Goal: Task Accomplishment & Management: Use online tool/utility

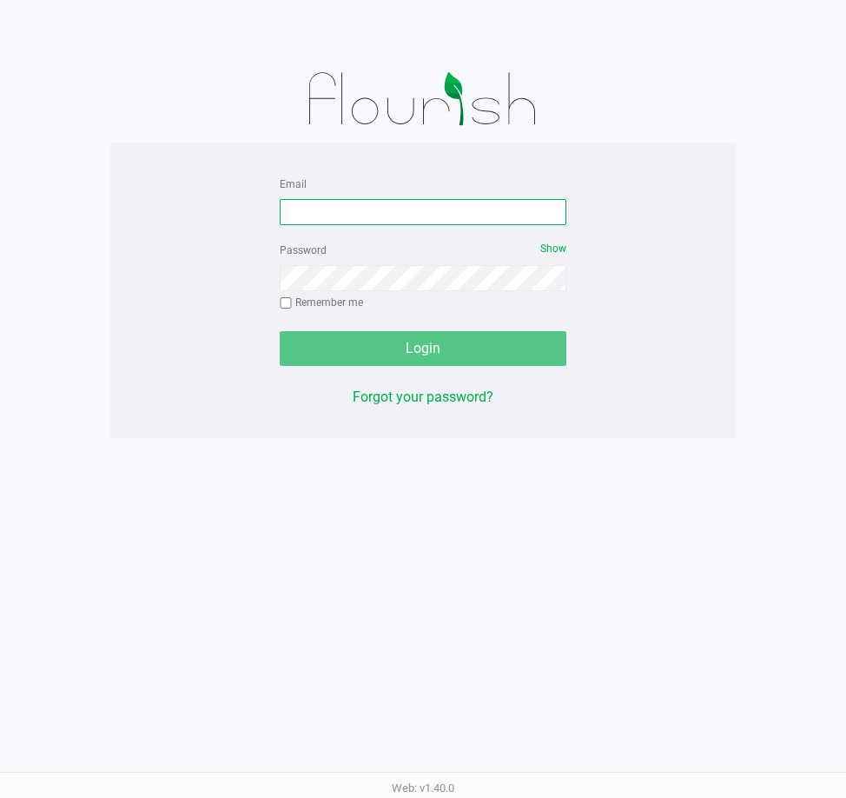
click at [347, 216] on input "Email" at bounding box center [423, 212] width 287 height 26
type input "[EMAIL_ADDRESS][DOMAIN_NAME]"
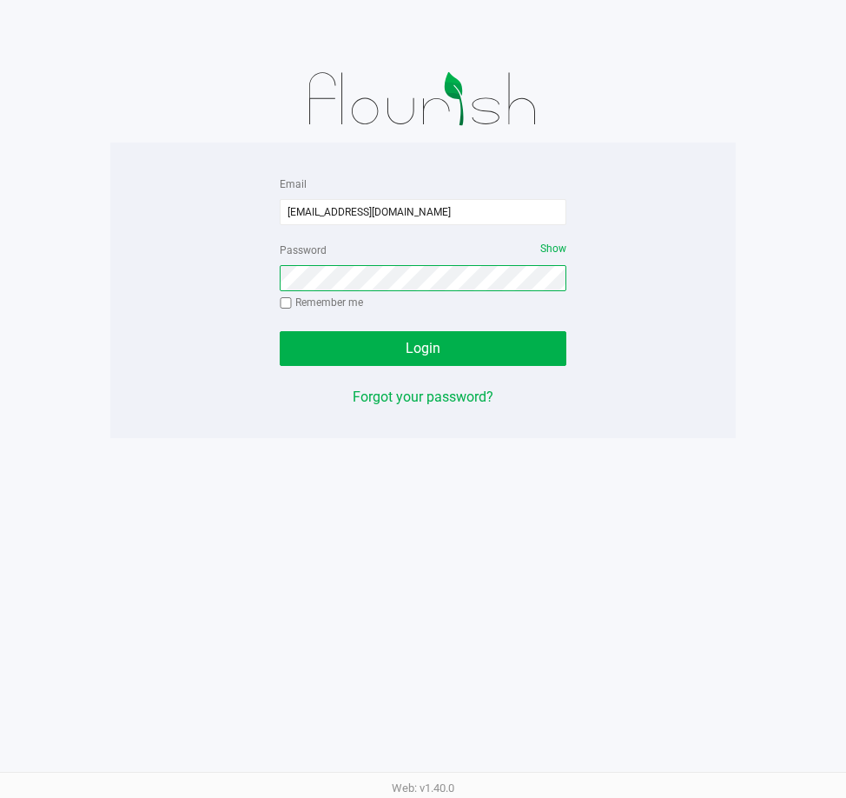
click at [280, 331] on button "Login" at bounding box center [423, 348] width 287 height 35
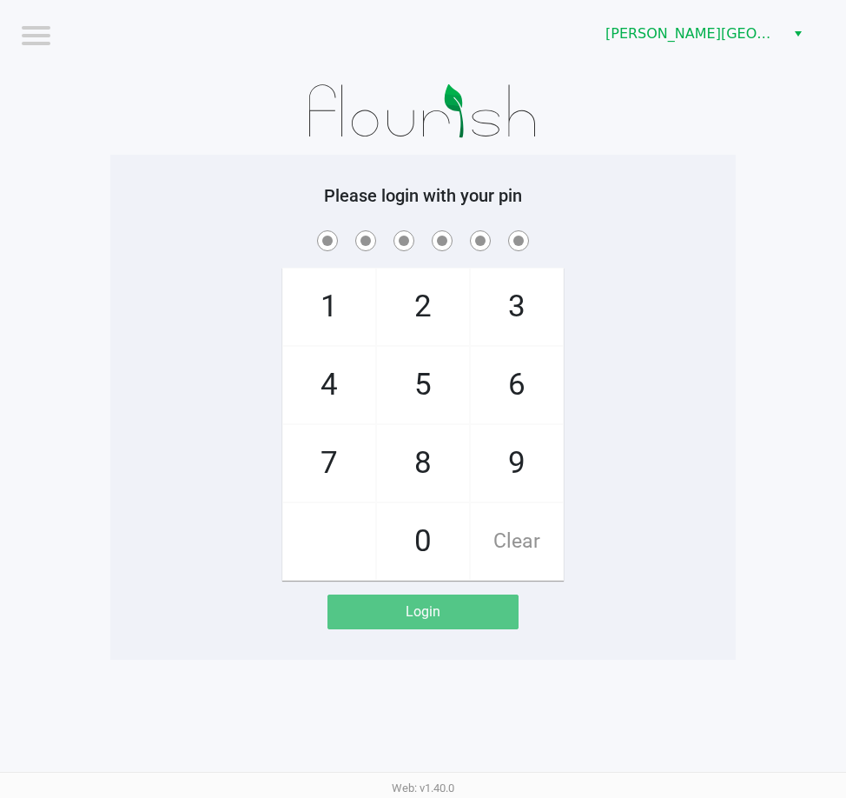
click at [136, 217] on div "Please login with your pin 1 4 7 2 5 8 0 3 6 9 Clear Login" at bounding box center [423, 407] width 626 height 444
click at [200, 248] on span at bounding box center [423, 240] width 600 height 27
checkbox input "true"
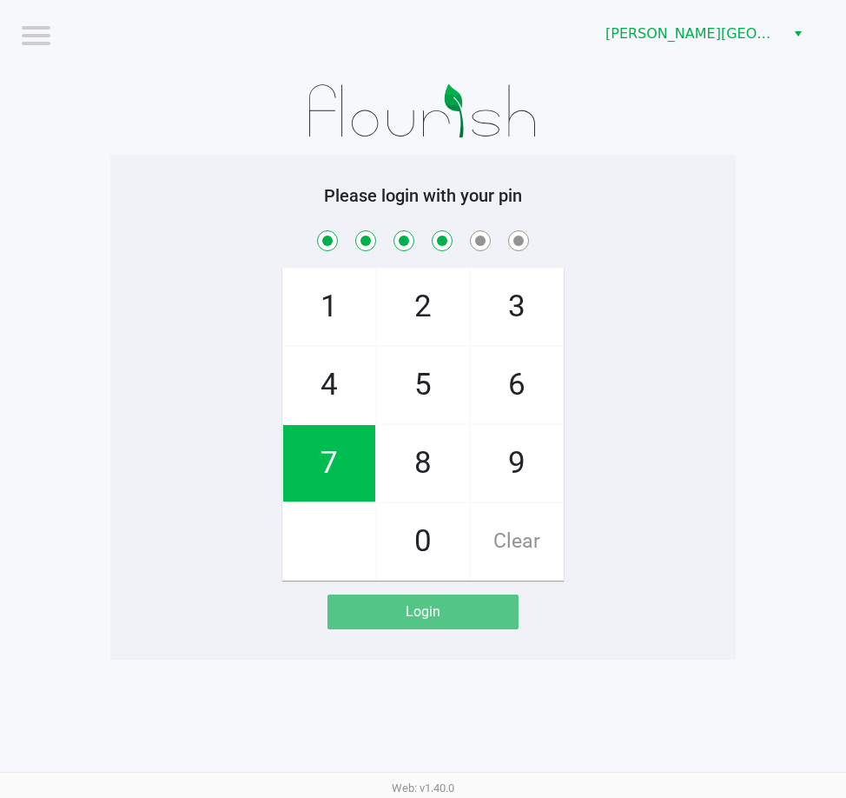
checkbox input "true"
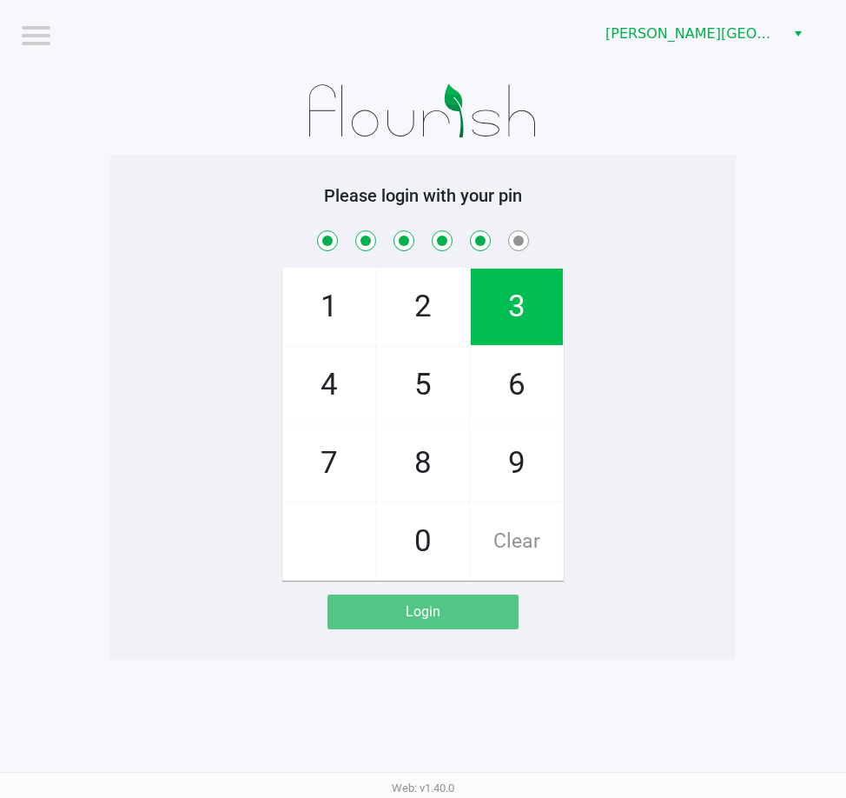
checkbox input "true"
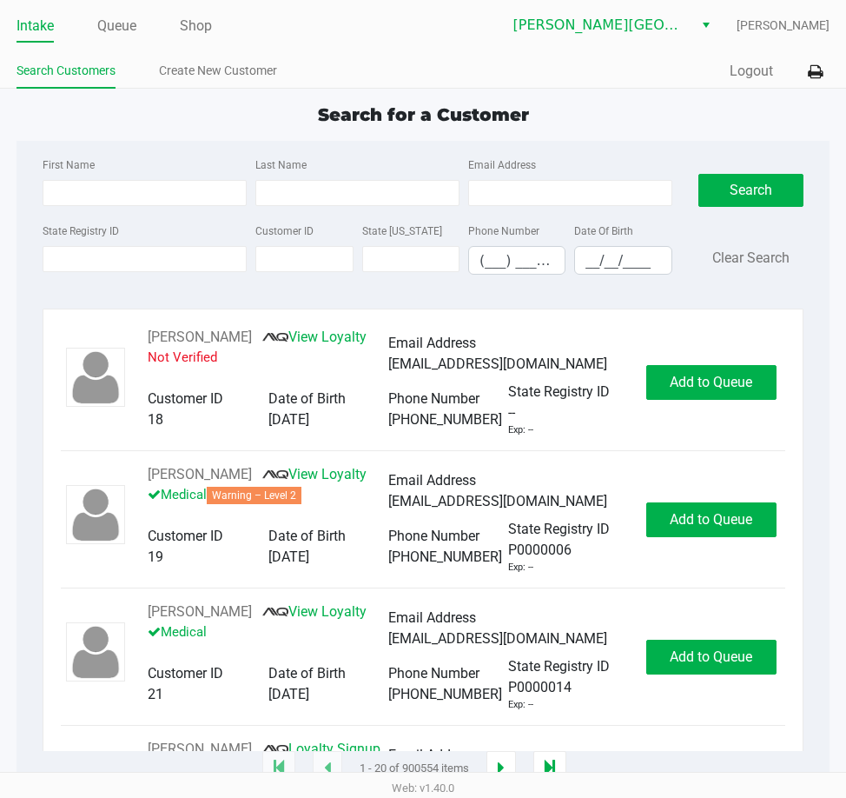
drag, startPoint x: 182, startPoint y: 131, endPoint x: 150, endPoint y: 77, distance: 62.7
click at [182, 130] on div "Search for a Customer First Name Last Name Email Address State Registry ID Cust…" at bounding box center [423, 435] width 812 height 667
click at [187, 136] on div "Search for a Customer First Name Last Name Email Address State Registry ID Cust…" at bounding box center [423, 435] width 812 height 667
click at [176, 261] on input "State Registry ID" at bounding box center [145, 259] width 204 height 26
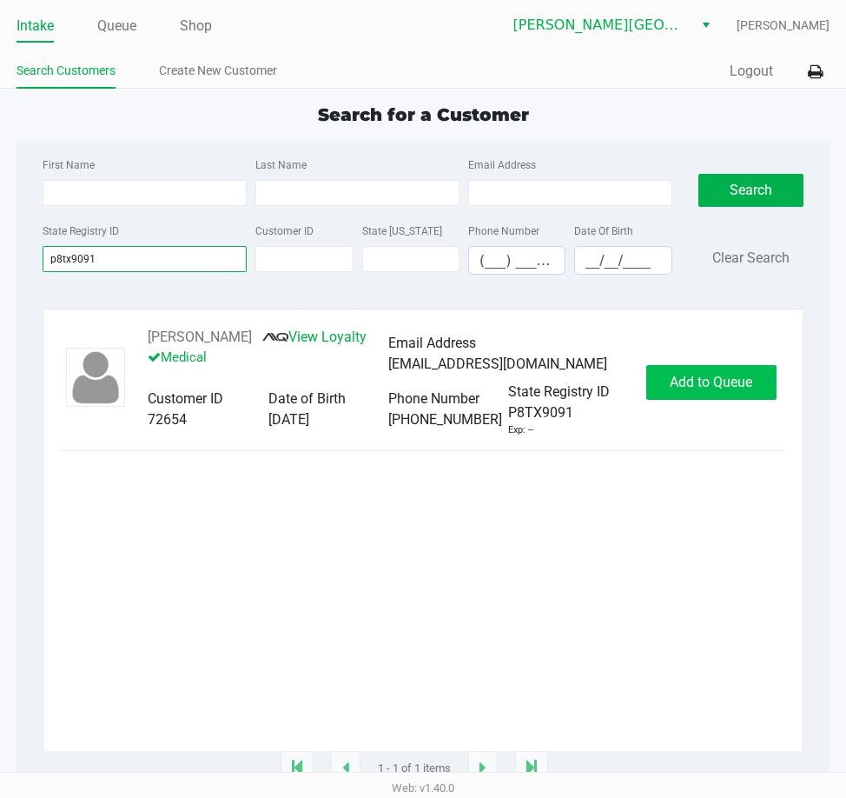
type input "p8tx9091"
click at [732, 390] on span "Add to Queue" at bounding box center [711, 382] width 83 height 17
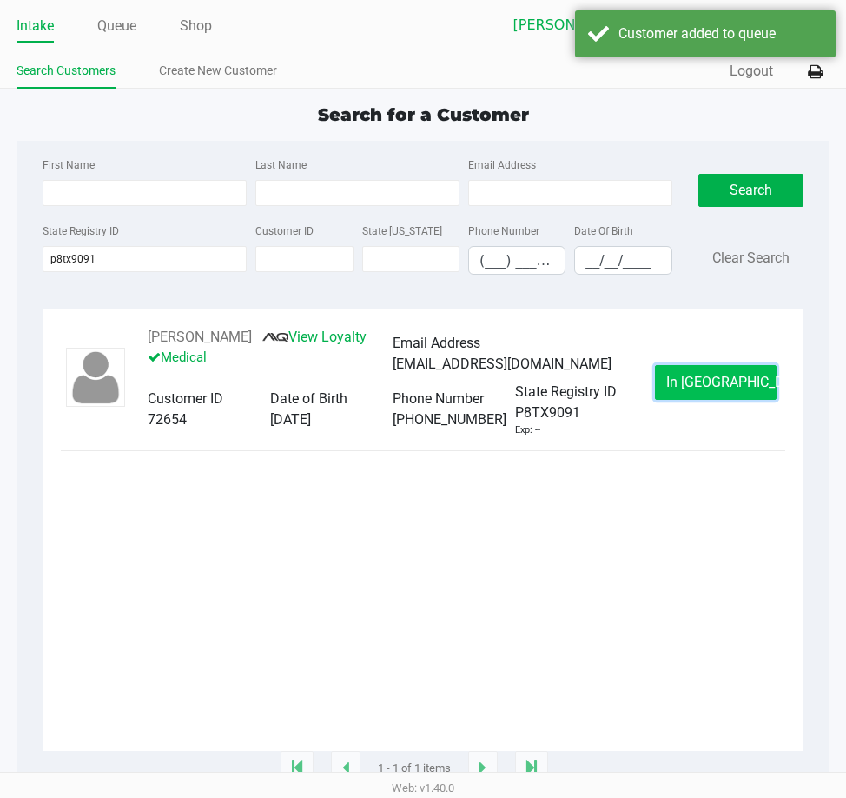
click at [717, 390] on span "In Queue" at bounding box center [739, 382] width 146 height 17
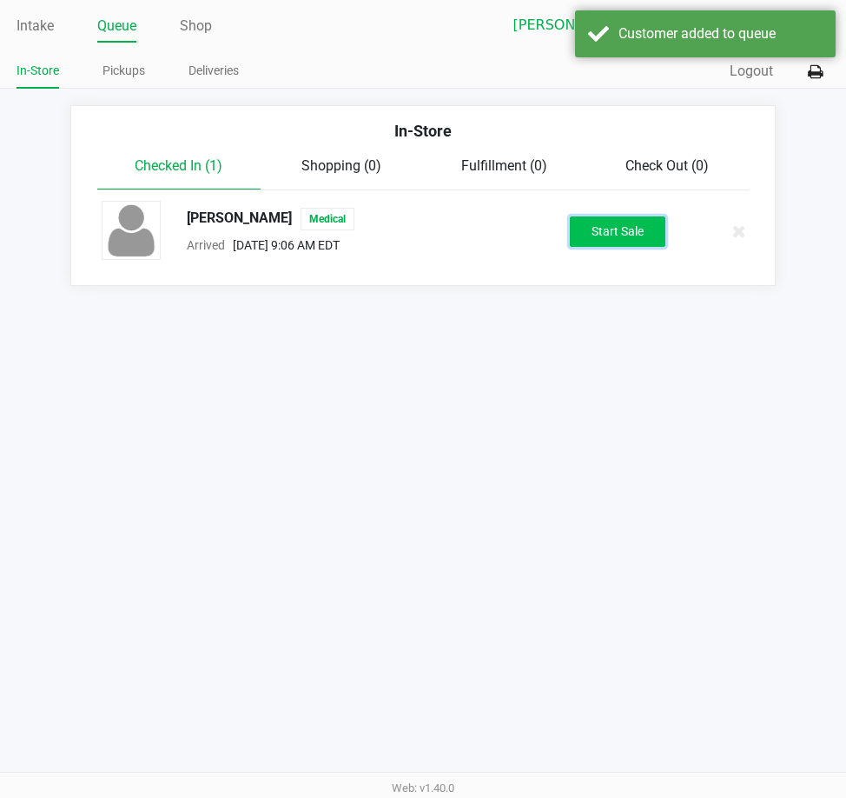
click at [614, 245] on button "Start Sale" at bounding box center [618, 231] width 96 height 30
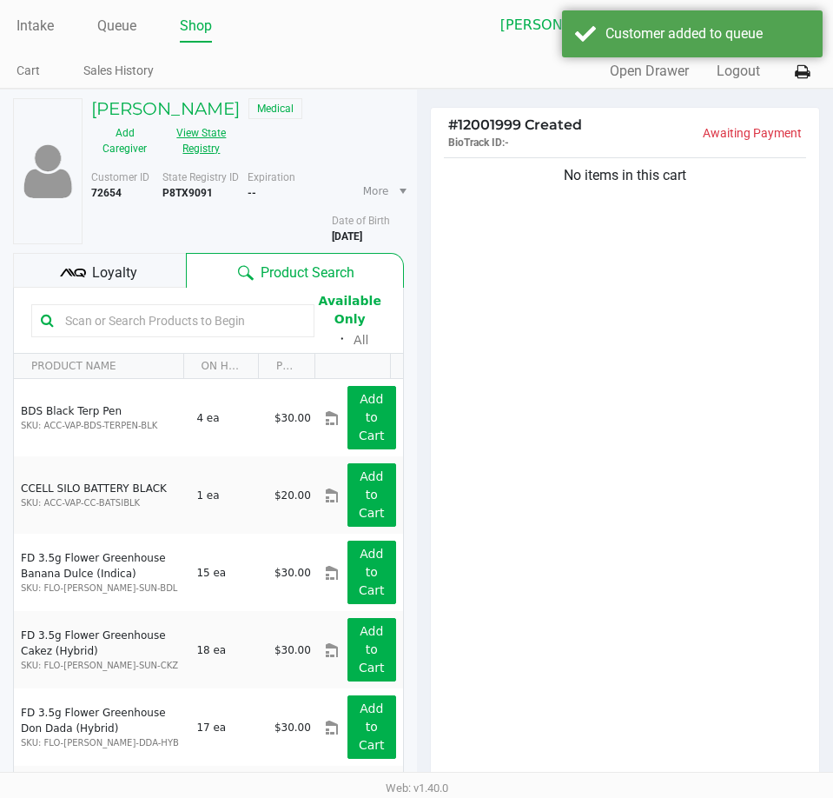
click at [202, 137] on button "View State Registry" at bounding box center [196, 140] width 76 height 43
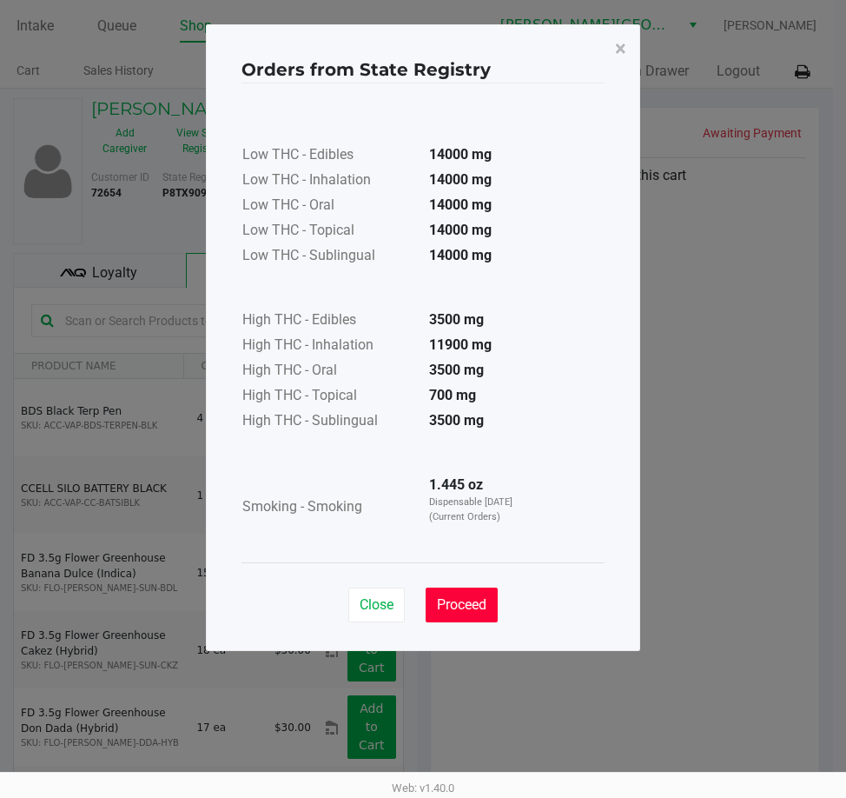
drag, startPoint x: 461, startPoint y: 608, endPoint x: 554, endPoint y: 465, distance: 171.4
click at [462, 608] on span "Proceed" at bounding box center [462, 604] width 50 height 17
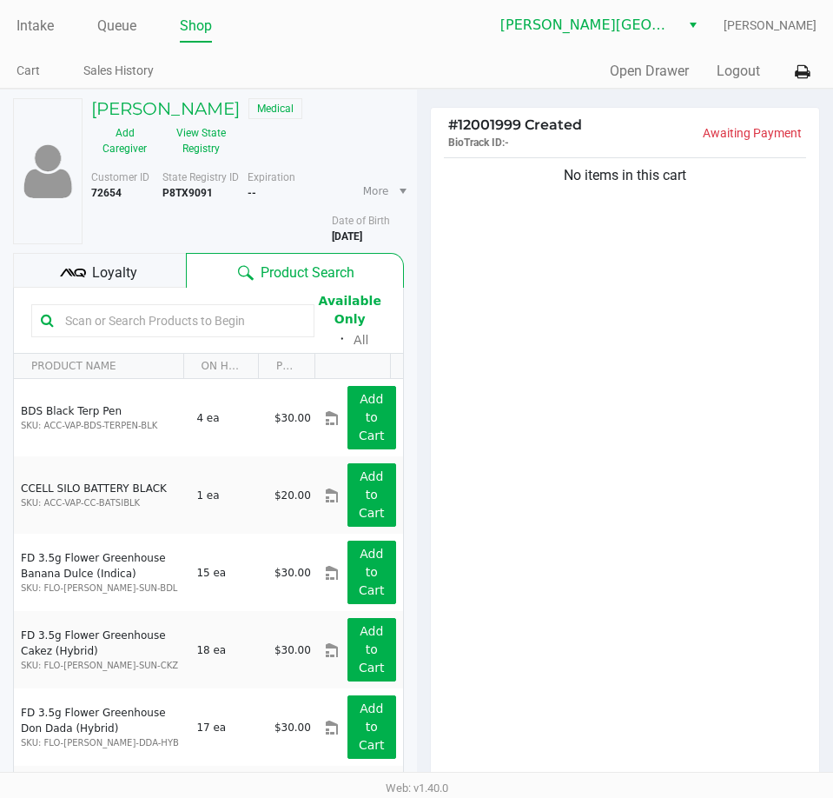
click at [633, 365] on div "No items in this cart" at bounding box center [625, 469] width 389 height 630
click at [521, 370] on div "No items in this cart" at bounding box center [625, 469] width 389 height 630
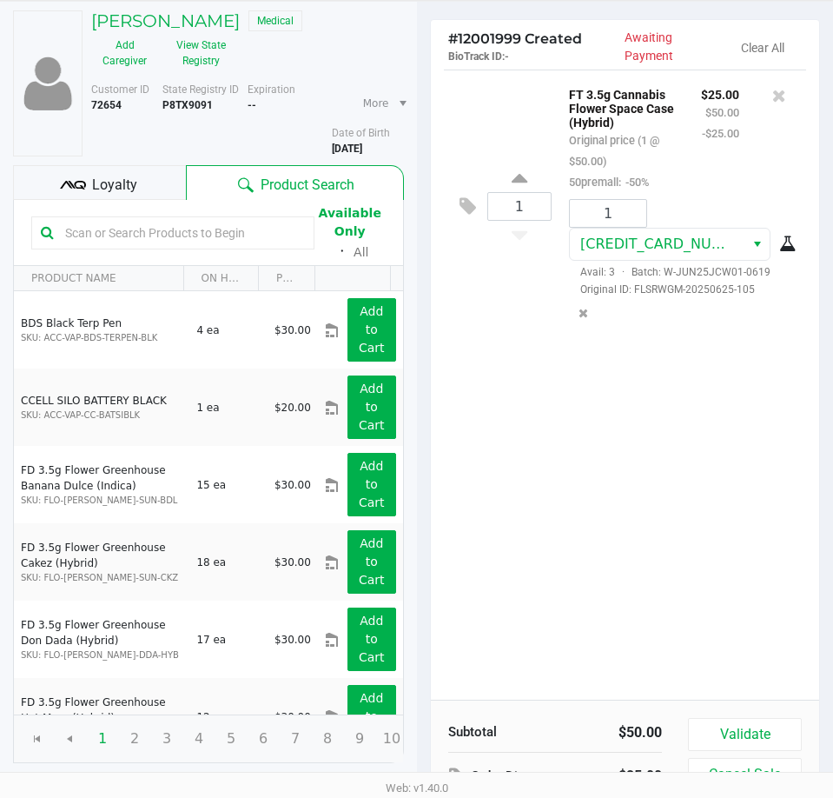
scroll to position [182, 0]
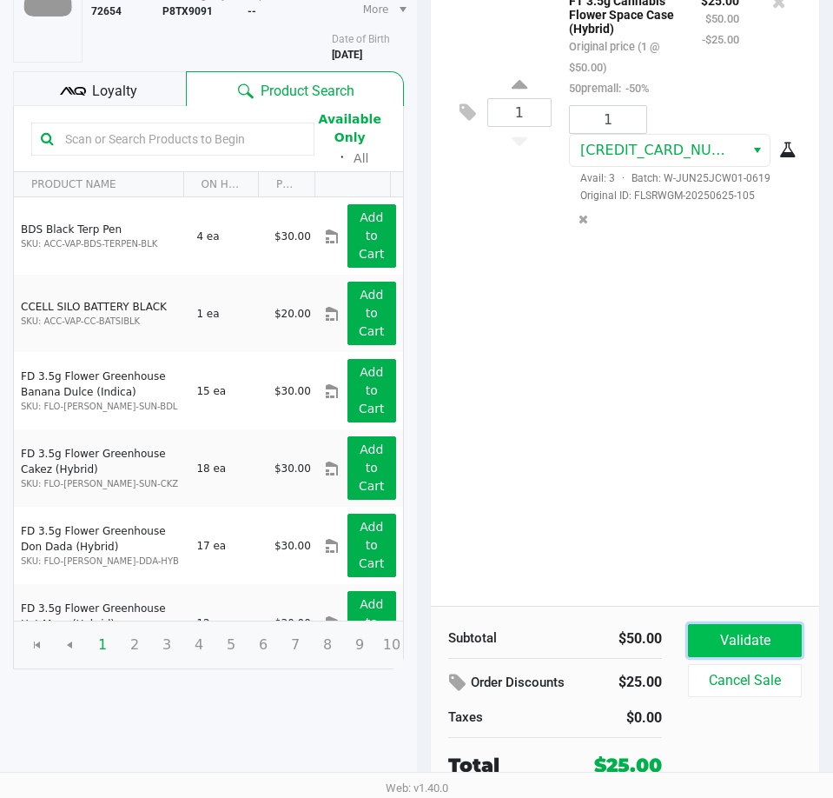
click at [736, 646] on button "Validate" at bounding box center [745, 640] width 114 height 33
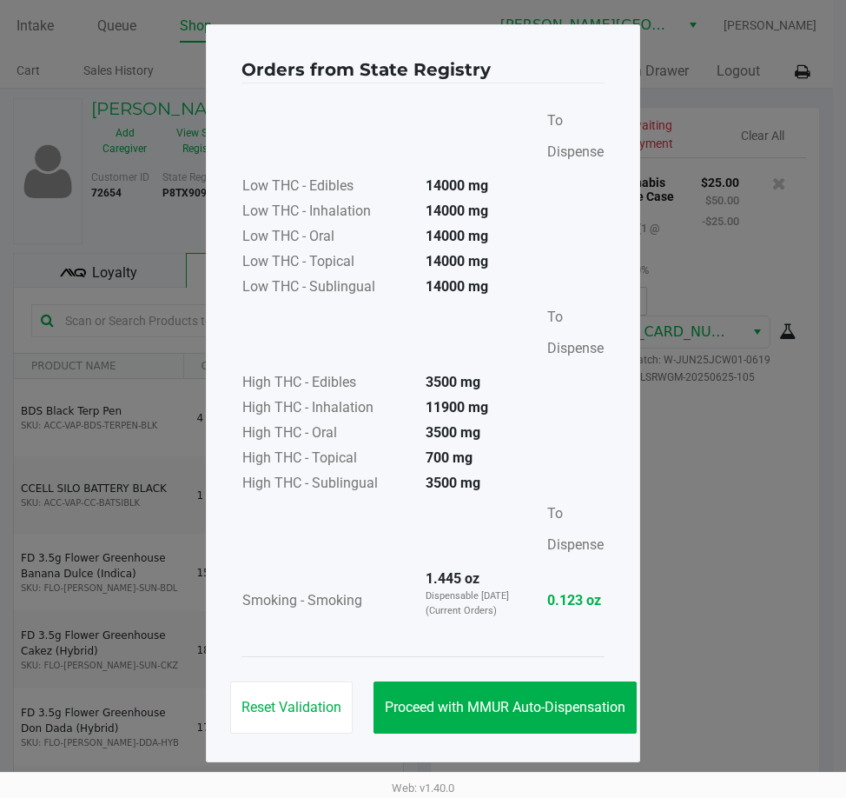
click at [567, 735] on div "Reset Validation Proceed with MMUR Auto-Dispensation" at bounding box center [423, 700] width 363 height 88
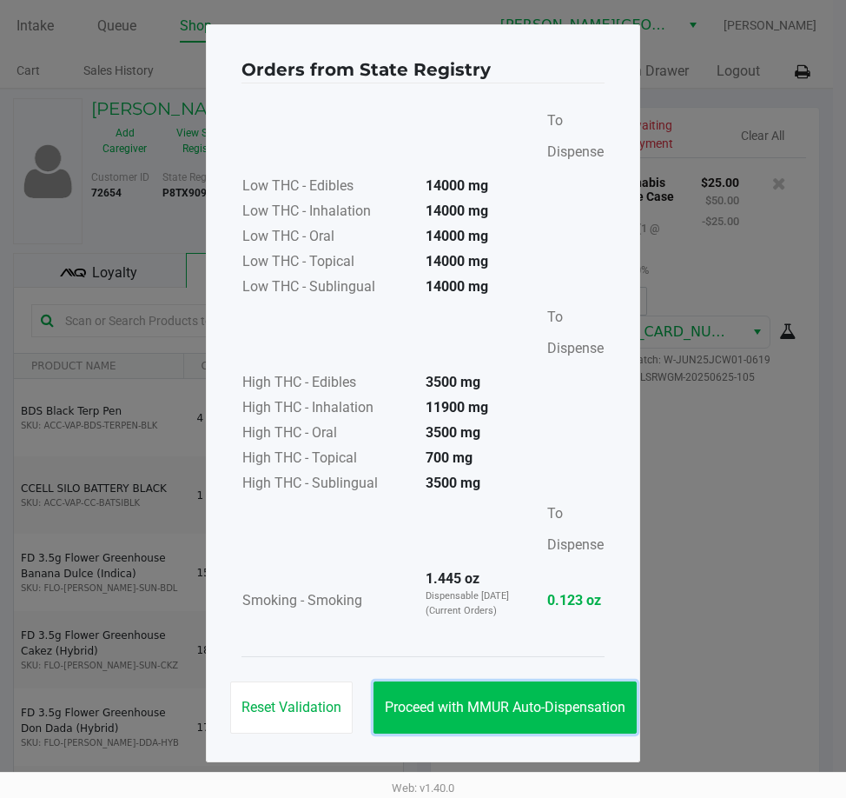
click at [591, 708] on span "Proceed with MMUR Auto-Dispensation" at bounding box center [505, 707] width 241 height 17
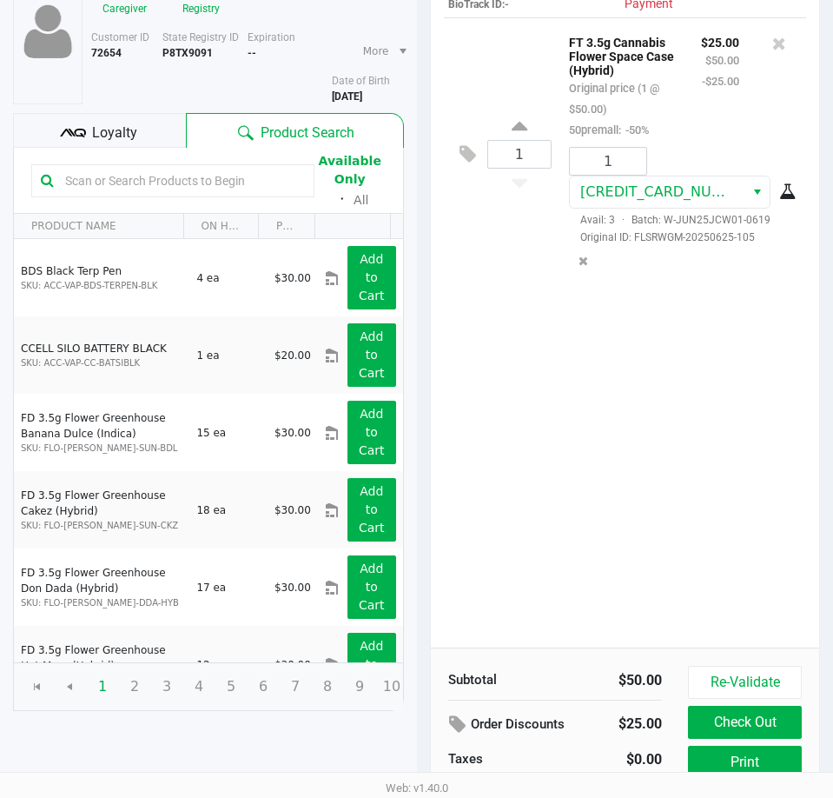
scroll to position [221, 0]
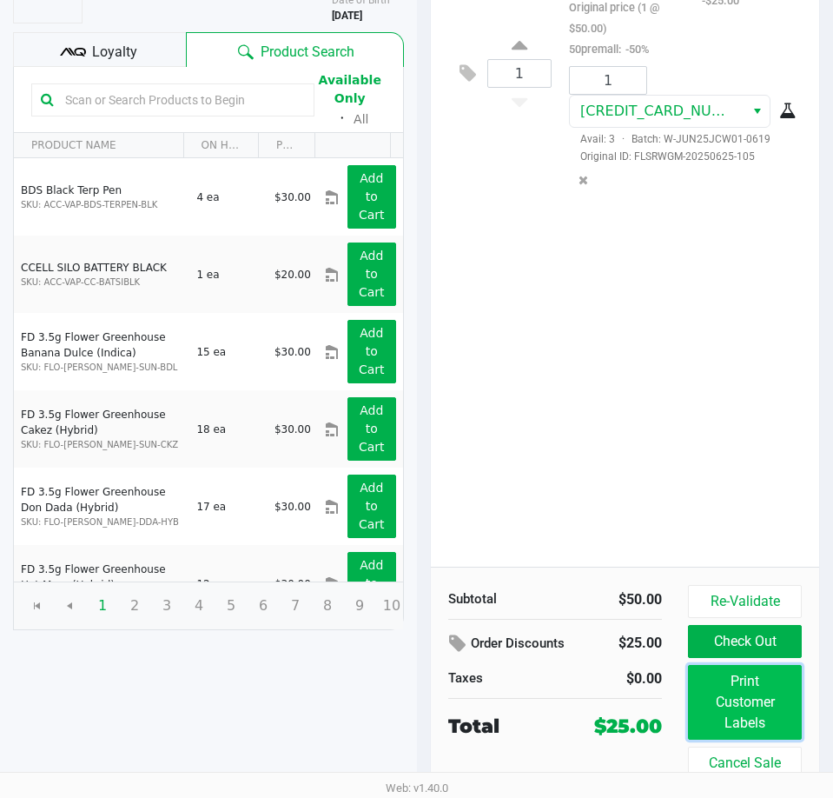
click at [775, 716] on button "Print Customer Labels" at bounding box center [745, 702] width 114 height 75
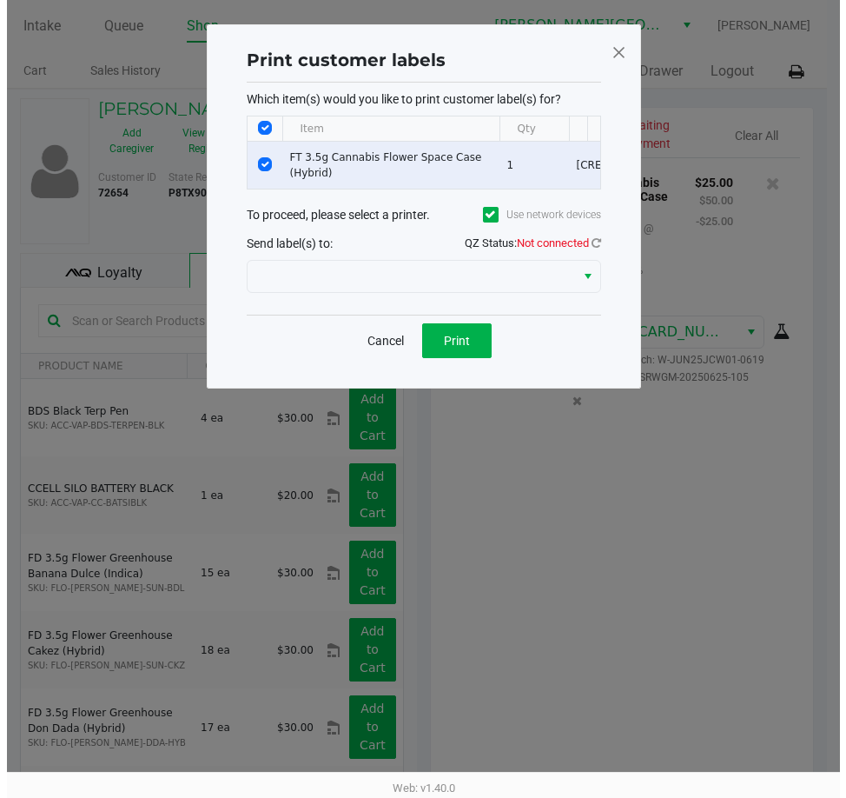
scroll to position [0, 0]
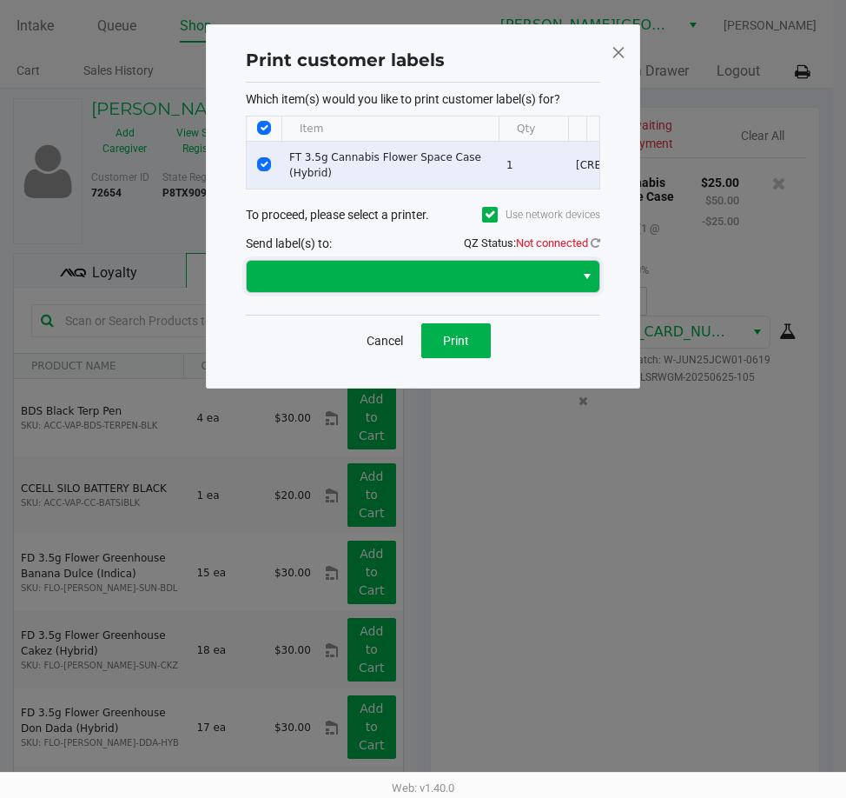
click at [532, 287] on span at bounding box center [410, 276] width 307 height 21
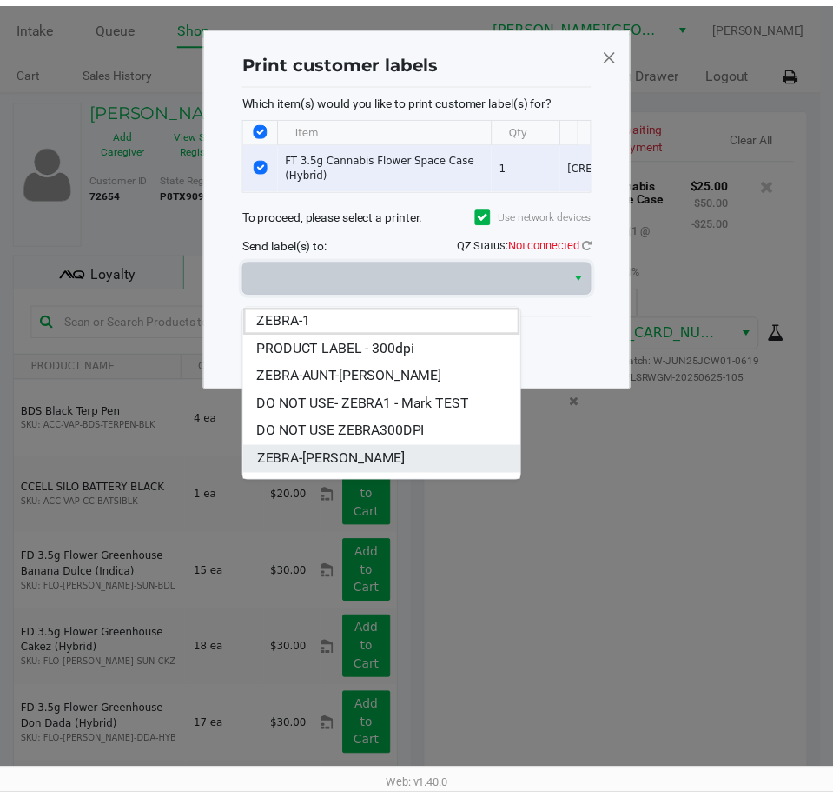
scroll to position [49, 0]
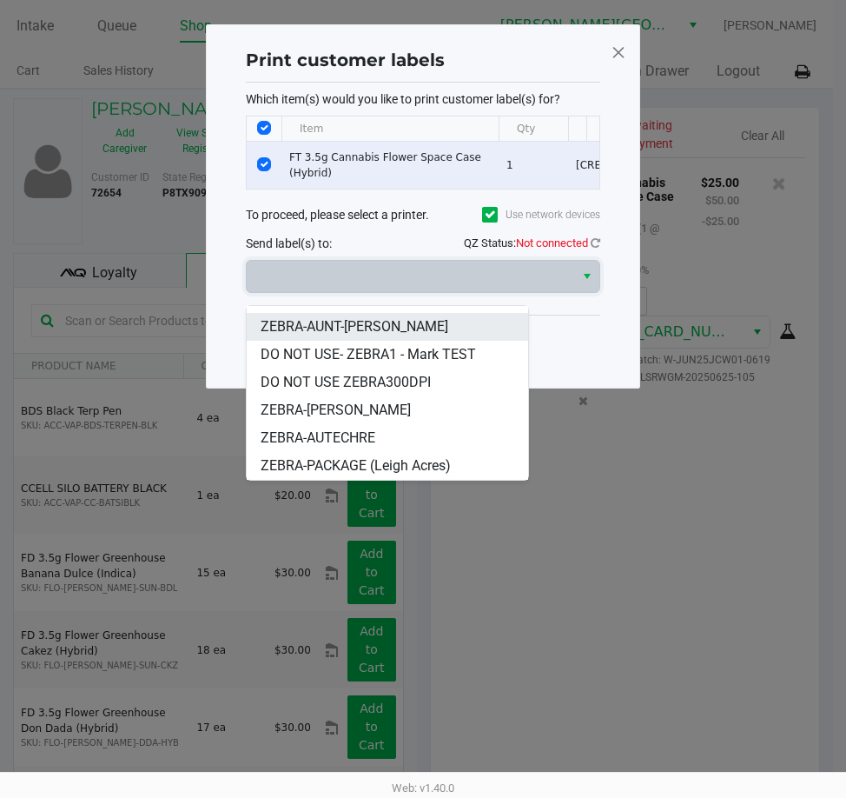
click at [341, 328] on span "ZEBRA-AUNT-SARAH" at bounding box center [355, 326] width 188 height 21
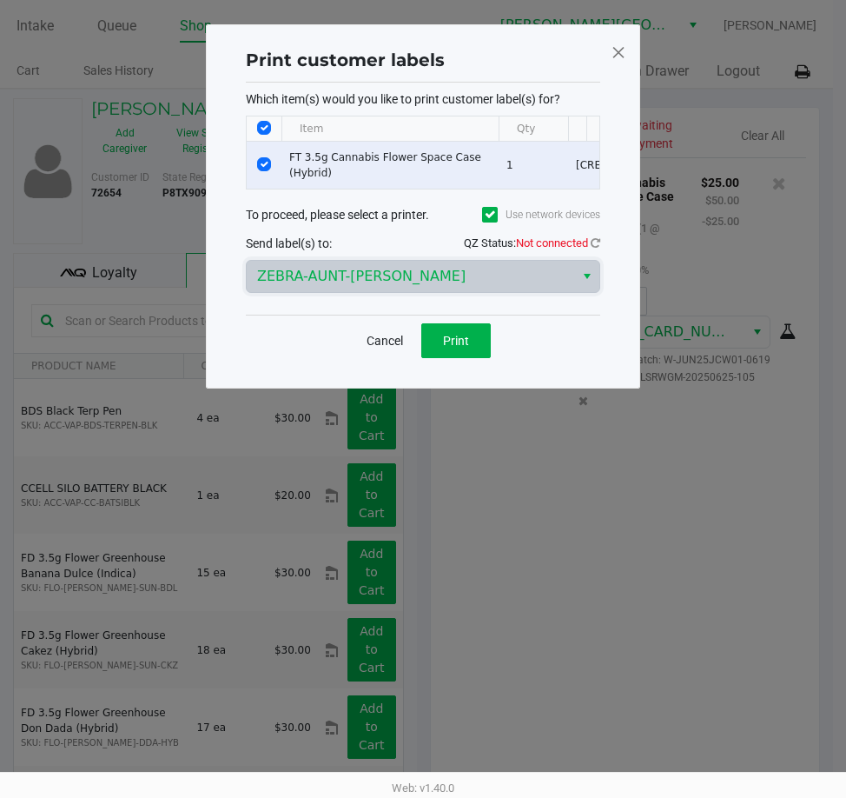
click at [589, 249] on span "QZ Status: Not connected" at bounding box center [532, 242] width 136 height 13
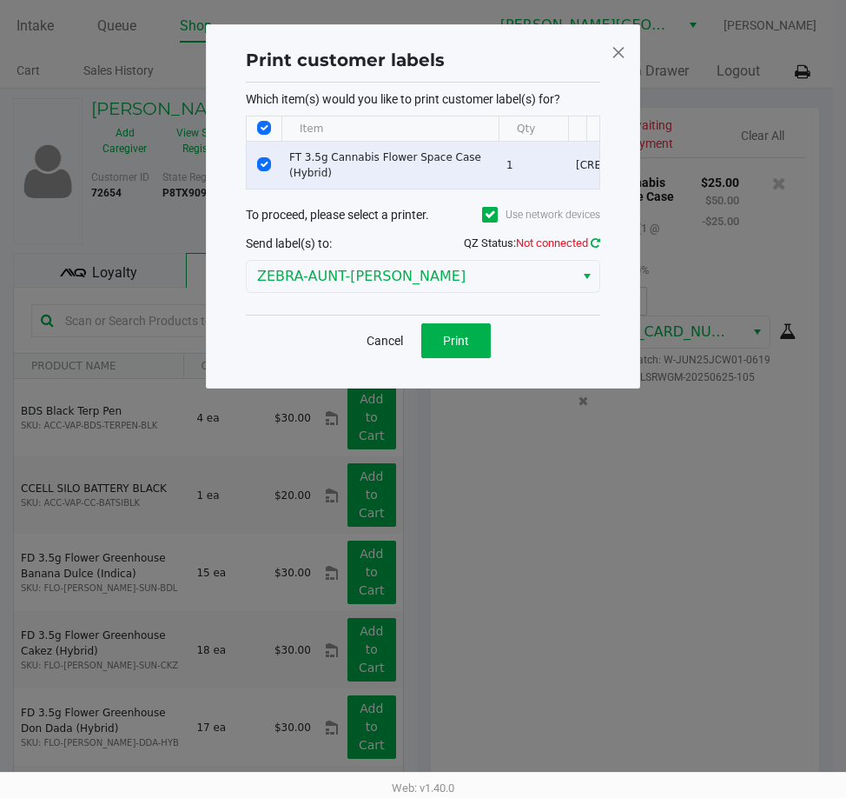
click at [595, 249] on icon at bounding box center [596, 242] width 10 height 11
click at [452, 348] on span "Print" at bounding box center [456, 341] width 26 height 14
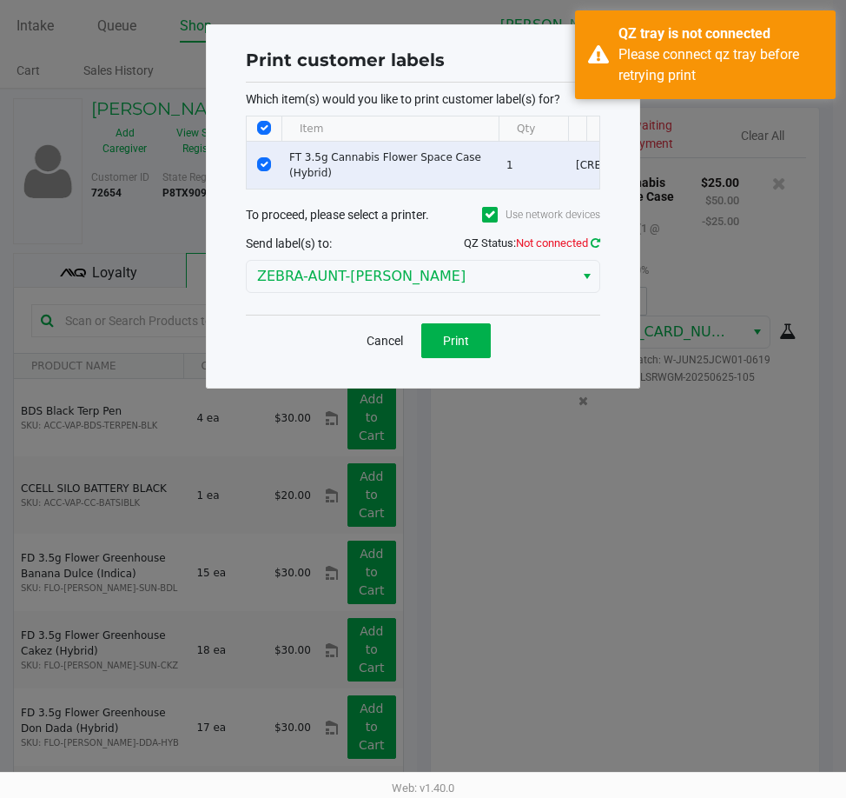
click at [599, 249] on icon at bounding box center [596, 242] width 10 height 11
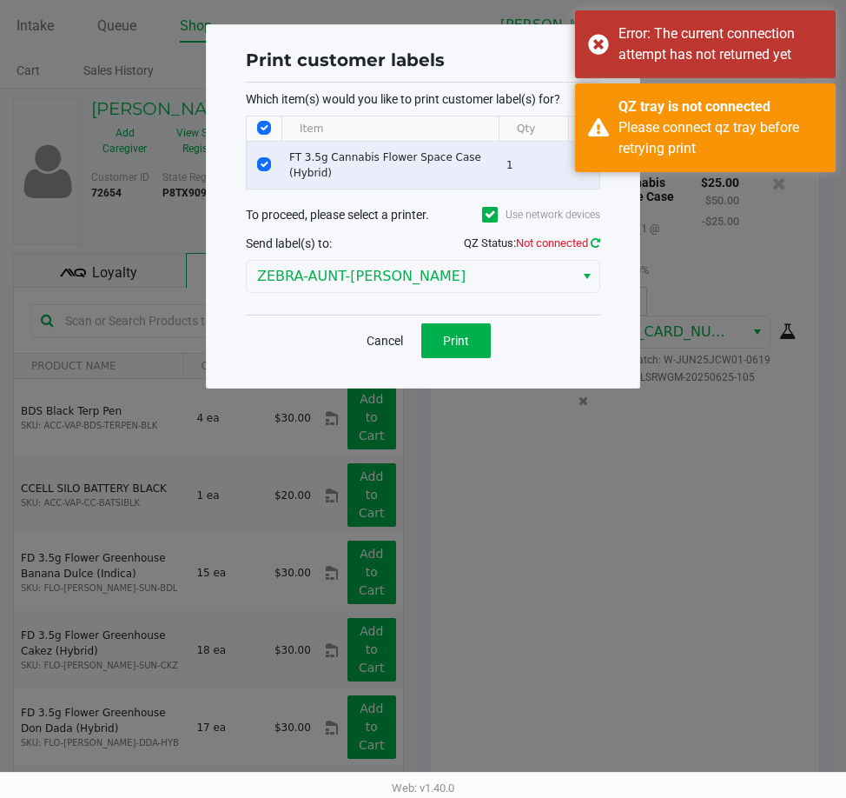
click at [600, 249] on icon at bounding box center [596, 242] width 10 height 11
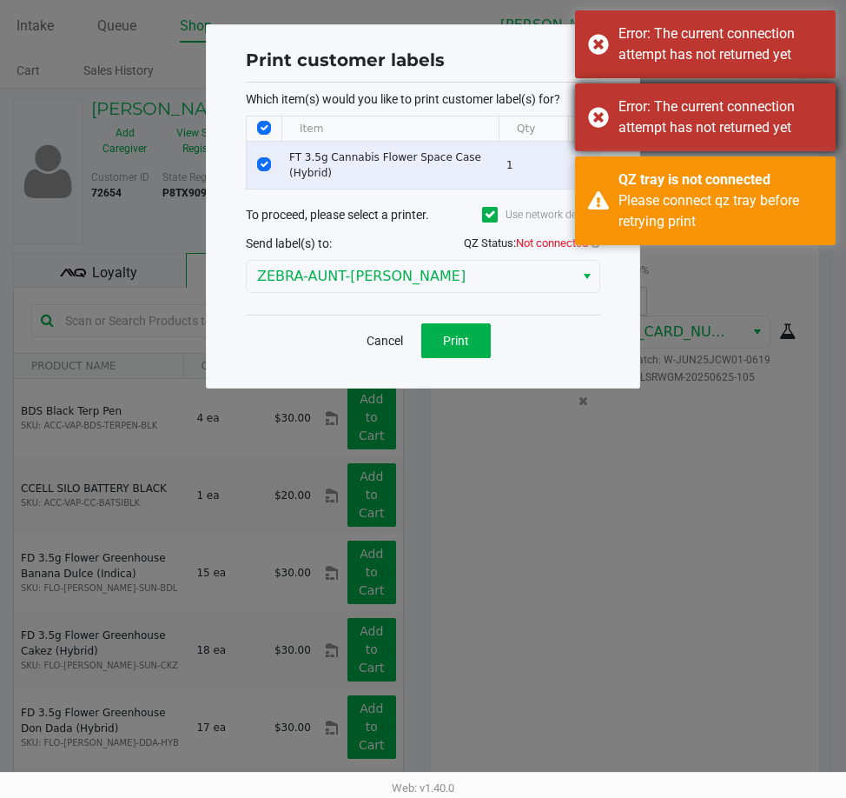
click at [590, 120] on div "Error: The current connection attempt has not returned yet" at bounding box center [705, 117] width 261 height 68
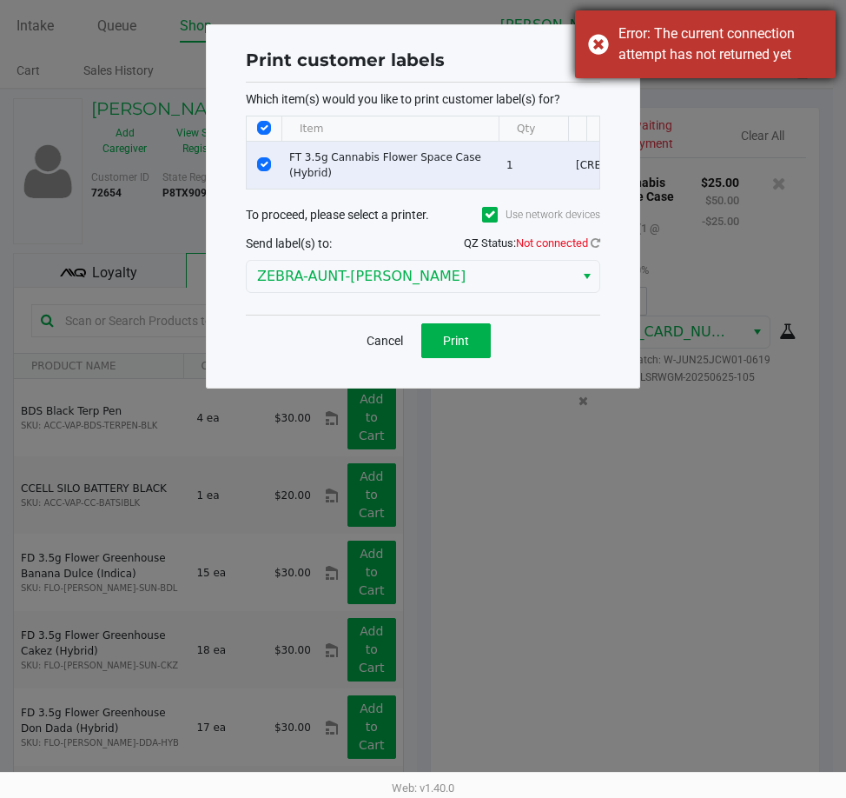
click at [606, 39] on div "Error: The current connection attempt has not returned yet" at bounding box center [705, 44] width 261 height 68
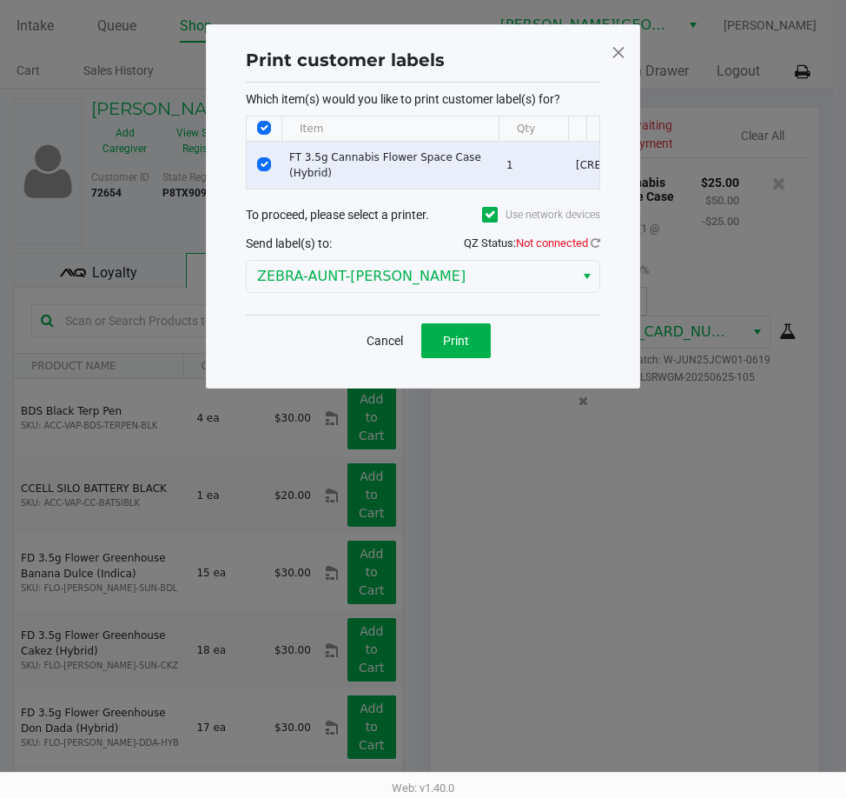
click at [568, 339] on div "Cancel Print" at bounding box center [423, 340] width 355 height 51
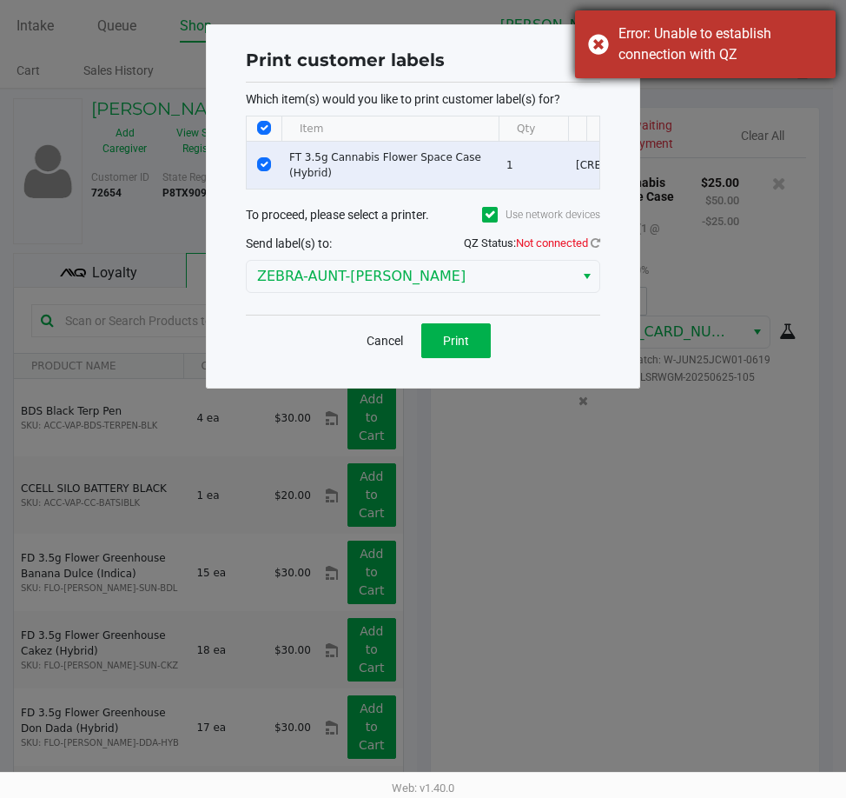
click at [601, 43] on div "Error: Unable to establish connection with QZ" at bounding box center [705, 44] width 261 height 68
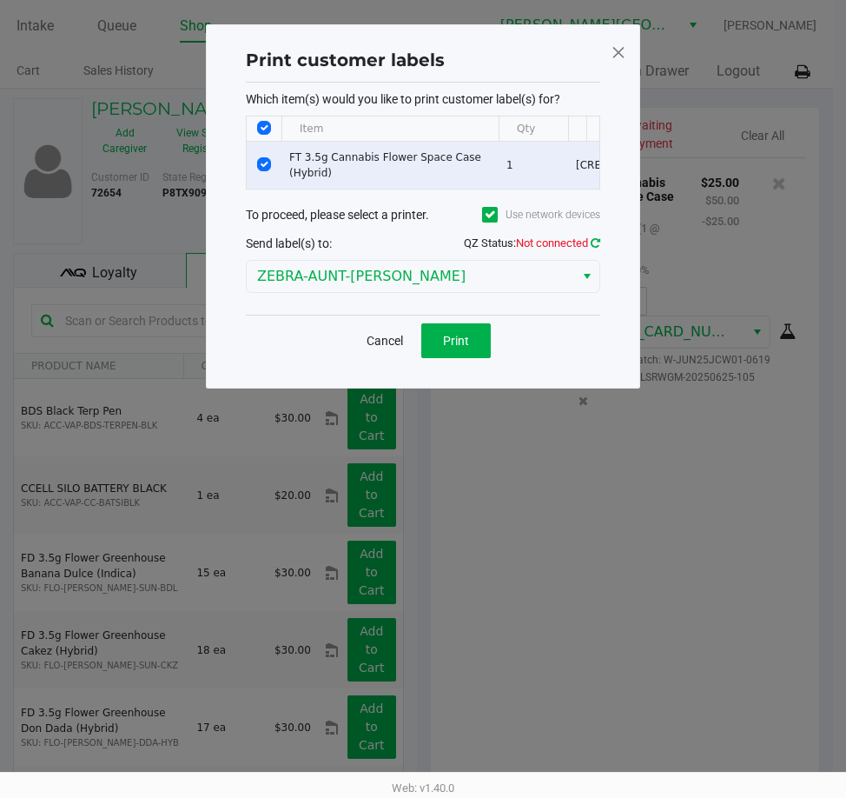
click at [595, 249] on icon at bounding box center [596, 242] width 10 height 11
click at [452, 348] on span "Print" at bounding box center [456, 341] width 26 height 14
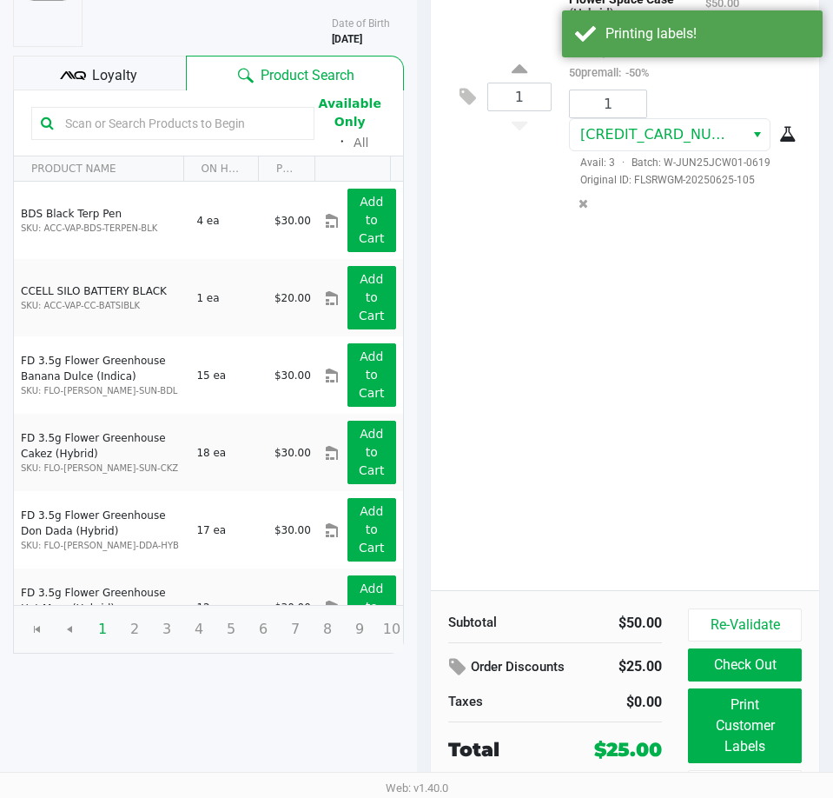
scroll to position [221, 0]
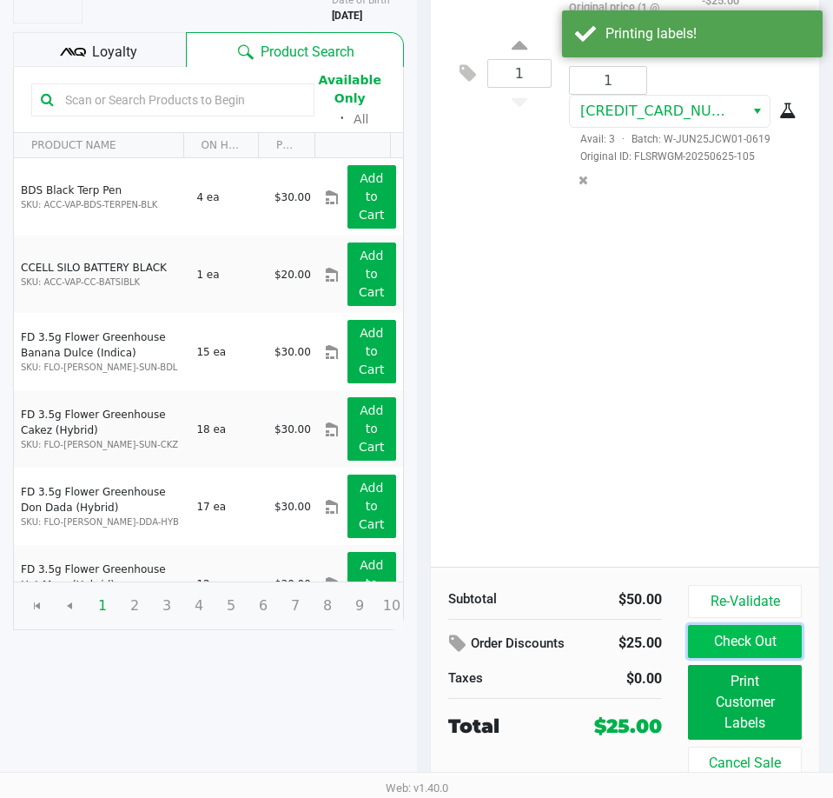
click at [733, 647] on button "Check Out" at bounding box center [745, 641] width 114 height 33
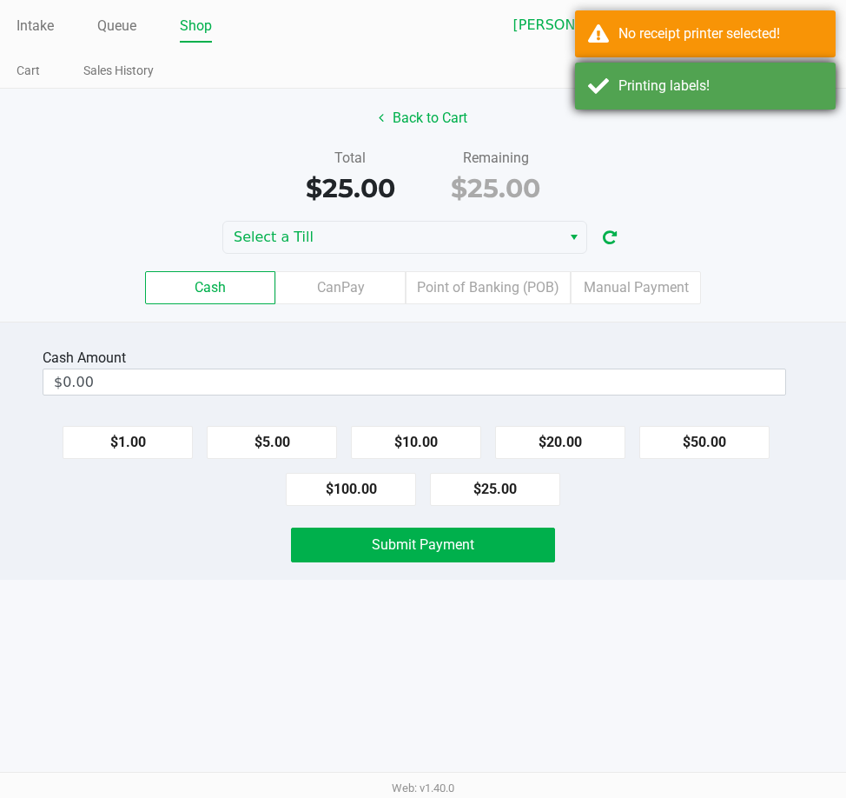
click at [602, 91] on div "Printing labels!" at bounding box center [705, 86] width 261 height 47
click at [593, 36] on div "No receipt printer selected!" at bounding box center [705, 33] width 261 height 47
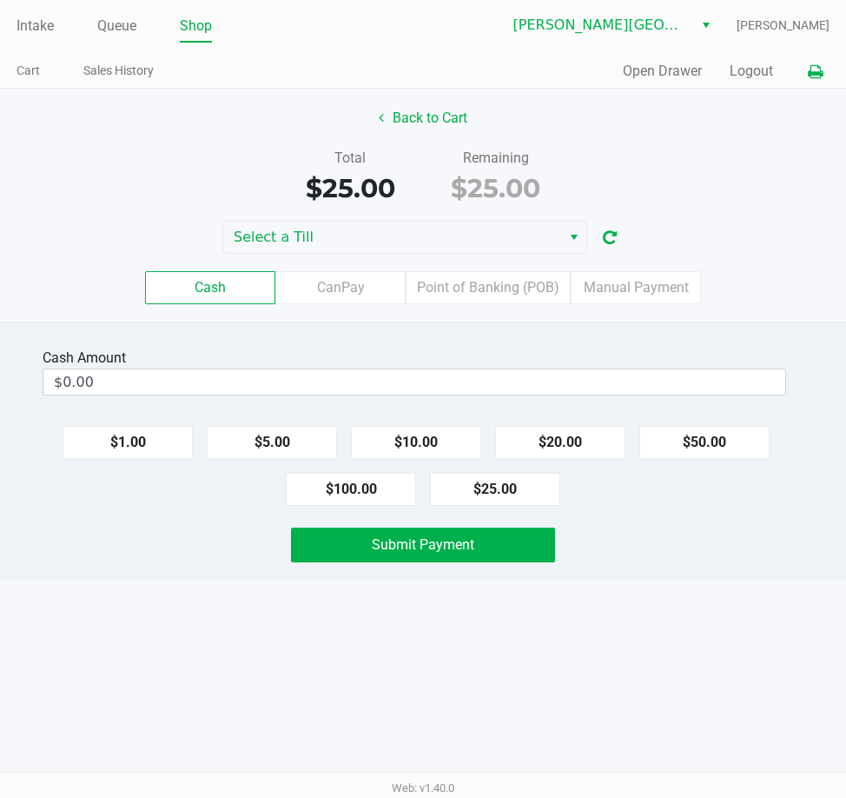
click at [818, 72] on icon at bounding box center [815, 72] width 15 height 12
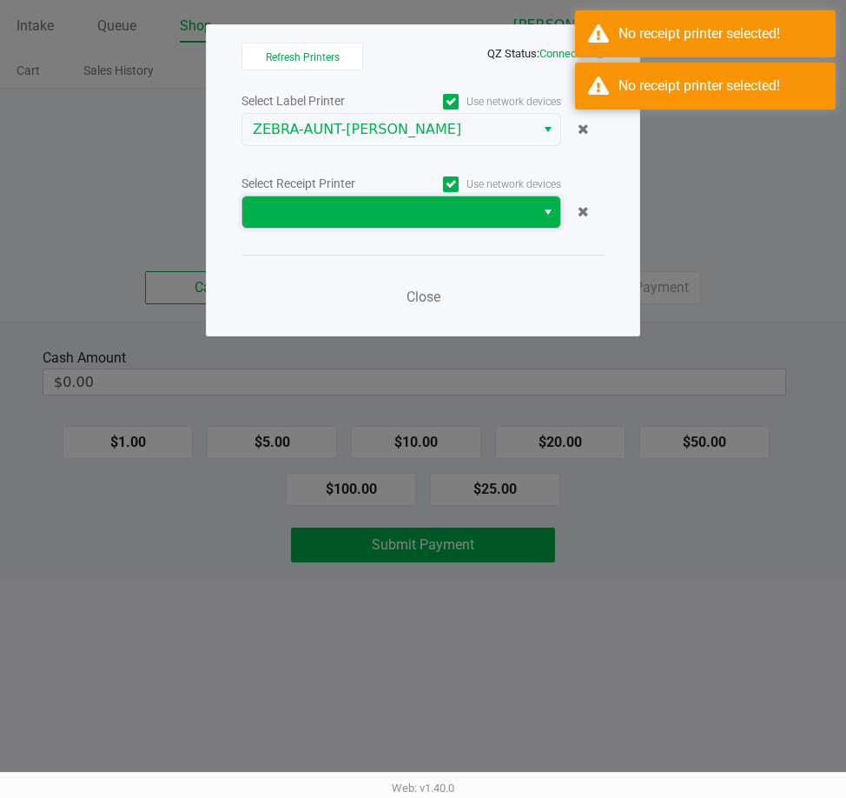
click at [339, 206] on span at bounding box center [389, 212] width 272 height 21
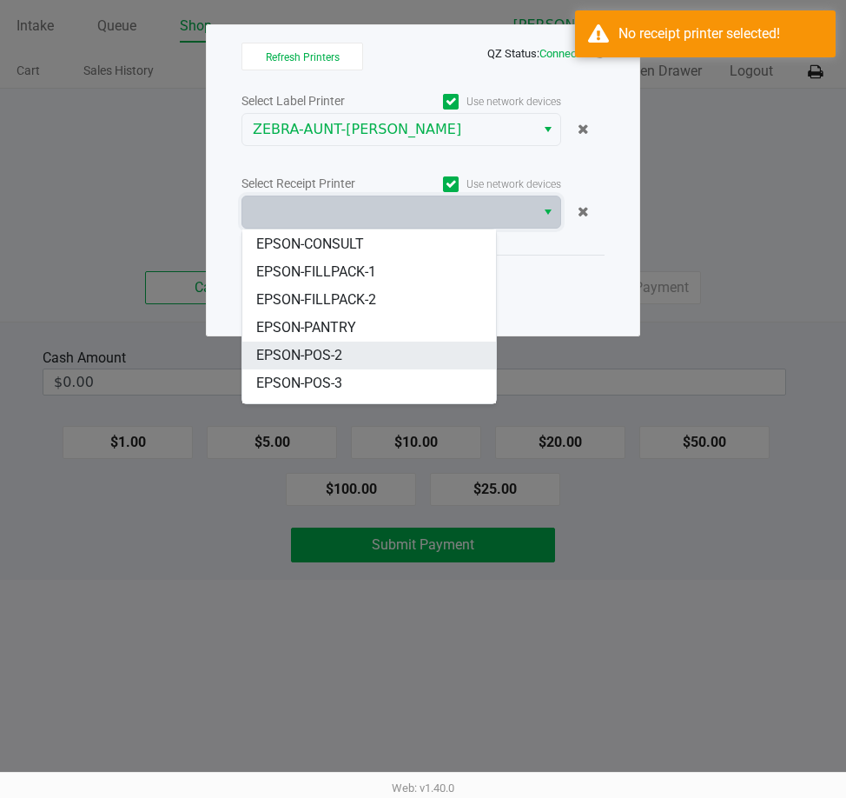
scroll to position [160, 0]
click at [345, 345] on li "EPSON-POS-2" at bounding box center [369, 355] width 254 height 28
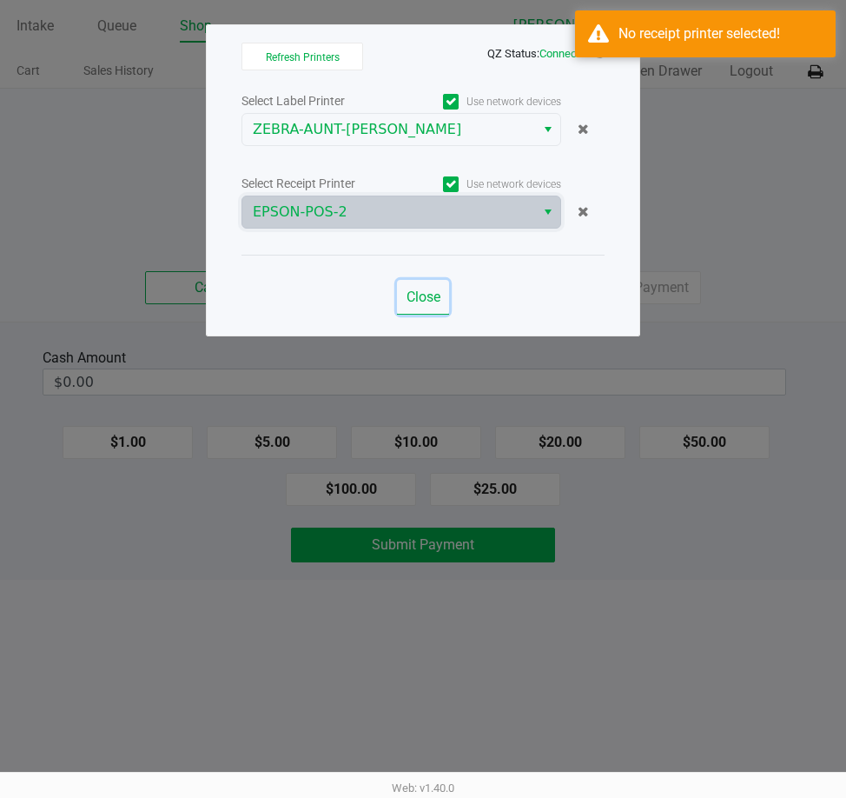
click at [420, 301] on span "Close" at bounding box center [424, 296] width 34 height 17
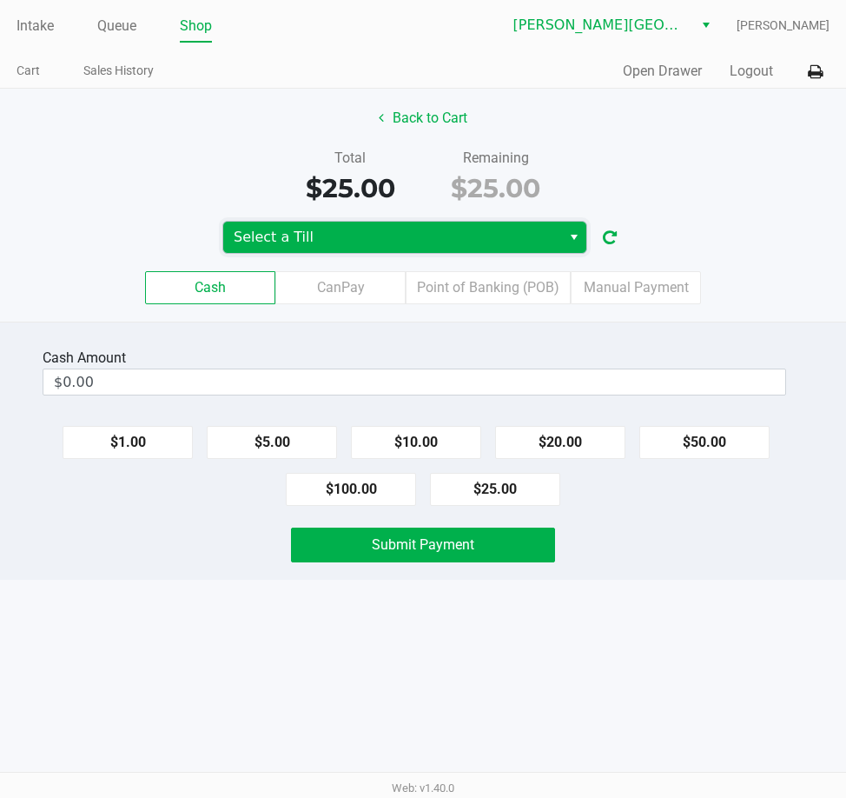
click at [395, 230] on span "Select a Till" at bounding box center [392, 237] width 317 height 21
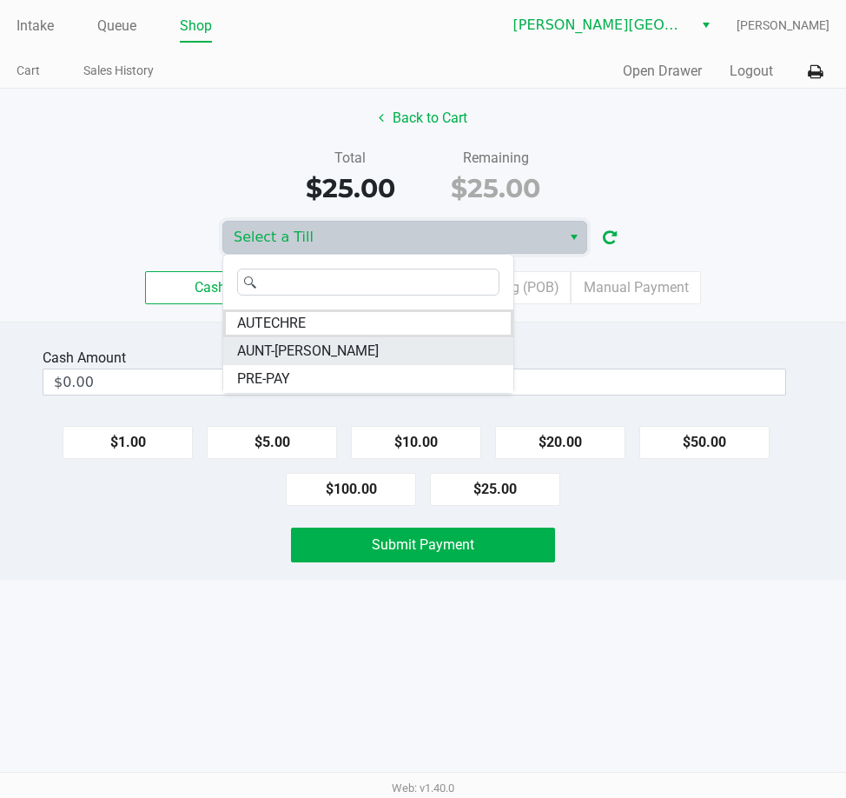
click at [292, 355] on span "AUNT-SARAH" at bounding box center [308, 351] width 142 height 21
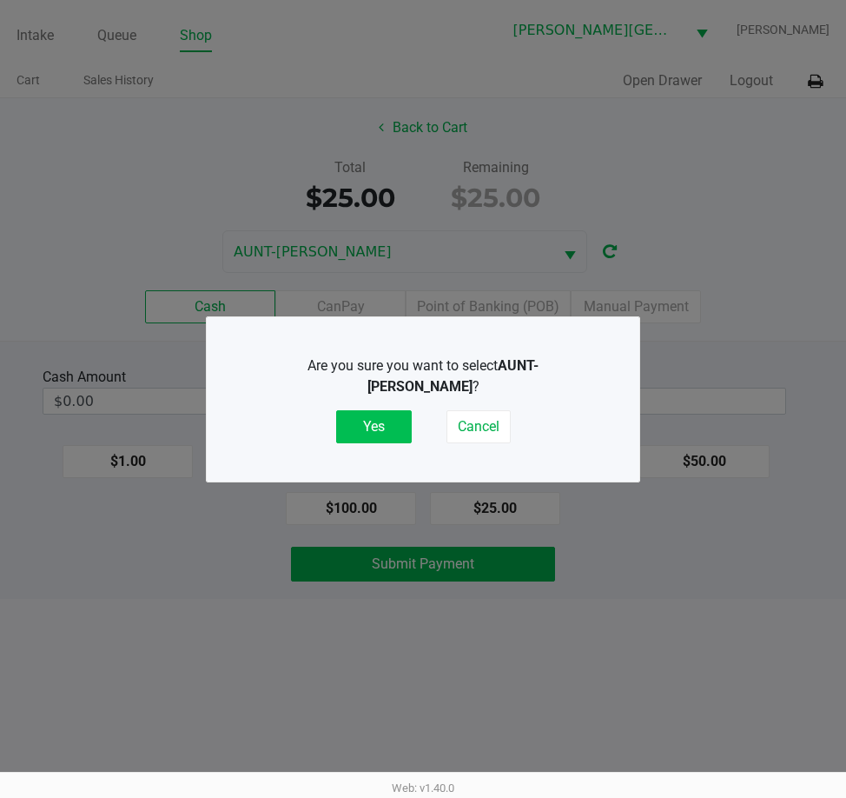
drag, startPoint x: 378, startPoint y: 415, endPoint x: 393, endPoint y: 397, distance: 23.5
click at [381, 415] on button "Yes" at bounding box center [374, 426] width 76 height 33
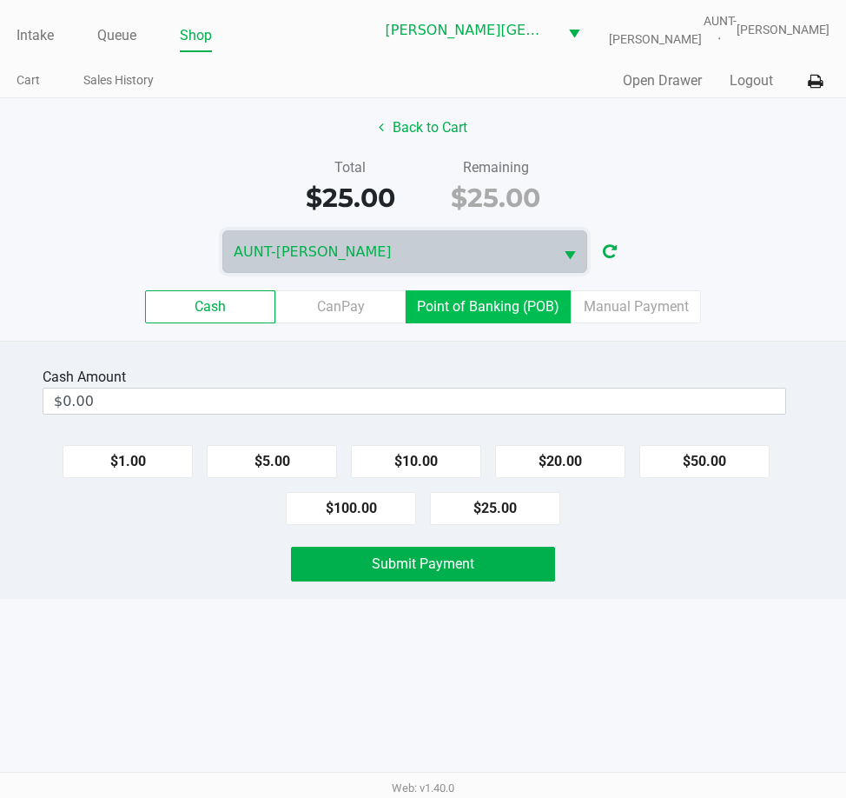
click at [449, 310] on label "Point of Banking (POB)" at bounding box center [488, 306] width 165 height 33
click at [0, 0] on 7 "Point of Banking (POB)" at bounding box center [0, 0] width 0 height 0
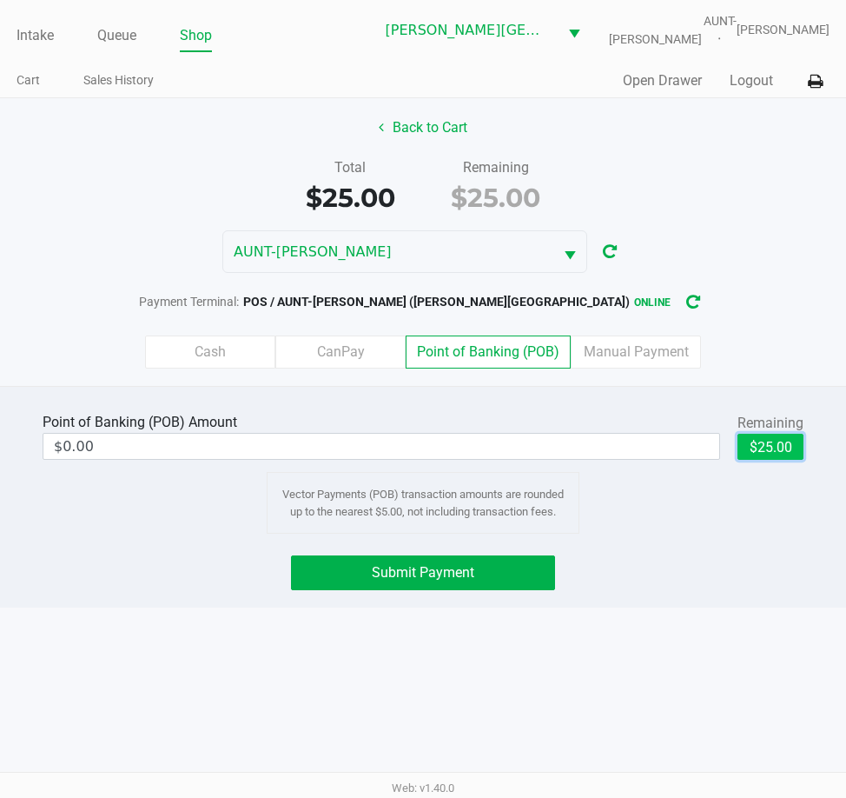
click at [766, 446] on button "$25.00" at bounding box center [771, 447] width 66 height 26
type input "$25.00"
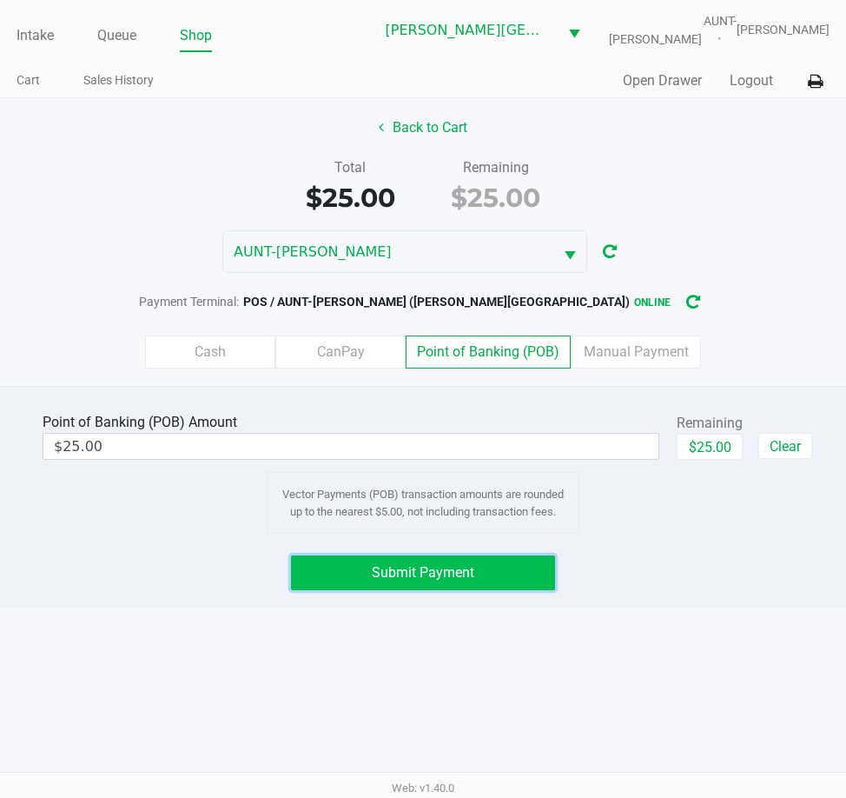
click at [425, 568] on span "Submit Payment" at bounding box center [423, 572] width 103 height 17
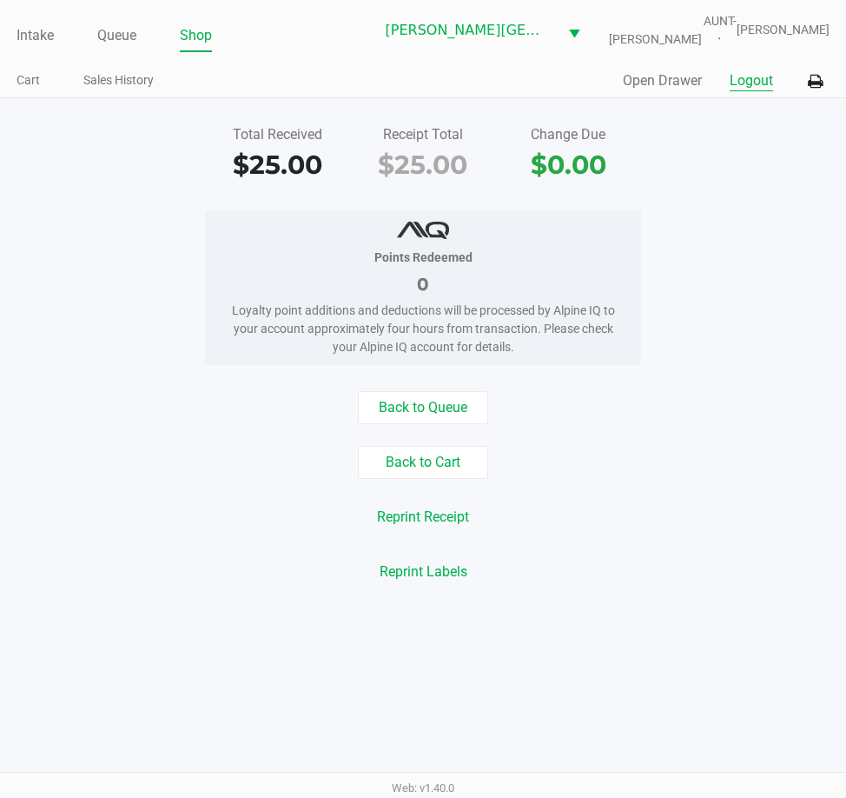
click at [754, 86] on button "Logout" at bounding box center [751, 80] width 43 height 21
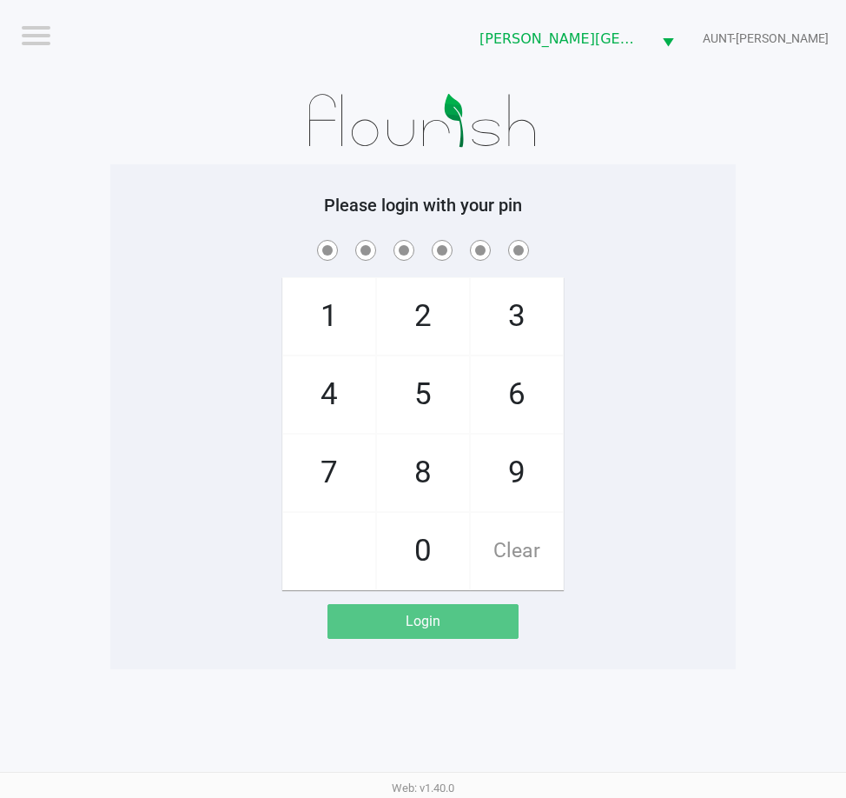
drag, startPoint x: 161, startPoint y: 274, endPoint x: 179, endPoint y: 230, distance: 47.1
click at [163, 269] on div "1 4 7 2 5 8 0 3 6 9 Clear" at bounding box center [423, 413] width 626 height 354
checkbox input "true"
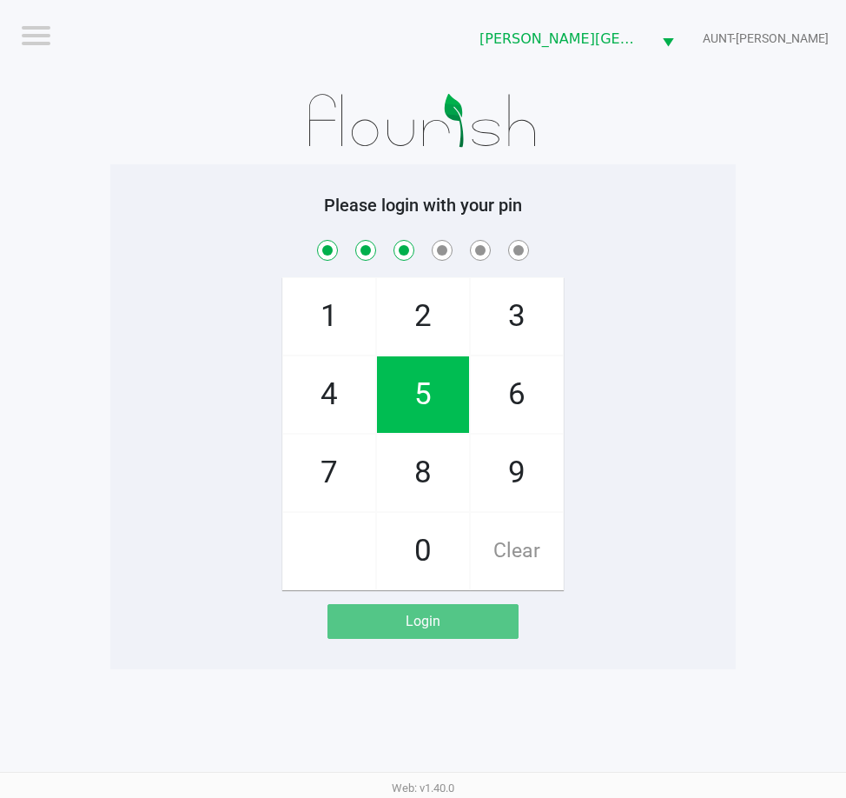
checkbox input "true"
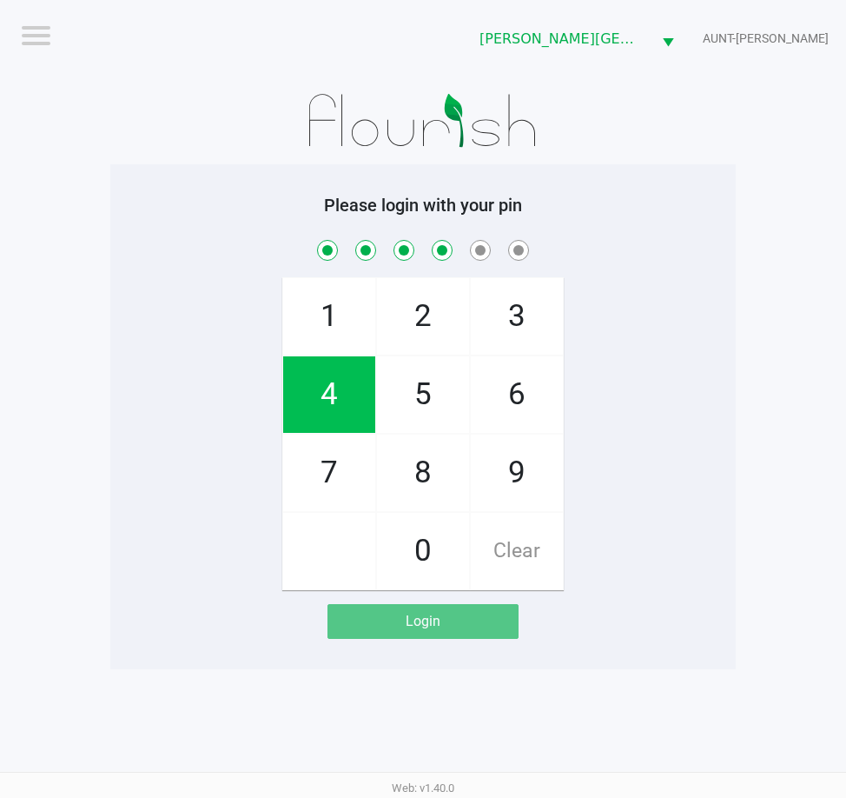
checkbox input "true"
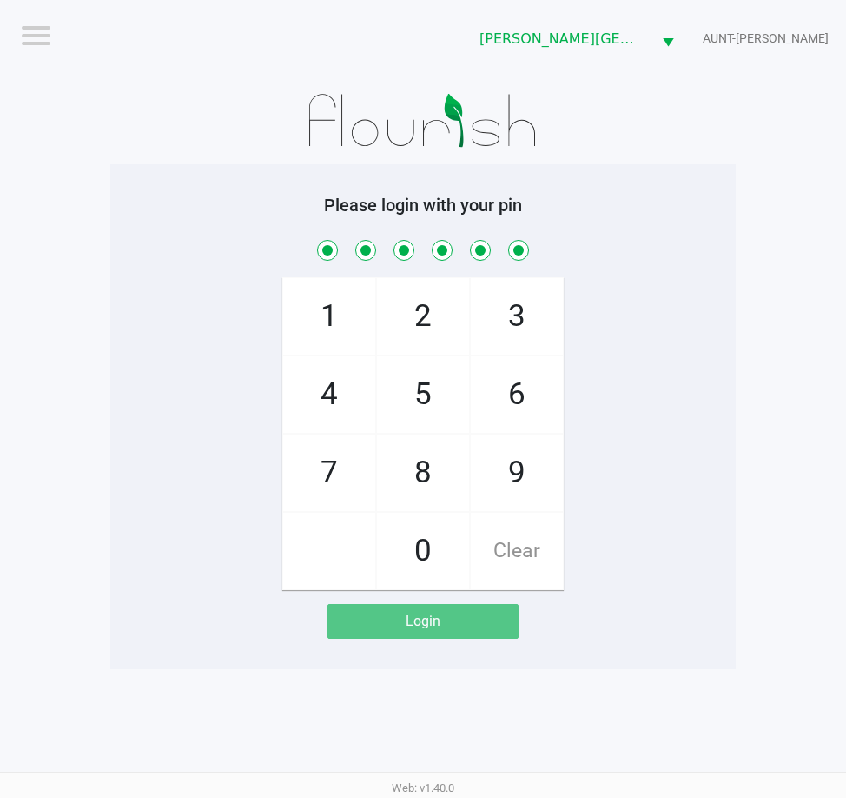
checkbox input "true"
checkbox input "false"
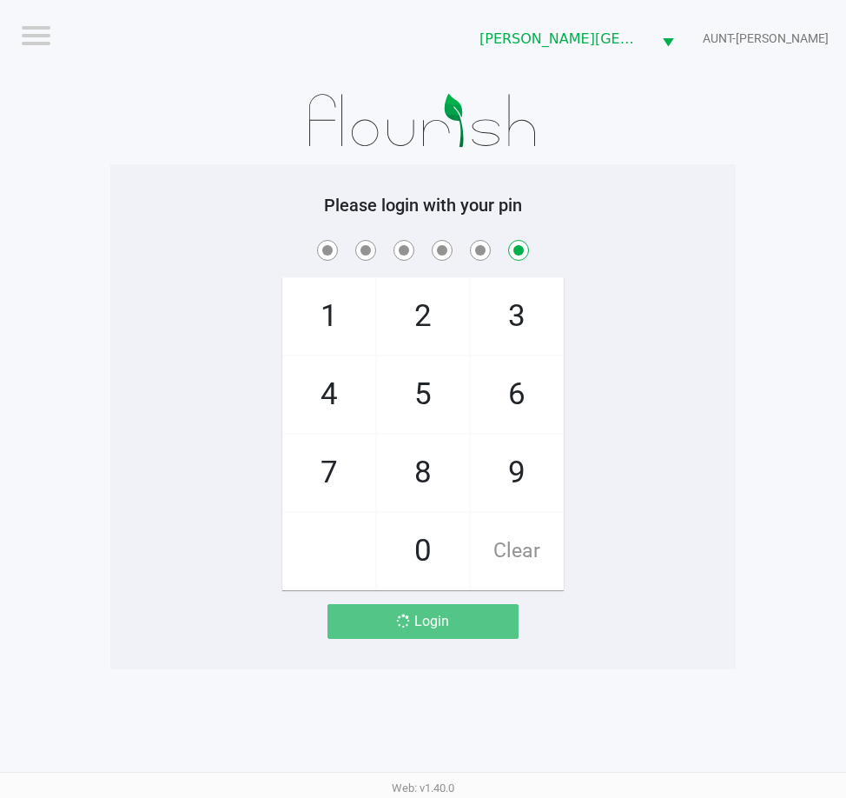
checkbox input "false"
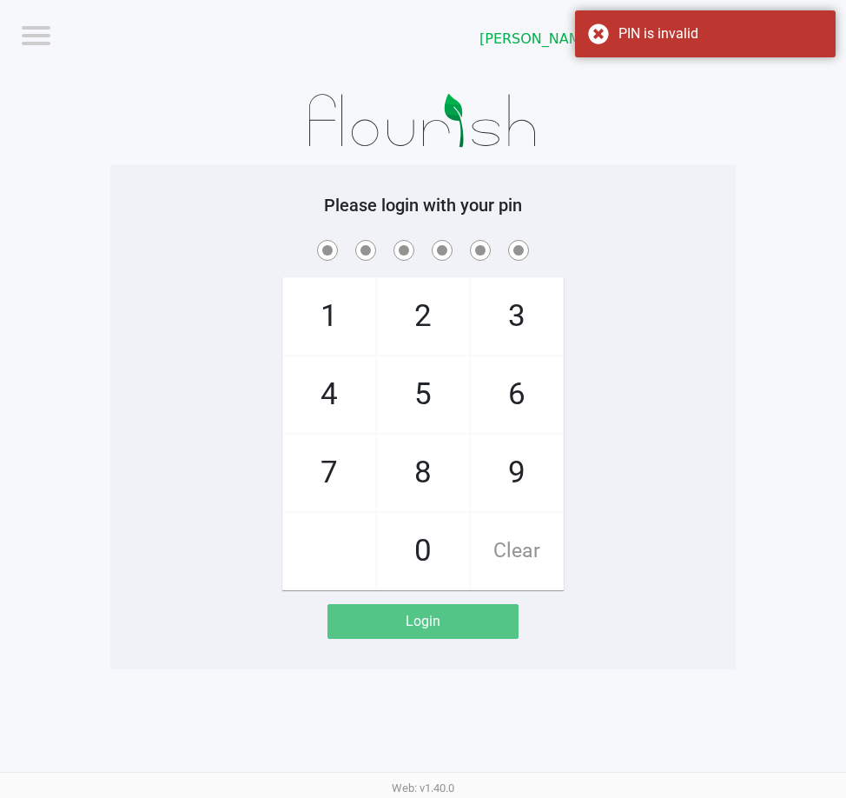
click at [244, 262] on span at bounding box center [423, 249] width 600 height 27
checkbox input "true"
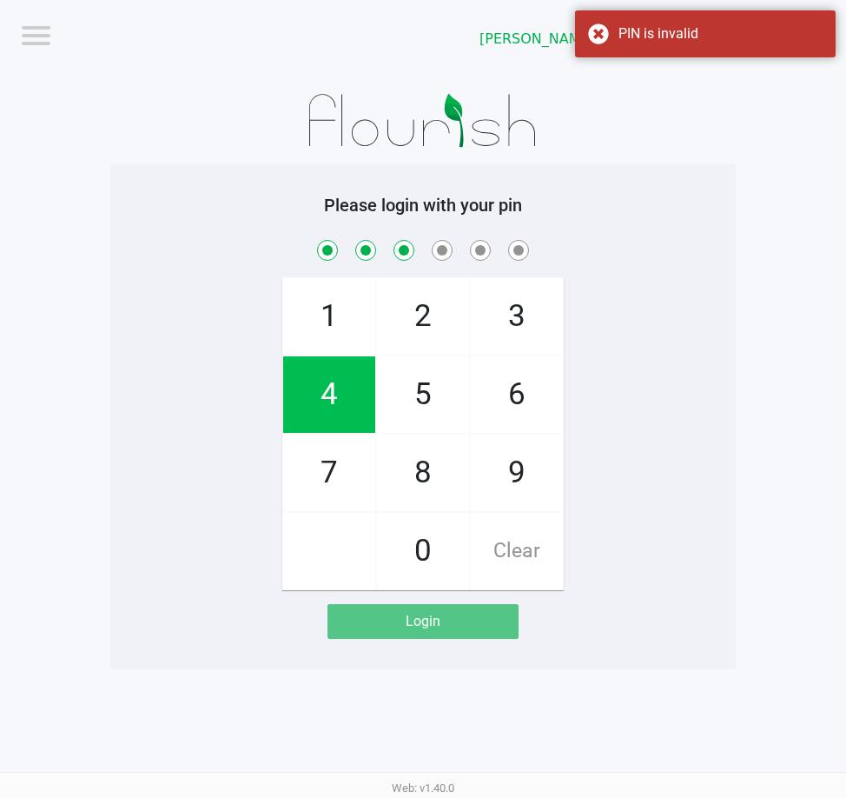
checkbox input "true"
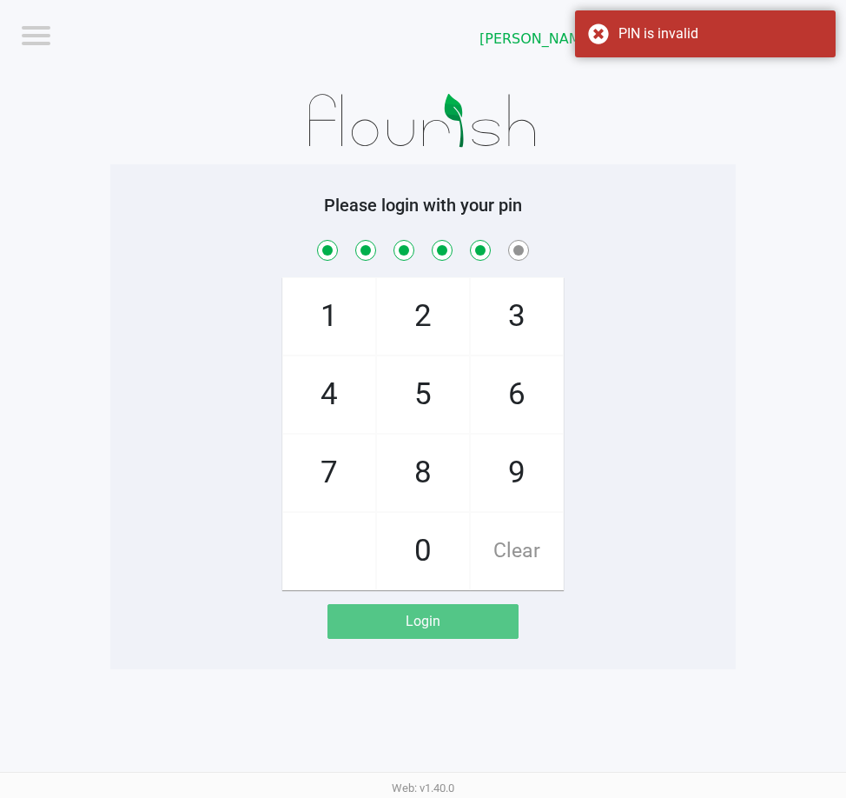
checkbox input "true"
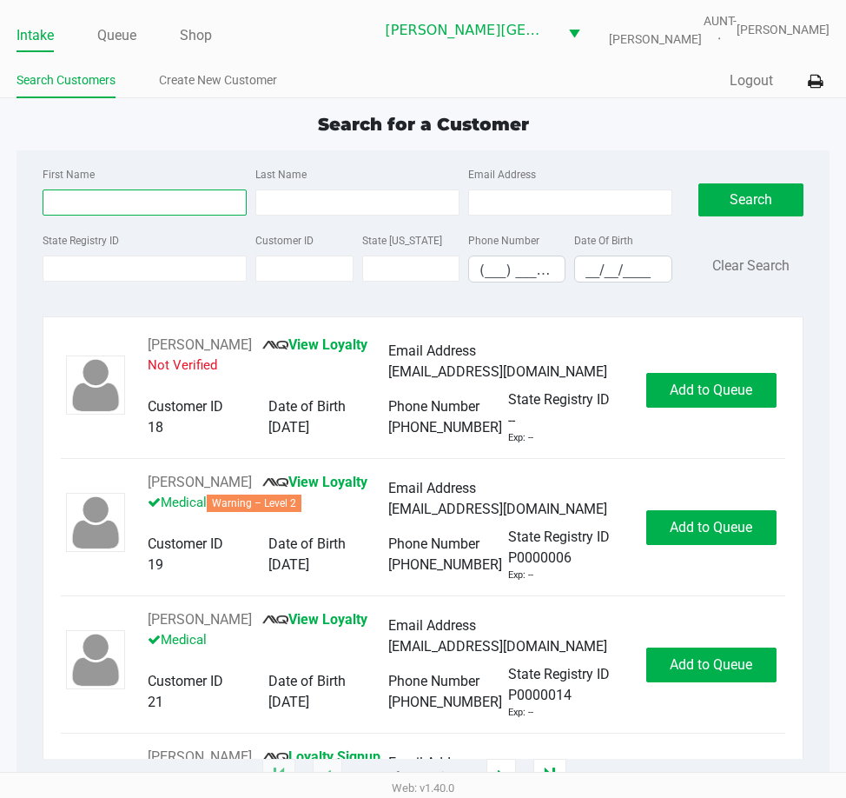
click at [179, 209] on input "First Name" at bounding box center [145, 202] width 204 height 26
type input "daniel"
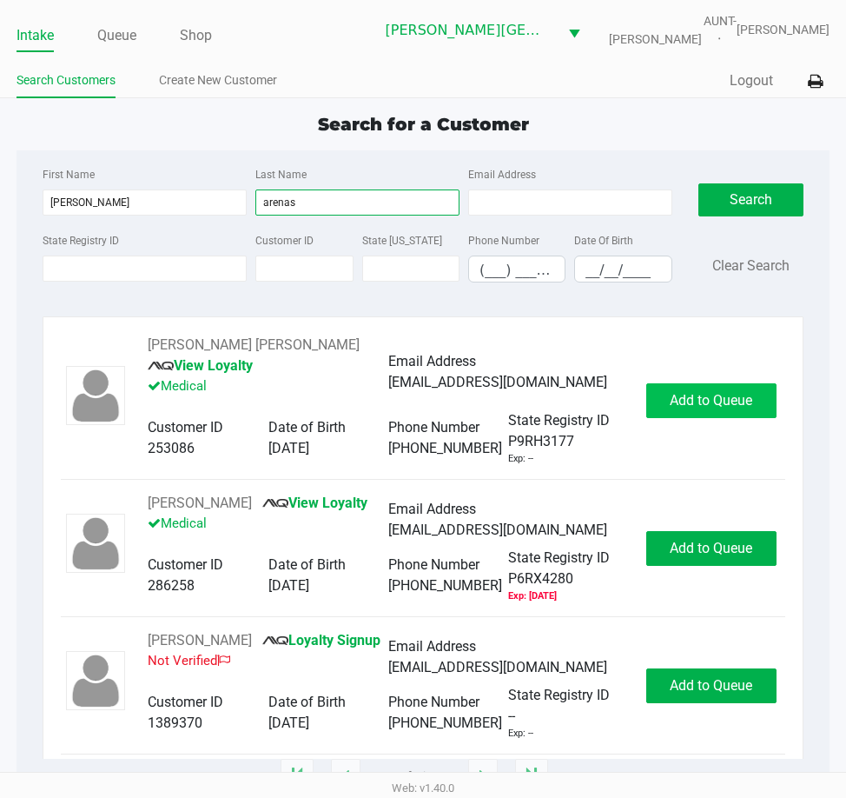
type input "arenas"
click at [704, 395] on span "Add to Queue" at bounding box center [711, 400] width 83 height 17
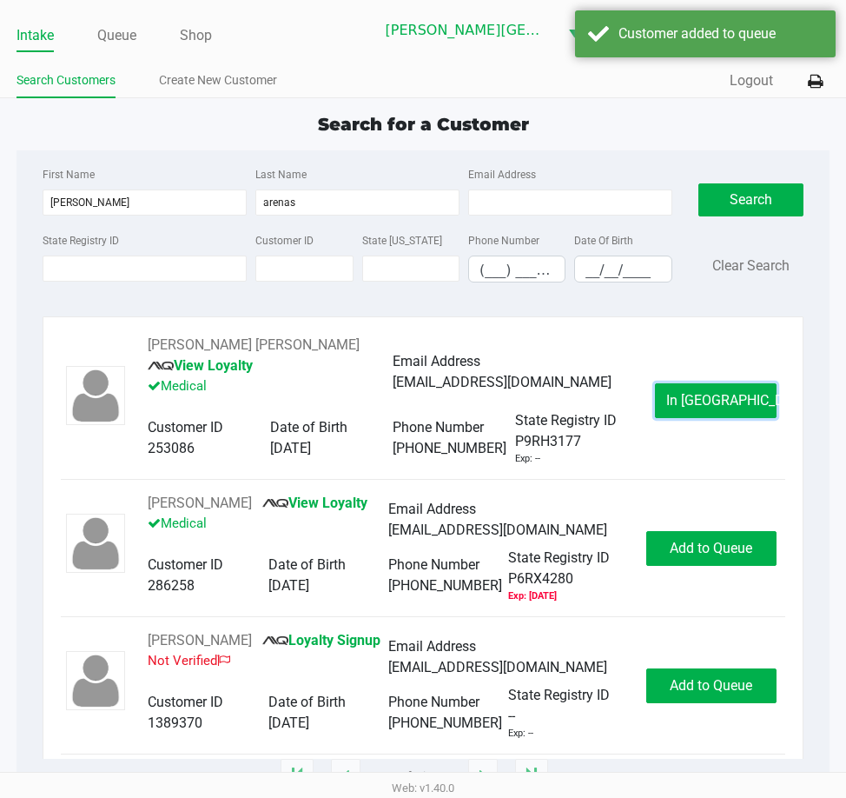
click at [704, 395] on span "In Queue" at bounding box center [739, 400] width 146 height 17
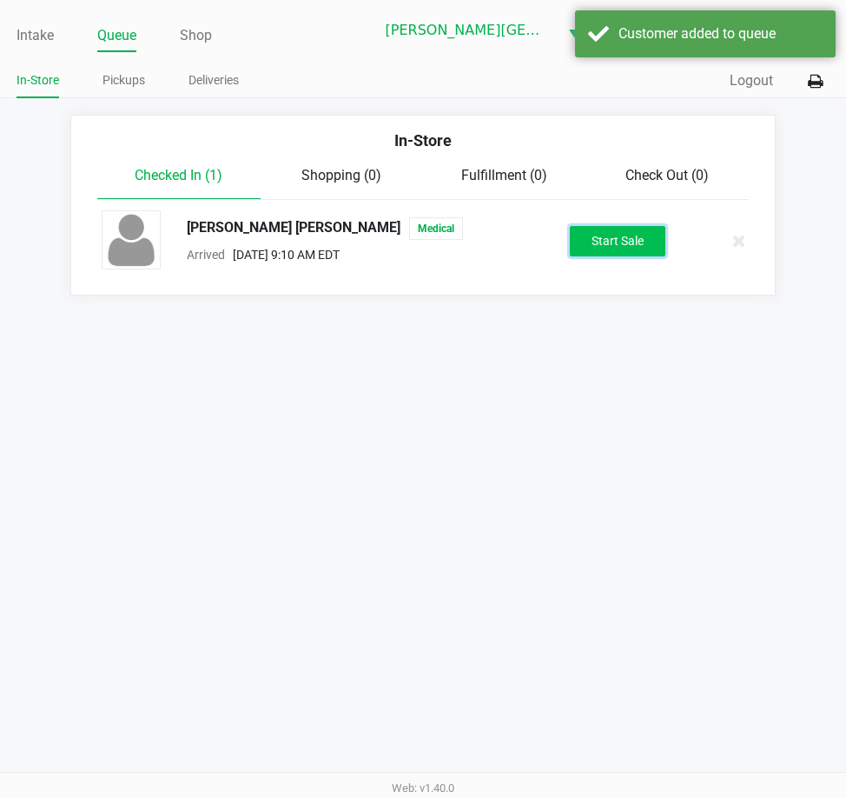
click at [643, 246] on button "Start Sale" at bounding box center [618, 241] width 96 height 30
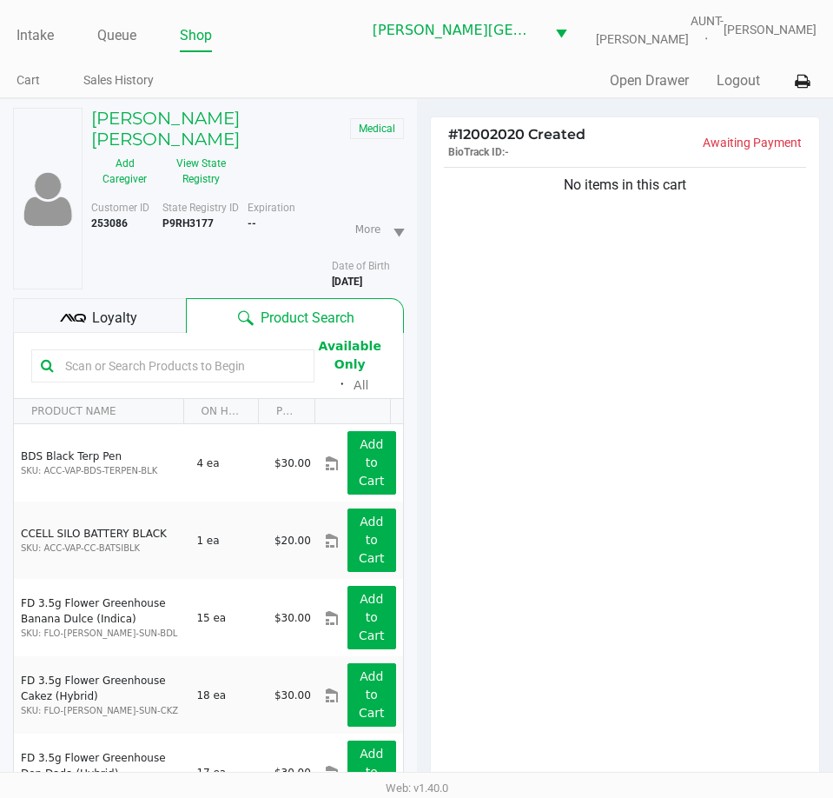
click at [577, 438] on div "No items in this cart" at bounding box center [625, 478] width 389 height 630
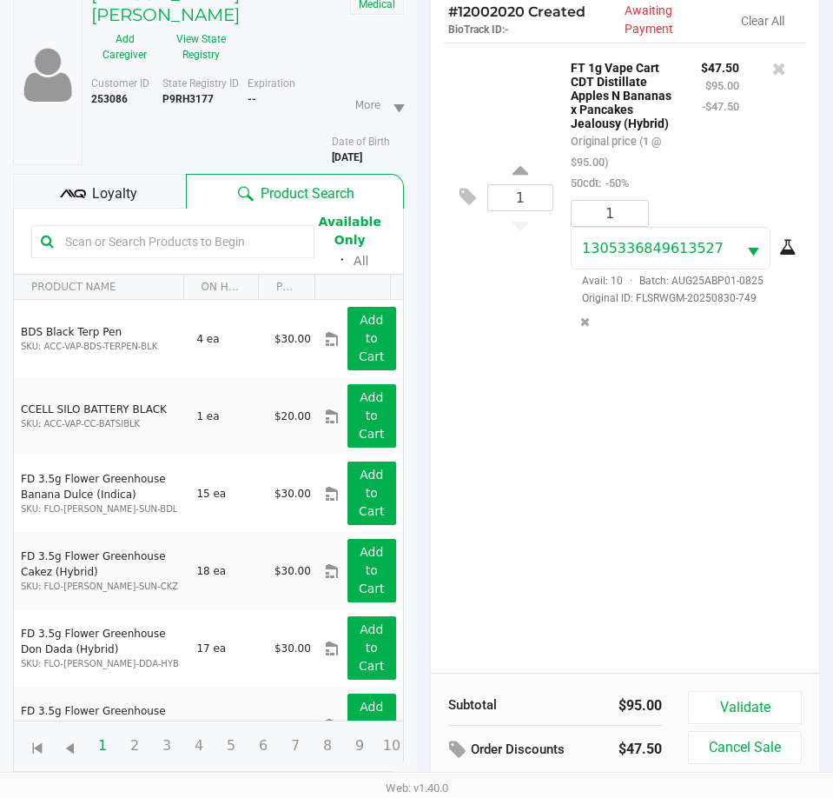
scroll to position [191, 0]
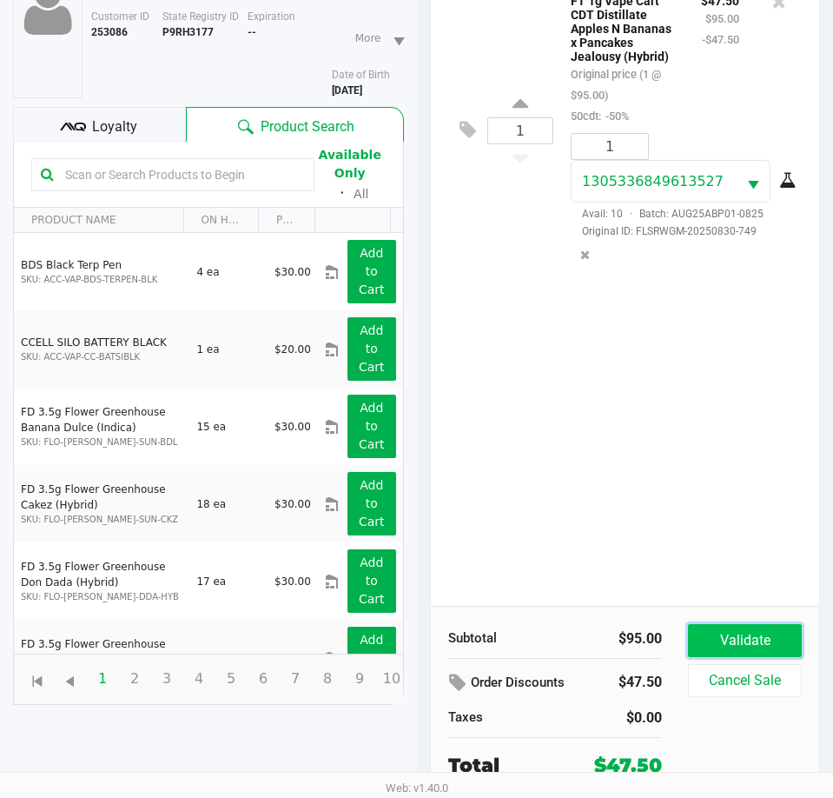
click at [750, 635] on button "Validate" at bounding box center [745, 640] width 114 height 33
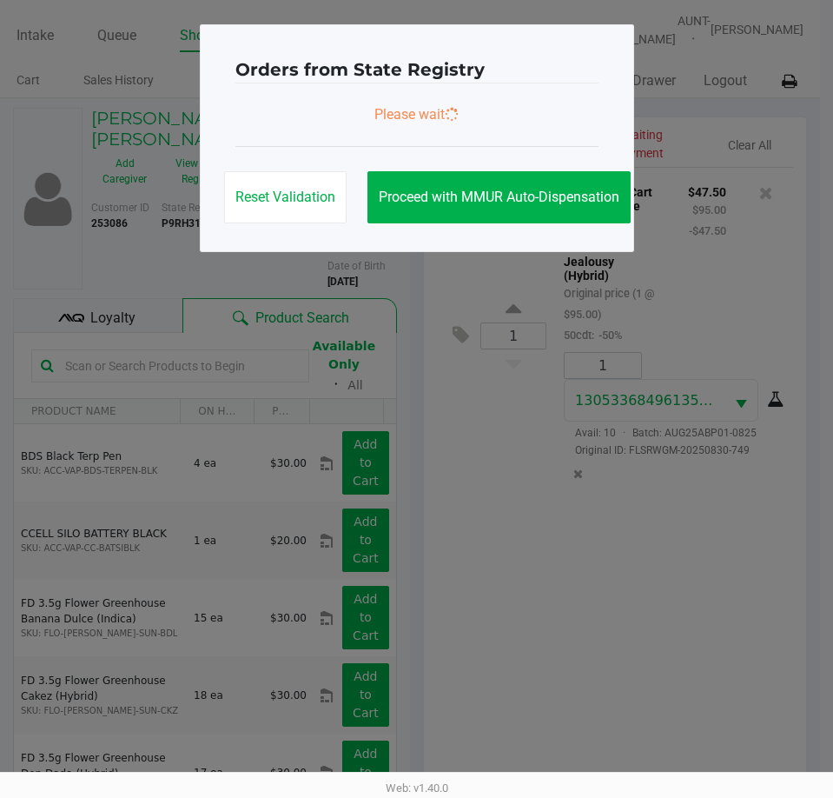
scroll to position [0, 0]
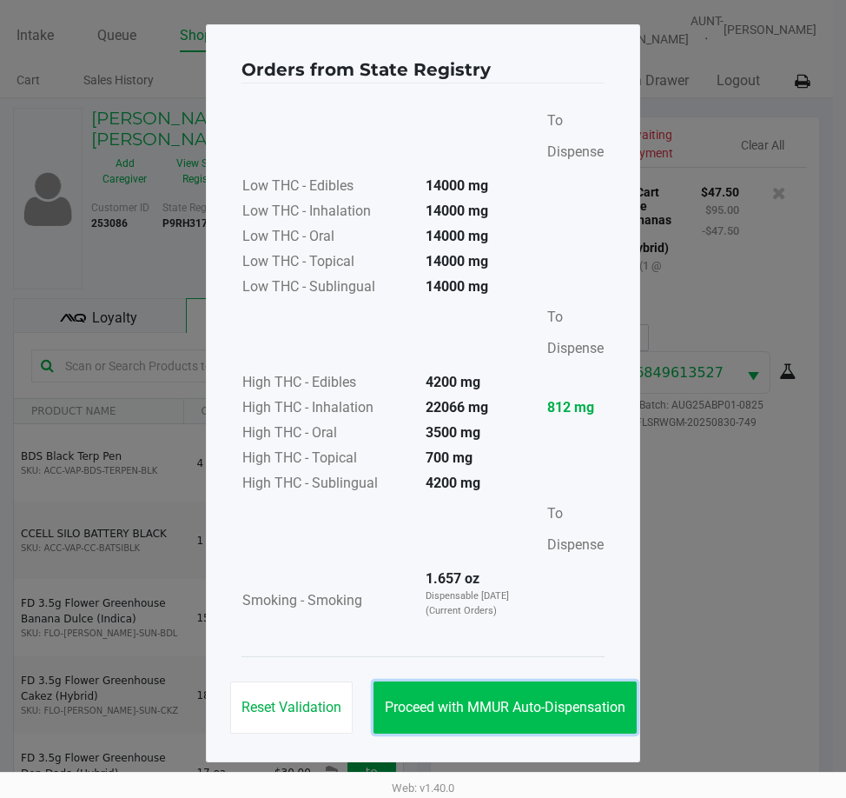
click at [547, 715] on button "Proceed with MMUR Auto-Dispensation" at bounding box center [505, 707] width 263 height 52
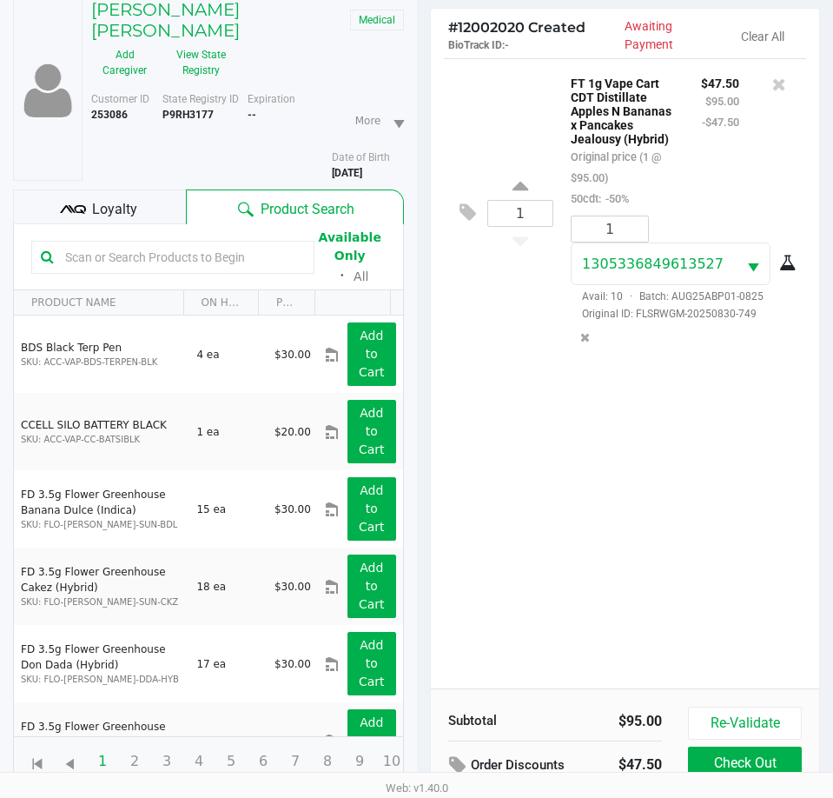
scroll to position [230, 0]
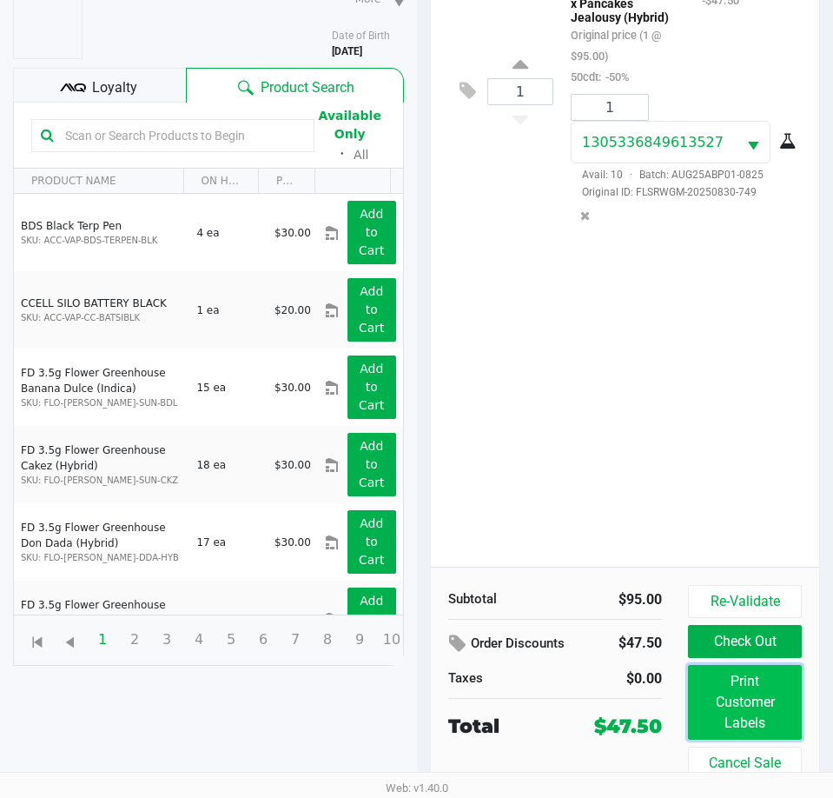
click at [740, 709] on button "Print Customer Labels" at bounding box center [745, 702] width 114 height 75
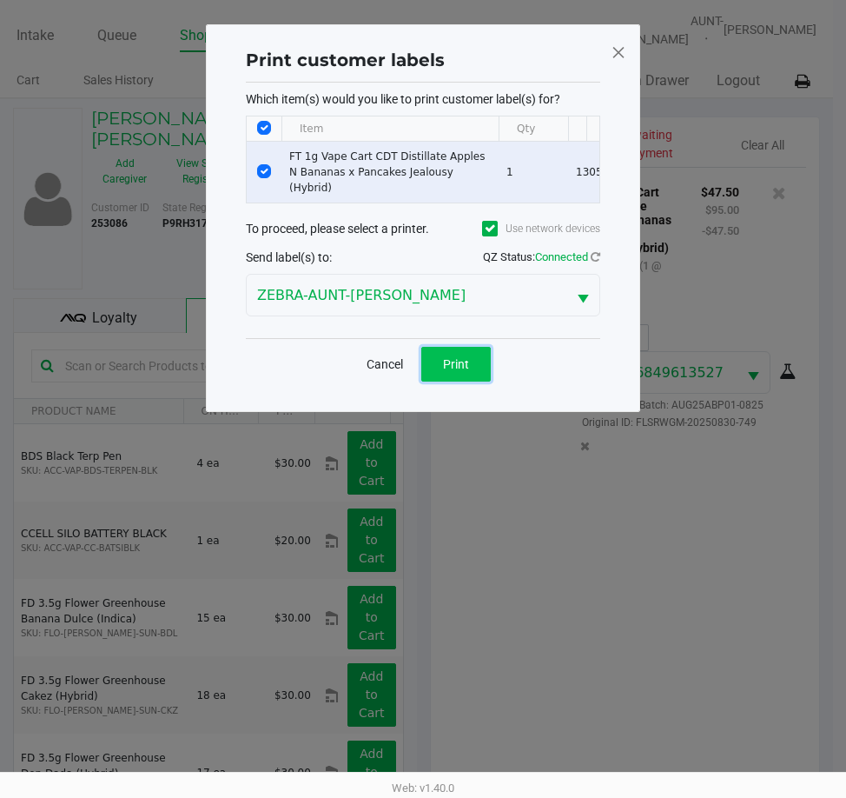
click at [472, 368] on button "Print" at bounding box center [456, 364] width 70 height 35
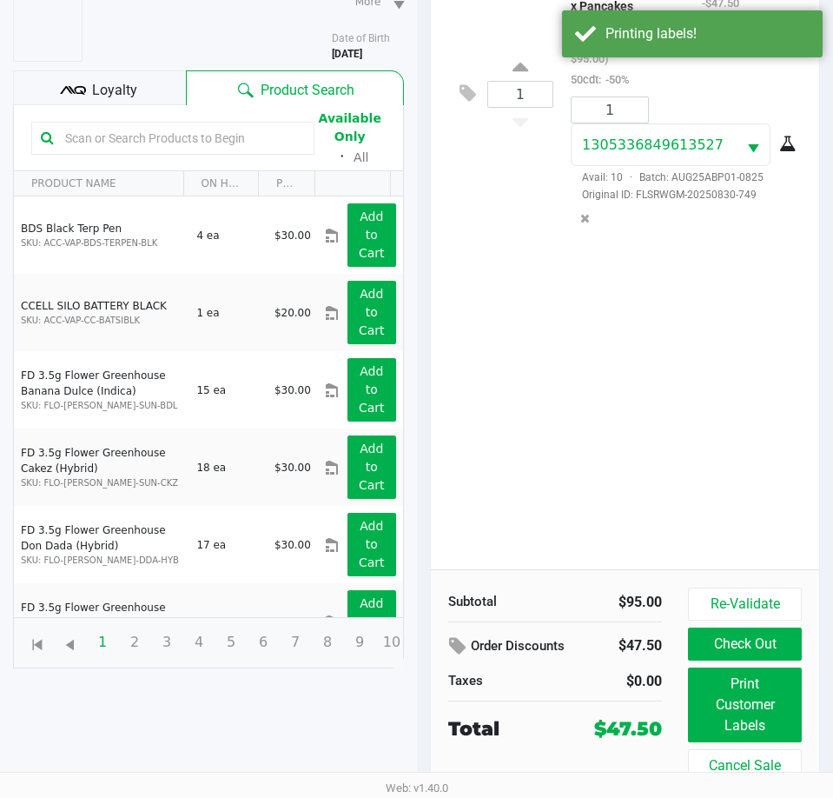
scroll to position [230, 0]
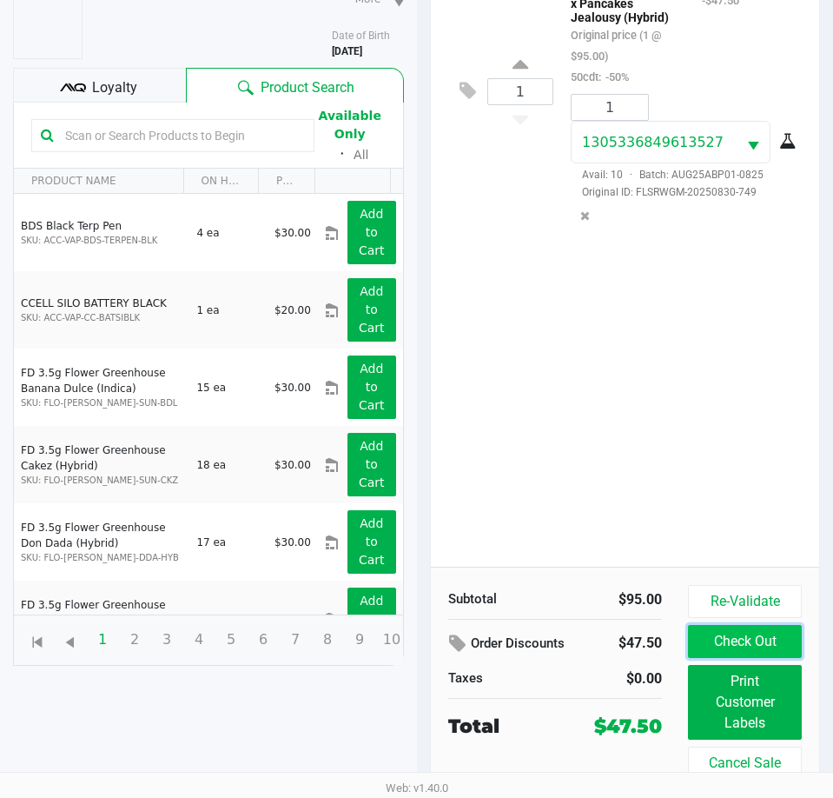
click at [779, 641] on button "Check Out" at bounding box center [745, 641] width 114 height 33
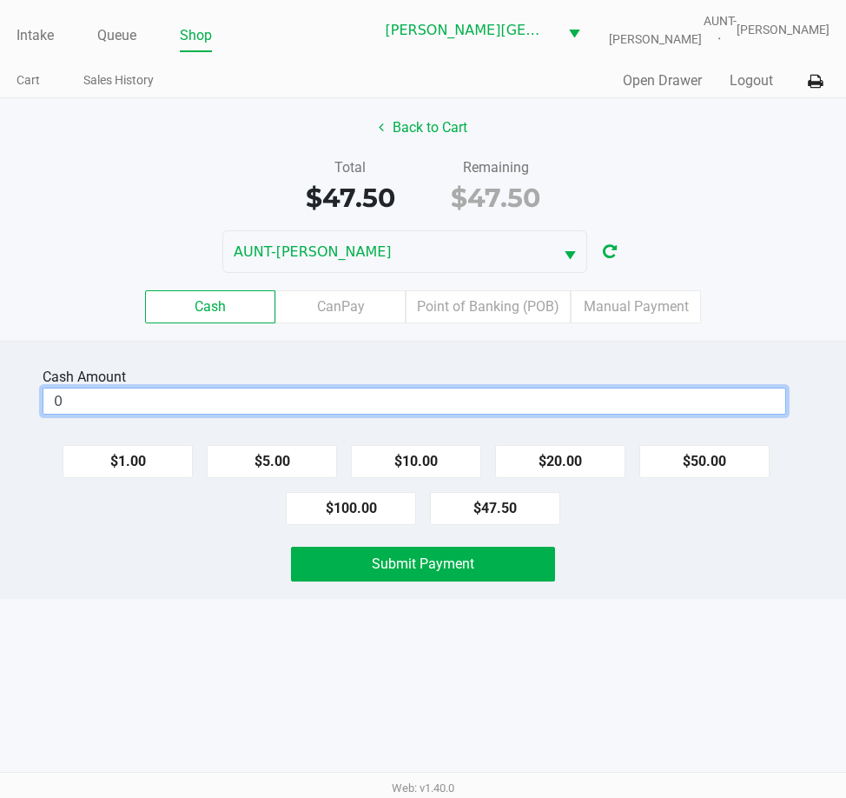
click at [202, 403] on input "0" at bounding box center [414, 400] width 742 height 25
type input "$60.00"
click at [134, 655] on div "Intake Queue Shop Bonita Springs WC AUNT-SARAH Tarek Haverty Cart Sales History…" at bounding box center [423, 399] width 846 height 798
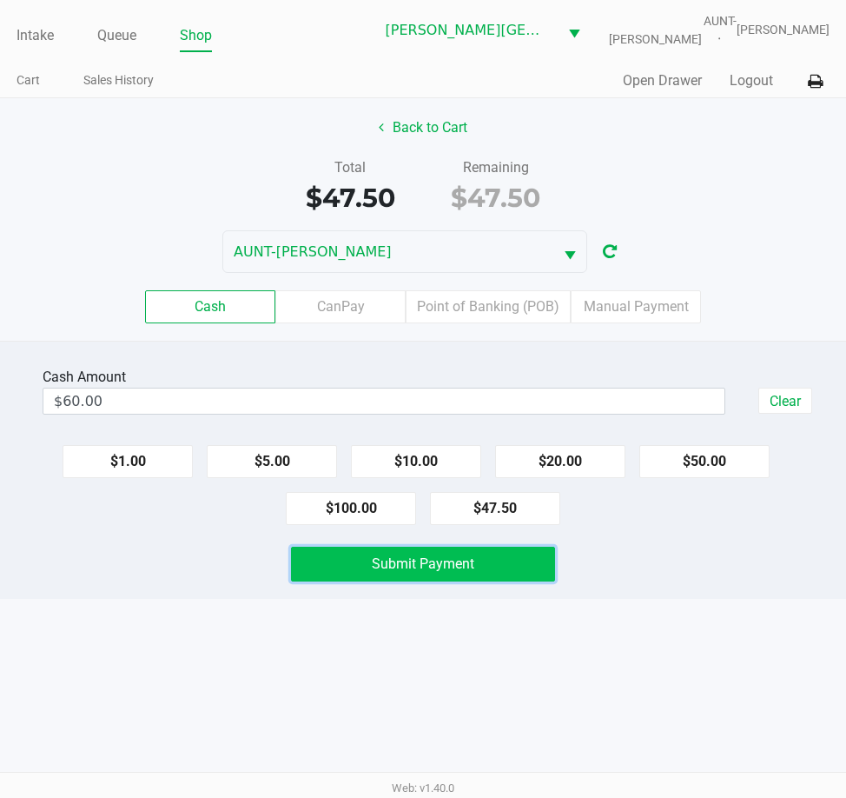
click at [368, 548] on button "Submit Payment" at bounding box center [423, 564] width 265 height 35
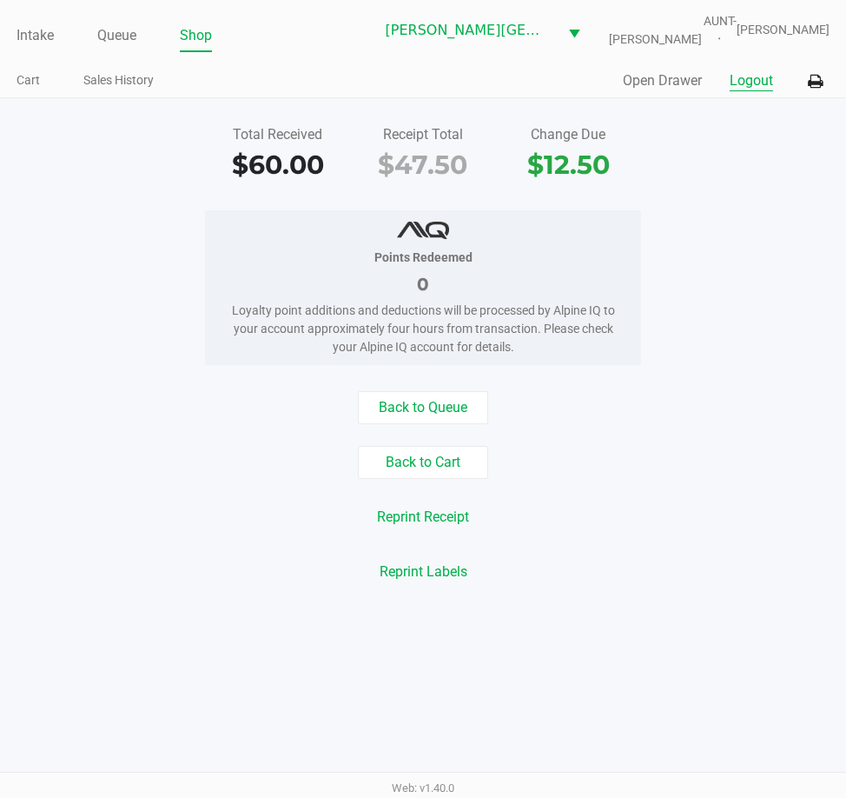
click at [757, 81] on button "Logout" at bounding box center [751, 80] width 43 height 21
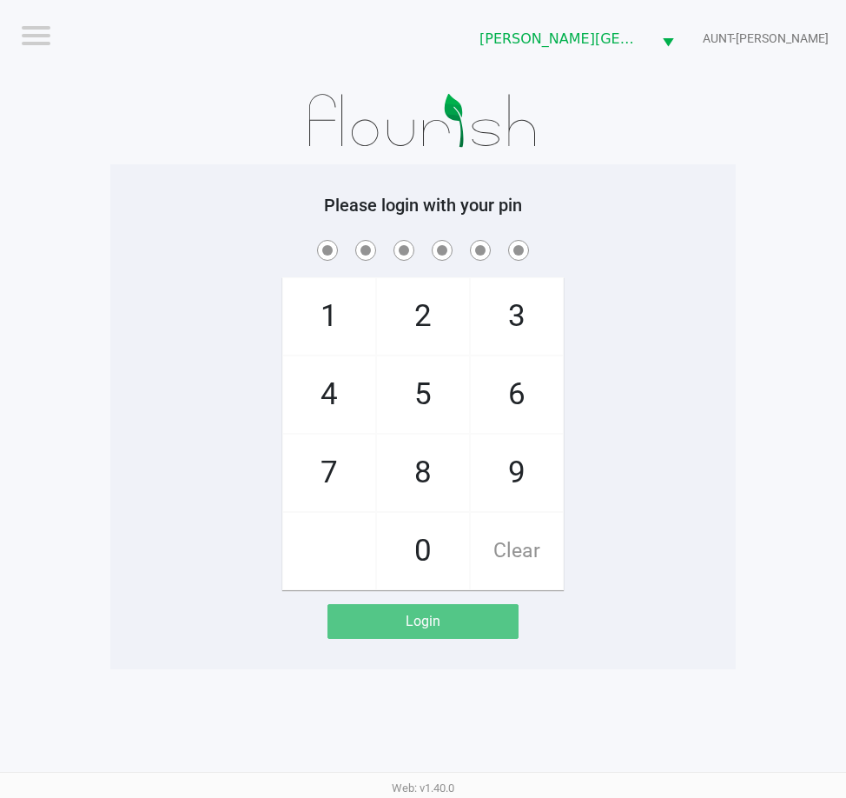
click at [216, 268] on div "1 4 7 2 5 8 0 3 6 9 Clear" at bounding box center [423, 413] width 626 height 354
checkbox input "true"
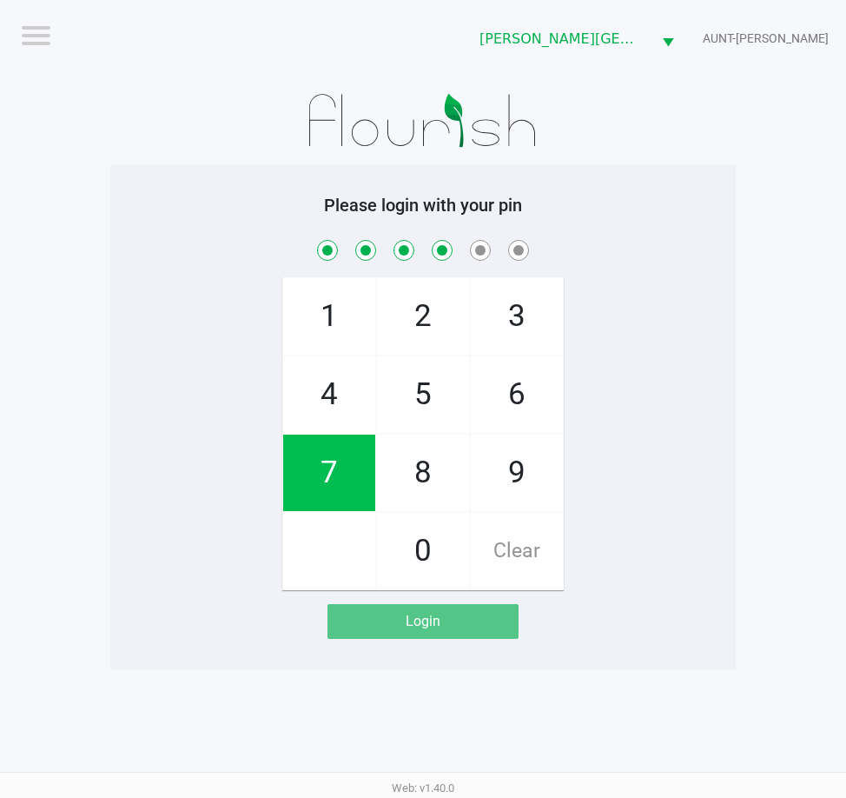
checkbox input "true"
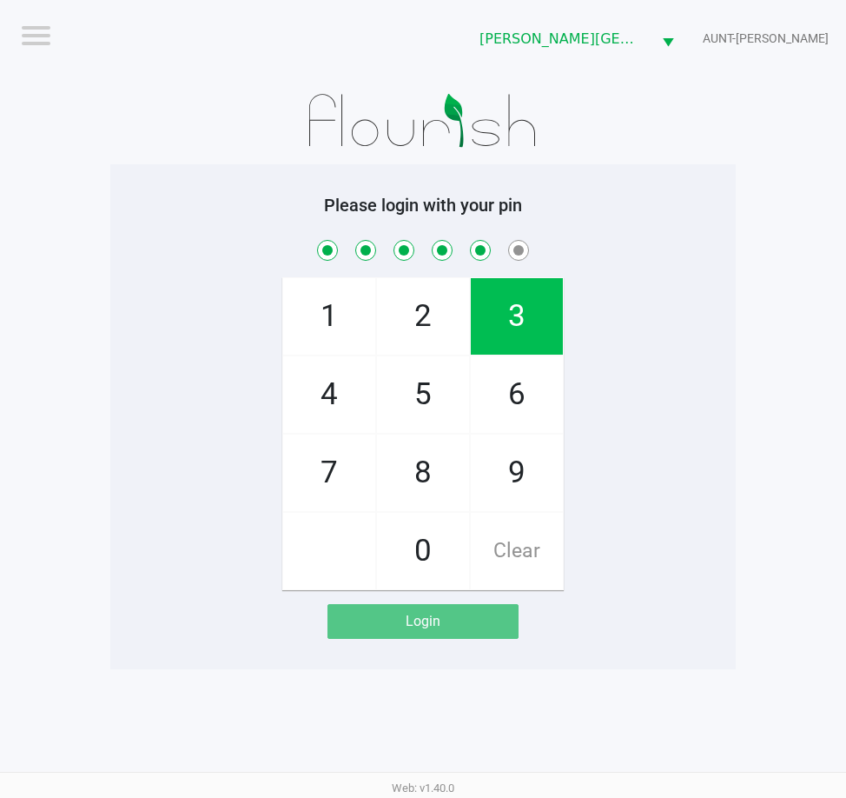
checkbox input "true"
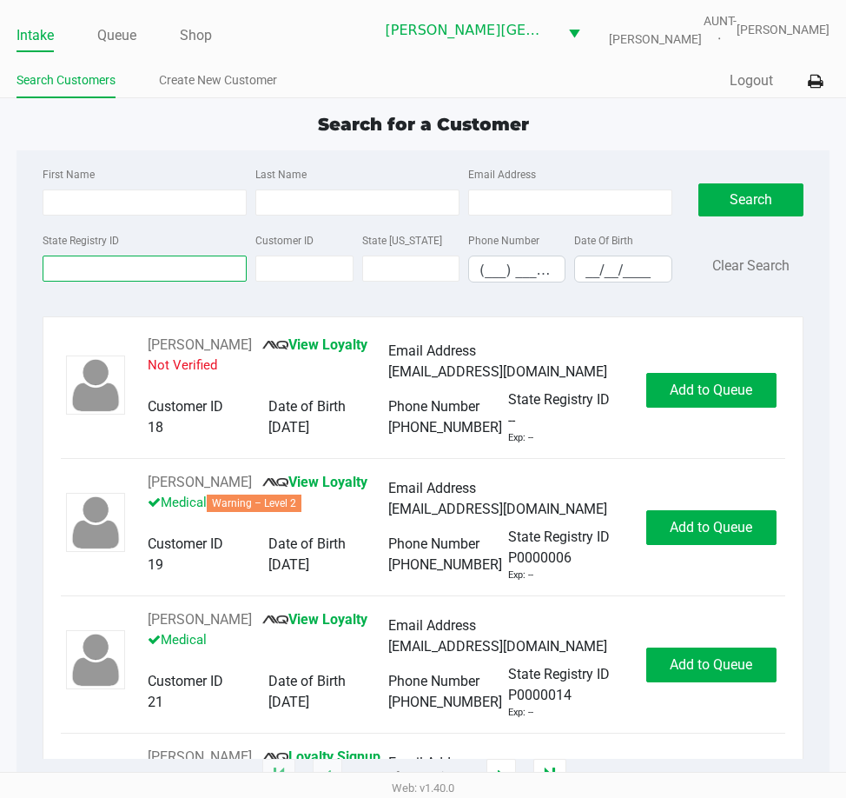
click at [200, 270] on input "State Registry ID" at bounding box center [145, 268] width 204 height 26
click at [182, 209] on input "First Name" at bounding box center [145, 202] width 204 height 26
type input "haleigh"
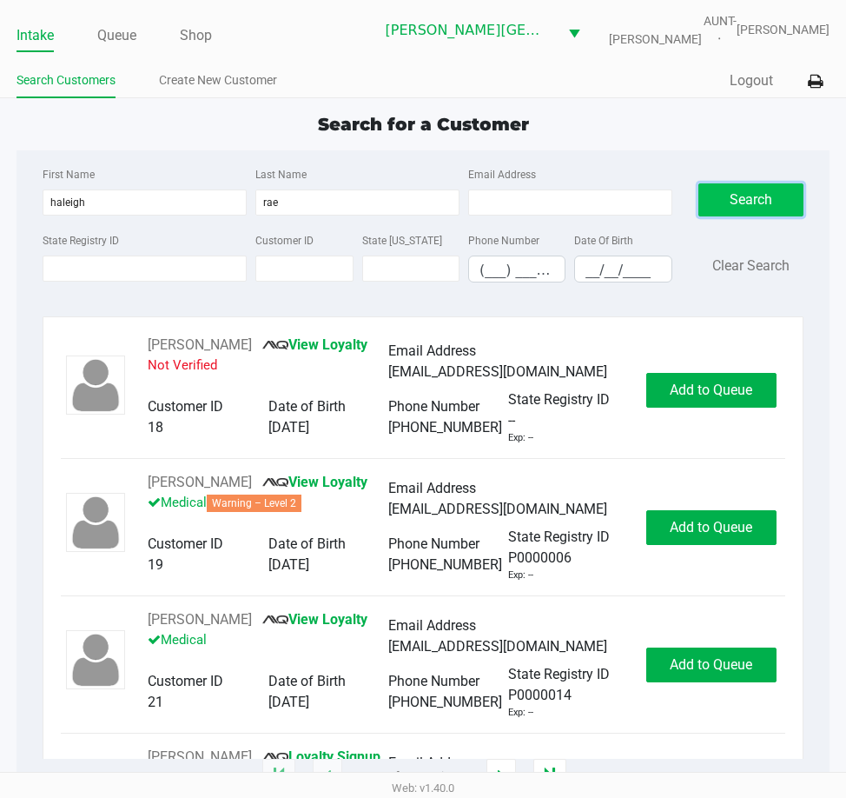
click at [757, 212] on button "Search" at bounding box center [751, 199] width 105 height 33
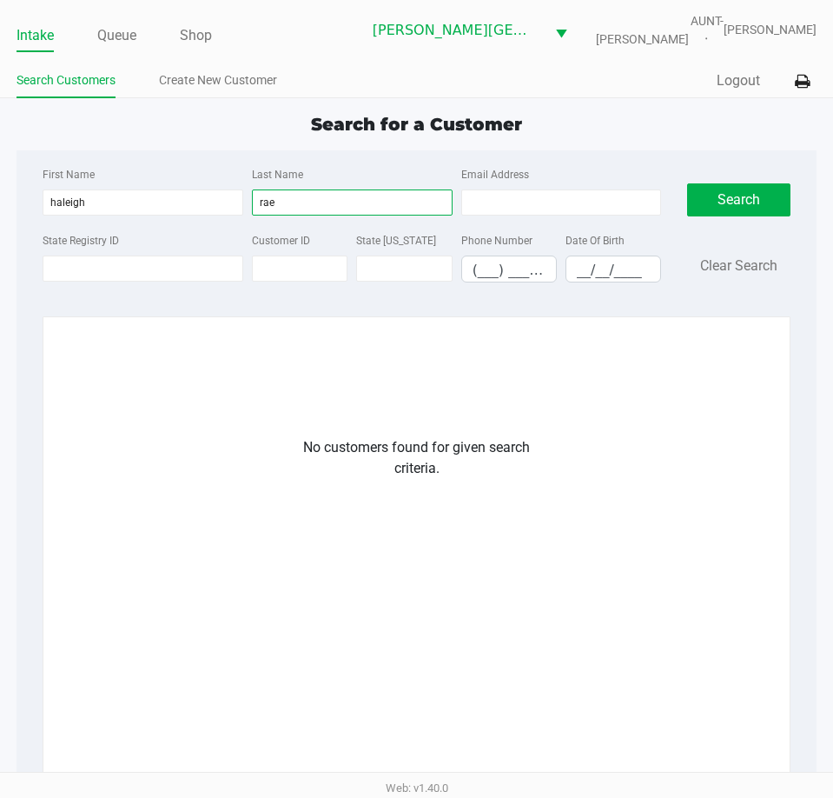
click at [319, 202] on input "rae" at bounding box center [352, 202] width 201 height 26
type input "r"
type input "albano"
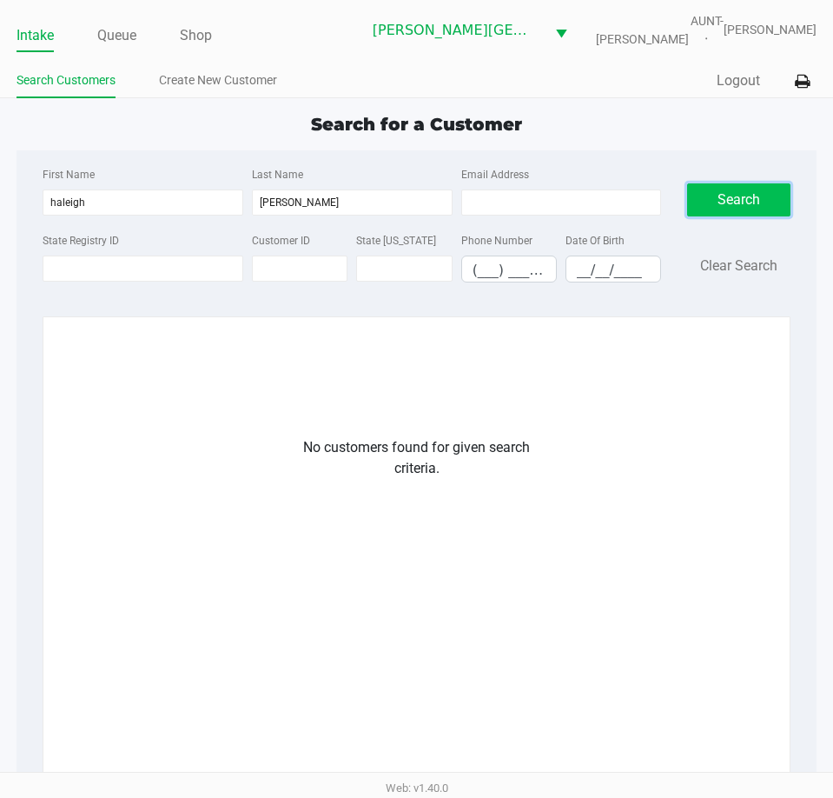
click at [746, 189] on button "Search" at bounding box center [738, 199] width 103 height 33
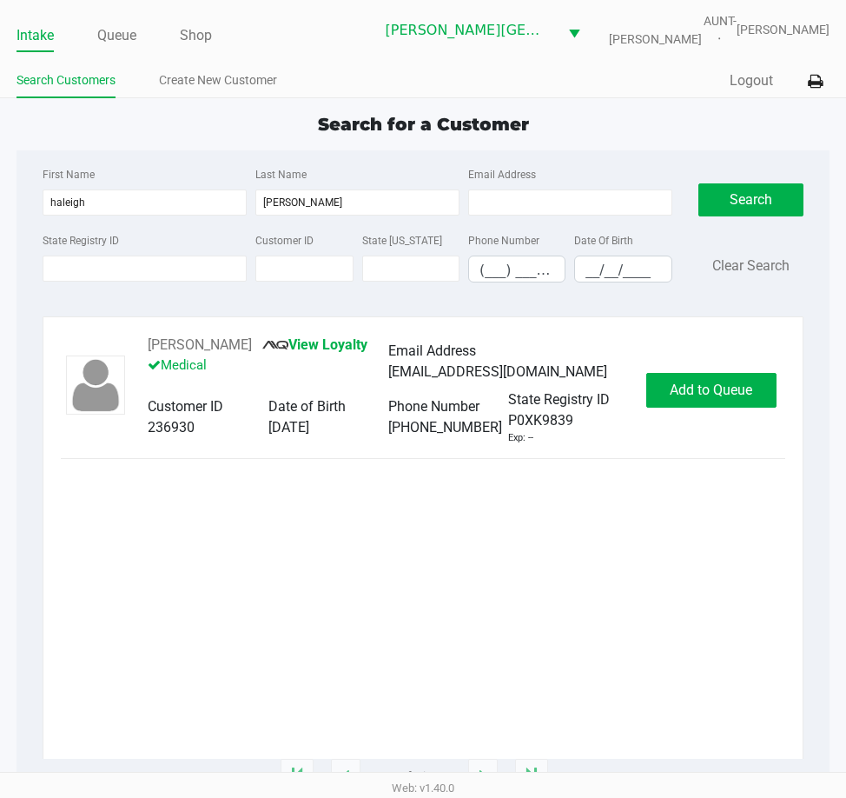
click at [711, 430] on div "HALEIGH ALBANO View Loyalty Medical Email Address Haleighalbano@gmail.com Custo…" at bounding box center [423, 390] width 724 height 110
click at [712, 382] on span "Add to Queue" at bounding box center [711, 389] width 83 height 17
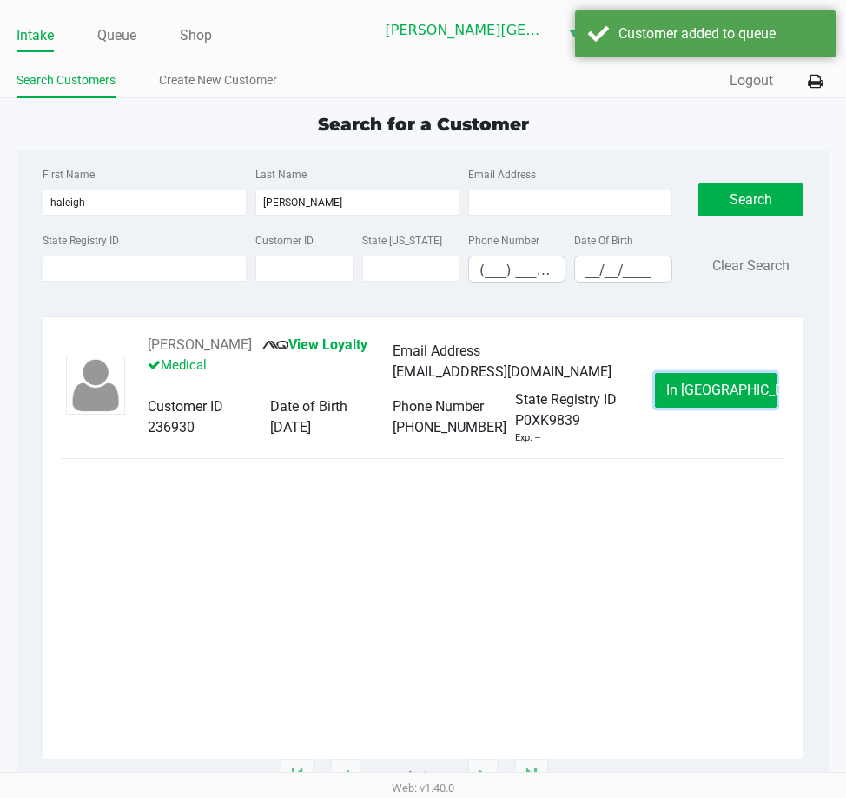
click at [710, 401] on button "In Queue" at bounding box center [716, 390] width 122 height 35
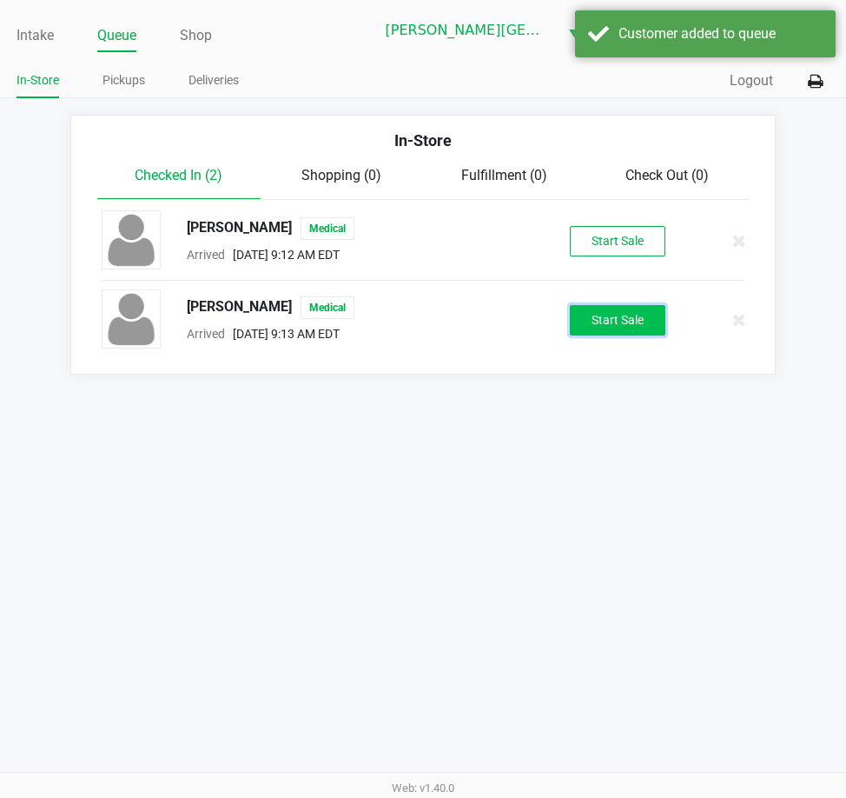
click at [604, 323] on button "Start Sale" at bounding box center [618, 320] width 96 height 30
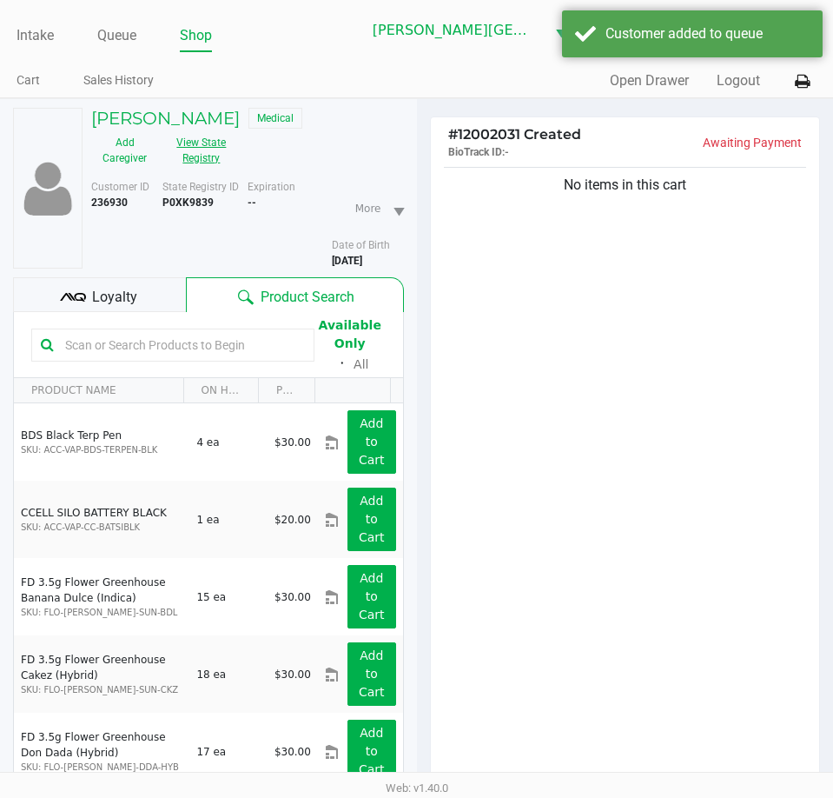
click at [209, 153] on button "View State Registry" at bounding box center [196, 150] width 76 height 43
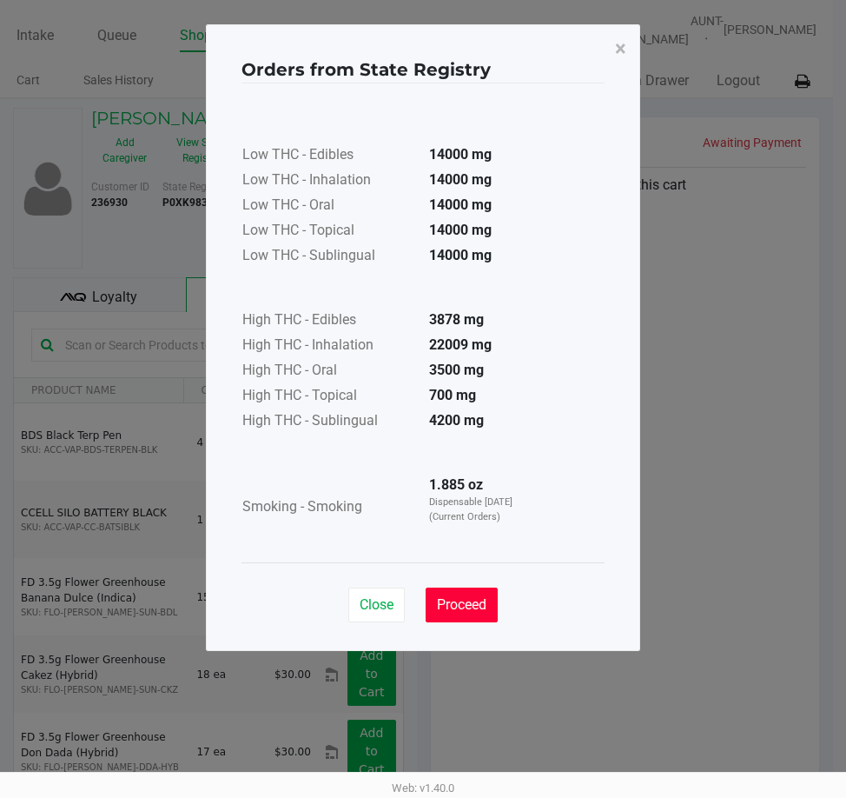
click at [471, 595] on button "Proceed" at bounding box center [462, 604] width 72 height 35
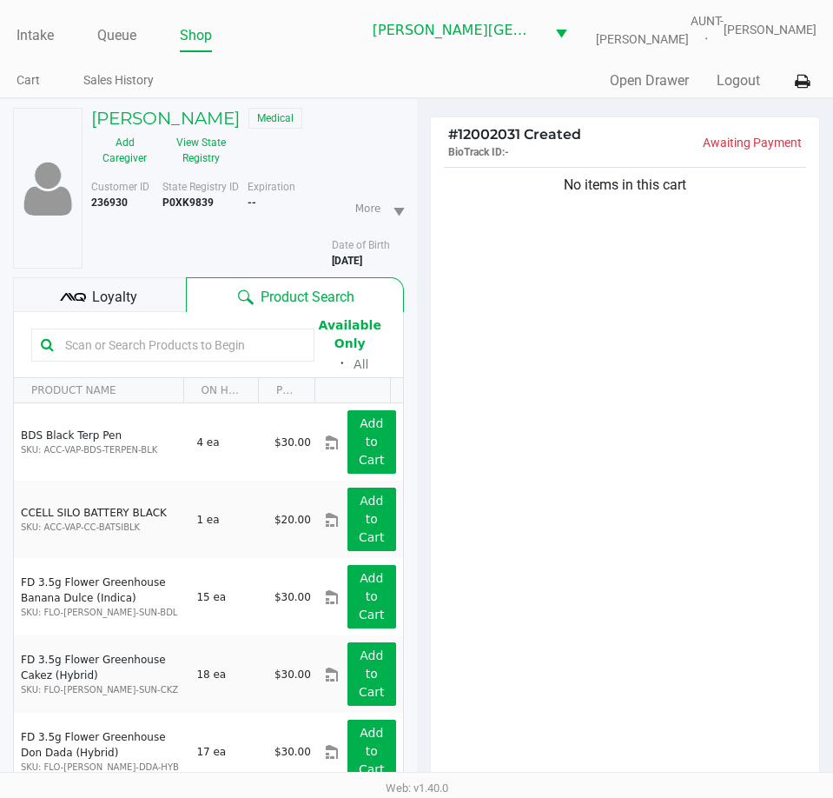
click at [555, 412] on div "Low THC - Edibles 14000 mg Low THC - Inhalation 14000 mg Low THC - Oral 14000 m…" at bounding box center [416, 279] width 363 height 437
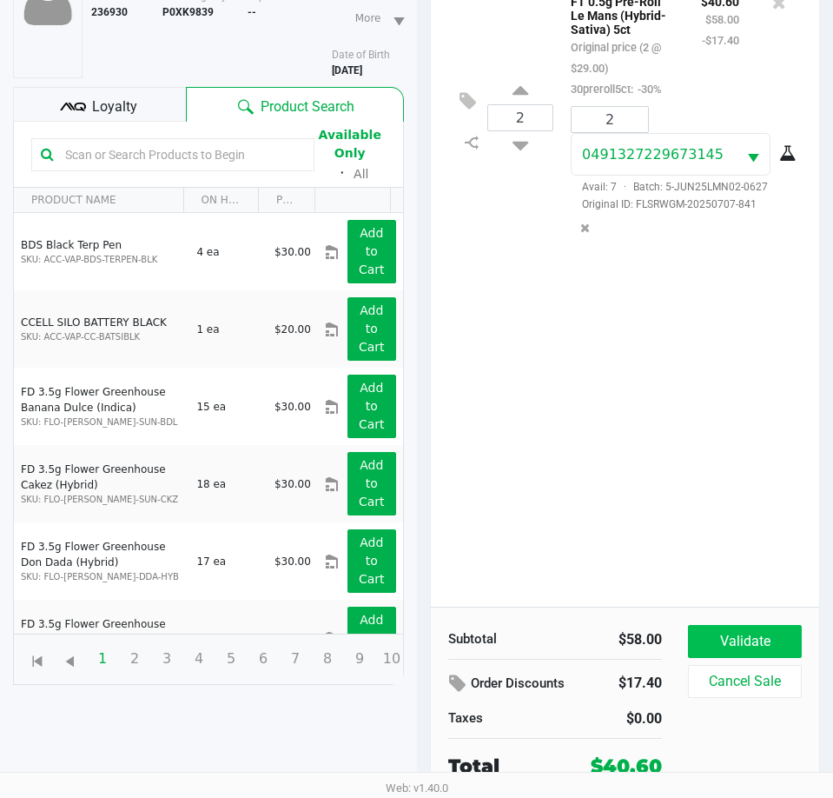
scroll to position [191, 0]
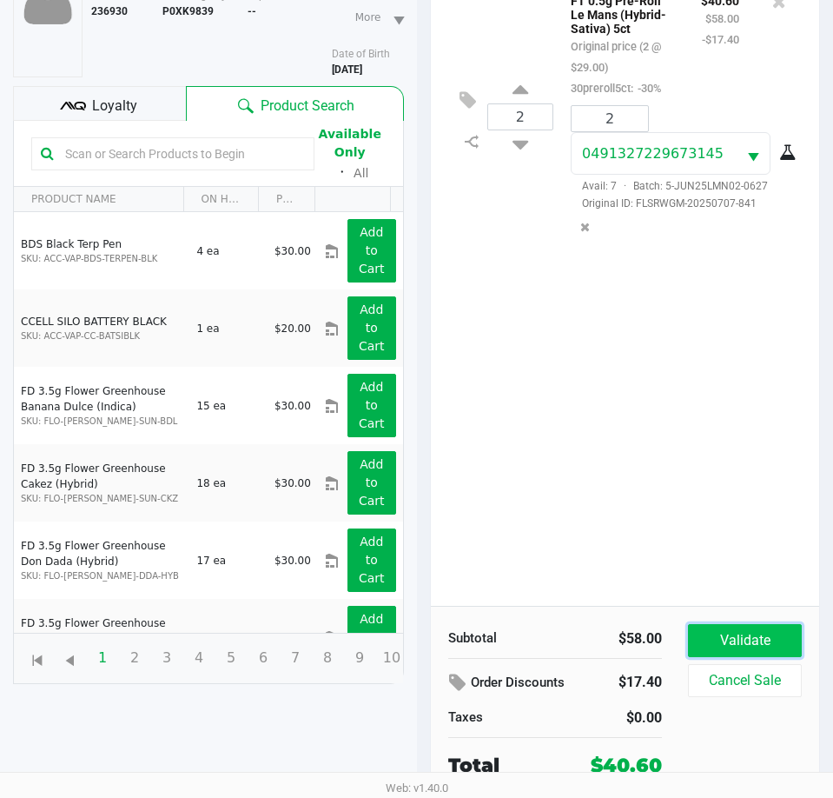
click at [772, 633] on button "Validate" at bounding box center [745, 640] width 114 height 33
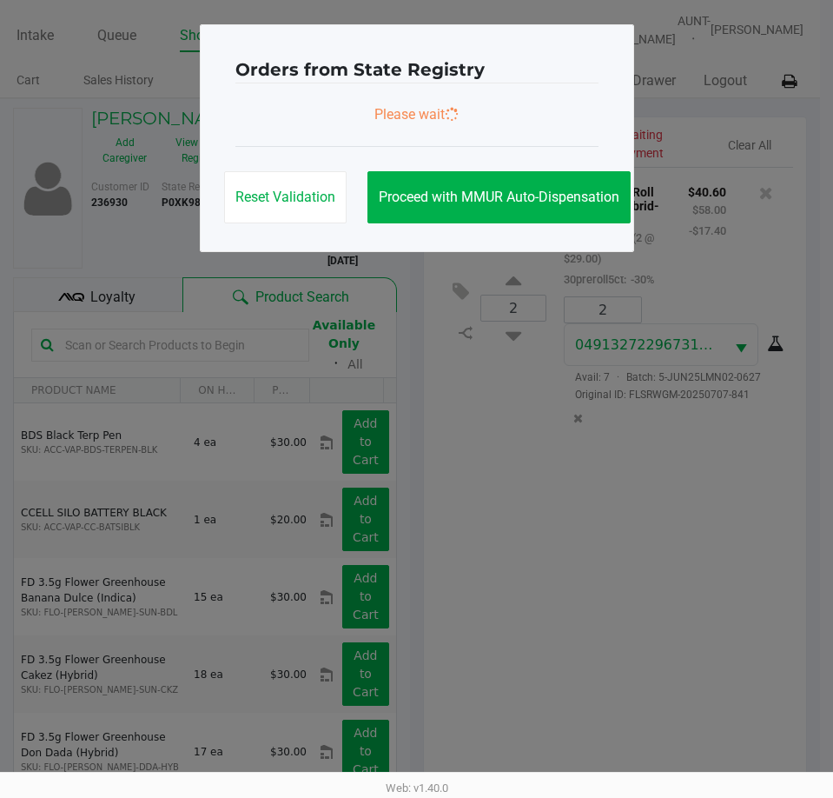
scroll to position [0, 0]
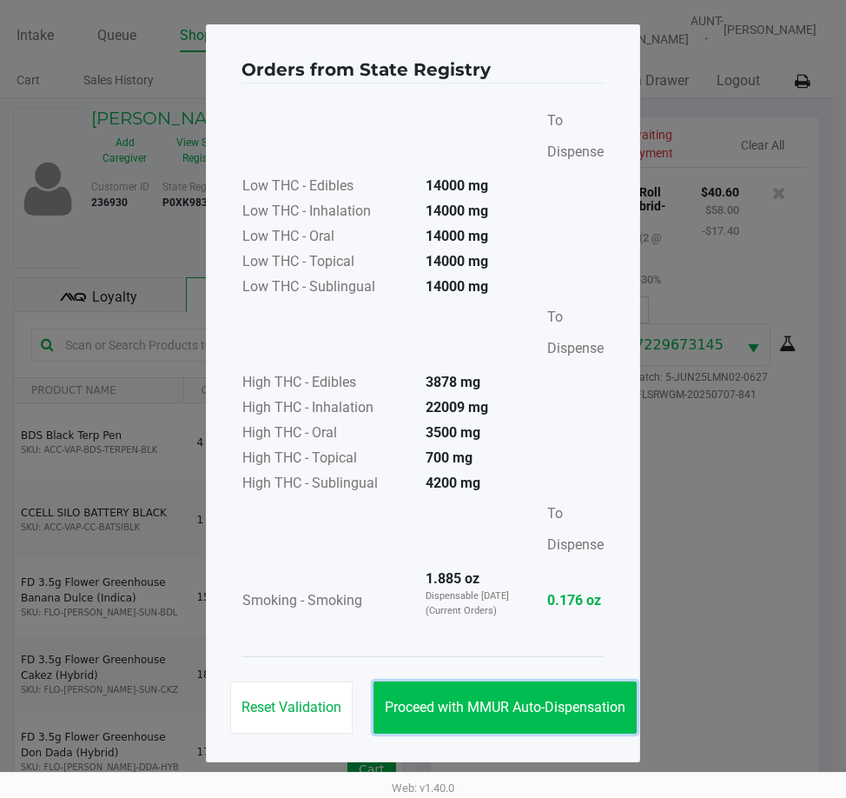
click at [573, 694] on button "Proceed with MMUR Auto-Dispensation" at bounding box center [505, 707] width 263 height 52
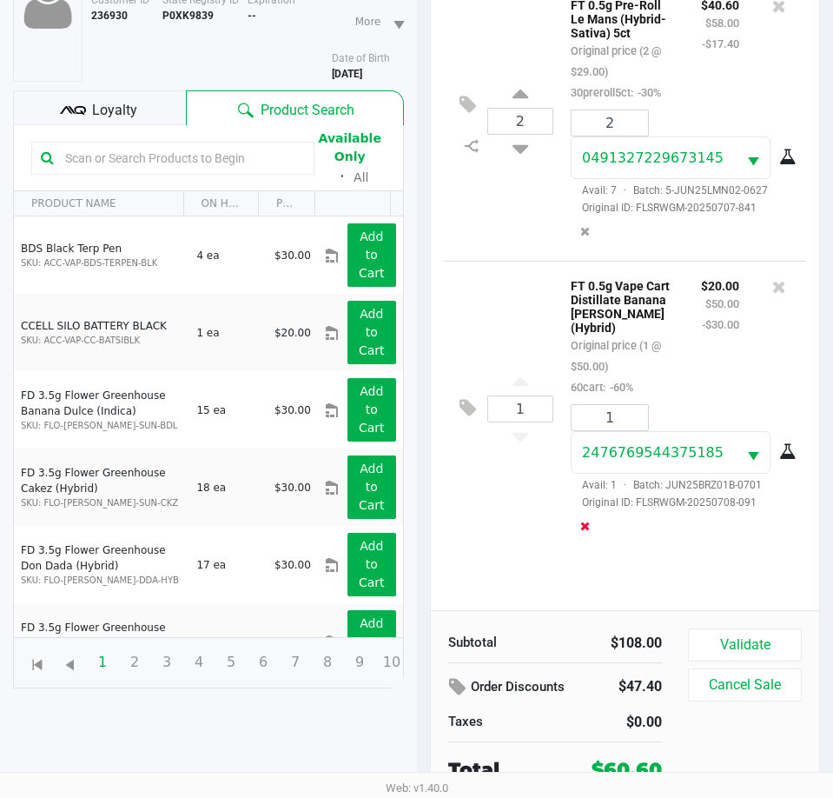
scroll to position [191, 0]
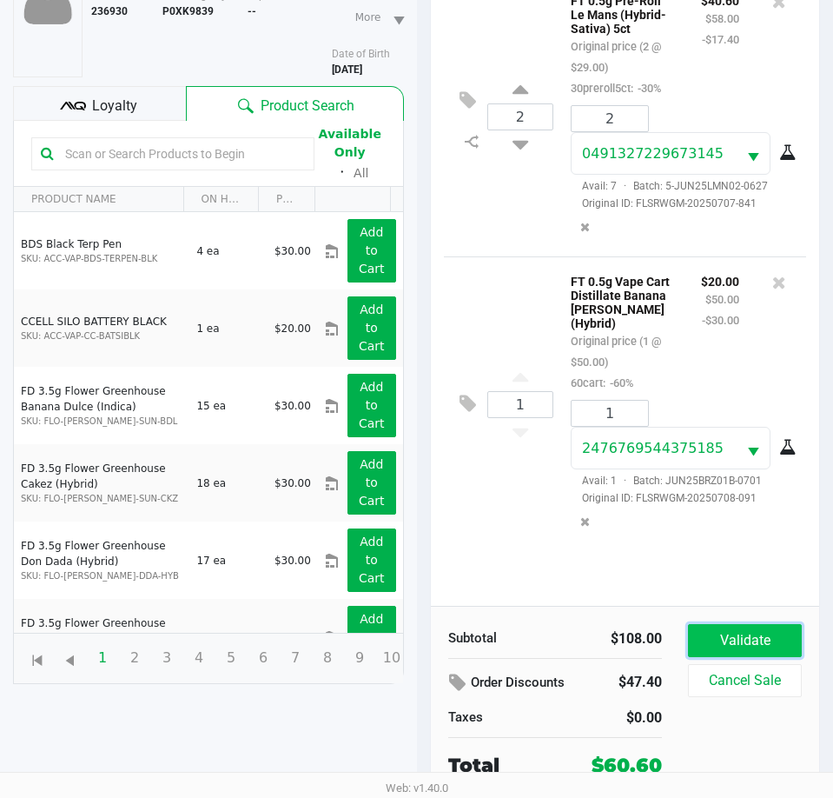
click at [739, 647] on button "Validate" at bounding box center [745, 640] width 114 height 33
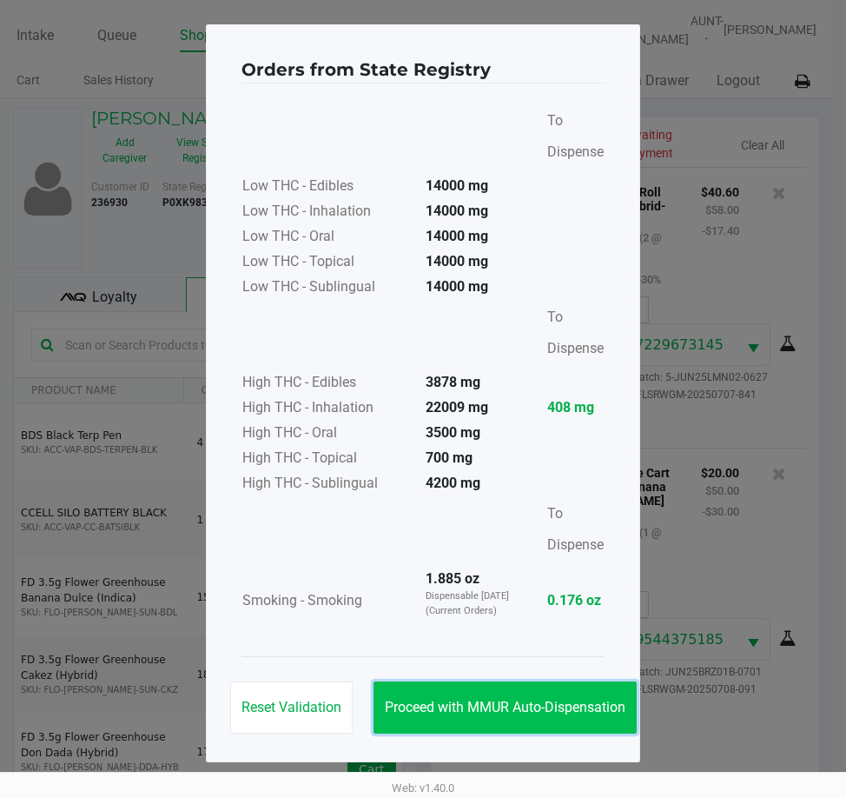
click at [583, 719] on button "Proceed with MMUR Auto-Dispensation" at bounding box center [505, 707] width 263 height 52
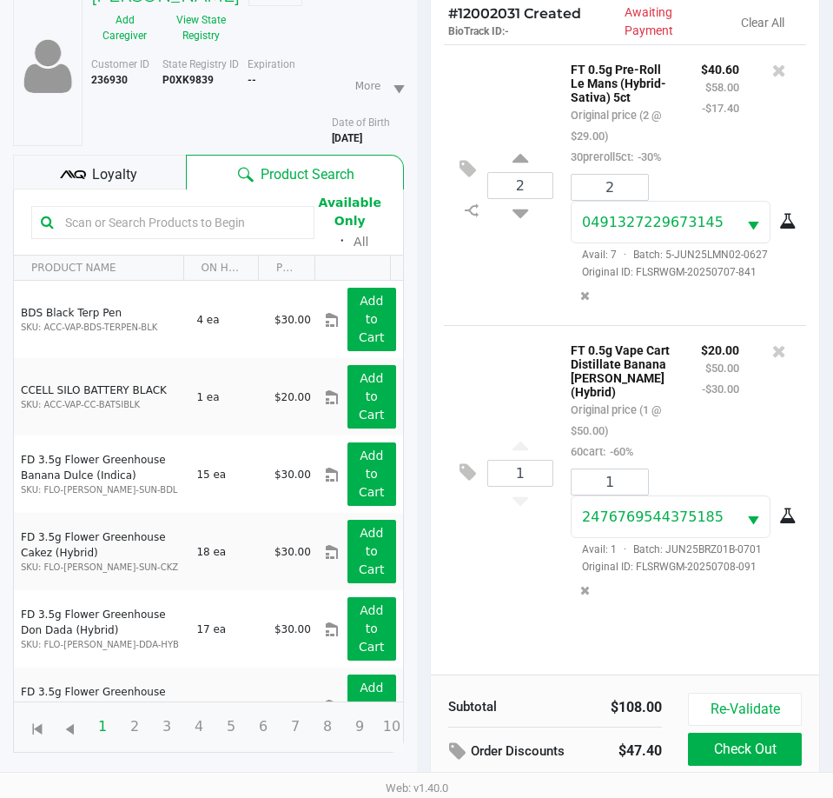
scroll to position [230, 0]
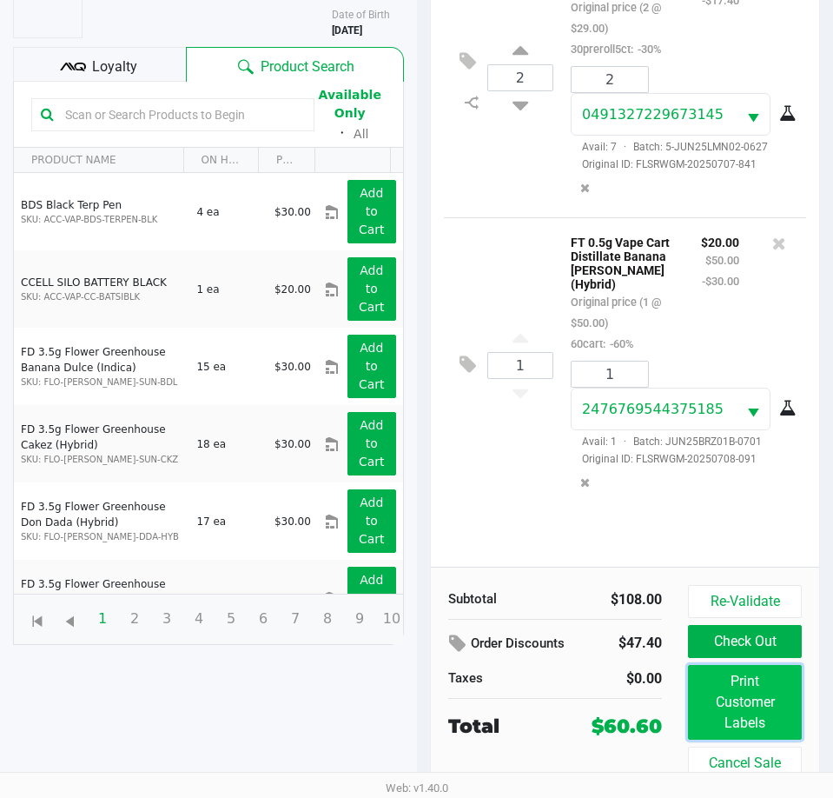
click at [742, 723] on button "Print Customer Labels" at bounding box center [745, 702] width 114 height 75
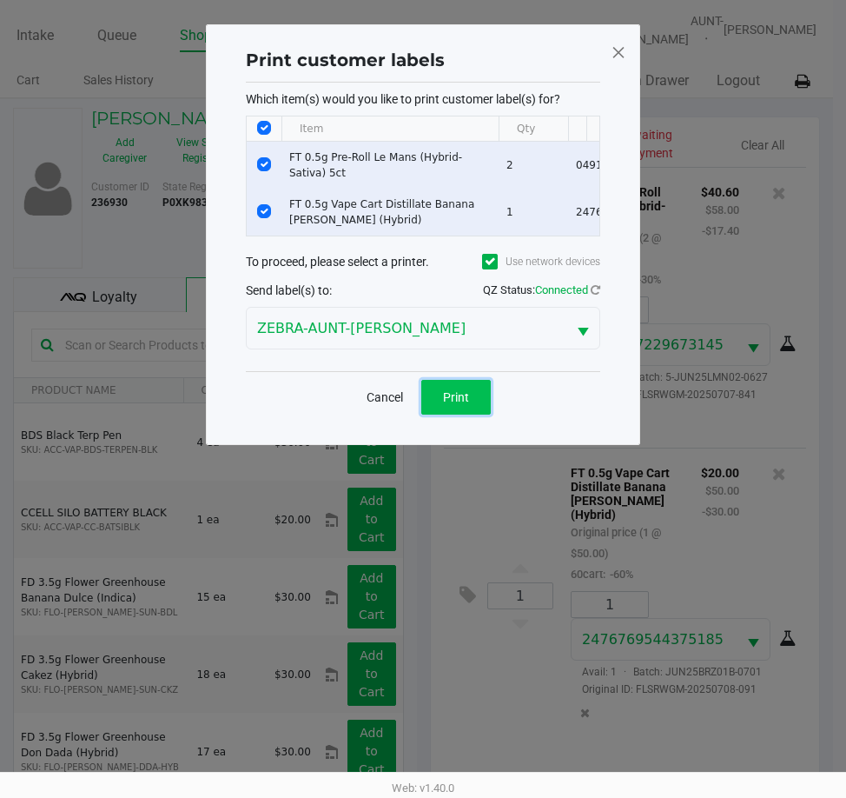
click at [466, 414] on button "Print" at bounding box center [456, 397] width 70 height 35
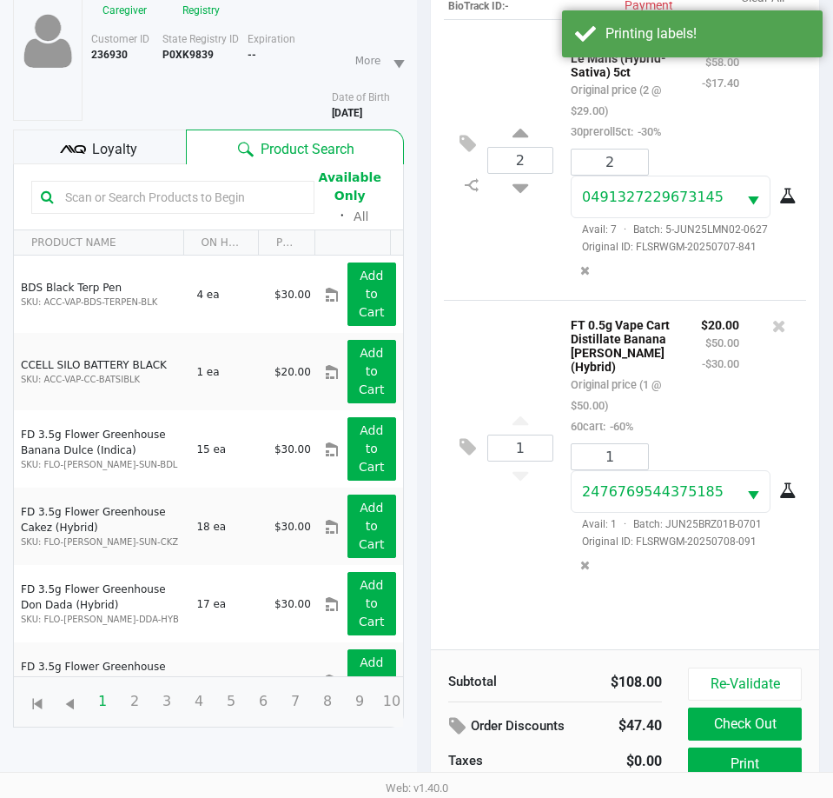
scroll to position [230, 0]
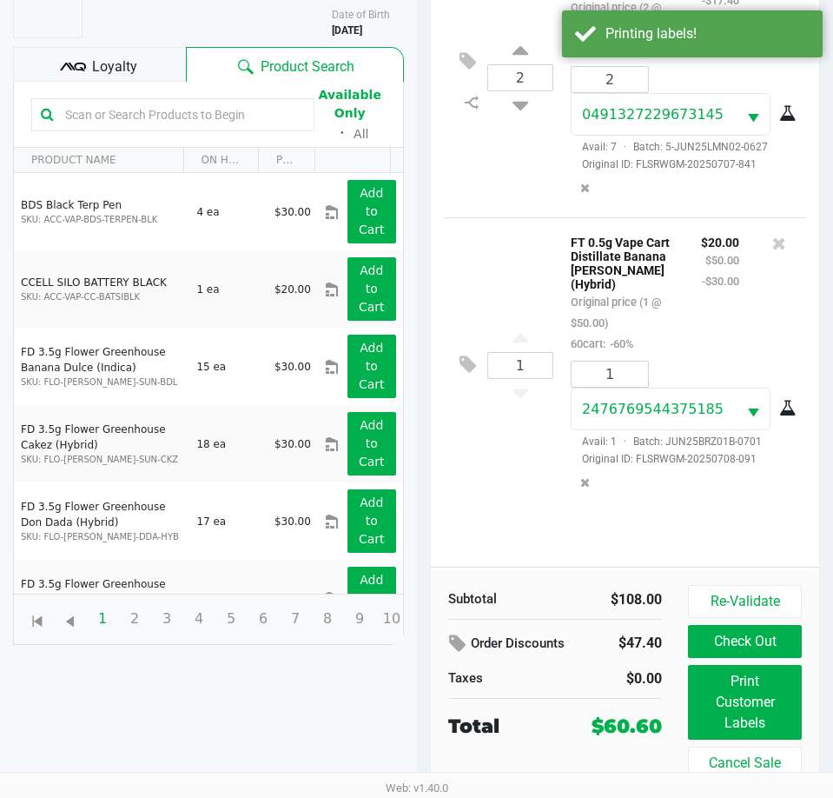
click at [150, 75] on div "Loyalty" at bounding box center [99, 64] width 173 height 35
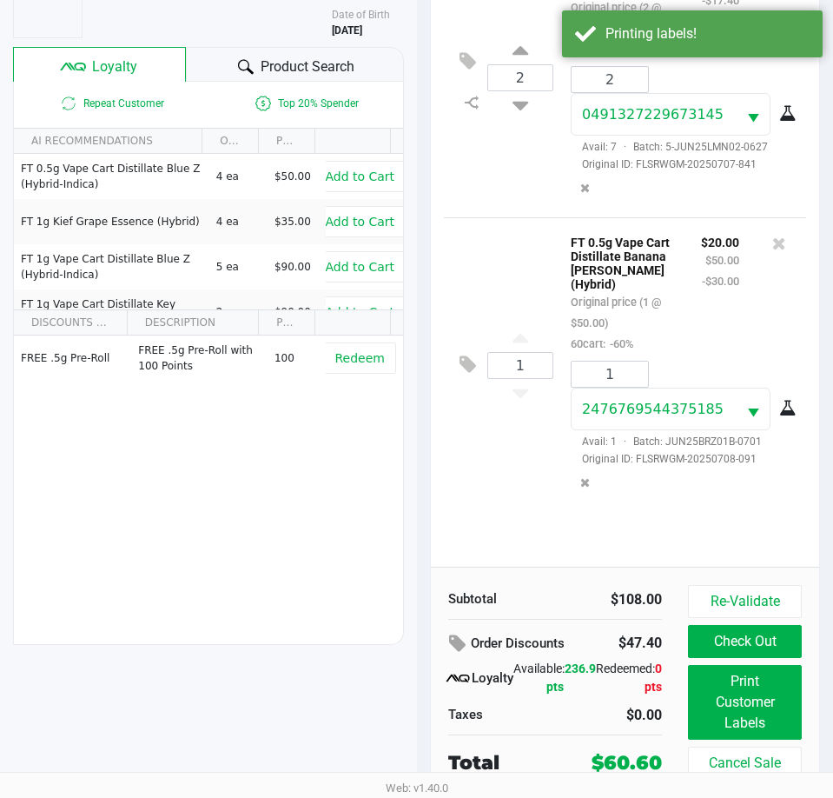
click at [327, 68] on span "Product Search" at bounding box center [308, 66] width 94 height 21
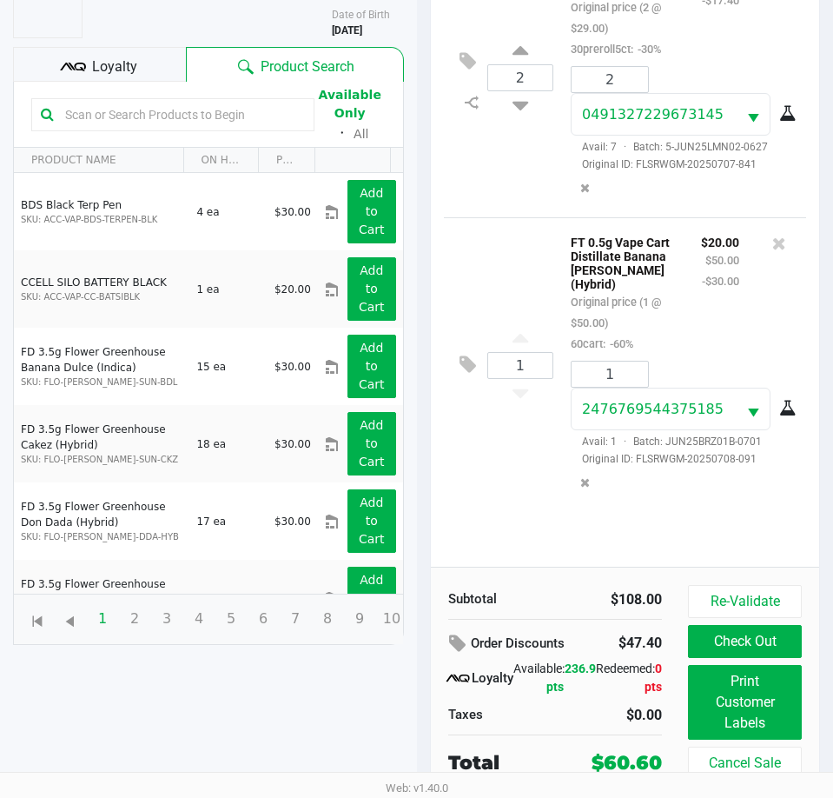
click at [130, 75] on span "Loyalty" at bounding box center [114, 66] width 45 height 21
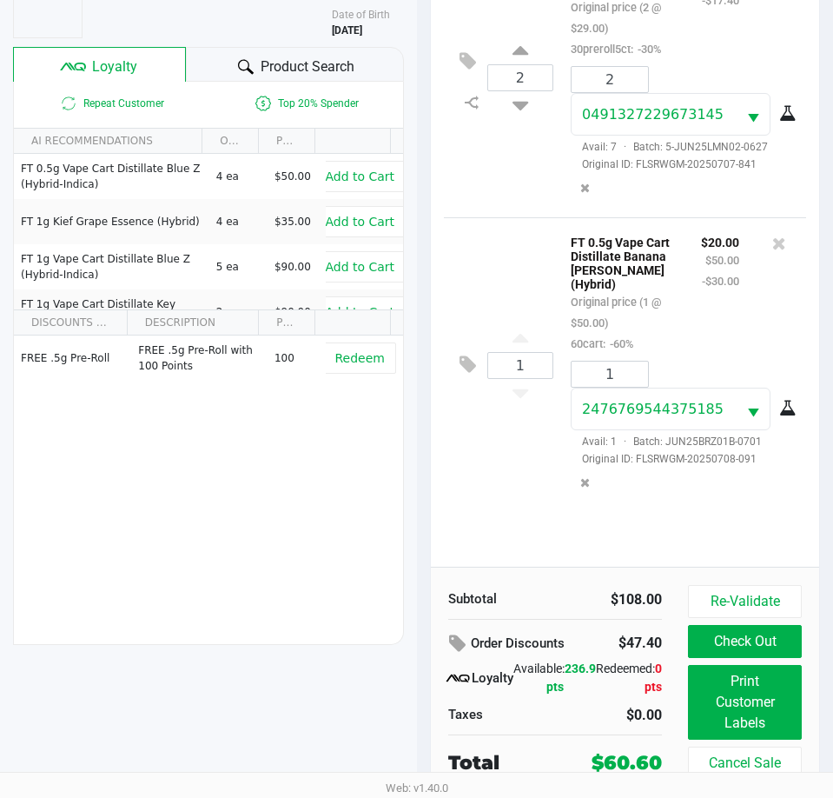
click at [340, 71] on span "Product Search" at bounding box center [308, 66] width 94 height 21
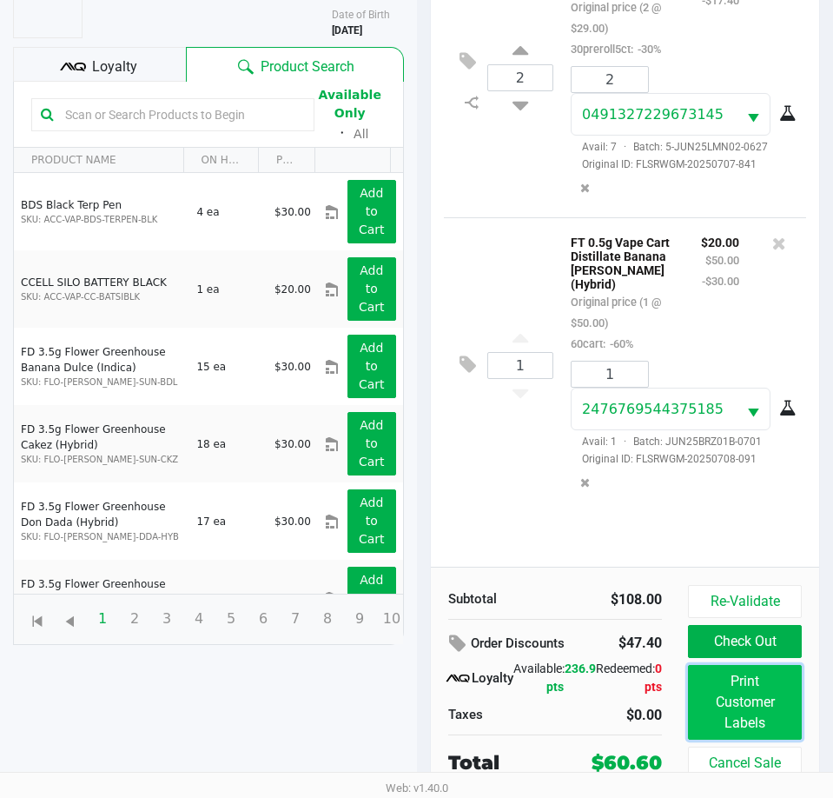
click at [734, 702] on button "Print Customer Labels" at bounding box center [745, 702] width 114 height 75
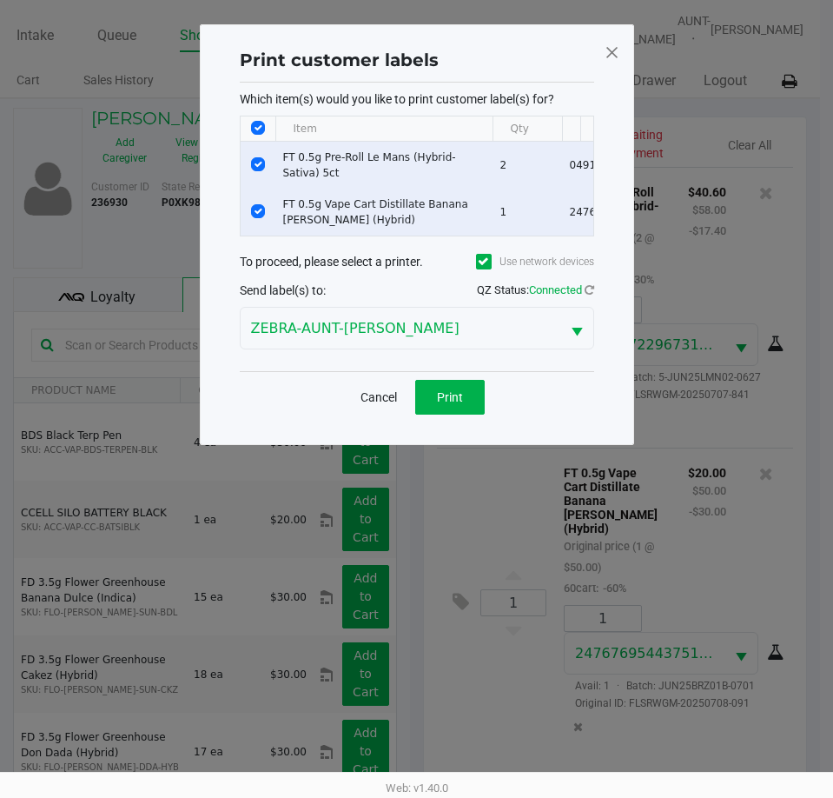
scroll to position [0, 0]
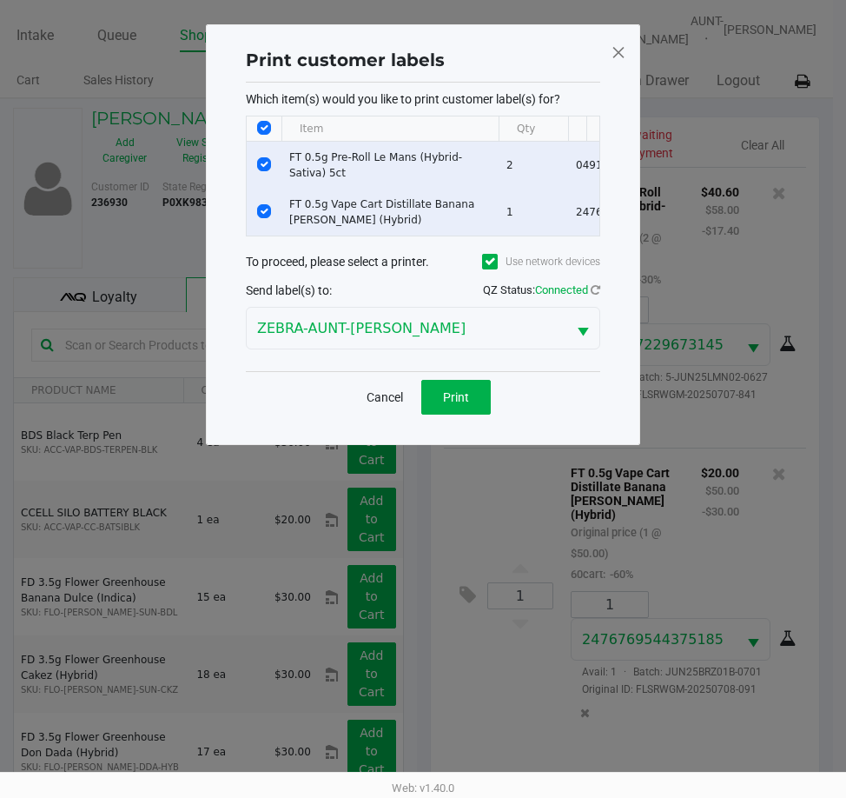
click at [614, 48] on span at bounding box center [619, 52] width 16 height 28
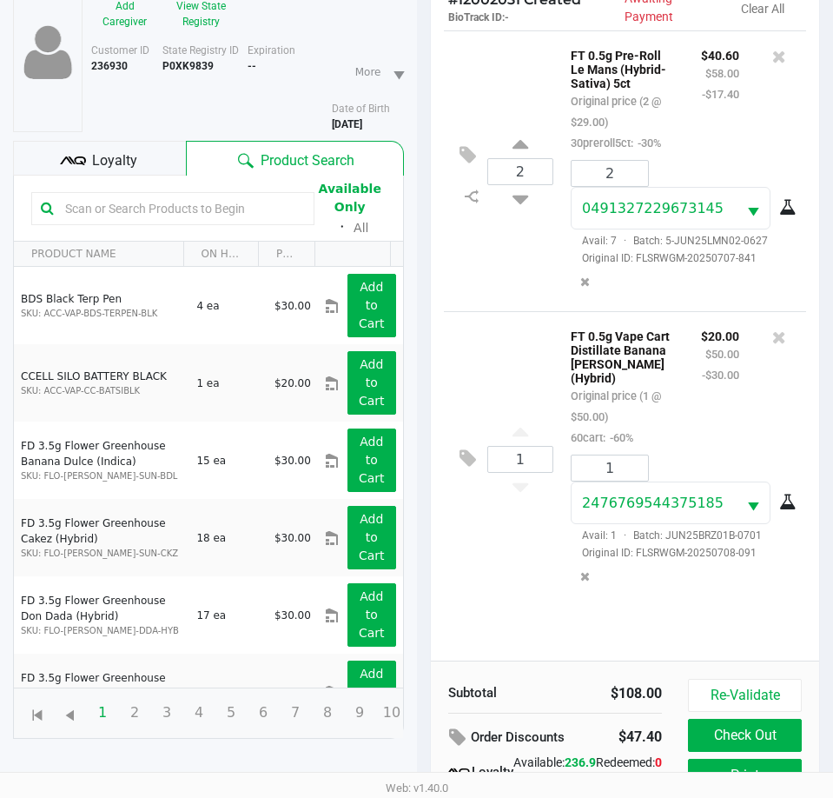
scroll to position [230, 0]
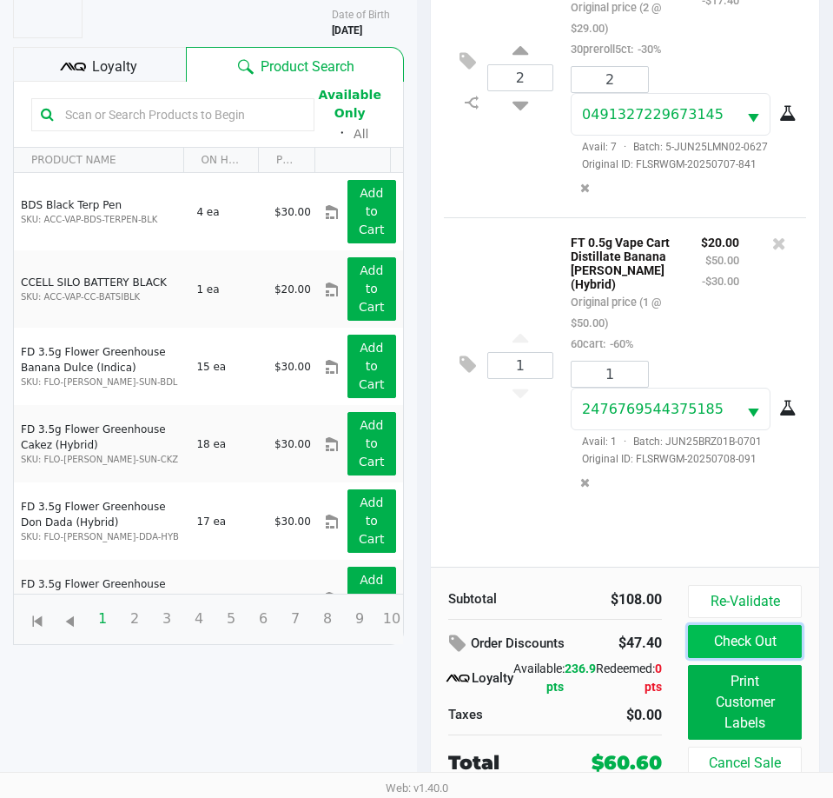
click at [725, 638] on button "Check Out" at bounding box center [745, 641] width 114 height 33
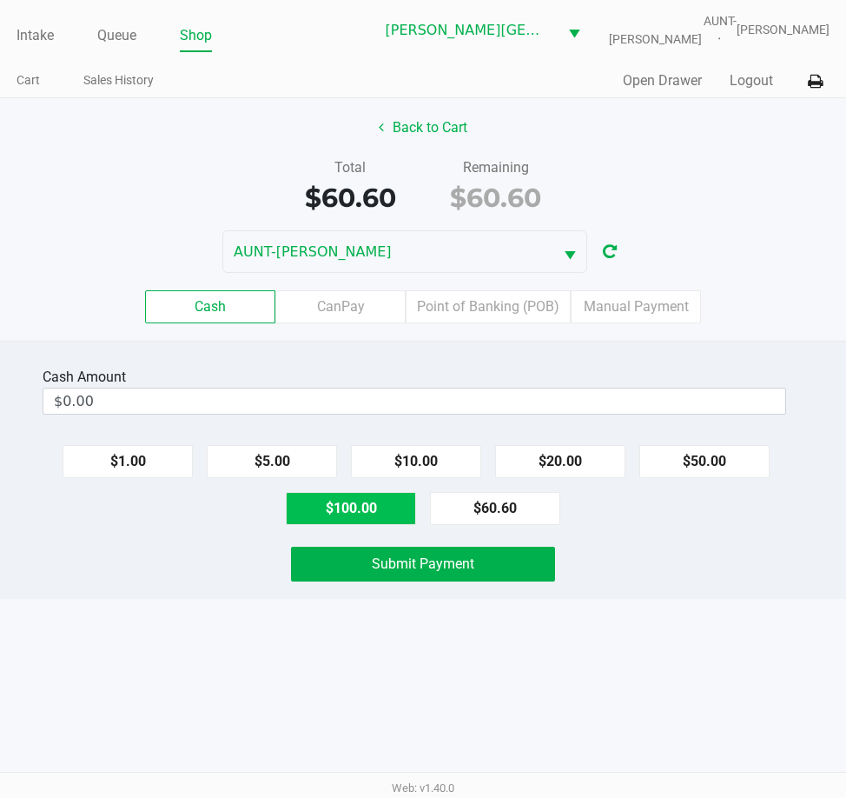
click at [380, 492] on button "$100.00" at bounding box center [351, 508] width 130 height 33
type input "$100.00"
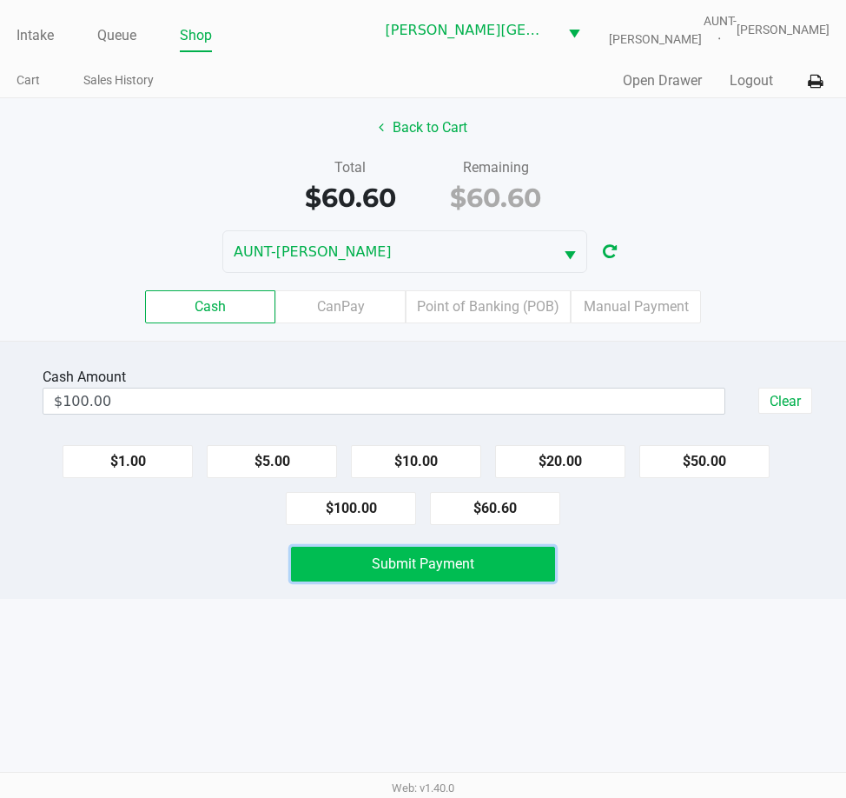
click at [395, 574] on button "Submit Payment" at bounding box center [423, 564] width 265 height 35
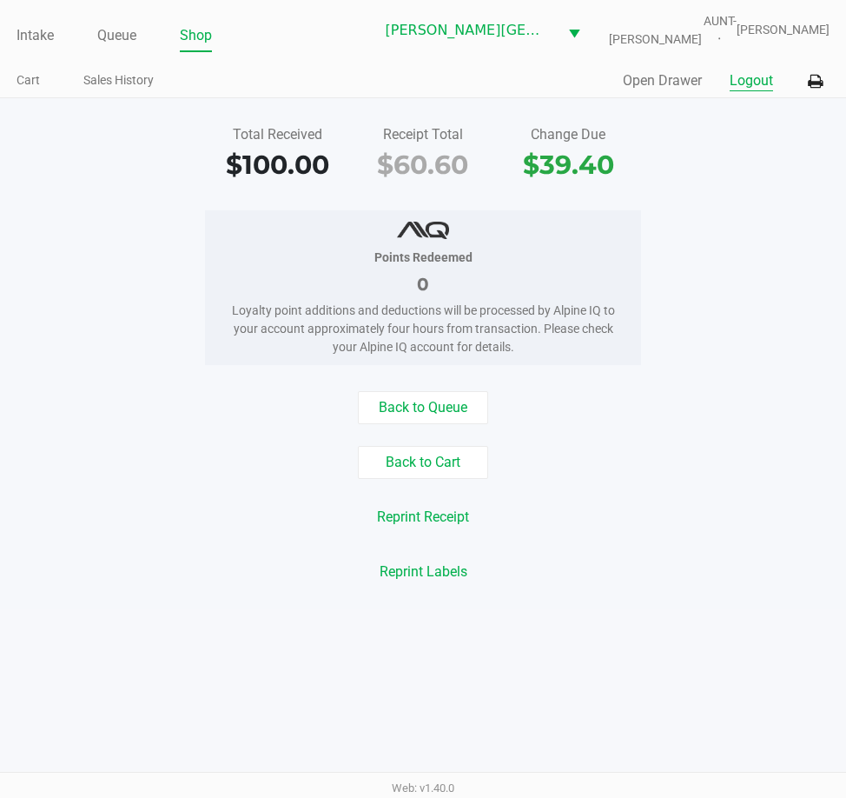
click at [735, 80] on button "Logout" at bounding box center [751, 80] width 43 height 21
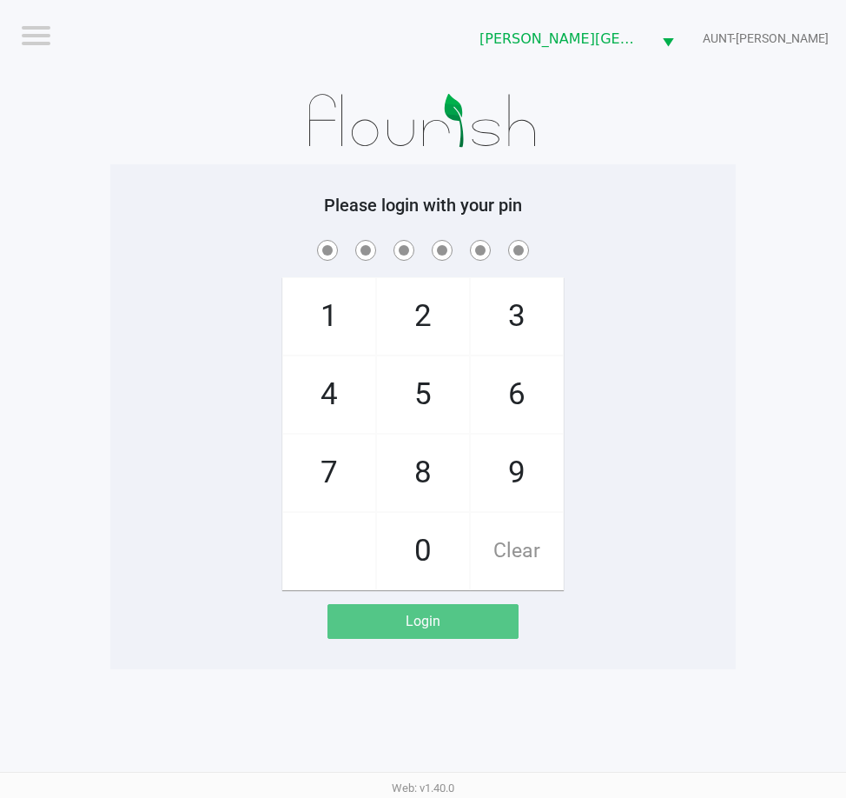
click at [105, 263] on app-pos-login-wrapper "Logout Bonita Springs WC AUNT-SARAH Please login with your pin 1 4 7 2 5 8 0 3 …" at bounding box center [423, 334] width 846 height 669
checkbox input "true"
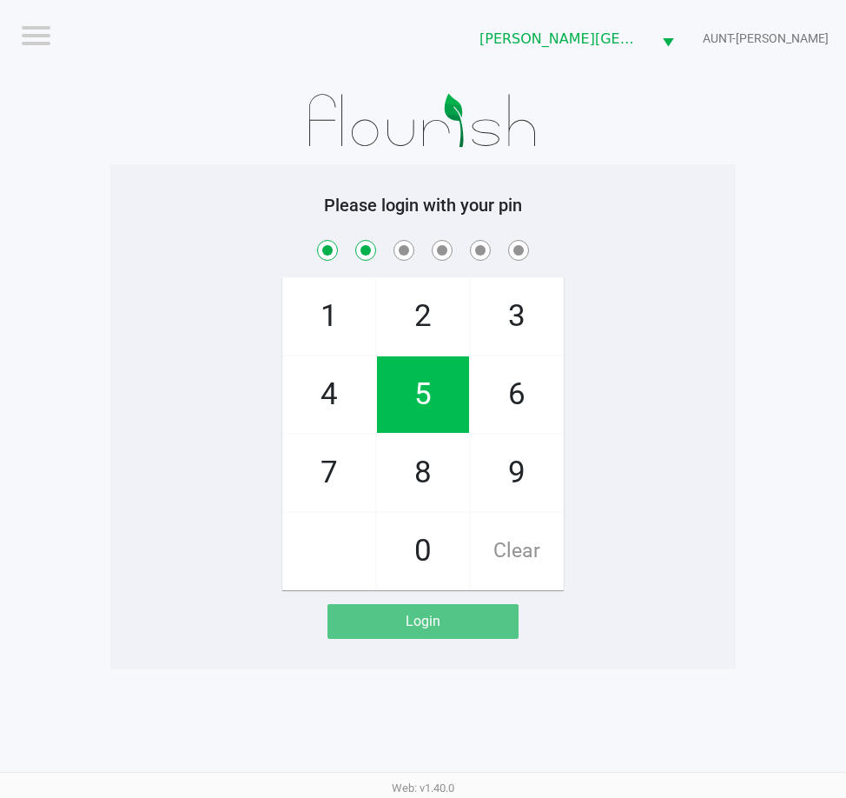
checkbox input "true"
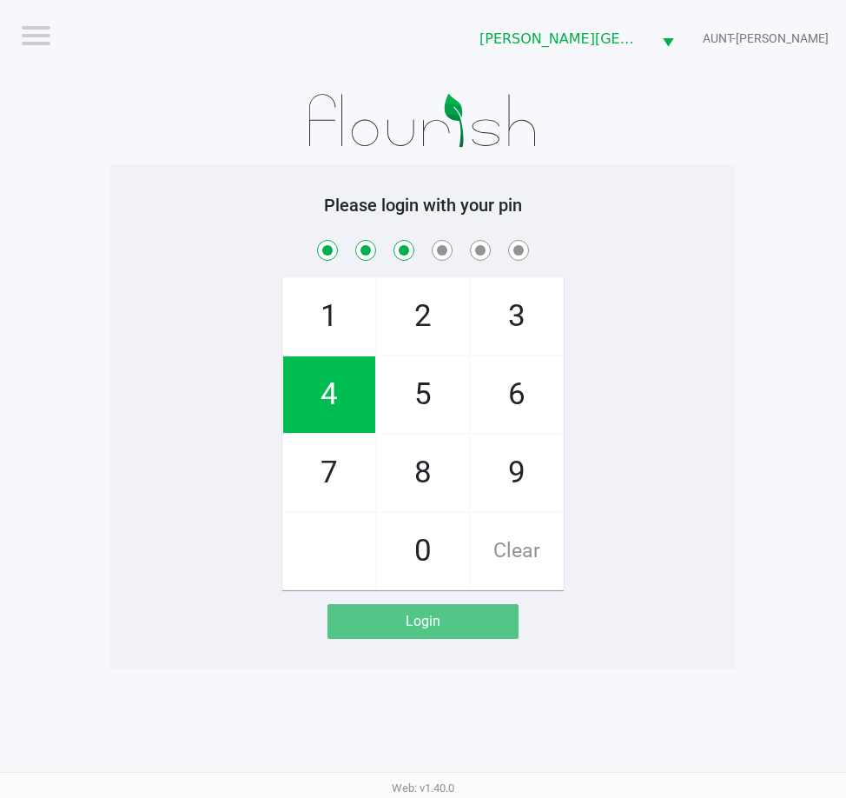
checkbox input "true"
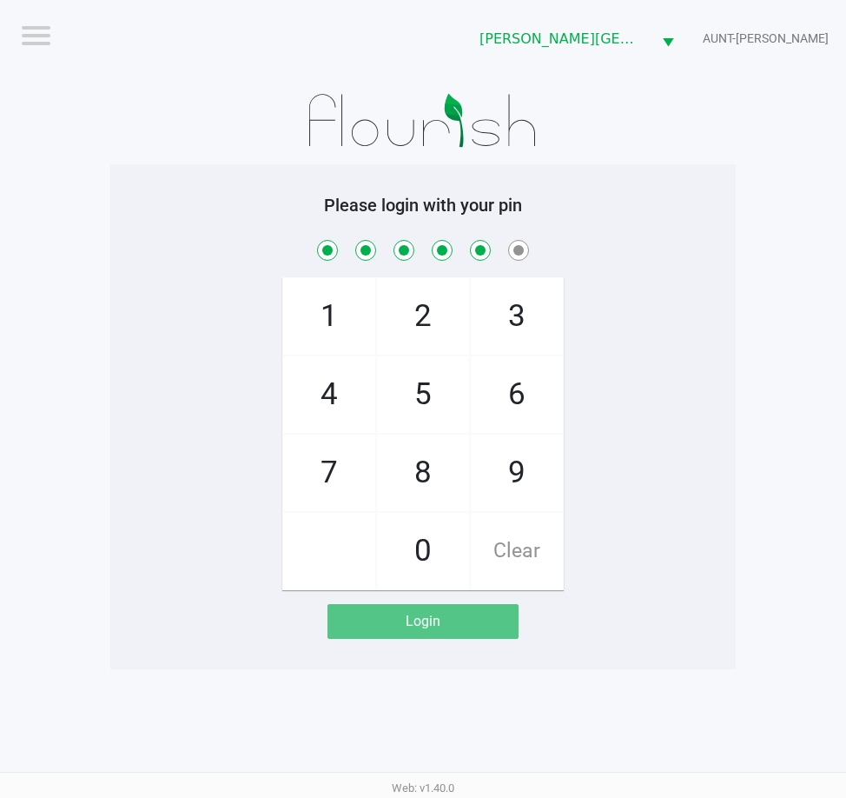
checkbox input "true"
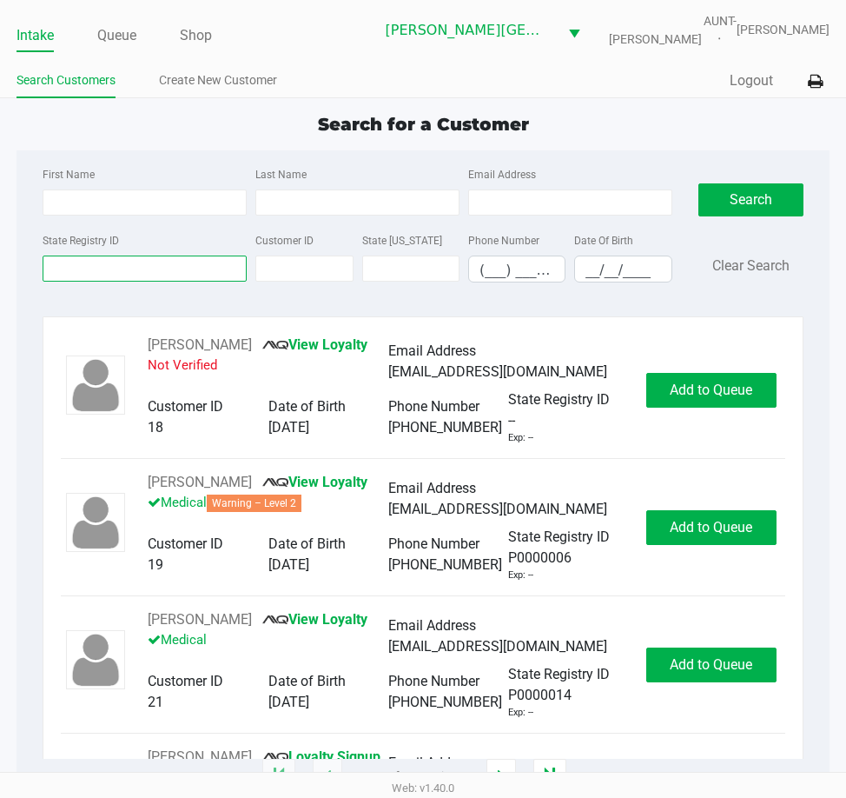
click at [149, 267] on input "State Registry ID" at bounding box center [145, 268] width 204 height 26
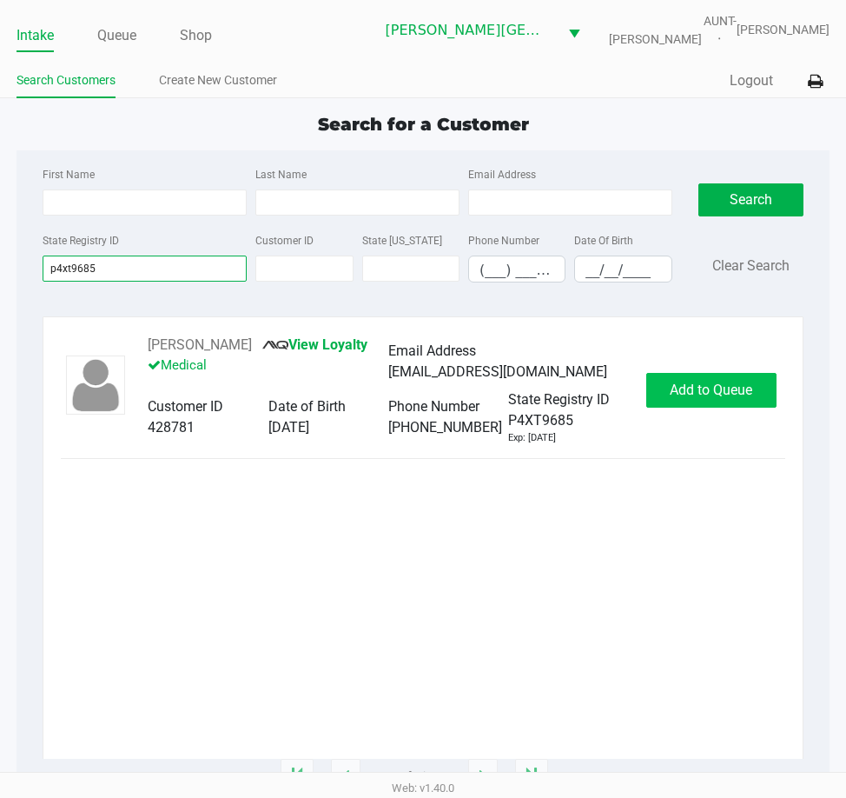
type input "p4xt9685"
click at [719, 393] on span "Add to Queue" at bounding box center [711, 389] width 83 height 17
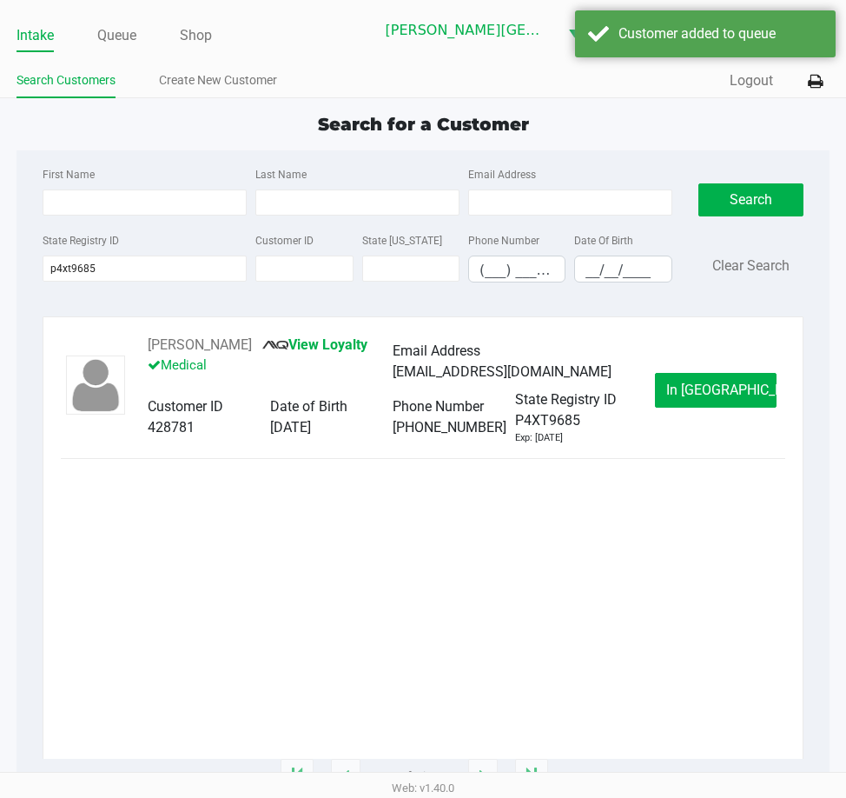
click at [719, 393] on span "In Queue" at bounding box center [739, 389] width 146 height 17
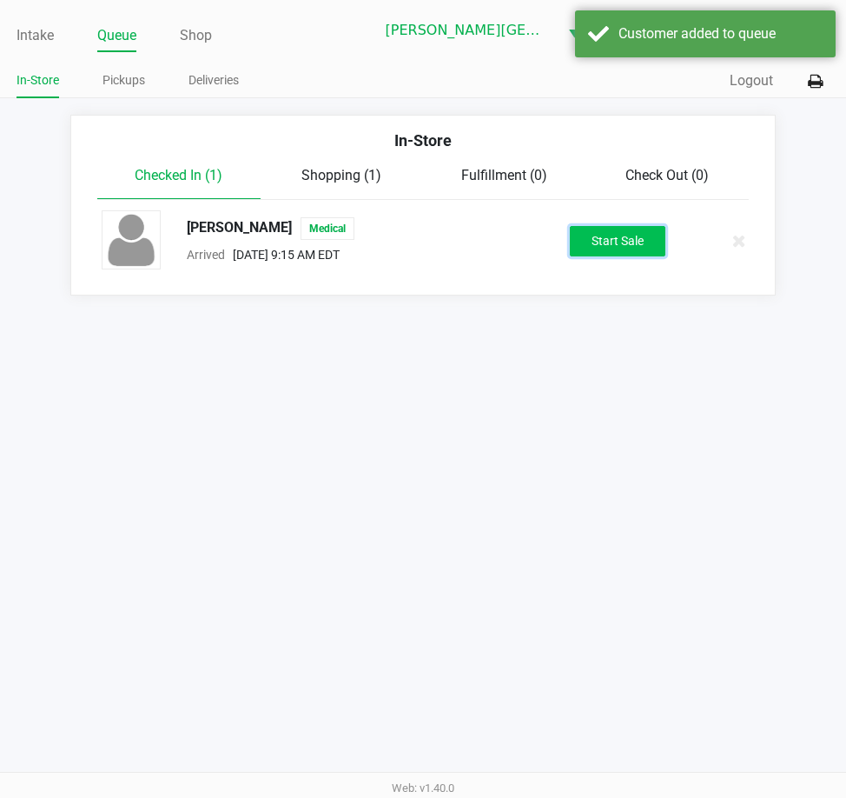
click at [637, 232] on button "Start Sale" at bounding box center [618, 241] width 96 height 30
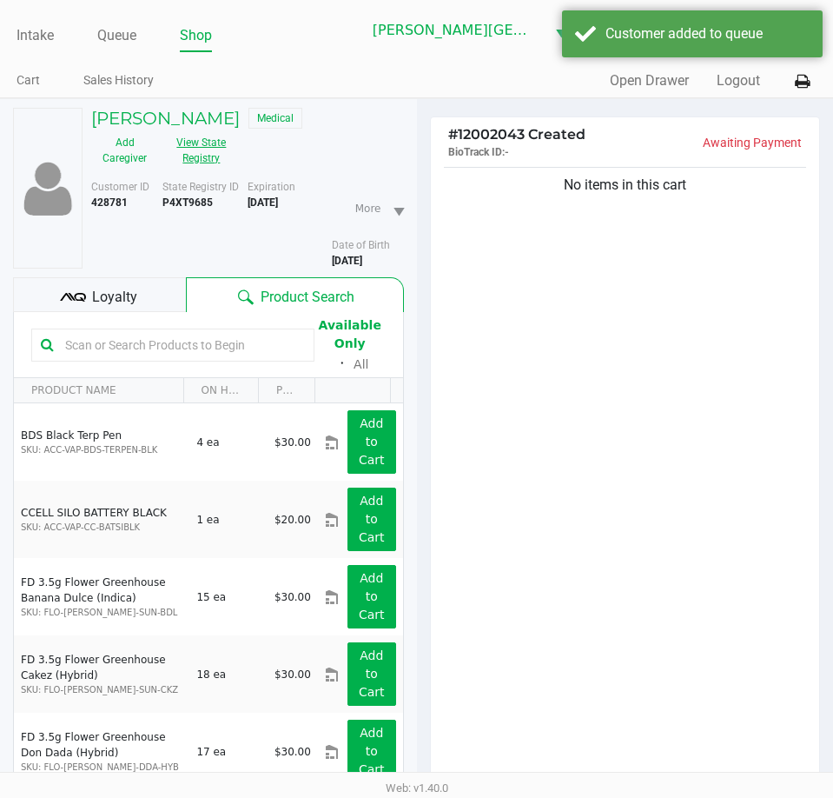
click at [206, 172] on button "View State Registry" at bounding box center [196, 150] width 76 height 43
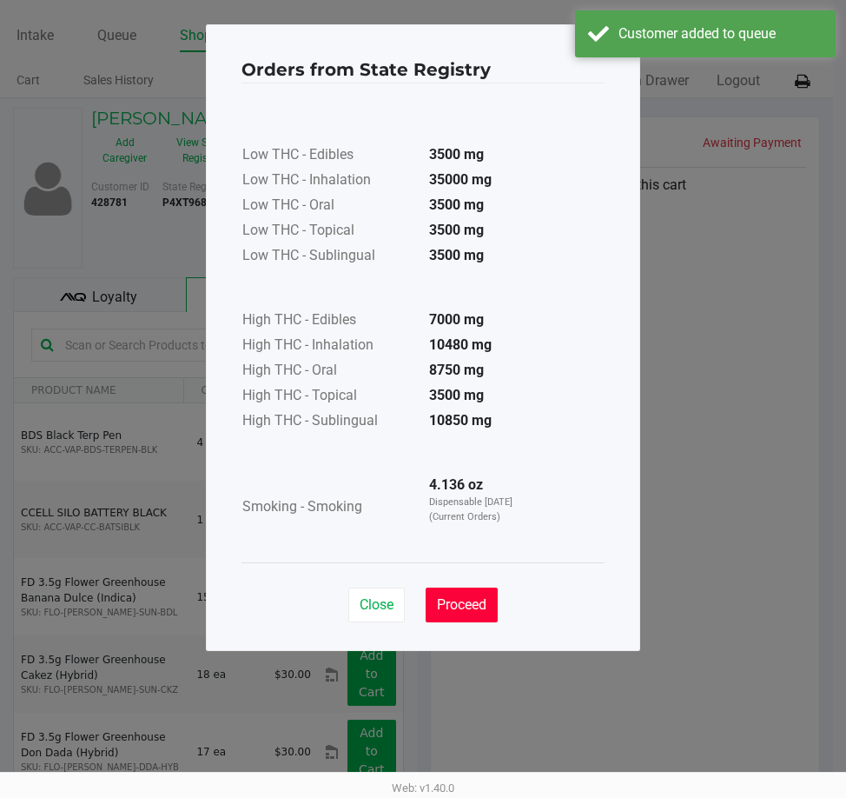
click at [482, 607] on span "Proceed" at bounding box center [462, 604] width 50 height 17
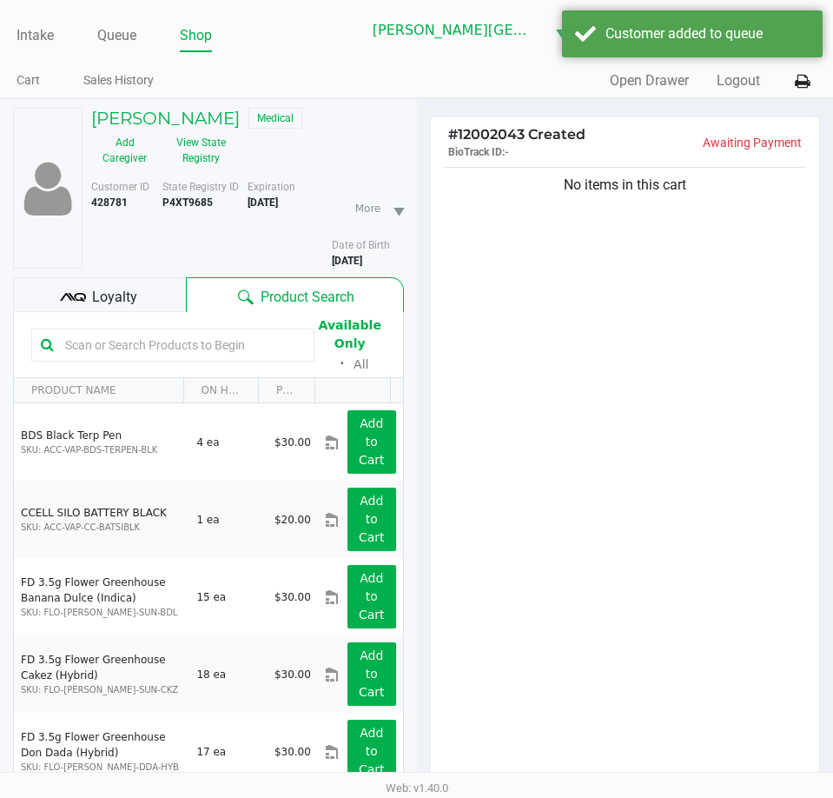
drag, startPoint x: 600, startPoint y: 489, endPoint x: 588, endPoint y: 489, distance: 11.3
click at [597, 489] on div "Orders from State Registry × Low THC - Edibles 3500 mg Low THC - Inhalation 350…" at bounding box center [417, 294] width 434 height 627
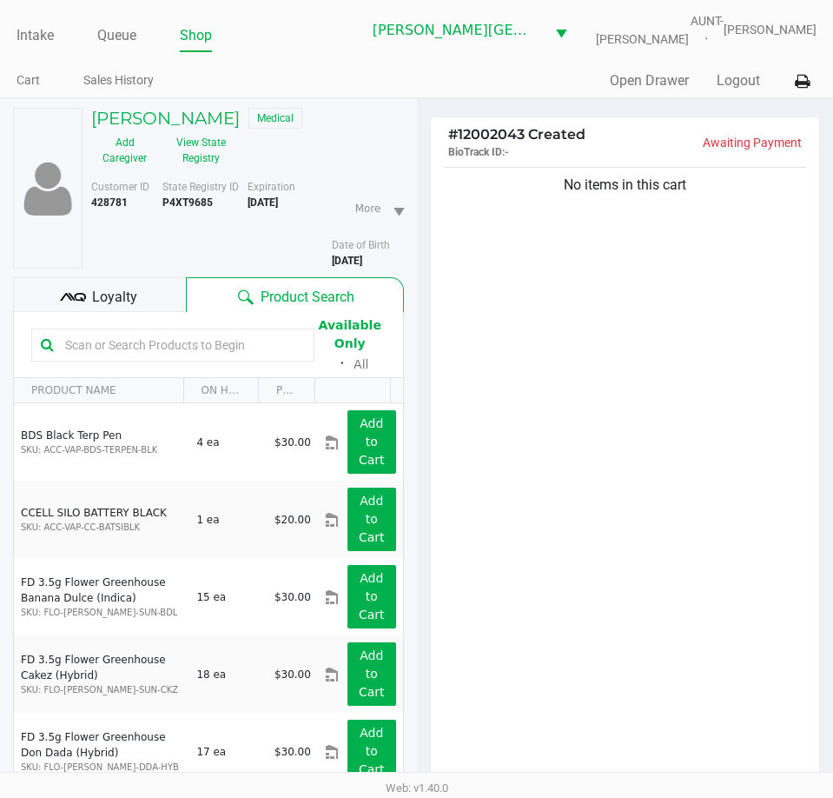
click at [512, 435] on div "No items in this cart" at bounding box center [625, 478] width 389 height 630
click at [508, 421] on div "No items in this cart" at bounding box center [625, 478] width 389 height 630
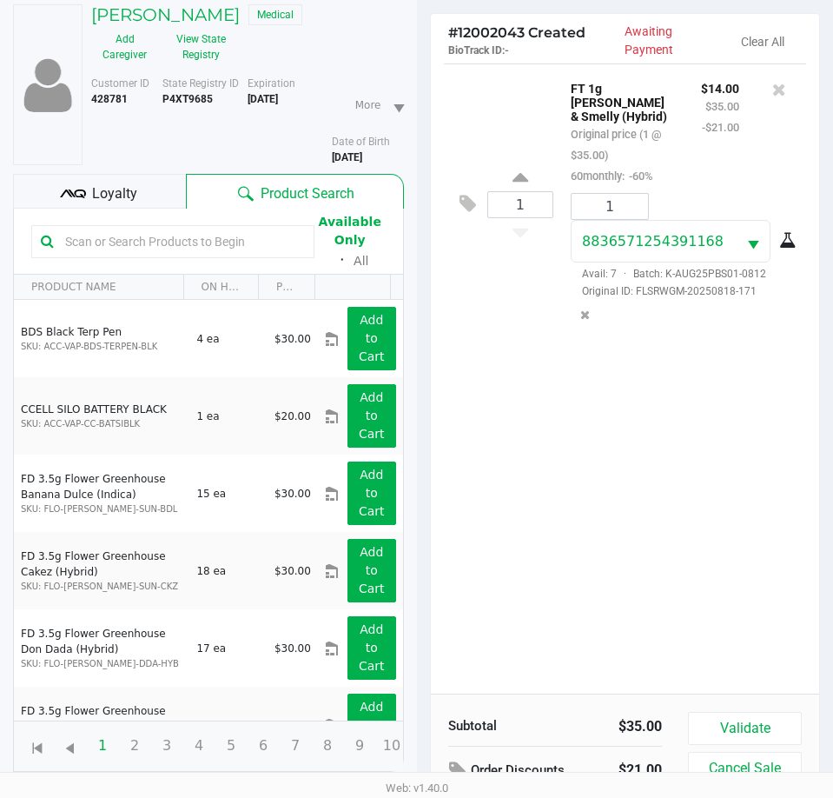
scroll to position [191, 0]
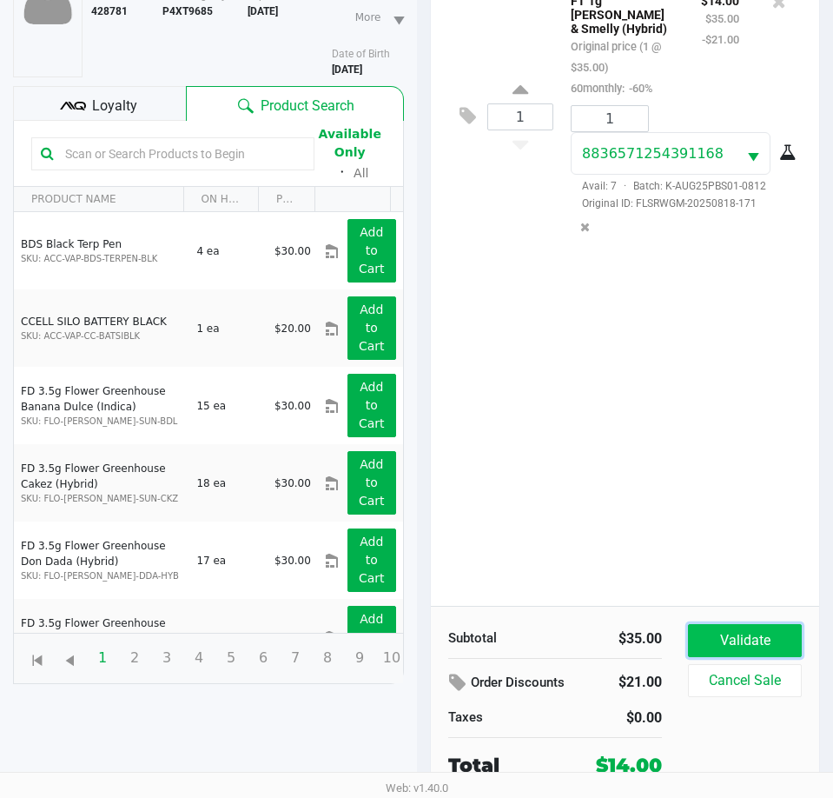
click at [736, 640] on button "Validate" at bounding box center [745, 640] width 114 height 33
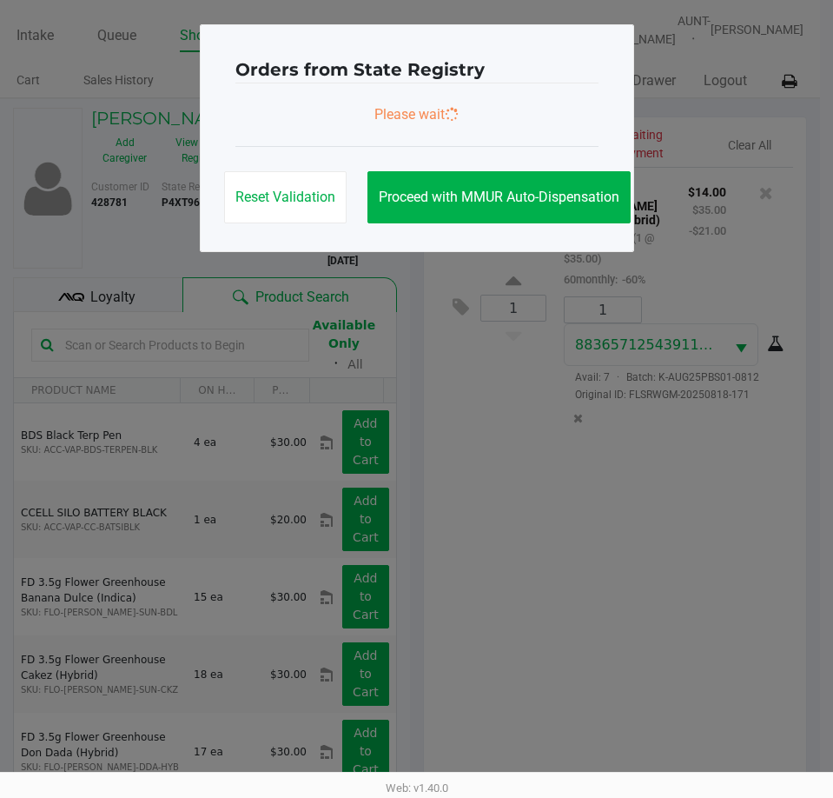
scroll to position [0, 0]
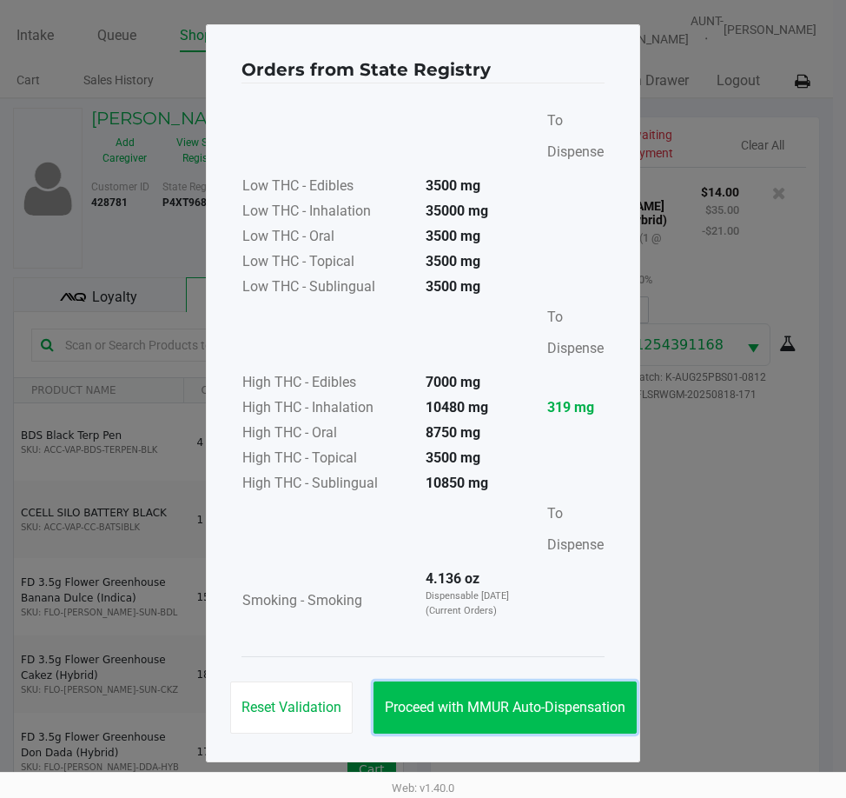
click at [574, 705] on span "Proceed with MMUR Auto-Dispensation" at bounding box center [505, 707] width 241 height 17
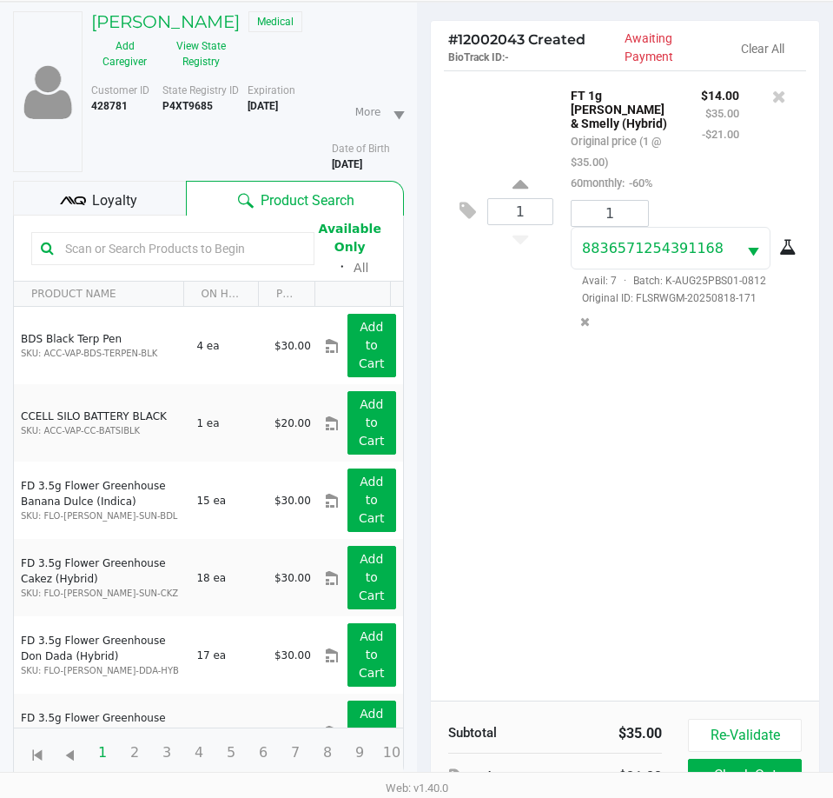
scroll to position [230, 0]
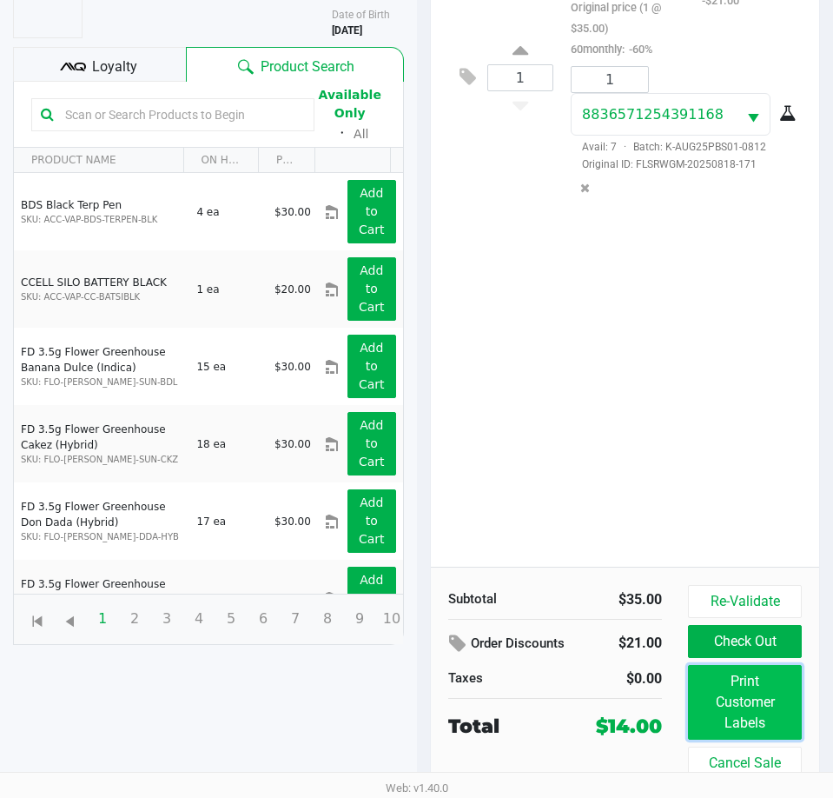
click at [762, 722] on button "Print Customer Labels" at bounding box center [745, 702] width 114 height 75
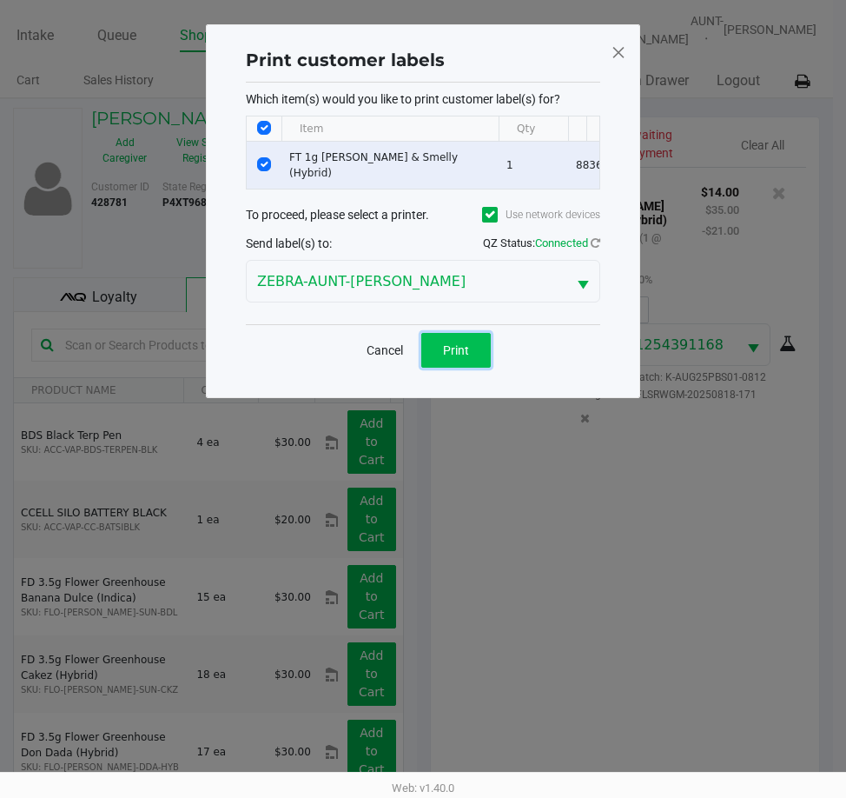
click at [470, 365] on button "Print" at bounding box center [456, 350] width 70 height 35
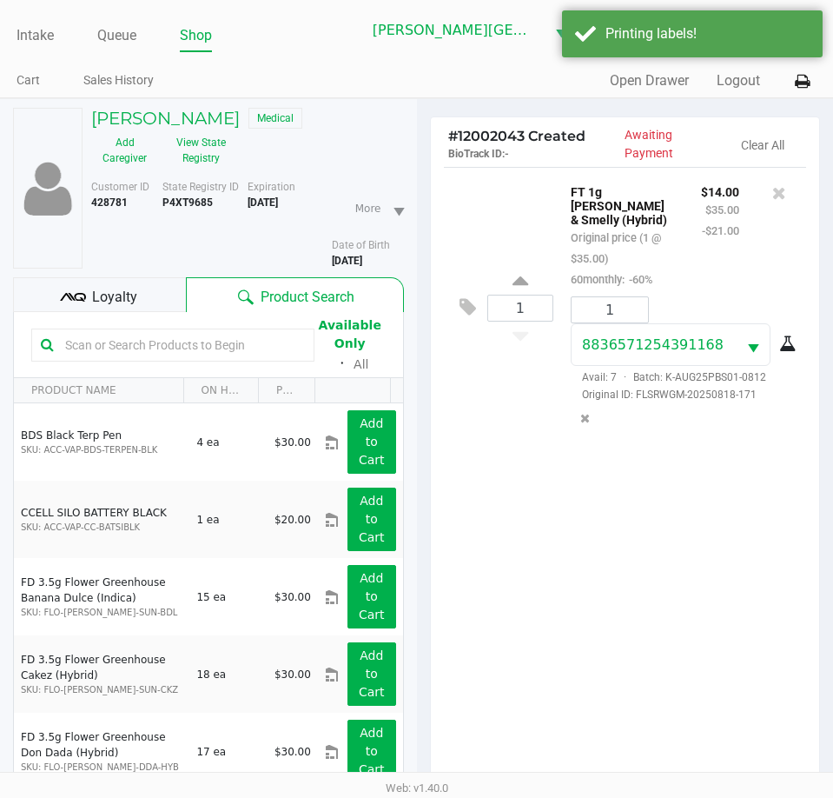
scroll to position [230, 0]
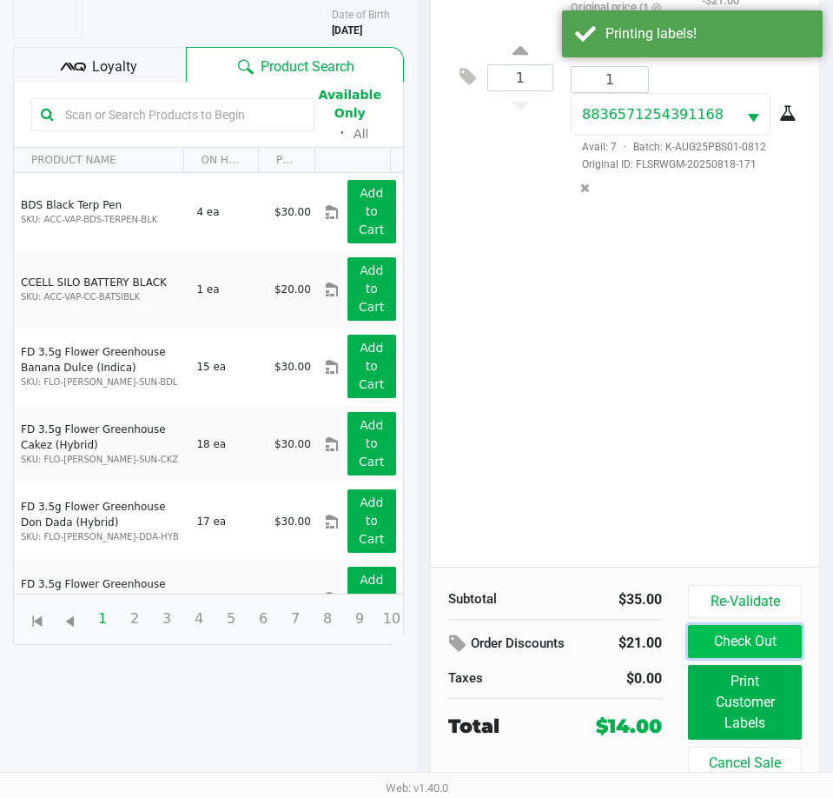
click at [719, 657] on button "Check Out" at bounding box center [745, 641] width 114 height 33
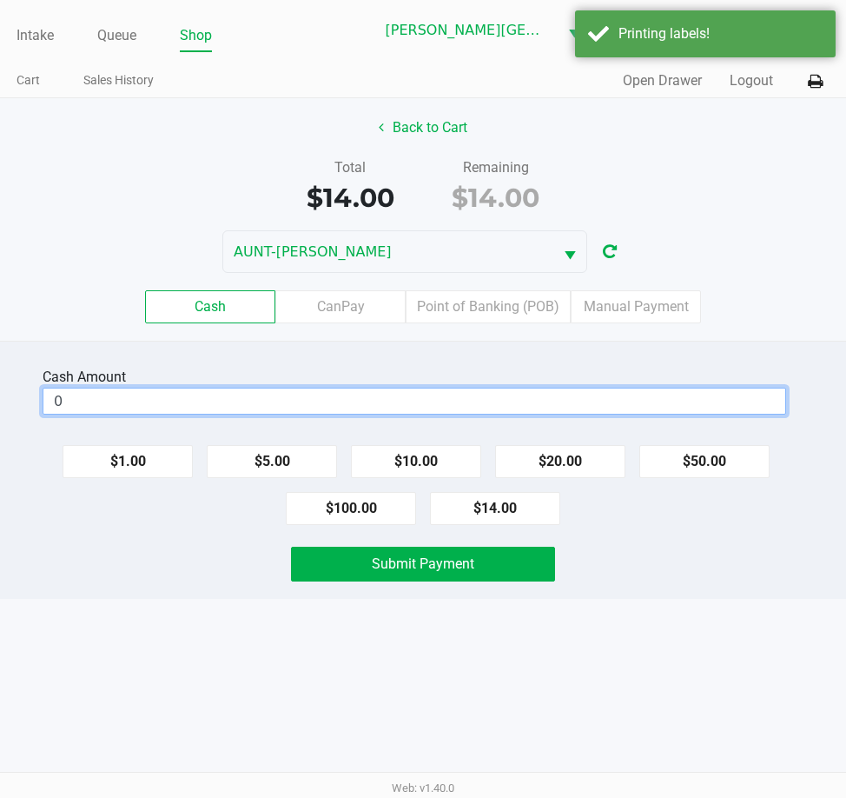
click at [206, 398] on input "0" at bounding box center [414, 400] width 742 height 25
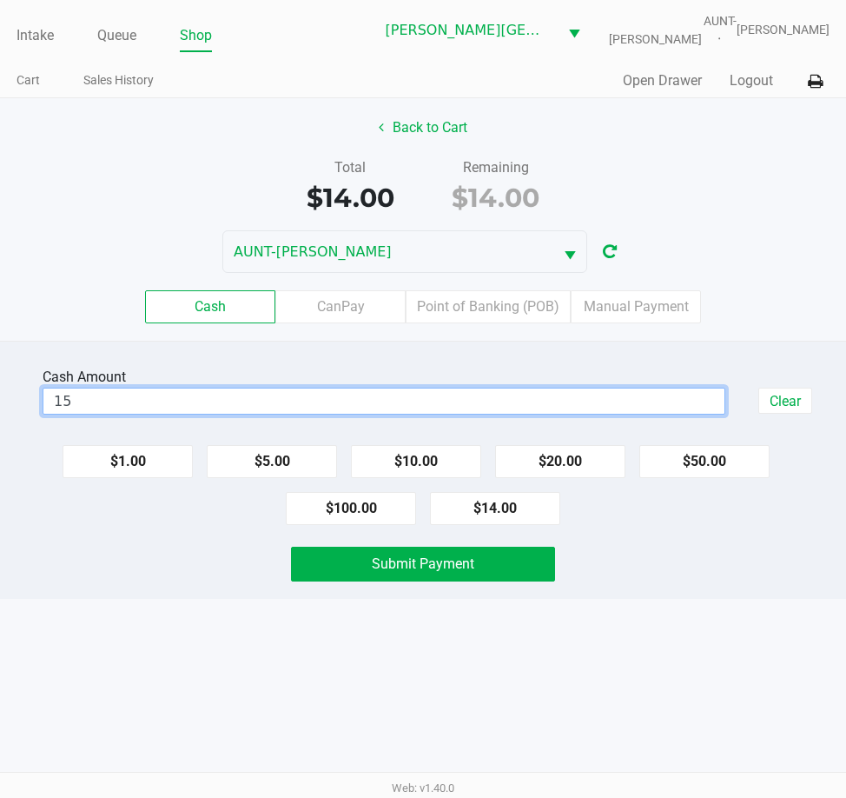
type input "$15.00"
click at [275, 706] on div "Intake Queue Shop Bonita Springs WC AUNT-SARAH Tarek Haverty Cart Sales History…" at bounding box center [423, 399] width 846 height 798
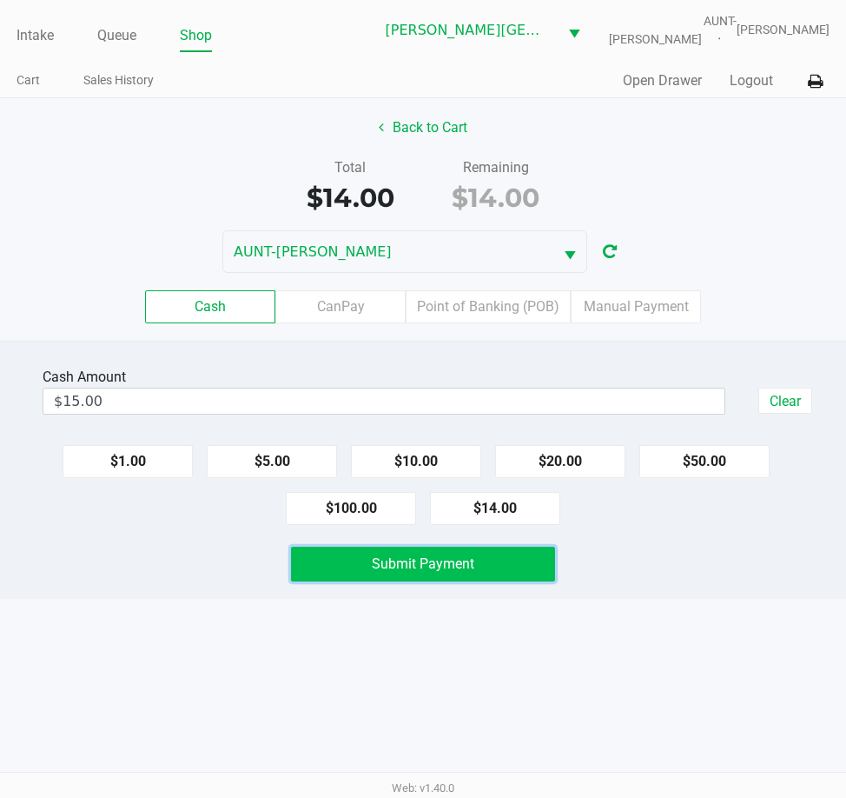
click at [381, 561] on span "Submit Payment" at bounding box center [423, 563] width 103 height 17
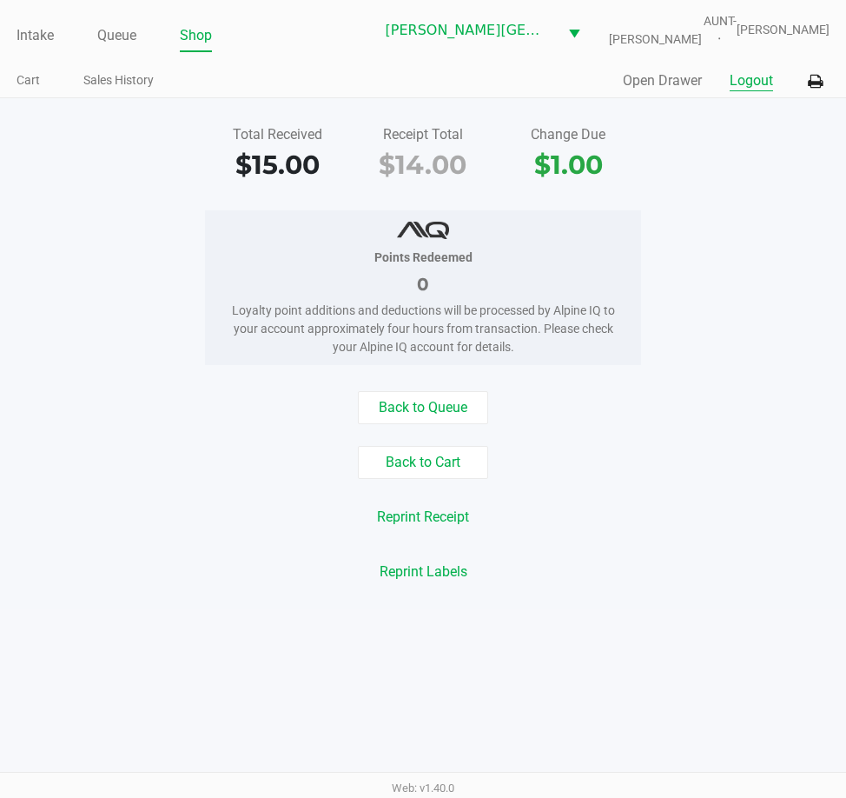
click at [748, 80] on button "Logout" at bounding box center [751, 80] width 43 height 21
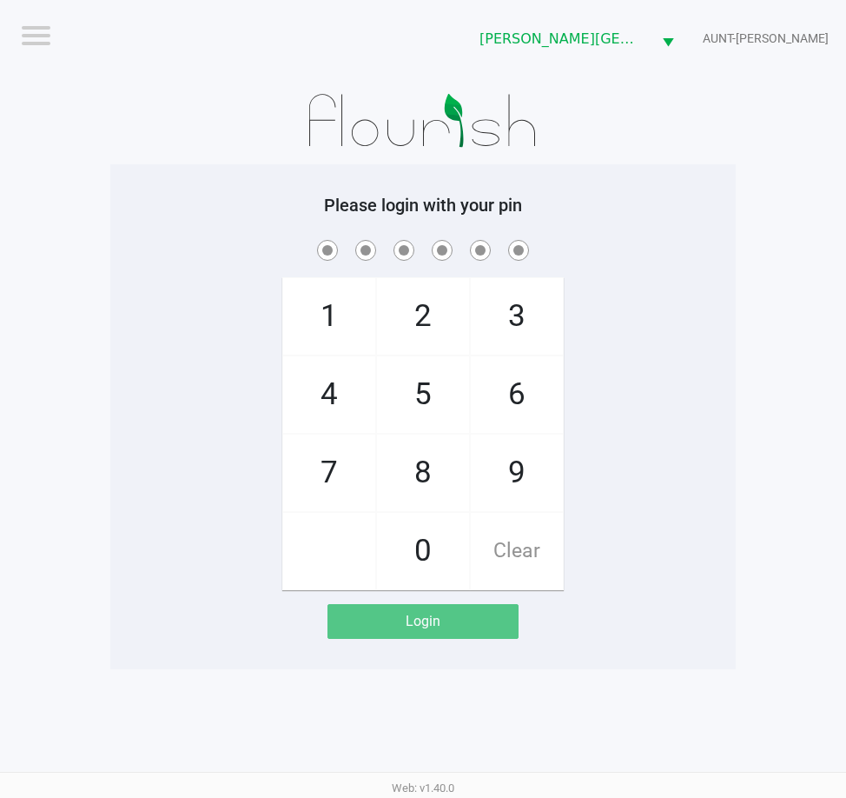
click at [156, 332] on div "1 4 7 2 5 8 0 3 6 9 Clear" at bounding box center [423, 413] width 626 height 354
click at [96, 235] on app-pos-login-wrapper "Logout Bonita Springs WC AUNT-SARAH Please login with your pin 1 4 7 2 5 8 0 3 …" at bounding box center [423, 334] width 846 height 669
drag, startPoint x: 125, startPoint y: 261, endPoint x: 118, endPoint y: 245, distance: 17.1
click at [118, 245] on div at bounding box center [423, 249] width 626 height 27
checkbox input "true"
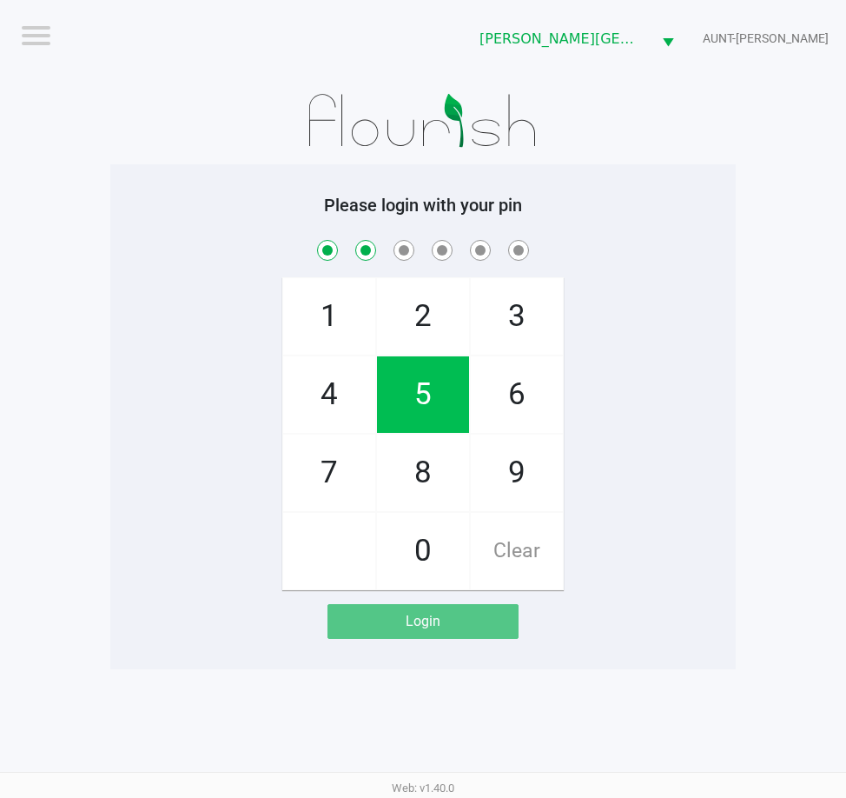
checkbox input "true"
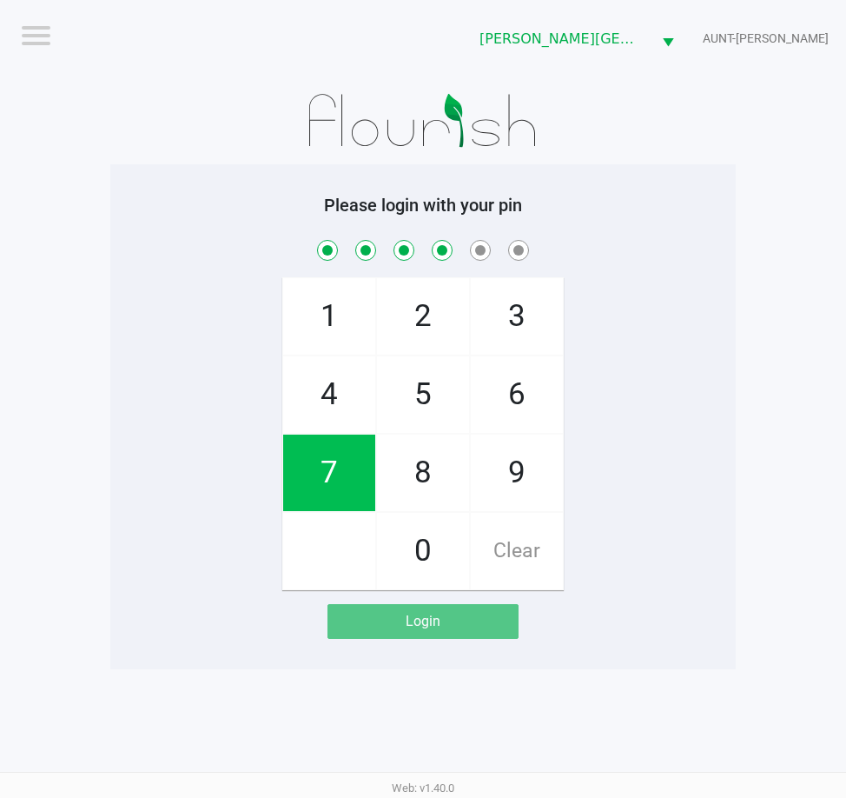
checkbox input "true"
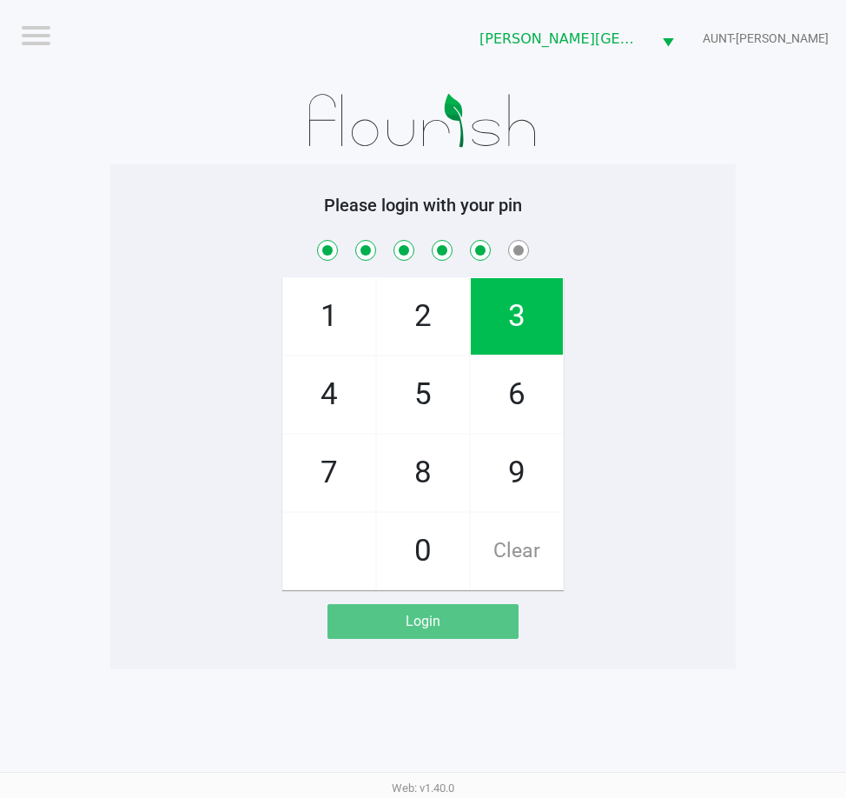
checkbox input "true"
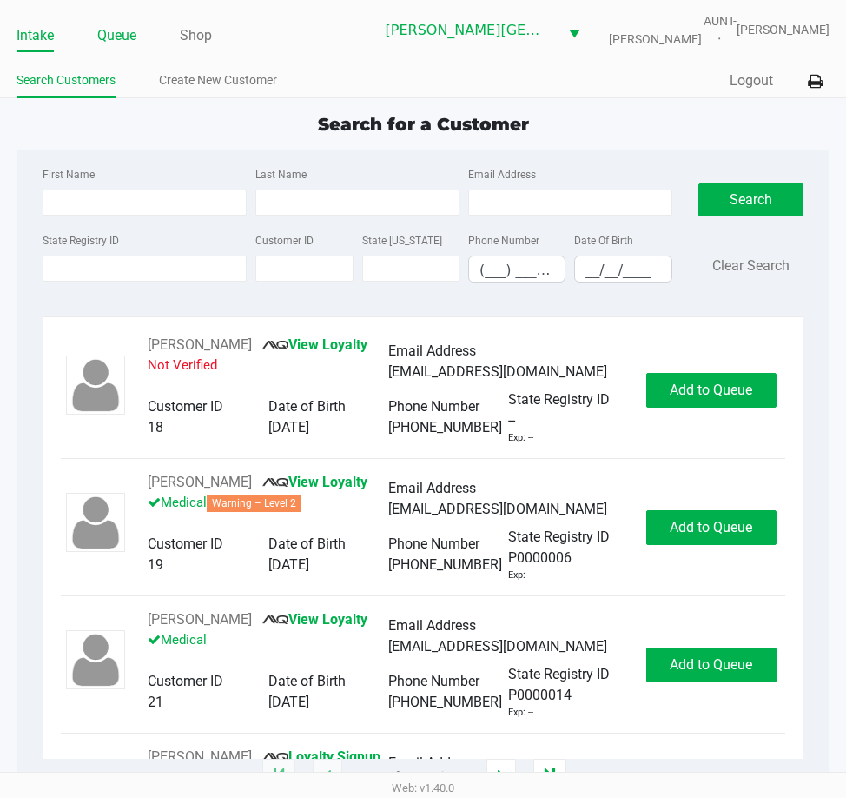
click at [118, 42] on link "Queue" at bounding box center [116, 35] width 39 height 24
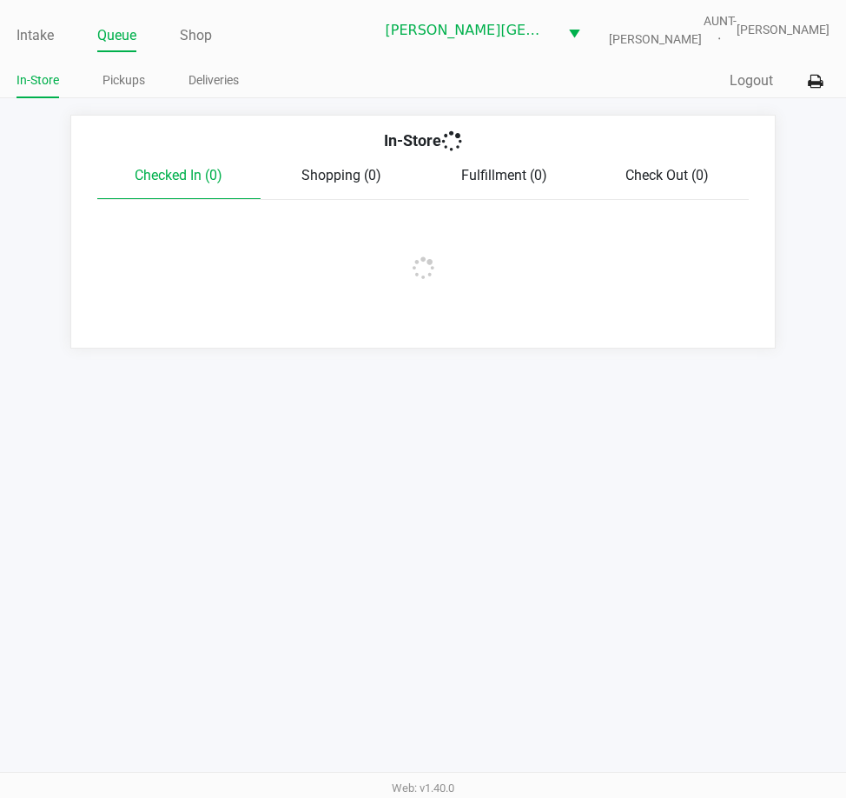
click at [137, 83] on link "Pickups" at bounding box center [124, 81] width 43 height 22
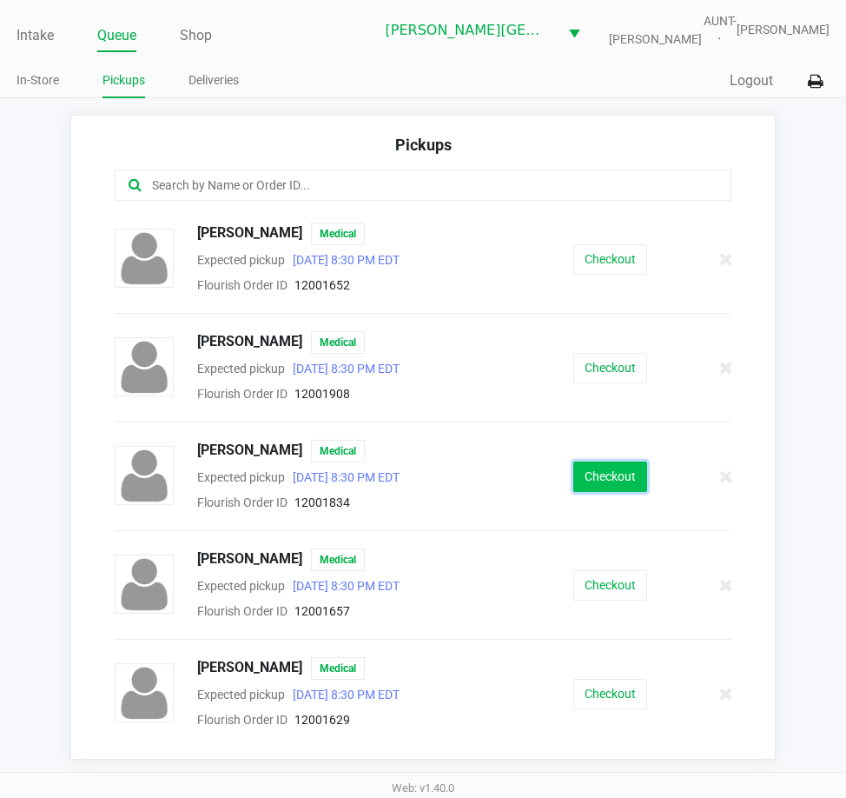
click at [579, 465] on button "Checkout" at bounding box center [611, 476] width 74 height 30
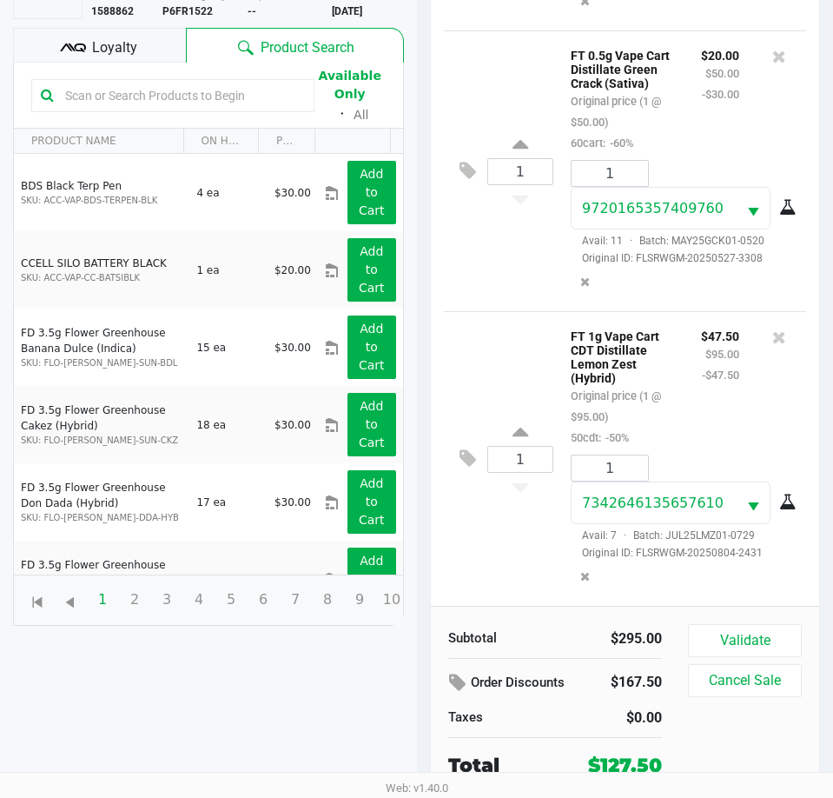
scroll to position [860, 0]
click at [154, 50] on div "Loyalty" at bounding box center [99, 45] width 173 height 35
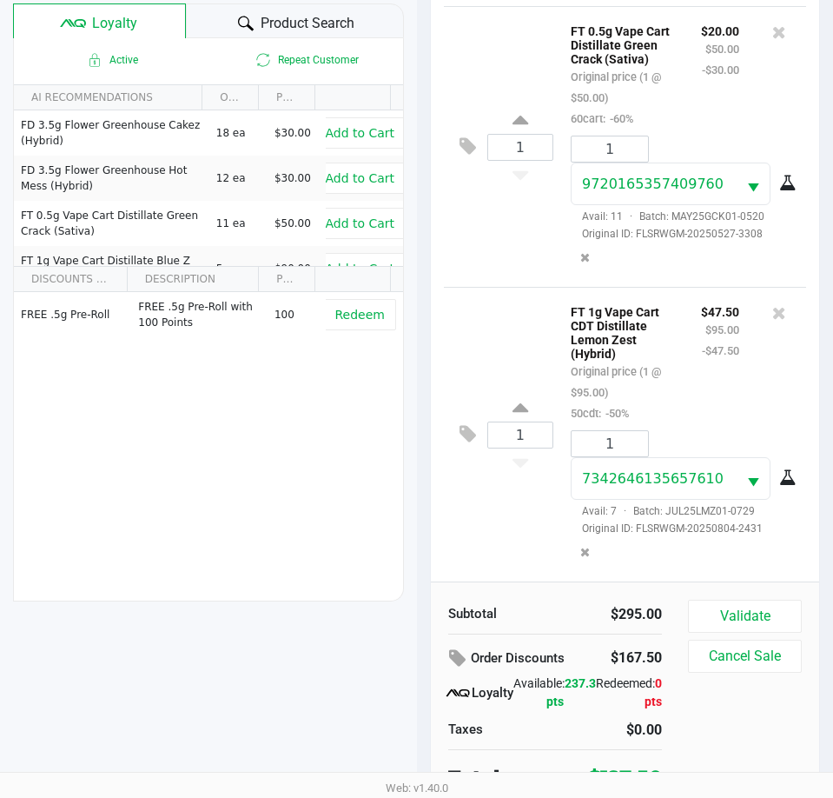
scroll to position [228, 0]
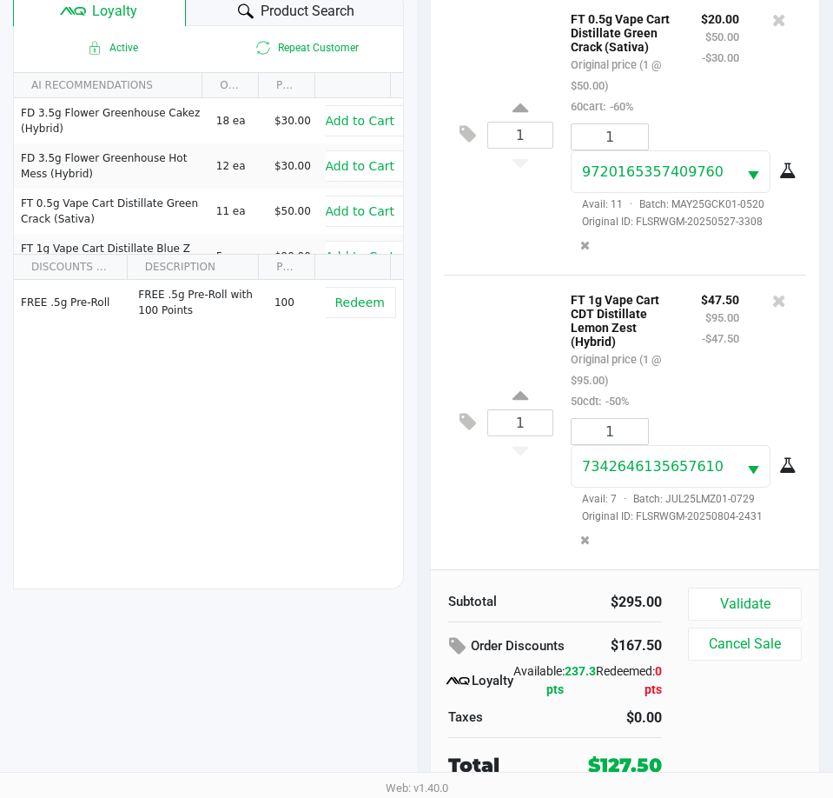
click at [344, 14] on span "Product Search" at bounding box center [308, 11] width 94 height 21
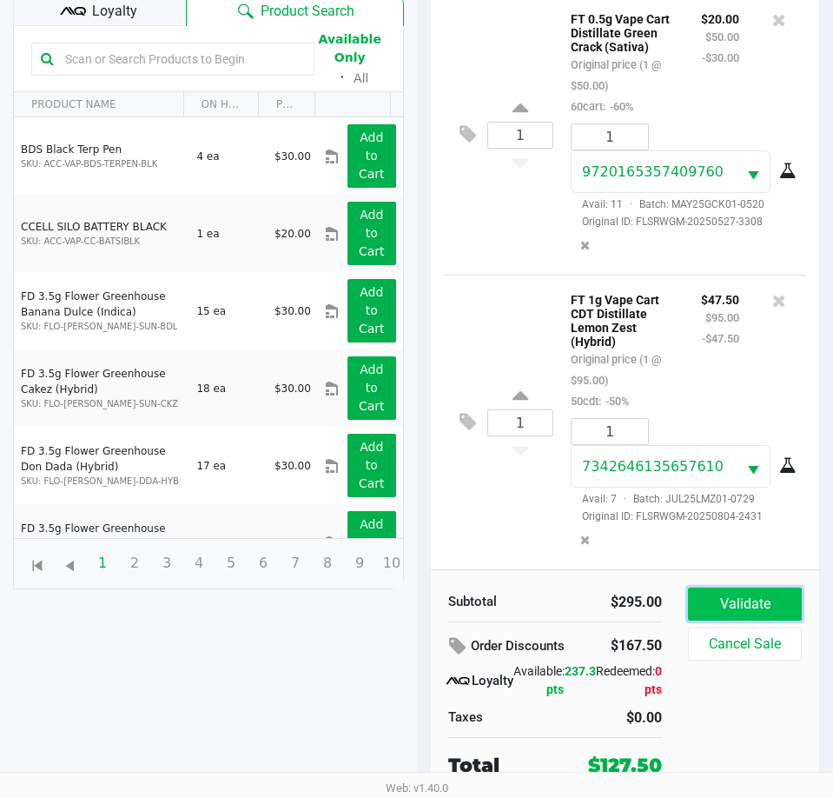
click at [709, 607] on button "Validate" at bounding box center [745, 603] width 114 height 33
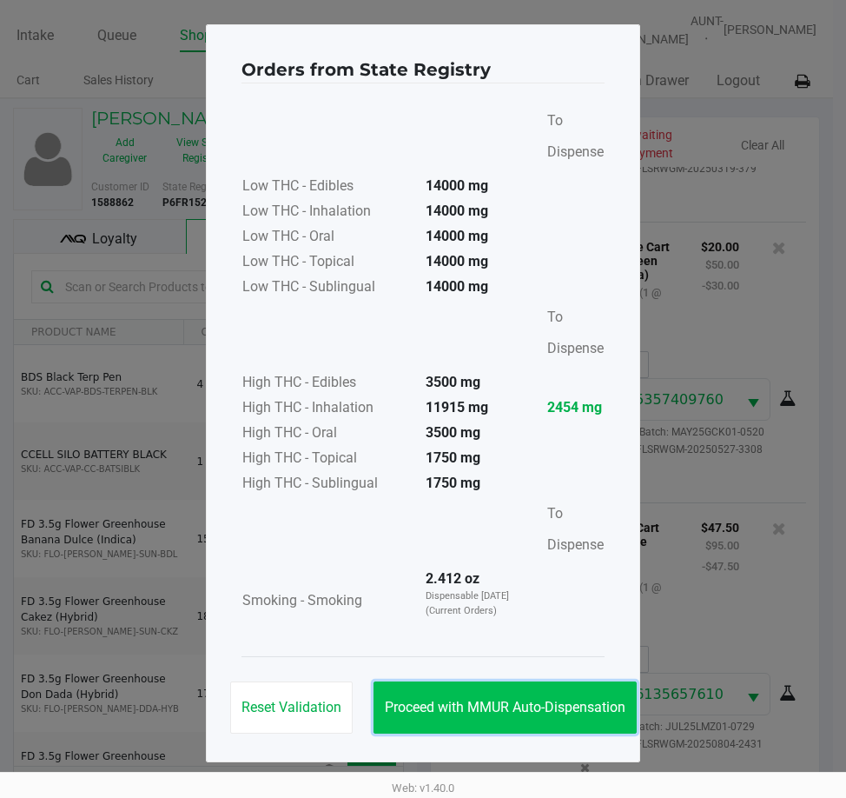
click at [586, 706] on span "Proceed with MMUR Auto-Dispensation" at bounding box center [505, 707] width 241 height 17
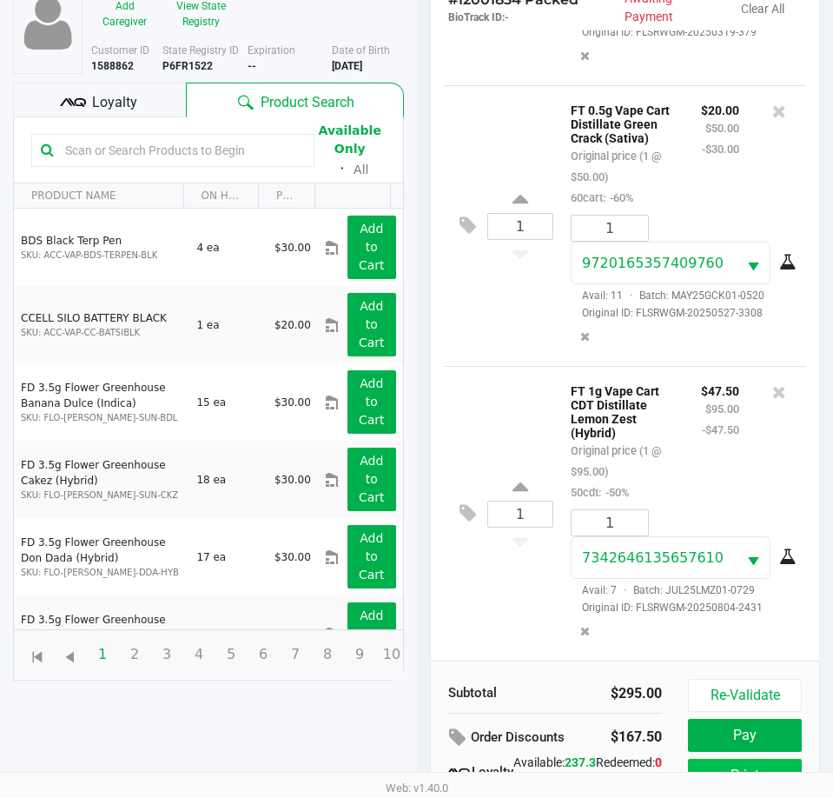
scroll to position [230, 0]
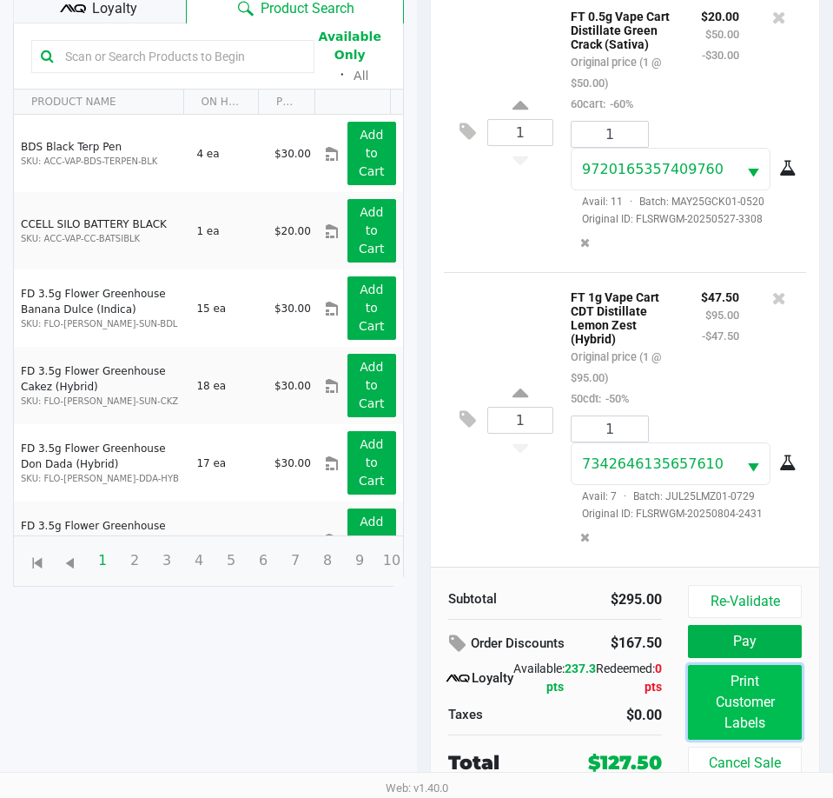
click at [746, 686] on button "Print Customer Labels" at bounding box center [745, 702] width 114 height 75
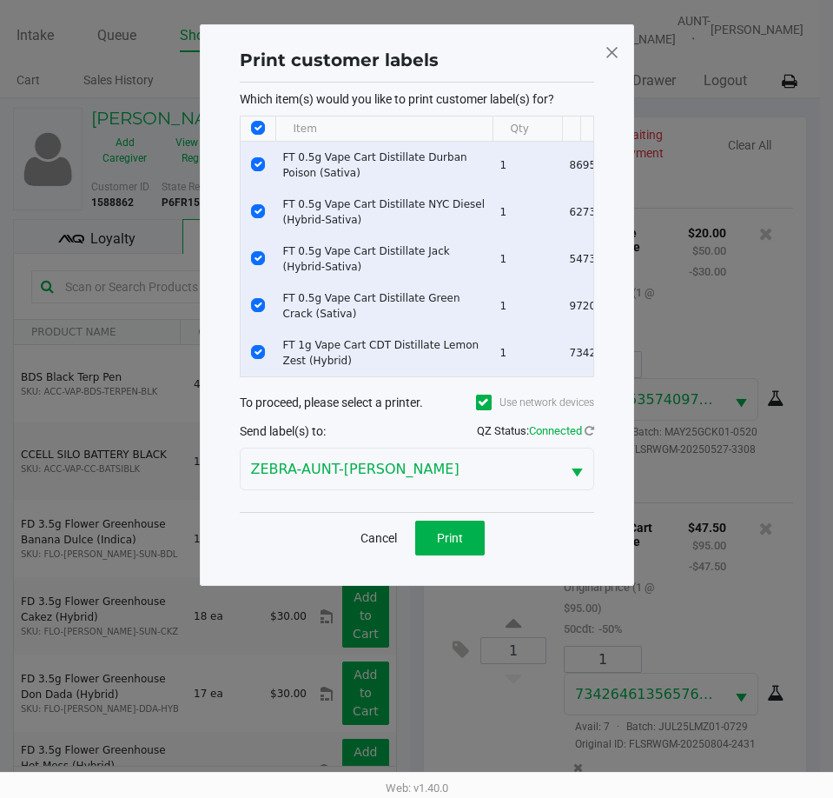
scroll to position [0, 0]
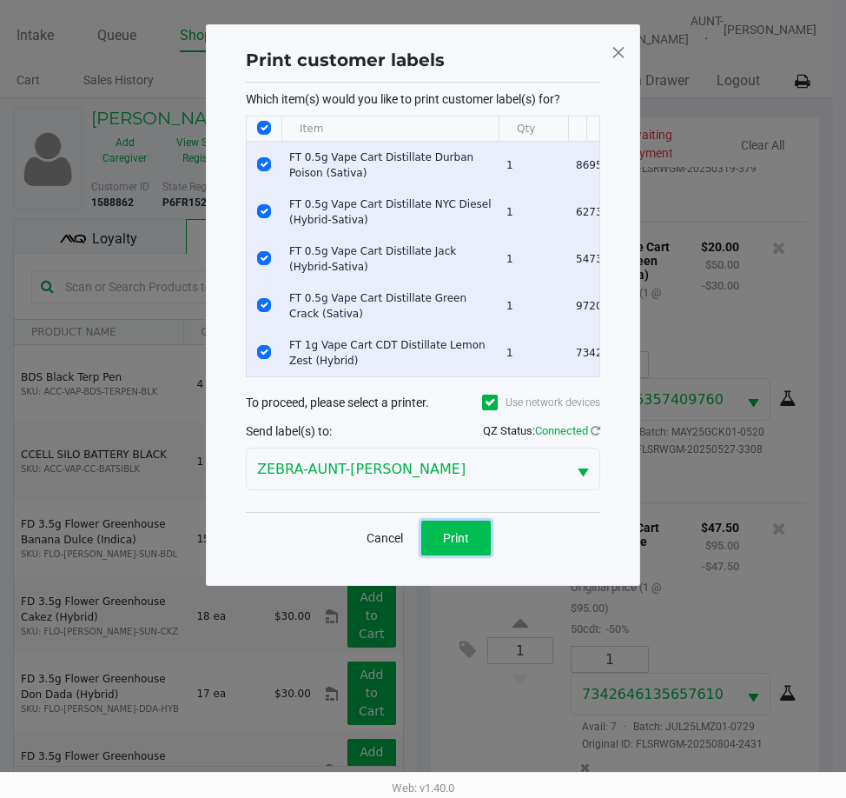
click at [462, 545] on span "Print" at bounding box center [456, 538] width 26 height 14
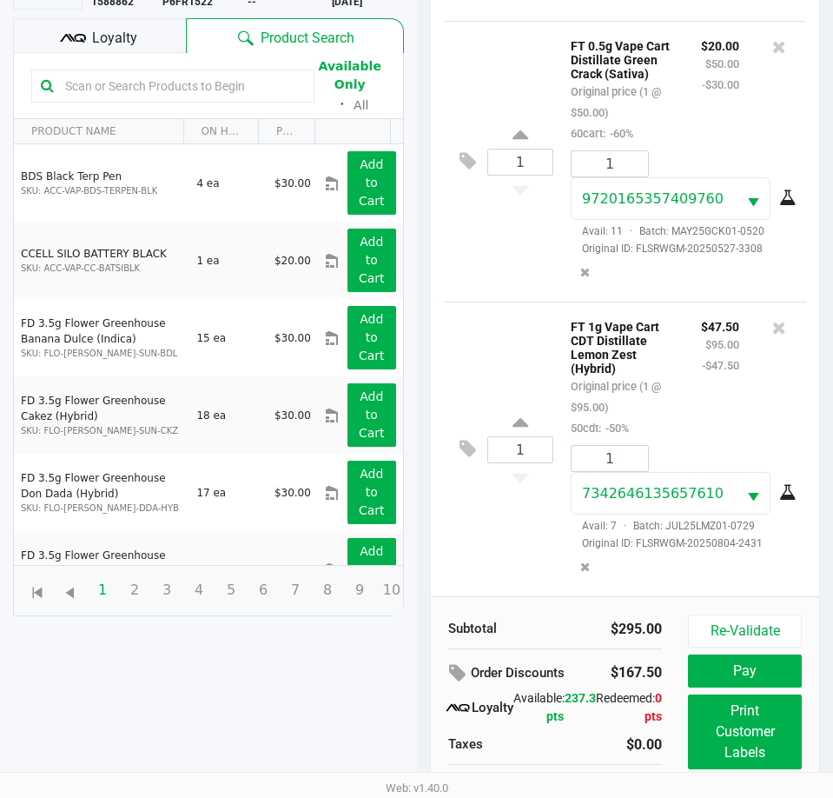
scroll to position [230, 0]
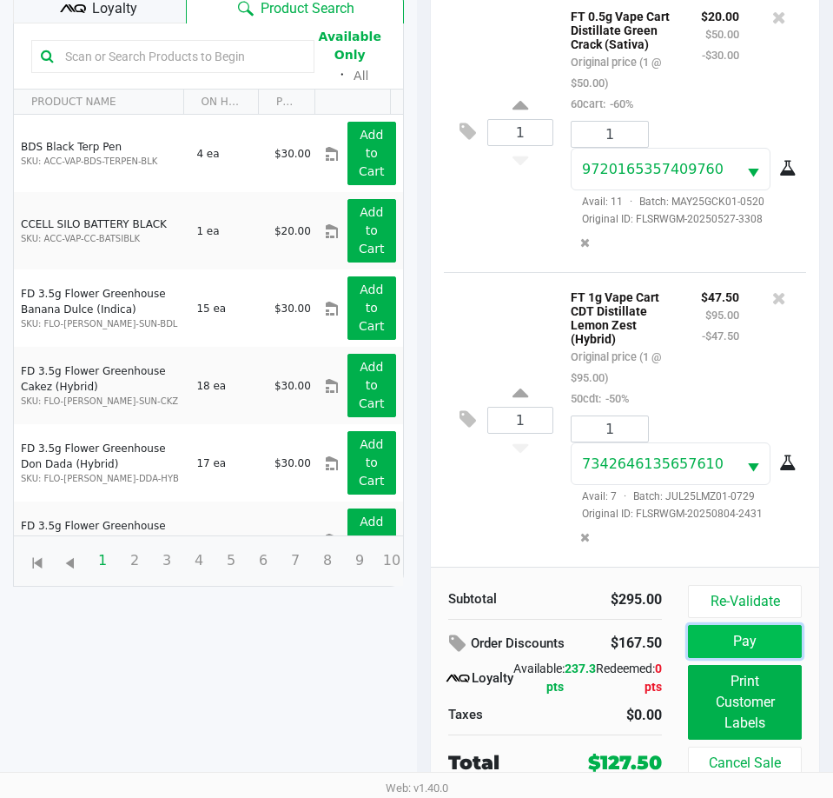
click at [741, 645] on button "Pay" at bounding box center [745, 641] width 114 height 33
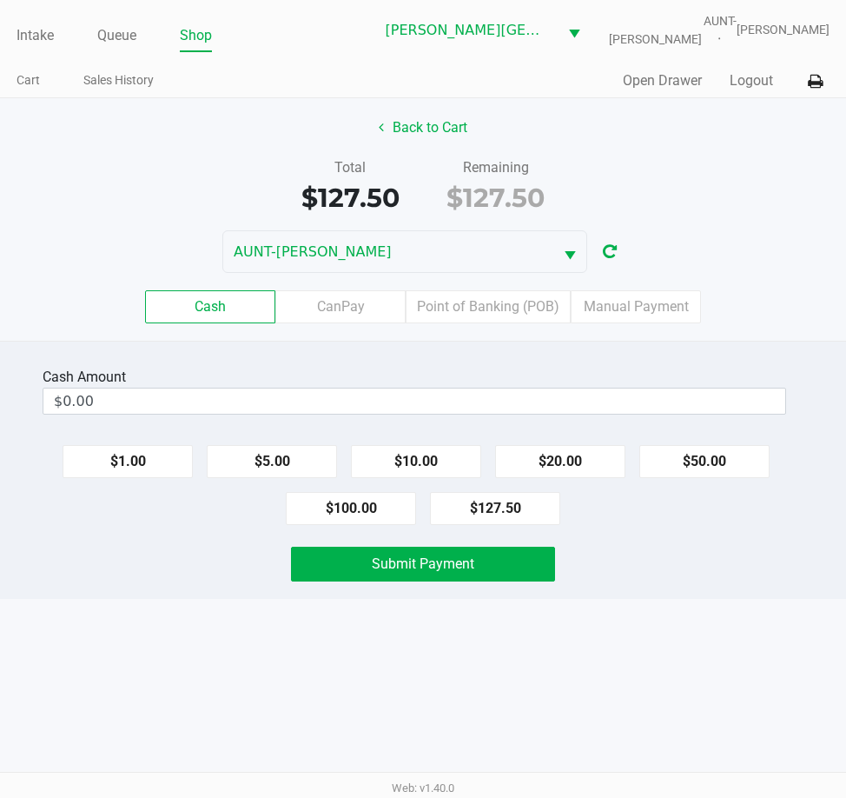
click at [191, 415] on div "Cash Amount $0.00" at bounding box center [415, 390] width 744 height 55
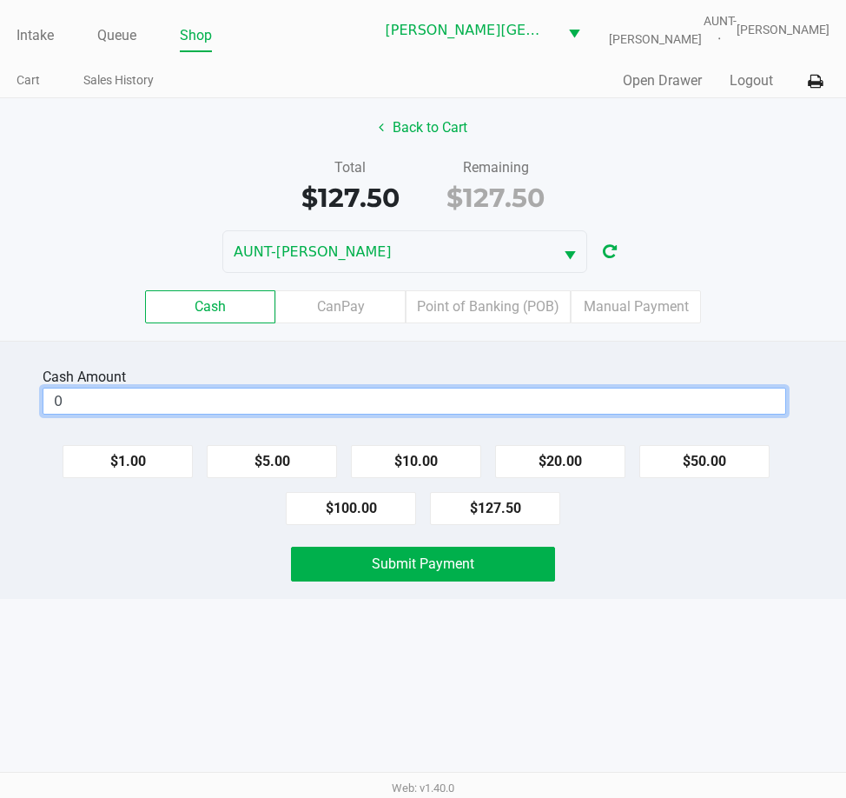
click at [190, 412] on input "0" at bounding box center [414, 400] width 742 height 25
type input "$130.00"
drag, startPoint x: 199, startPoint y: 637, endPoint x: 288, endPoint y: 582, distance: 104.9
click at [203, 638] on div "Intake Queue Shop Bonita Springs WC AUNT-SARAH Tarek Haverty Cart Sales History…" at bounding box center [423, 399] width 846 height 798
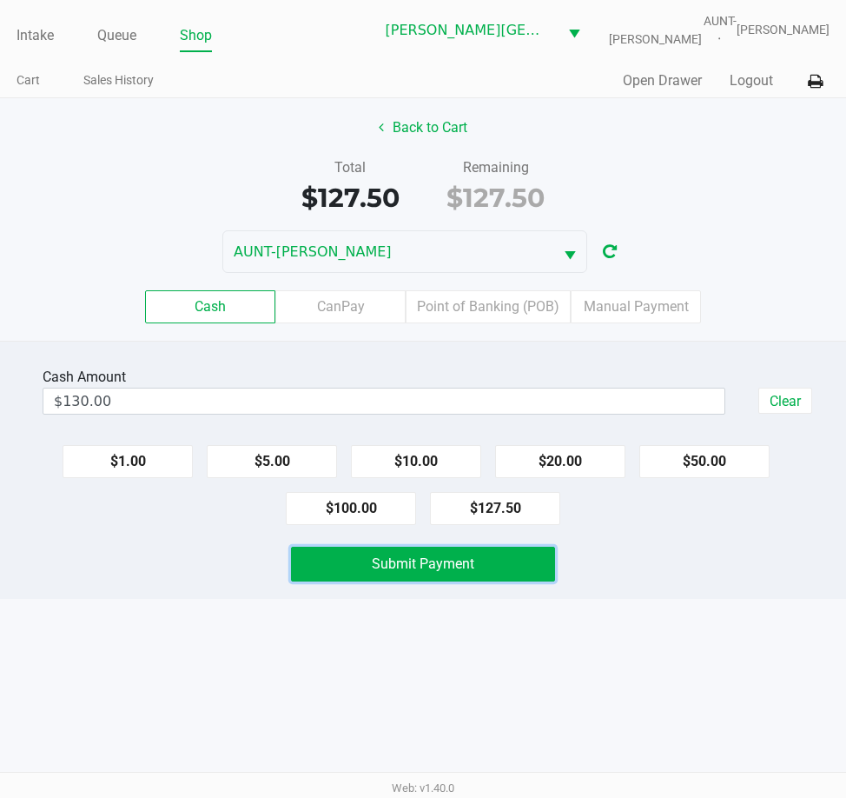
click at [326, 570] on button "Submit Payment" at bounding box center [423, 564] width 265 height 35
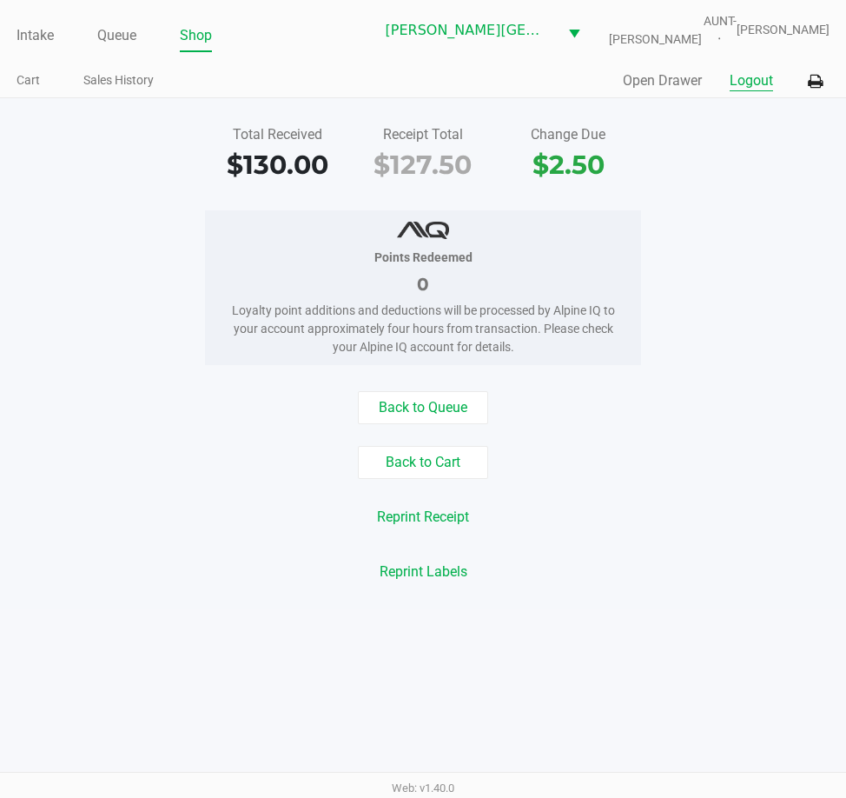
click at [758, 83] on button "Logout" at bounding box center [751, 80] width 43 height 21
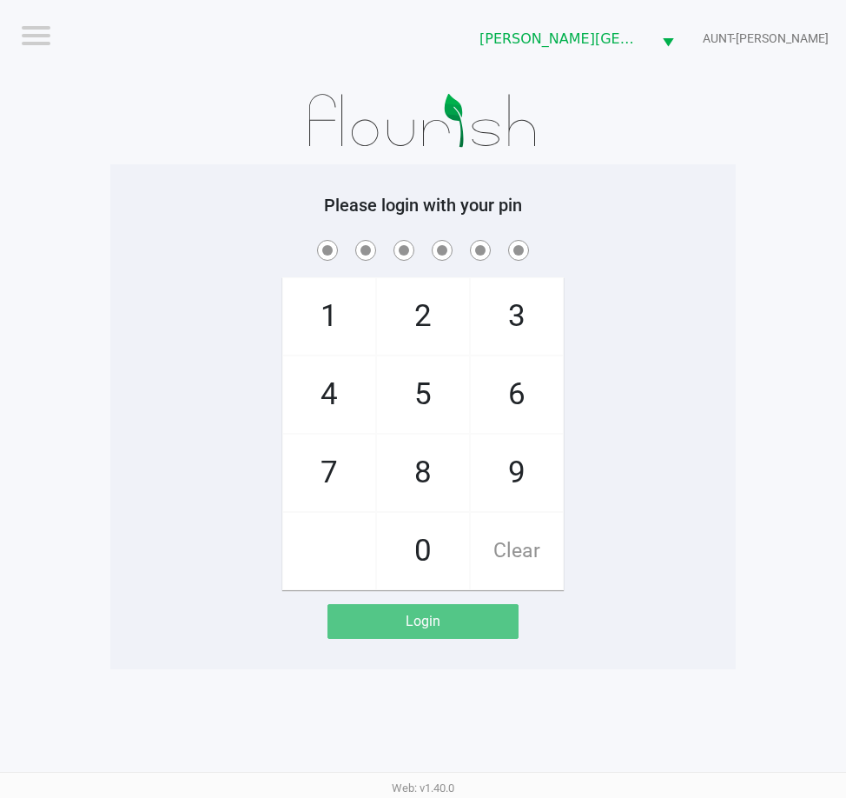
click at [129, 363] on div "1 4 7 2 5 8 0 3 6 9 Clear" at bounding box center [423, 413] width 626 height 354
click at [164, 242] on span at bounding box center [423, 249] width 600 height 27
checkbox input "true"
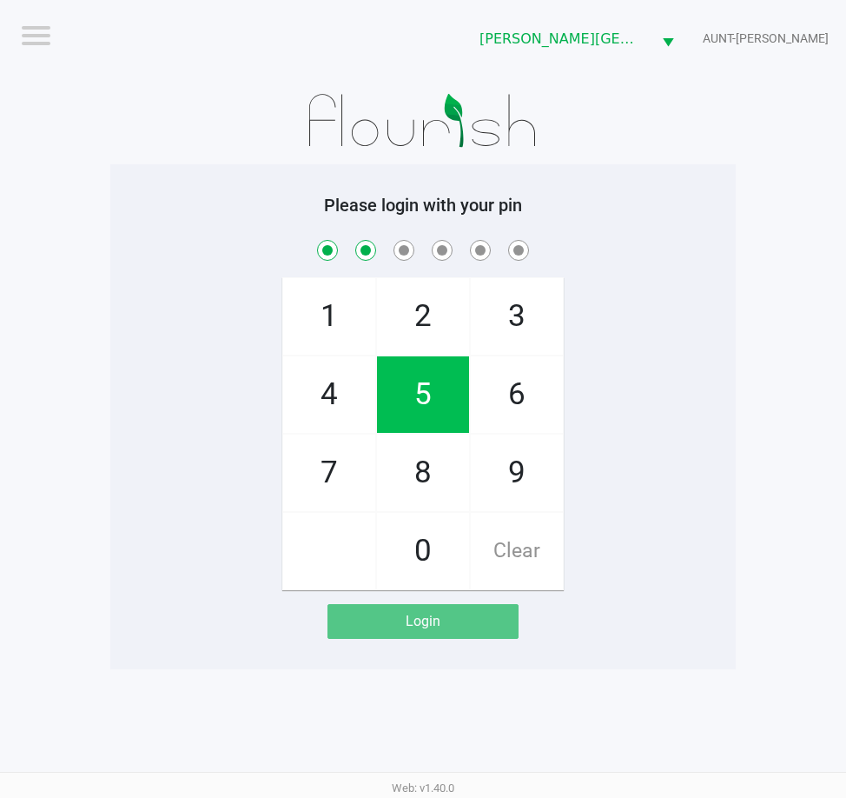
checkbox input "true"
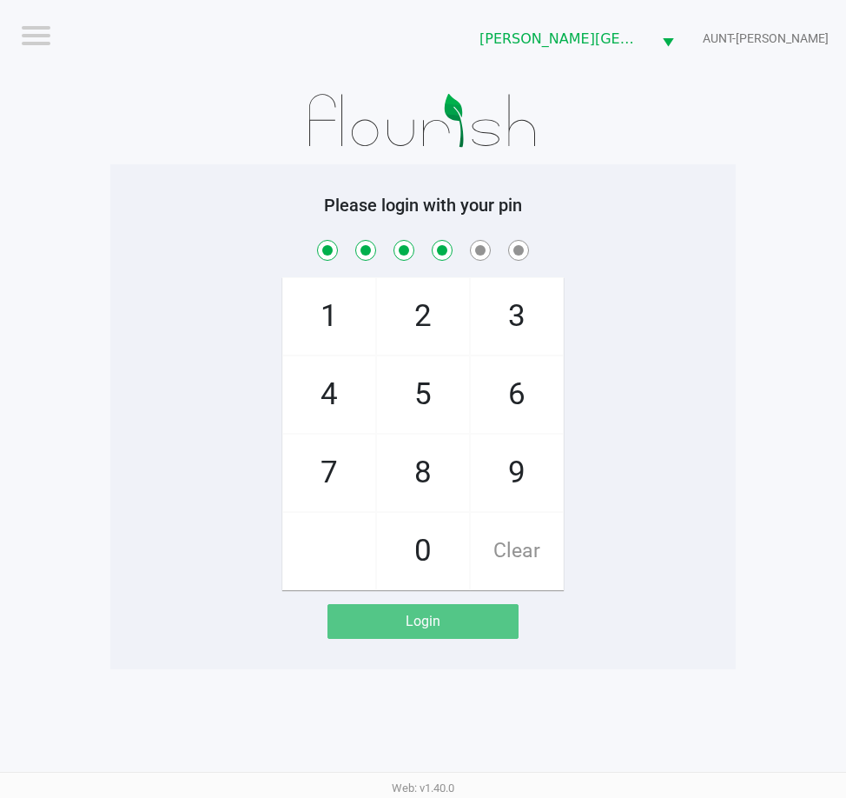
checkbox input "true"
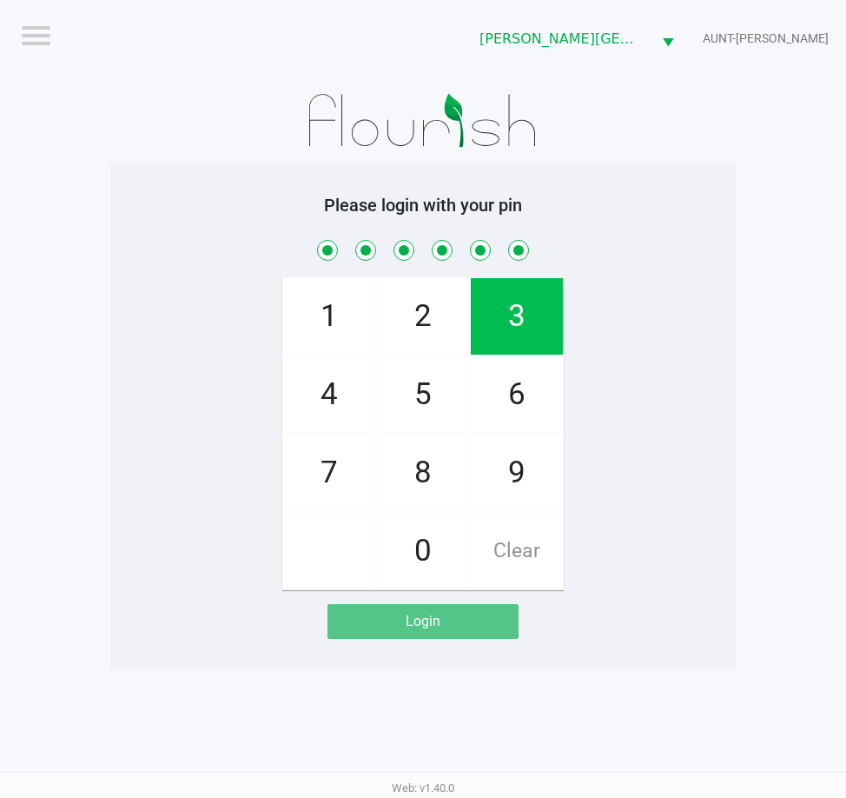
checkbox input "true"
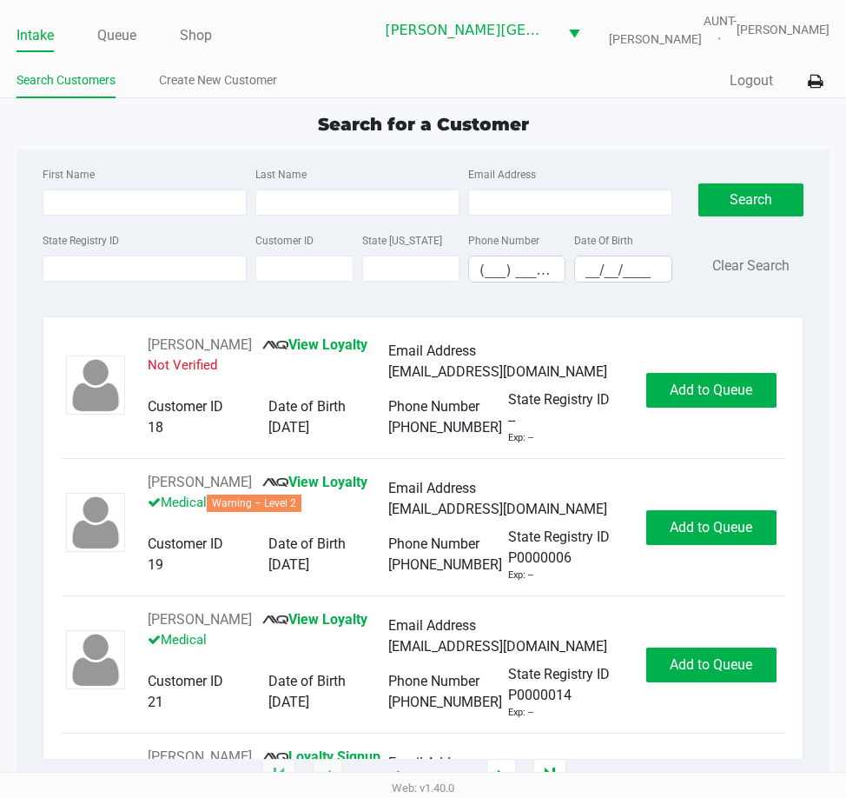
drag, startPoint x: 116, startPoint y: 33, endPoint x: 118, endPoint y: 55, distance: 21.8
click at [116, 33] on link "Queue" at bounding box center [116, 35] width 39 height 24
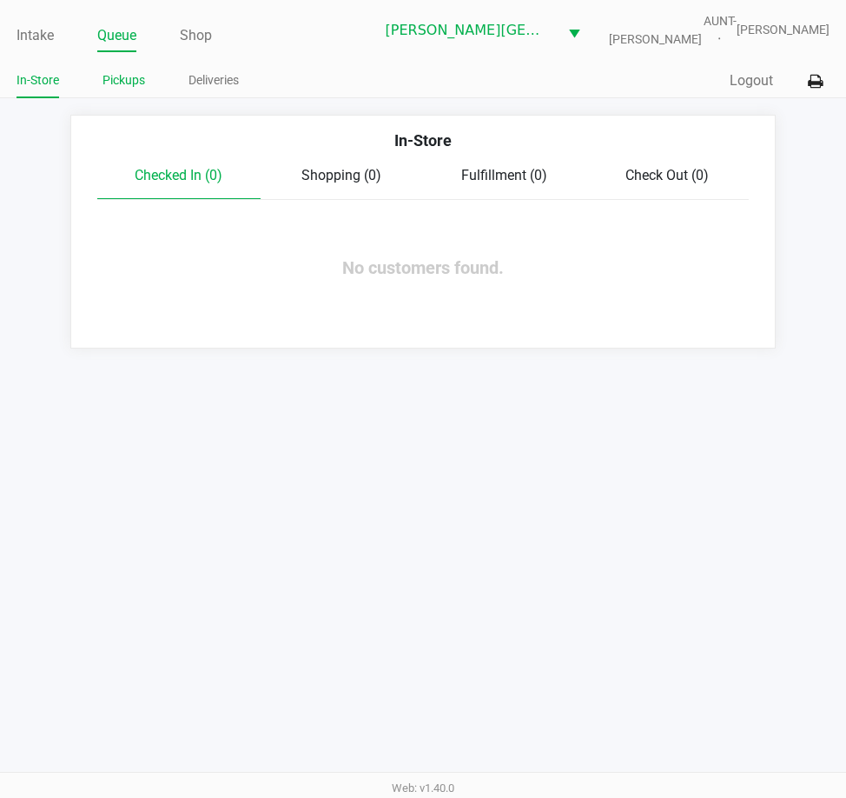
click at [130, 76] on link "Pickups" at bounding box center [124, 81] width 43 height 22
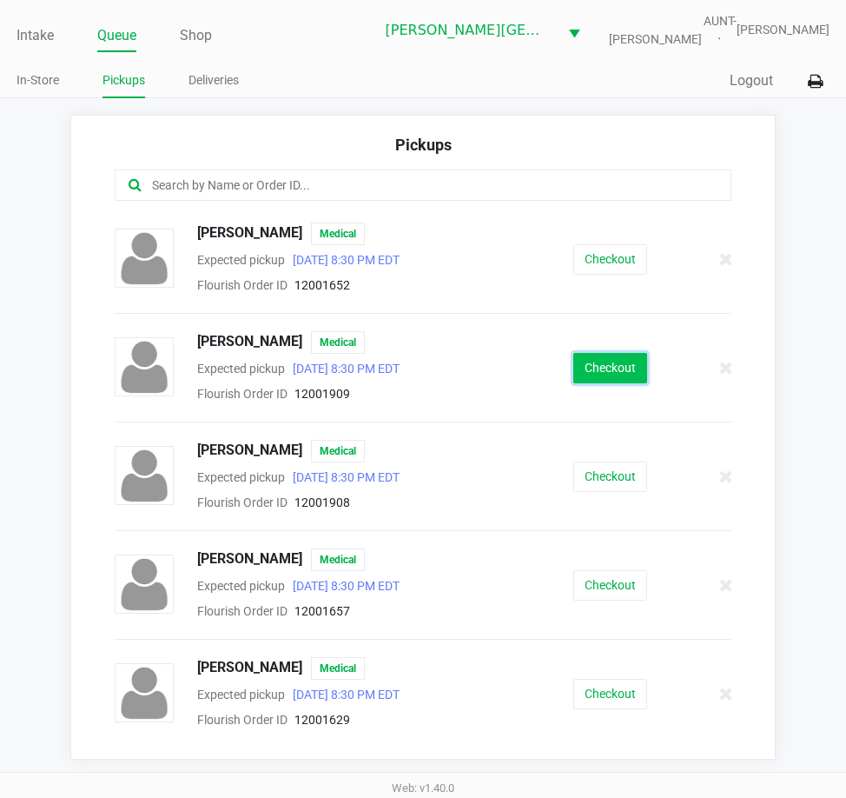
click at [586, 361] on button "Checkout" at bounding box center [611, 368] width 74 height 30
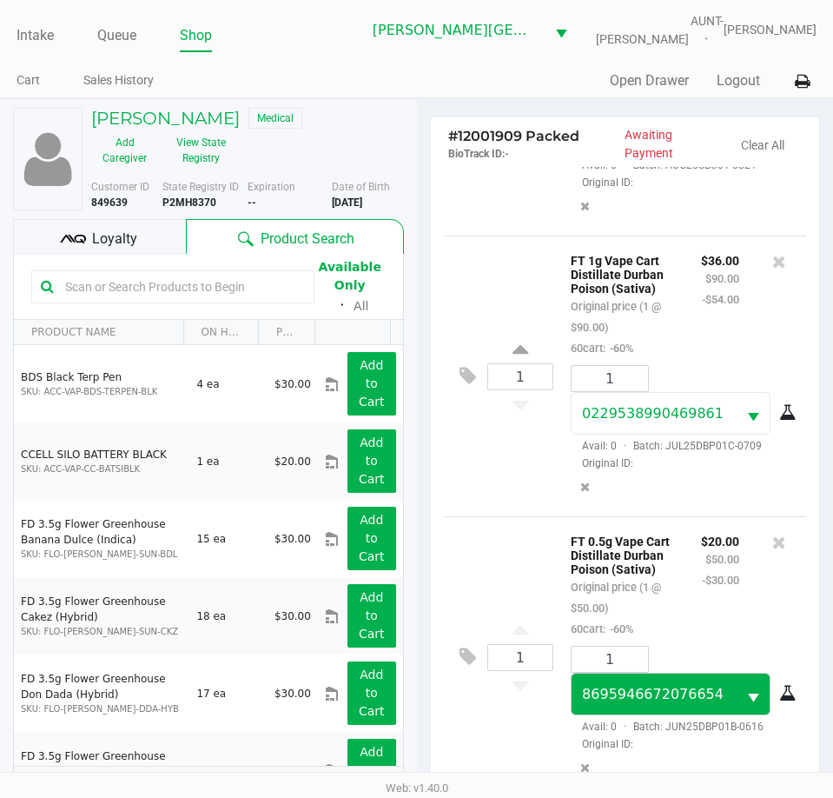
scroll to position [230, 0]
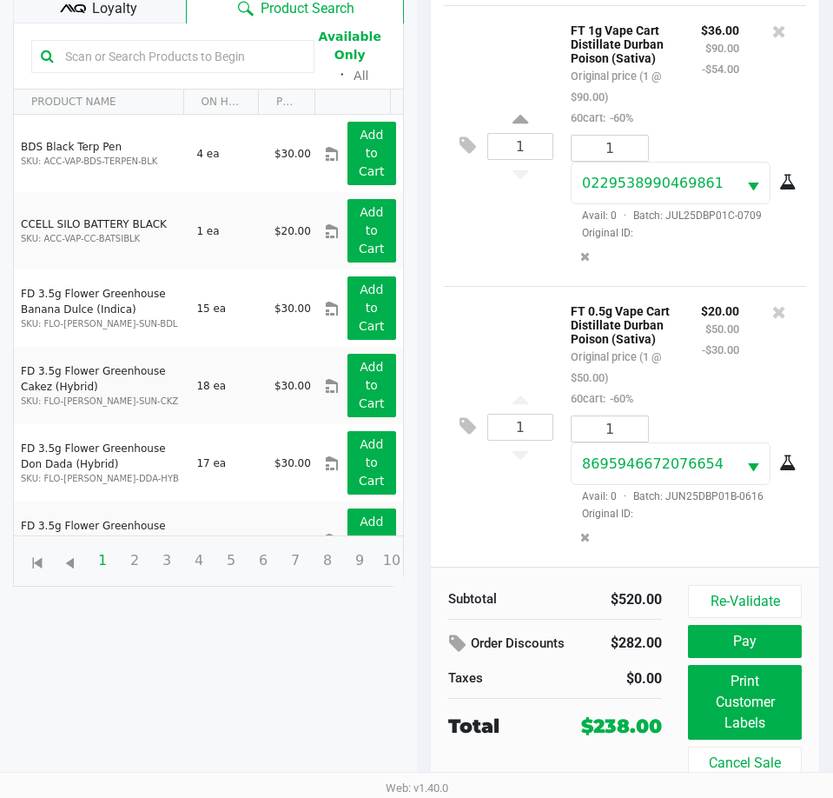
click at [142, 7] on div "Loyalty" at bounding box center [99, 6] width 173 height 35
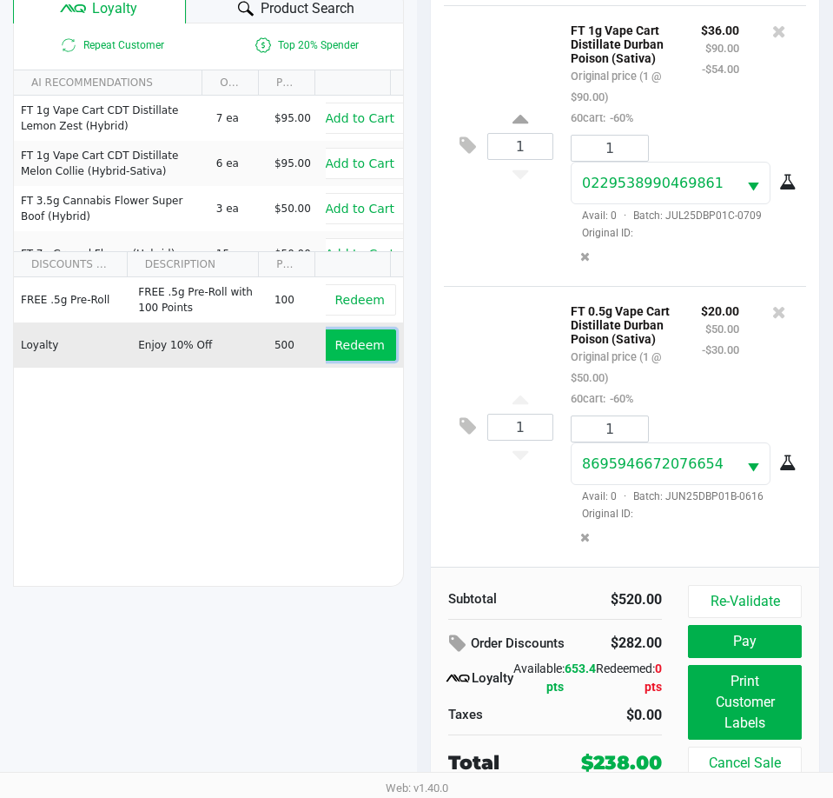
click at [348, 344] on span "Redeem" at bounding box center [360, 345] width 50 height 14
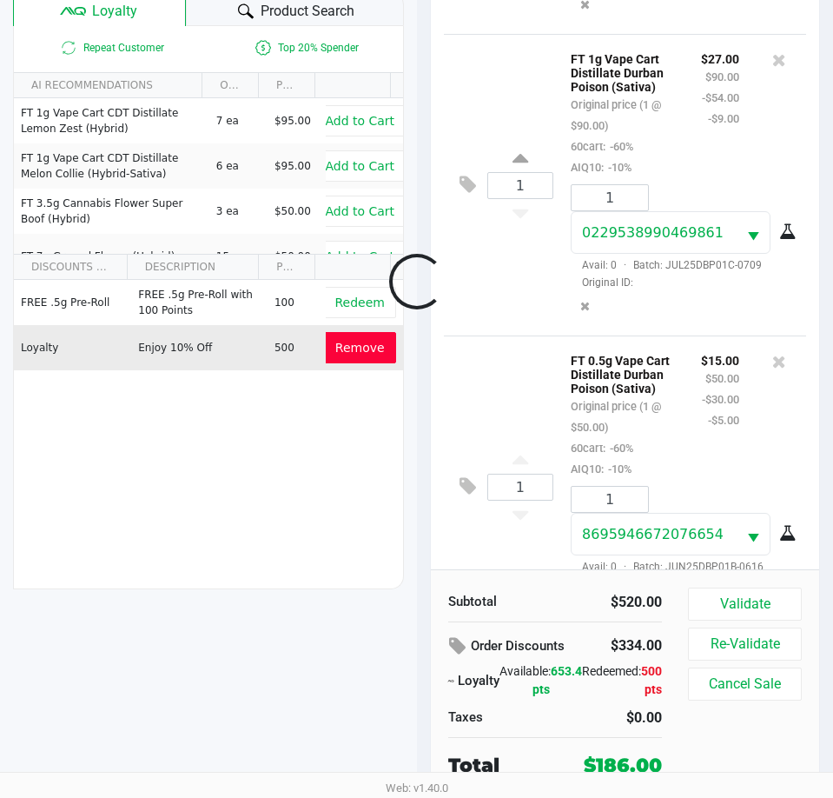
scroll to position [1573, 0]
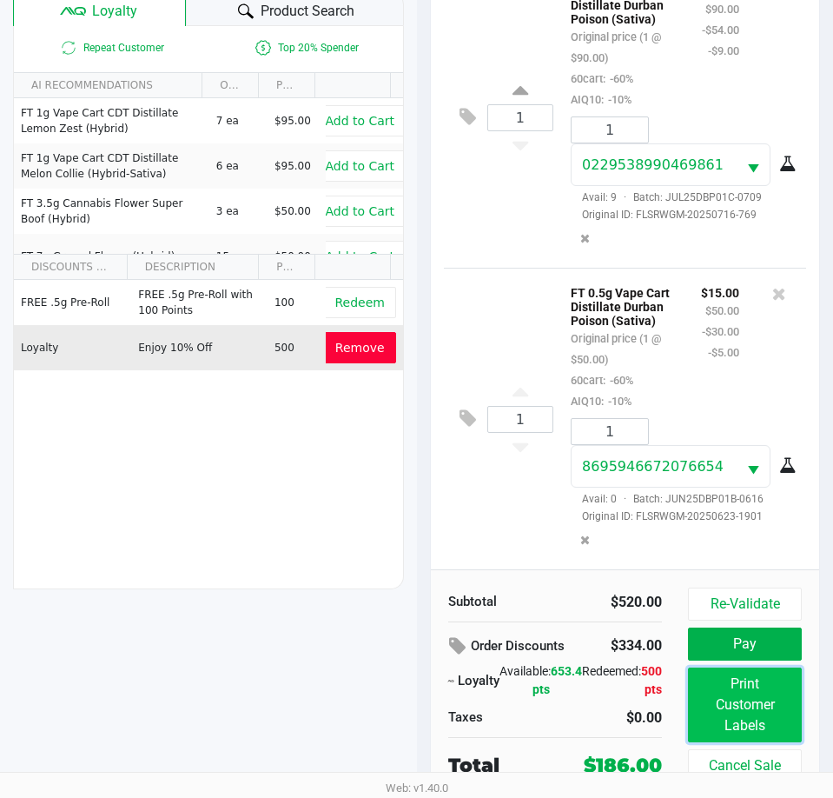
click at [757, 699] on button "Print Customer Labels" at bounding box center [745, 704] width 114 height 75
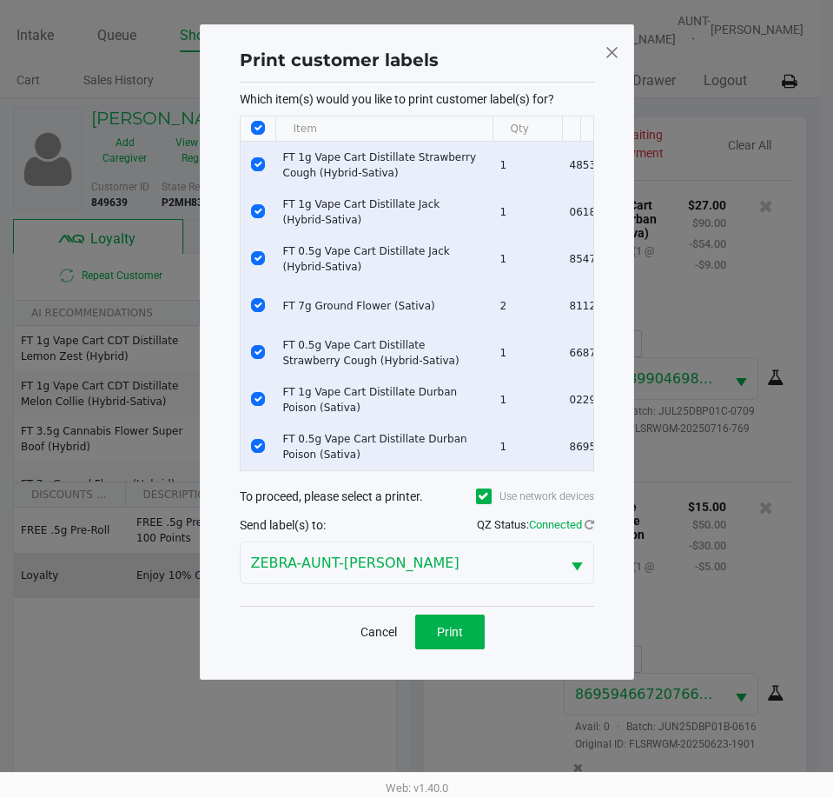
scroll to position [0, 0]
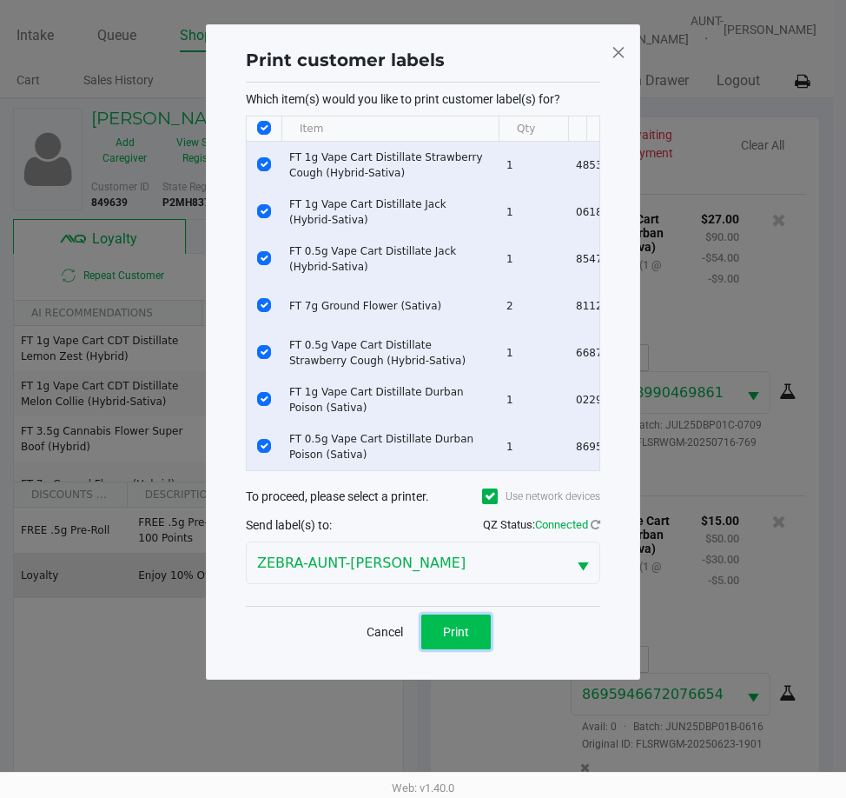
click at [479, 646] on button "Print" at bounding box center [456, 631] width 70 height 35
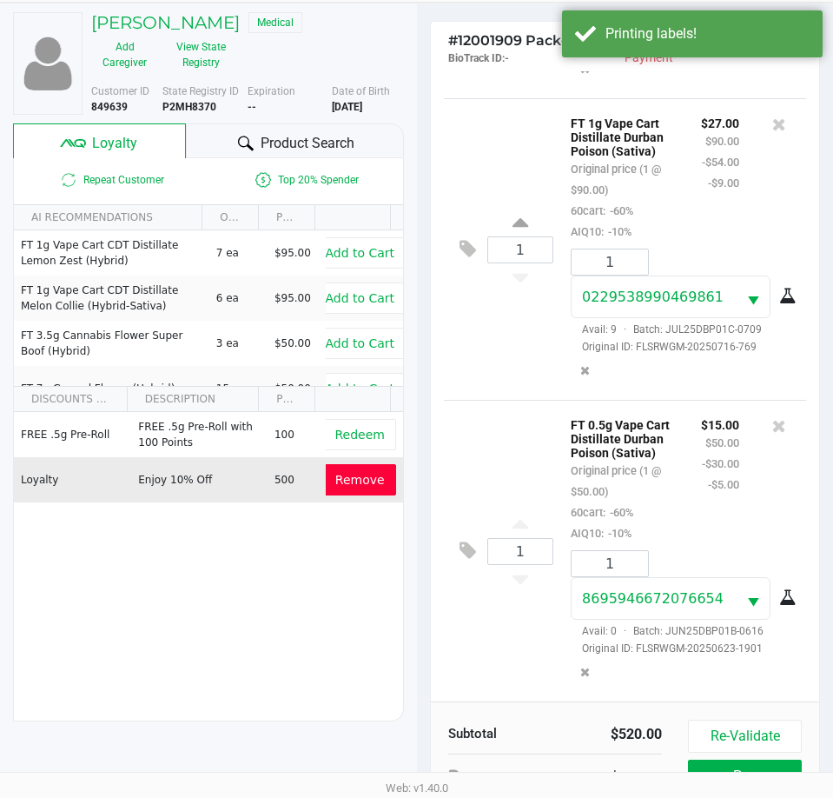
scroll to position [230, 0]
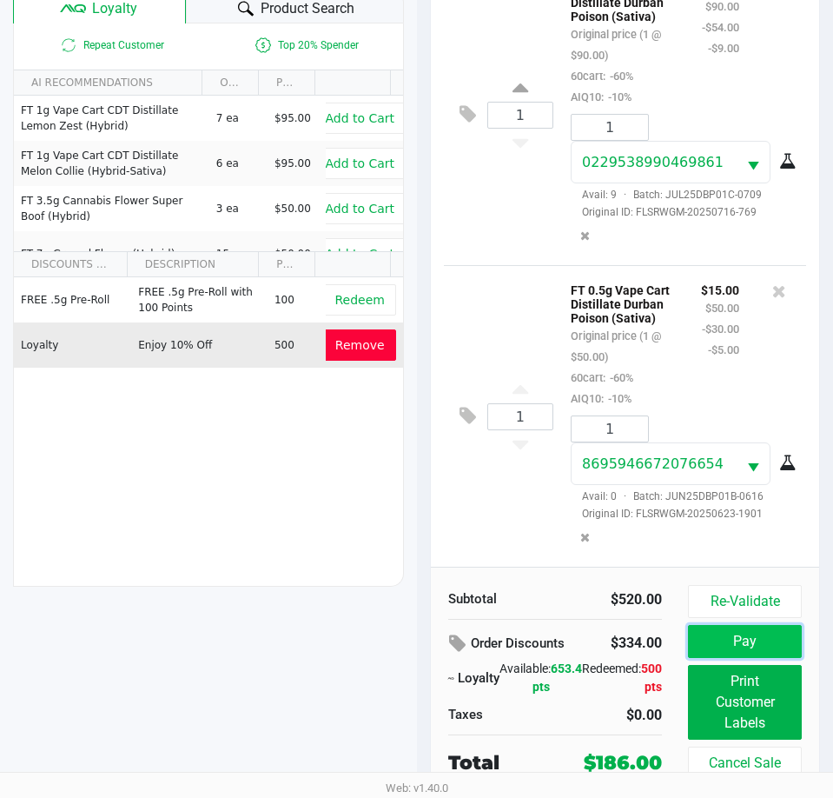
click at [733, 646] on button "Pay" at bounding box center [745, 641] width 114 height 33
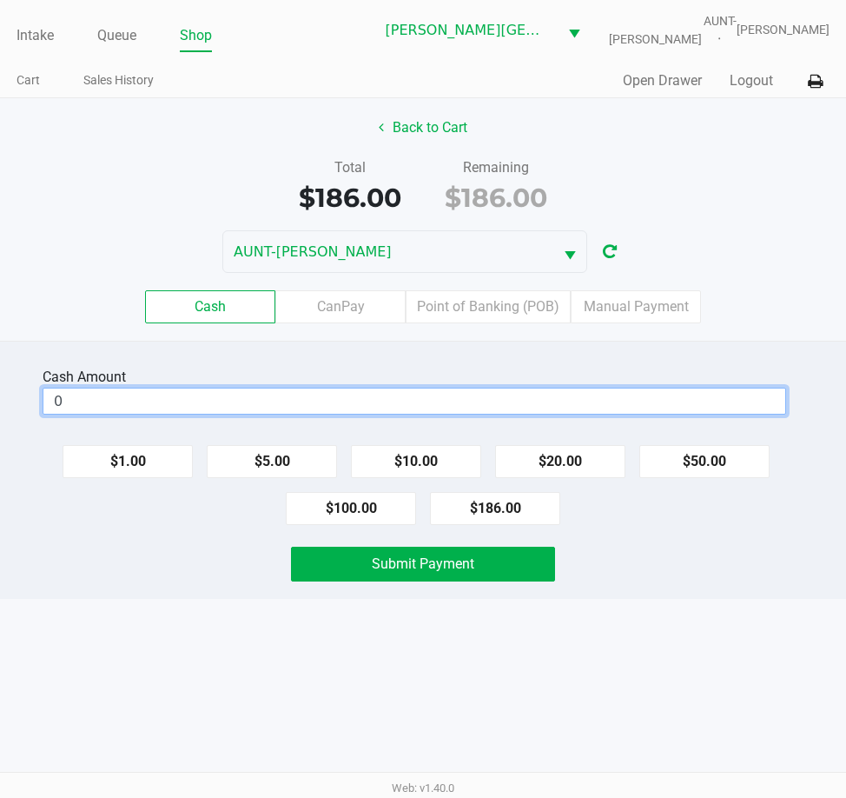
click at [315, 393] on input "0" at bounding box center [414, 400] width 742 height 25
click at [488, 306] on label "Point of Banking (POB)" at bounding box center [488, 306] width 165 height 33
click at [0, 0] on 7 "Point of Banking (POB)" at bounding box center [0, 0] width 0 height 0
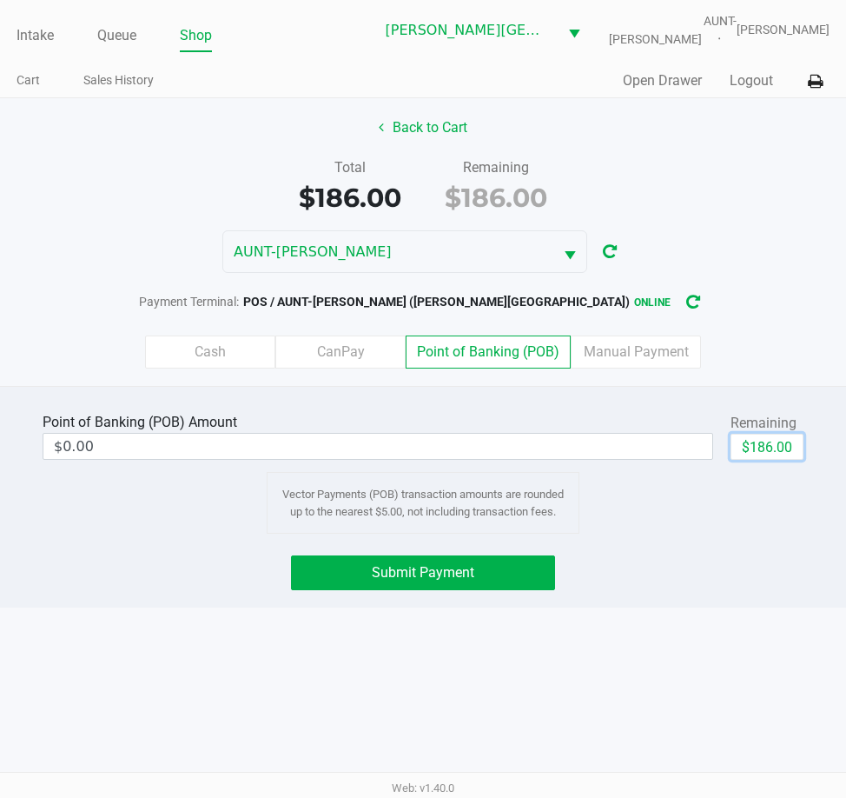
click at [746, 443] on button "$186.00" at bounding box center [767, 447] width 73 height 26
type input "$186.00"
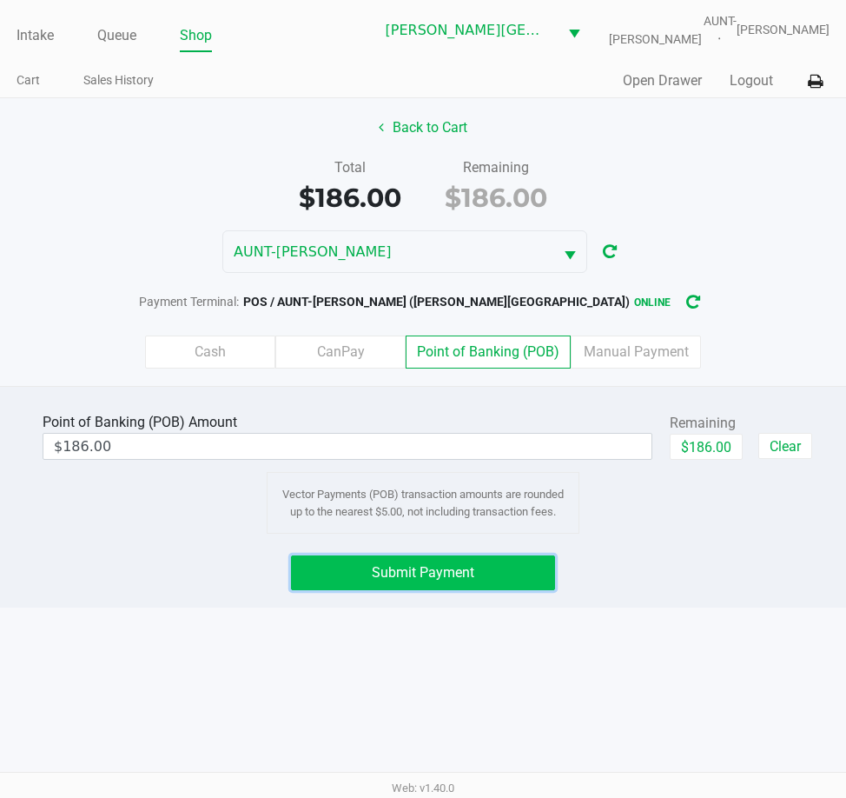
click at [452, 576] on span "Submit Payment" at bounding box center [423, 572] width 103 height 17
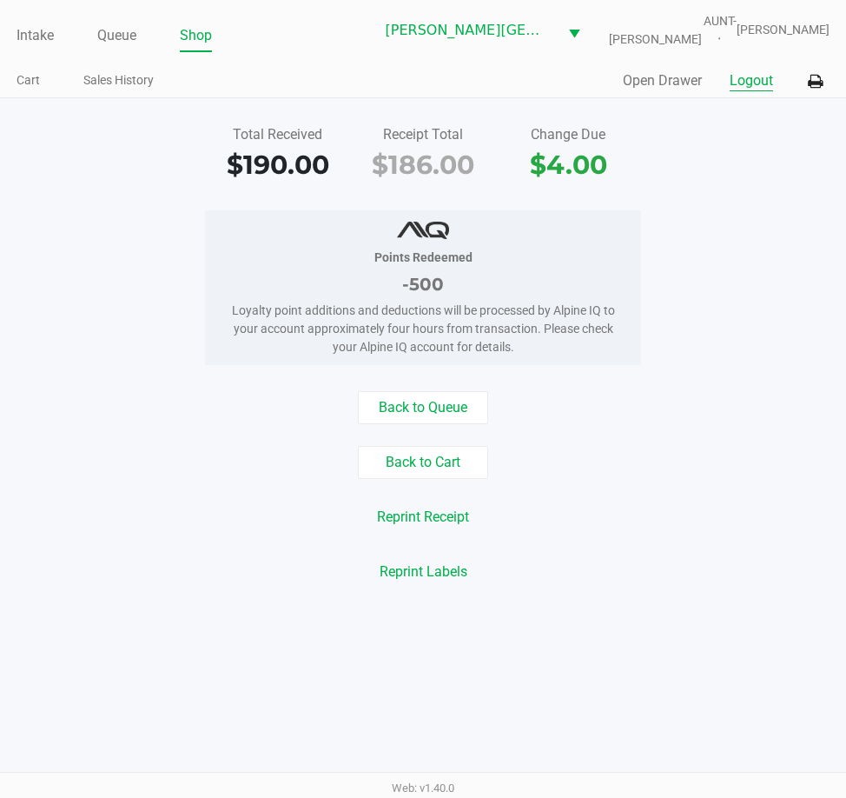
click at [759, 79] on button "Logout" at bounding box center [751, 80] width 43 height 21
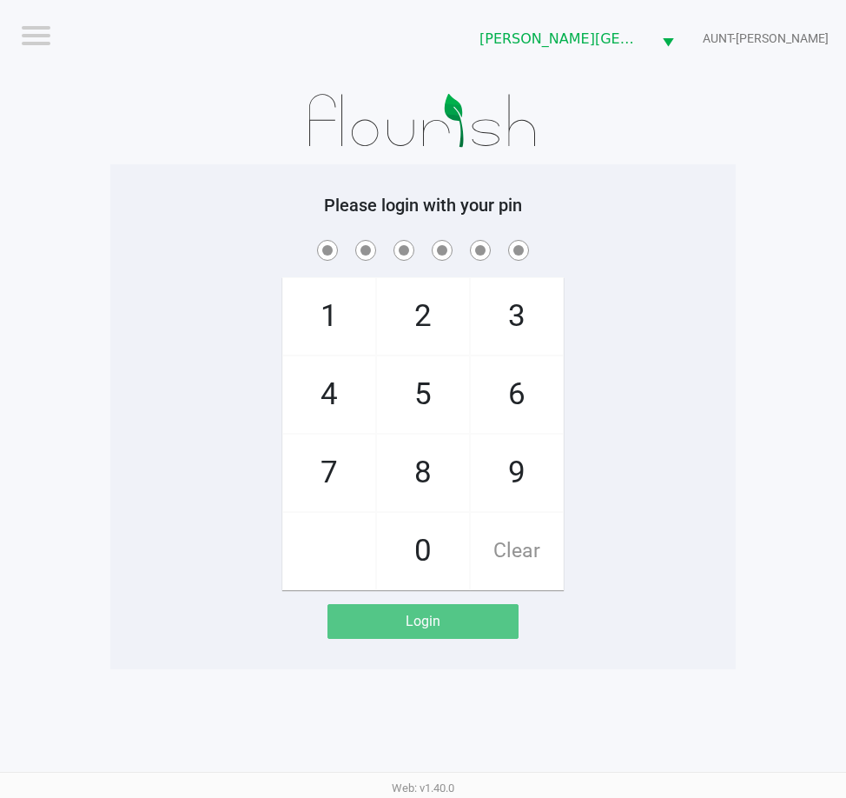
click at [105, 196] on app-pos-login-wrapper "Logout Bonita Springs WC AUNT-SARAH Please login with your pin 1 4 7 2 5 8 0 3 …" at bounding box center [423, 334] width 846 height 669
click at [154, 236] on span at bounding box center [423, 249] width 600 height 27
checkbox input "true"
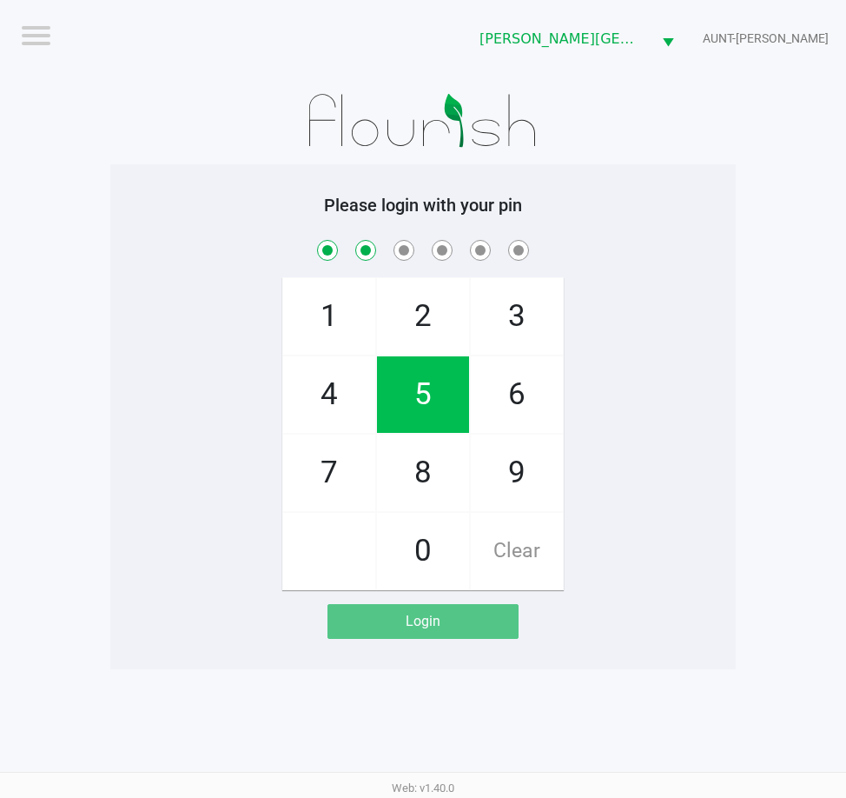
checkbox input "true"
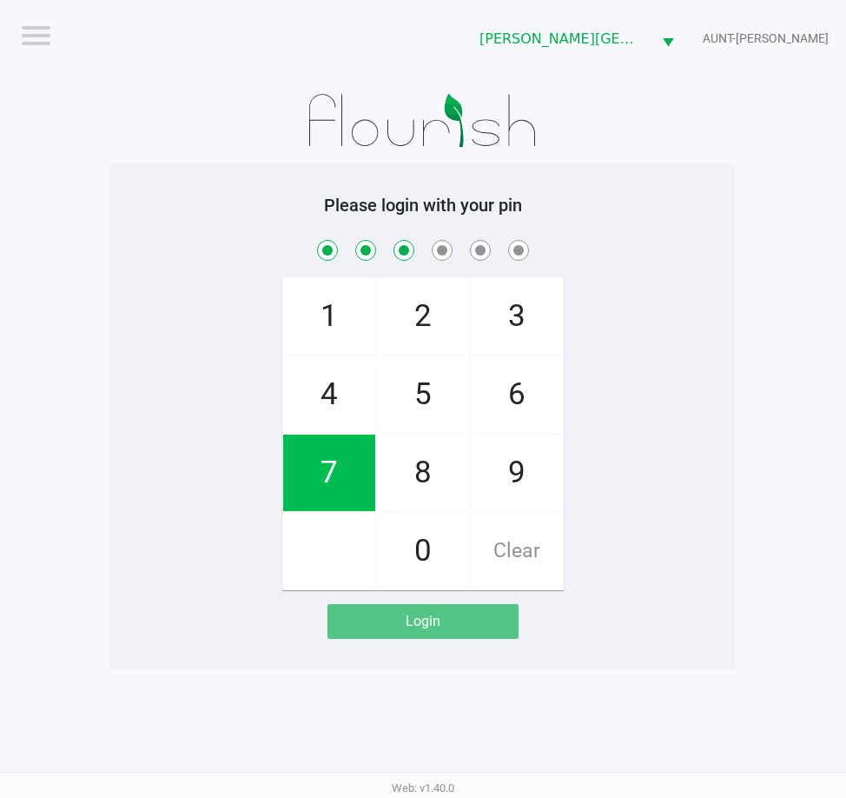
checkbox input "true"
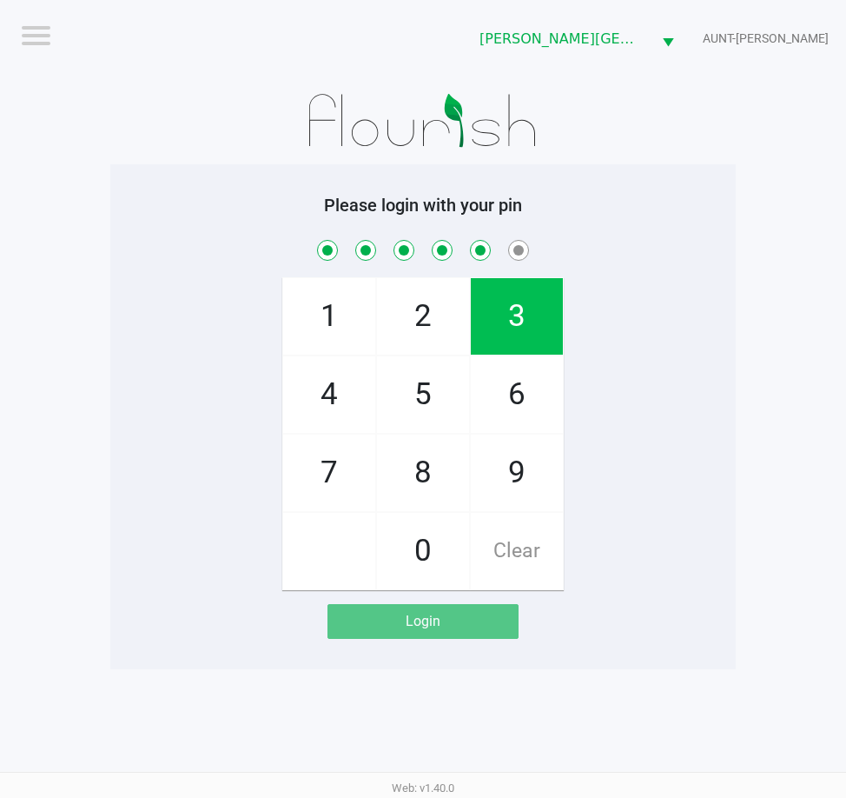
checkbox input "true"
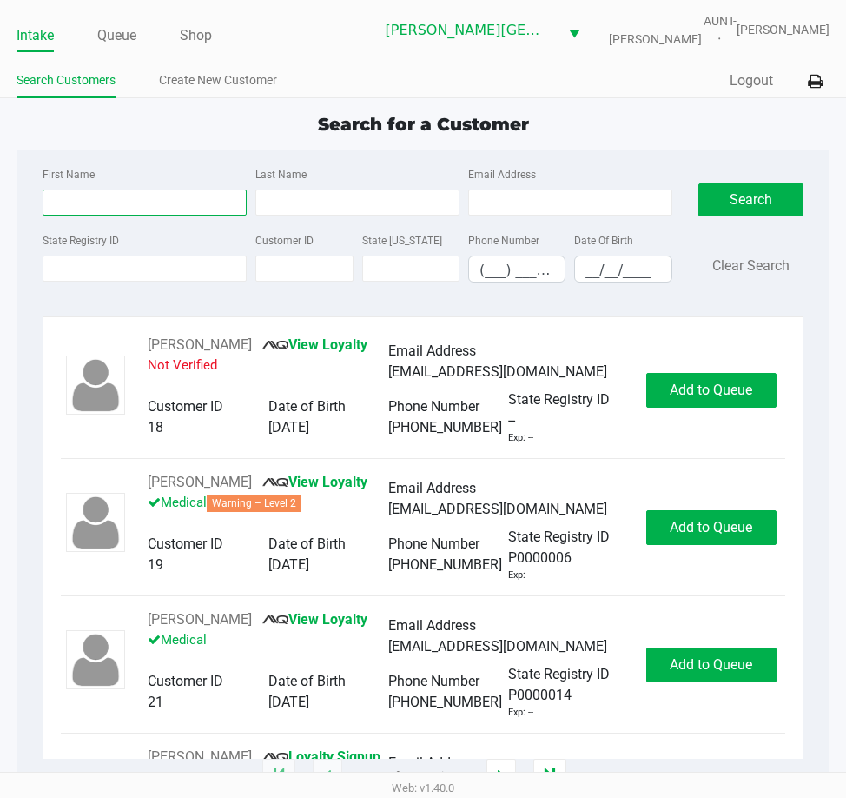
click at [69, 214] on input "First Name" at bounding box center [145, 202] width 204 height 26
type input "patricia"
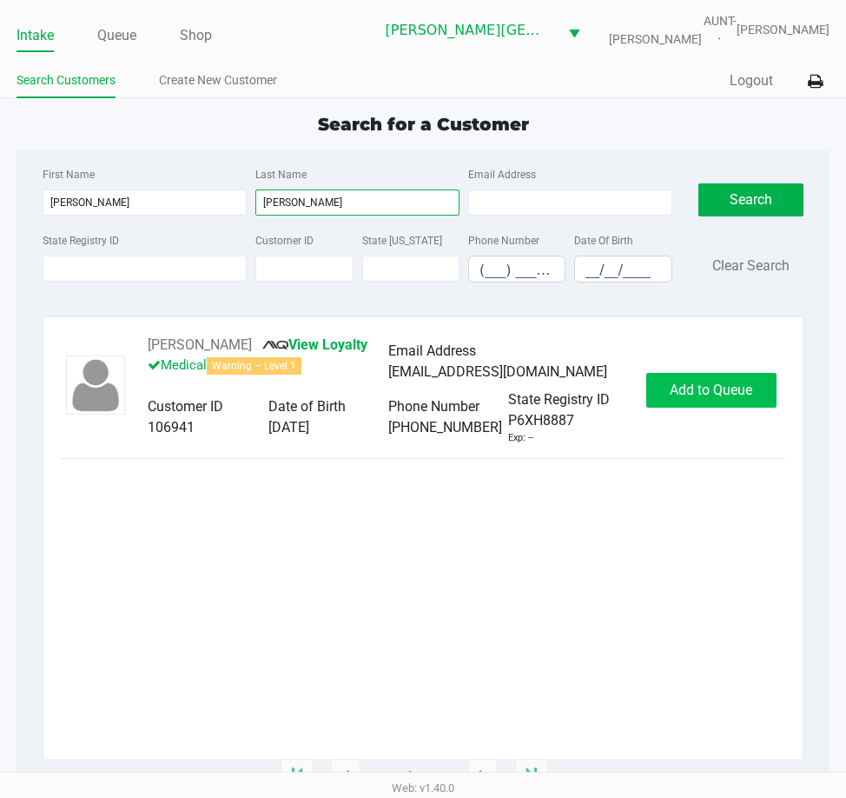
type input "zarella"
click at [726, 381] on span "Add to Queue" at bounding box center [711, 389] width 83 height 17
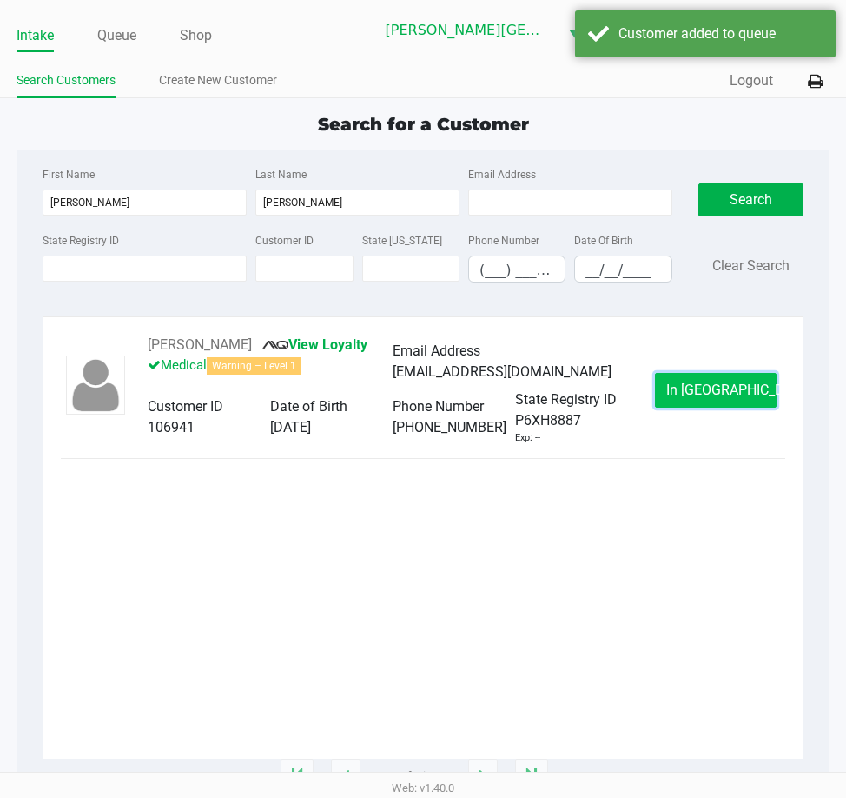
click at [726, 395] on span "In Queue" at bounding box center [739, 389] width 146 height 17
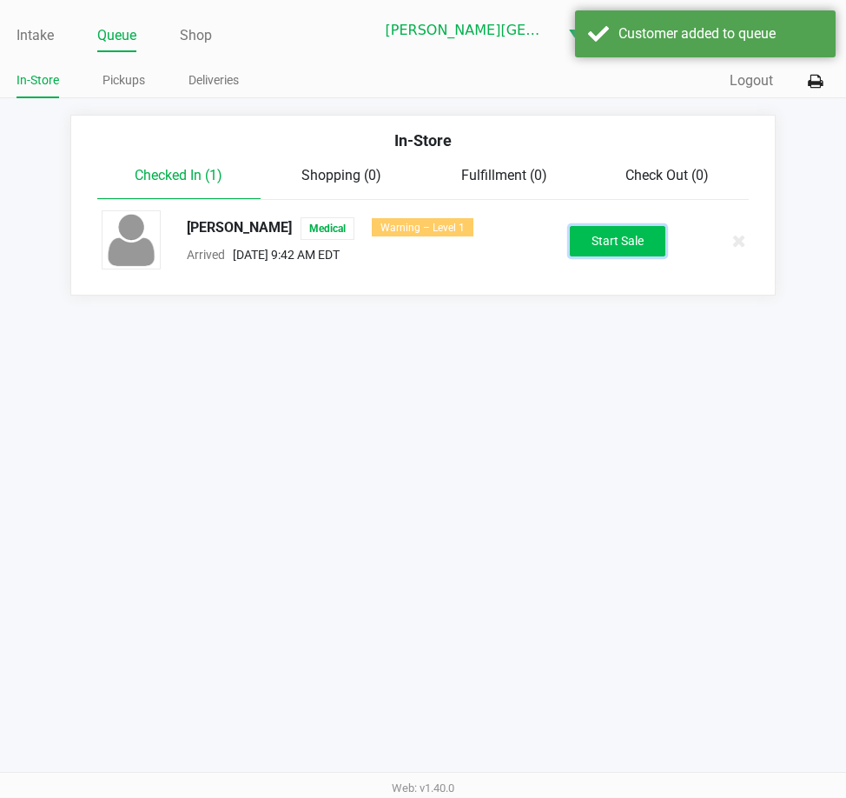
click at [607, 242] on button "Start Sale" at bounding box center [618, 241] width 96 height 30
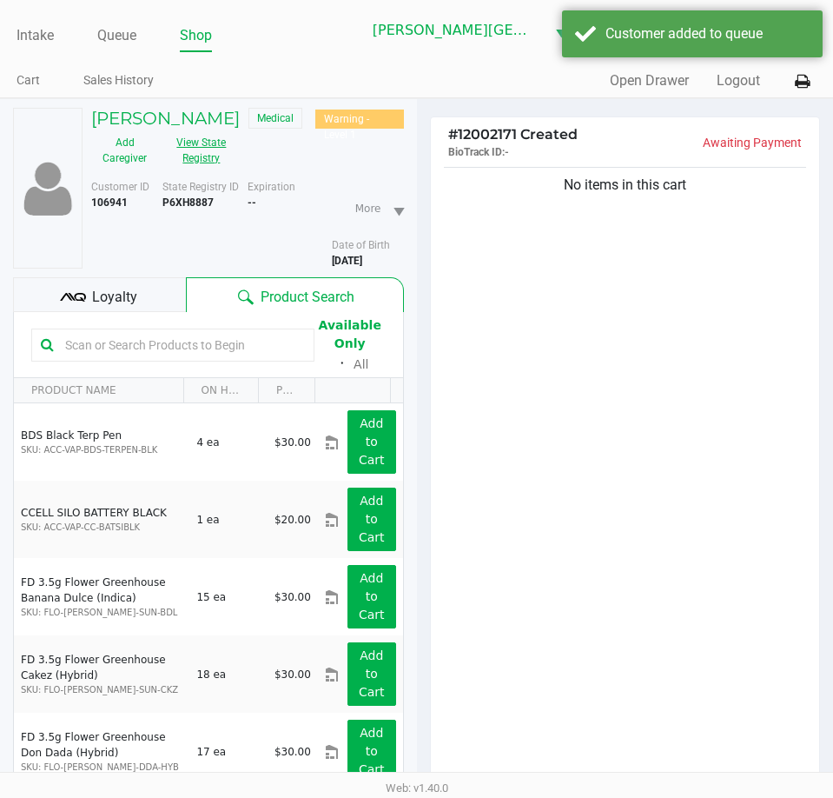
click at [214, 150] on button "View State Registry" at bounding box center [196, 150] width 76 height 43
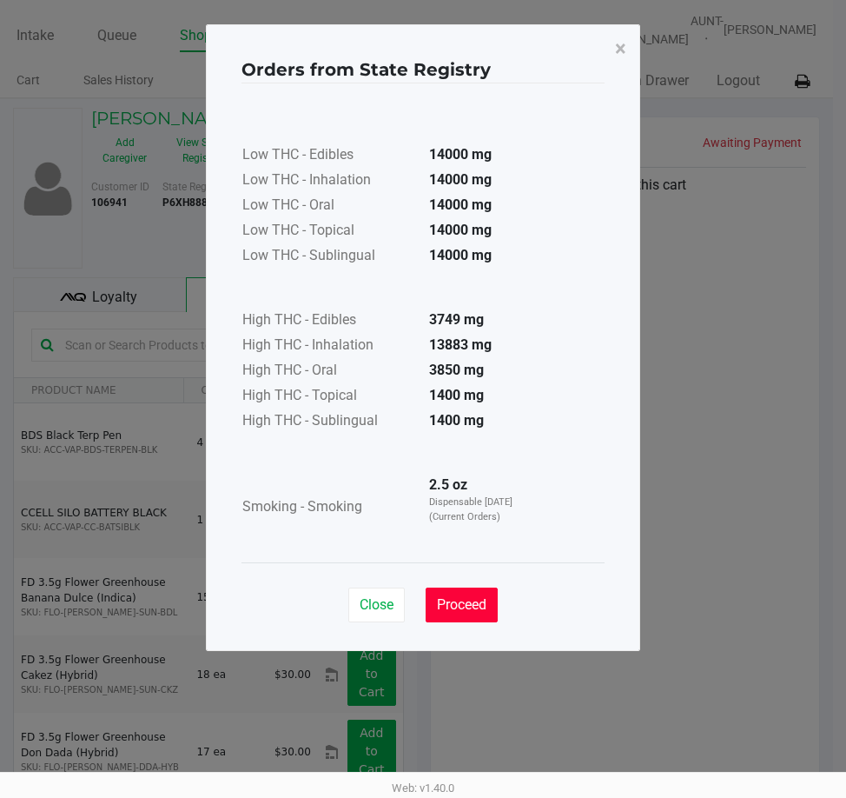
click at [484, 598] on span "Proceed" at bounding box center [462, 604] width 50 height 17
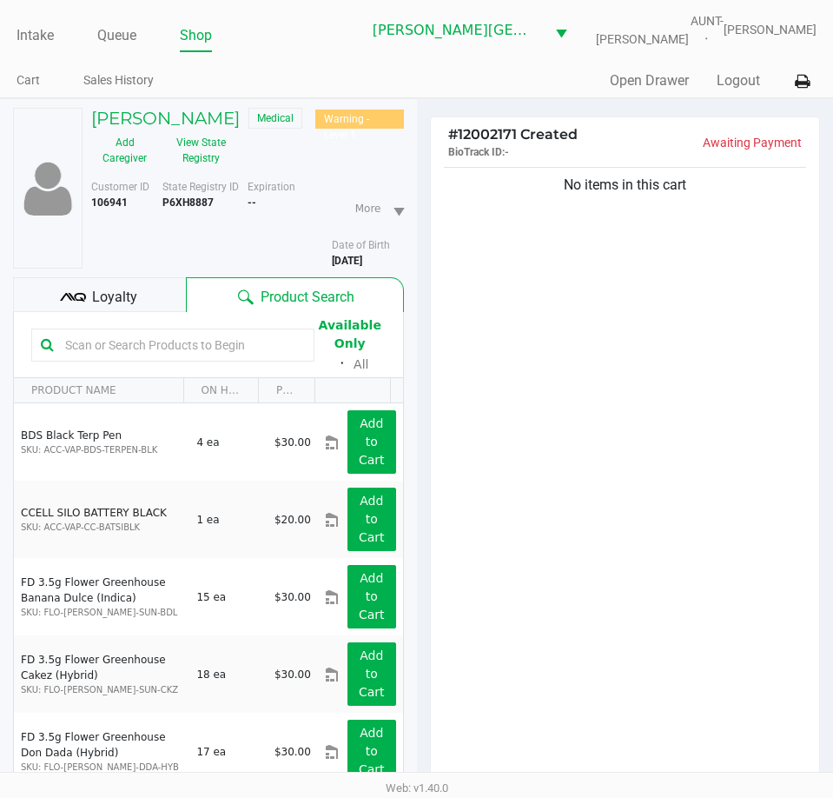
click at [505, 395] on div "No items in this cart" at bounding box center [625, 478] width 389 height 630
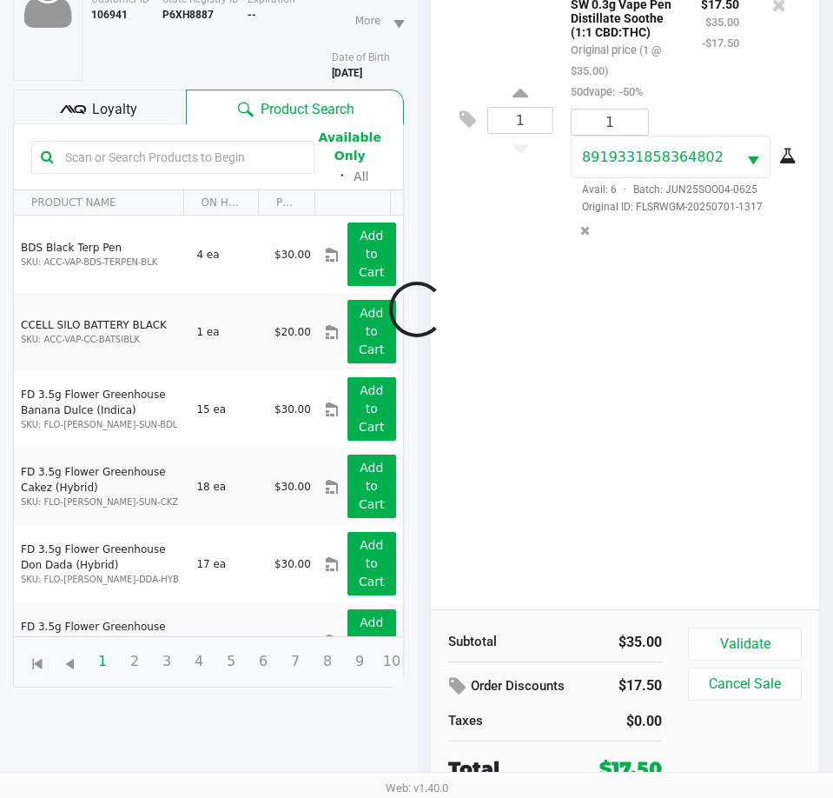
scroll to position [191, 0]
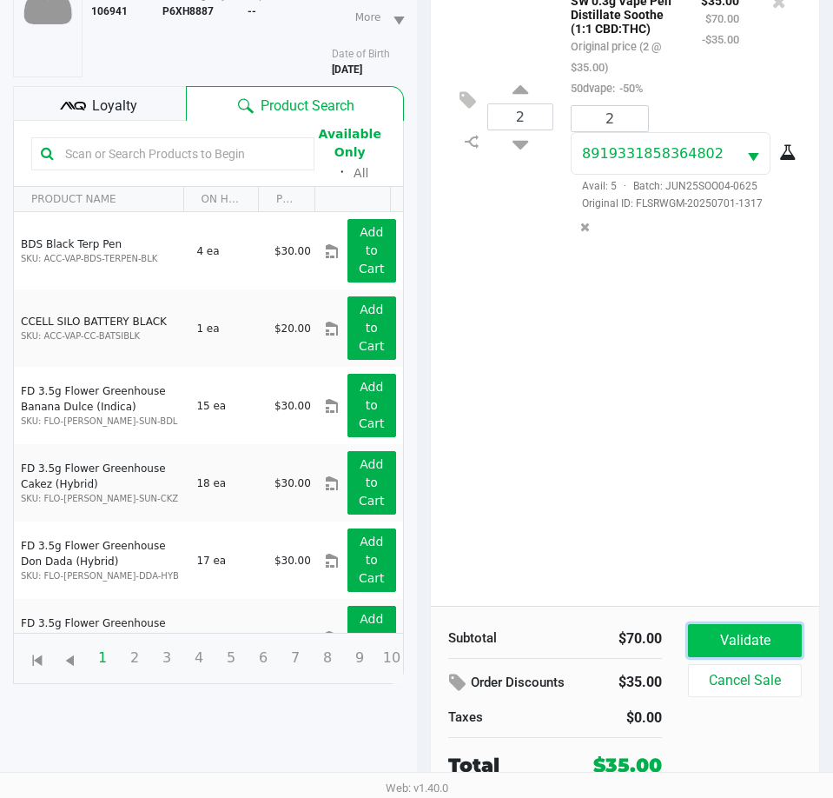
click at [758, 638] on button "Validate" at bounding box center [745, 640] width 114 height 33
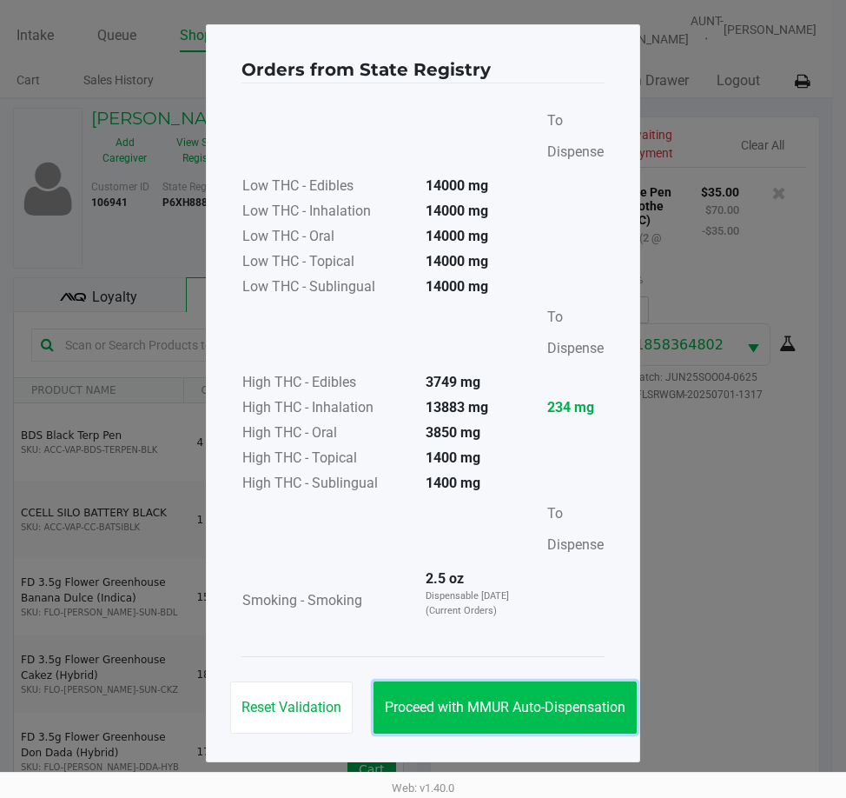
click at [572, 723] on button "Proceed with MMUR Auto-Dispensation" at bounding box center [505, 707] width 263 height 52
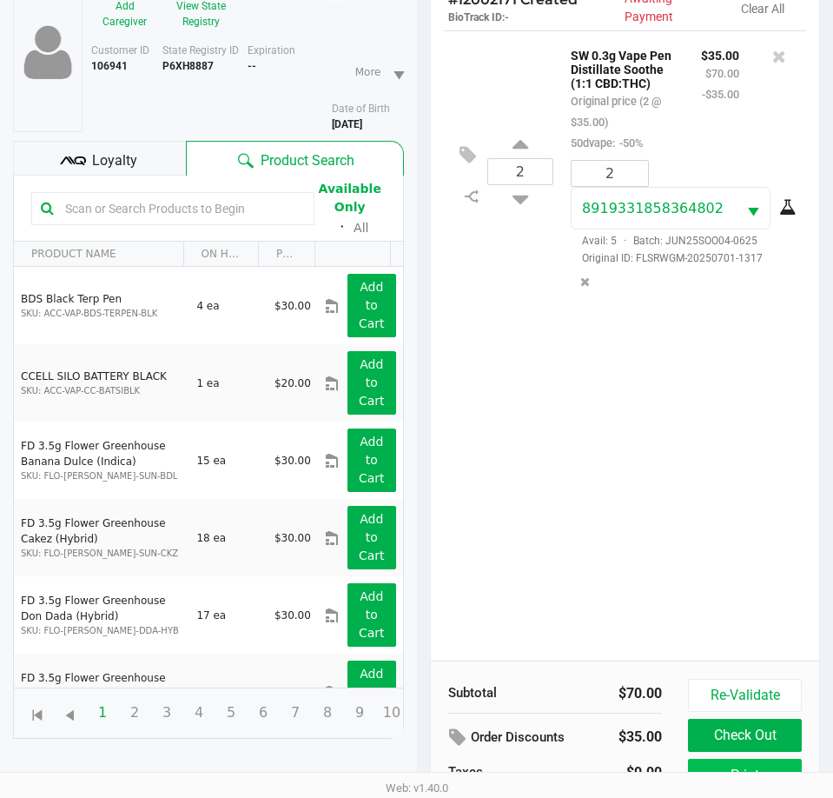
scroll to position [230, 0]
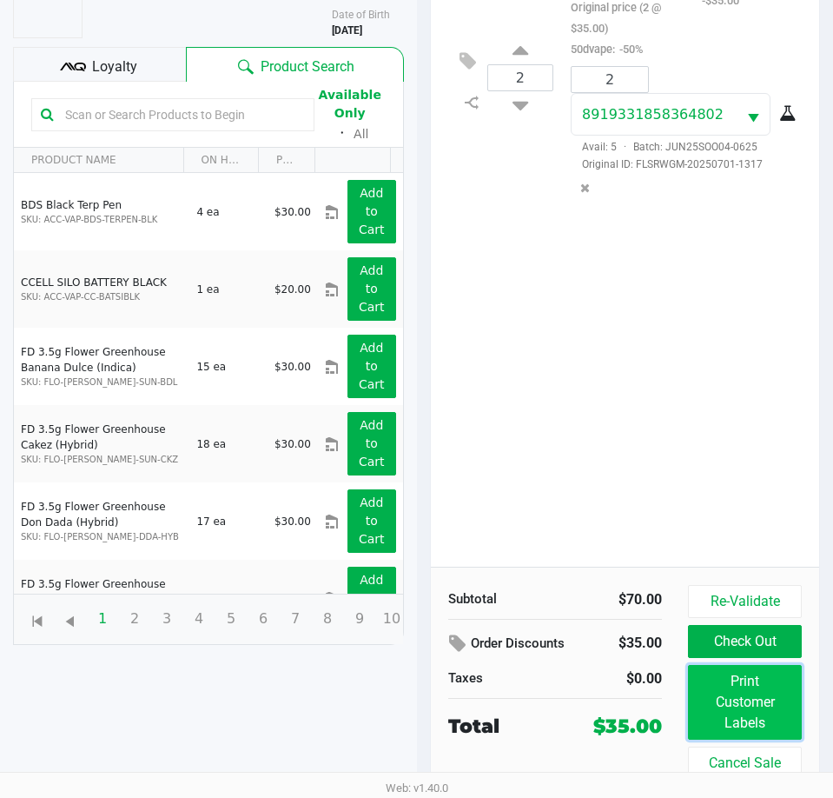
click at [732, 700] on button "Print Customer Labels" at bounding box center [745, 702] width 114 height 75
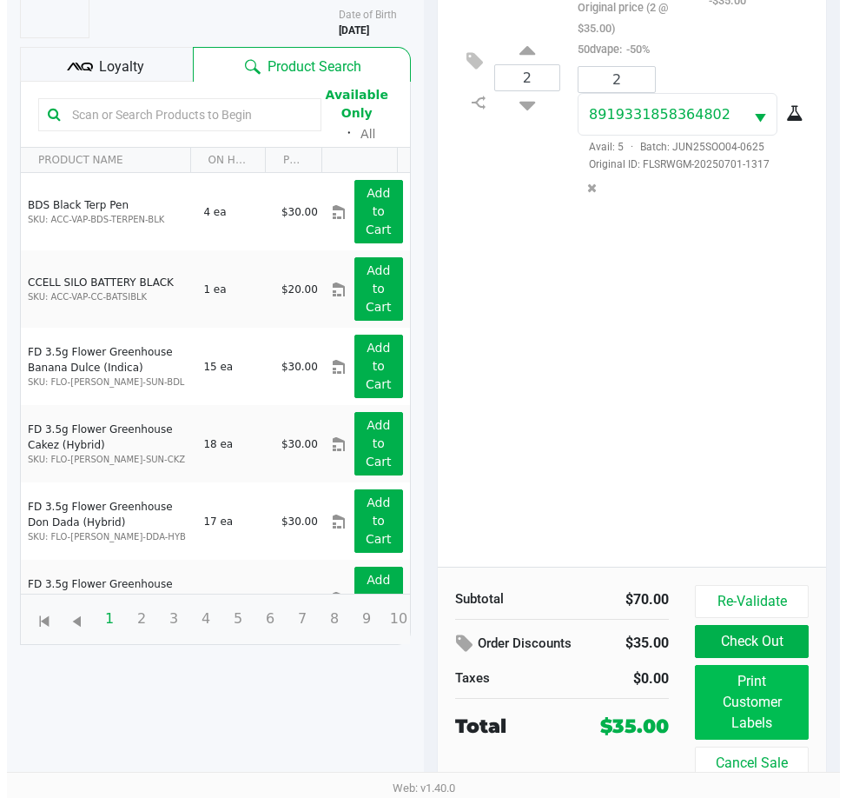
scroll to position [0, 0]
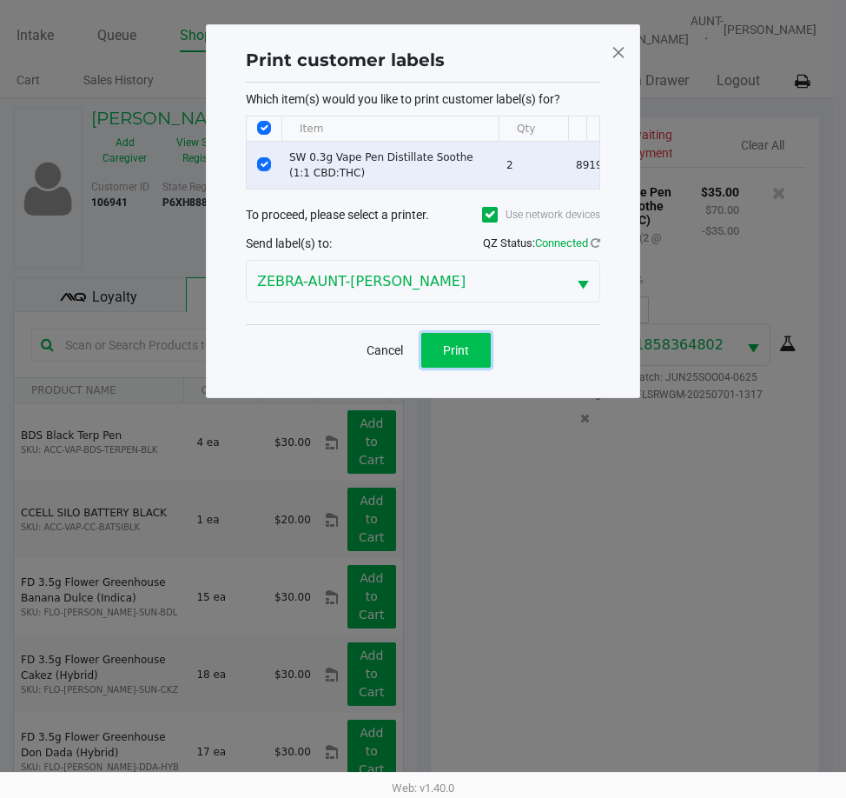
click at [484, 361] on button "Print" at bounding box center [456, 350] width 70 height 35
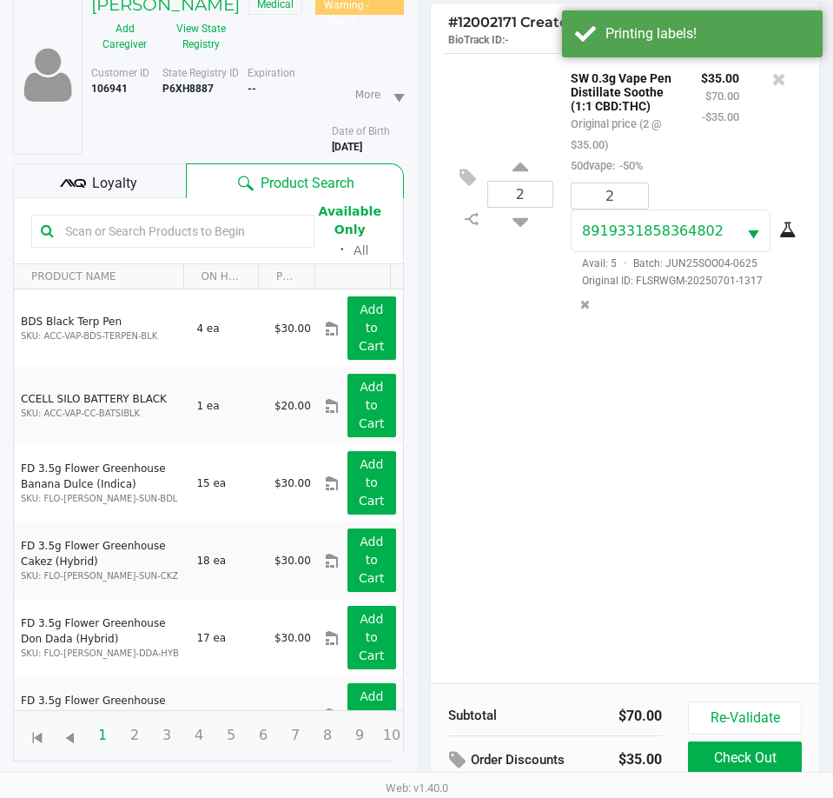
scroll to position [230, 0]
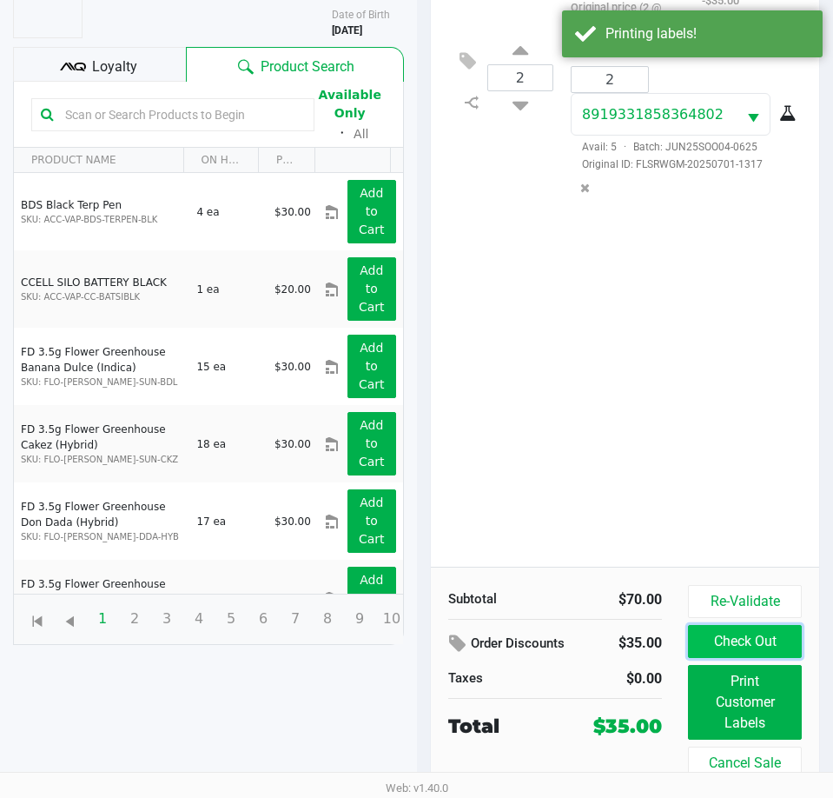
click at [768, 638] on button "Check Out" at bounding box center [745, 641] width 114 height 33
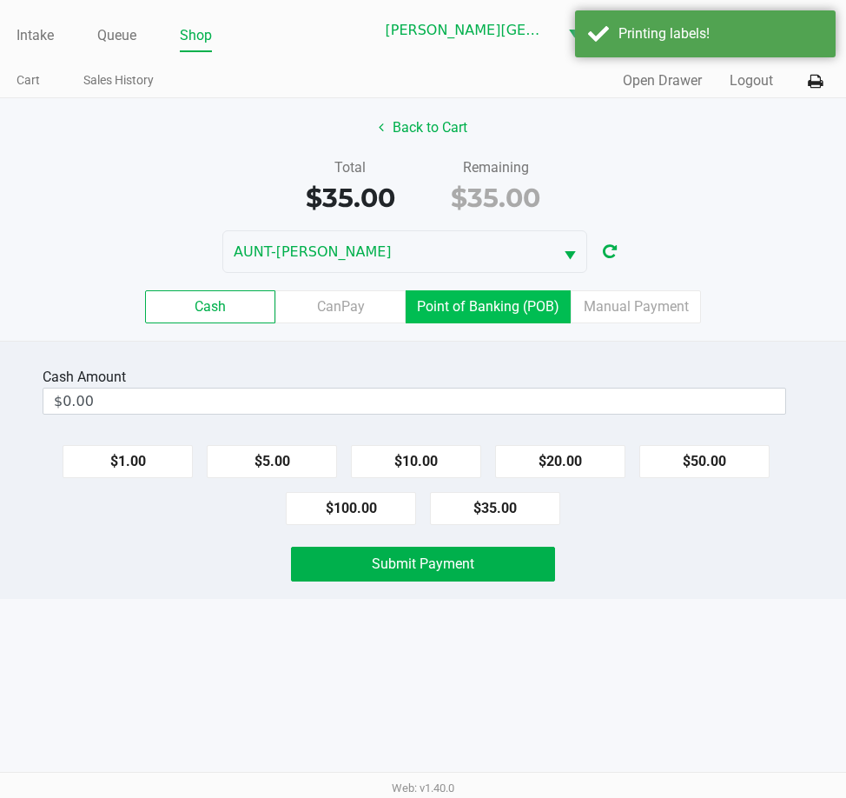
click at [461, 315] on label "Point of Banking (POB)" at bounding box center [488, 306] width 165 height 33
click at [0, 0] on 7 "Point of Banking (POB)" at bounding box center [0, 0] width 0 height 0
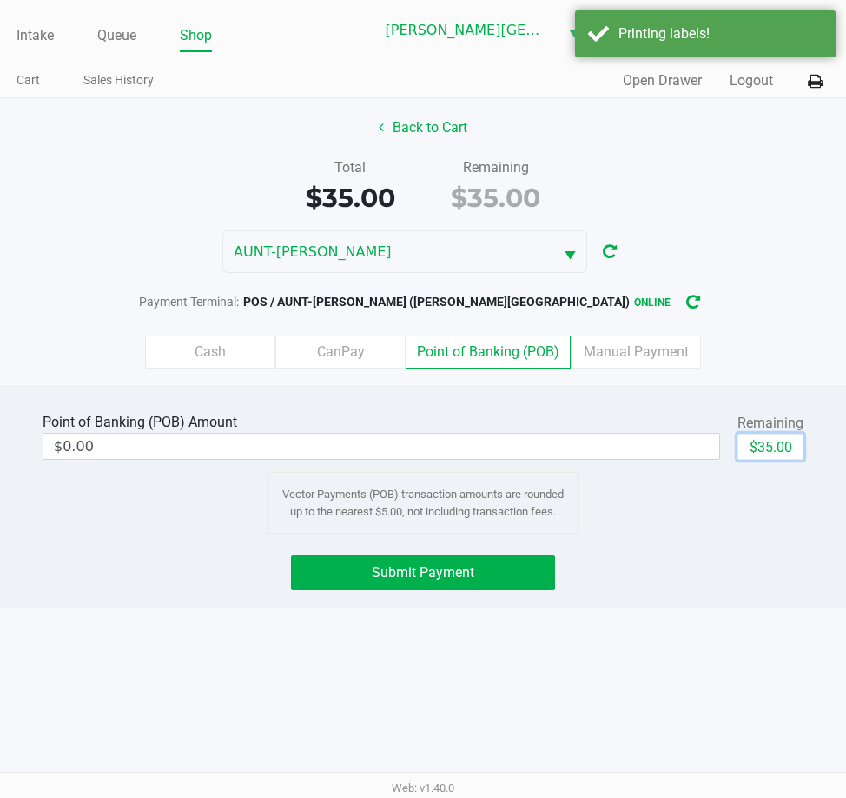
drag, startPoint x: 773, startPoint y: 445, endPoint x: 647, endPoint y: 470, distance: 127.6
click at [774, 445] on button "$35.00" at bounding box center [771, 447] width 66 height 26
type input "$35.00"
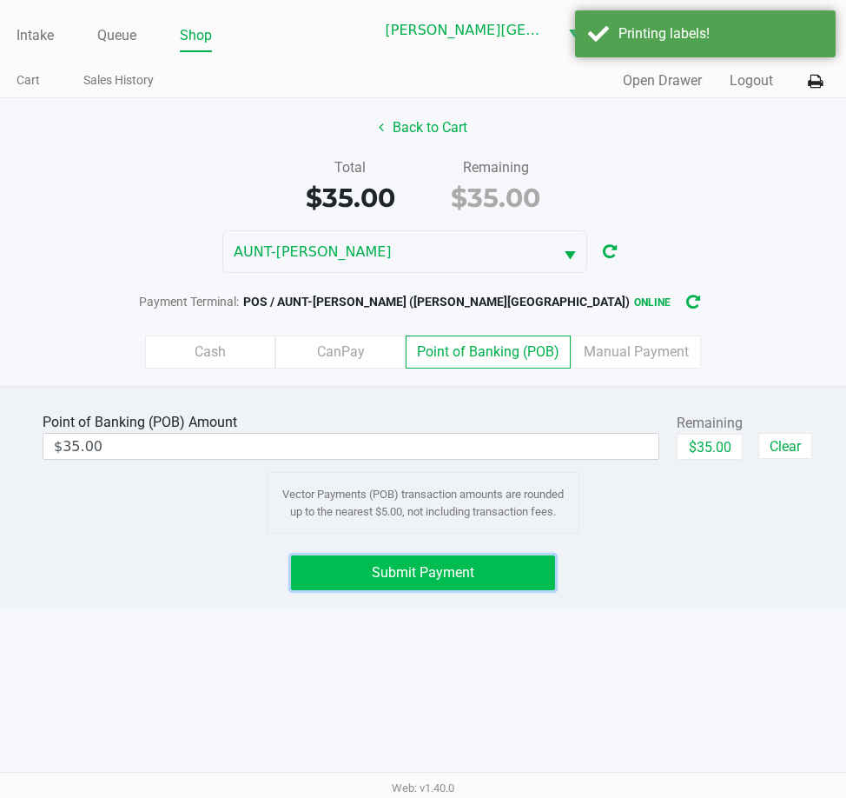
click at [484, 575] on button "Submit Payment" at bounding box center [423, 572] width 265 height 35
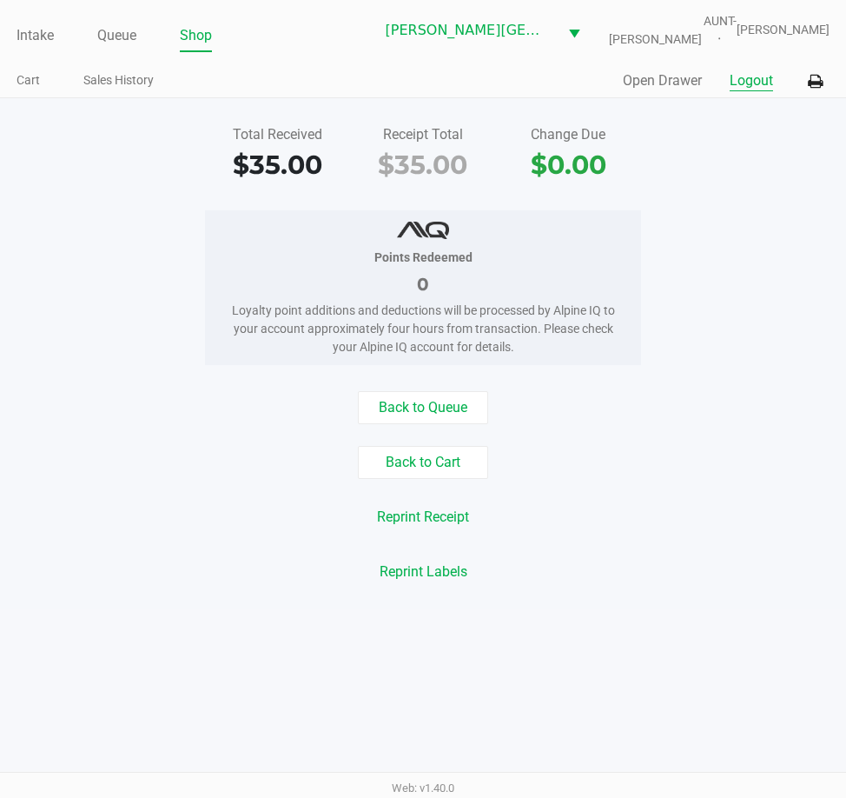
click at [762, 80] on button "Logout" at bounding box center [751, 80] width 43 height 21
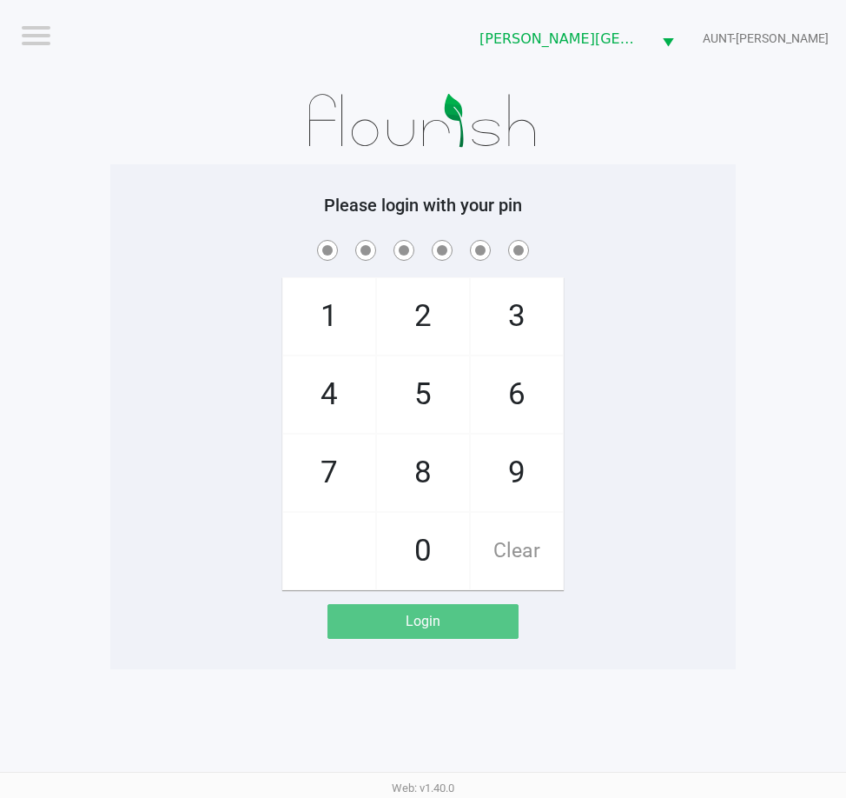
click at [97, 340] on app-pos-login-wrapper "Logout Bonita Springs WC AUNT-SARAH Please login with your pin 1 4 7 2 5 8 0 3 …" at bounding box center [423, 334] width 846 height 669
click at [170, 308] on div "1 4 7 2 5 8 0 3 6 9 Clear" at bounding box center [423, 413] width 626 height 354
checkbox input "true"
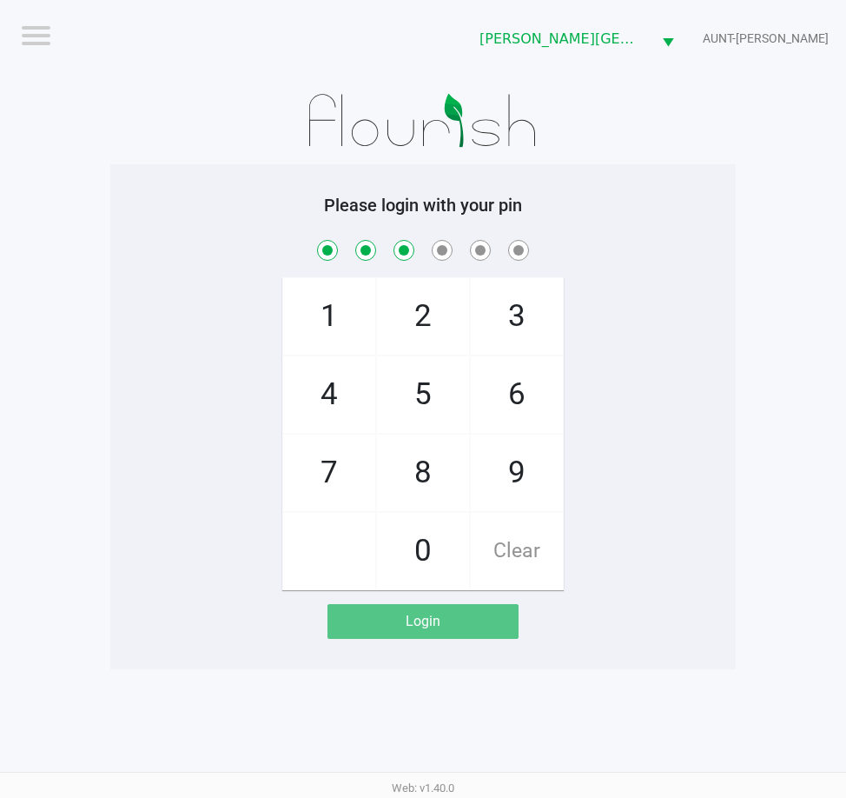
checkbox input "true"
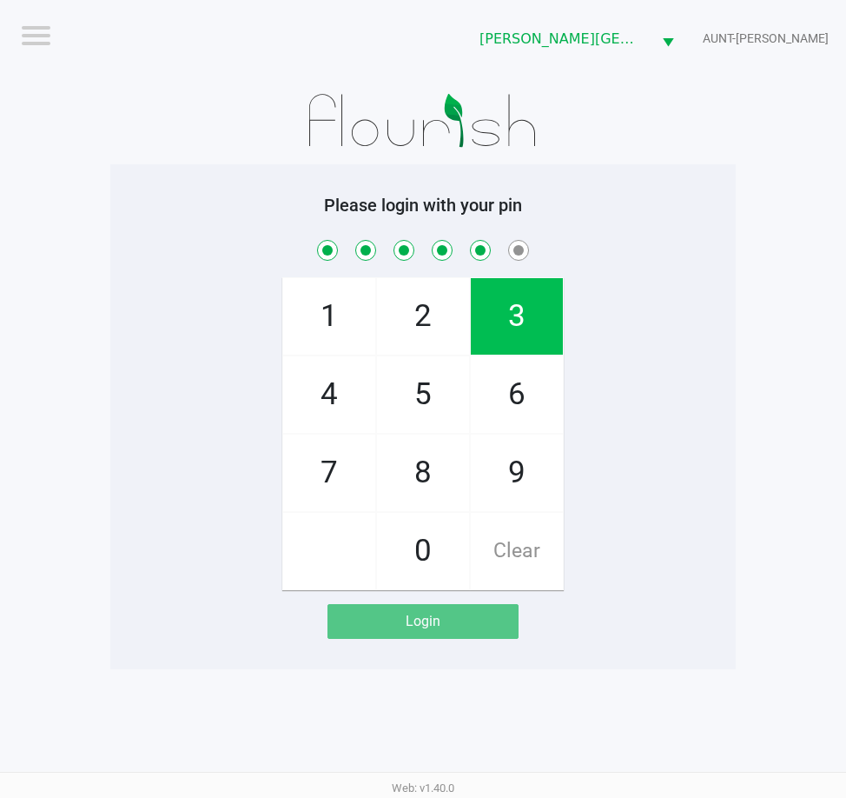
checkbox input "true"
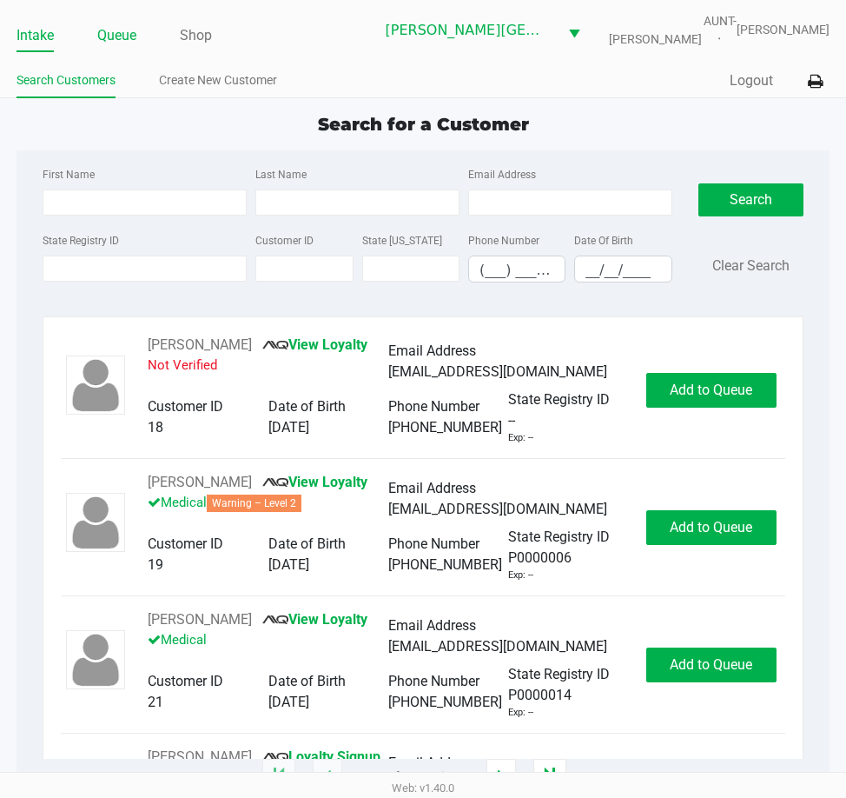
click at [115, 37] on link "Queue" at bounding box center [116, 35] width 39 height 24
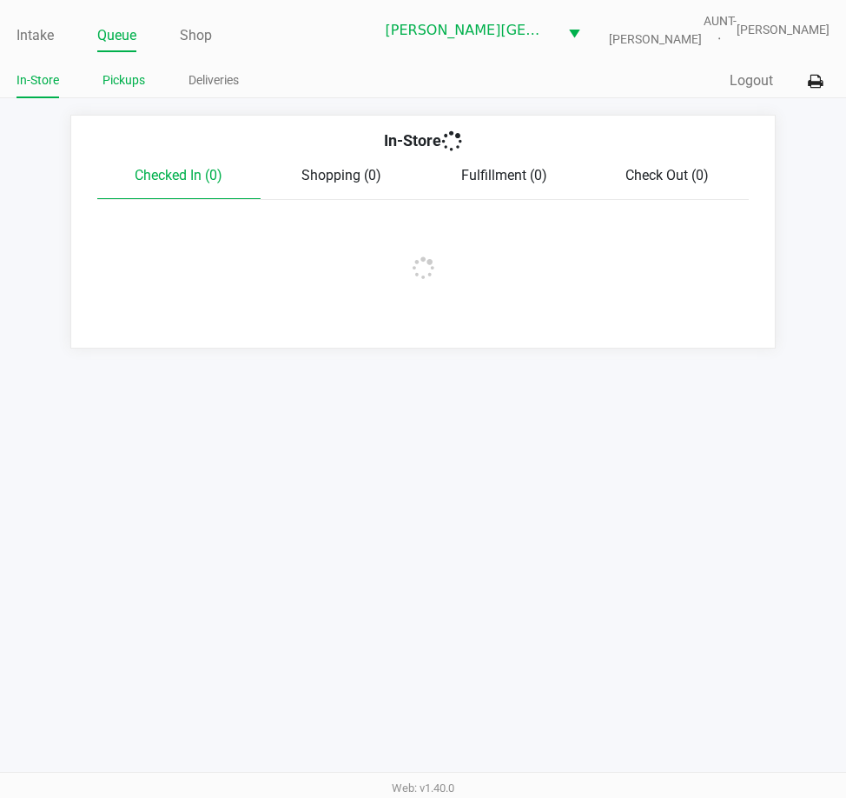
click at [128, 79] on link "Pickups" at bounding box center [124, 81] width 43 height 22
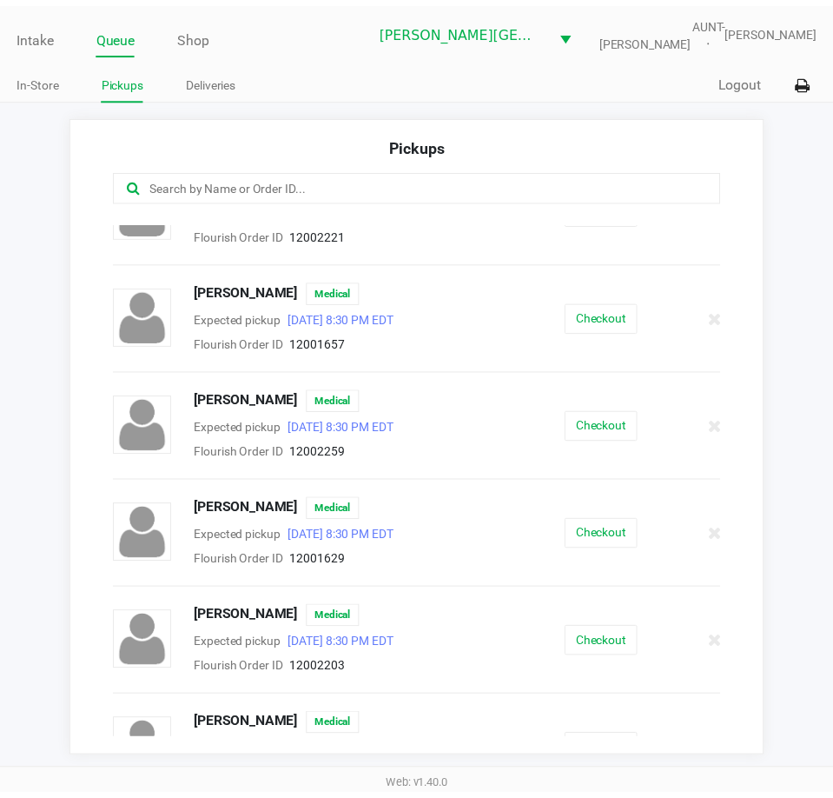
scroll to position [434, 0]
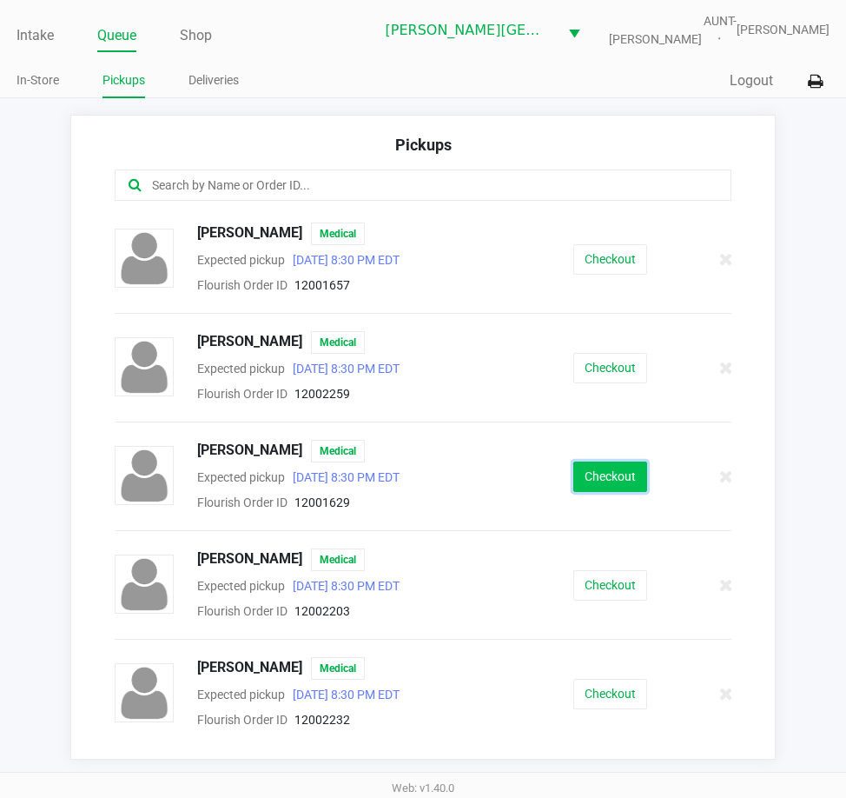
click at [618, 478] on button "Checkout" at bounding box center [611, 476] width 74 height 30
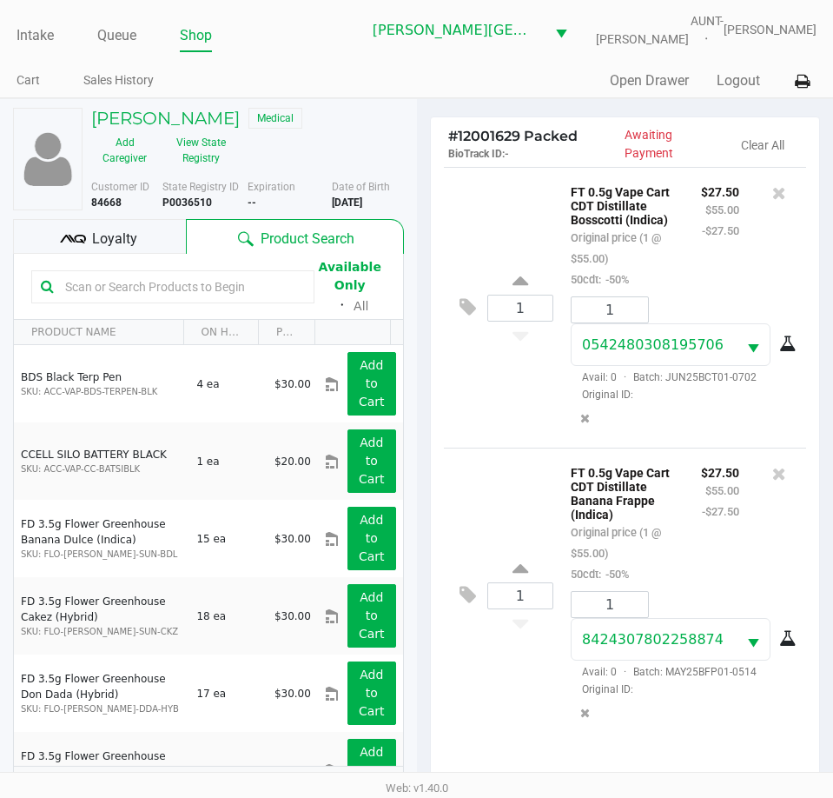
scroll to position [230, 0]
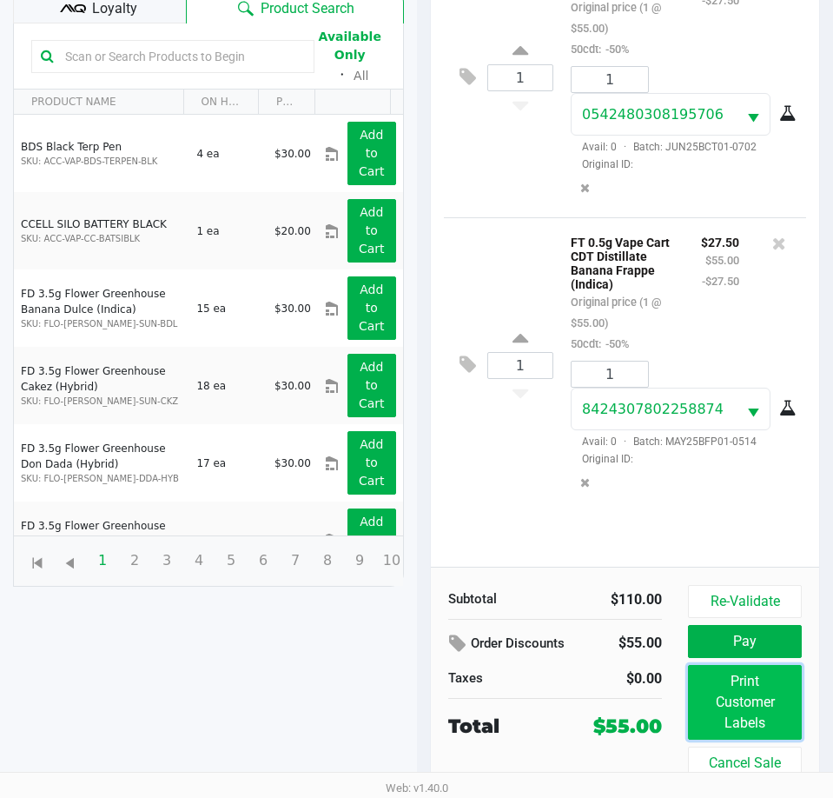
click at [745, 698] on button "Print Customer Labels" at bounding box center [745, 702] width 114 height 75
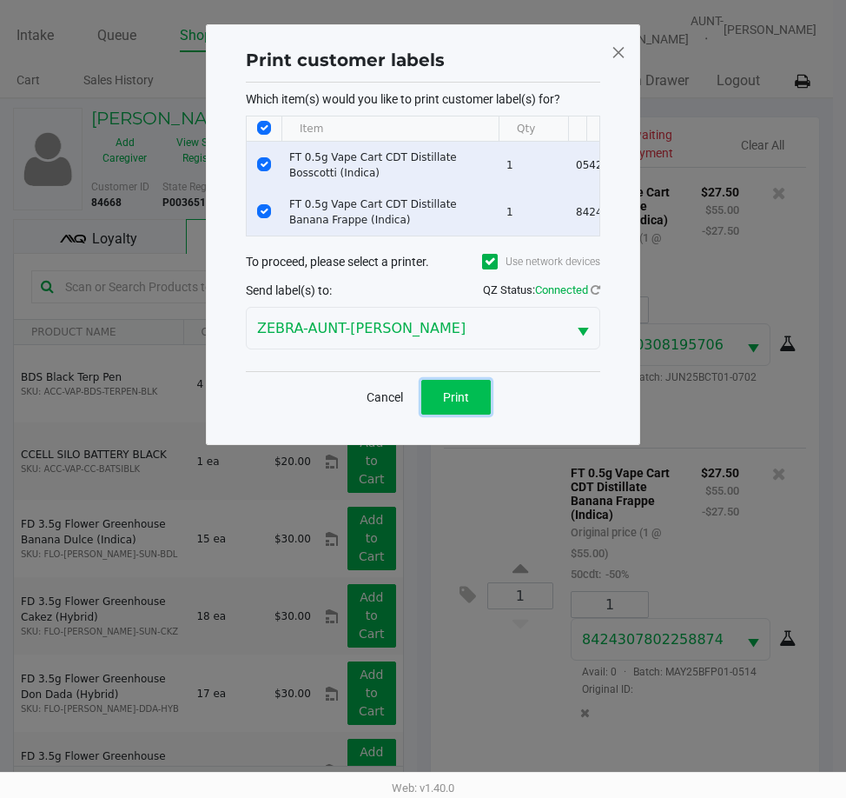
click at [457, 398] on button "Print" at bounding box center [456, 397] width 70 height 35
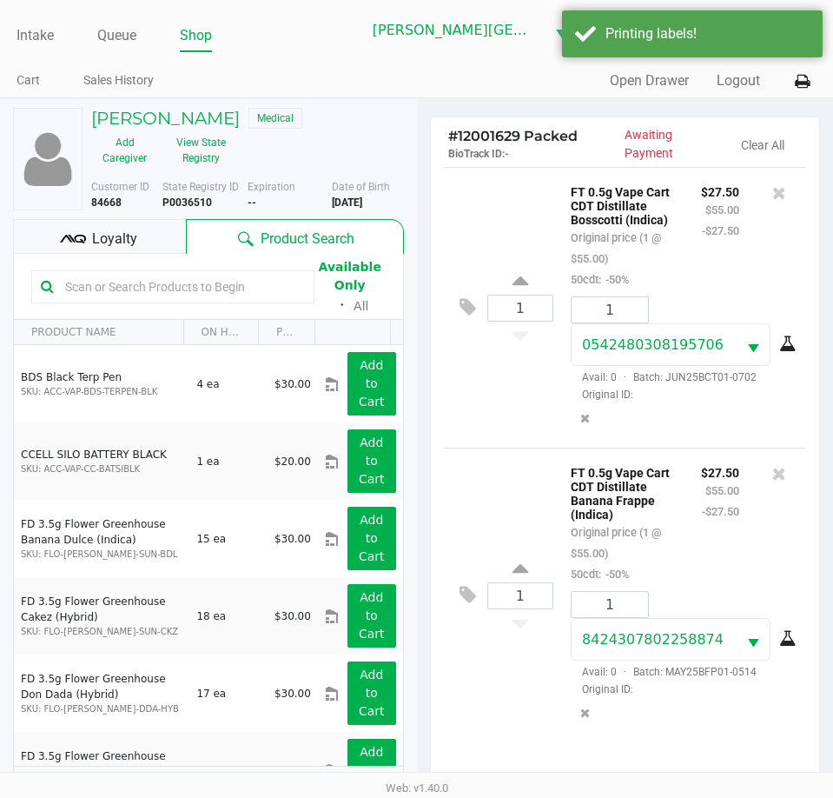
scroll to position [230, 0]
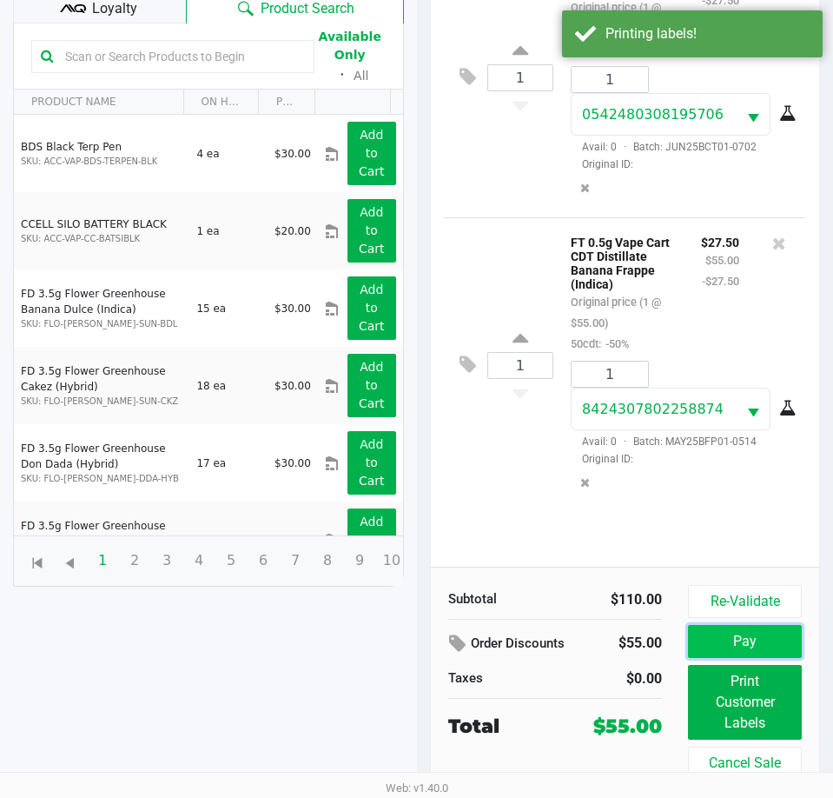
click at [743, 636] on button "Pay" at bounding box center [745, 641] width 114 height 33
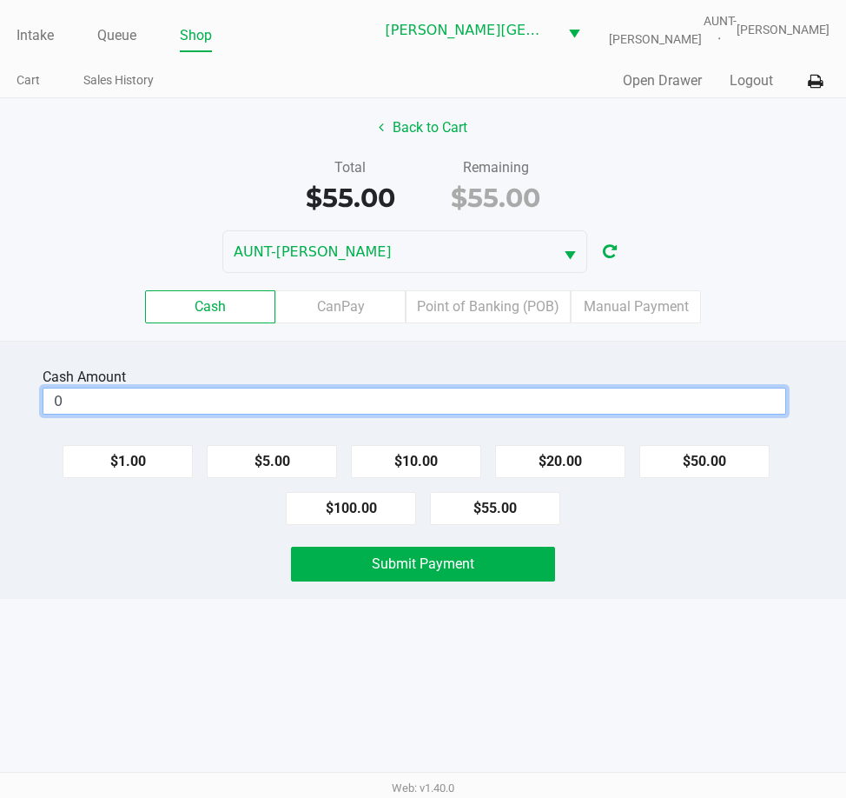
click at [250, 401] on input "0" at bounding box center [414, 400] width 742 height 25
type input "$55.00"
click at [161, 670] on div "Intake Queue Shop Bonita Springs WC AUNT-SARAH Tarek Haverty Cart Sales History…" at bounding box center [423, 399] width 846 height 798
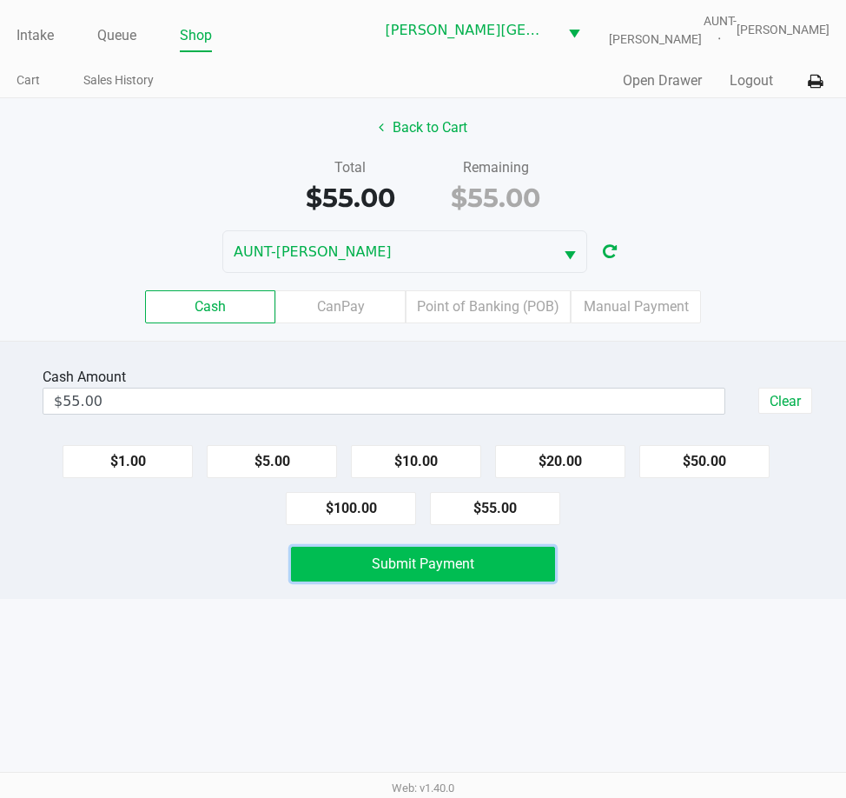
click at [348, 569] on button "Submit Payment" at bounding box center [423, 564] width 265 height 35
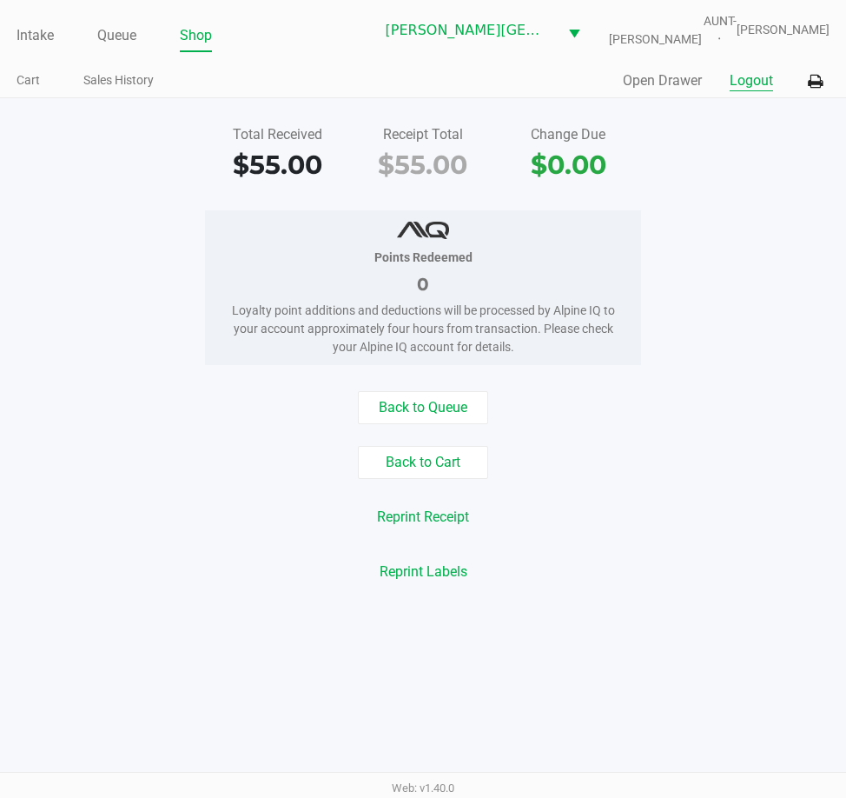
click at [755, 90] on button "Logout" at bounding box center [751, 80] width 43 height 21
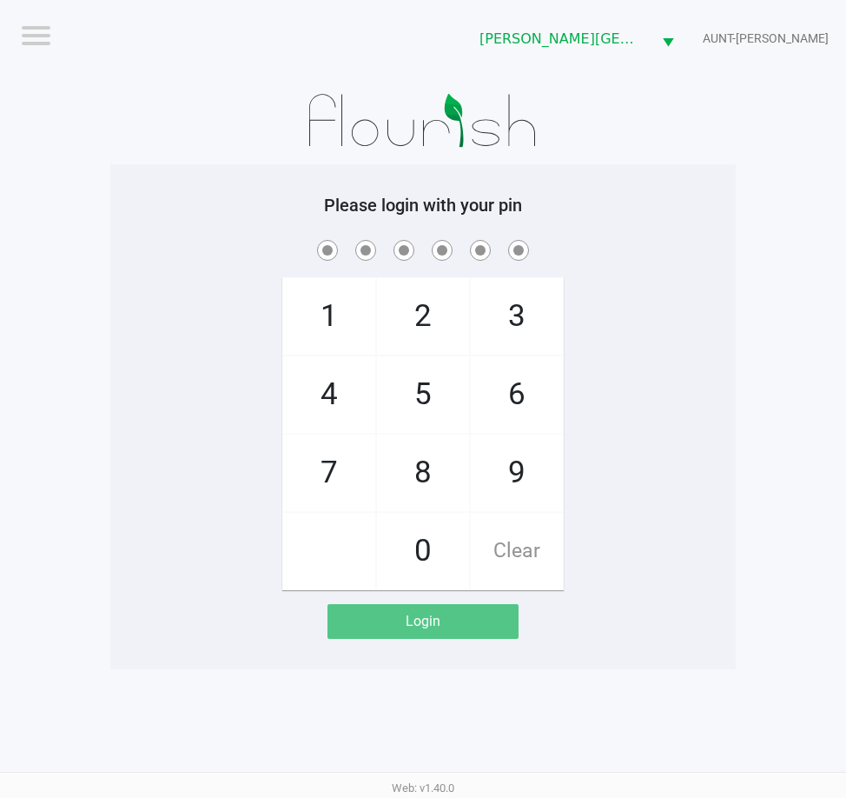
click at [222, 207] on h5 "Please login with your pin" at bounding box center [423, 205] width 600 height 21
click at [51, 334] on app-pos-login-wrapper "Logout Bonita Springs WC AUNT-SARAH Please login with your pin 1 4 7 2 5 8 0 3 …" at bounding box center [423, 334] width 846 height 669
checkbox input "true"
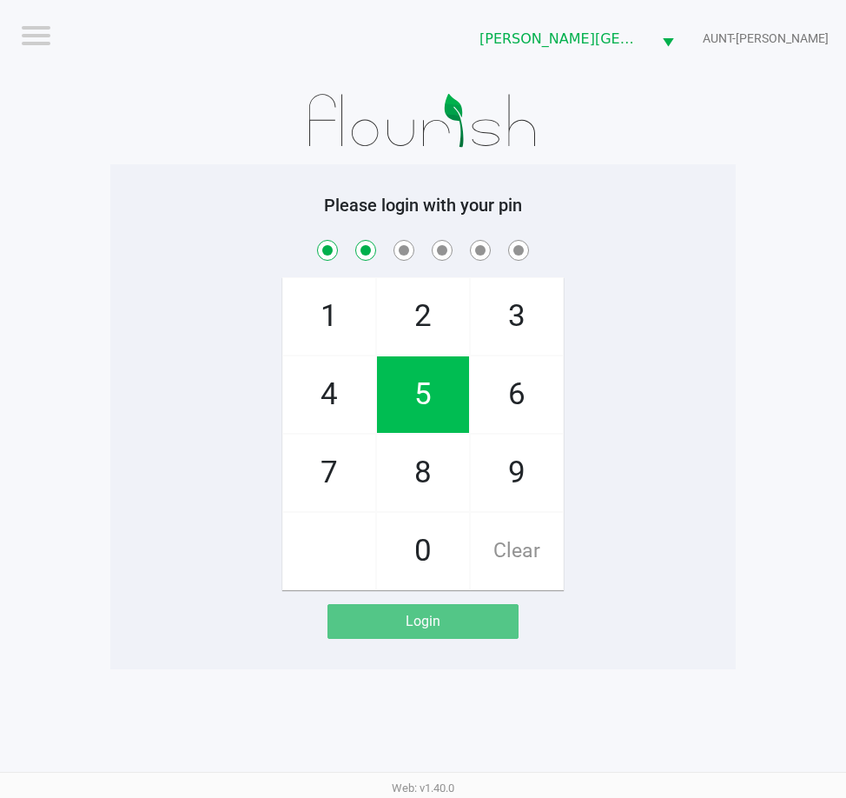
checkbox input "true"
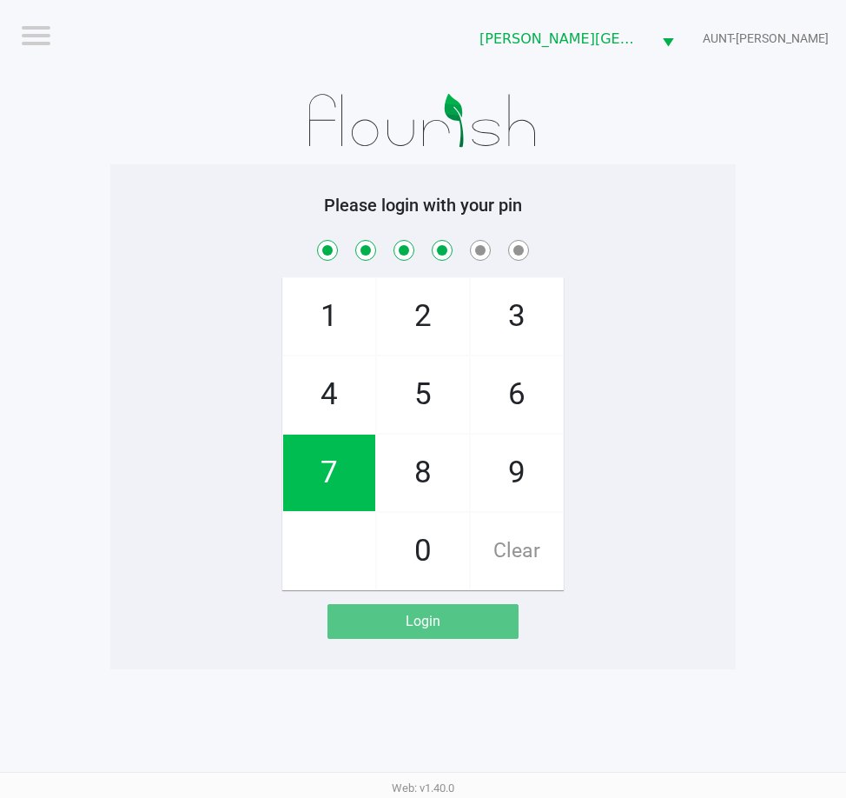
checkbox input "true"
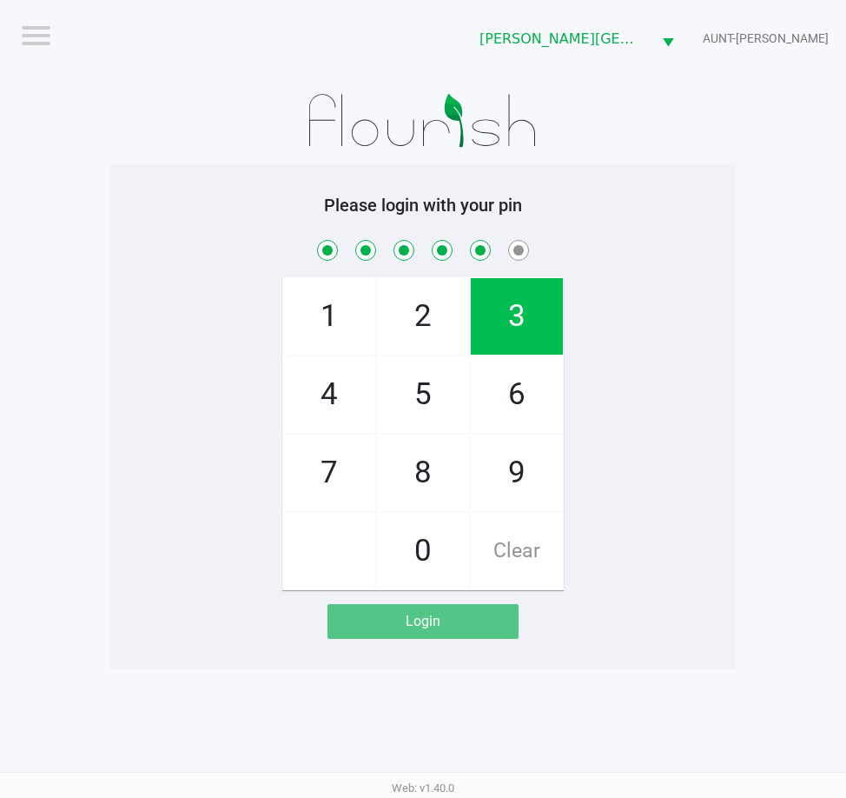
checkbox input "true"
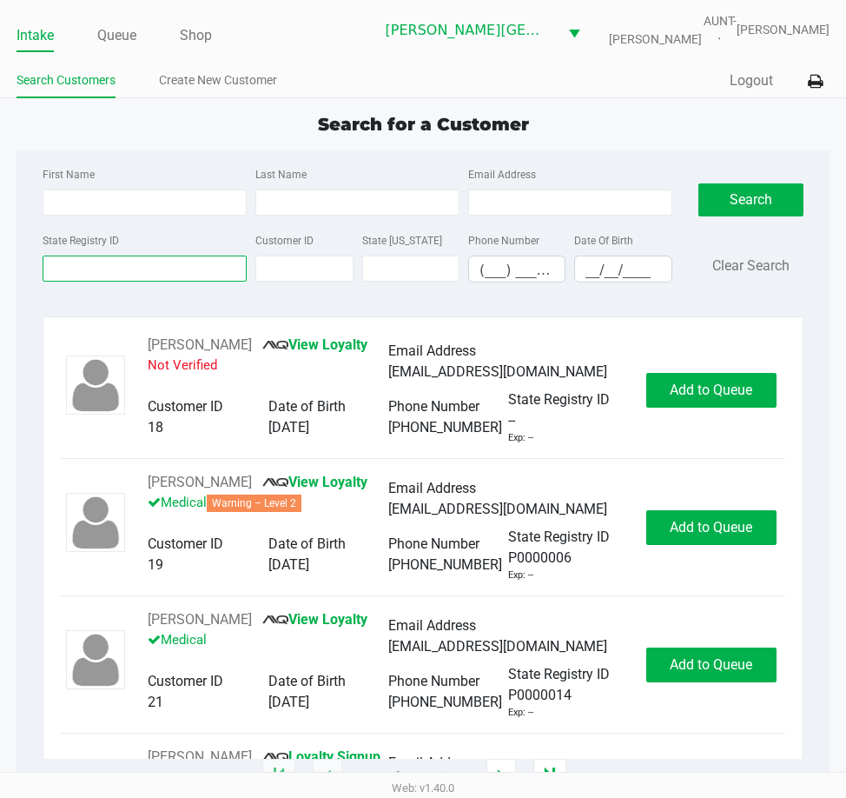
click at [110, 279] on input "State Registry ID" at bounding box center [145, 268] width 204 height 26
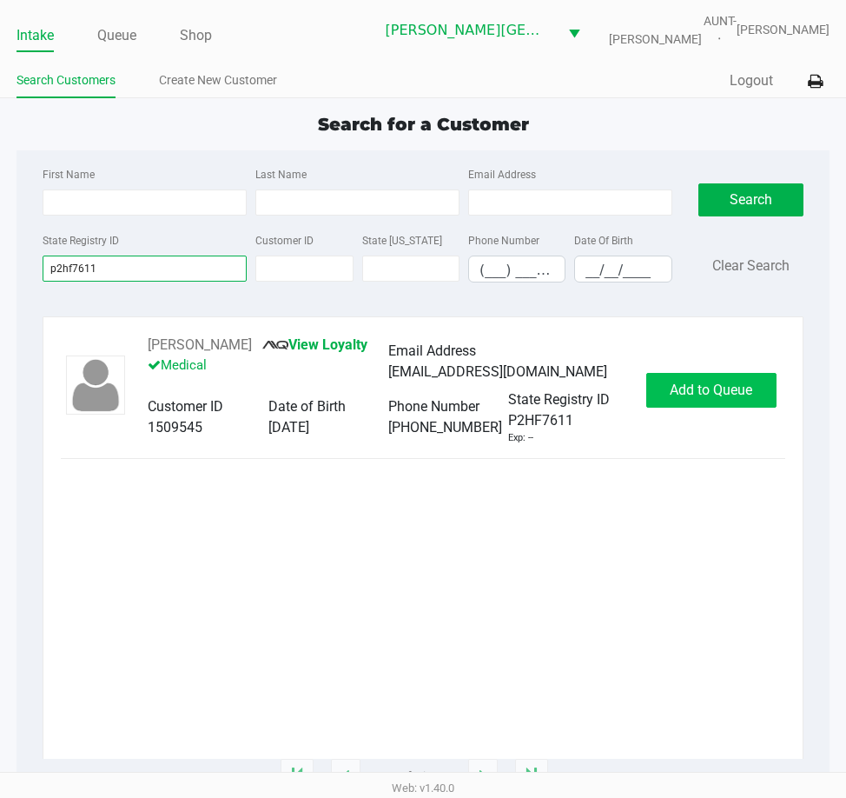
type input "p2hf7611"
click at [704, 395] on span "Add to Queue" at bounding box center [711, 389] width 83 height 17
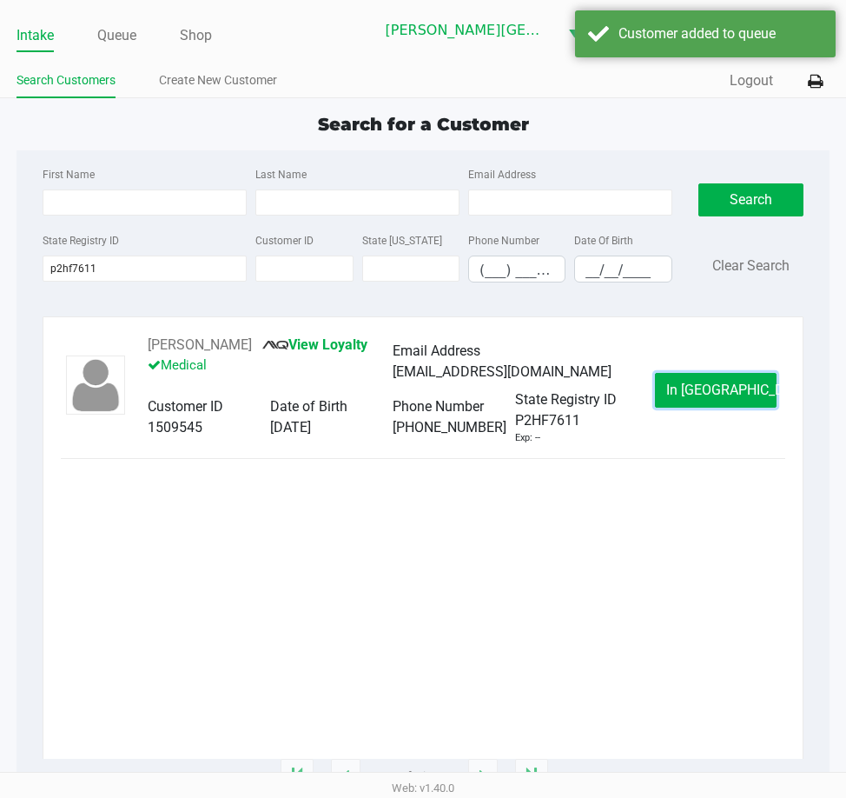
click at [704, 395] on span "In Queue" at bounding box center [739, 389] width 146 height 17
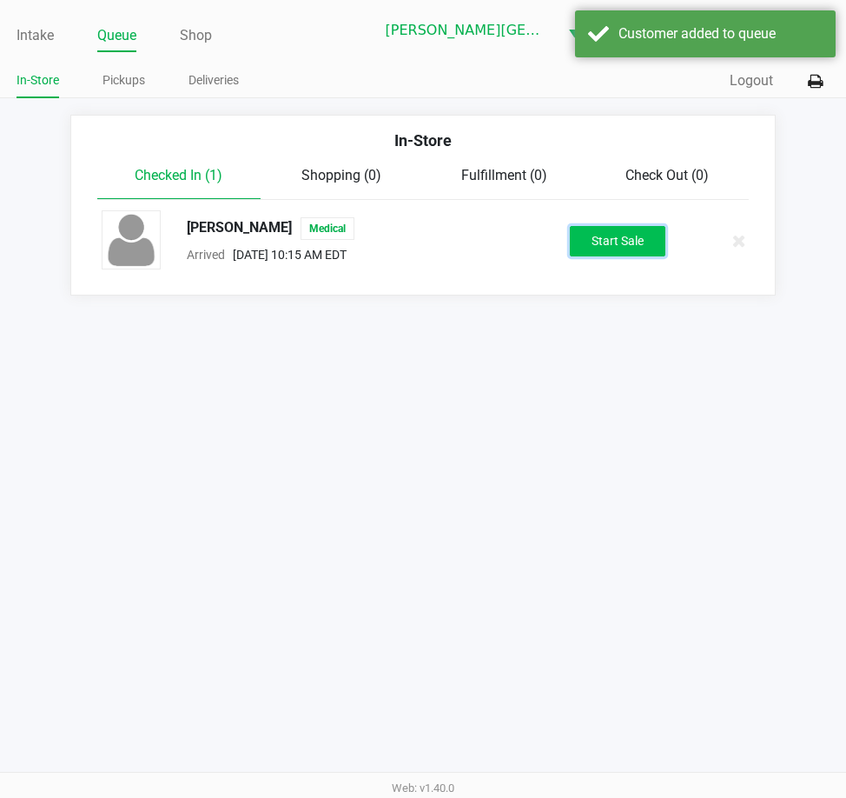
click at [610, 242] on button "Start Sale" at bounding box center [618, 241] width 96 height 30
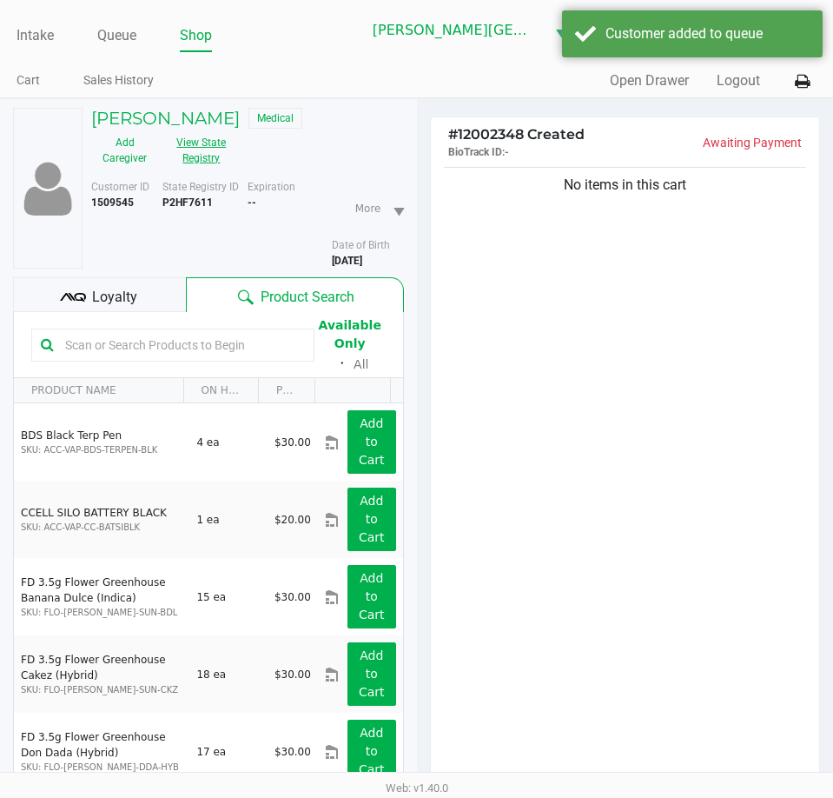
click at [216, 154] on button "View State Registry" at bounding box center [196, 150] width 76 height 43
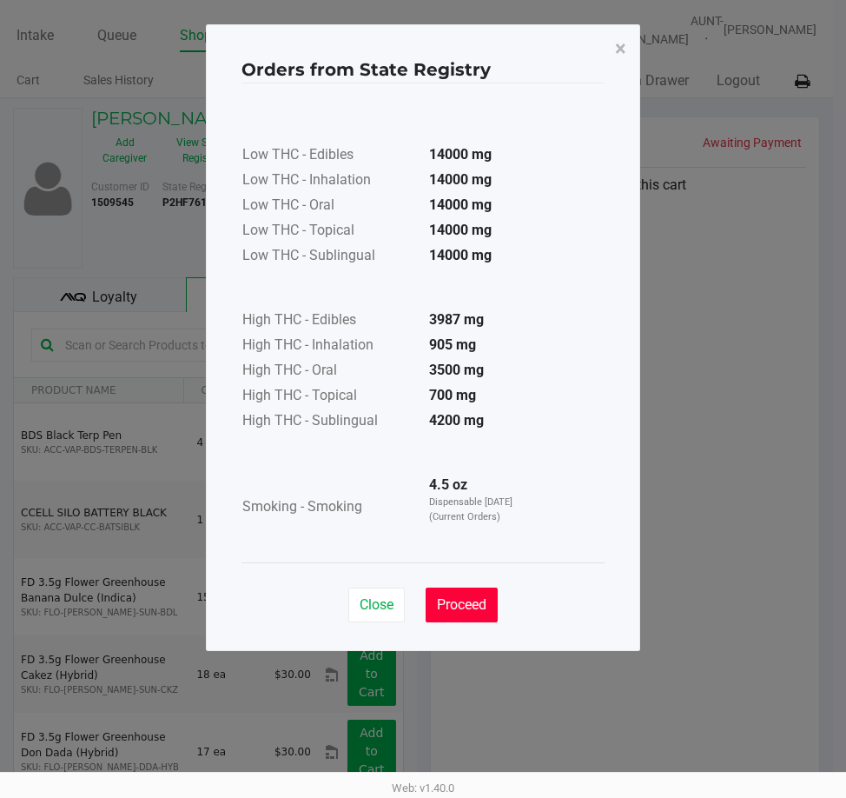
drag, startPoint x: 471, startPoint y: 619, endPoint x: 606, endPoint y: 567, distance: 144.4
click at [469, 619] on button "Proceed" at bounding box center [462, 604] width 72 height 35
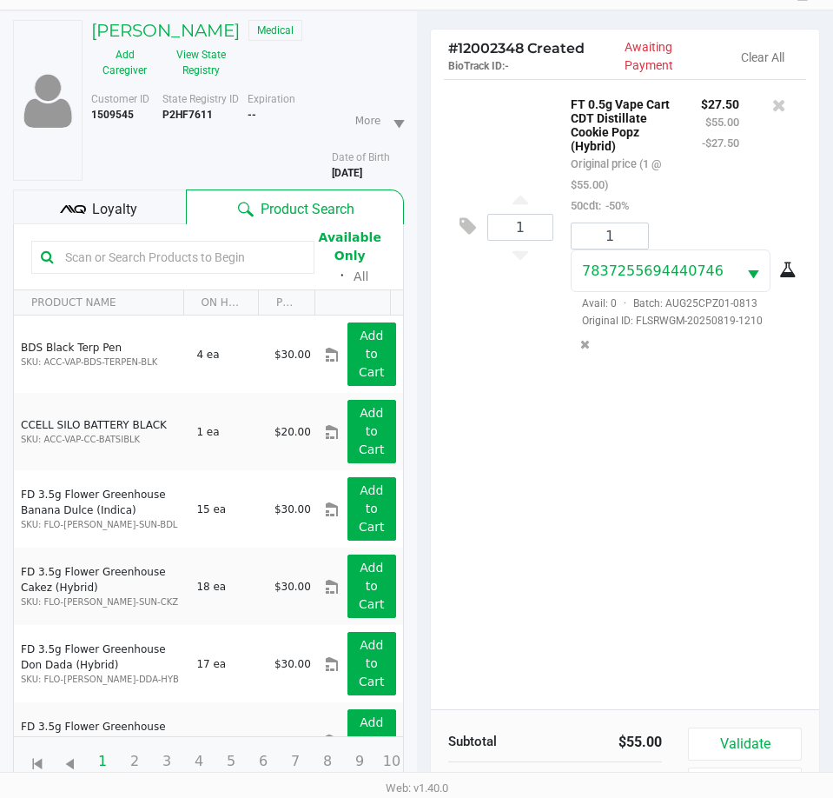
scroll to position [191, 0]
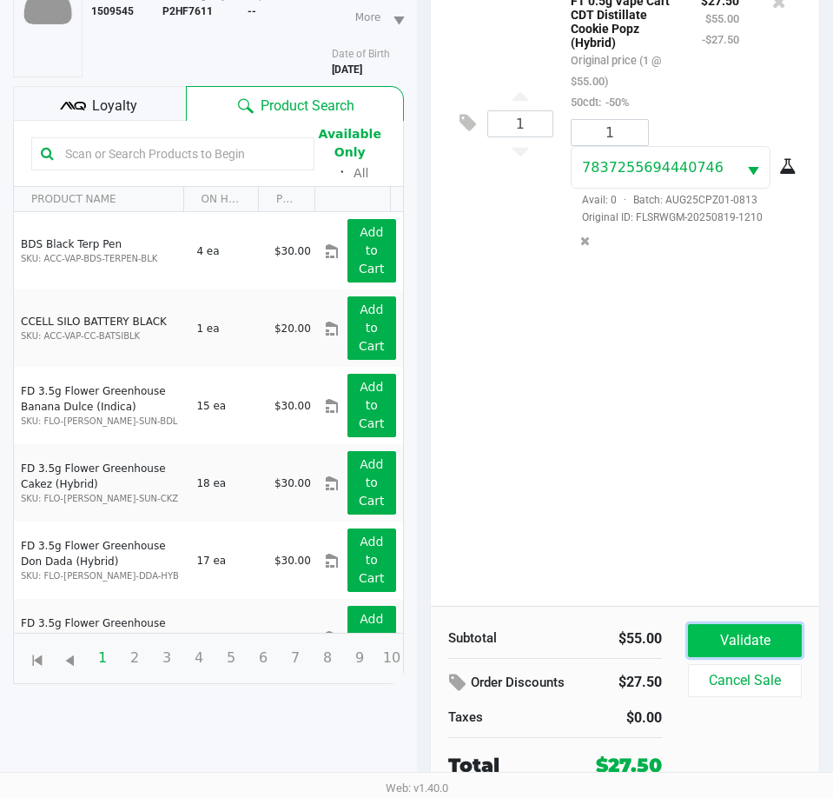
click at [739, 634] on button "Validate" at bounding box center [745, 640] width 114 height 33
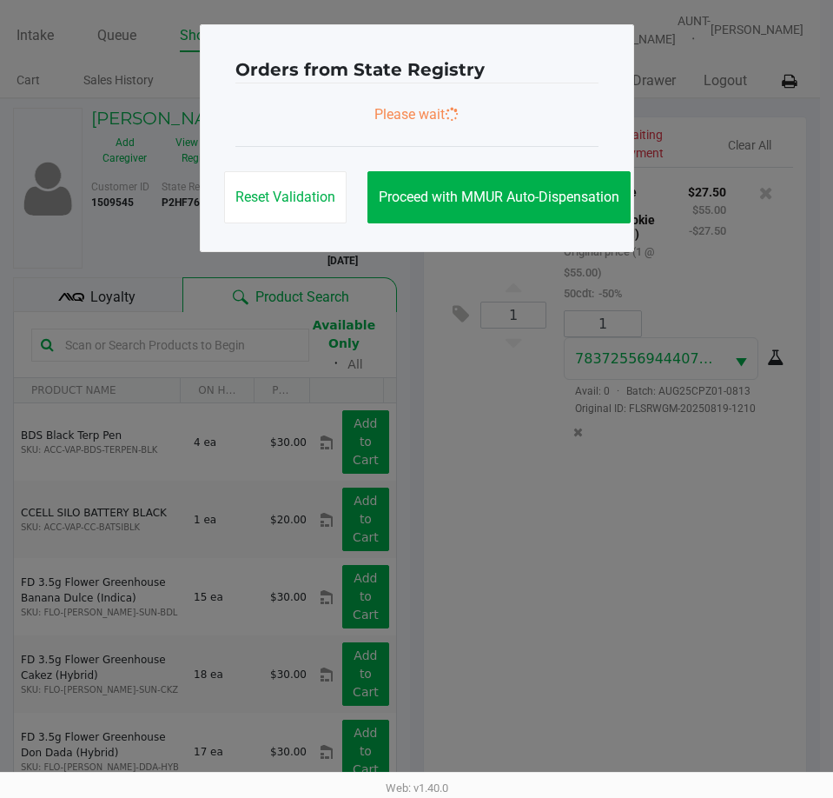
scroll to position [0, 0]
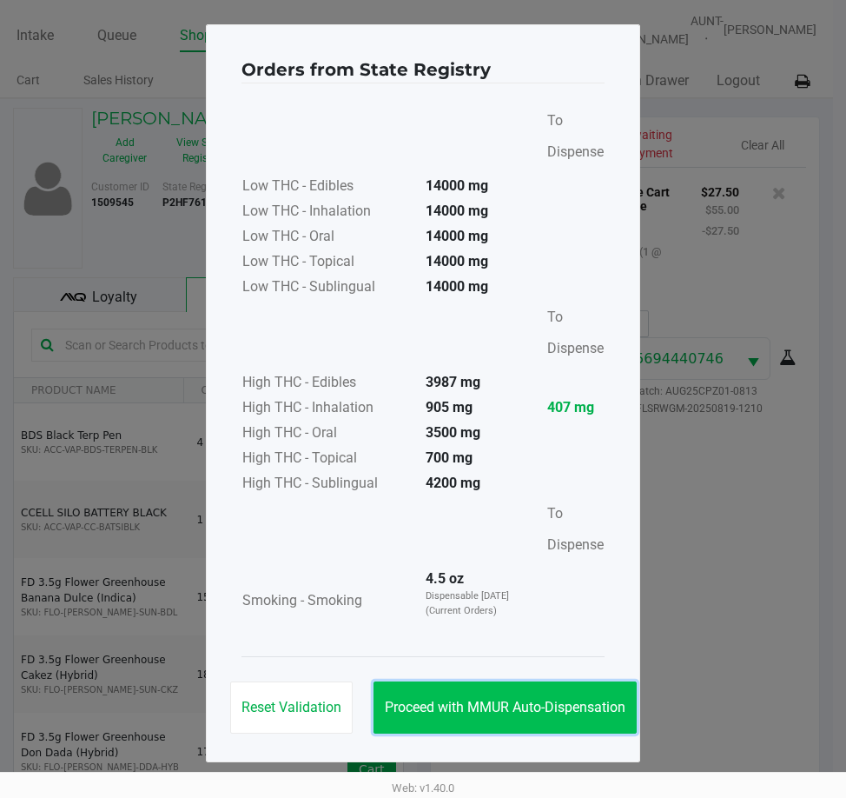
click at [575, 702] on span "Proceed with MMUR Auto-Dispensation" at bounding box center [505, 707] width 241 height 17
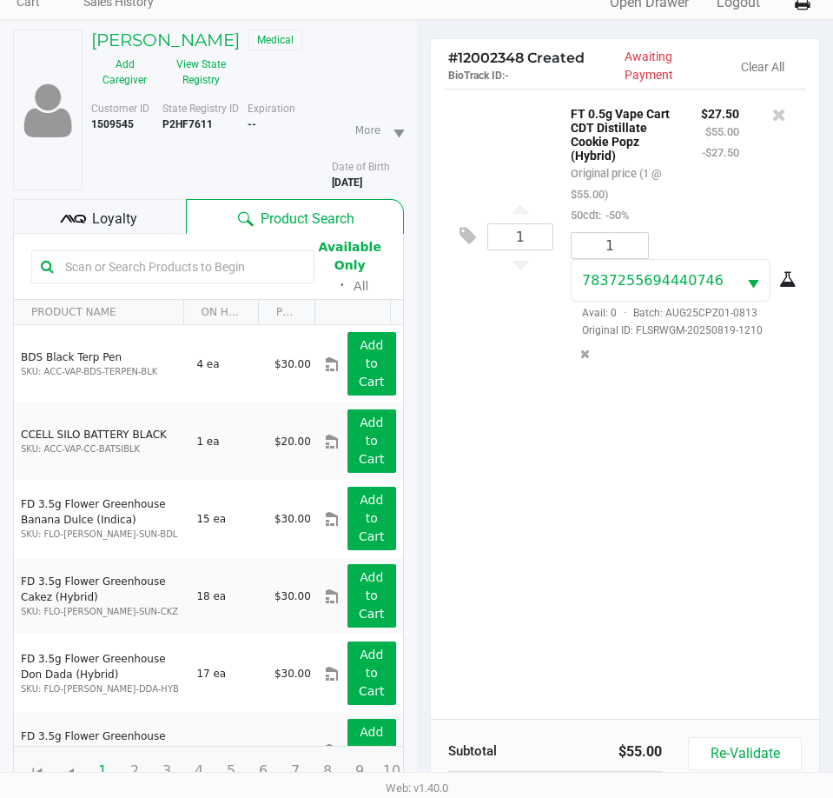
scroll to position [230, 0]
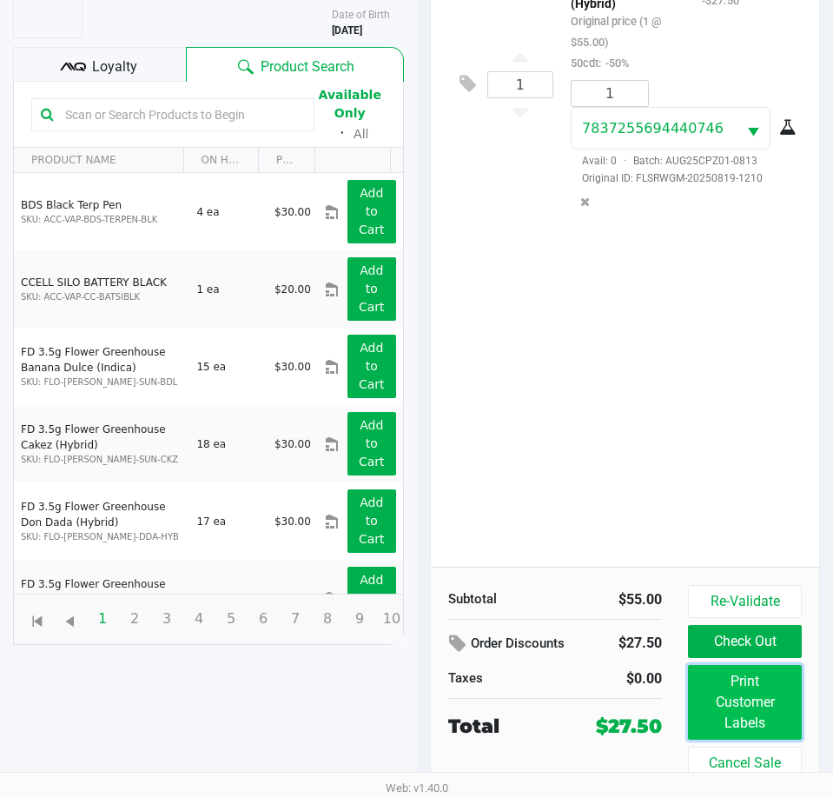
click at [738, 725] on button "Print Customer Labels" at bounding box center [745, 702] width 114 height 75
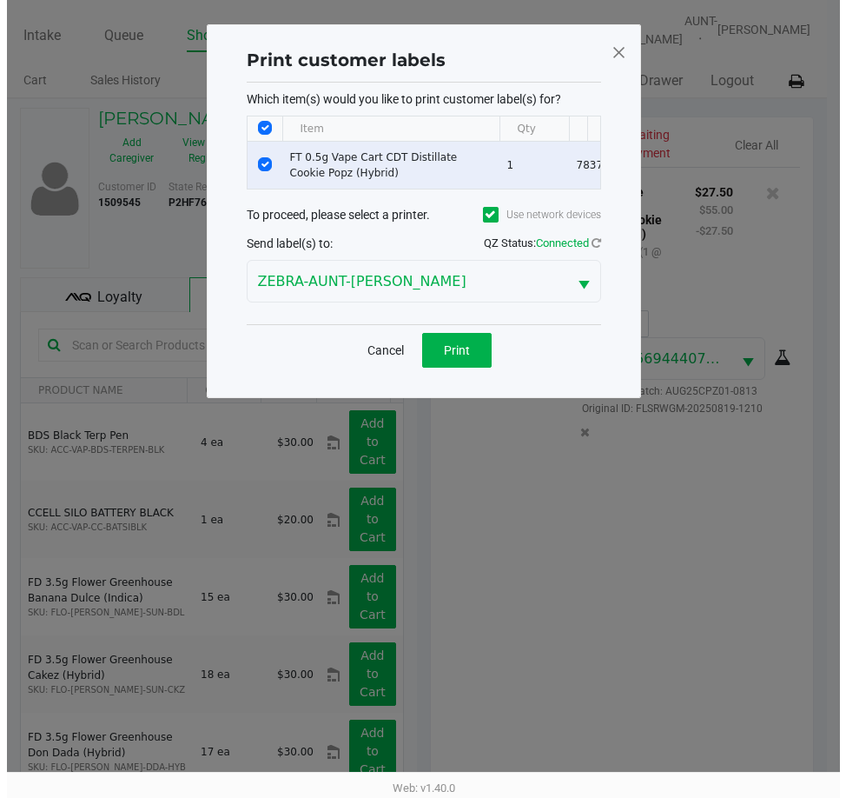
scroll to position [0, 0]
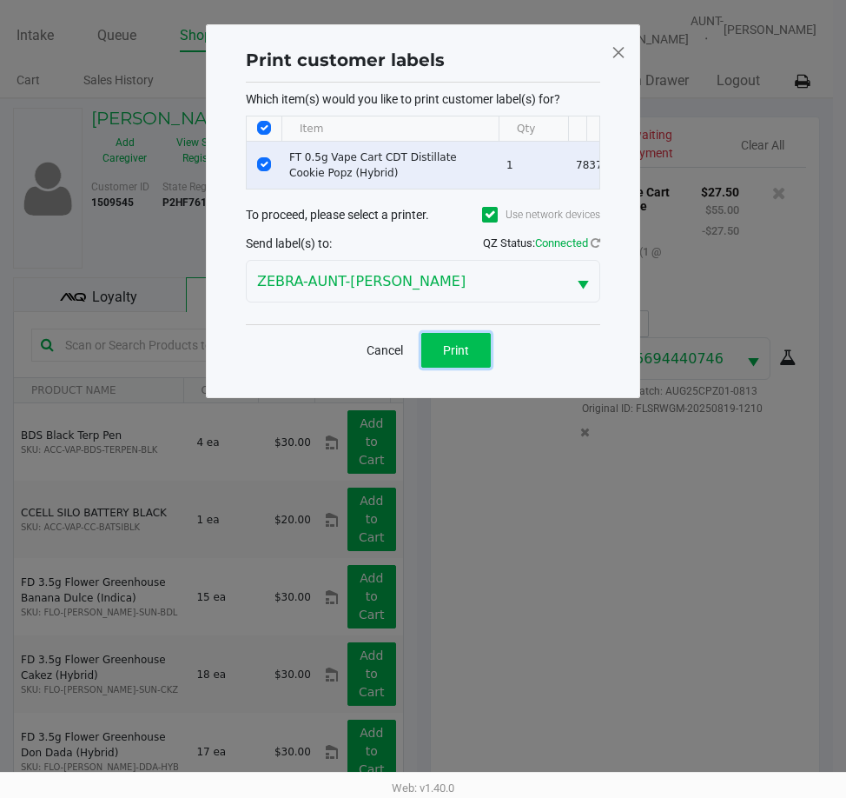
click at [459, 357] on span "Print" at bounding box center [456, 350] width 26 height 14
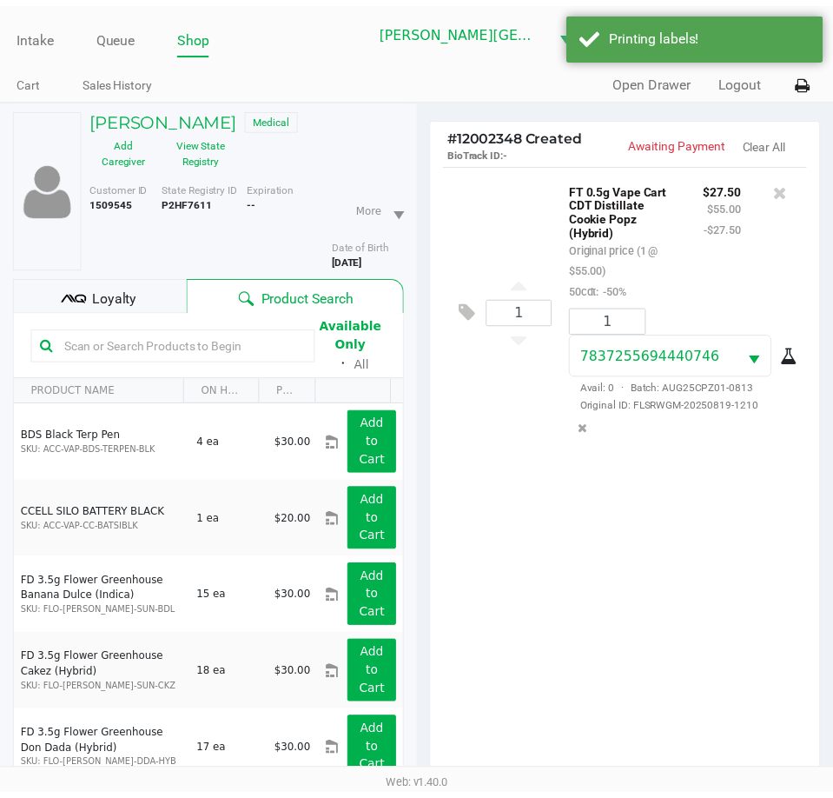
scroll to position [230, 0]
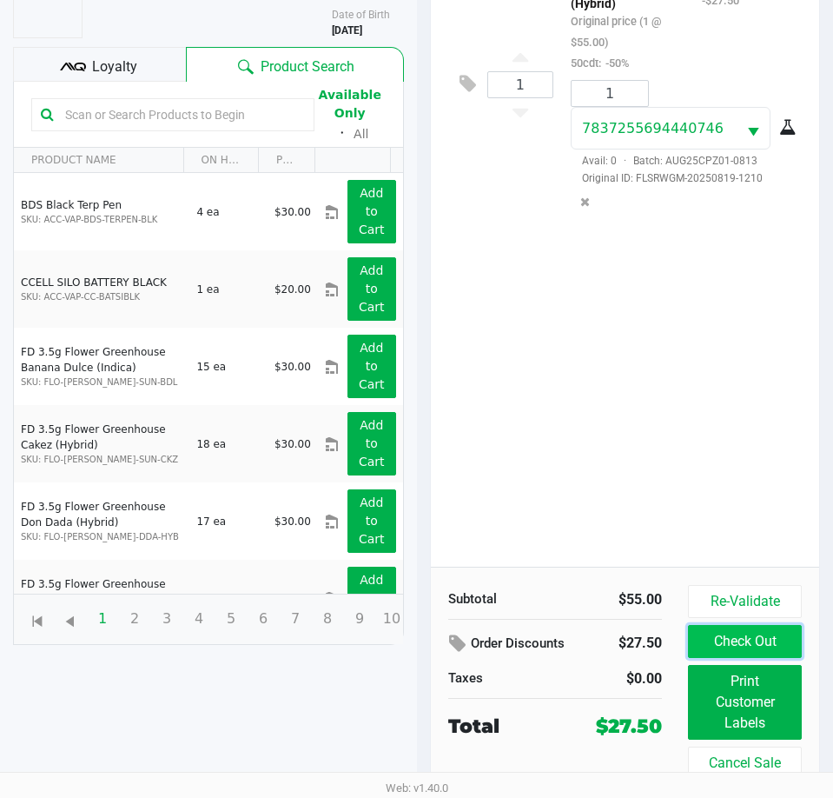
drag, startPoint x: 718, startPoint y: 650, endPoint x: 698, endPoint y: 612, distance: 43.1
click at [719, 649] on button "Check Out" at bounding box center [745, 641] width 114 height 33
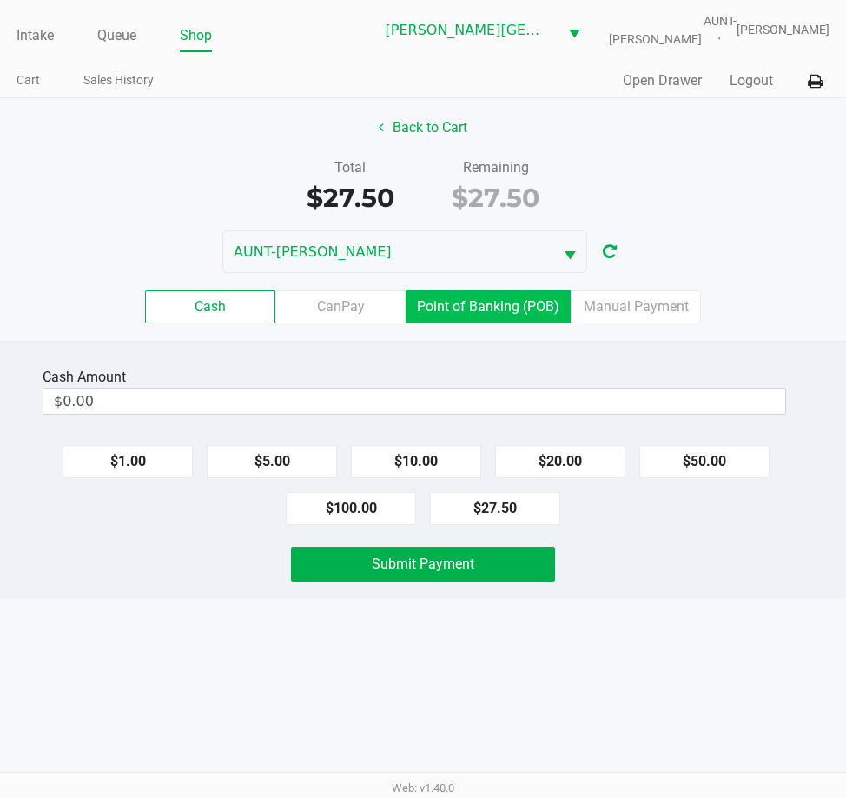
click at [521, 298] on label "Point of Banking (POB)" at bounding box center [488, 306] width 165 height 33
click at [0, 0] on 7 "Point of Banking (POB)" at bounding box center [0, 0] width 0 height 0
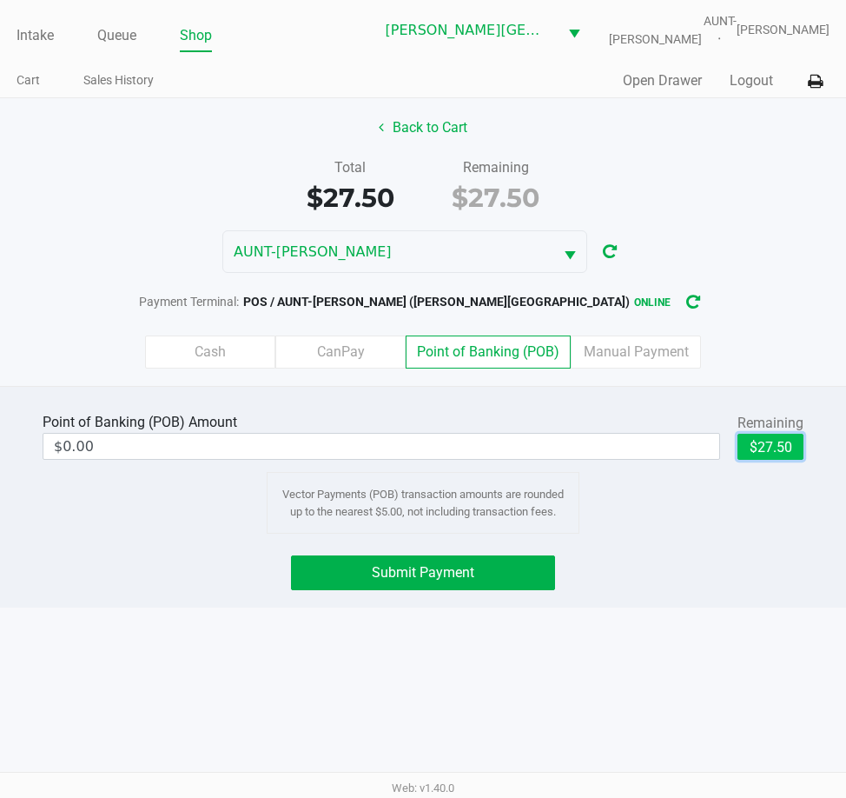
click at [793, 454] on button "$27.50" at bounding box center [771, 447] width 66 height 26
type input "$27.50"
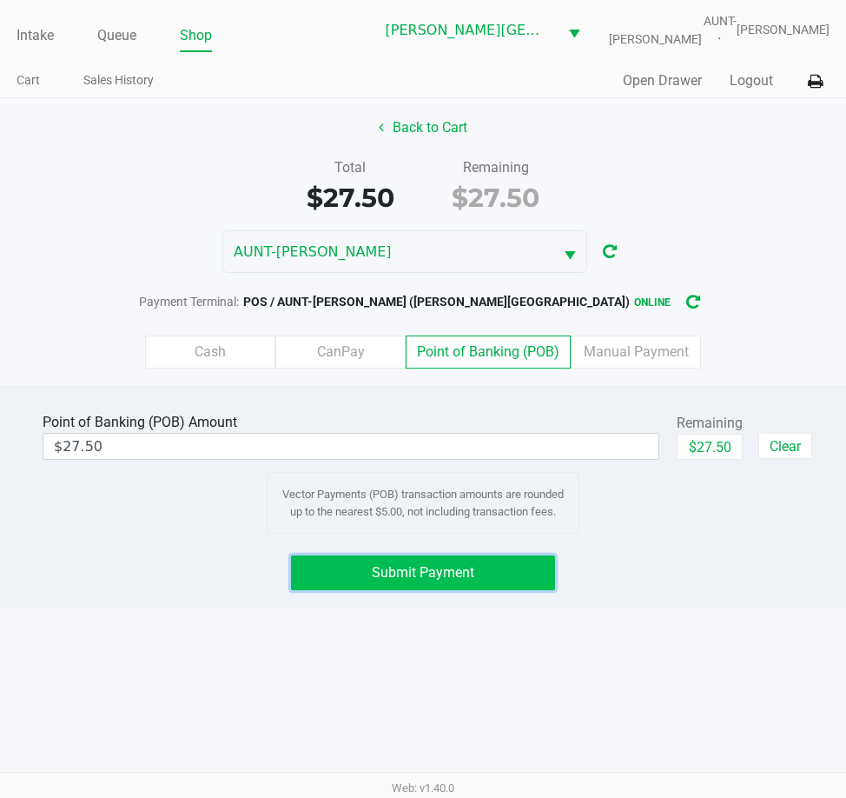
click at [506, 583] on button "Submit Payment" at bounding box center [423, 572] width 265 height 35
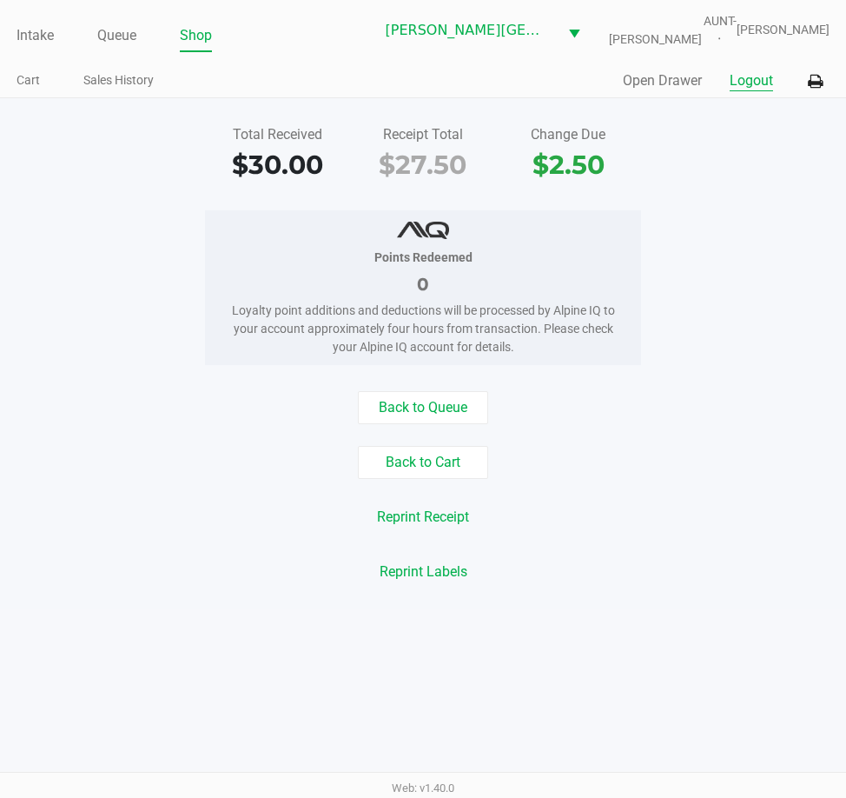
click at [761, 79] on button "Logout" at bounding box center [751, 80] width 43 height 21
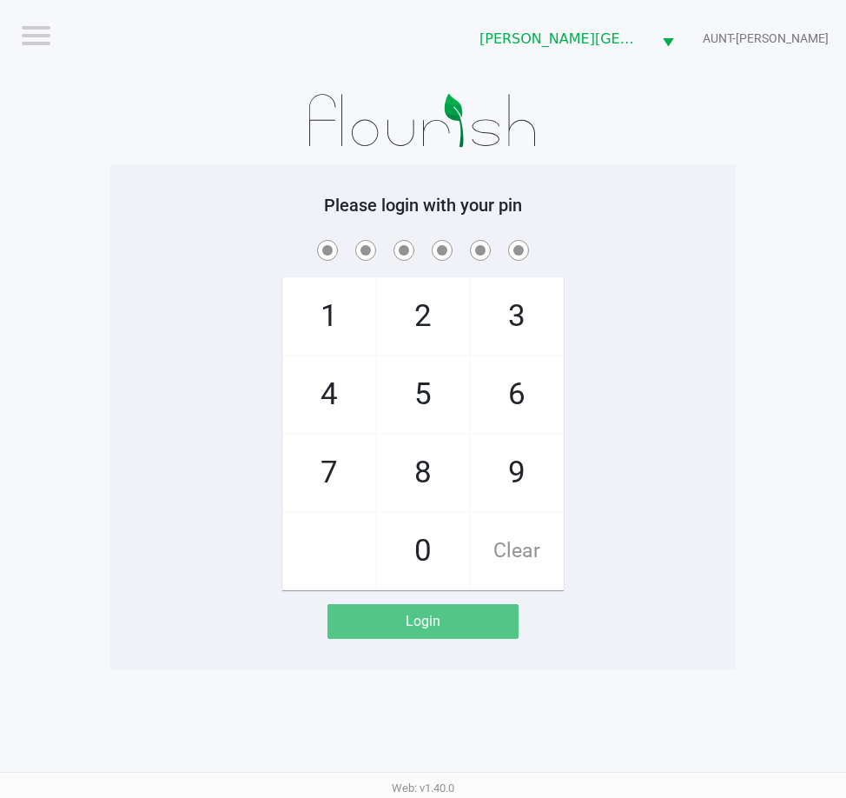
click at [217, 296] on div "1 4 7 2 5 8 0 3 6 9 Clear" at bounding box center [423, 413] width 626 height 354
click at [189, 264] on div "1 4 7 2 5 8 0 3 6 9 Clear" at bounding box center [423, 413] width 626 height 354
checkbox input "true"
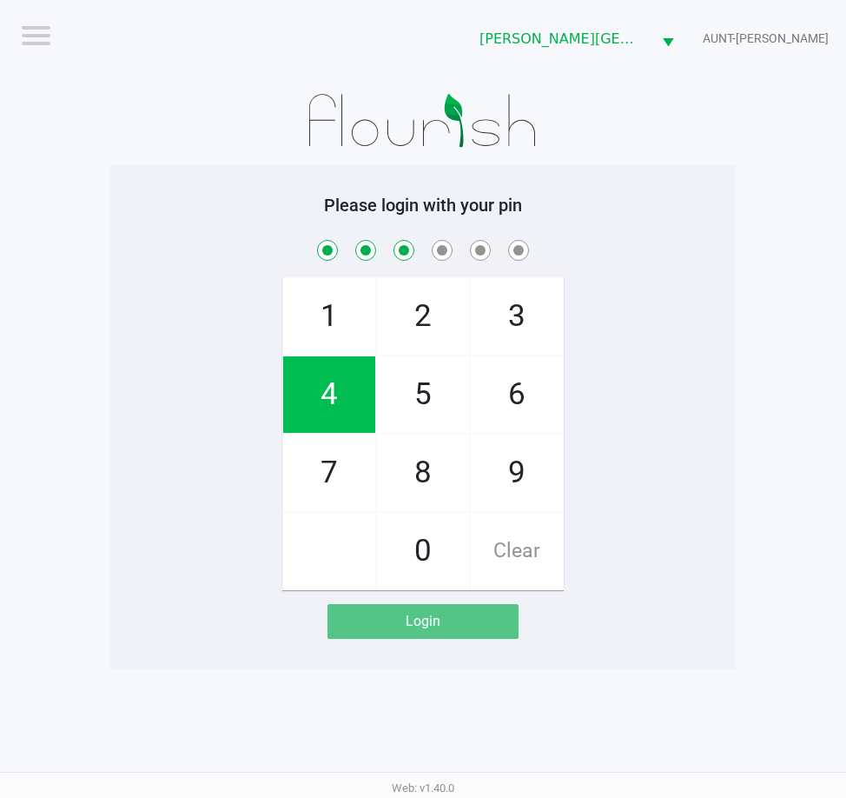
checkbox input "true"
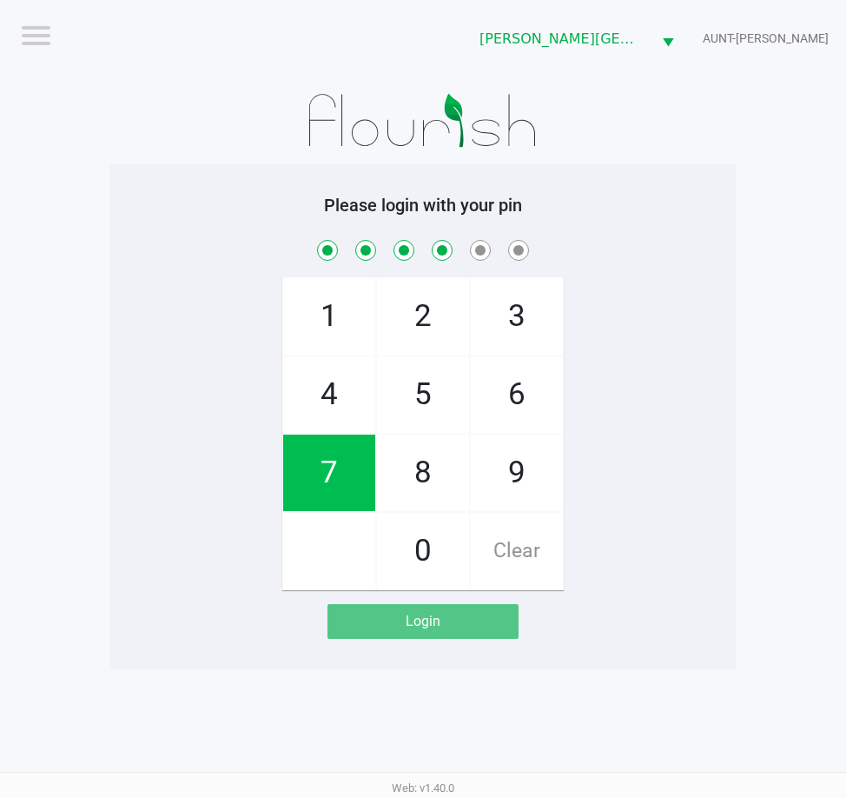
checkbox input "true"
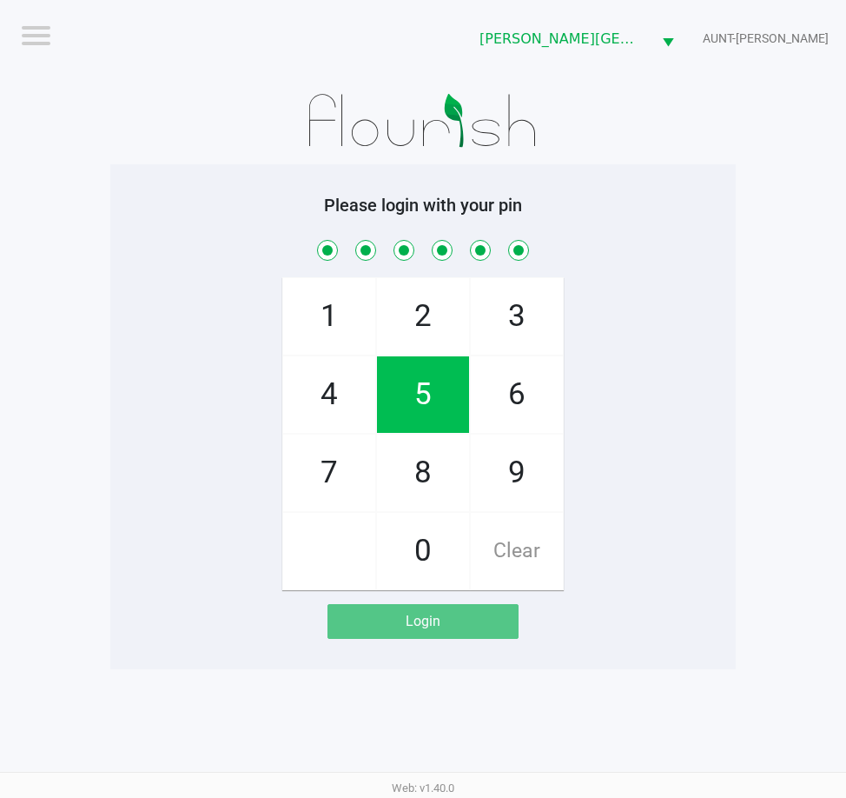
checkbox input "true"
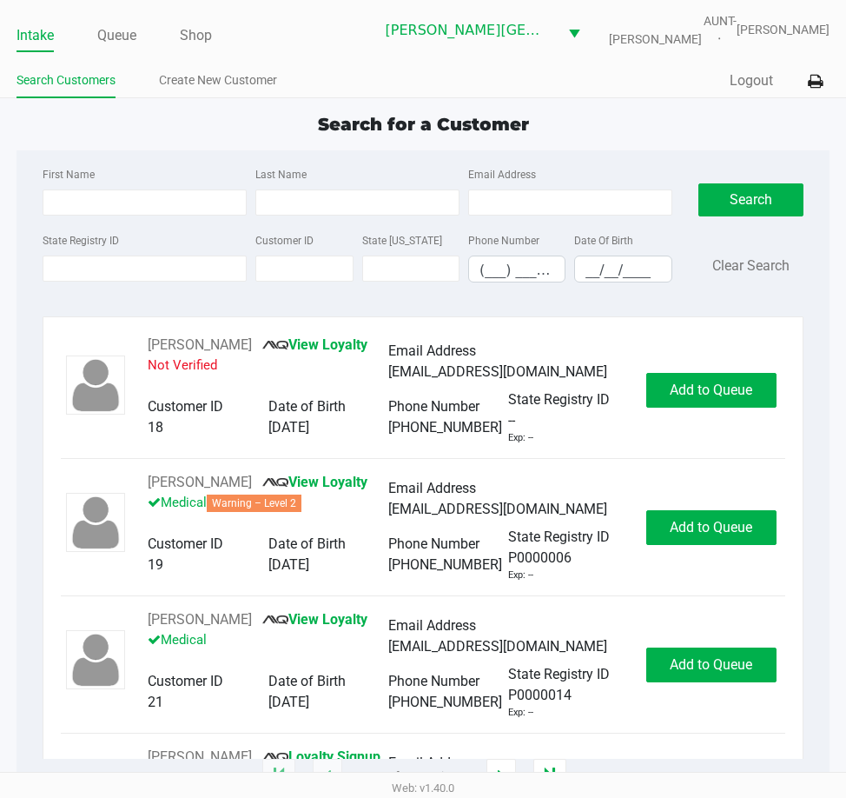
click at [123, 244] on div "State Registry ID" at bounding box center [144, 255] width 213 height 53
drag, startPoint x: 137, startPoint y: 278, endPoint x: 174, endPoint y: 210, distance: 77.0
click at [139, 278] on input "State Registry ID" at bounding box center [145, 268] width 204 height 26
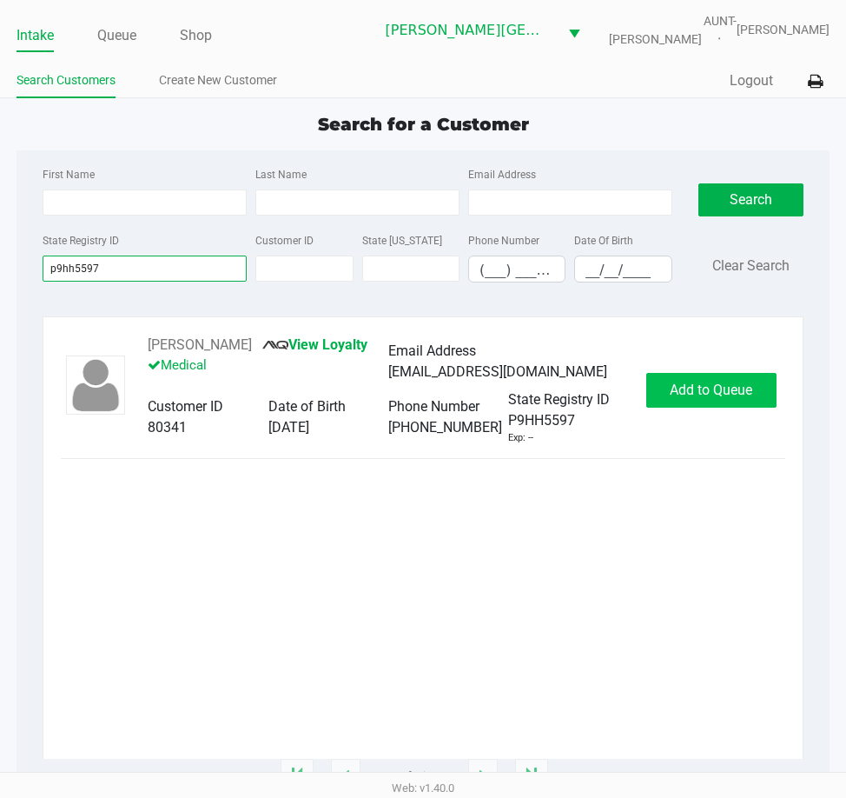
type input "p9hh5597"
click at [724, 377] on button "Add to Queue" at bounding box center [712, 390] width 130 height 35
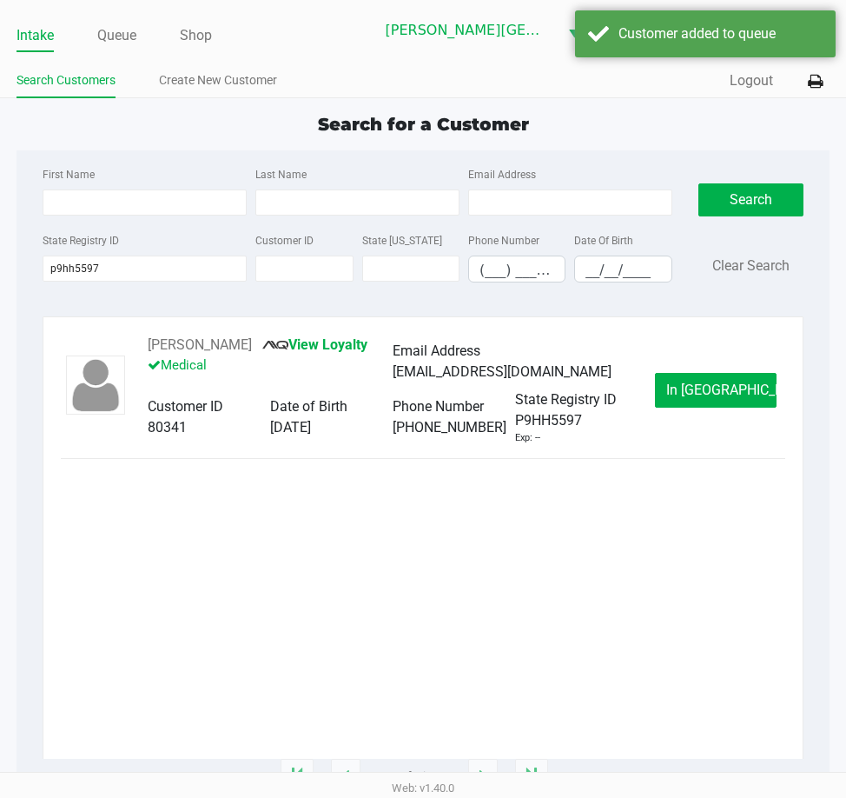
click at [716, 385] on span "In Queue" at bounding box center [739, 389] width 146 height 17
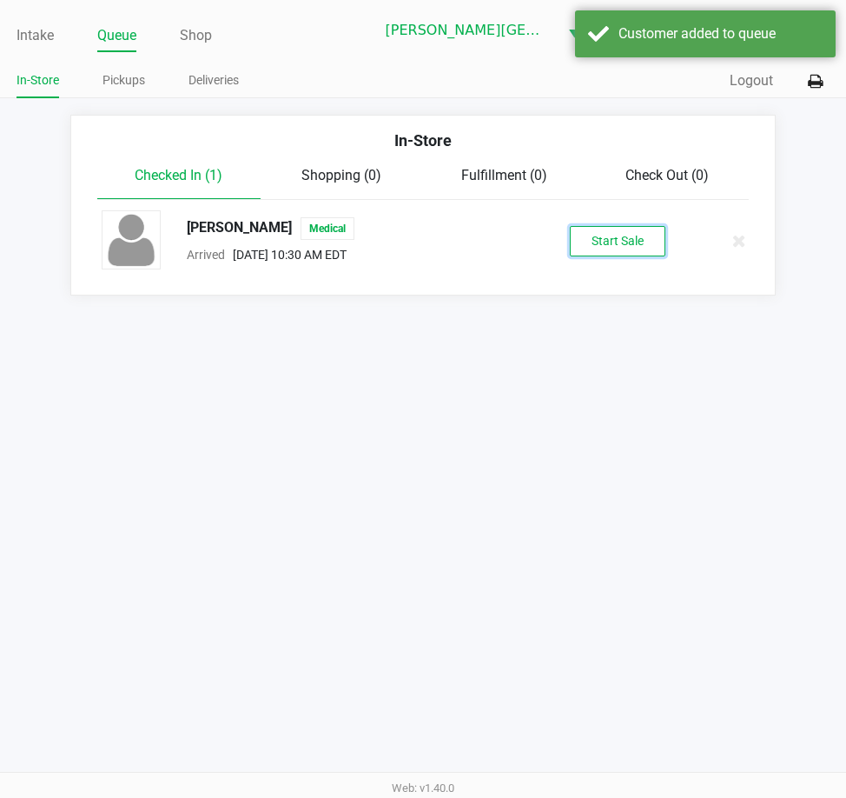
click at [599, 238] on button "Start Sale" at bounding box center [618, 241] width 96 height 30
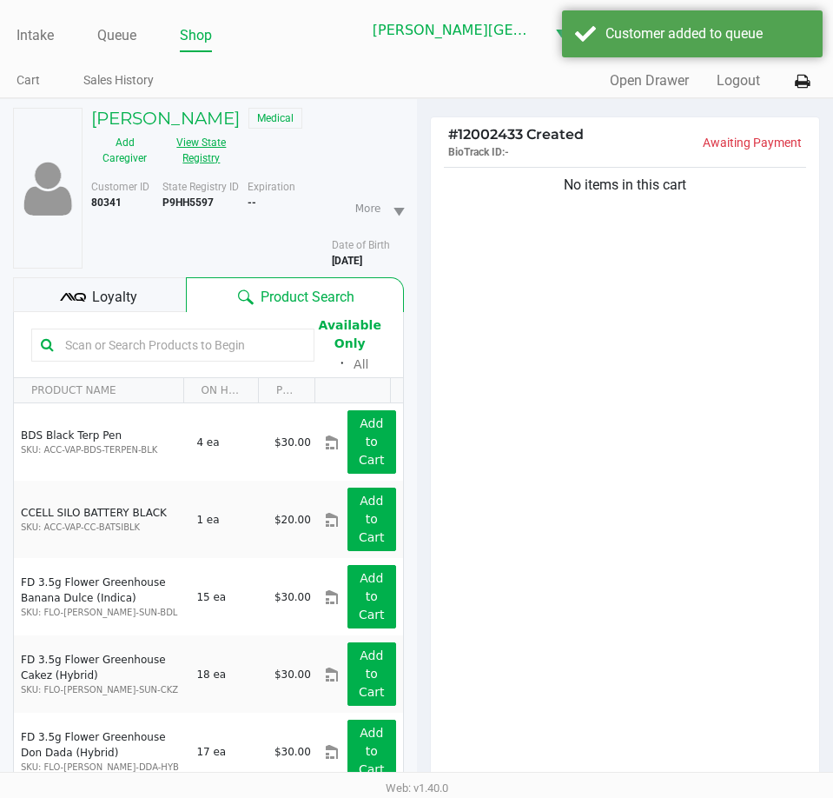
click at [210, 150] on button "View State Registry" at bounding box center [196, 150] width 76 height 43
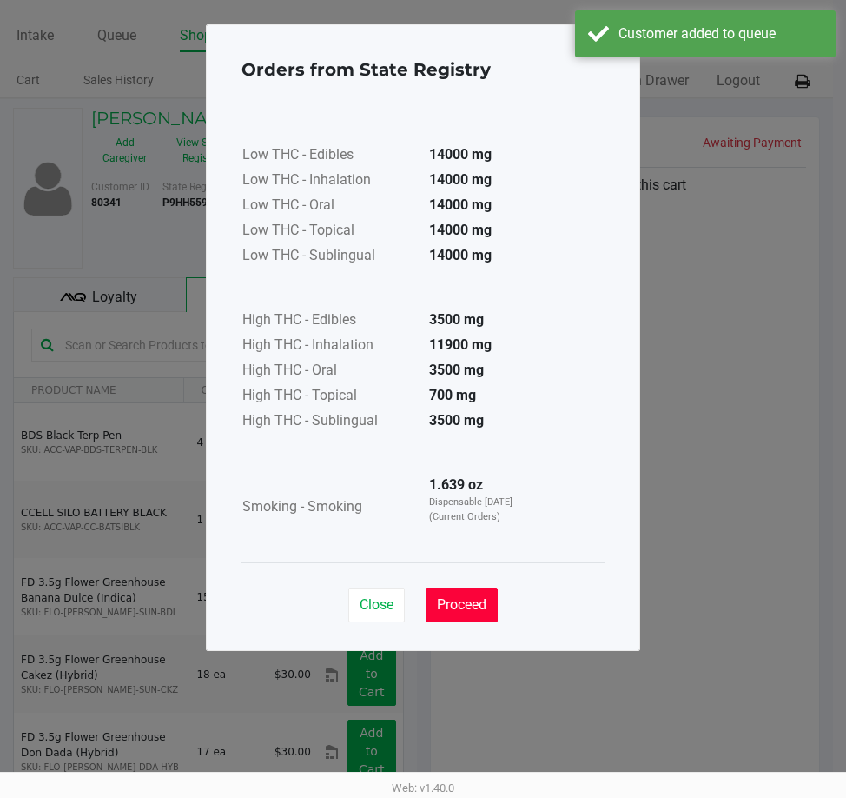
click at [462, 600] on span "Proceed" at bounding box center [462, 604] width 50 height 17
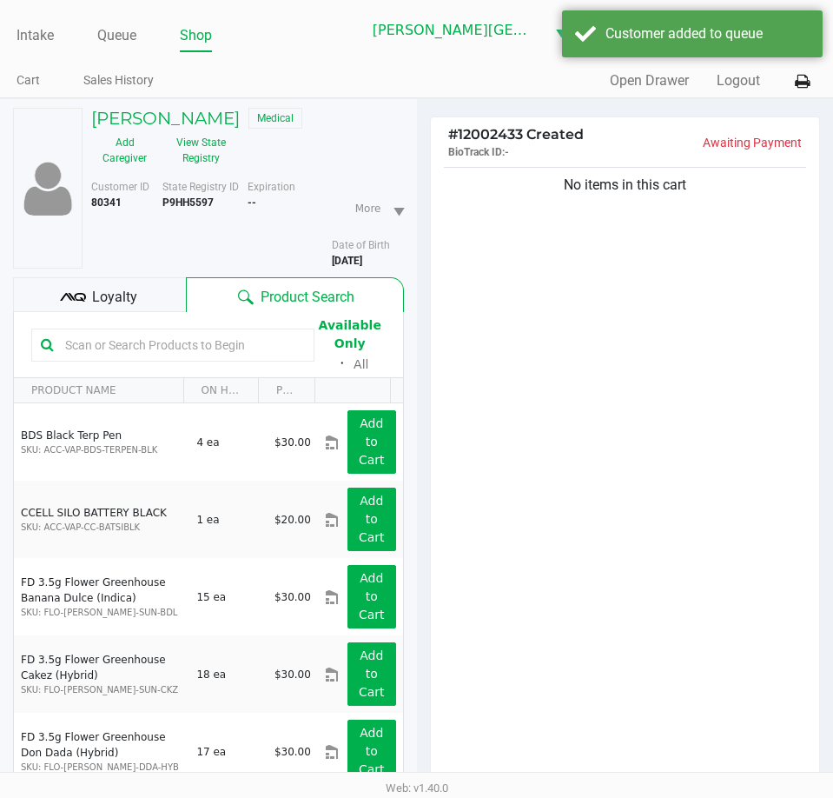
click at [547, 355] on div "No items in this cart" at bounding box center [625, 478] width 389 height 630
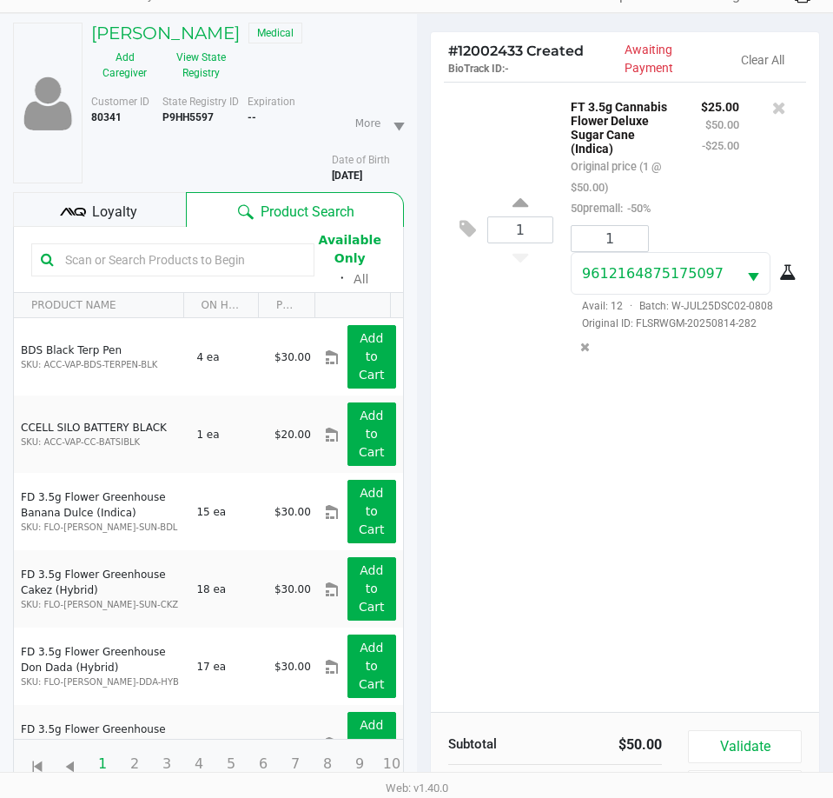
scroll to position [191, 0]
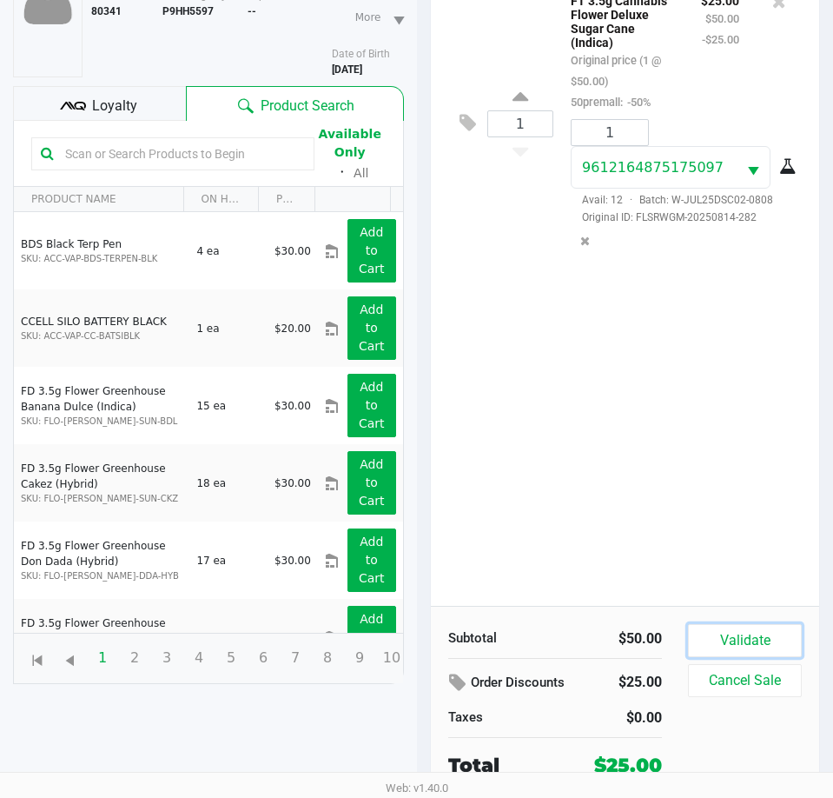
click at [745, 633] on button "Validate" at bounding box center [745, 640] width 114 height 33
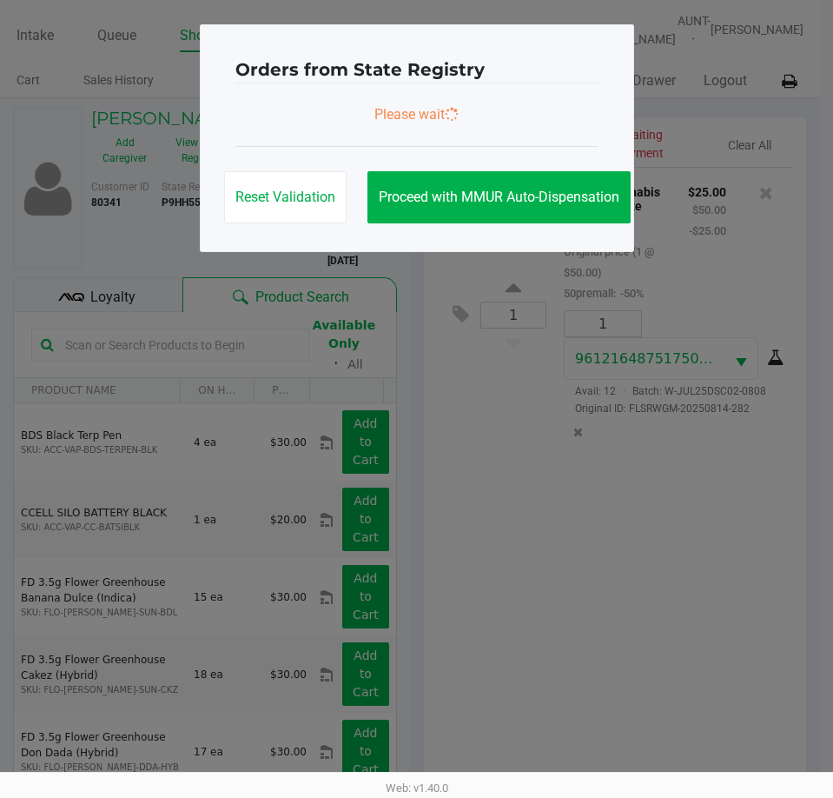
scroll to position [0, 0]
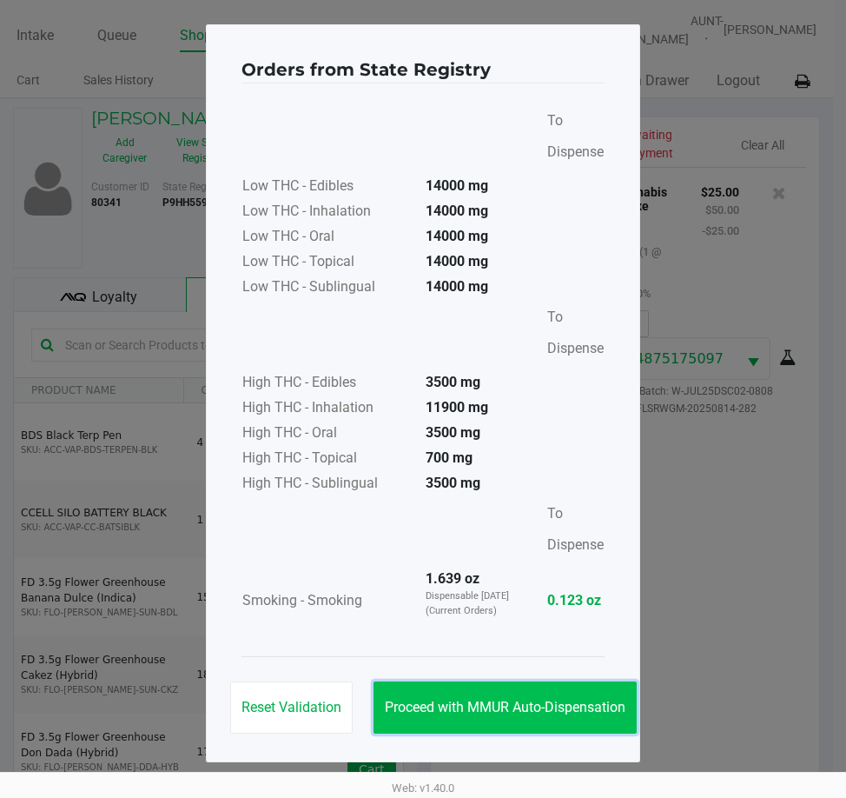
click at [558, 695] on button "Proceed with MMUR Auto-Dispensation" at bounding box center [505, 707] width 263 height 52
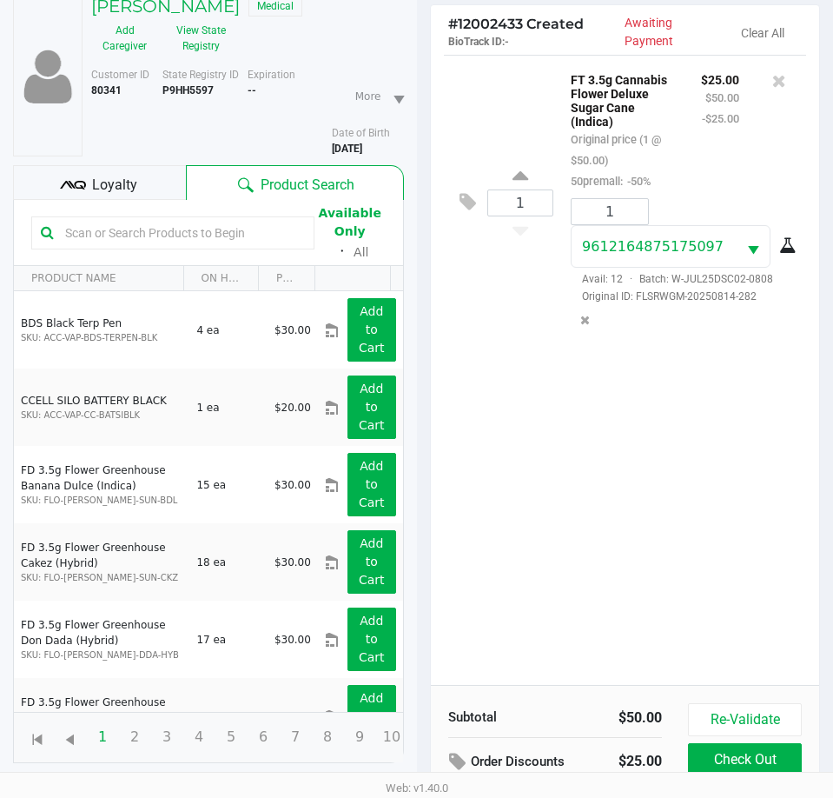
scroll to position [230, 0]
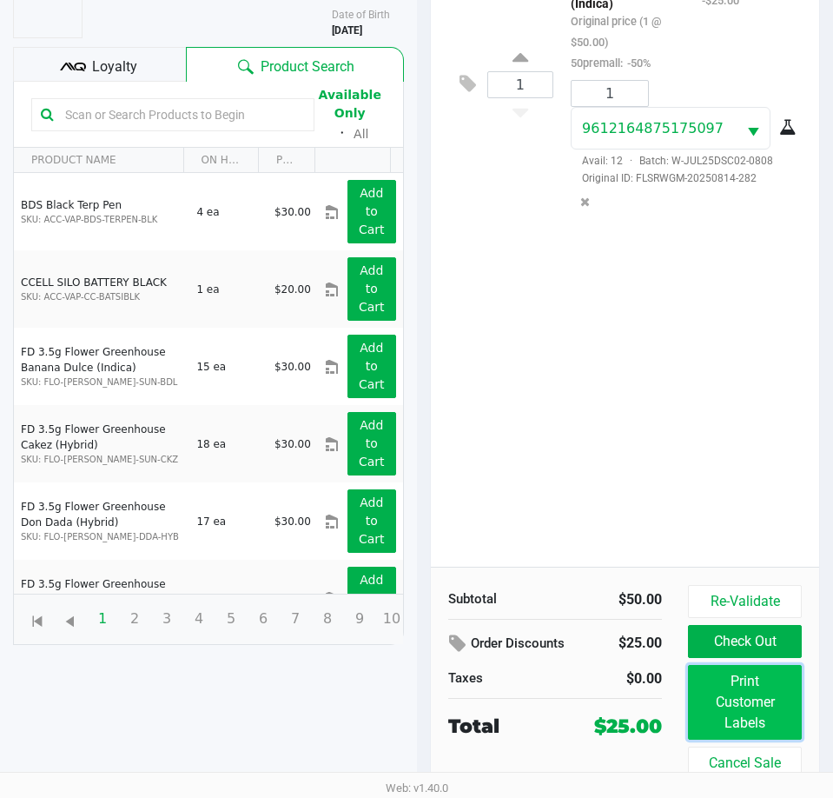
click at [750, 693] on button "Print Customer Labels" at bounding box center [745, 702] width 114 height 75
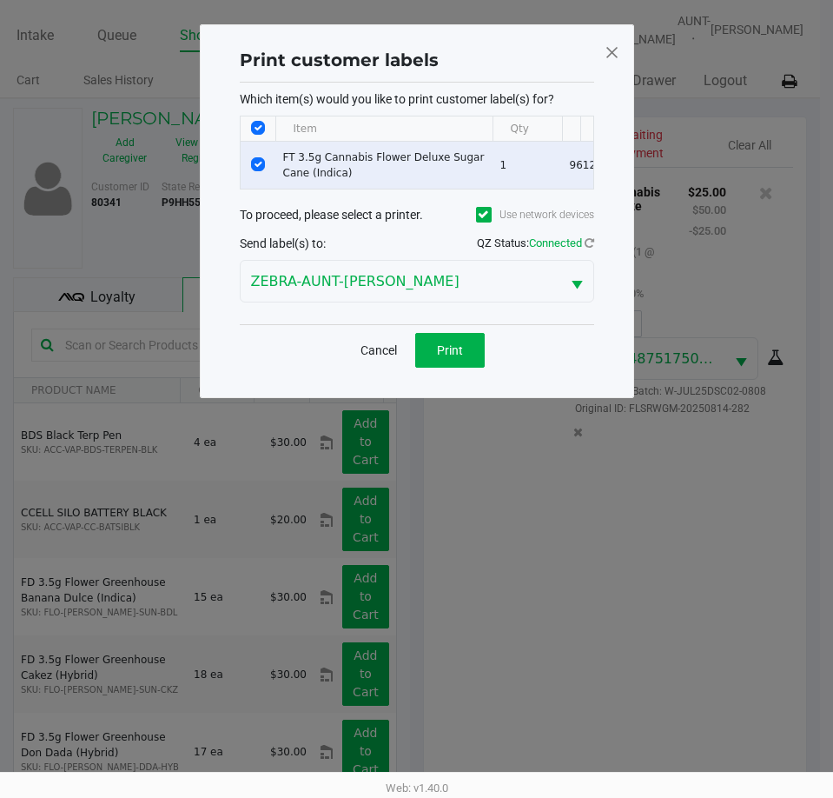
scroll to position [0, 0]
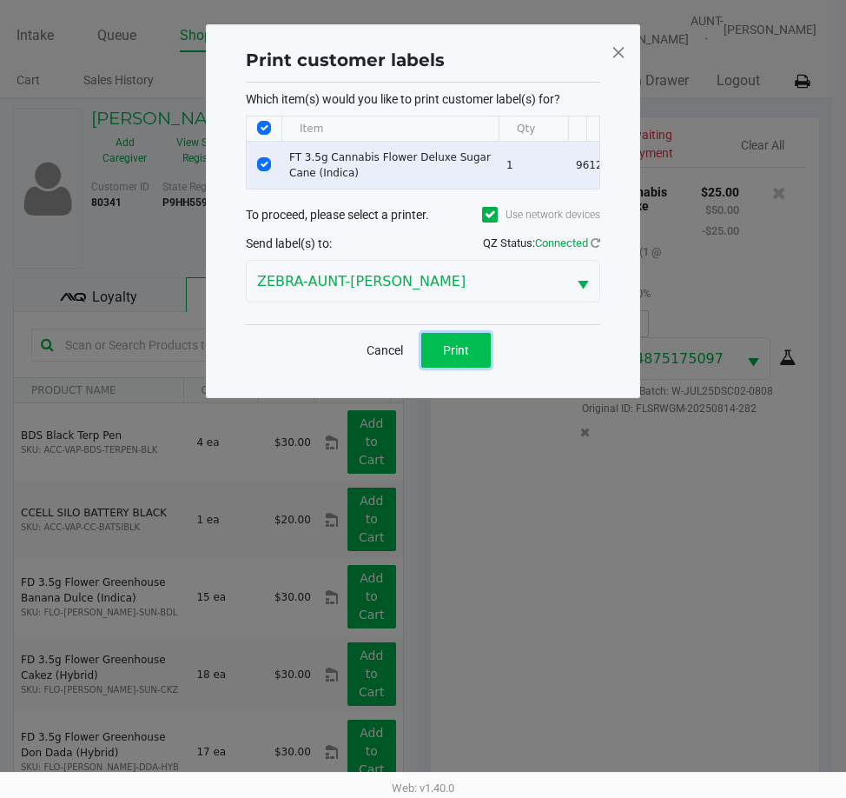
click at [469, 368] on button "Print" at bounding box center [456, 350] width 70 height 35
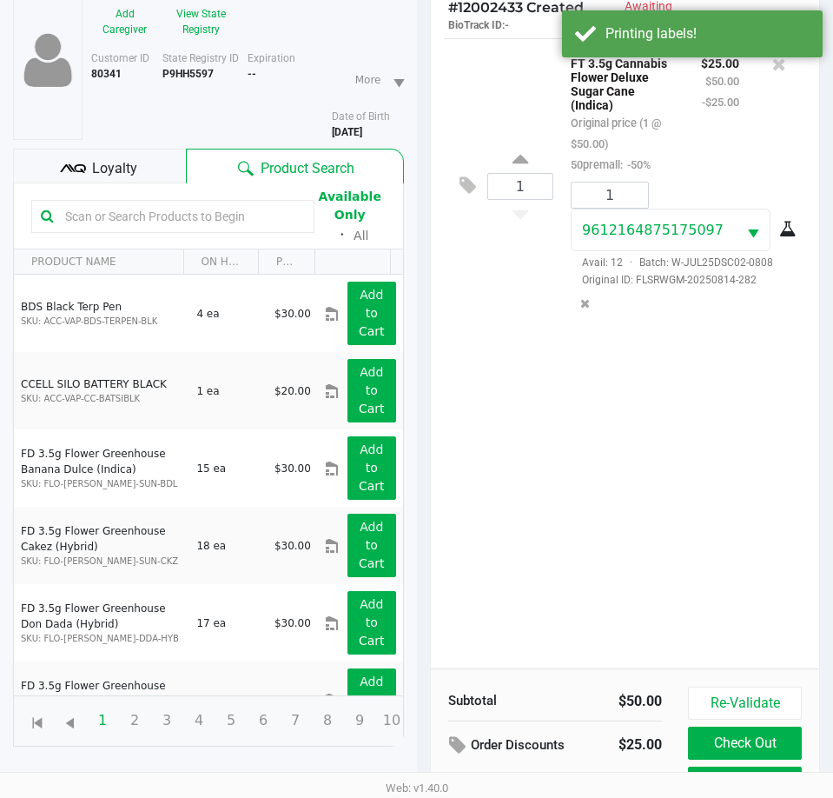
scroll to position [230, 0]
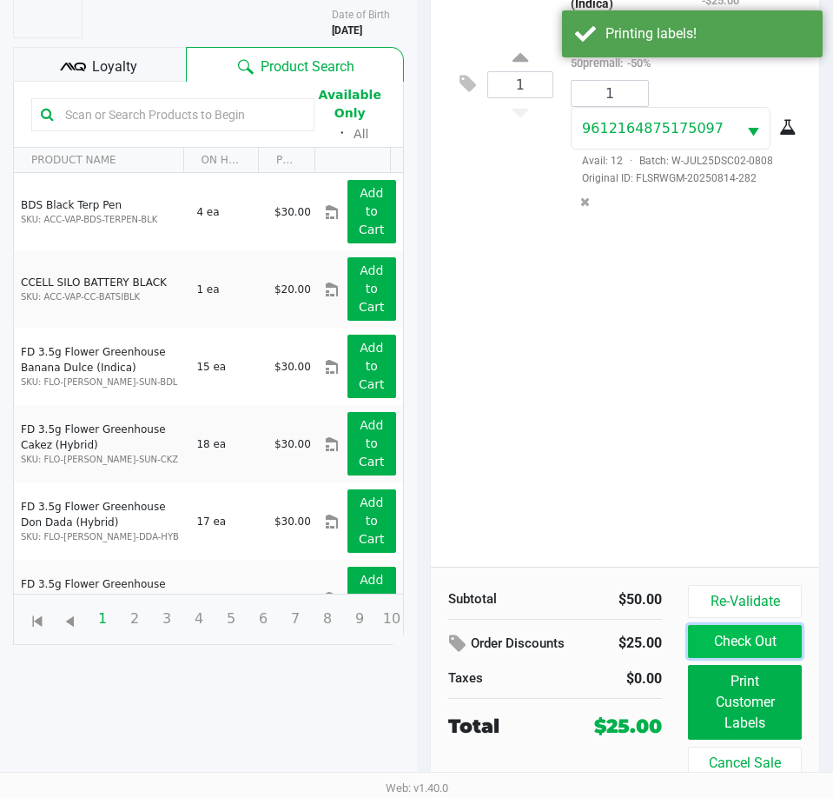
click at [797, 639] on button "Check Out" at bounding box center [745, 641] width 114 height 33
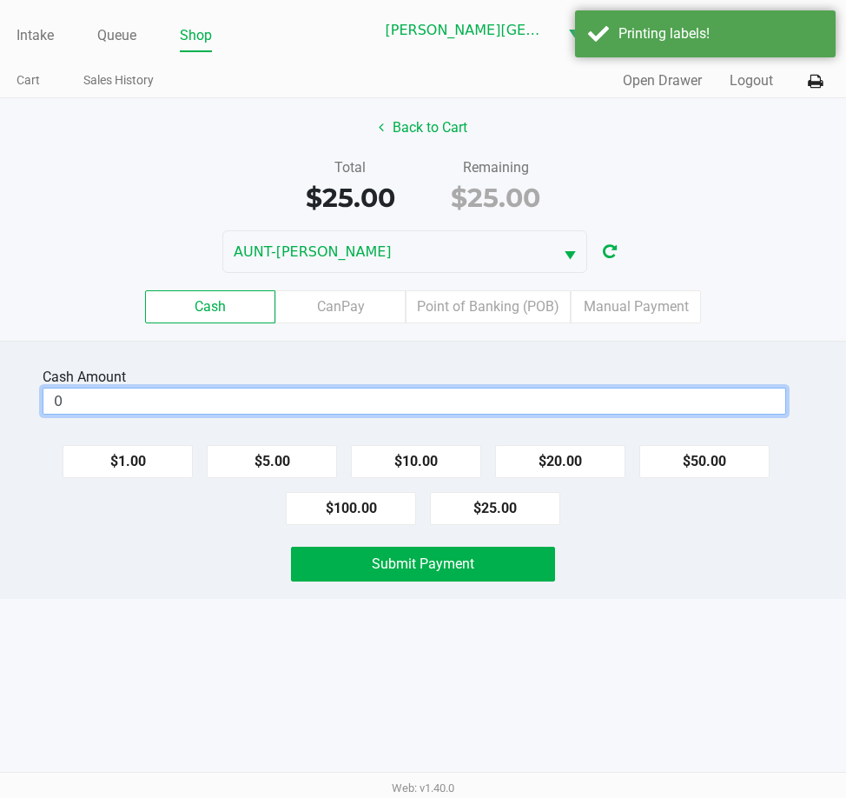
click at [144, 390] on input "0" at bounding box center [414, 400] width 742 height 25
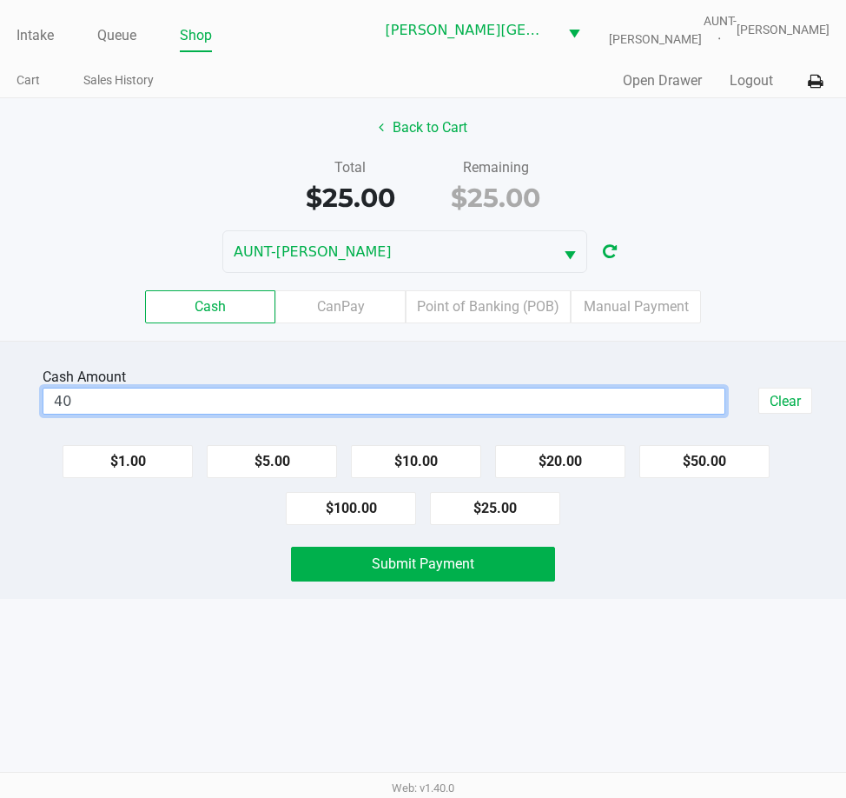
type input "$40.00"
click at [119, 653] on div "Intake Queue Shop Bonita Springs WC AUNT-SARAH Tarek Haverty Cart Sales History…" at bounding box center [423, 399] width 846 height 798
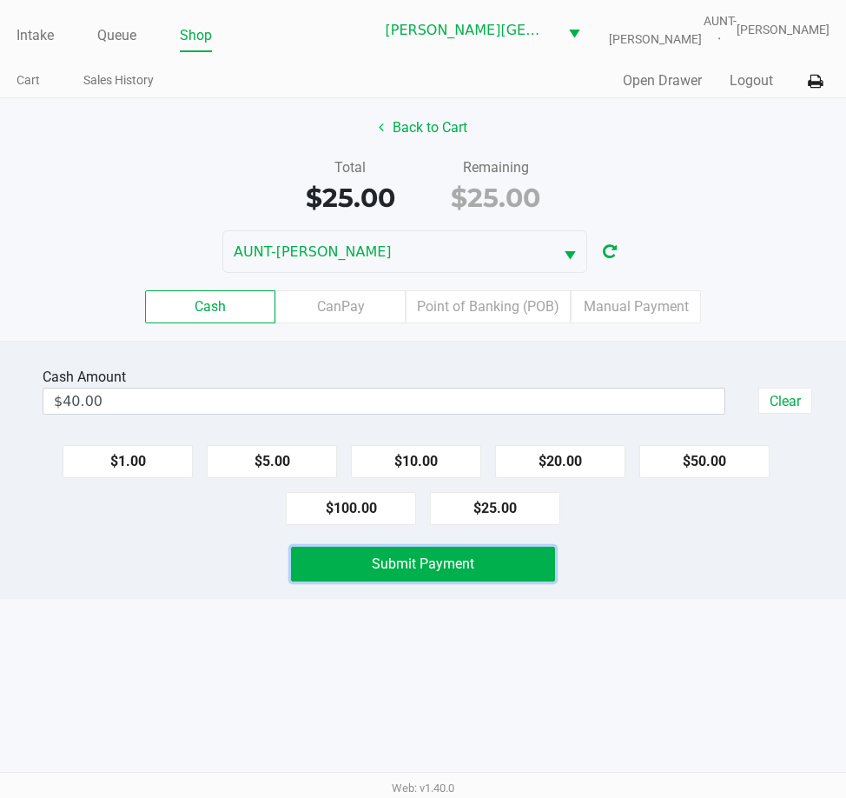
drag, startPoint x: 354, startPoint y: 560, endPoint x: 285, endPoint y: 587, distance: 73.7
click at [353, 560] on button "Submit Payment" at bounding box center [423, 564] width 265 height 35
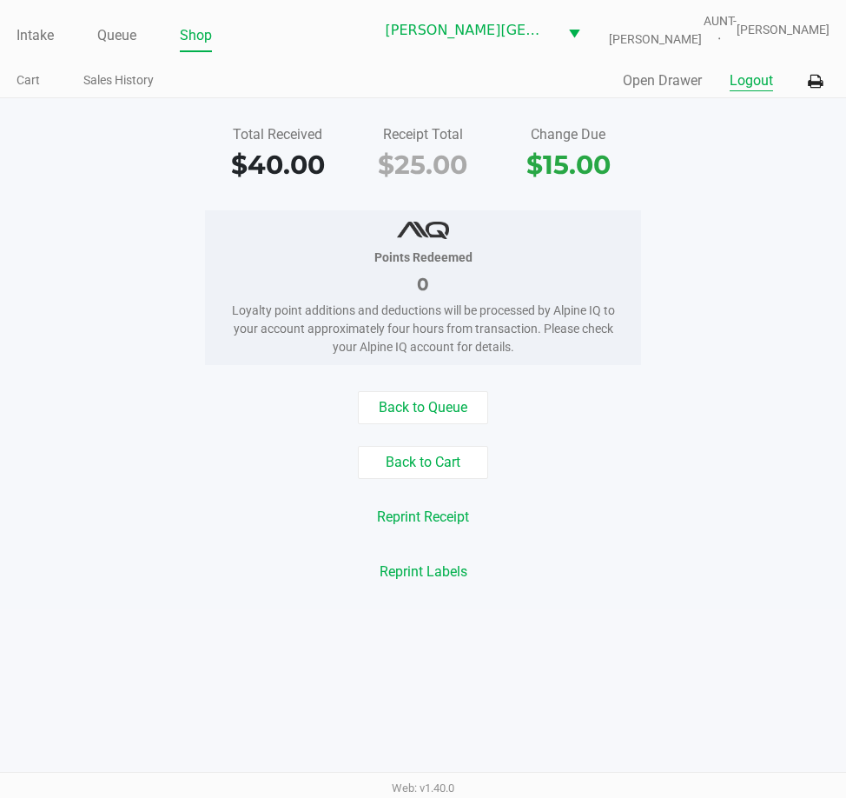
click at [757, 75] on button "Logout" at bounding box center [751, 80] width 43 height 21
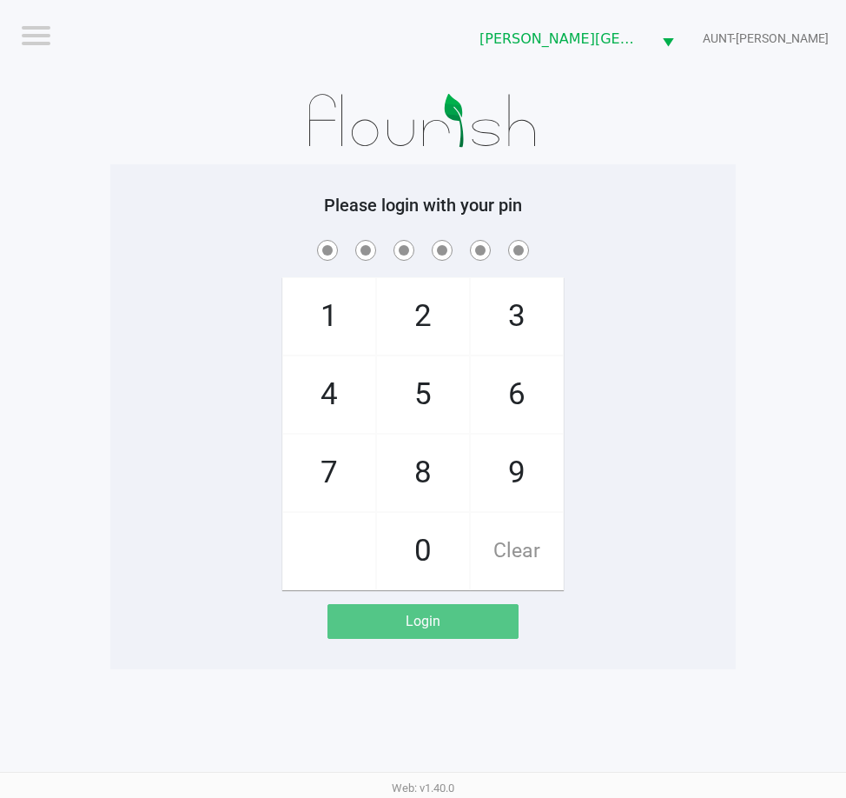
click at [88, 261] on app-pos-login-wrapper "Logout Bonita Springs WC AUNT-SARAH Please login with your pin 1 4 7 2 5 8 0 3 …" at bounding box center [423, 334] width 846 height 669
click at [168, 318] on div "1 4 7 2 5 8 0 3 6 9 Clear" at bounding box center [423, 413] width 626 height 354
checkbox input "true"
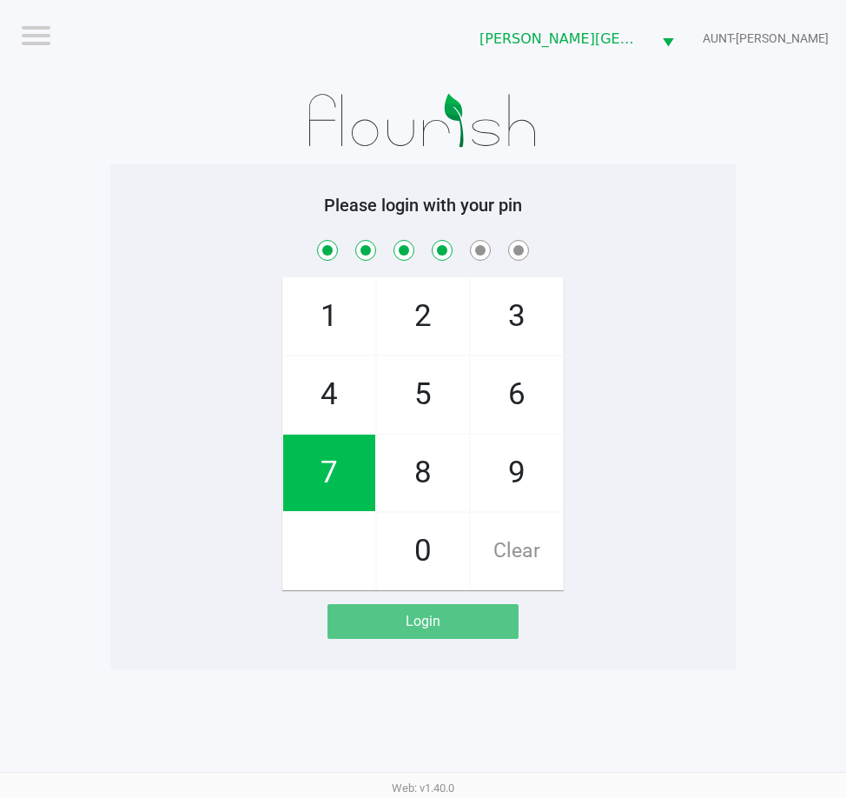
checkbox input "true"
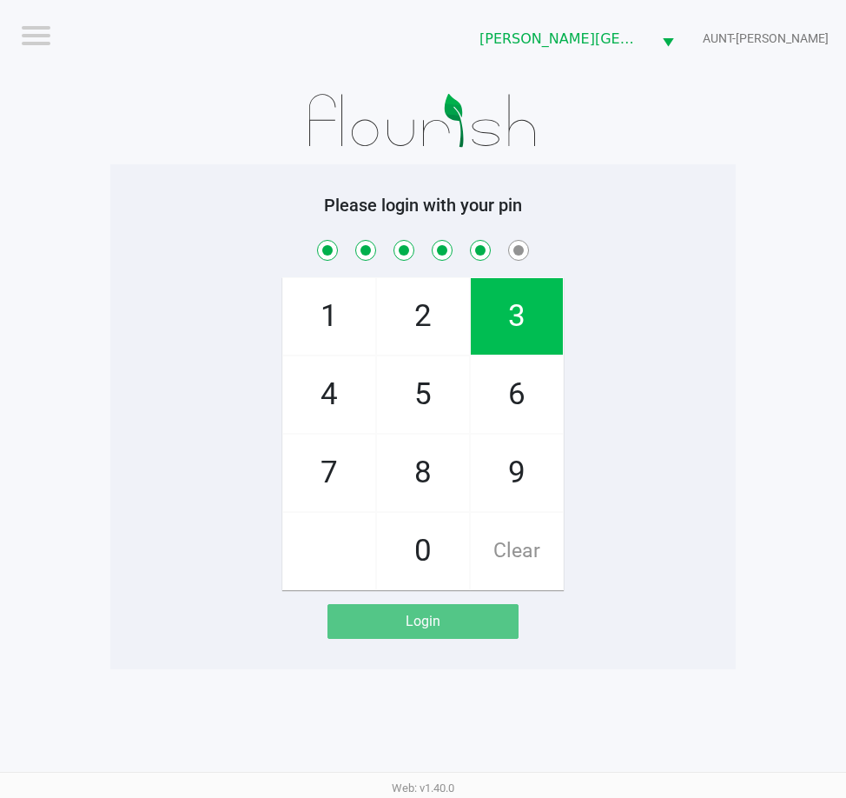
checkbox input "true"
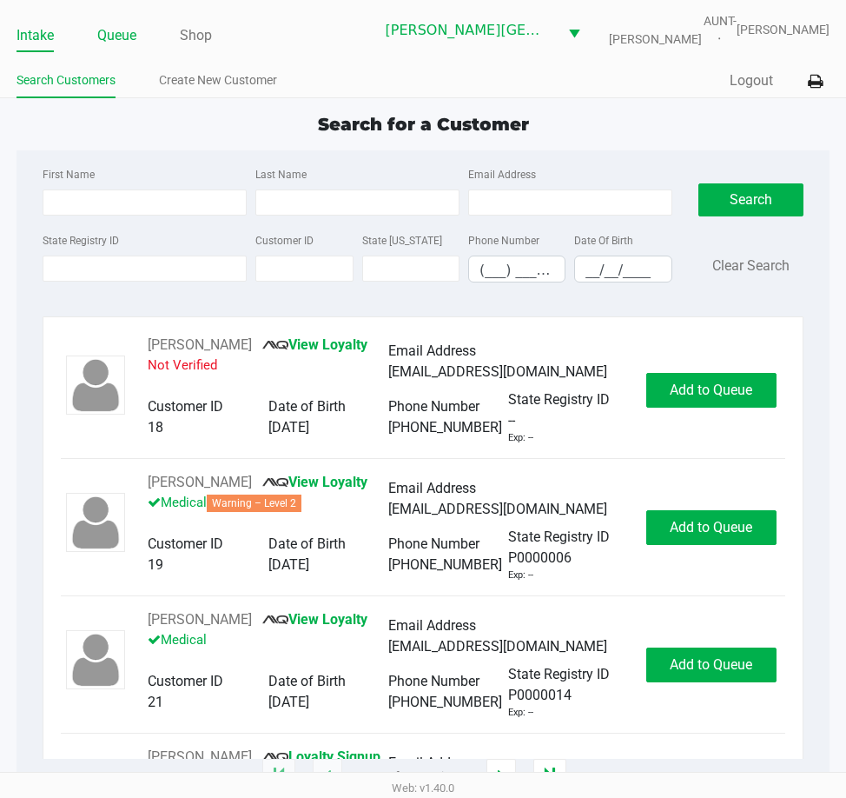
click at [123, 36] on link "Queue" at bounding box center [116, 35] width 39 height 24
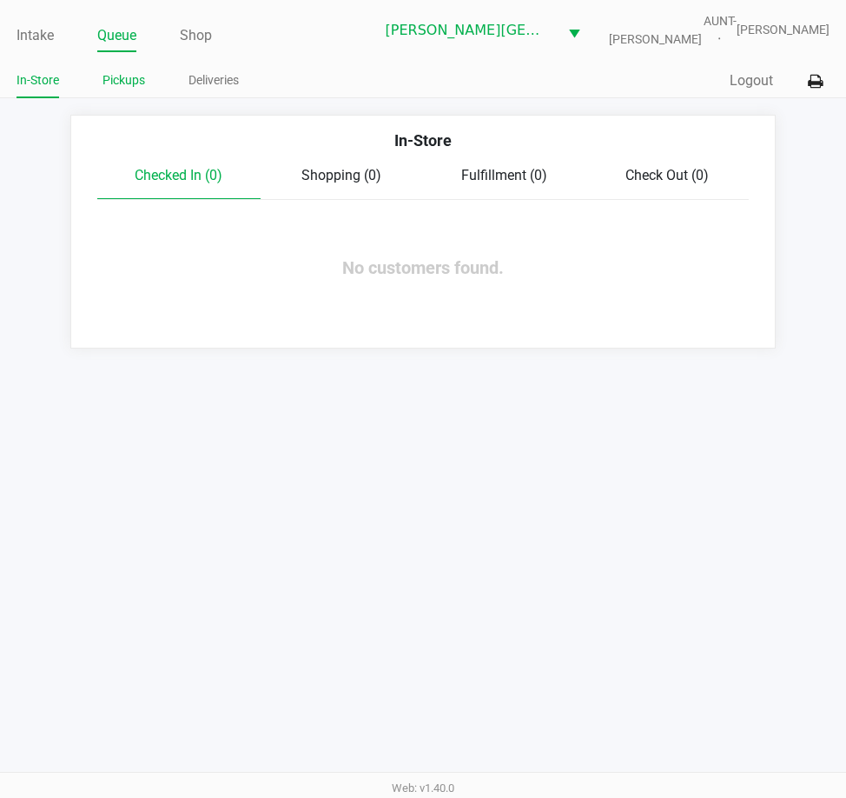
click at [136, 89] on link "Pickups" at bounding box center [124, 81] width 43 height 22
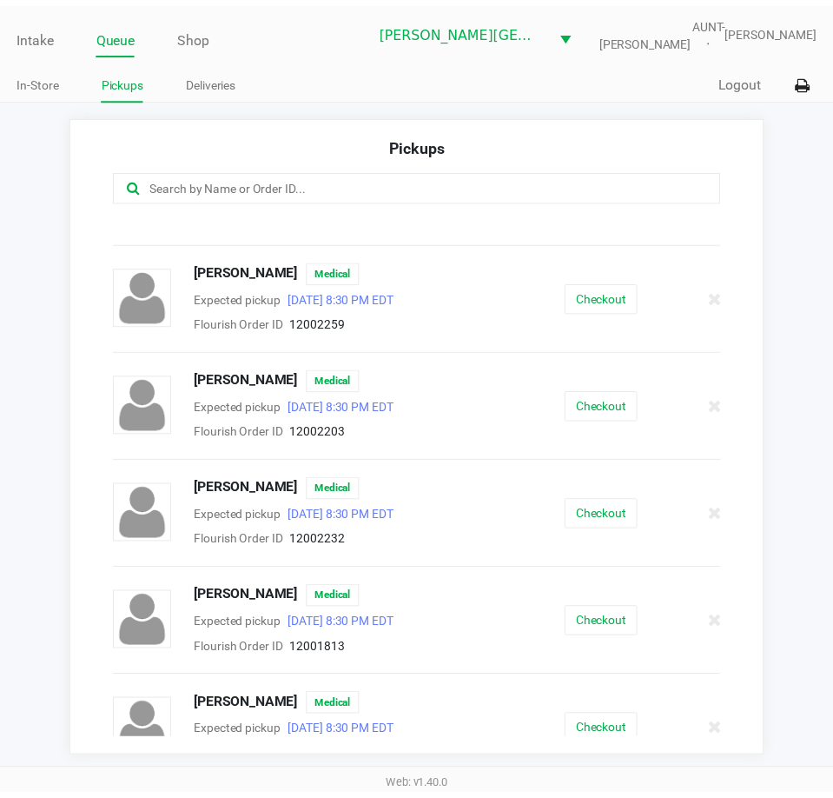
scroll to position [749, 0]
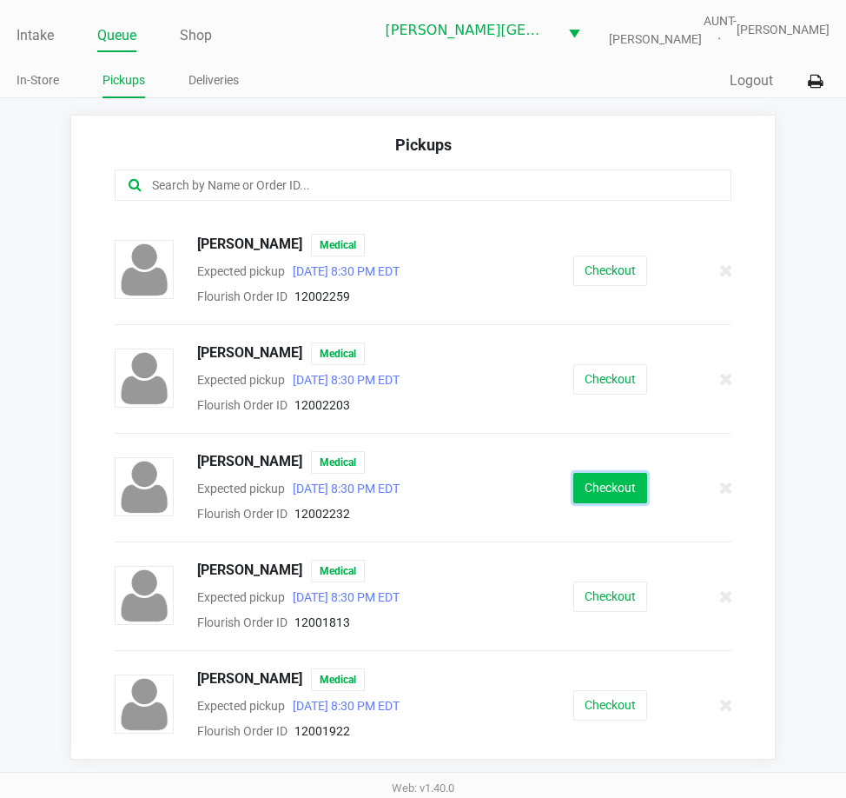
click at [605, 480] on button "Checkout" at bounding box center [611, 488] width 74 height 30
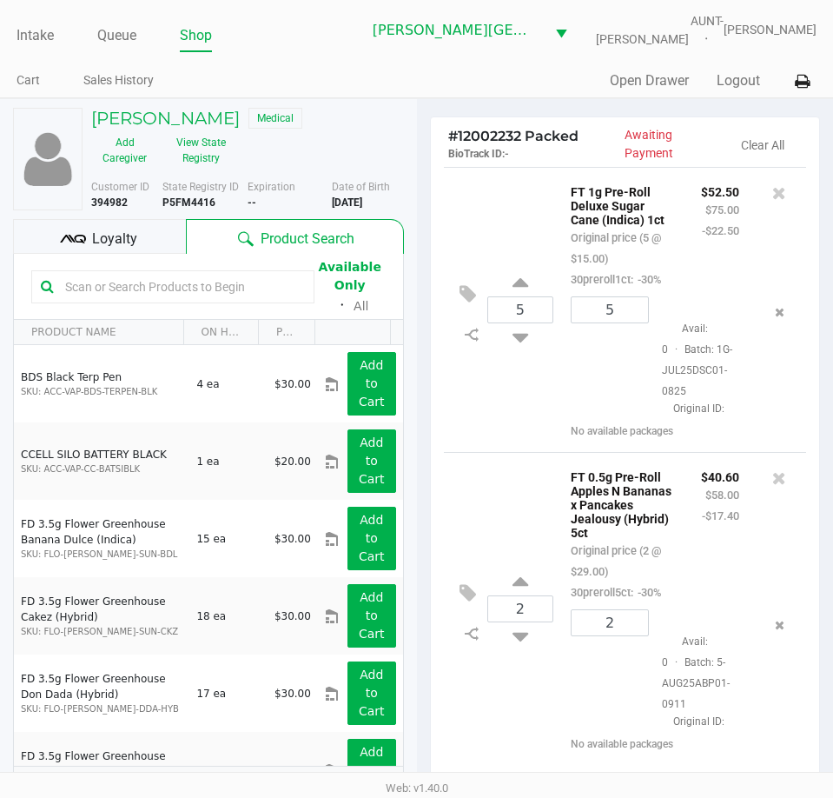
click at [342, 135] on div "Rachel Baker Medical Add Caregiver View State Registry" at bounding box center [247, 140] width 339 height 64
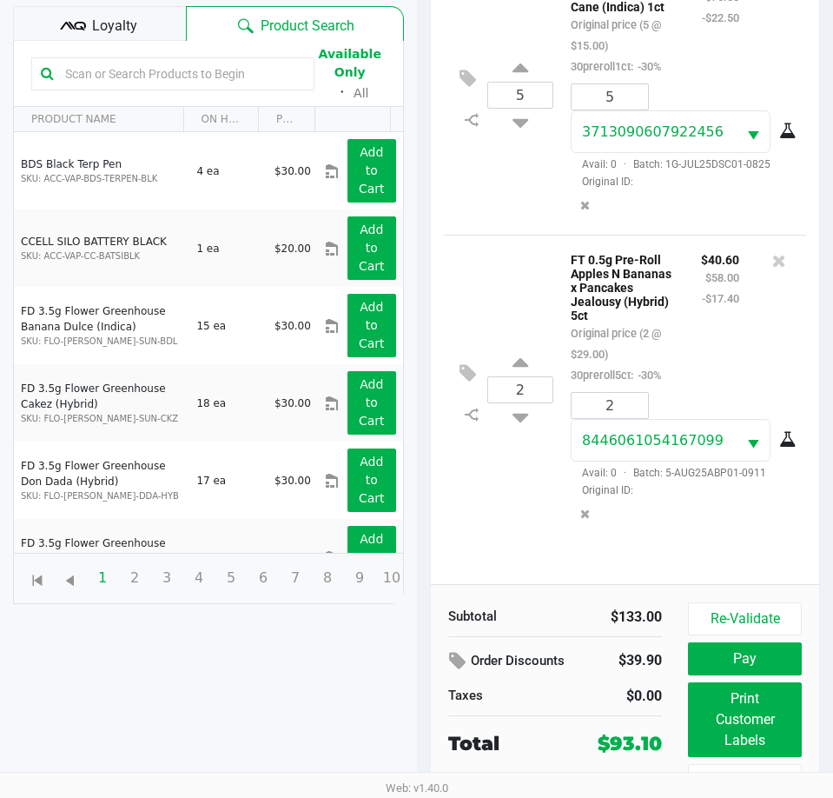
scroll to position [230, 0]
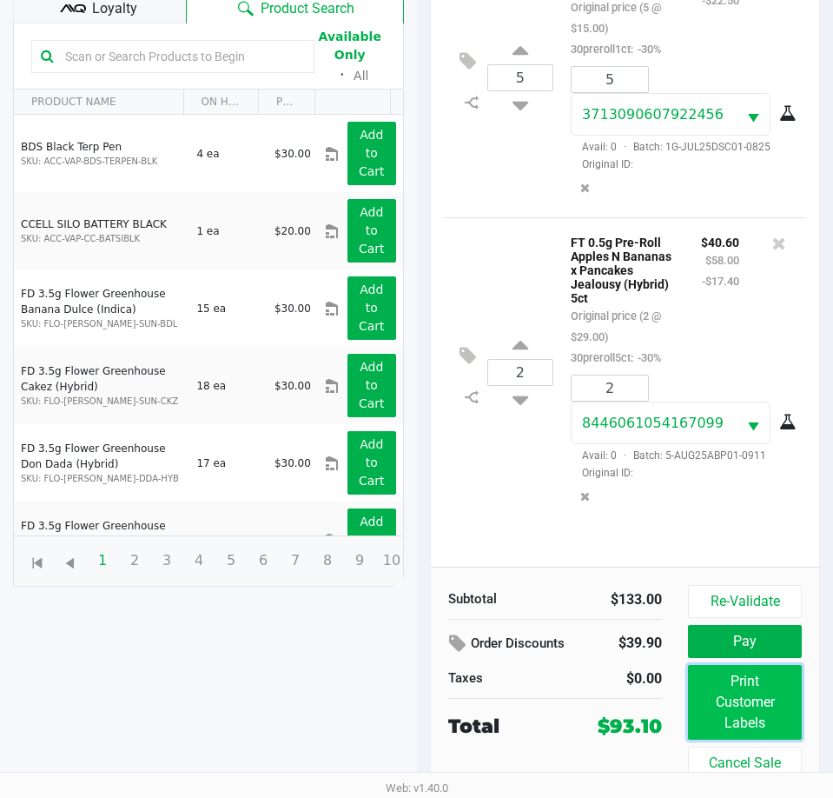
click at [756, 713] on button "Print Customer Labels" at bounding box center [745, 702] width 114 height 75
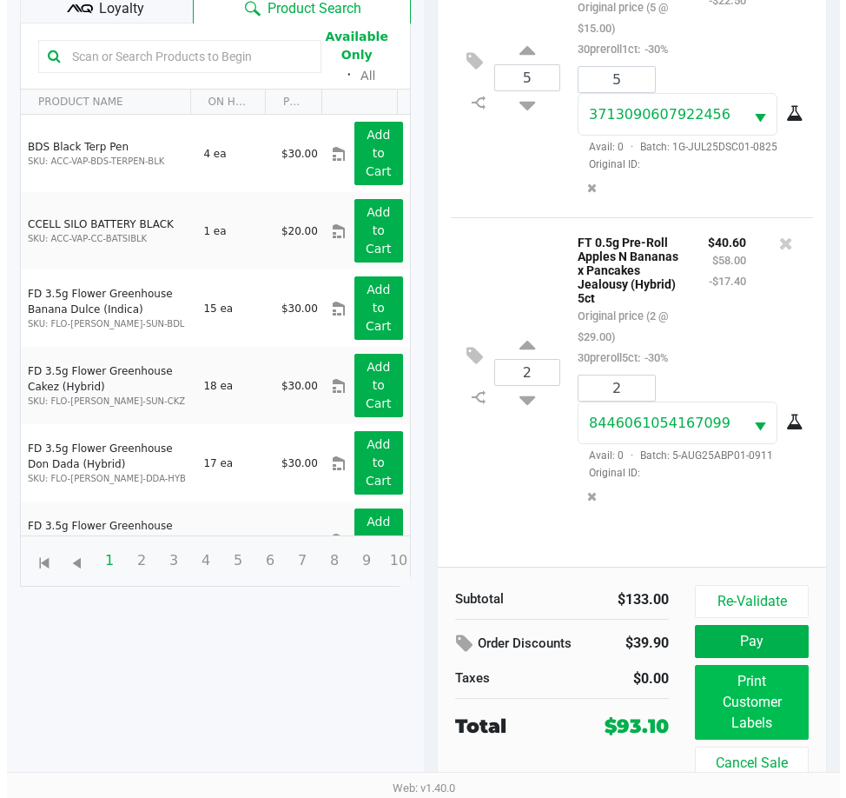
scroll to position [0, 0]
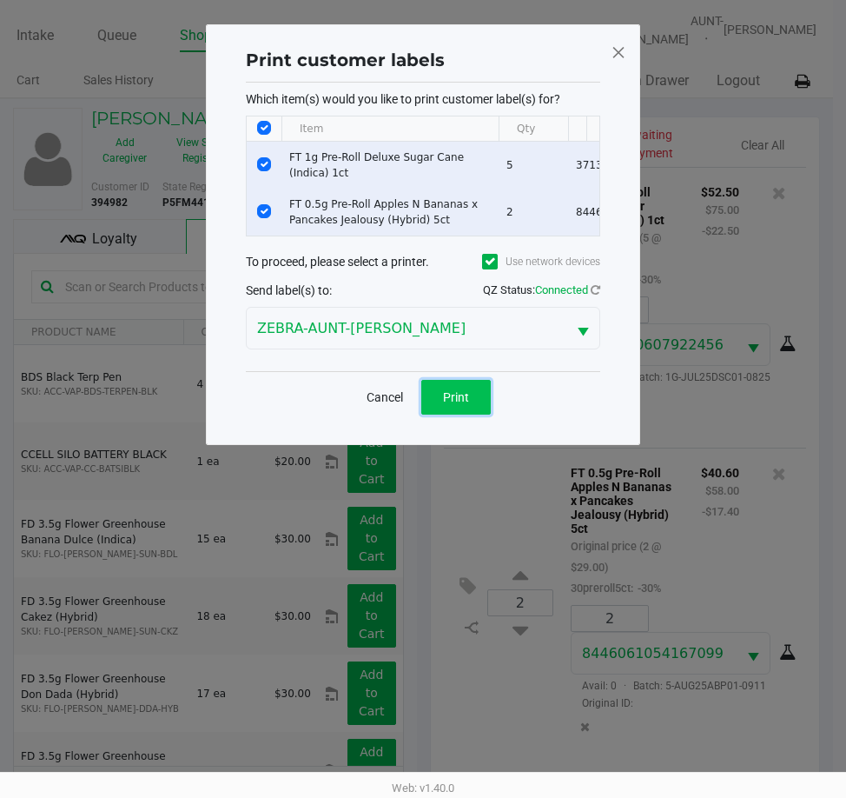
click at [473, 414] on button "Print" at bounding box center [456, 397] width 70 height 35
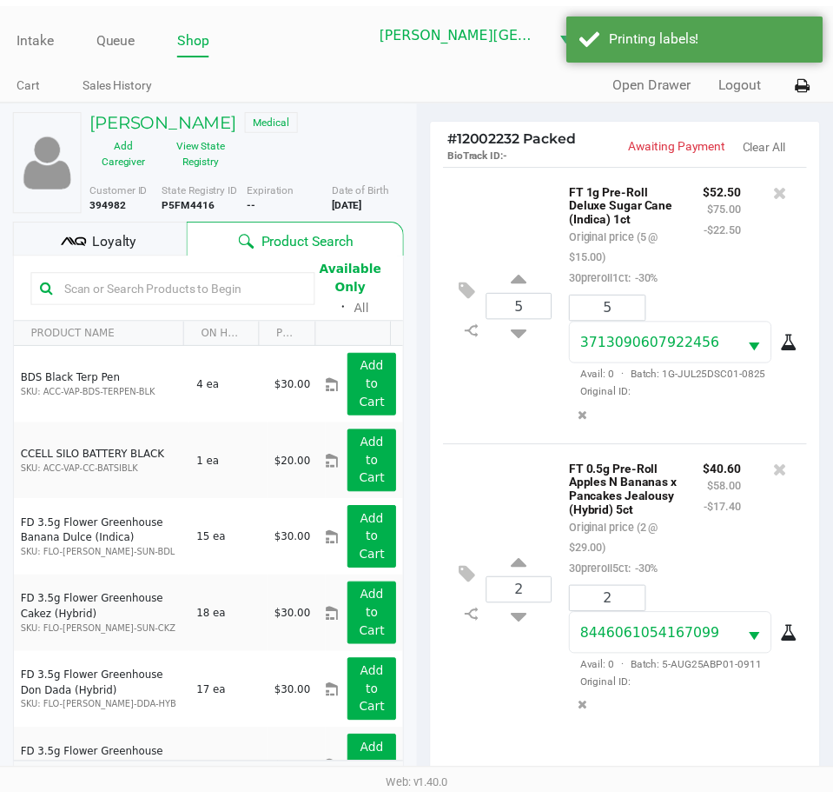
scroll to position [230, 0]
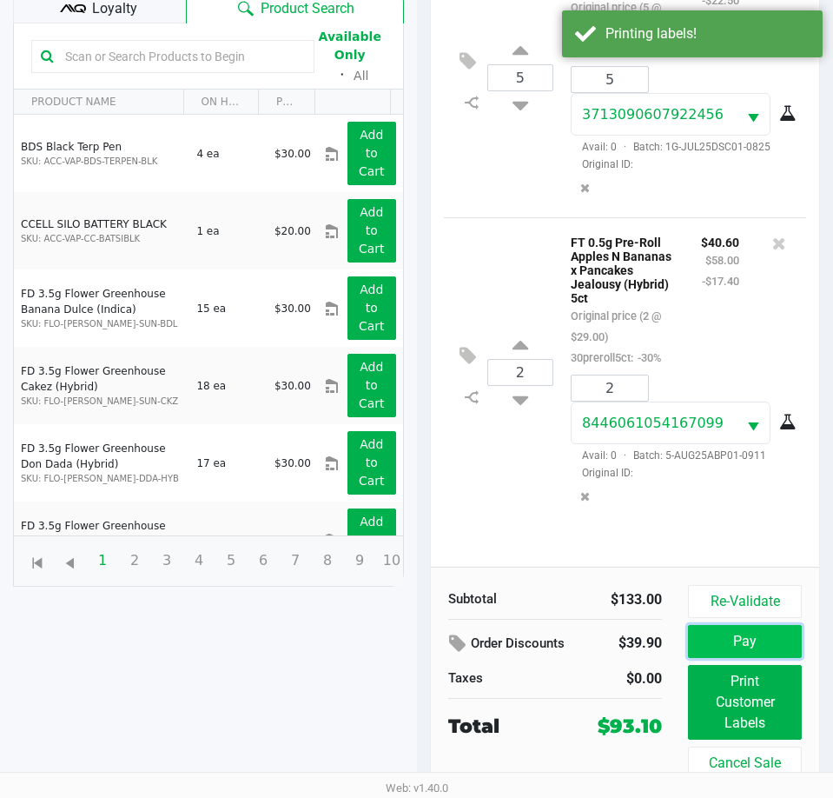
click at [773, 641] on button "Pay" at bounding box center [745, 641] width 114 height 33
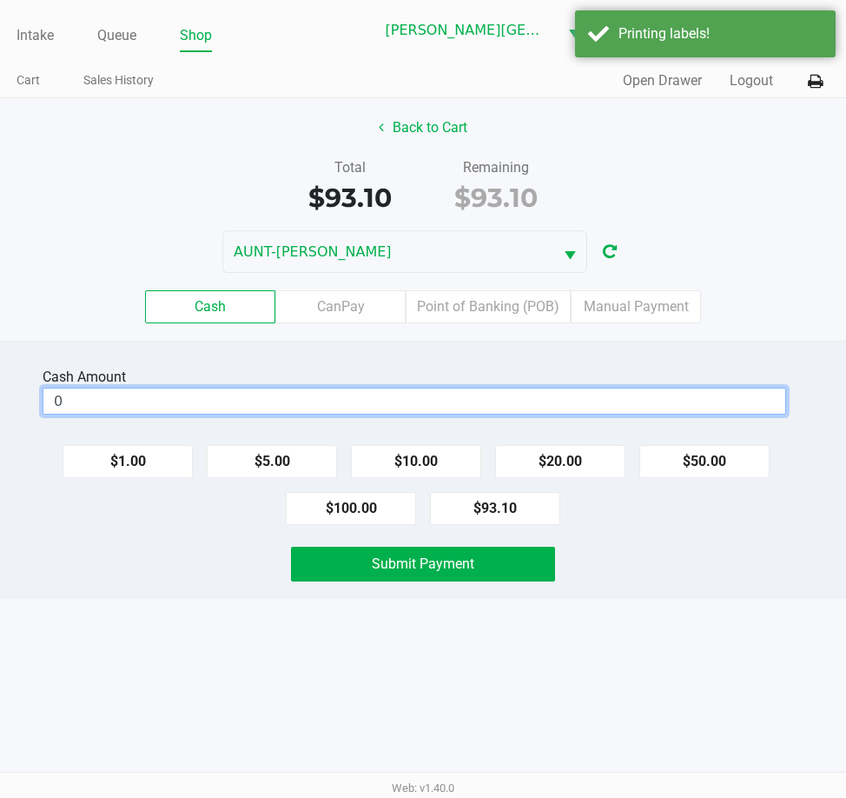
click at [151, 398] on input "0" at bounding box center [414, 400] width 742 height 25
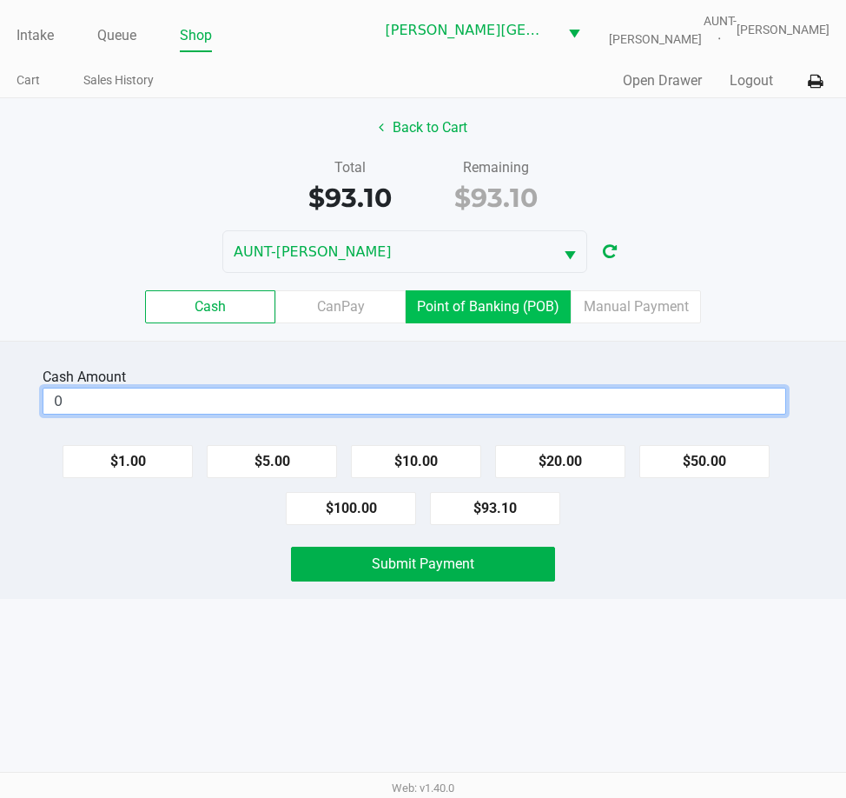
type input "$0.00"
click at [472, 301] on label "Point of Banking (POB)" at bounding box center [488, 306] width 165 height 33
click at [0, 0] on 7 "Point of Banking (POB)" at bounding box center [0, 0] width 0 height 0
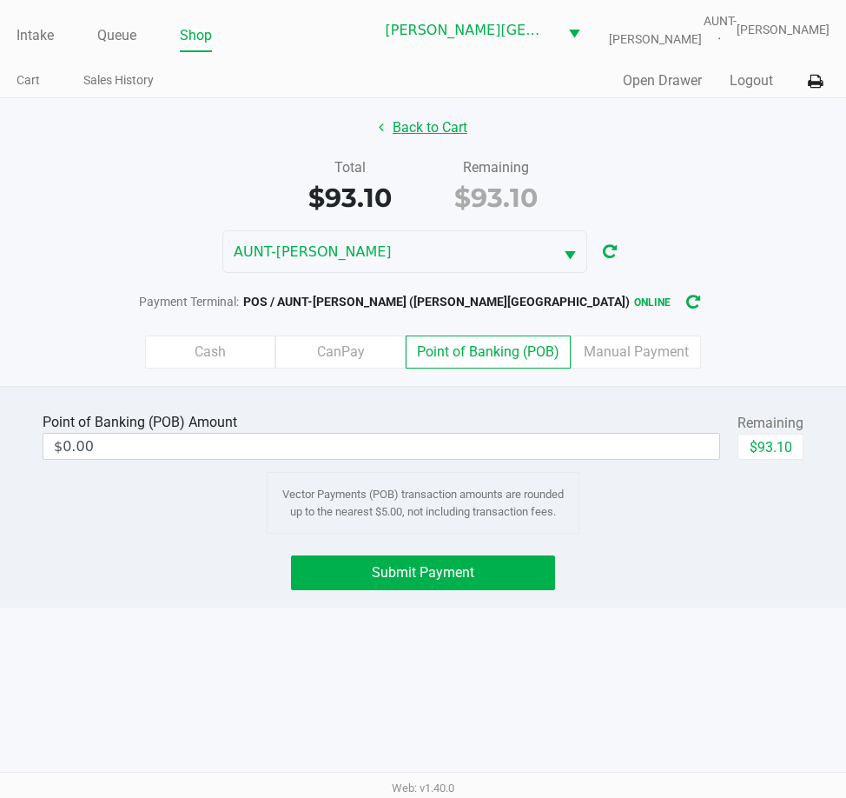
click at [425, 129] on button "Back to Cart" at bounding box center [423, 127] width 111 height 33
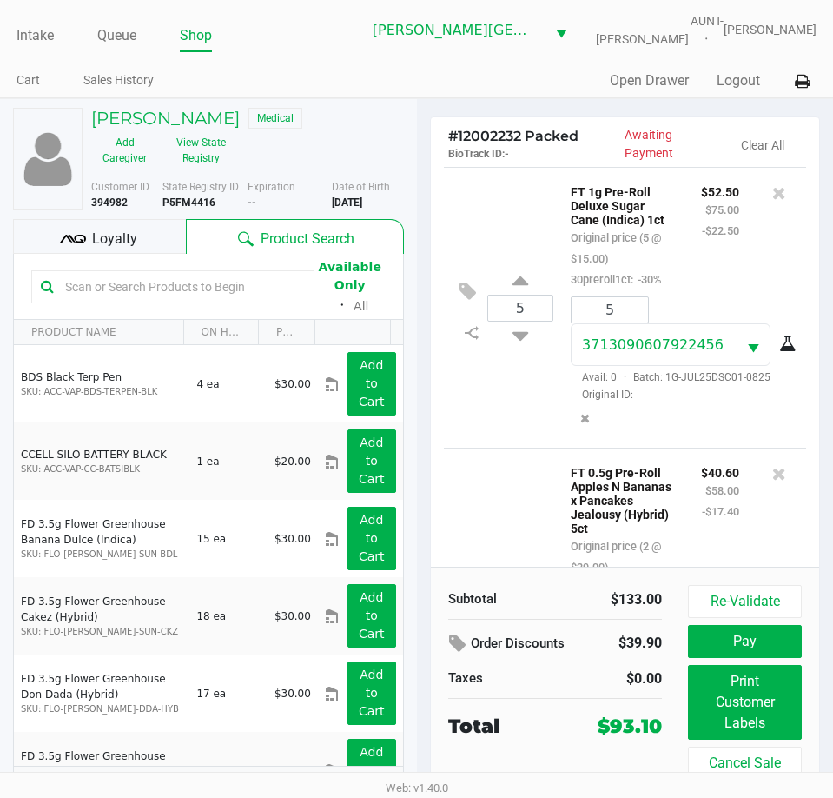
click at [160, 228] on div "Loyalty" at bounding box center [99, 236] width 173 height 35
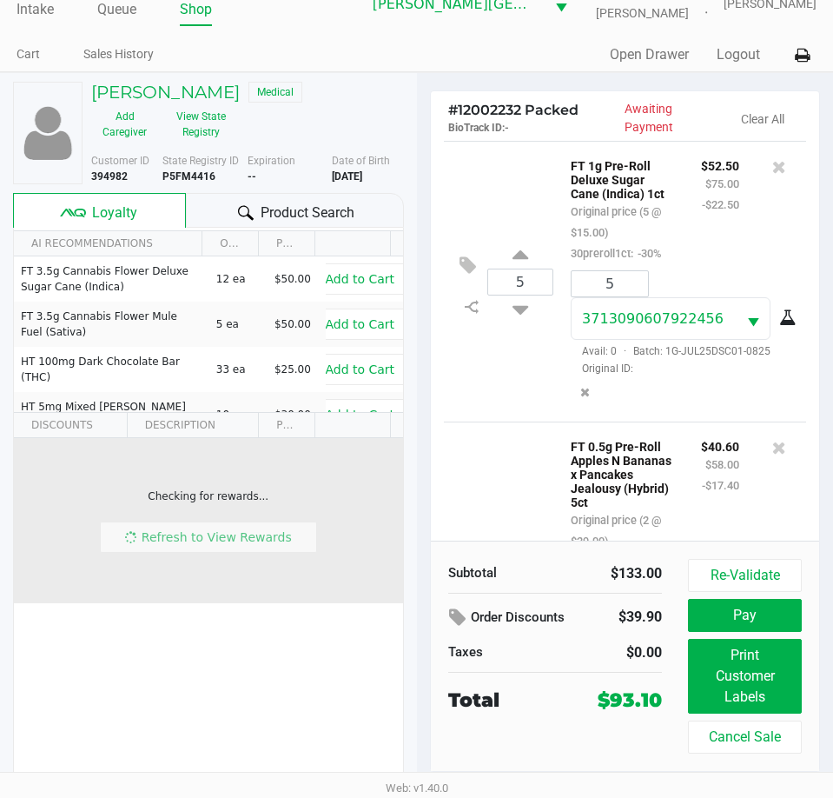
scroll to position [28, 0]
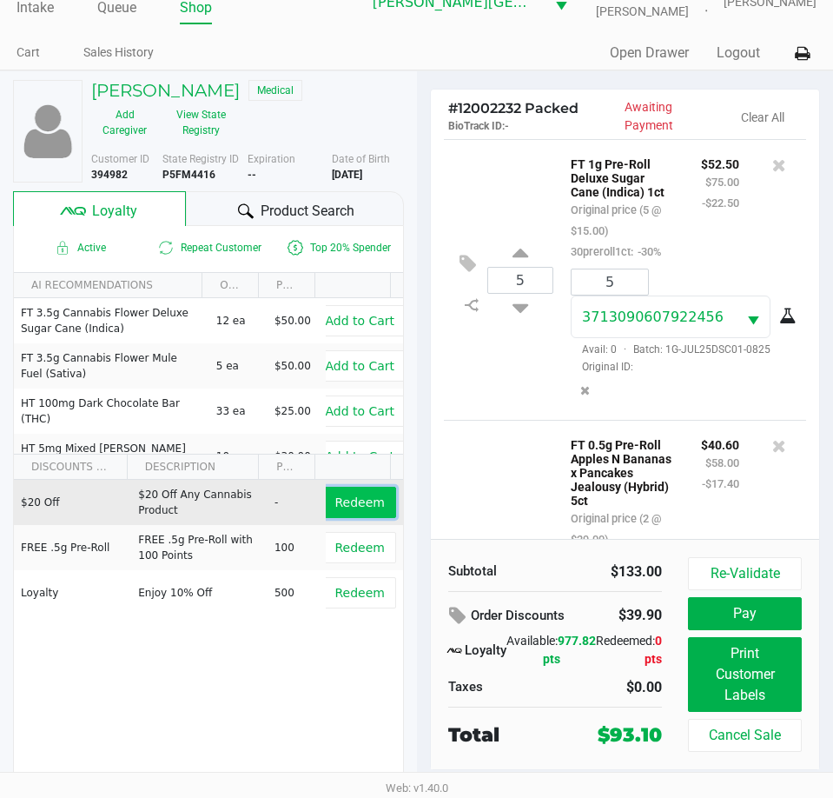
click at [357, 502] on span "Redeem" at bounding box center [360, 502] width 50 height 14
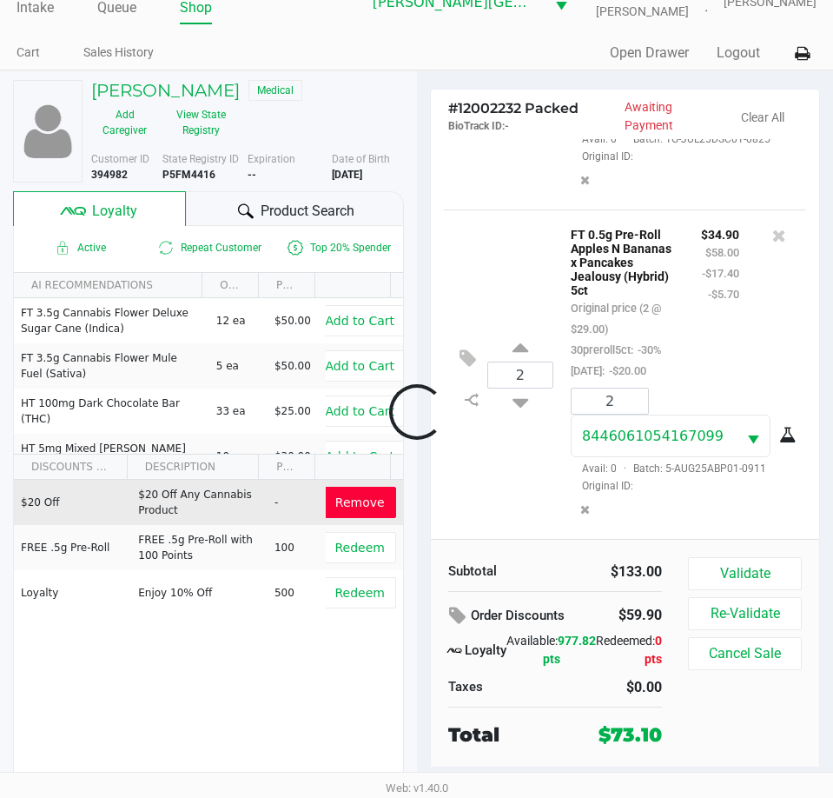
scroll to position [351, 0]
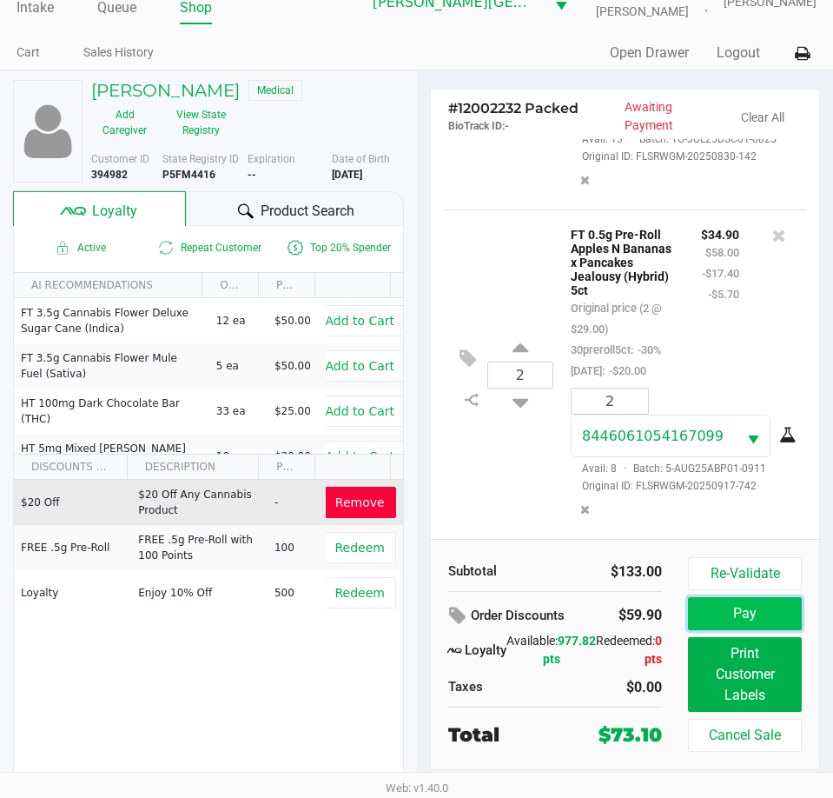
click at [740, 616] on button "Pay" at bounding box center [745, 613] width 114 height 33
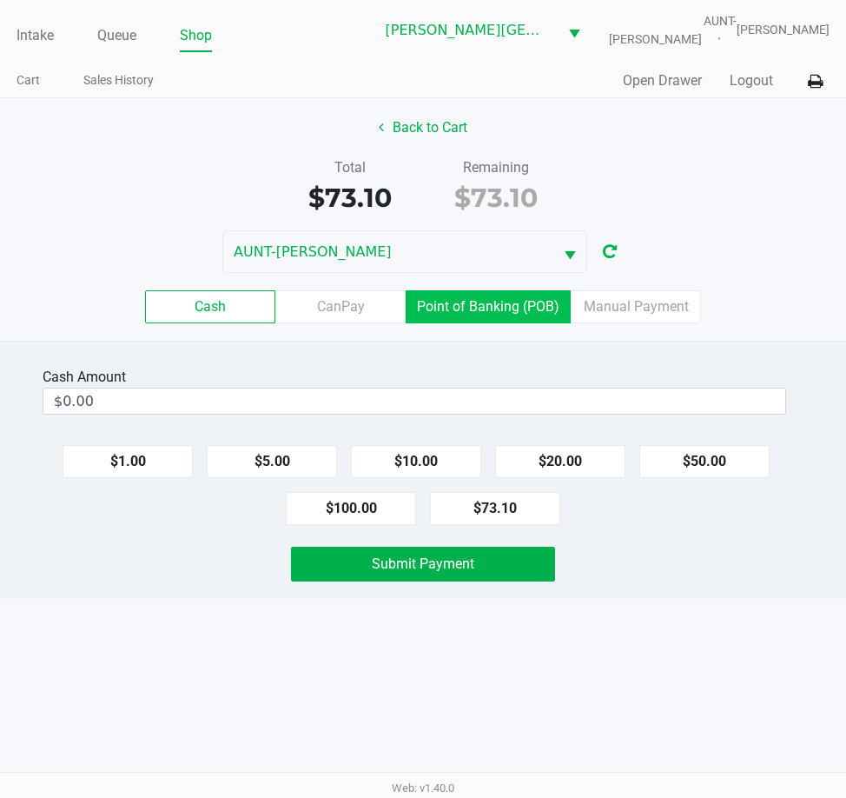
click at [464, 300] on label "Point of Banking (POB)" at bounding box center [488, 306] width 165 height 33
click at [0, 0] on 7 "Point of Banking (POB)" at bounding box center [0, 0] width 0 height 0
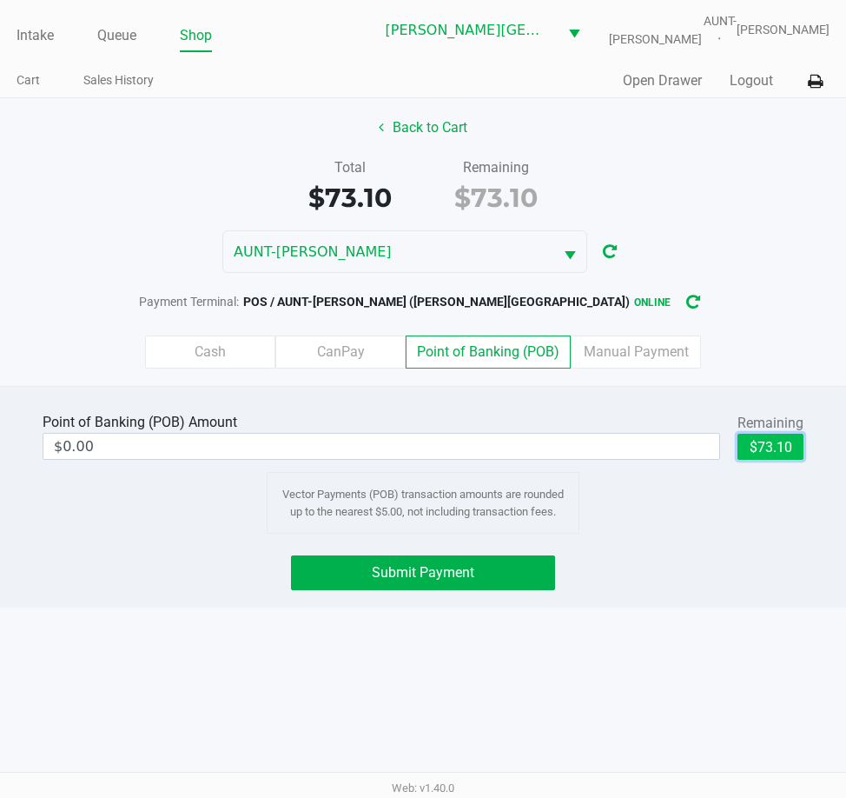
click at [758, 450] on button "$73.10" at bounding box center [771, 447] width 66 height 26
type input "$73.10"
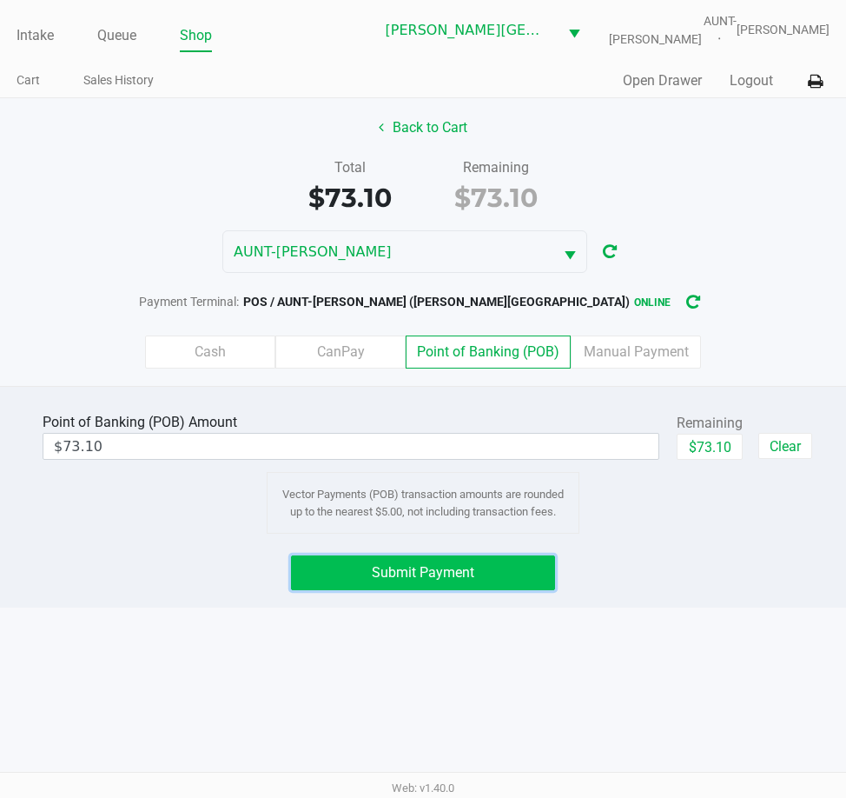
click at [529, 569] on button "Submit Payment" at bounding box center [423, 572] width 265 height 35
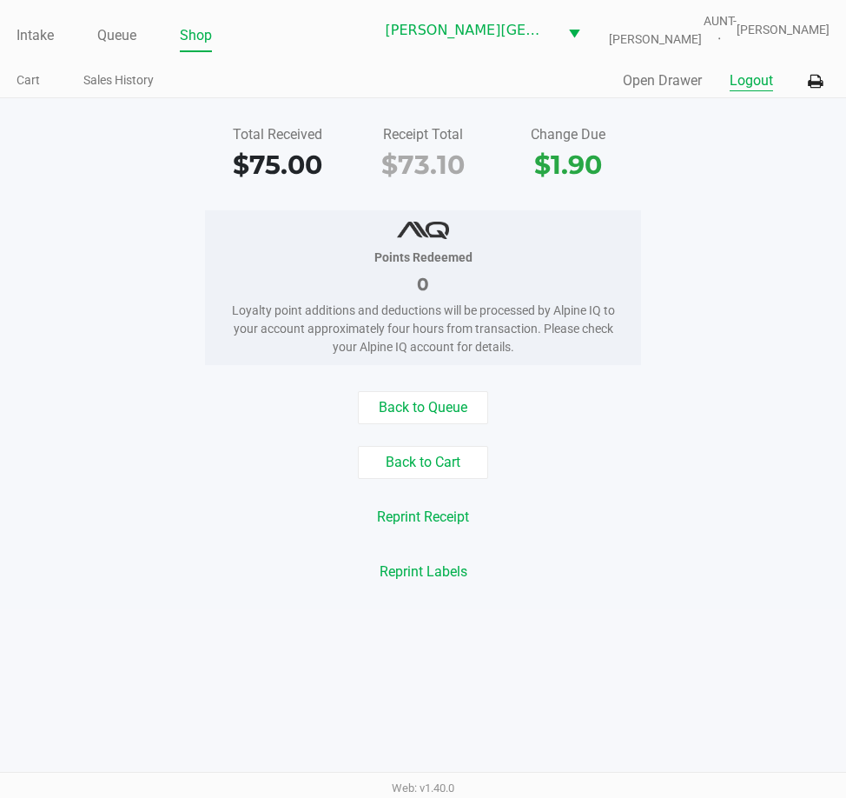
click at [739, 85] on button "Logout" at bounding box center [751, 80] width 43 height 21
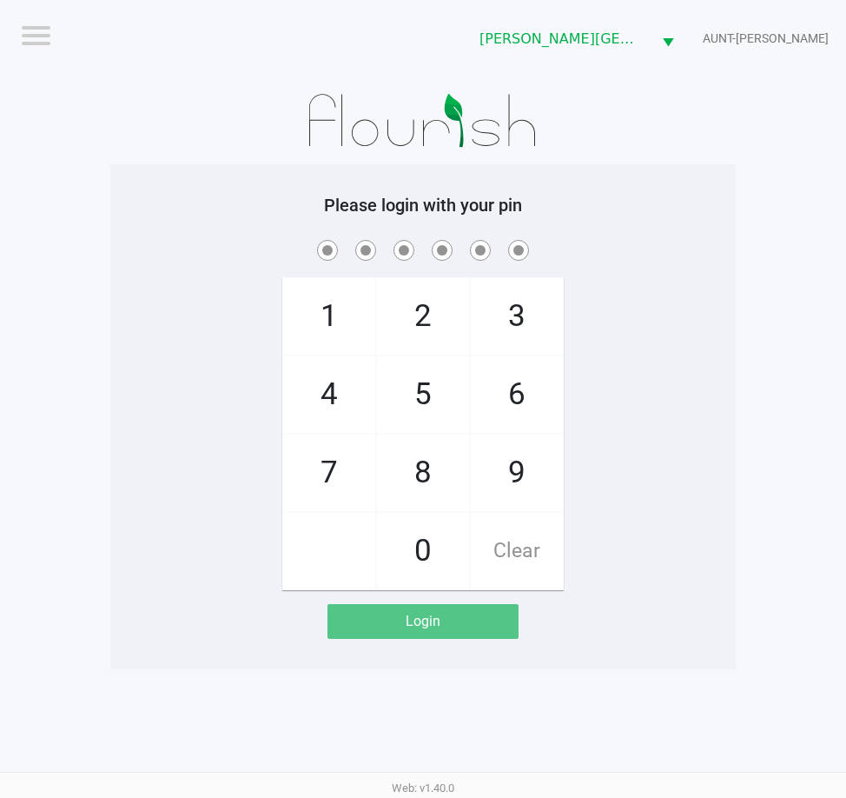
click at [194, 196] on h5 "Please login with your pin" at bounding box center [423, 205] width 600 height 21
click at [107, 269] on app-pos-login-wrapper "Logout Bonita Springs WC AUNT-SARAH Please login with your pin 1 4 7 2 5 8 0 3 …" at bounding box center [423, 334] width 846 height 669
click at [204, 344] on div "1 4 7 2 5 8 0 3 6 9 Clear" at bounding box center [423, 413] width 626 height 354
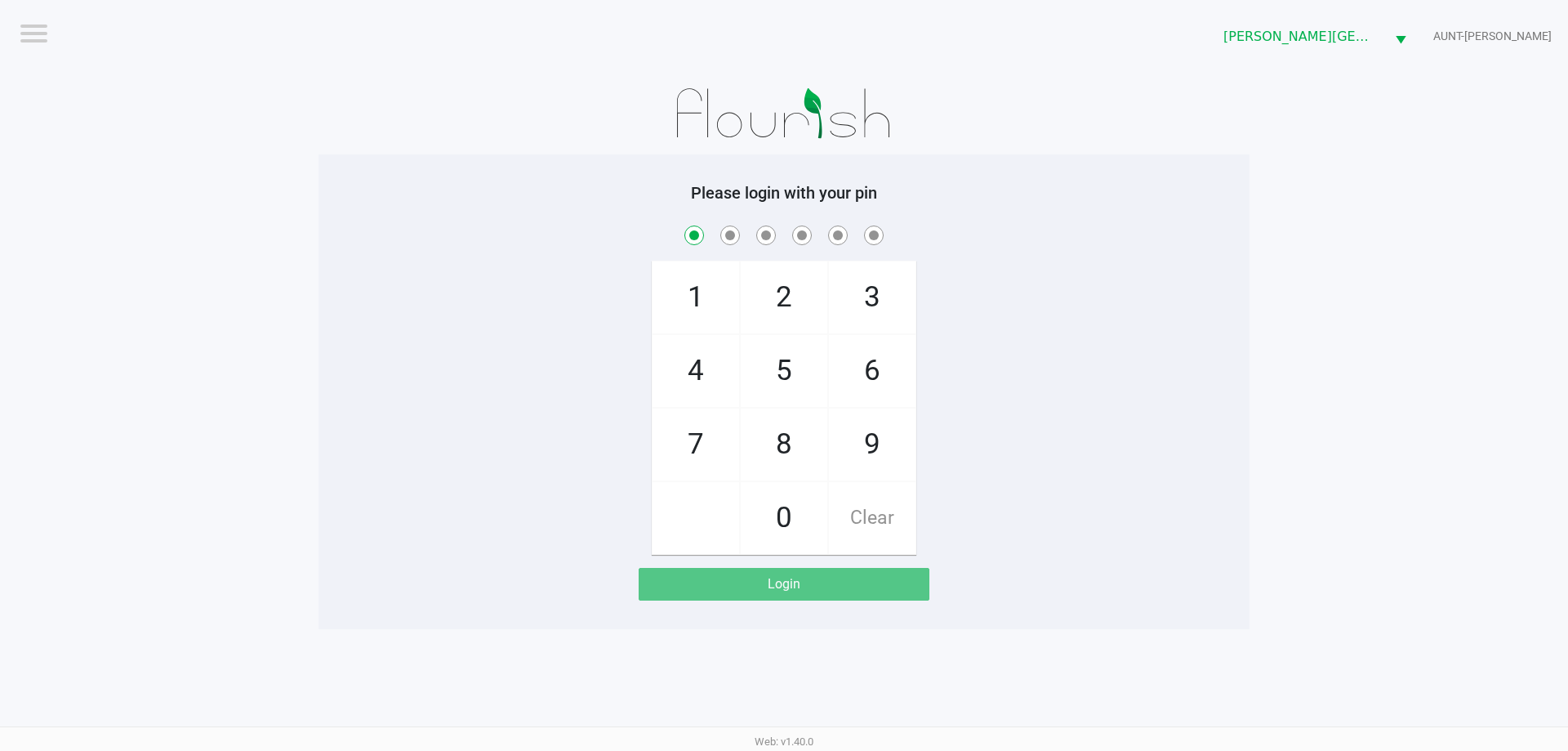
checkbox input "true"
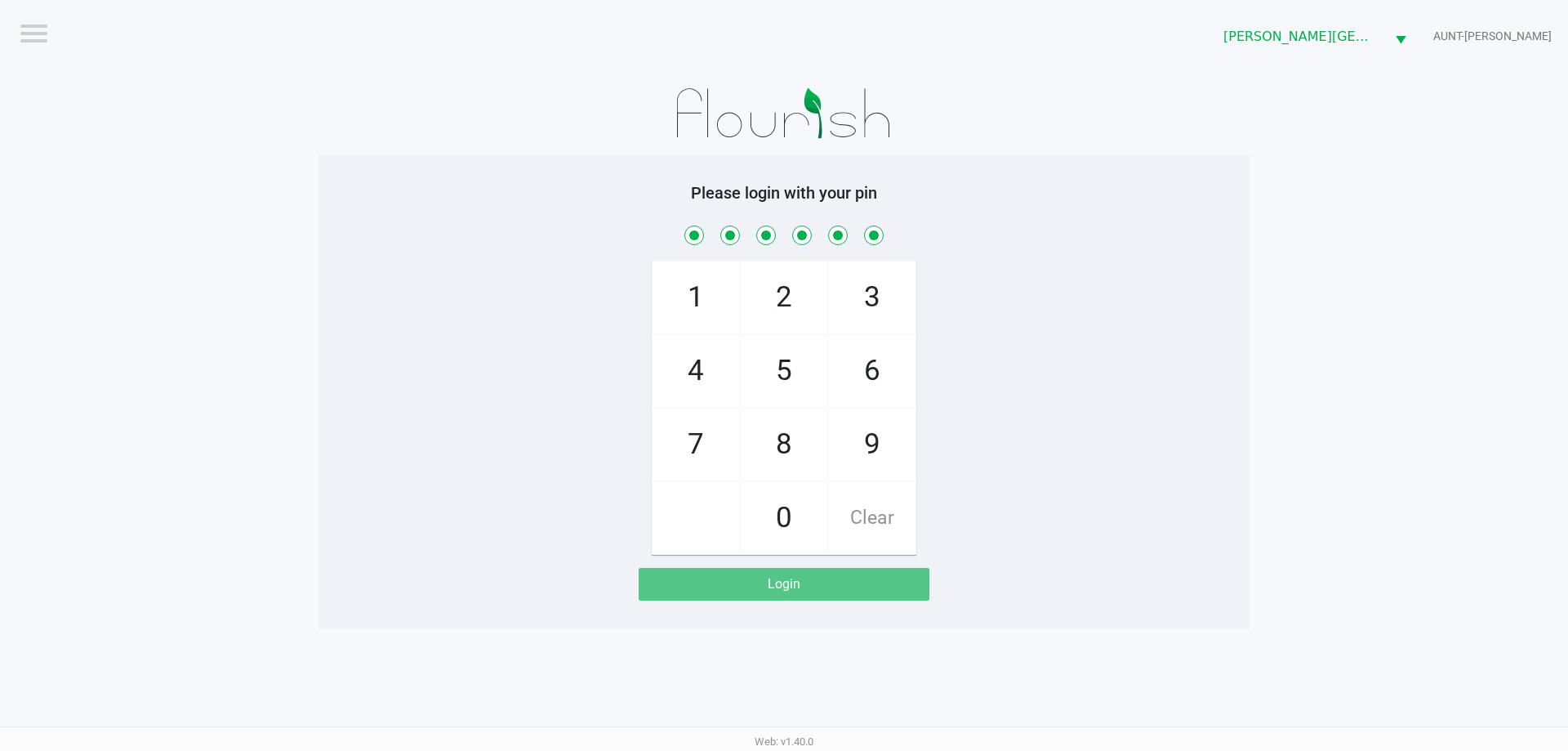
checkbox input "true"
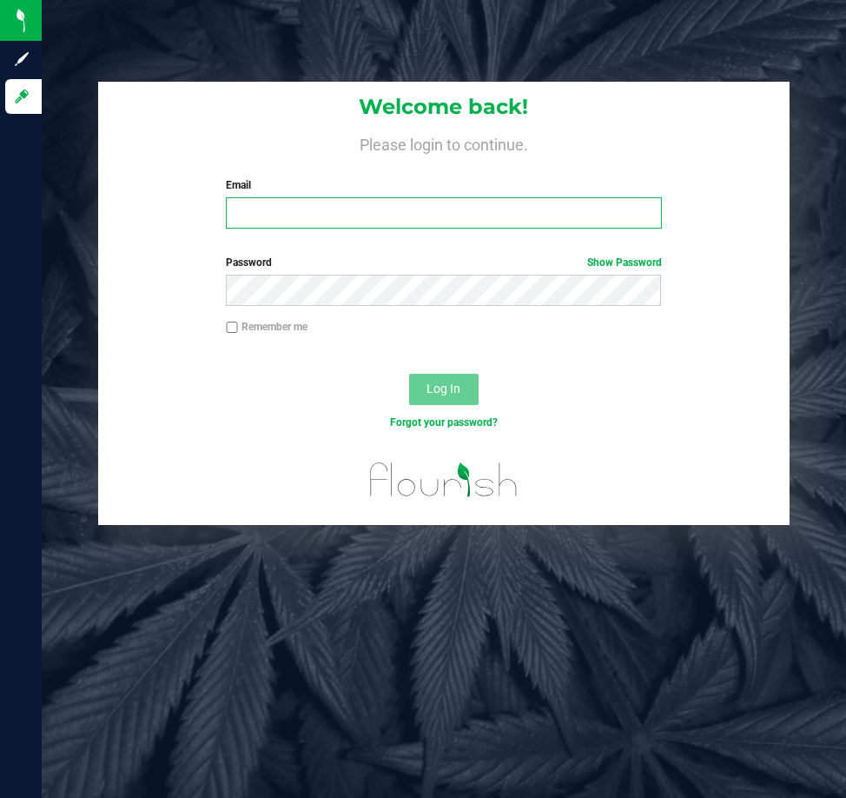
drag, startPoint x: 315, startPoint y: 214, endPoint x: 305, endPoint y: 169, distance: 46.4
click at [315, 213] on input "Email" at bounding box center [443, 212] width 435 height 31
type input "[EMAIL_ADDRESS][DOMAIN_NAME]"
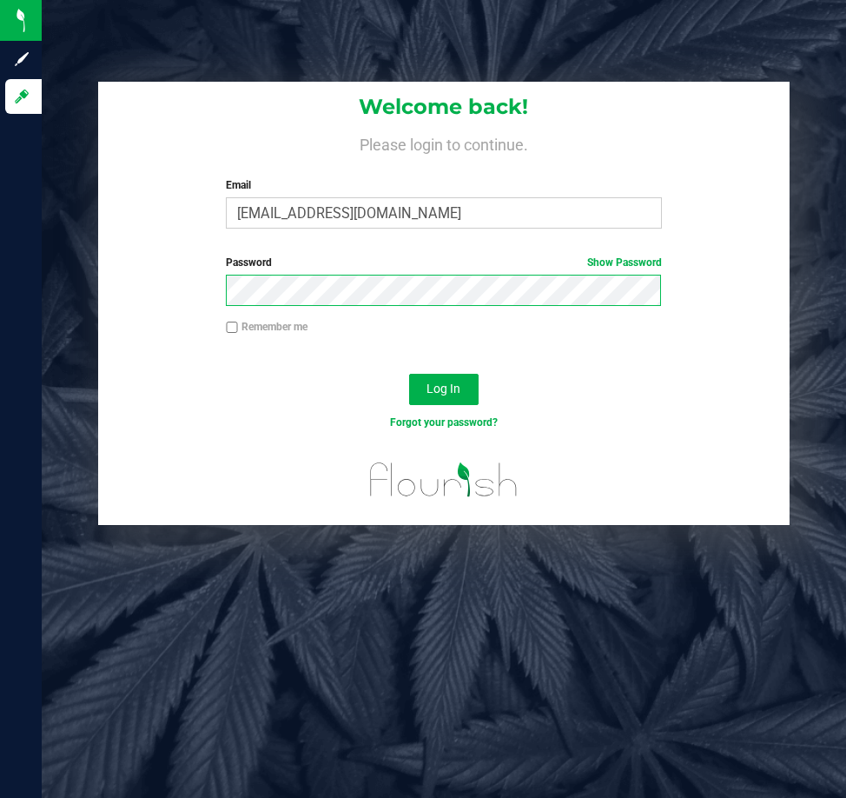
click at [409, 374] on button "Log In" at bounding box center [444, 389] width 70 height 31
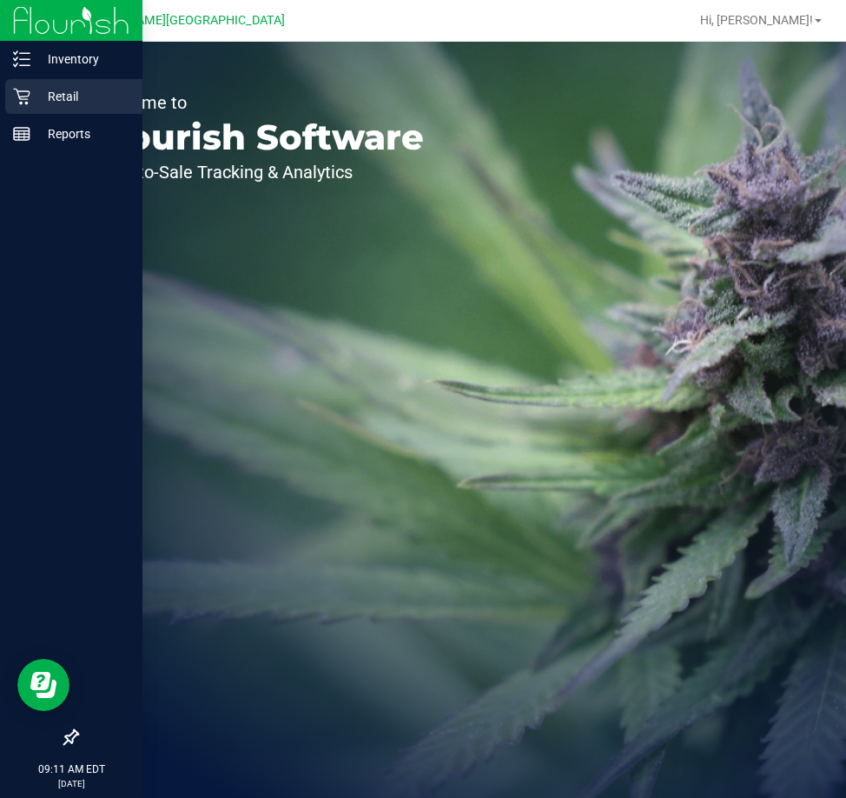
click at [37, 87] on p "Retail" at bounding box center [82, 96] width 104 height 21
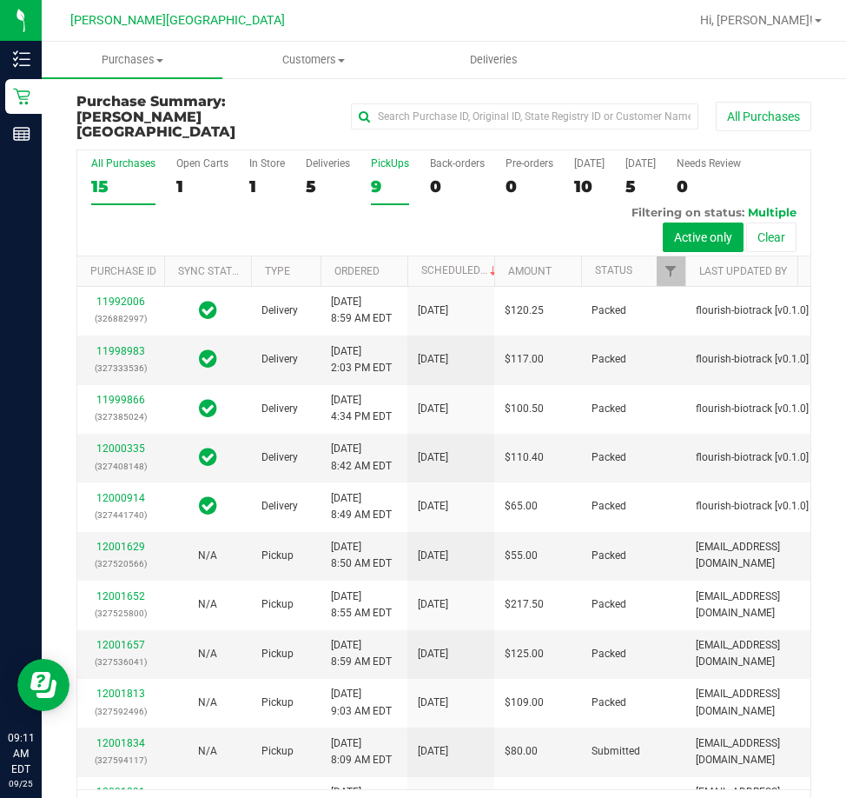
click at [395, 176] on div "9" at bounding box center [390, 186] width 38 height 20
click at [0, 0] on input "PickUps 9" at bounding box center [0, 0] width 0 height 0
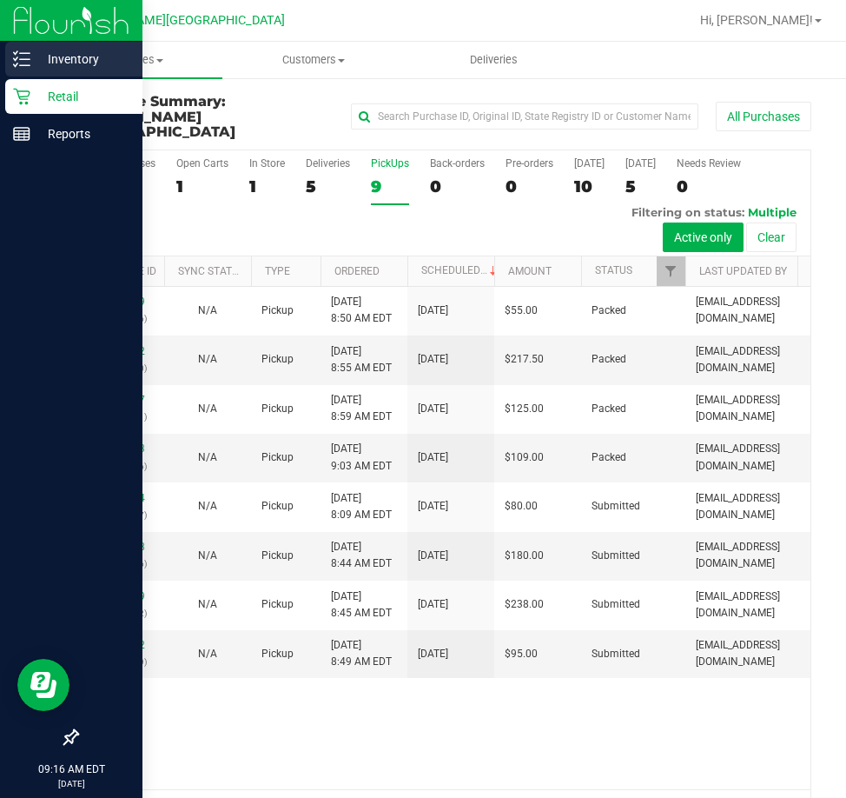
click at [95, 63] on p "Inventory" at bounding box center [82, 59] width 104 height 21
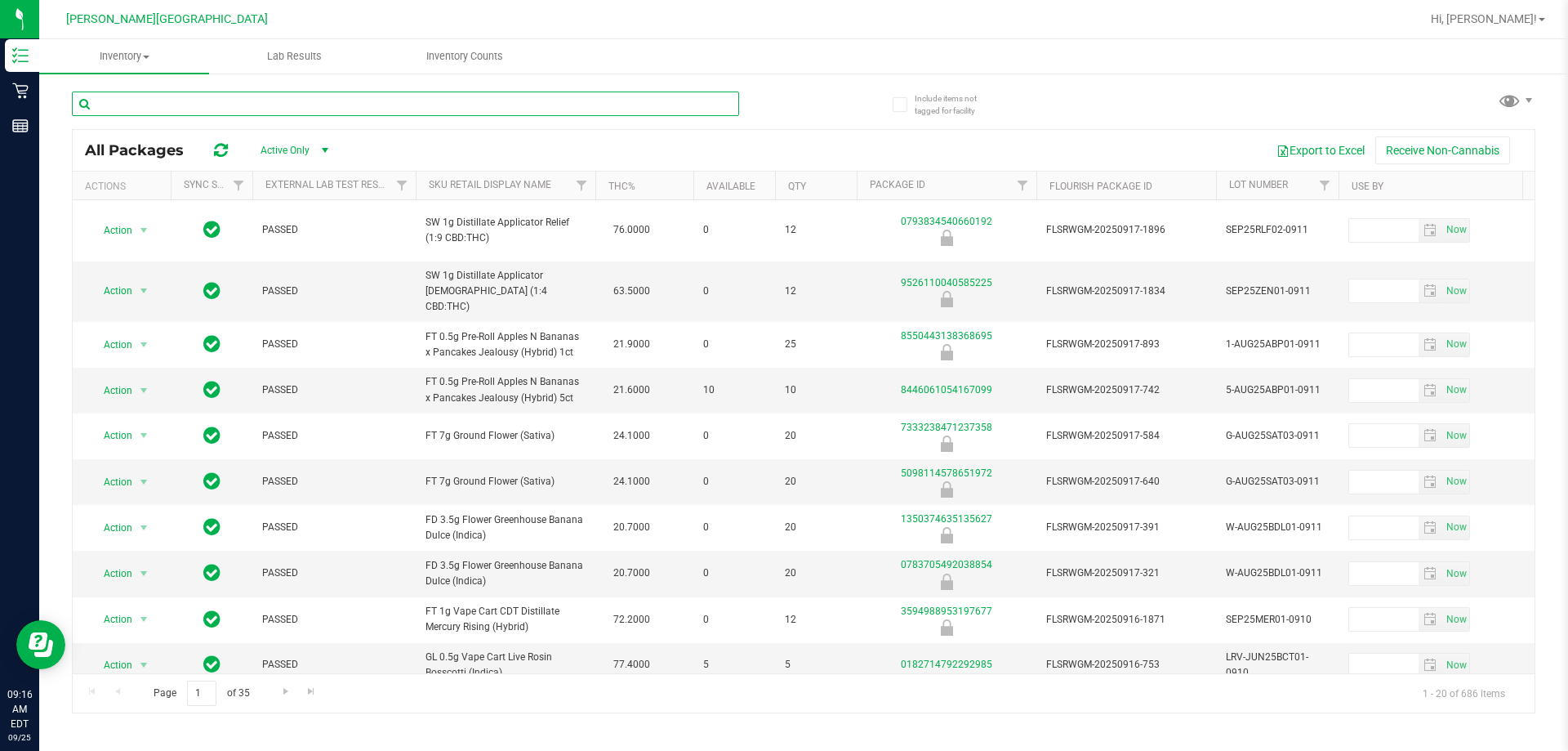
click at [349, 102] on input "text" at bounding box center [405, 103] width 667 height 24
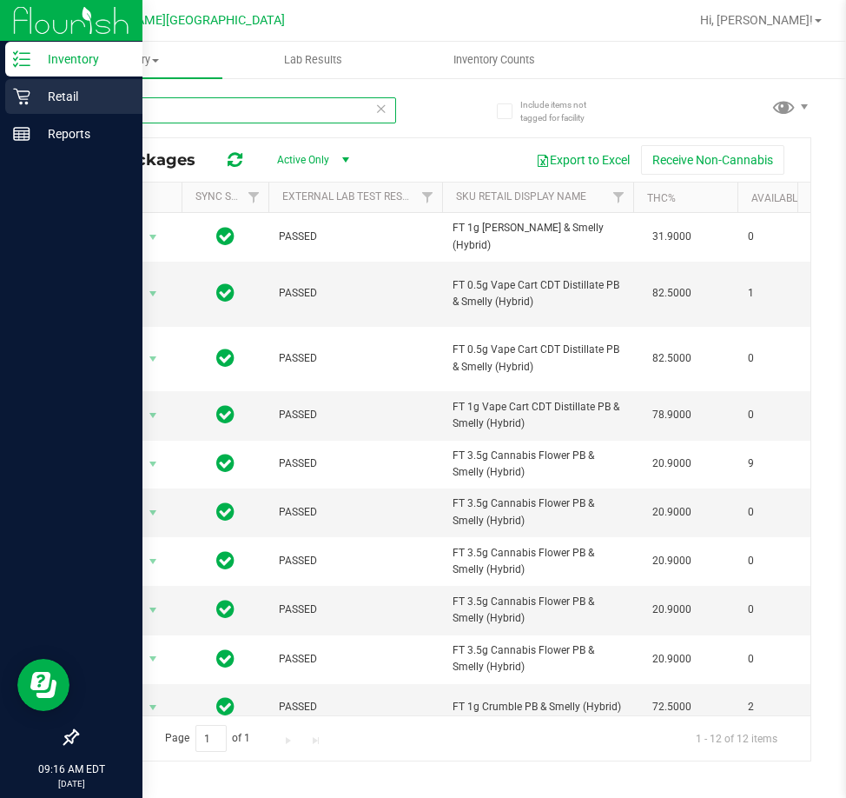
type input "pbs"
click at [58, 103] on p "Retail" at bounding box center [82, 96] width 104 height 21
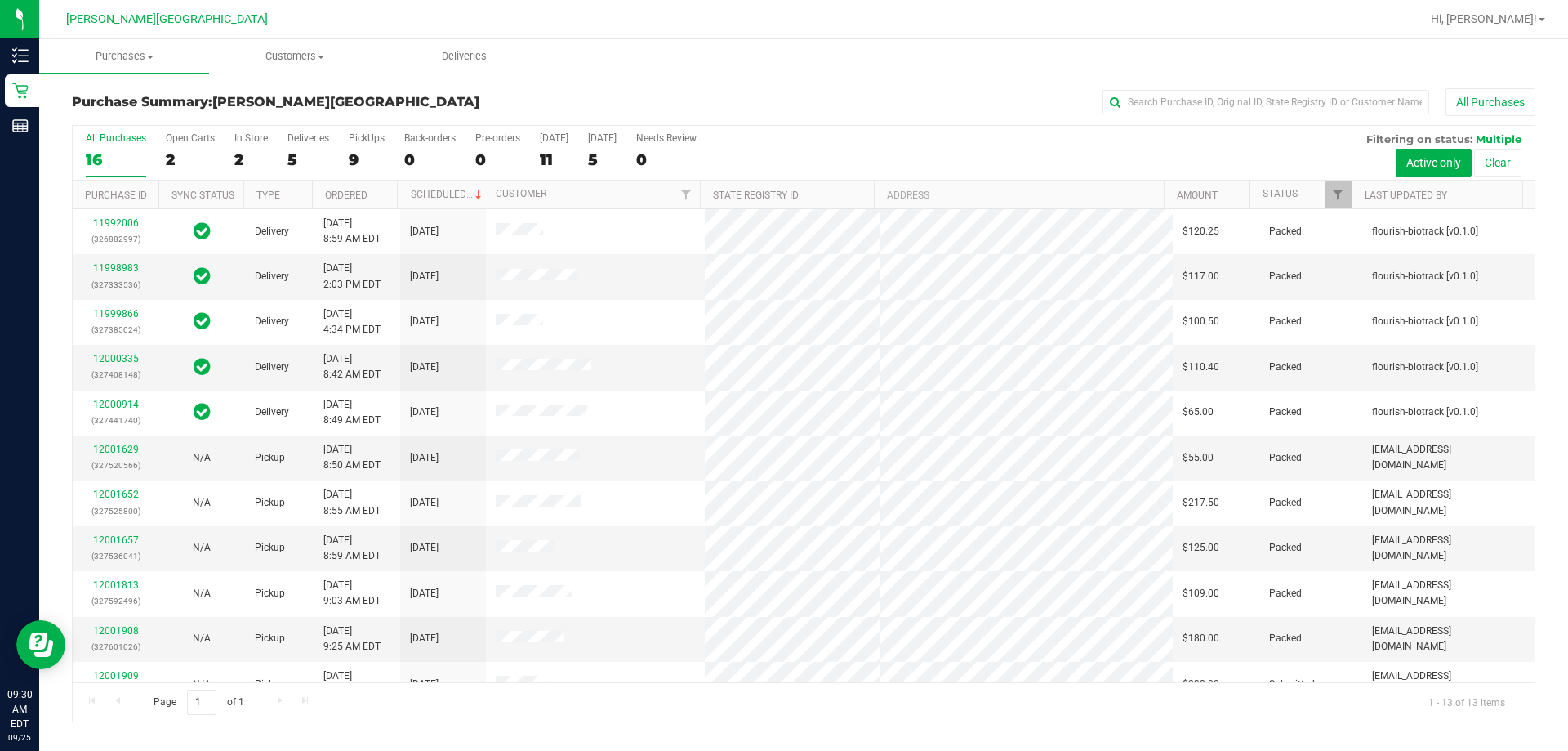
scroll to position [115, 0]
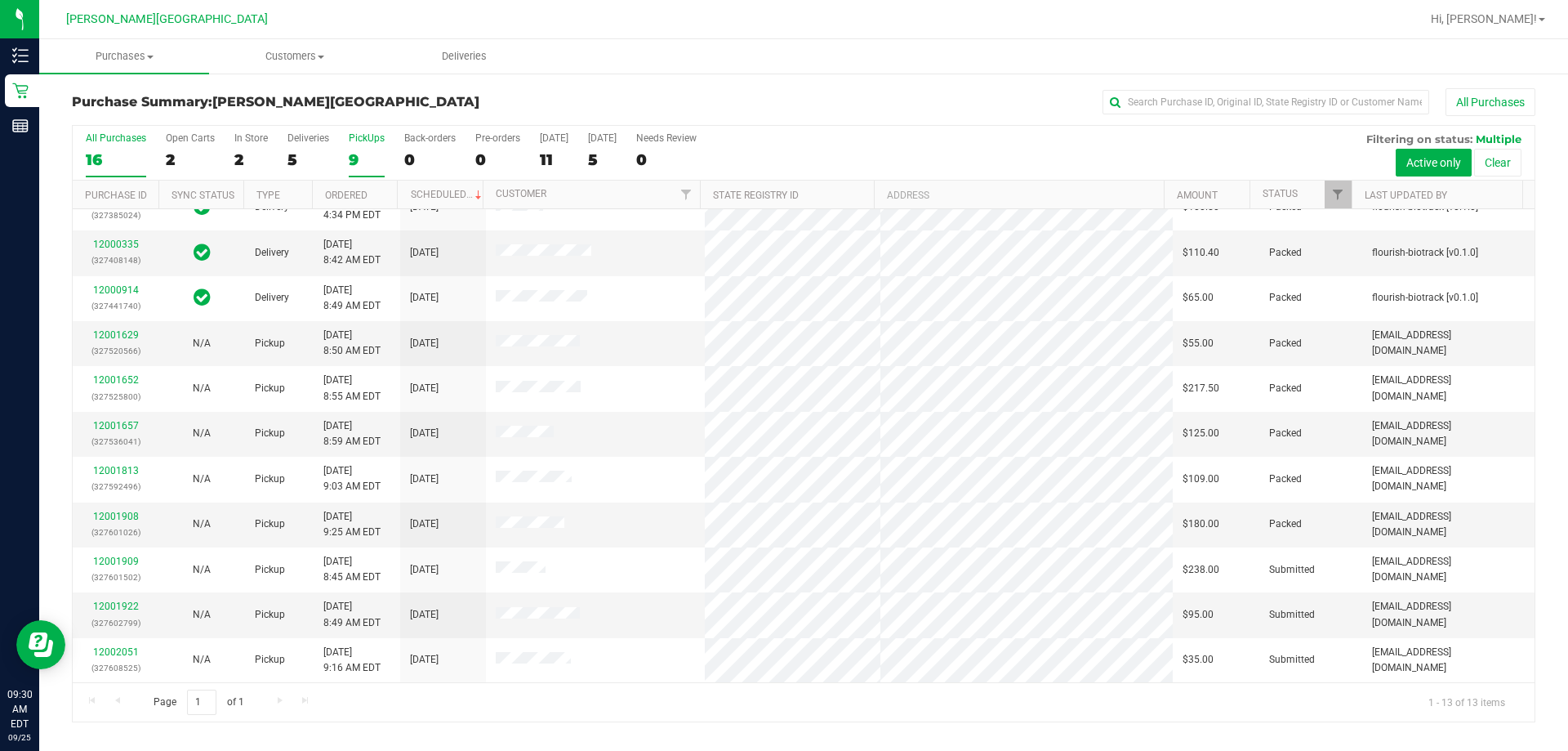
click at [373, 148] on label "PickUps 9" at bounding box center [367, 155] width 36 height 45
click at [0, 0] on input "PickUps 9" at bounding box center [0, 0] width 0 height 0
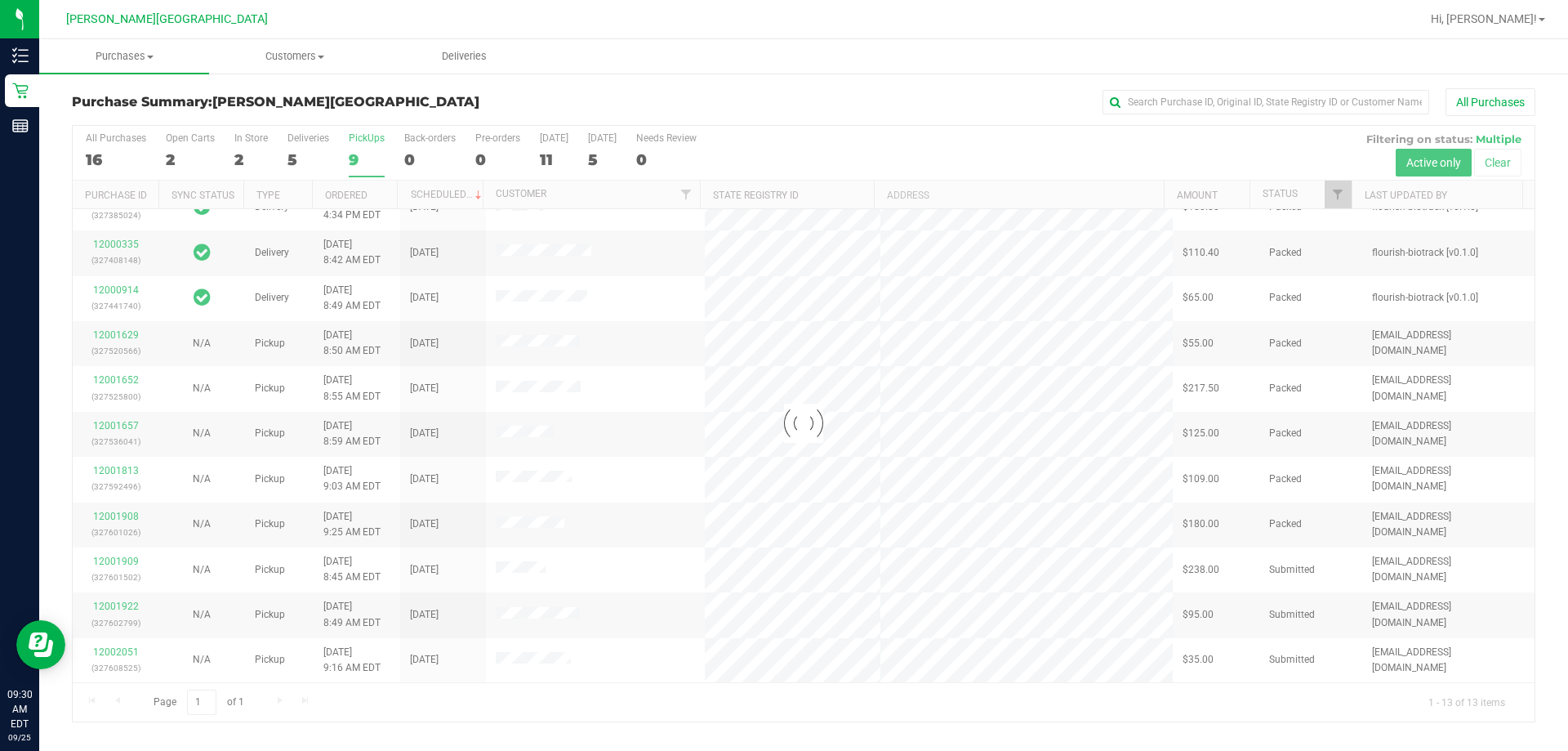
scroll to position [0, 0]
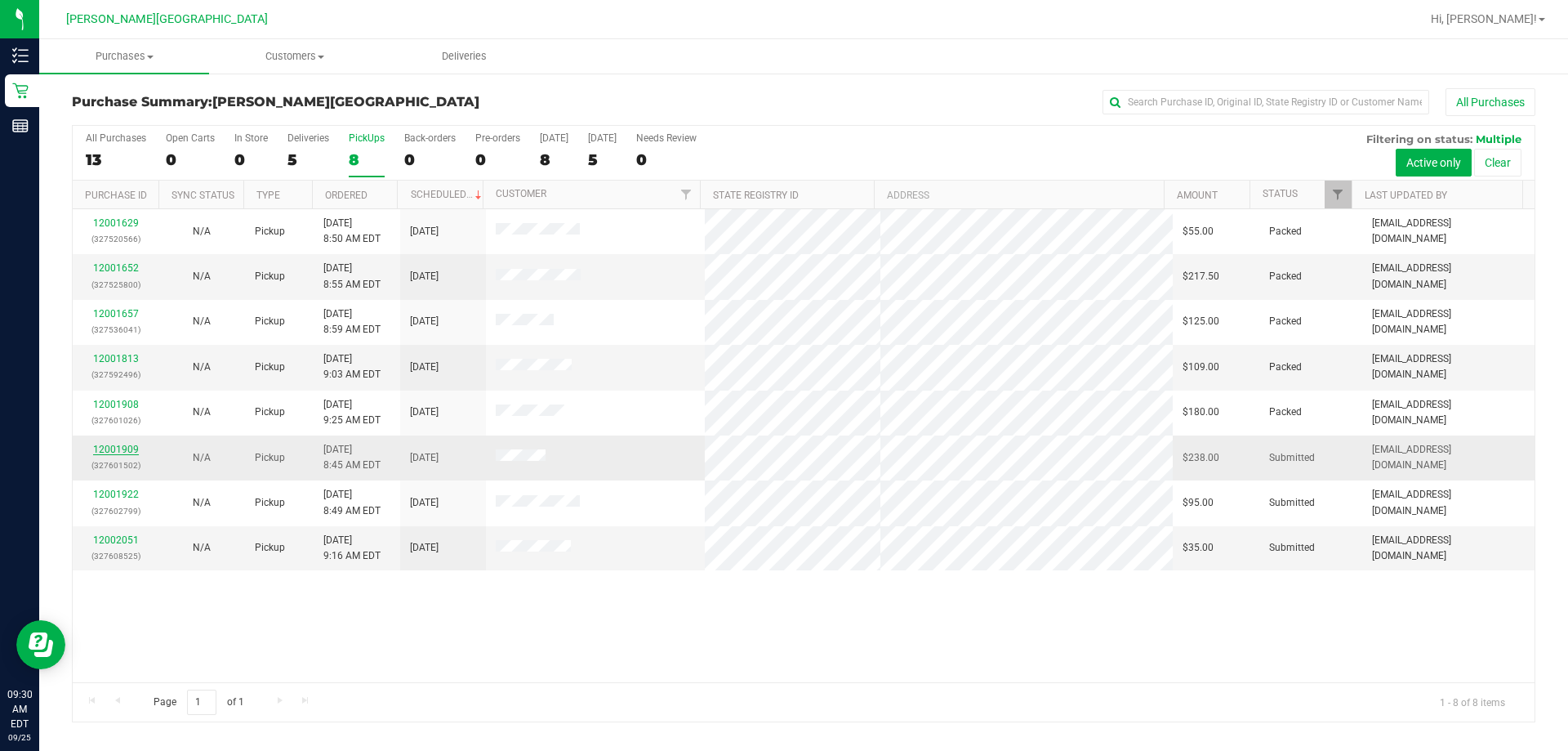
click at [123, 446] on link "12001909" at bounding box center [116, 449] width 46 height 11
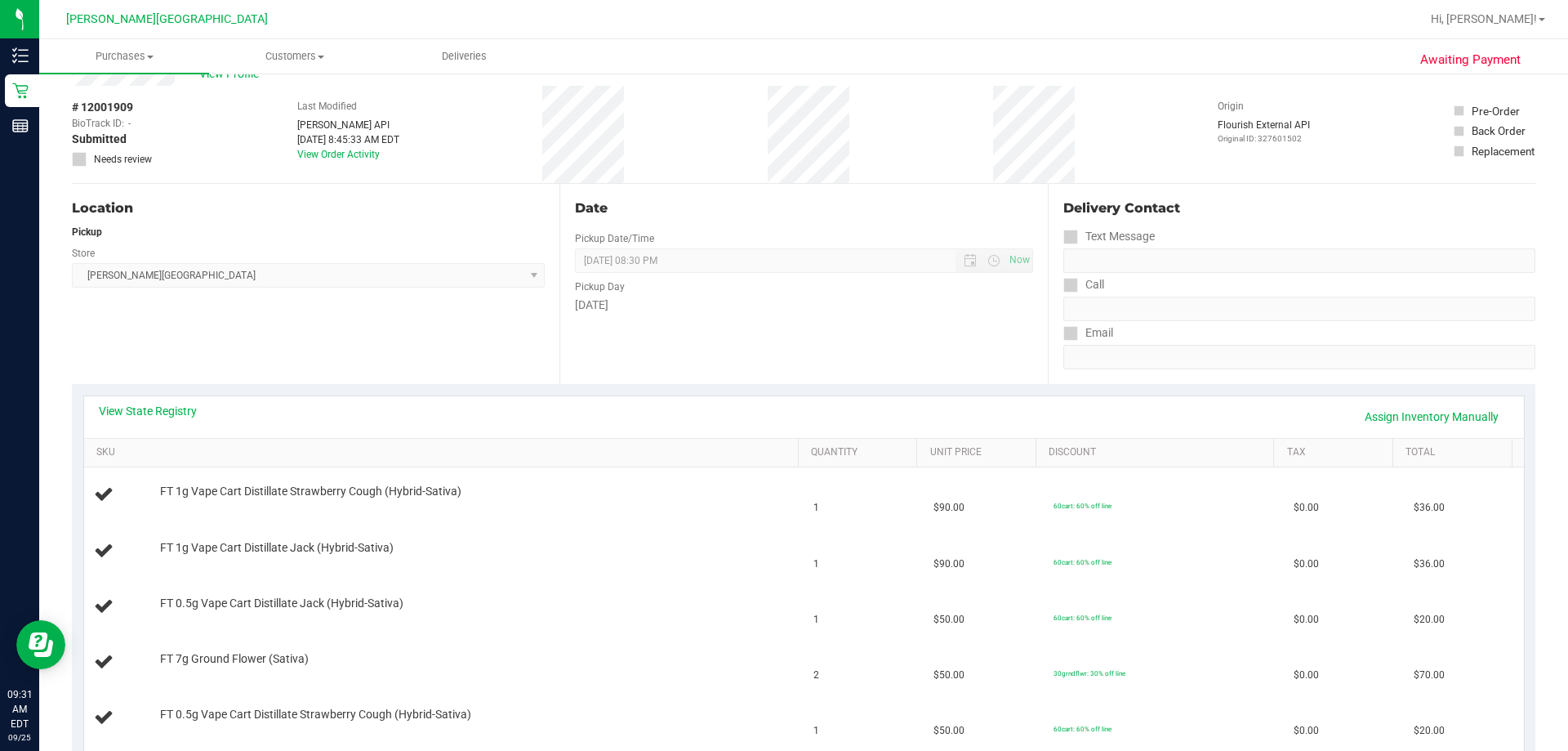
scroll to position [164, 0]
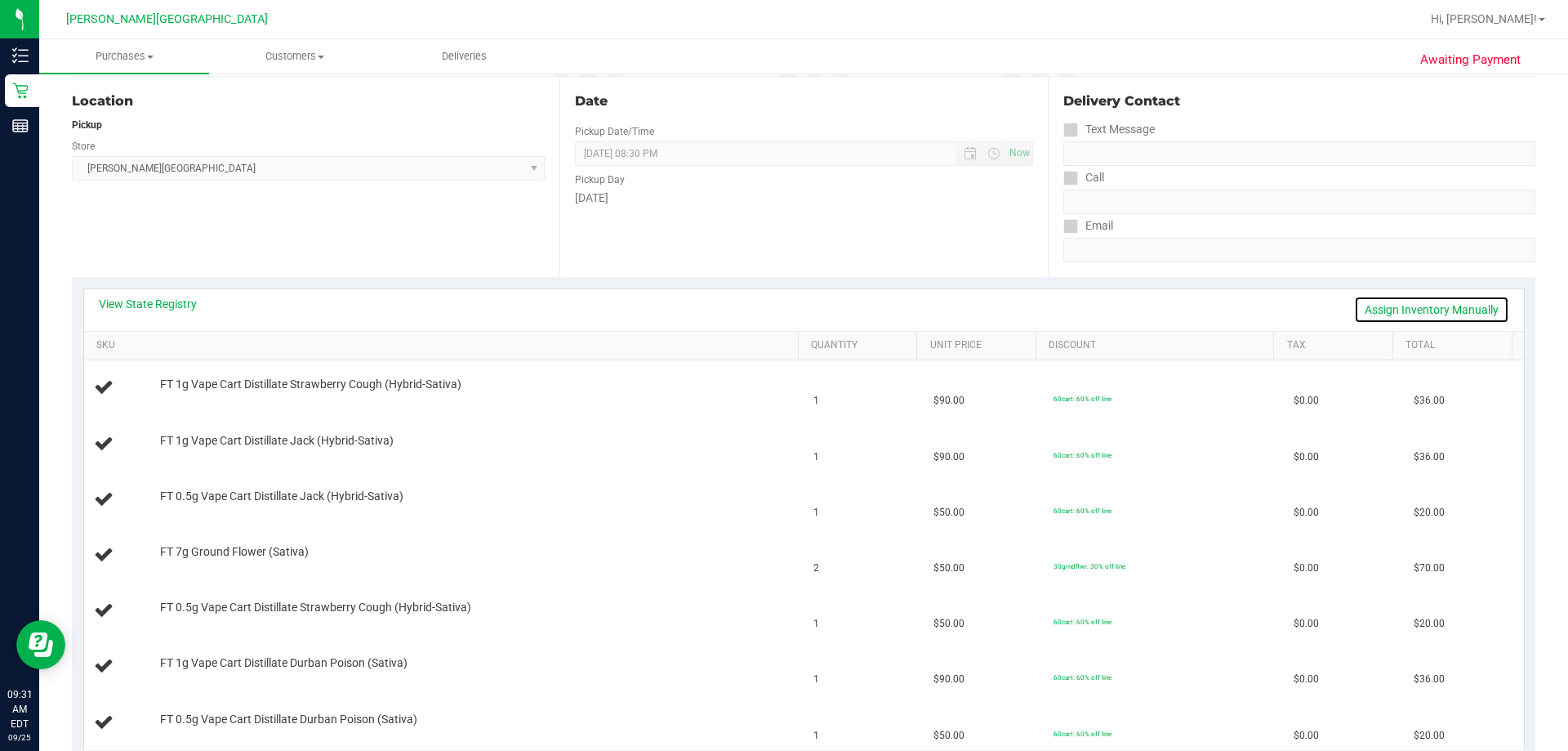
click at [794, 304] on link "Assign Inventory Manually" at bounding box center [1432, 310] width 155 height 28
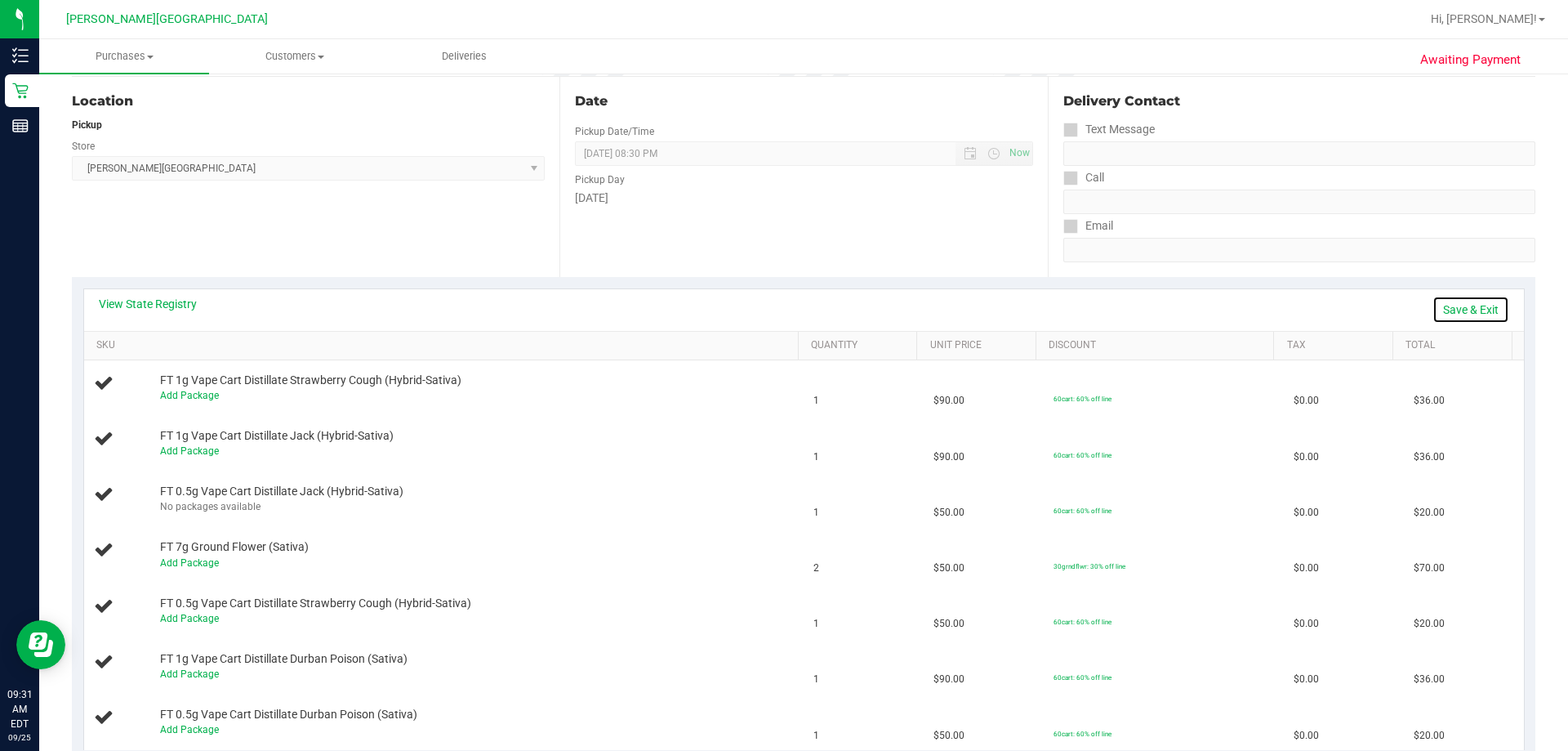
click at [794, 308] on link "Save & Exit" at bounding box center [1471, 310] width 77 height 28
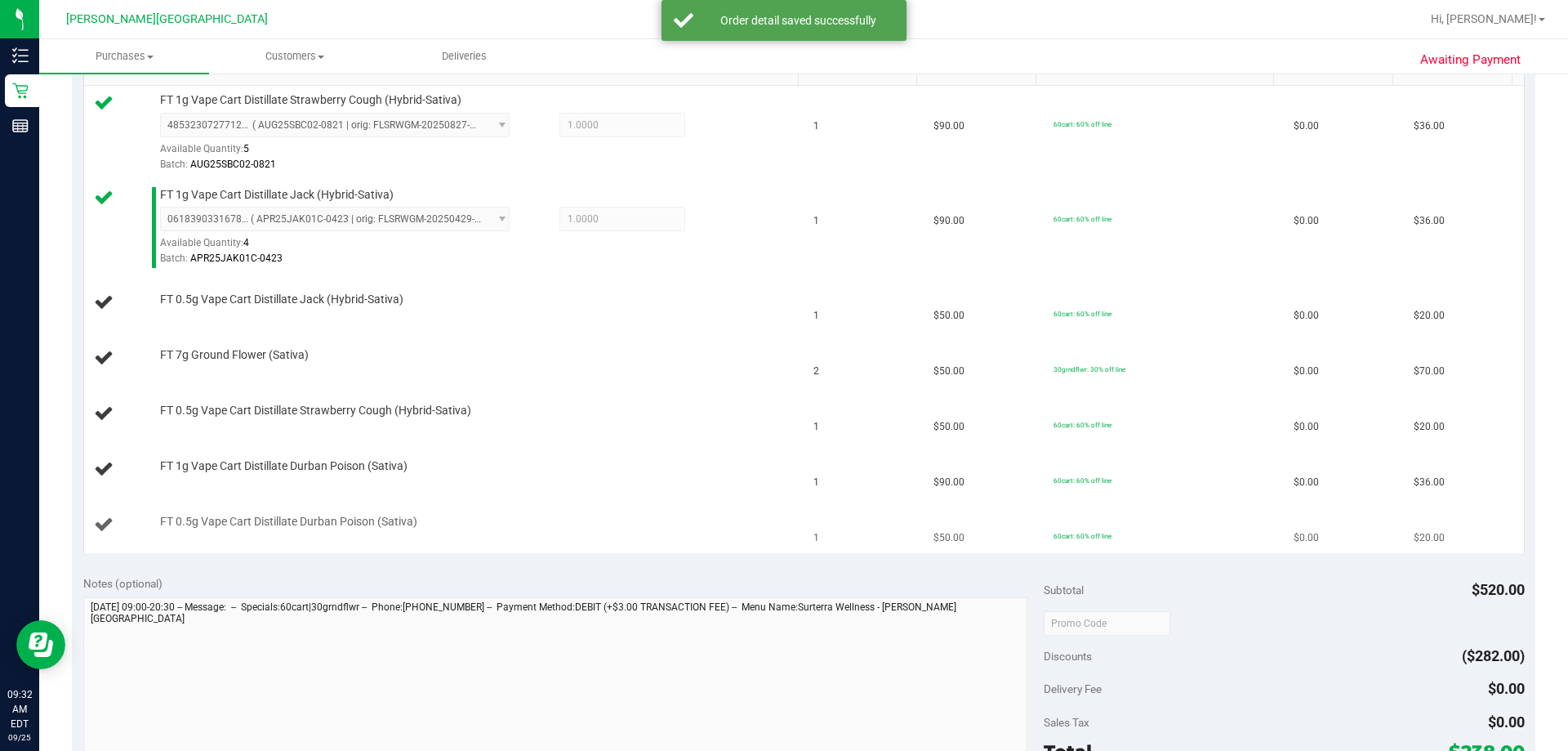
scroll to position [490, 0]
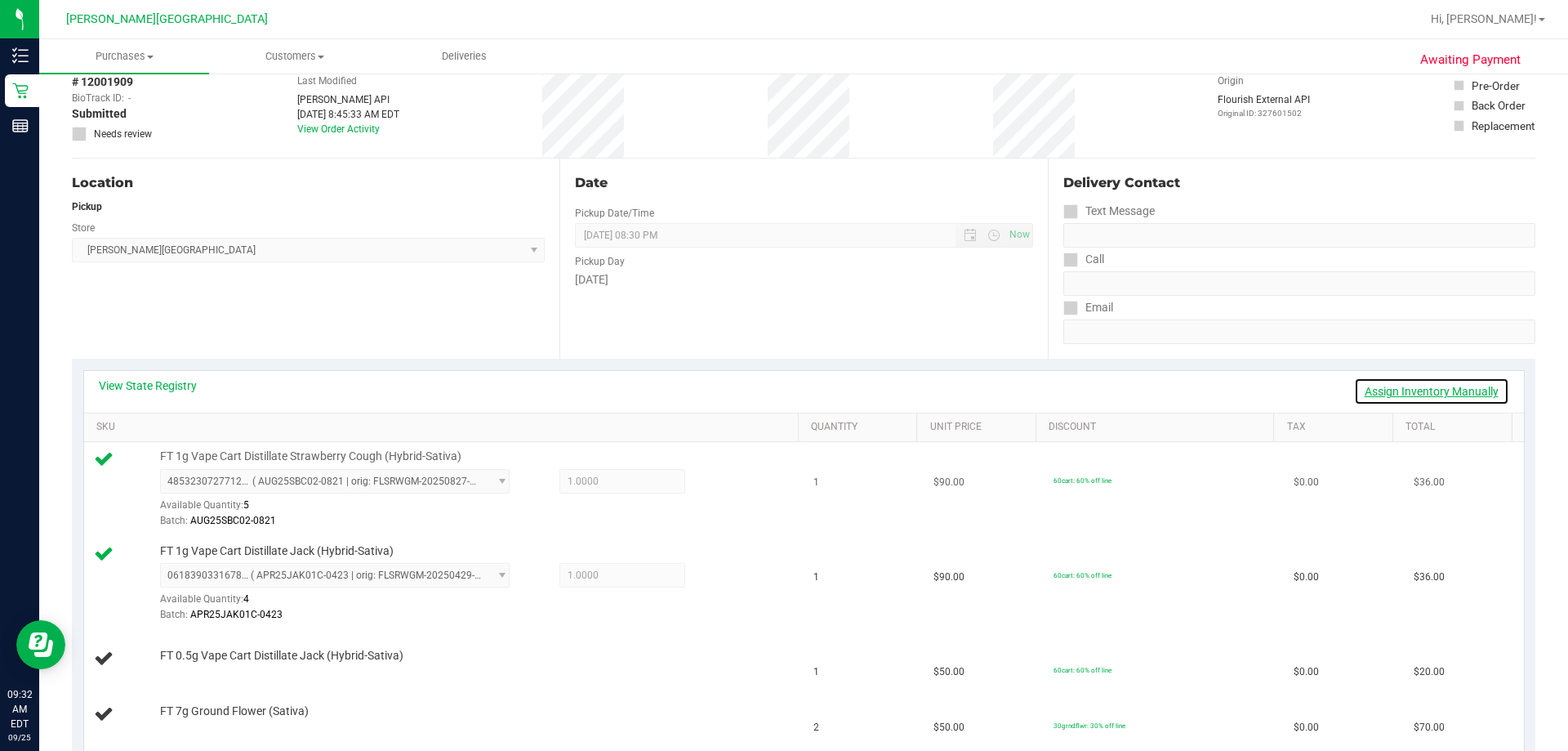
drag, startPoint x: 1449, startPoint y: 386, endPoint x: 1292, endPoint y: 468, distance: 177.1
click at [794, 386] on link "Assign Inventory Manually" at bounding box center [1432, 391] width 155 height 28
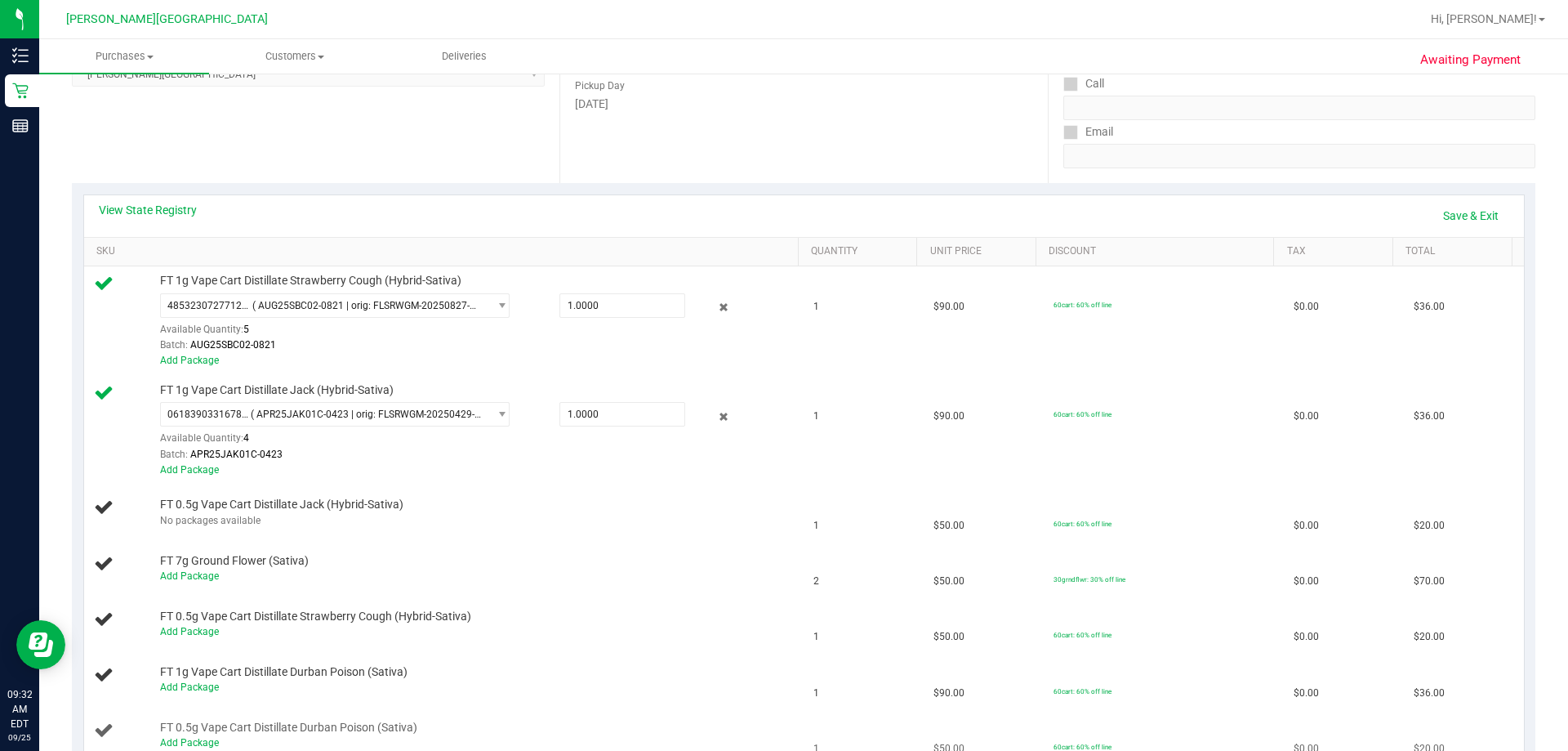
scroll to position [408, 0]
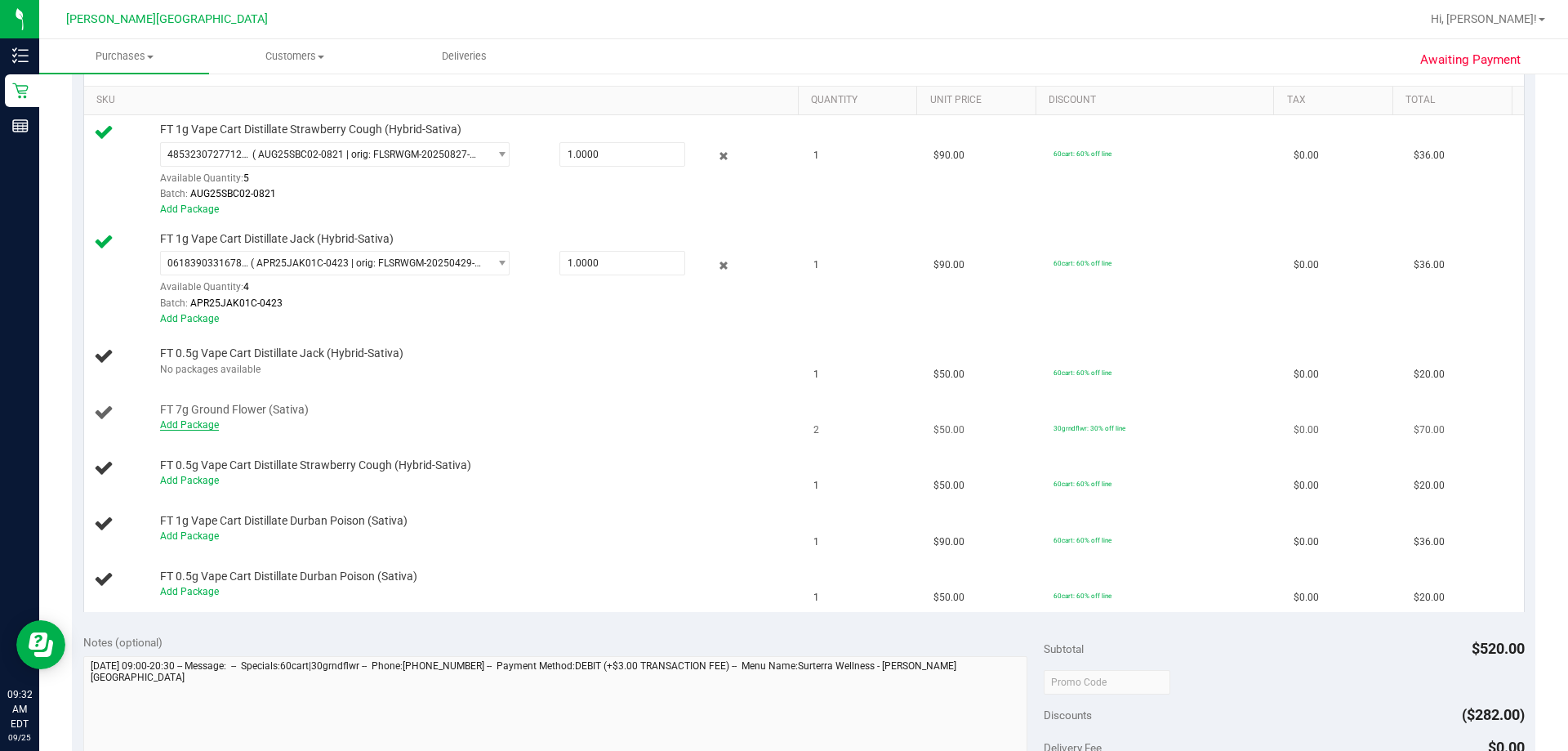
click at [195, 425] on link "Add Package" at bounding box center [189, 425] width 59 height 11
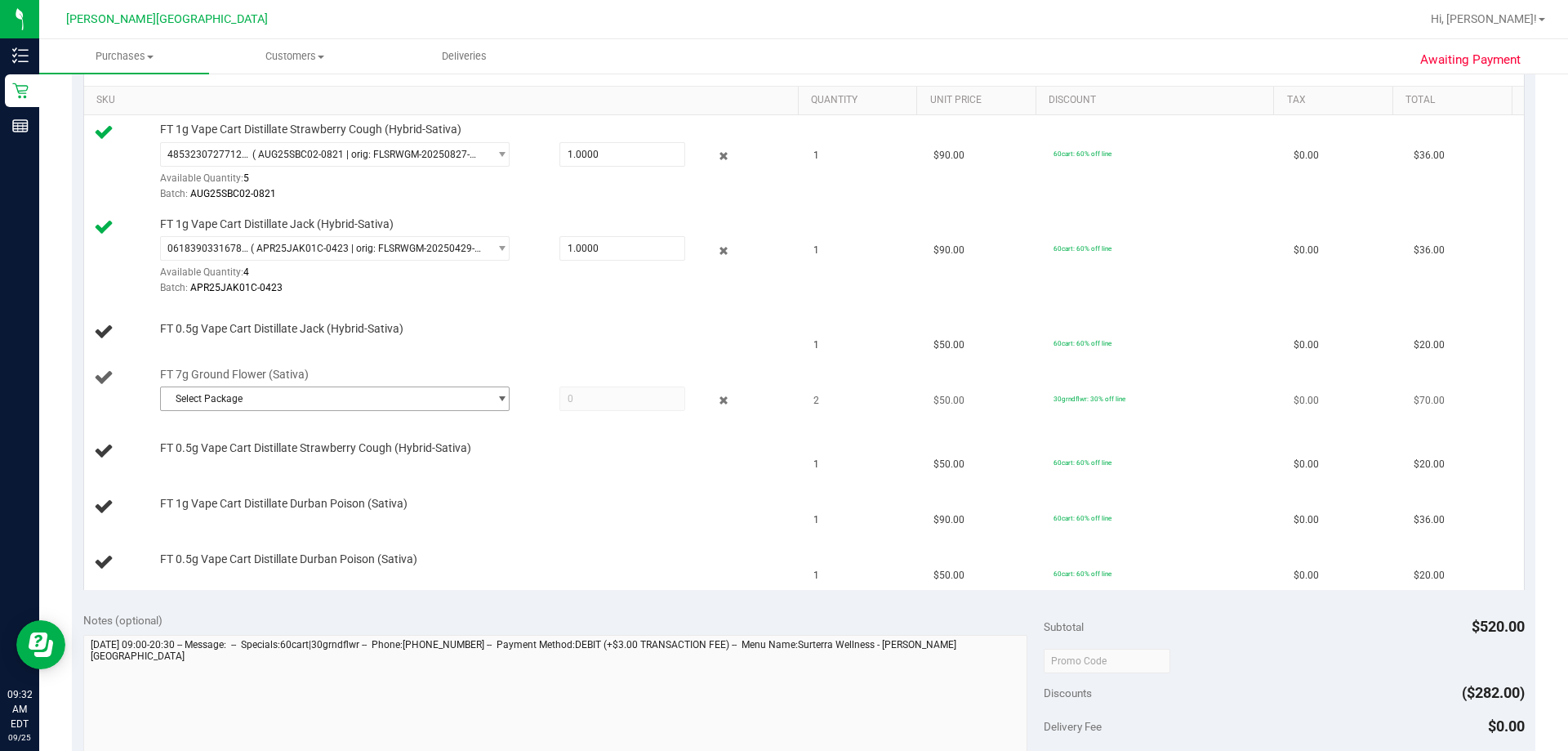
click at [302, 396] on span "Select Package" at bounding box center [324, 399] width 327 height 23
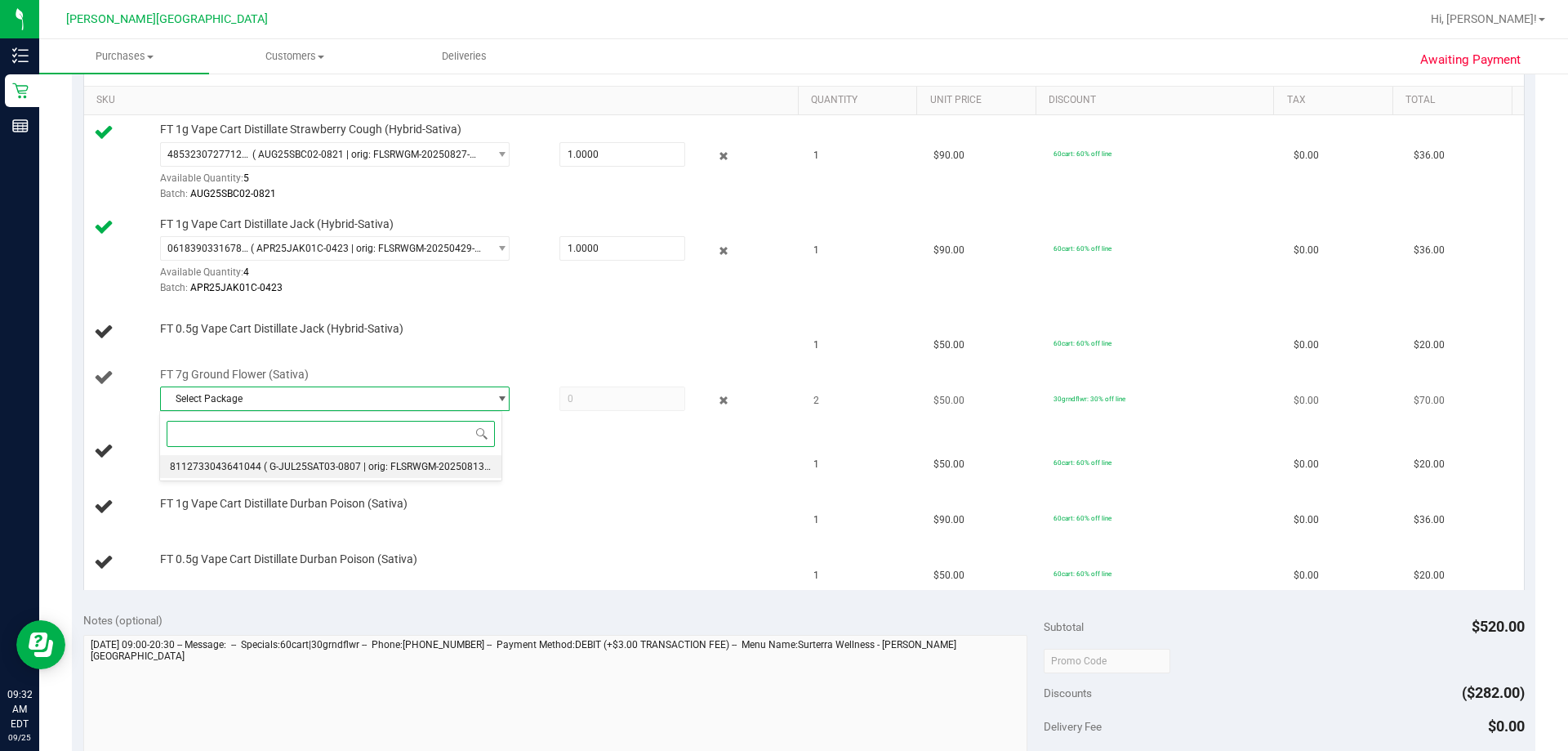
drag, startPoint x: 377, startPoint y: 464, endPoint x: 540, endPoint y: 401, distance: 174.8
click at [377, 464] on span "( G-JUL25SAT03-0807 | orig: FLSRWGM-20250813-1676 )" at bounding box center [390, 466] width 252 height 11
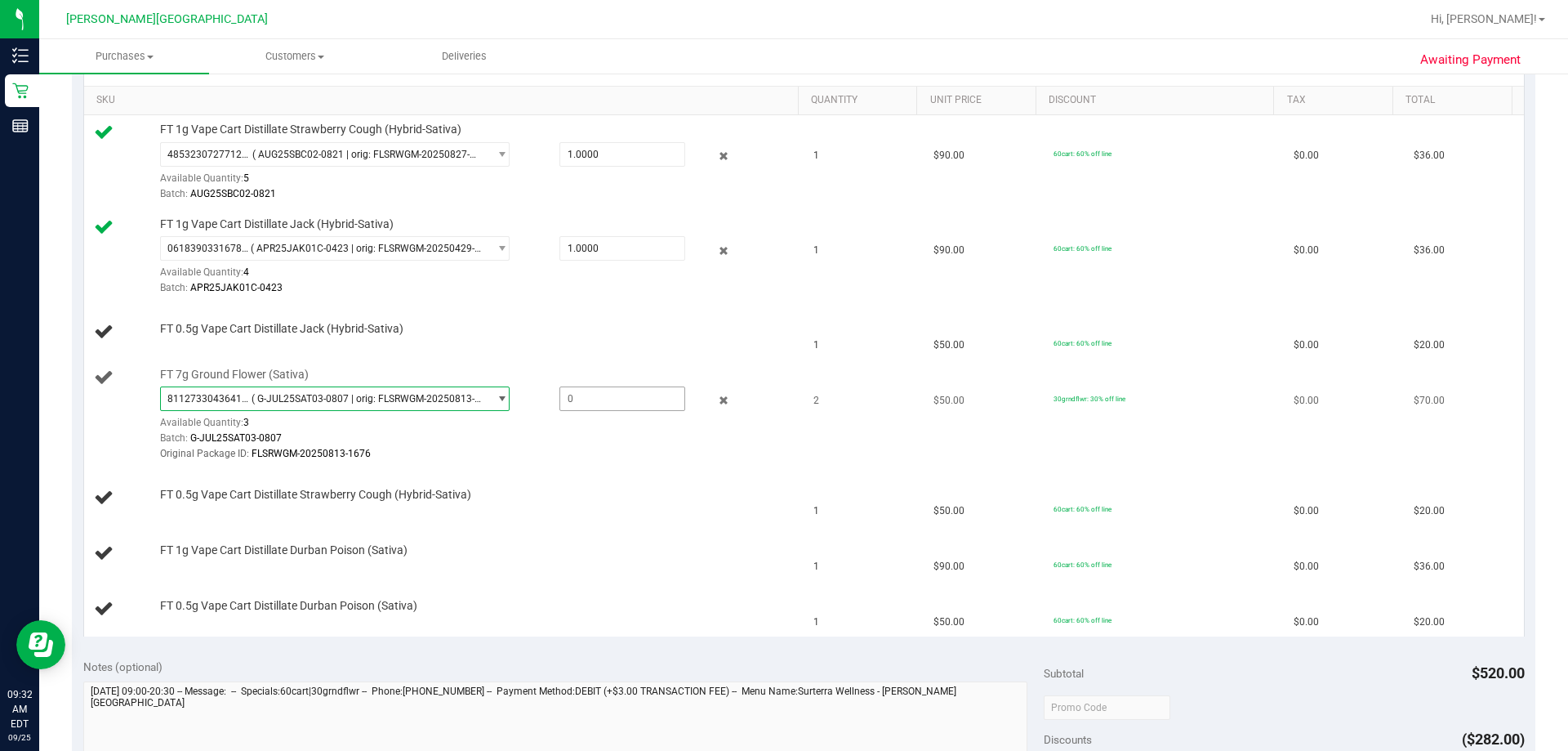
click at [608, 389] on span at bounding box center [622, 399] width 126 height 24
type input "2"
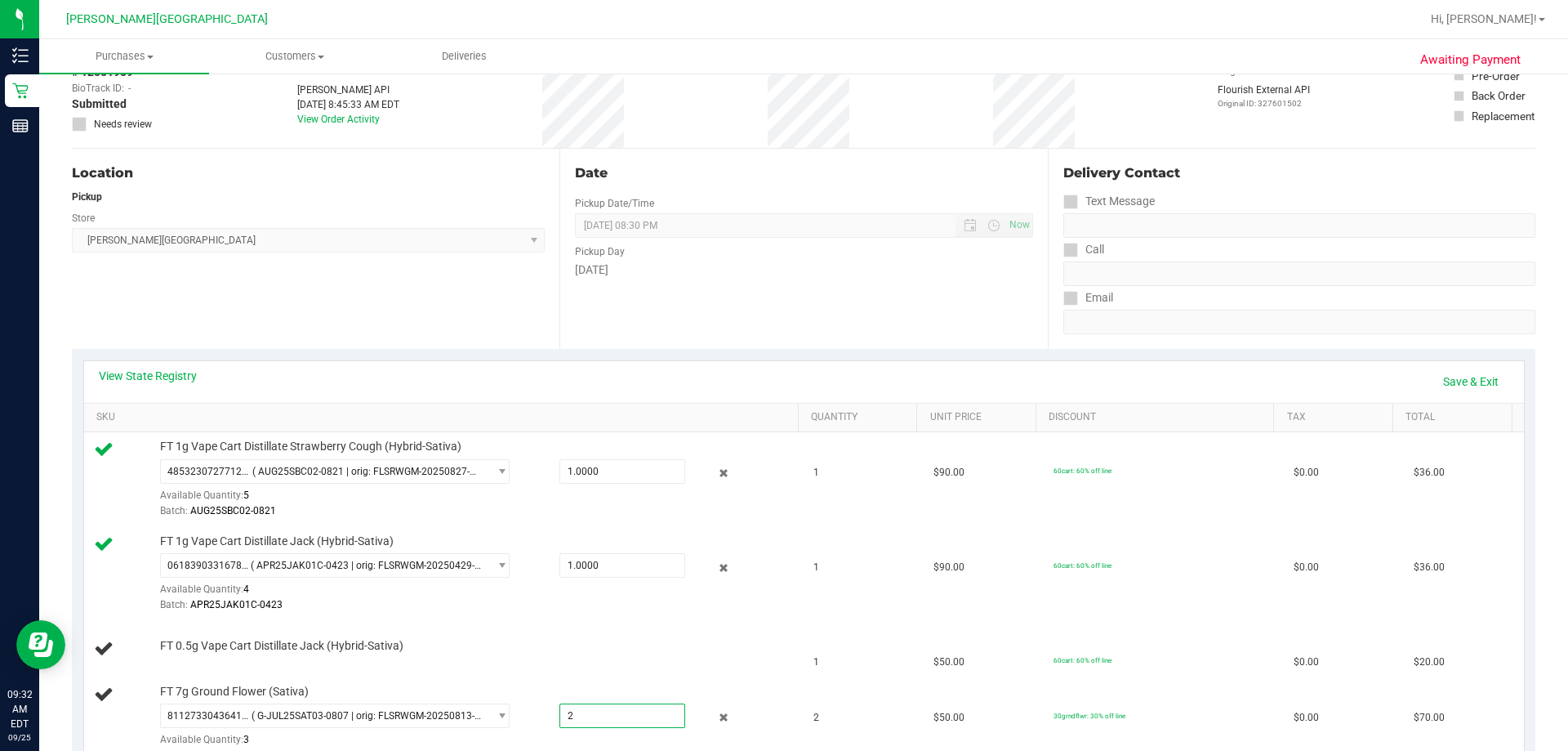
scroll to position [82, 0]
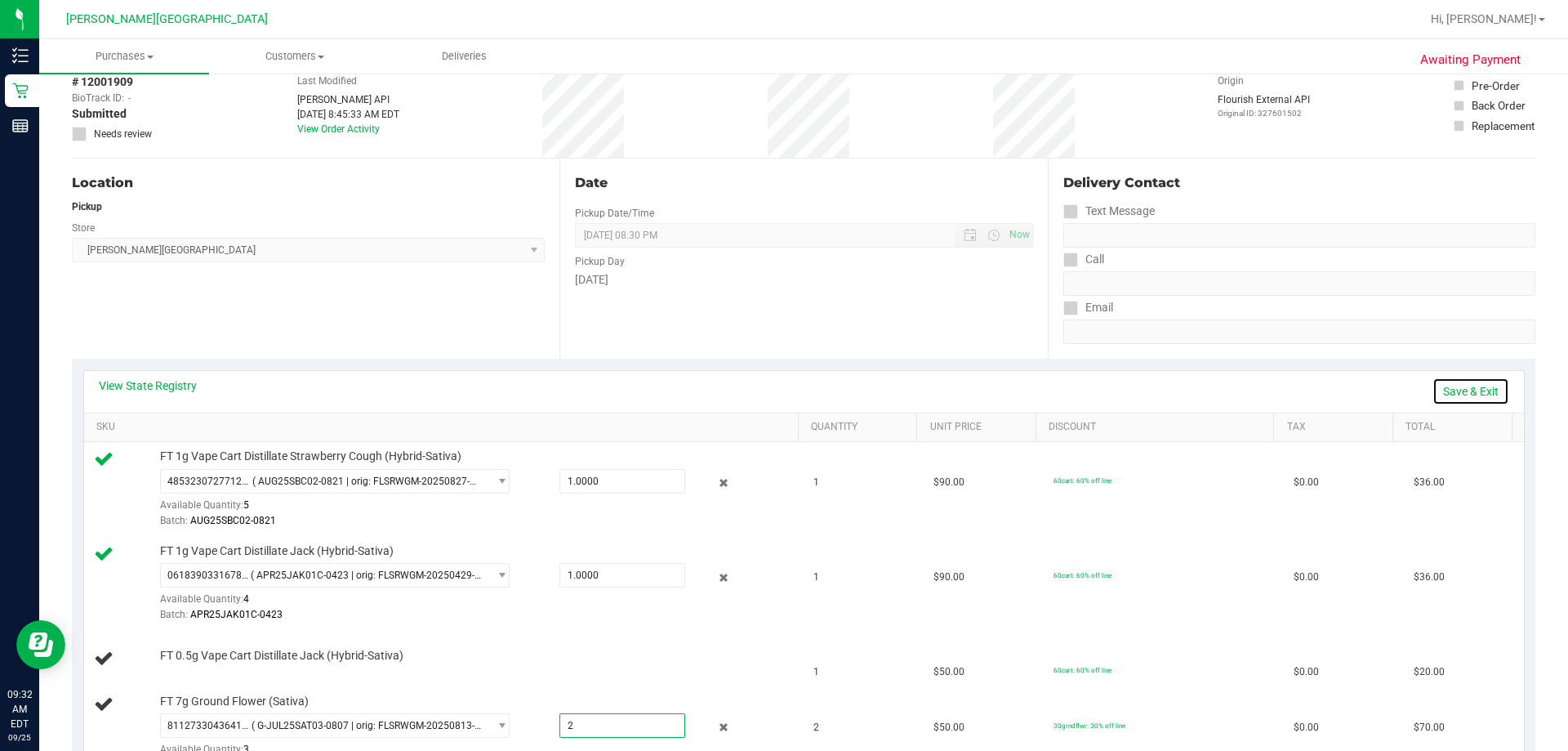
type input "2.0000"
click at [794, 383] on link "Save & Exit" at bounding box center [1471, 391] width 77 height 28
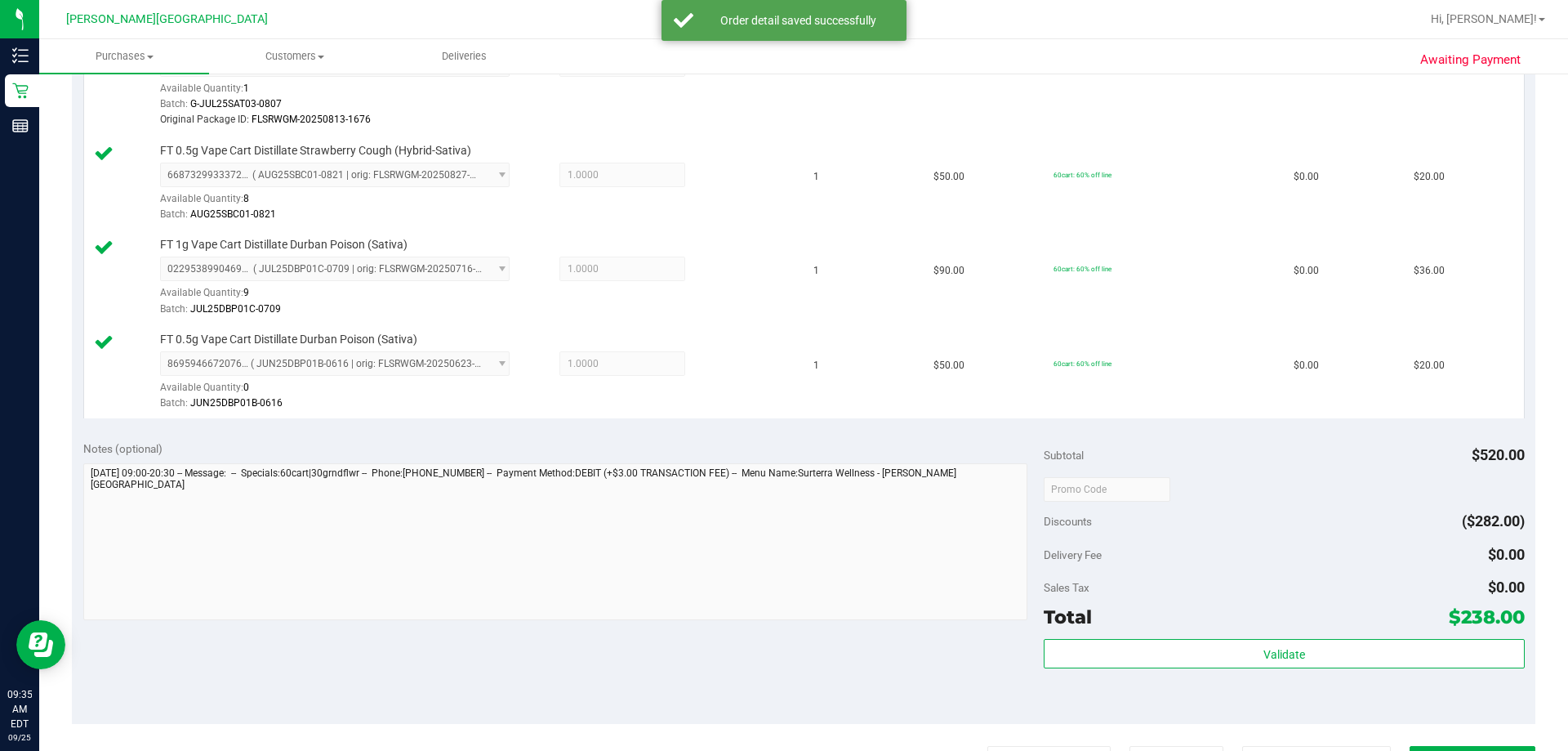
scroll to position [899, 0]
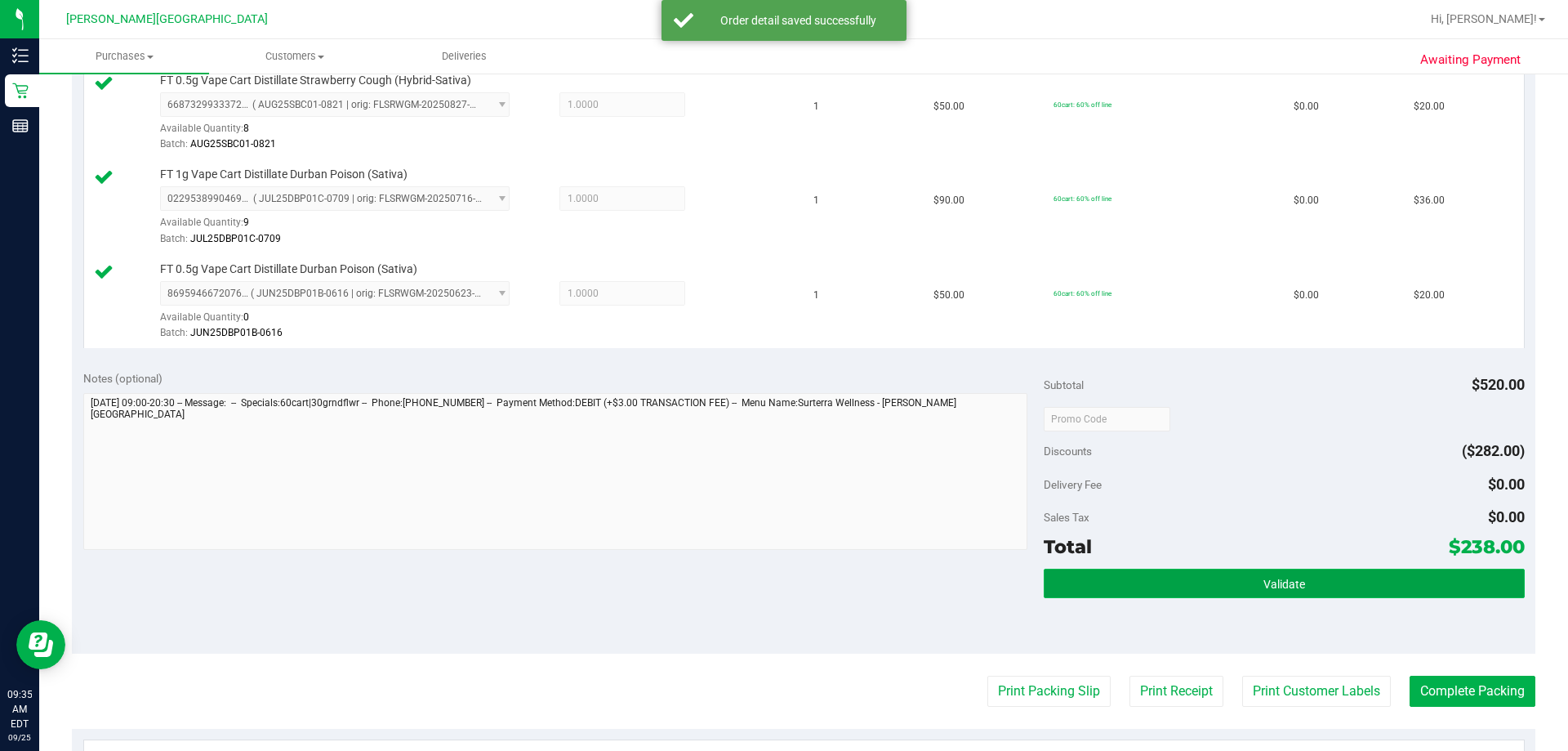
click at [794, 591] on button "Validate" at bounding box center [1284, 583] width 480 height 29
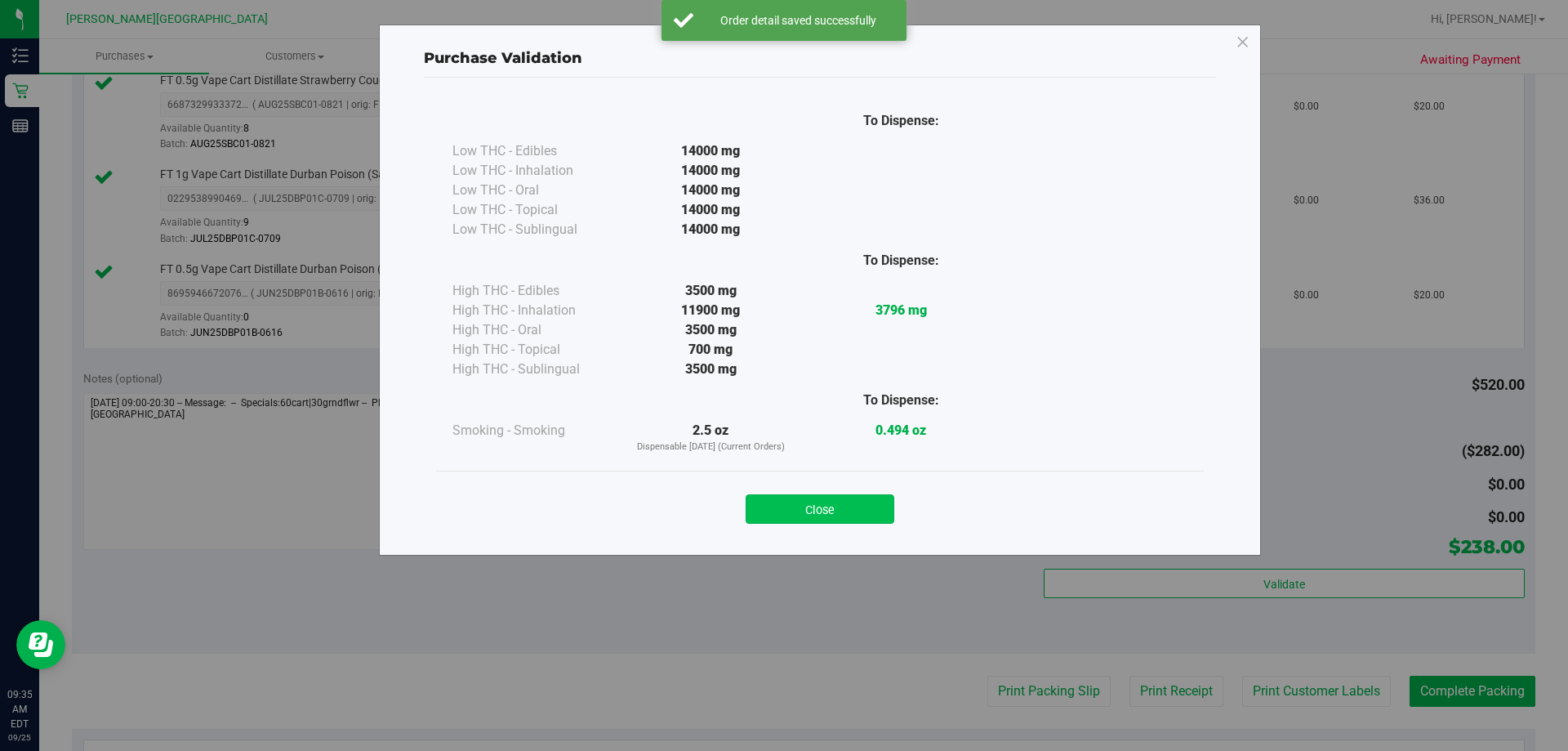
click at [794, 508] on button "Close" at bounding box center [820, 508] width 149 height 29
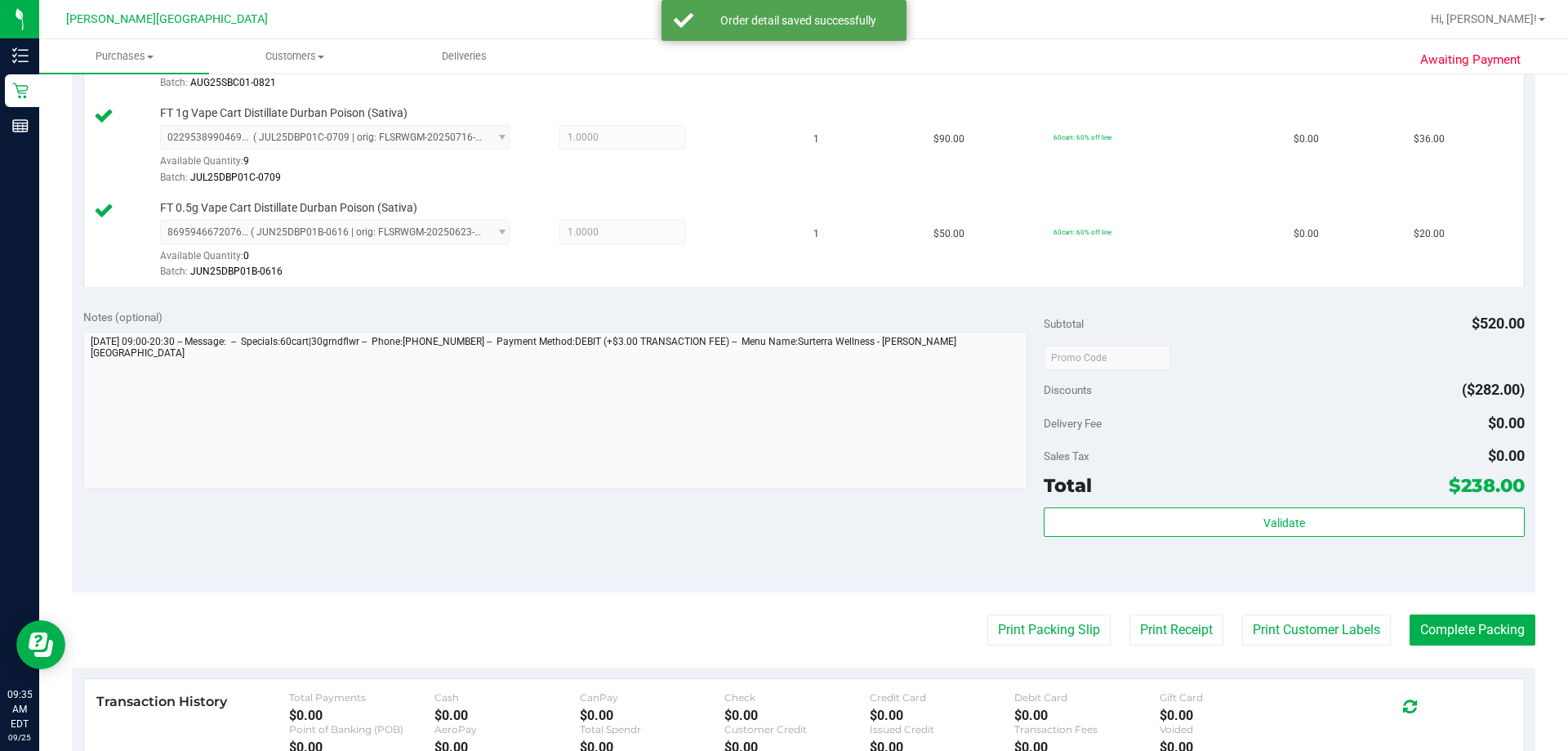
scroll to position [1062, 0]
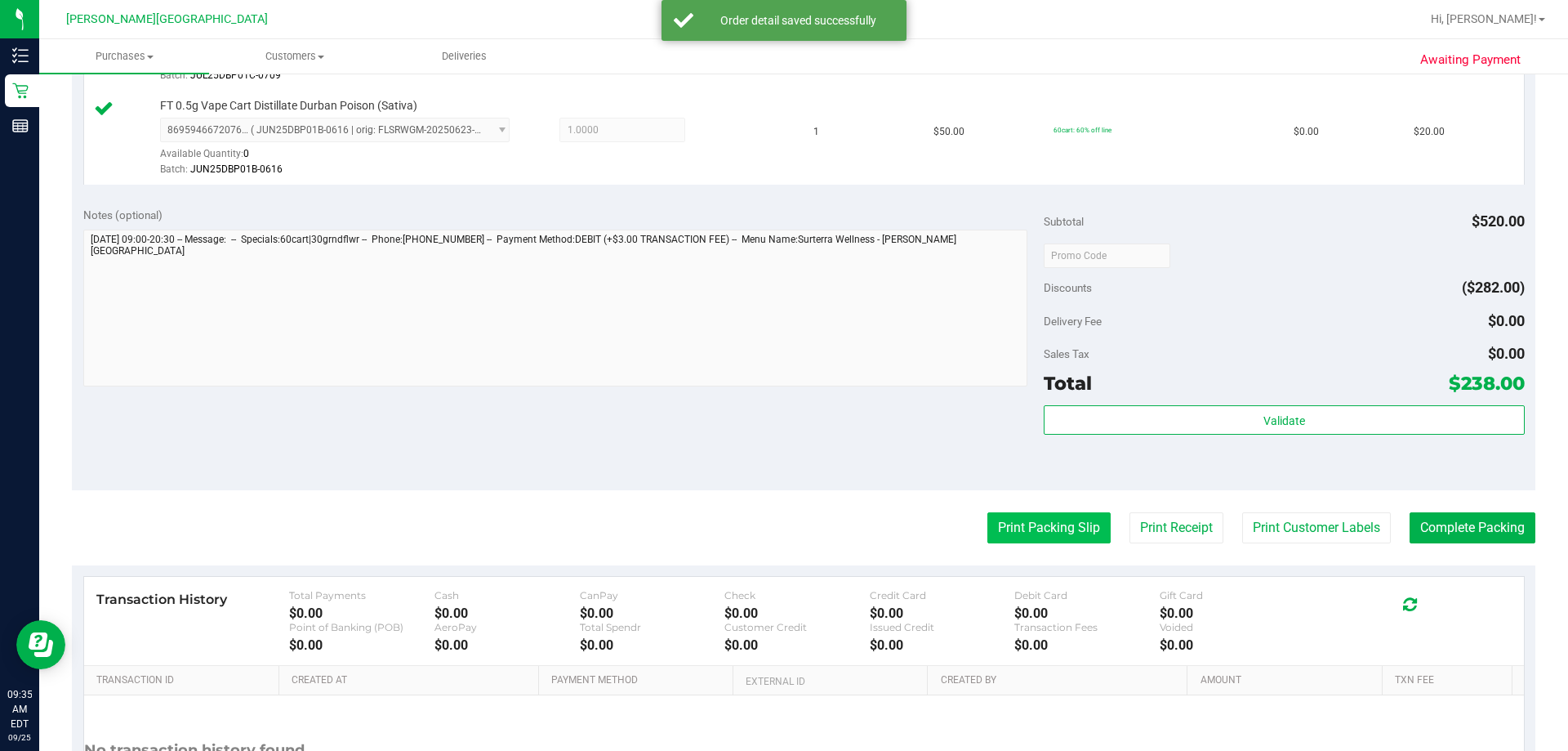
click at [794, 527] on button "Print Packing Slip" at bounding box center [1049, 527] width 123 height 31
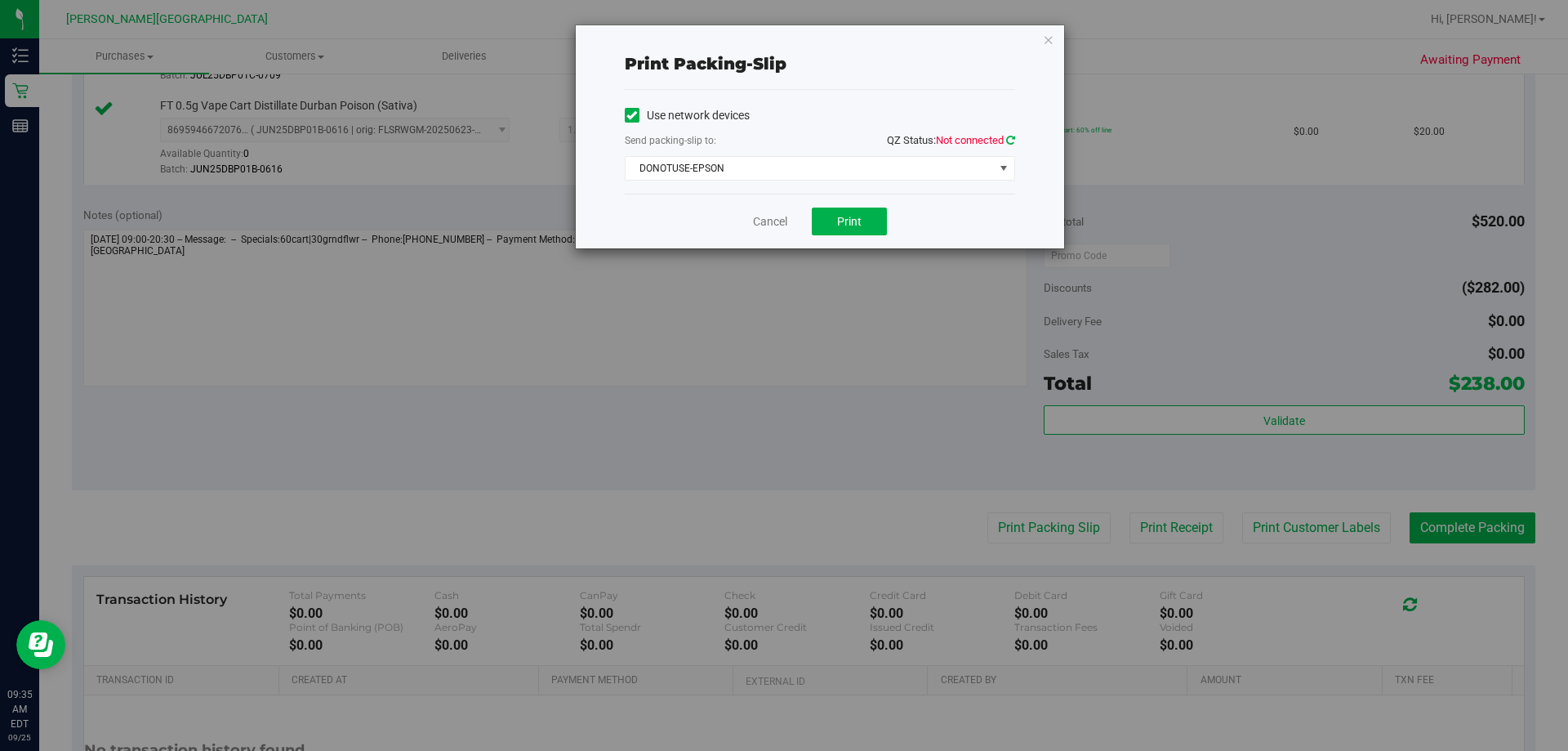
click at [794, 141] on icon at bounding box center [1011, 139] width 9 height 10
click at [794, 163] on span "DONOTUSE-EPSON" at bounding box center [810, 168] width 368 height 23
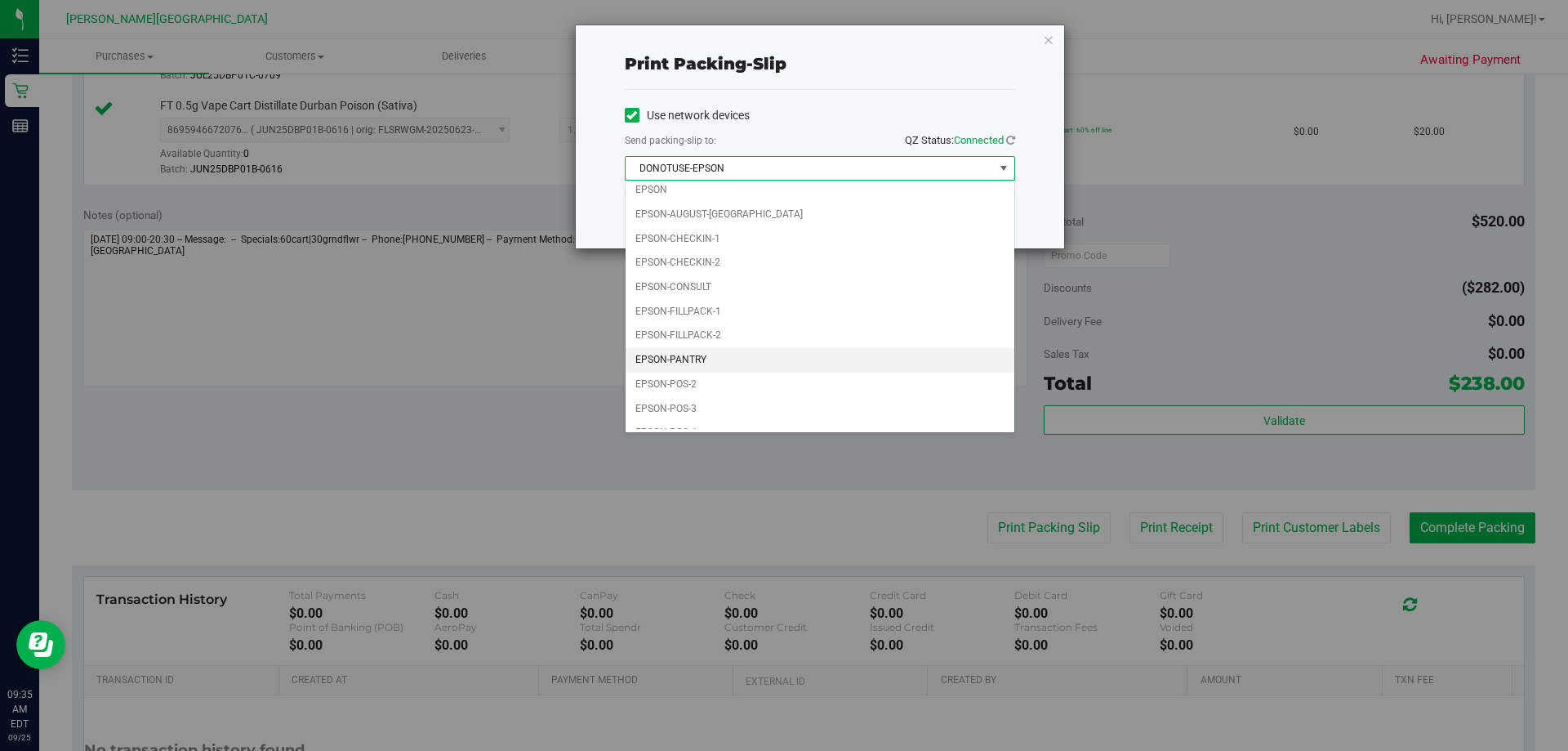
scroll to position [47, 0]
click at [695, 373] on li "EPSON-POS-2" at bounding box center [821, 368] width 389 height 24
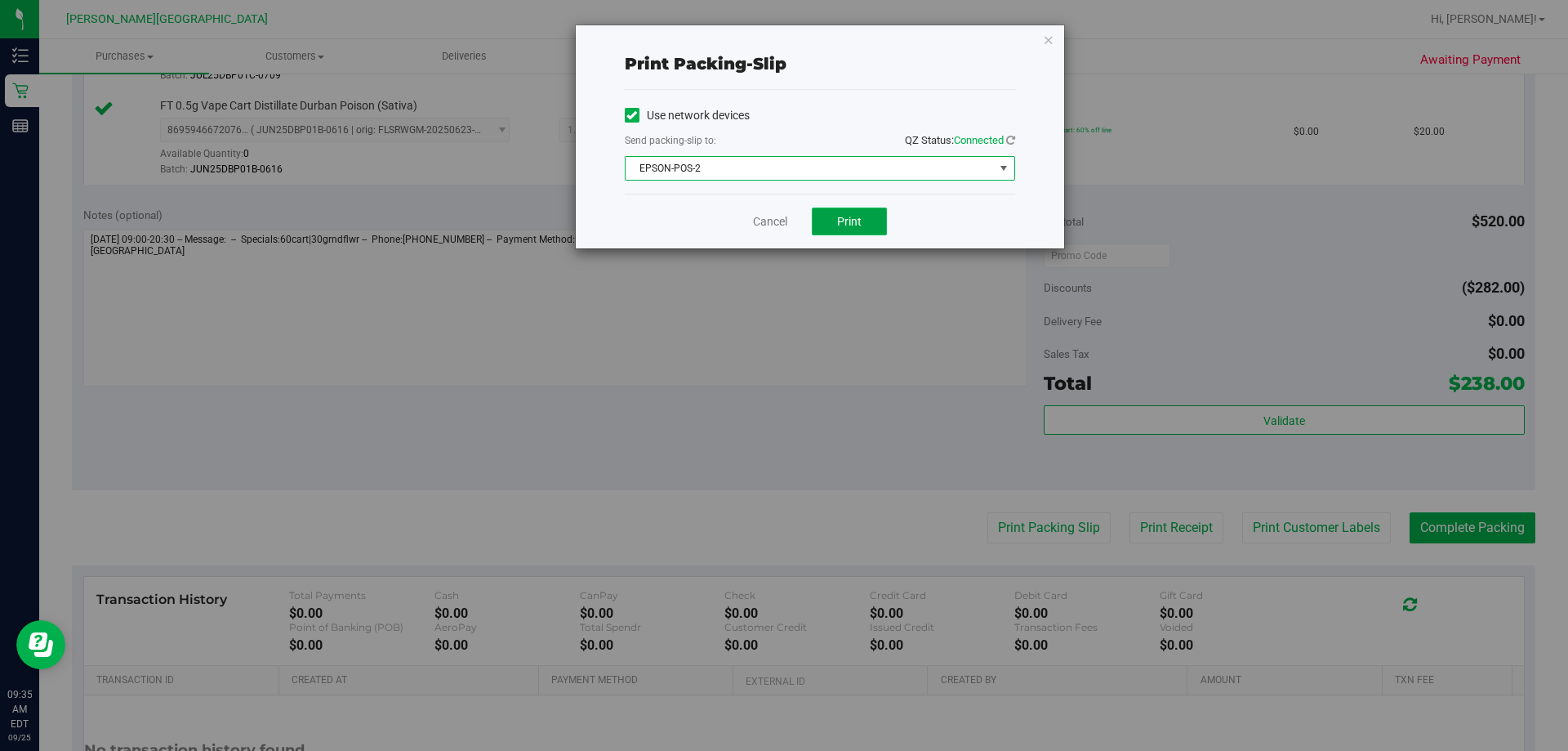
click at [794, 229] on button "Print" at bounding box center [850, 222] width 75 height 28
click at [794, 34] on icon "button" at bounding box center [1049, 39] width 11 height 20
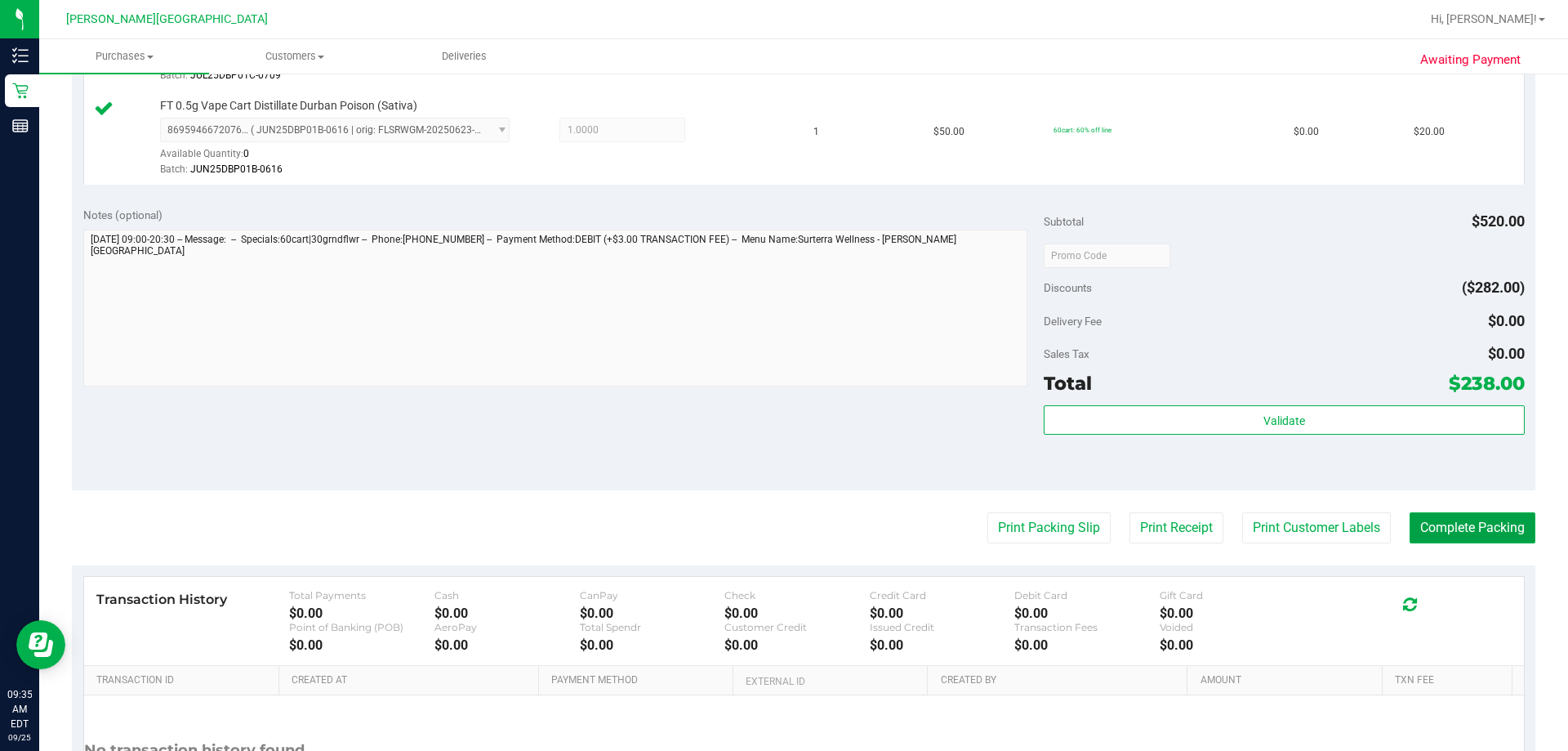
drag, startPoint x: 1447, startPoint y: 521, endPoint x: 1448, endPoint y: 509, distance: 12.0
click at [794, 521] on button "Complete Packing" at bounding box center [1473, 527] width 126 height 31
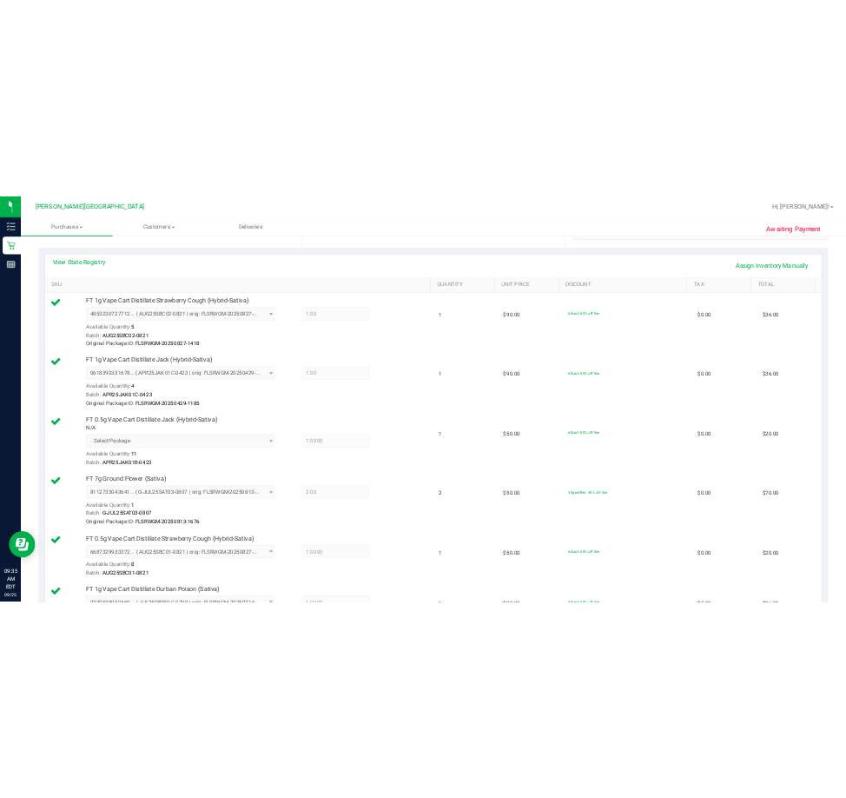
scroll to position [174, 0]
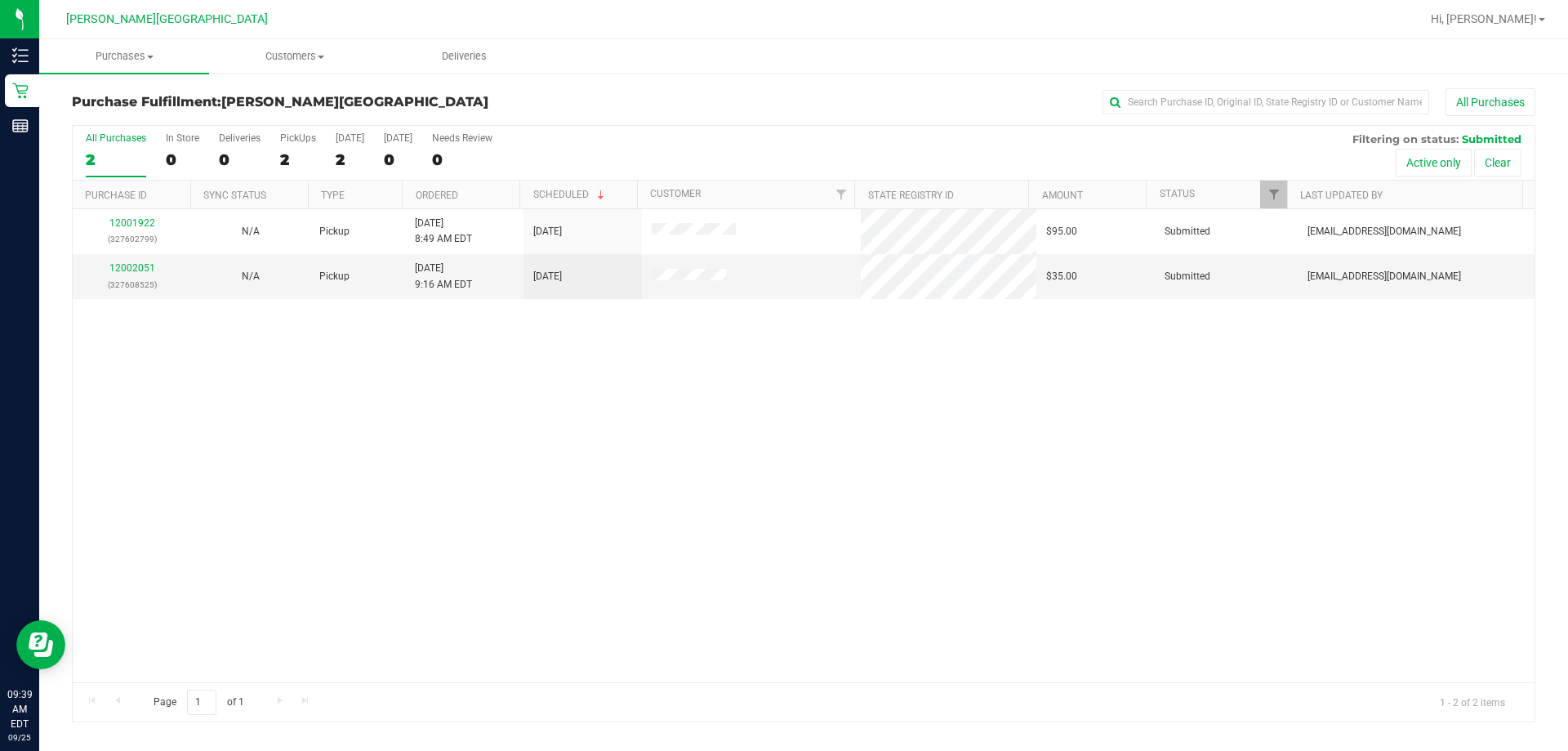
click at [495, 474] on div "12001922 (327602799) N/A Pickup [DATE] 8:49 AM EDT 9/25/2025 $95.00 Submitted […" at bounding box center [803, 445] width 1462 height 473
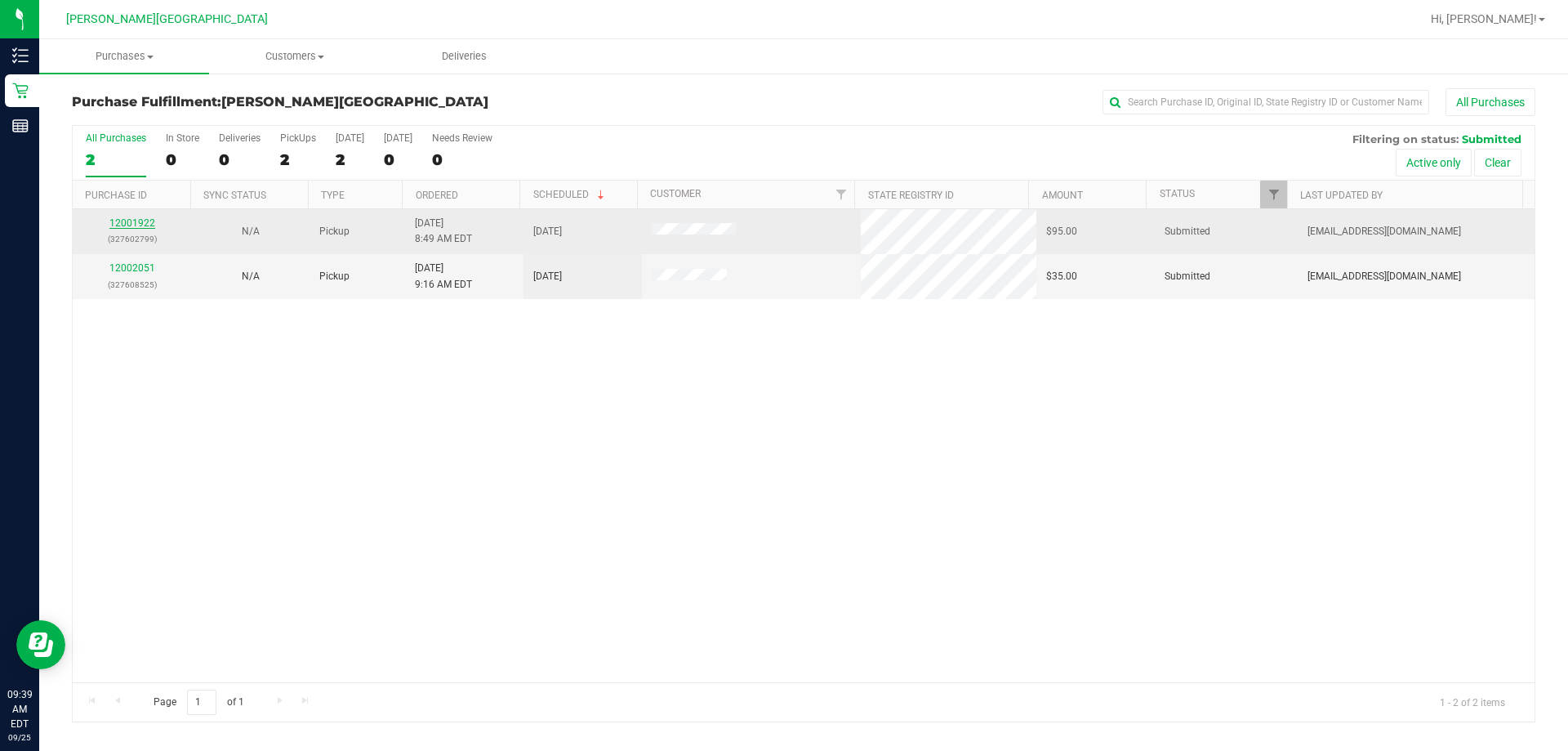
click at [140, 221] on link "12001922" at bounding box center [132, 223] width 46 height 11
click at [136, 220] on link "12001922" at bounding box center [132, 223] width 46 height 11
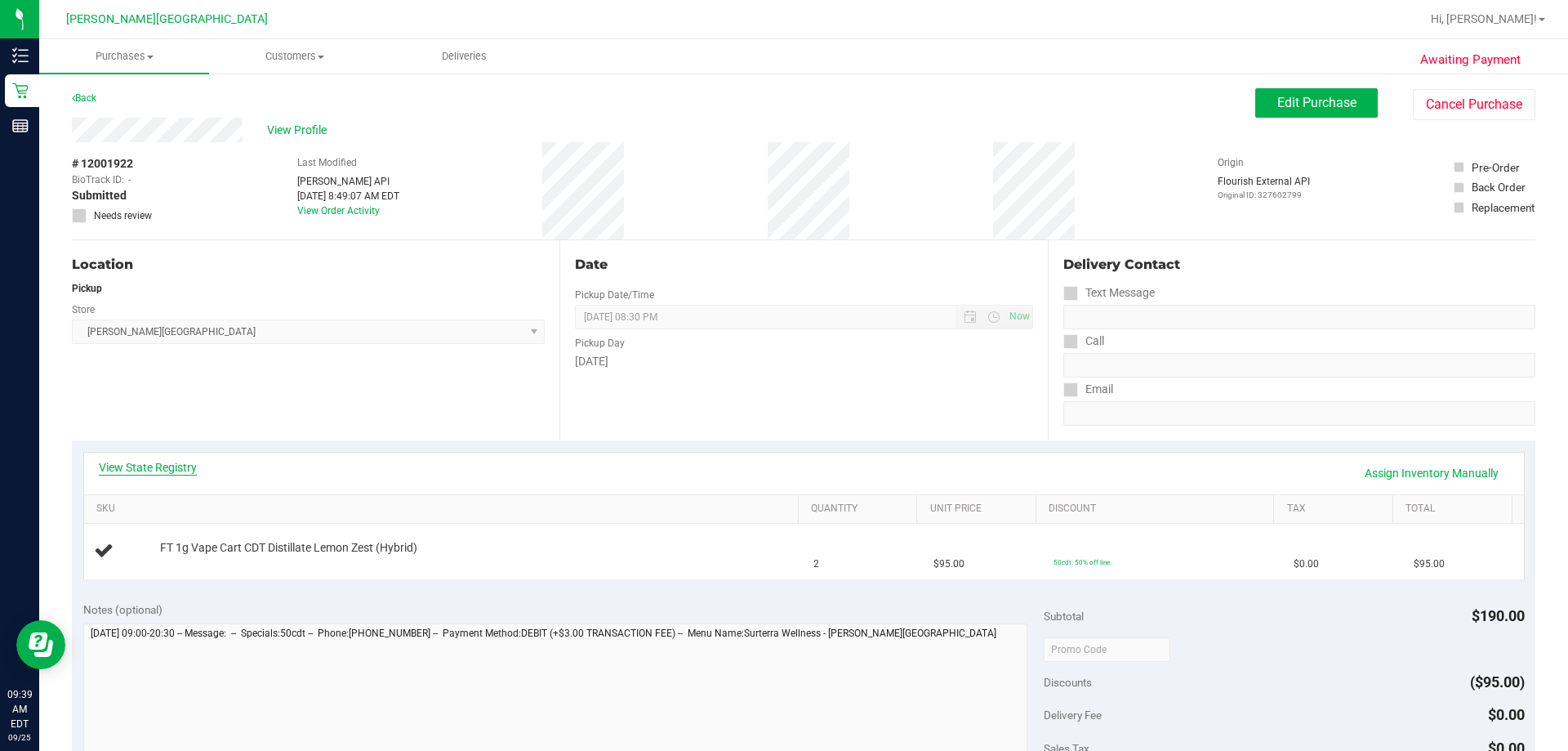
click at [168, 465] on link "View State Registry" at bounding box center [148, 466] width 98 height 16
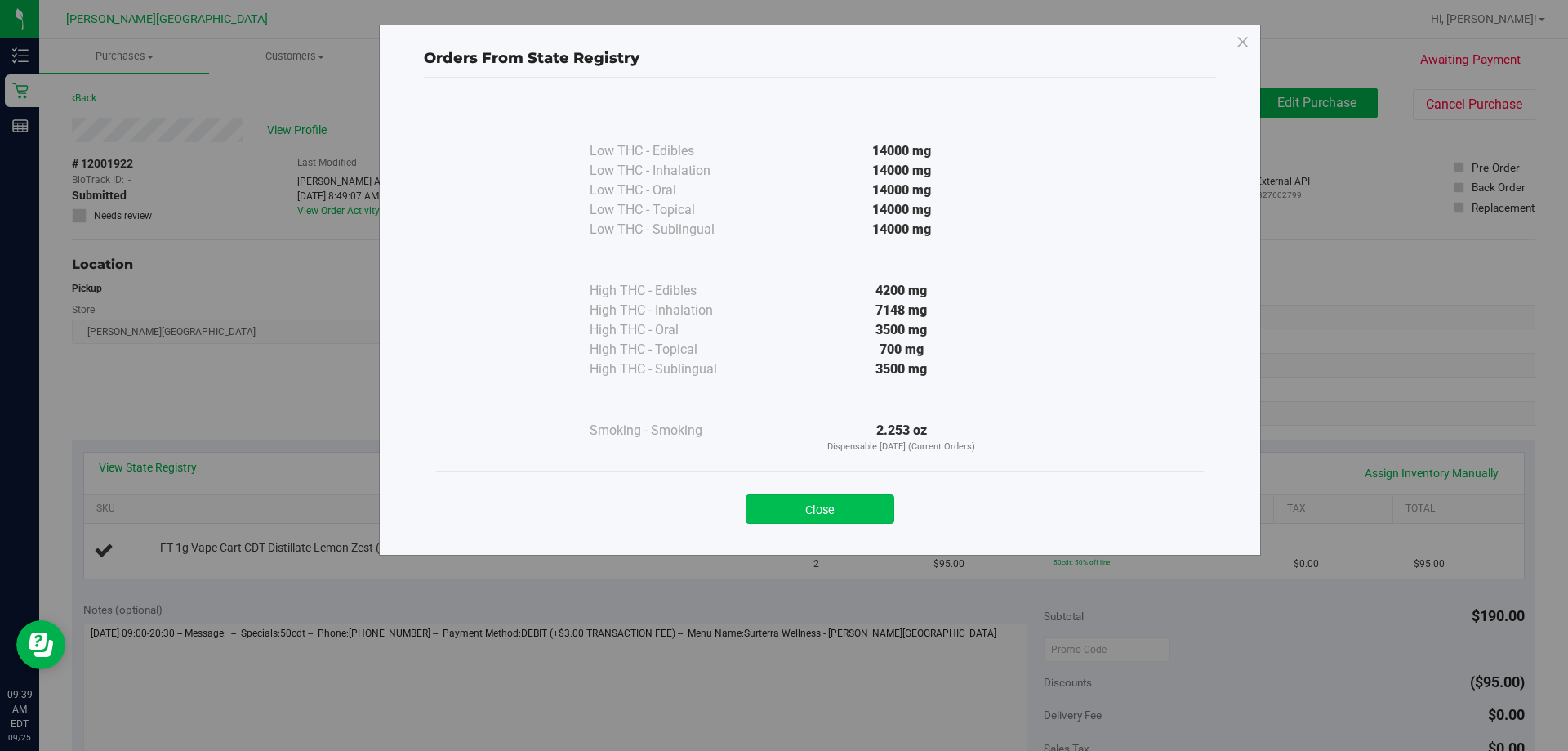
click at [794, 512] on button "Close" at bounding box center [820, 508] width 149 height 29
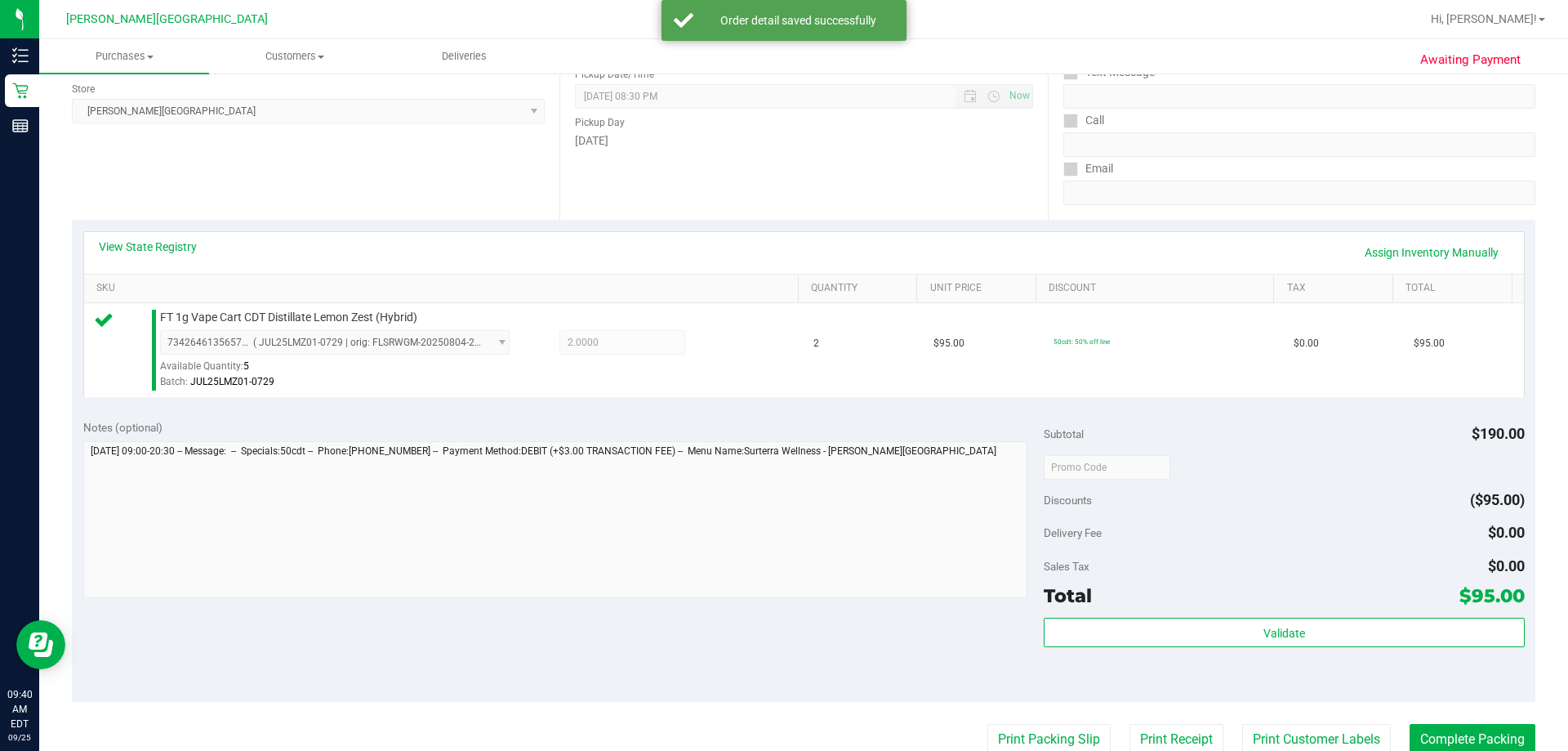
scroll to position [245, 0]
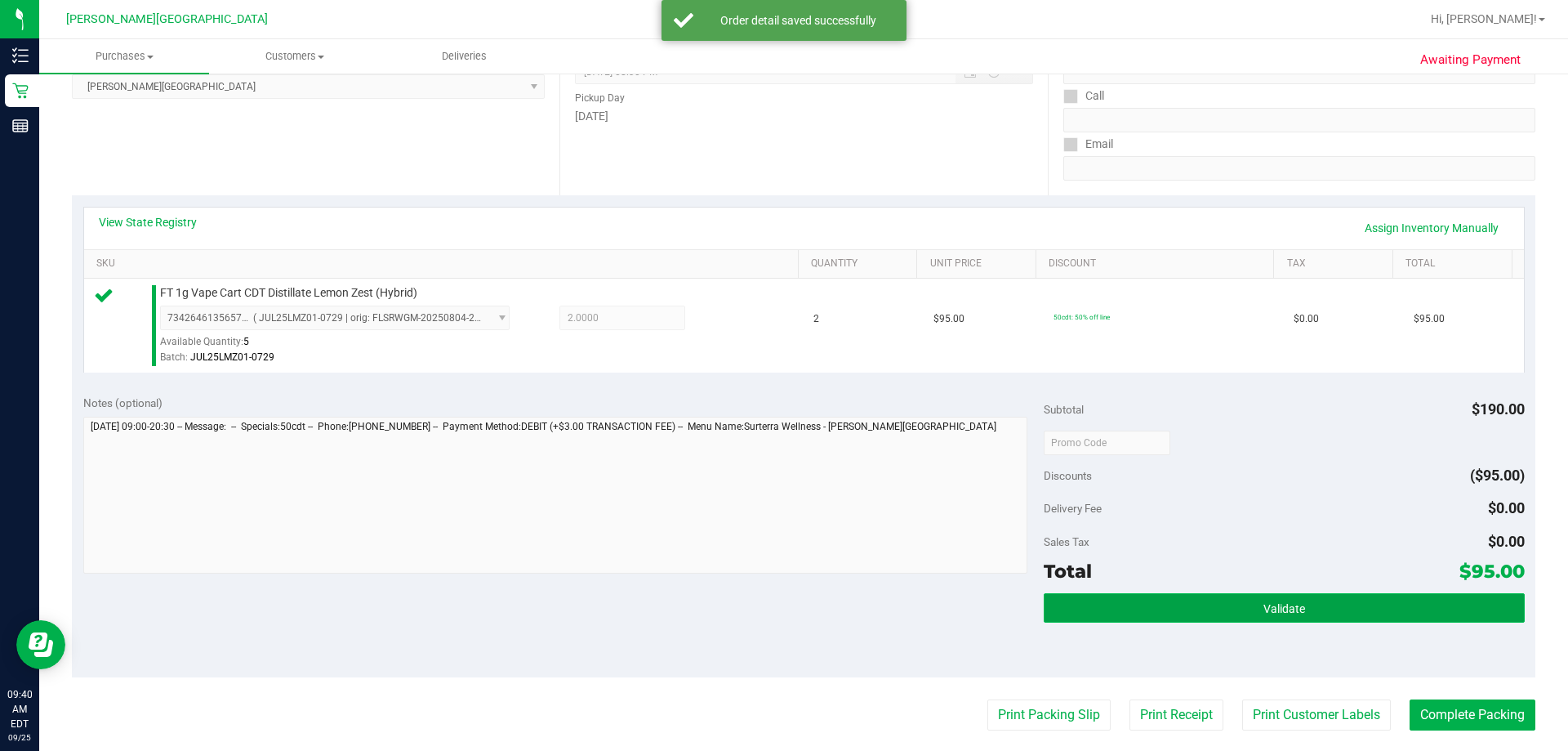
click at [794, 596] on button "Validate" at bounding box center [1284, 607] width 480 height 29
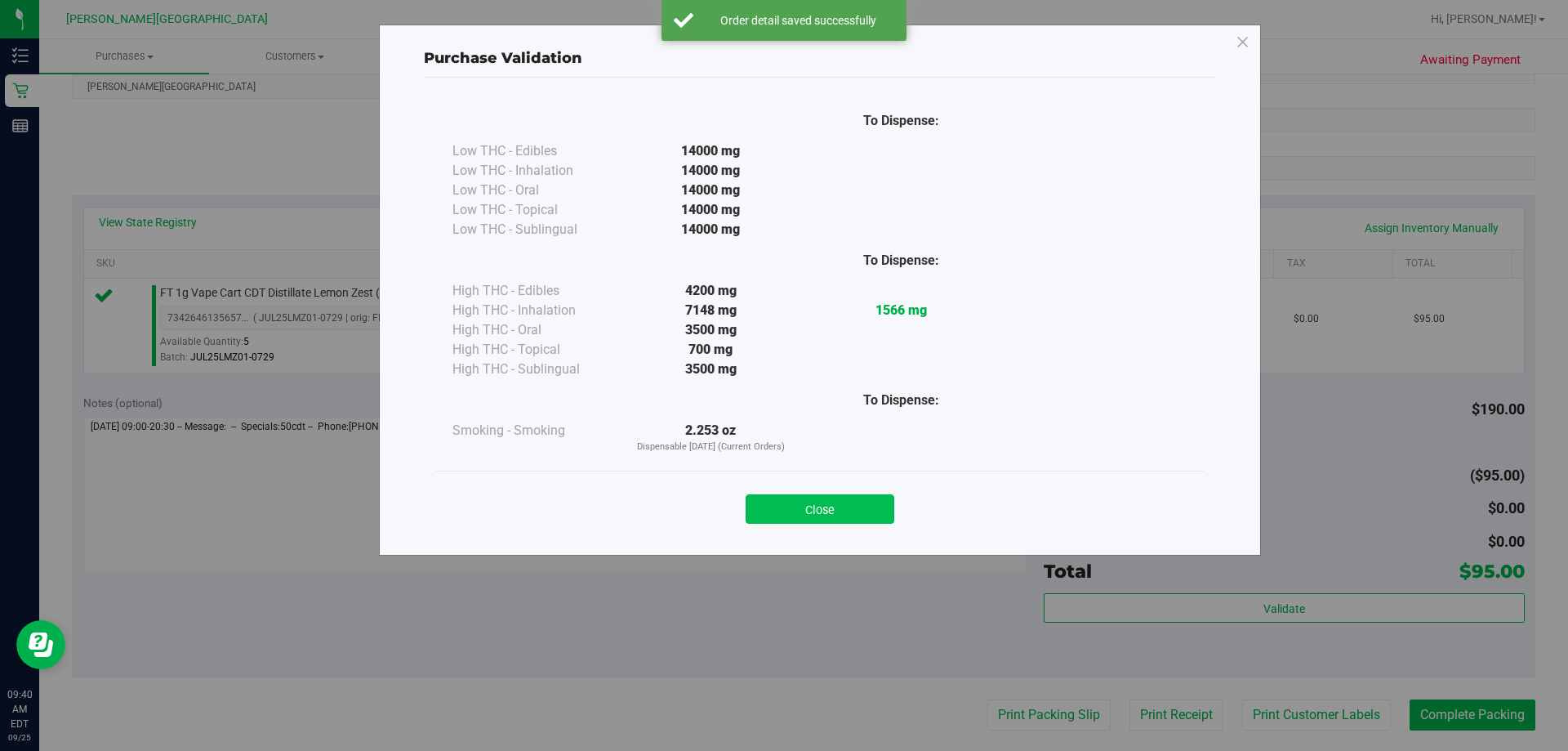
click at [793, 506] on button "Close" at bounding box center [820, 508] width 149 height 29
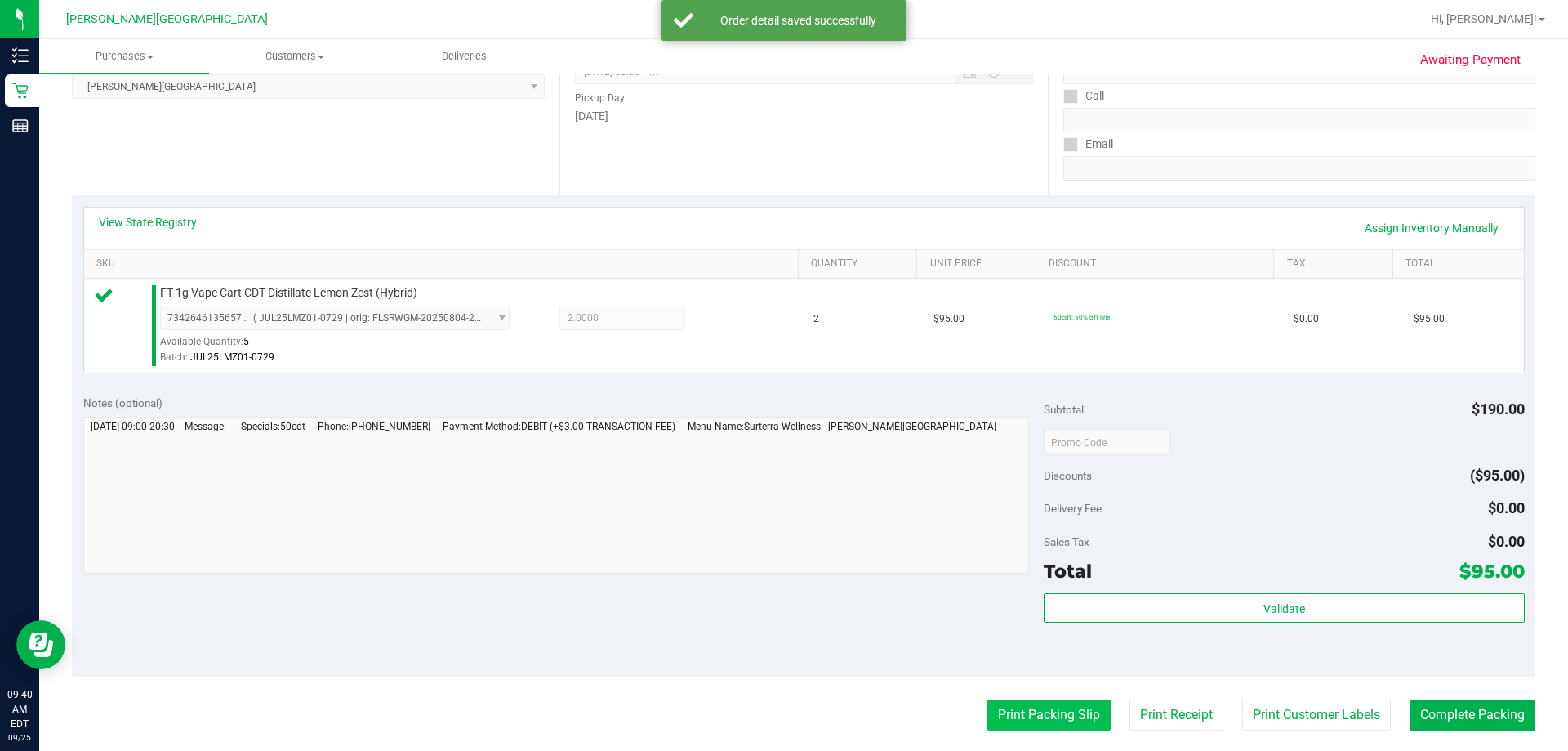
click at [794, 715] on button "Print Packing Slip" at bounding box center [1049, 714] width 123 height 31
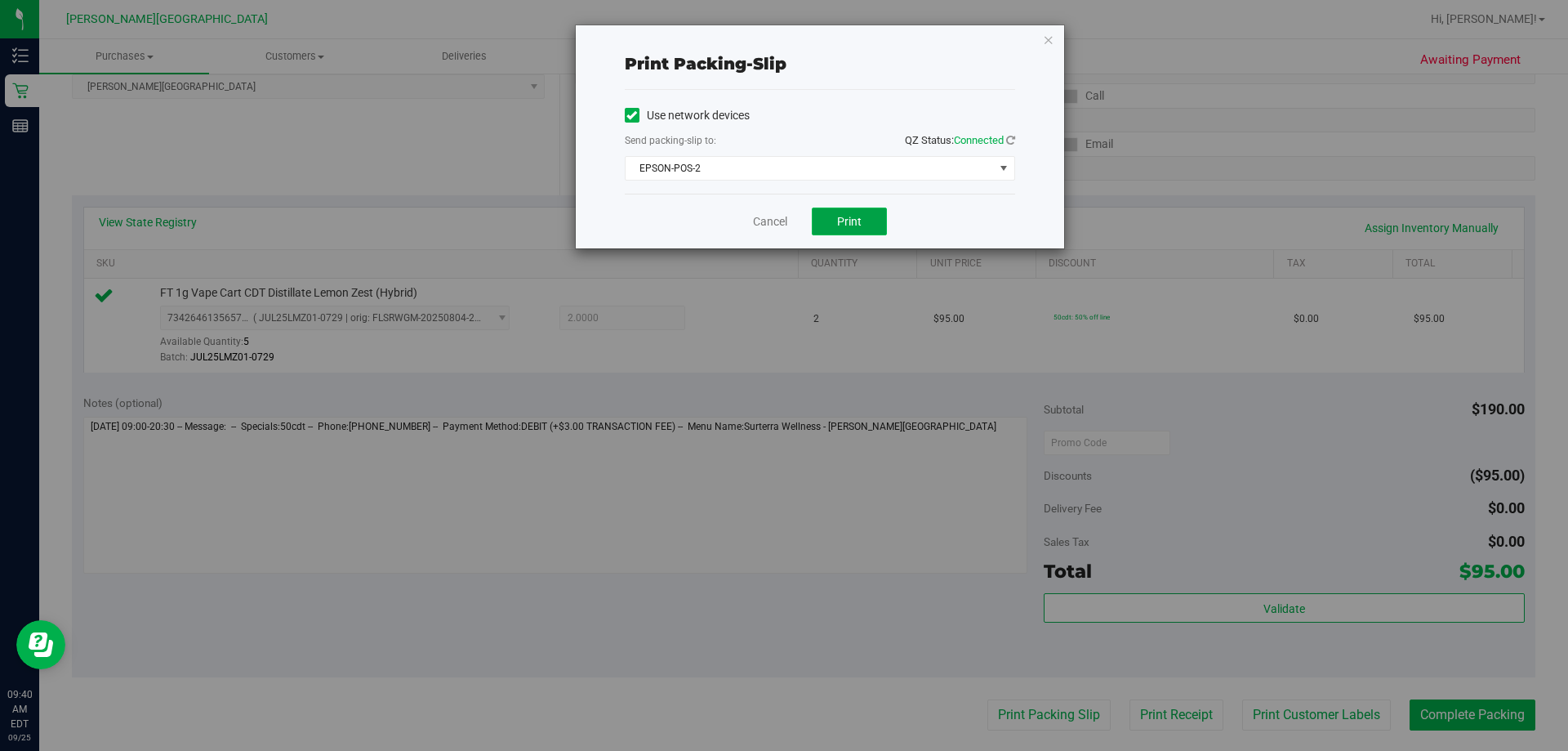
click at [794, 228] on button "Print" at bounding box center [850, 222] width 75 height 28
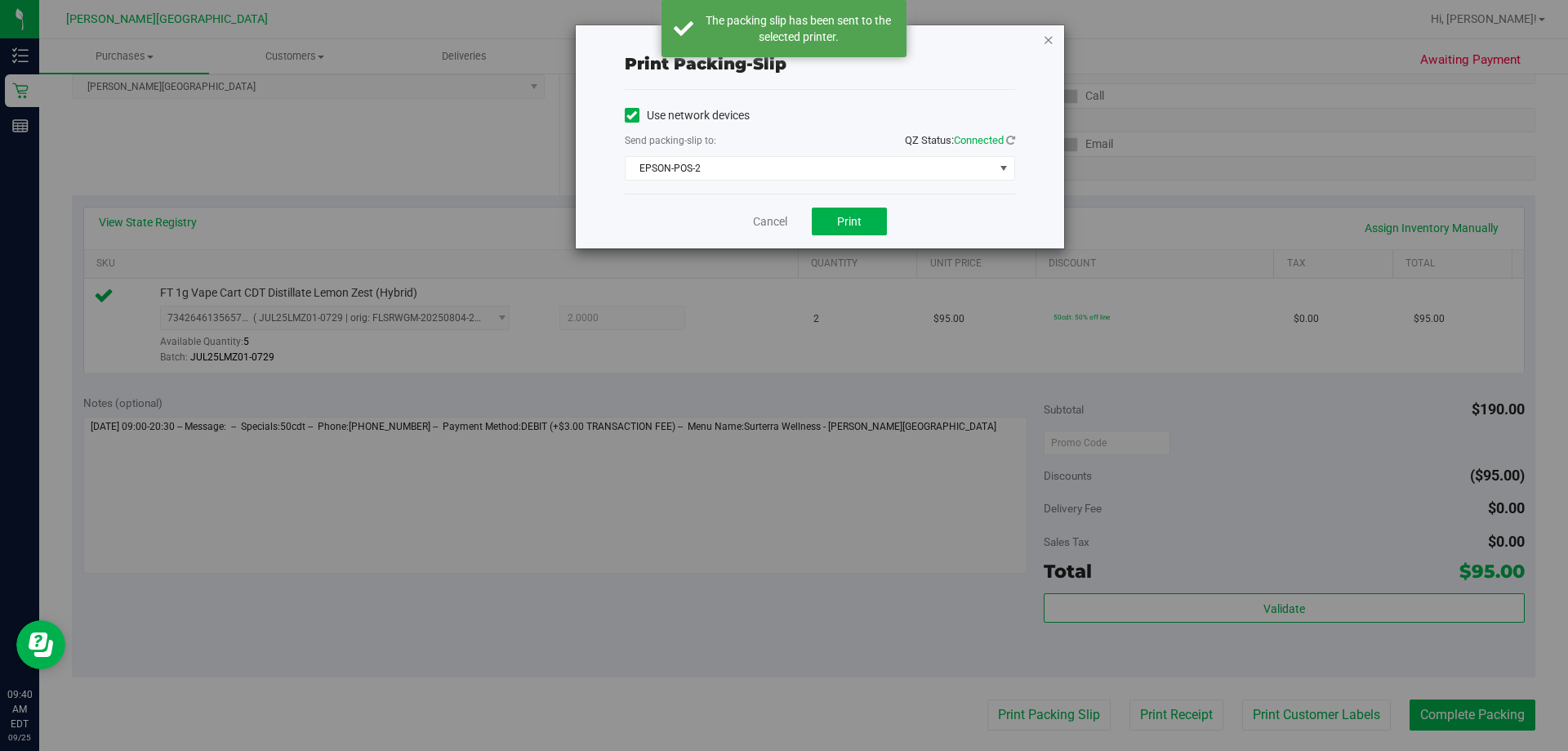
click at [794, 41] on icon "button" at bounding box center [1049, 39] width 11 height 20
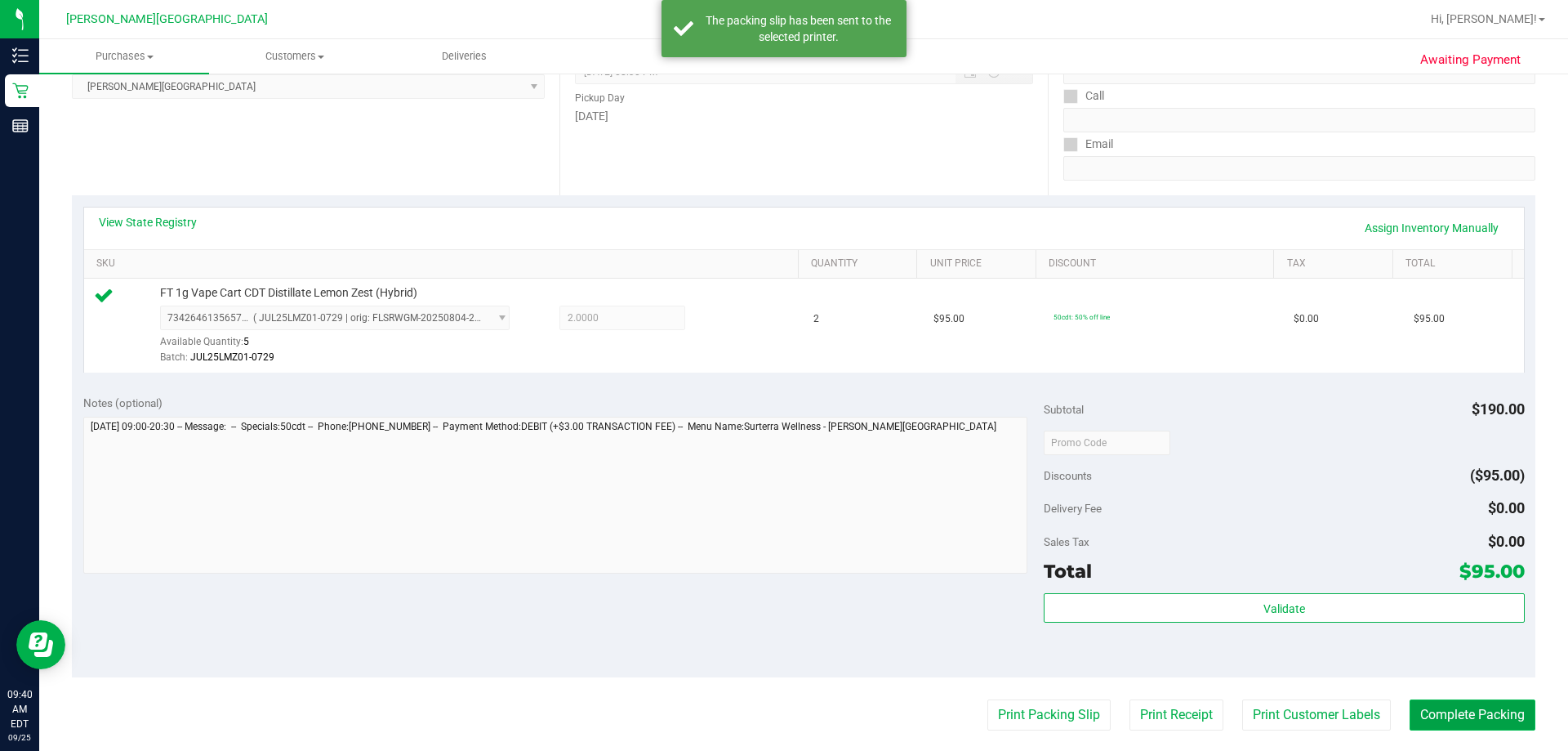
click at [794, 718] on button "Complete Packing" at bounding box center [1473, 714] width 126 height 31
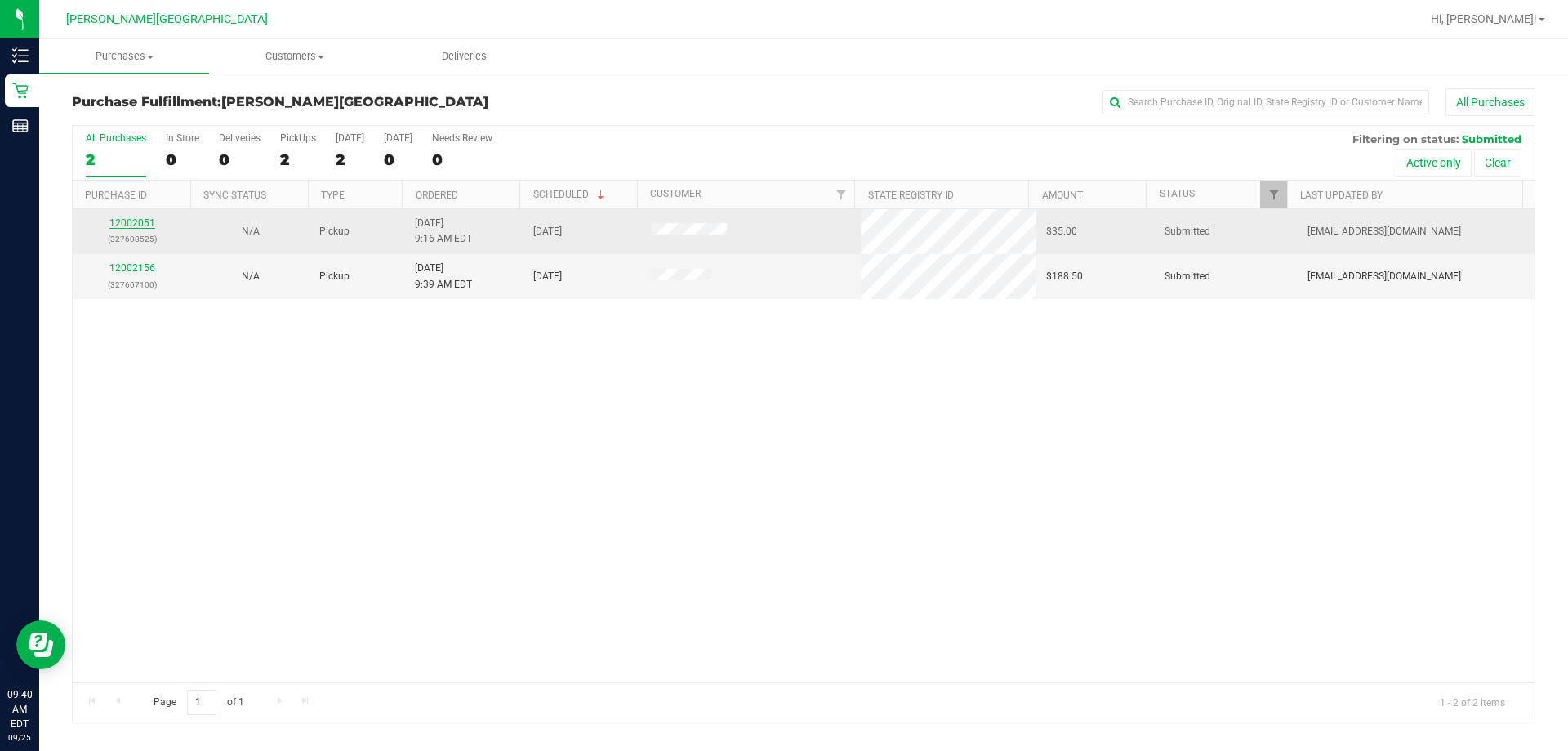
click at [133, 227] on link "12002051" at bounding box center [132, 223] width 46 height 11
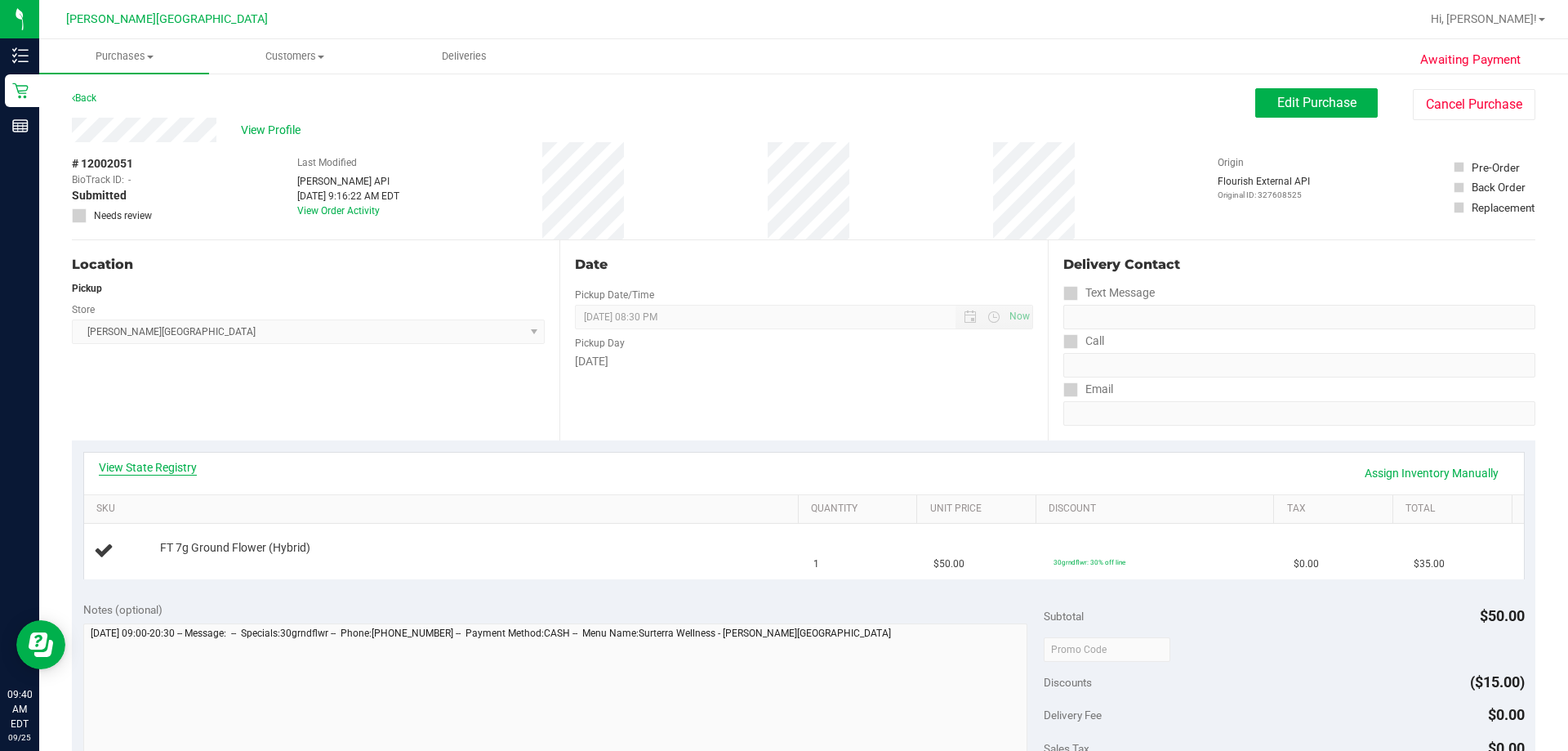
click at [181, 471] on link "View State Registry" at bounding box center [148, 466] width 98 height 16
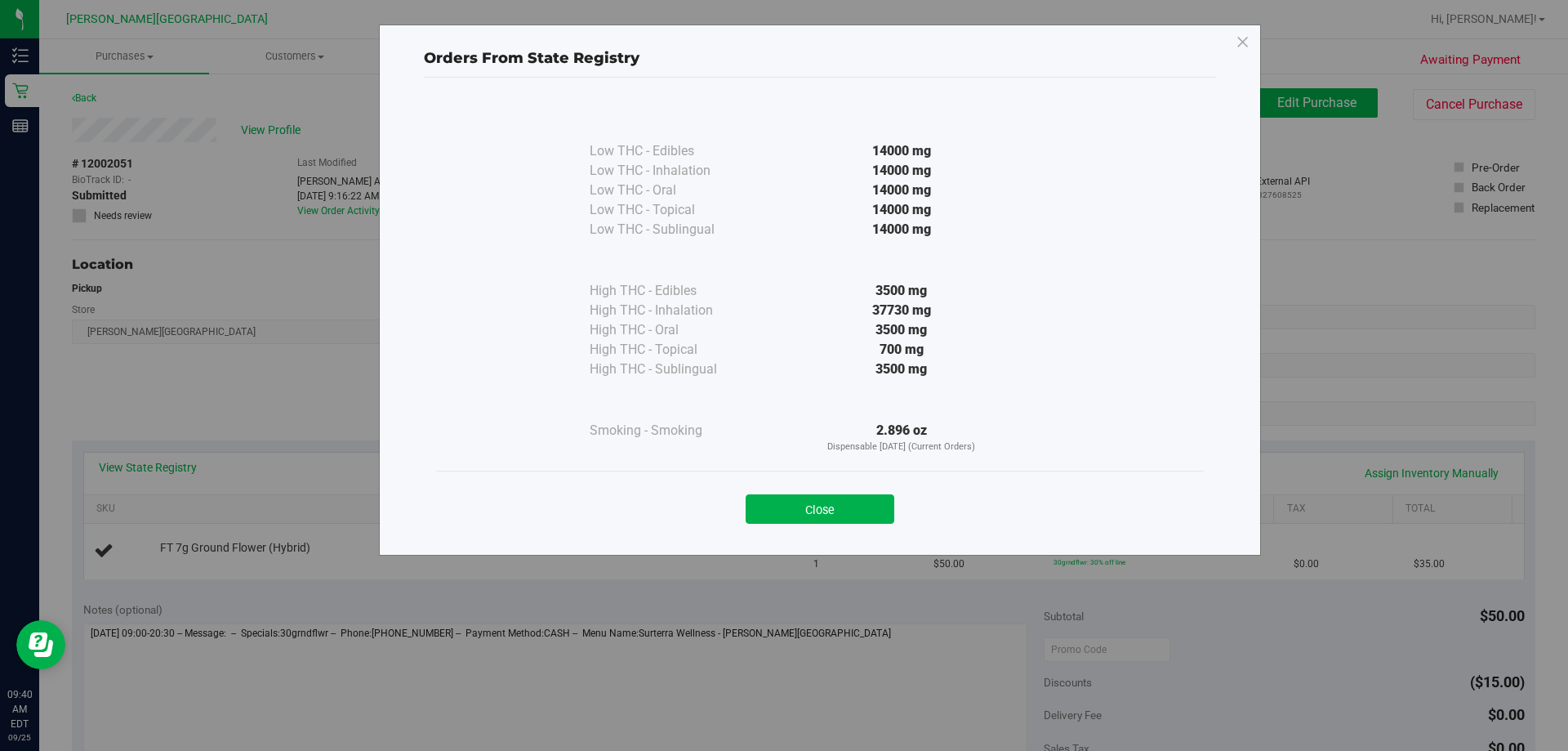
drag, startPoint x: 850, startPoint y: 498, endPoint x: 812, endPoint y: 480, distance: 42.0
click at [794, 498] on button "Close" at bounding box center [820, 508] width 149 height 29
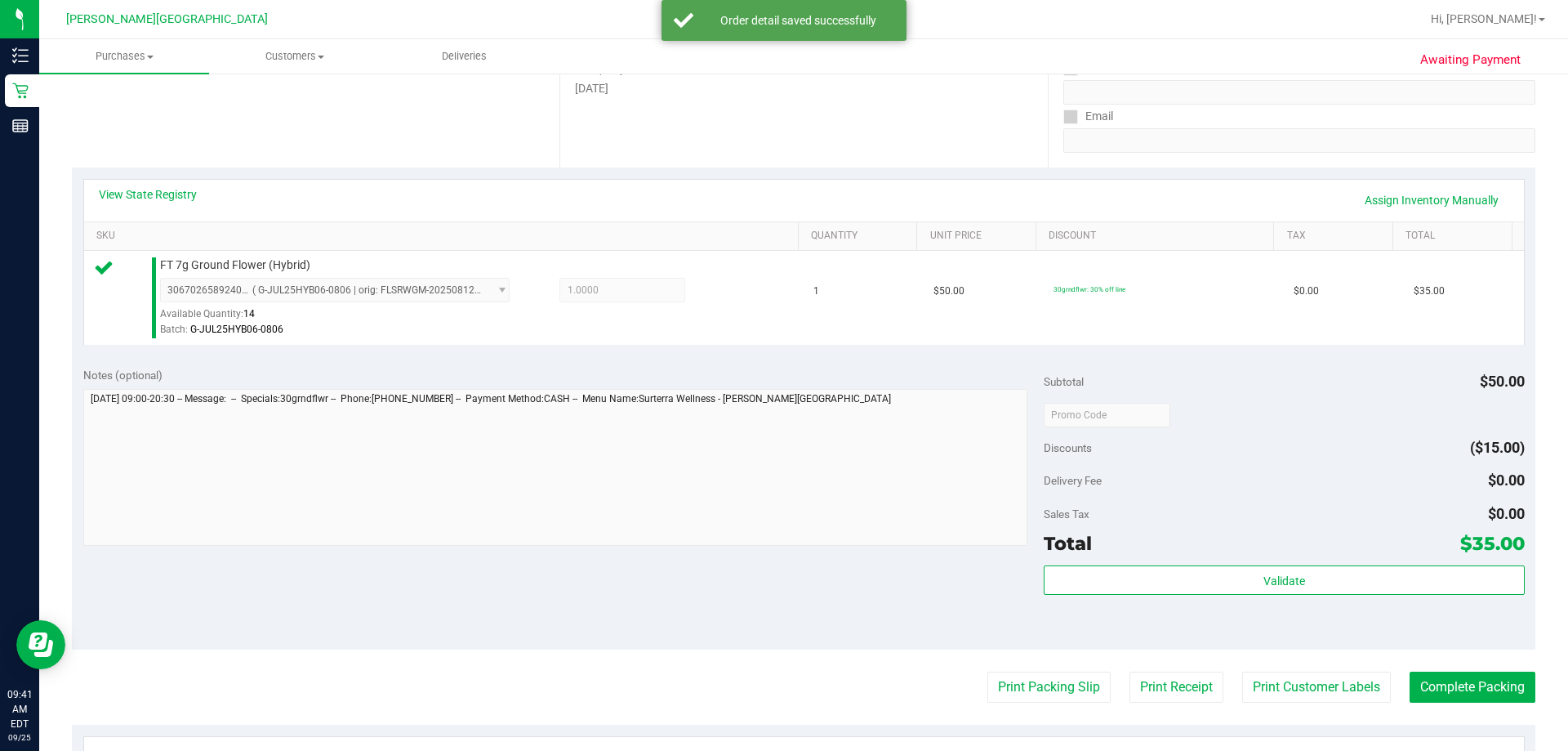
scroll to position [490, 0]
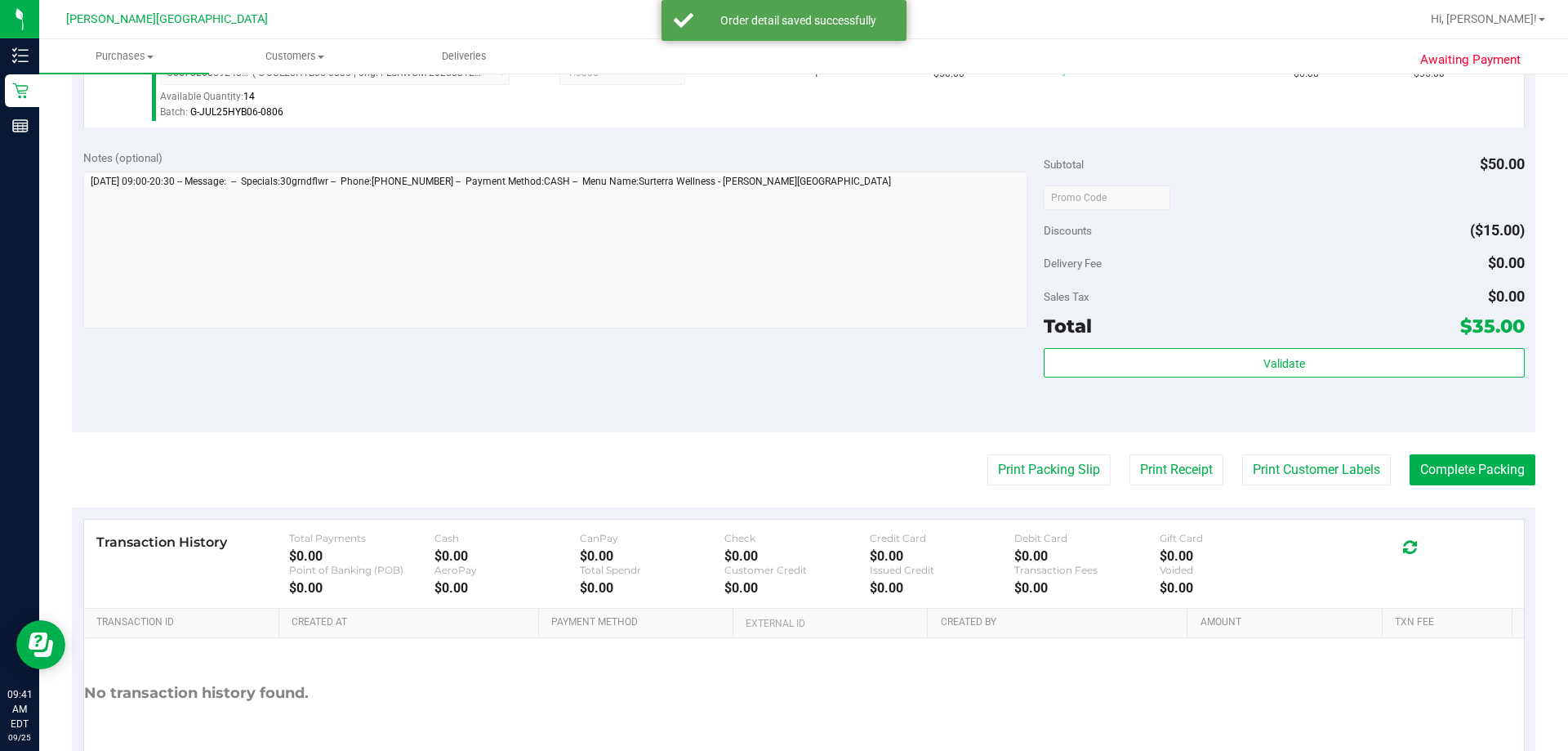
click at [794, 377] on div "Validate" at bounding box center [1284, 363] width 480 height 31
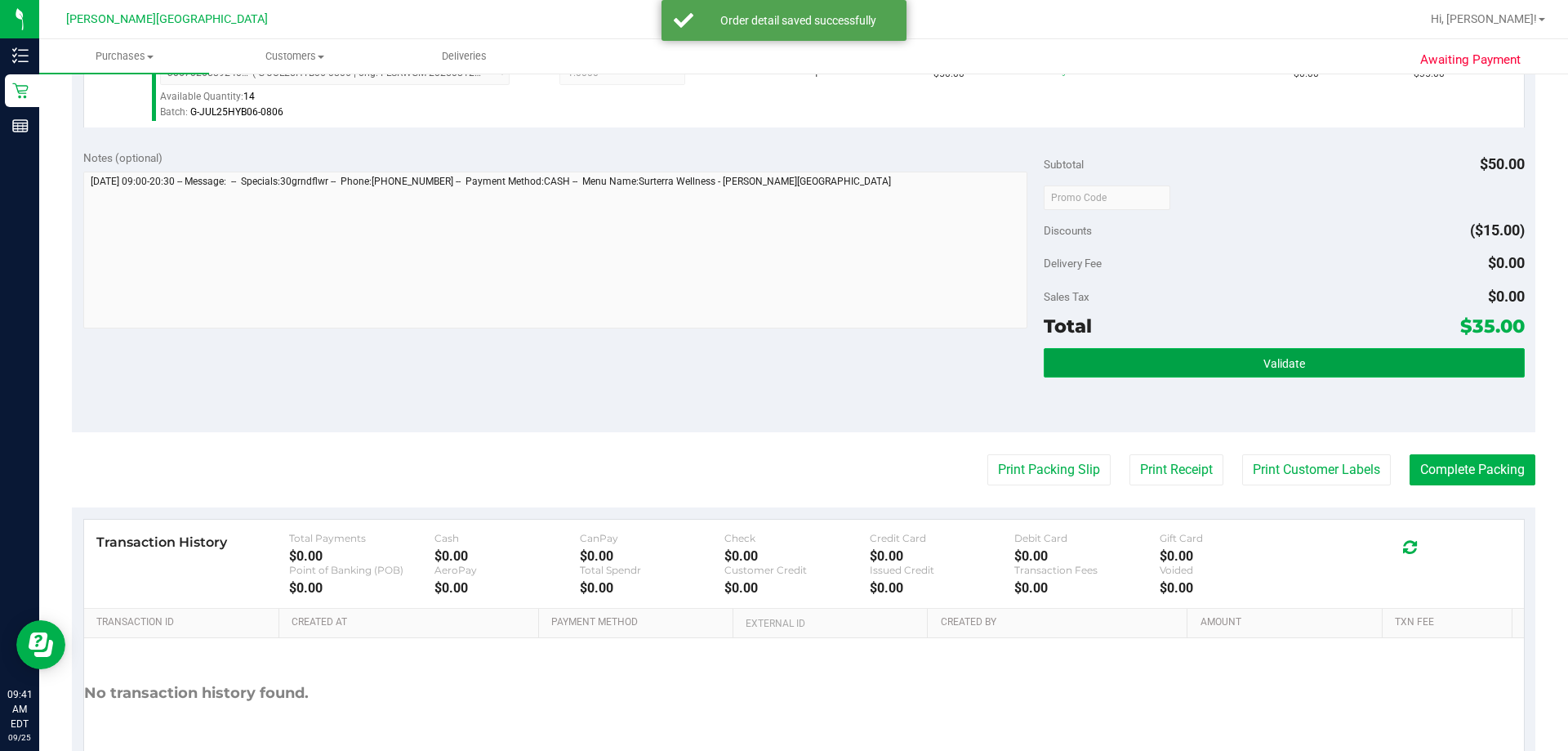
click at [794, 368] on button "Validate" at bounding box center [1284, 362] width 480 height 29
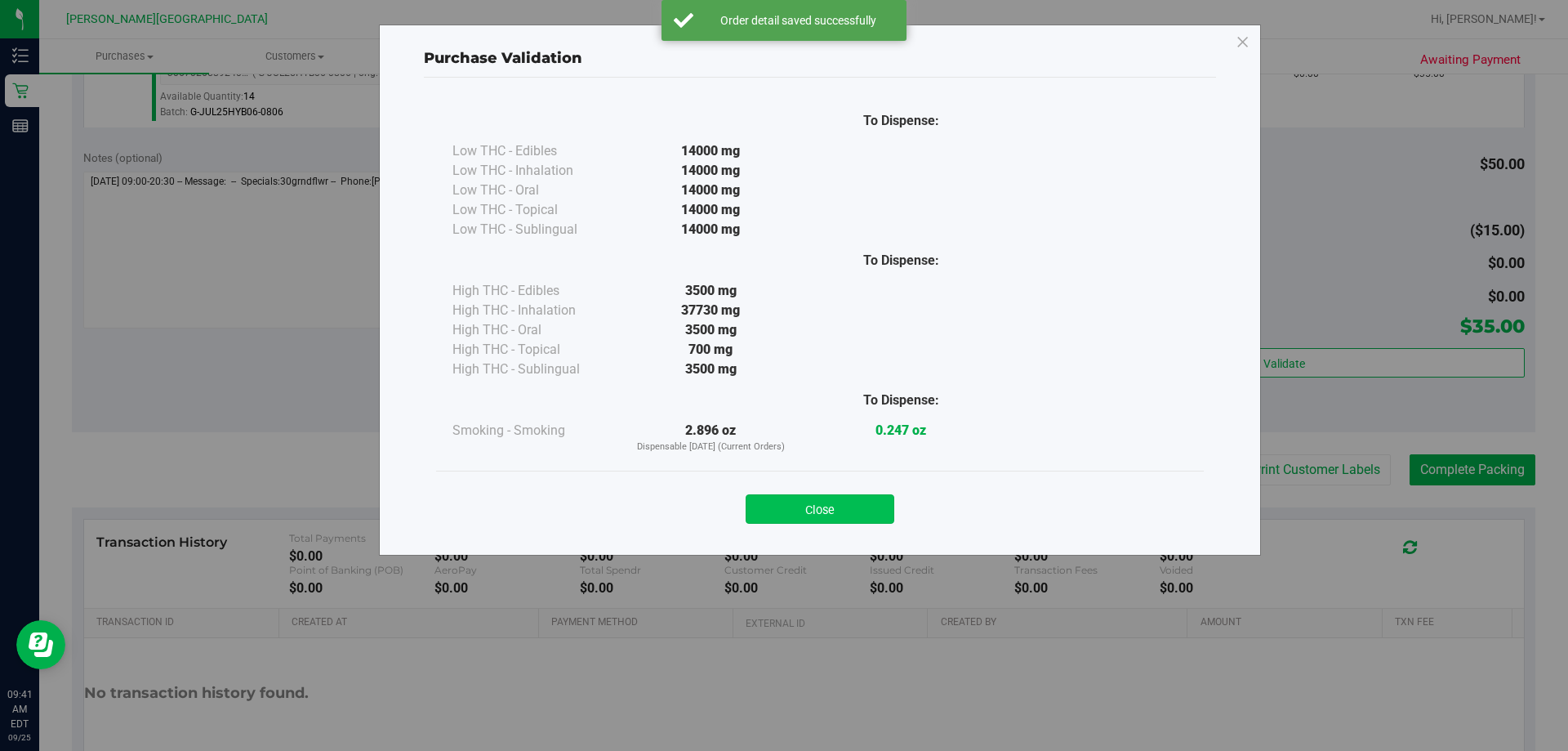
click at [794, 513] on button "Close" at bounding box center [820, 508] width 149 height 29
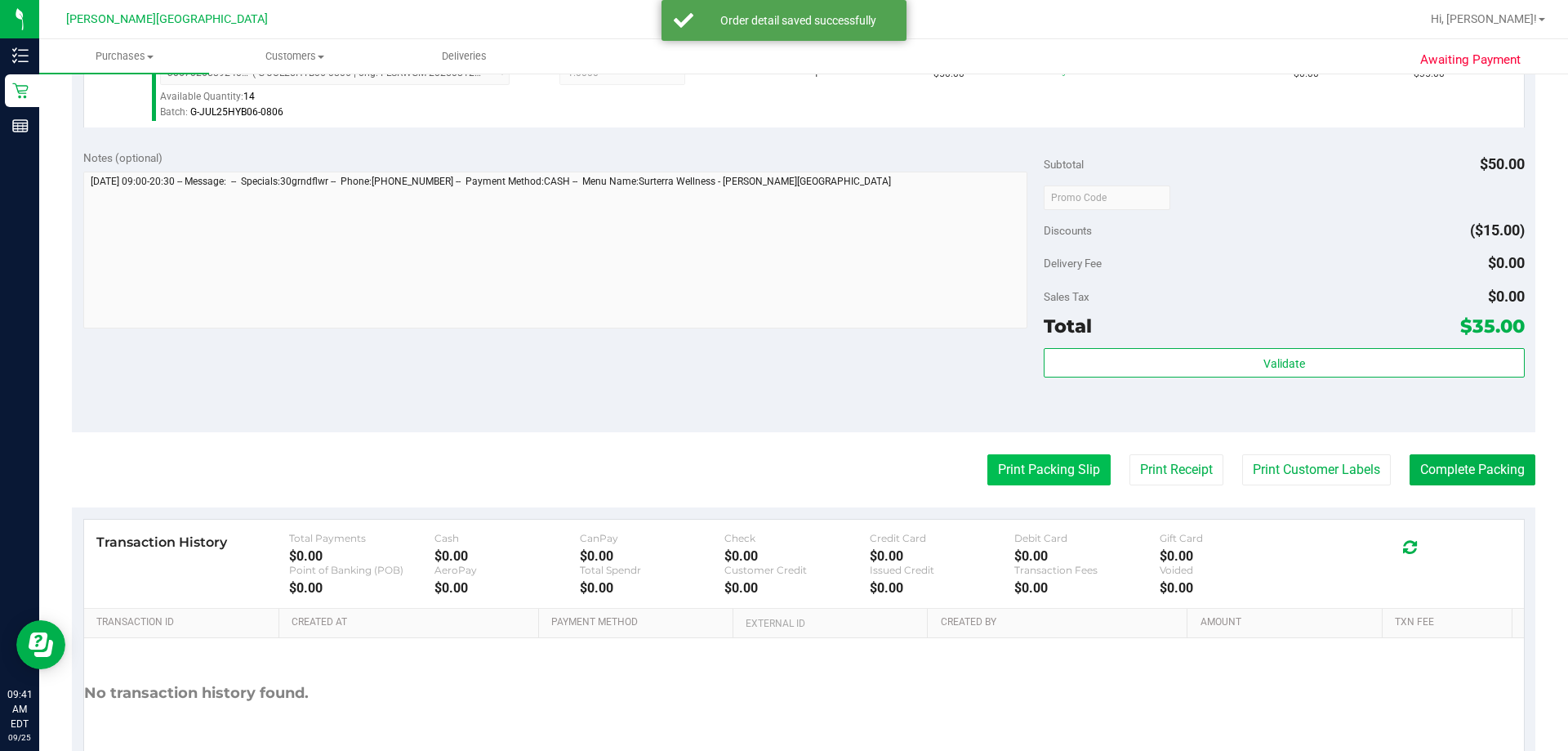
click at [794, 473] on button "Print Packing Slip" at bounding box center [1049, 469] width 123 height 31
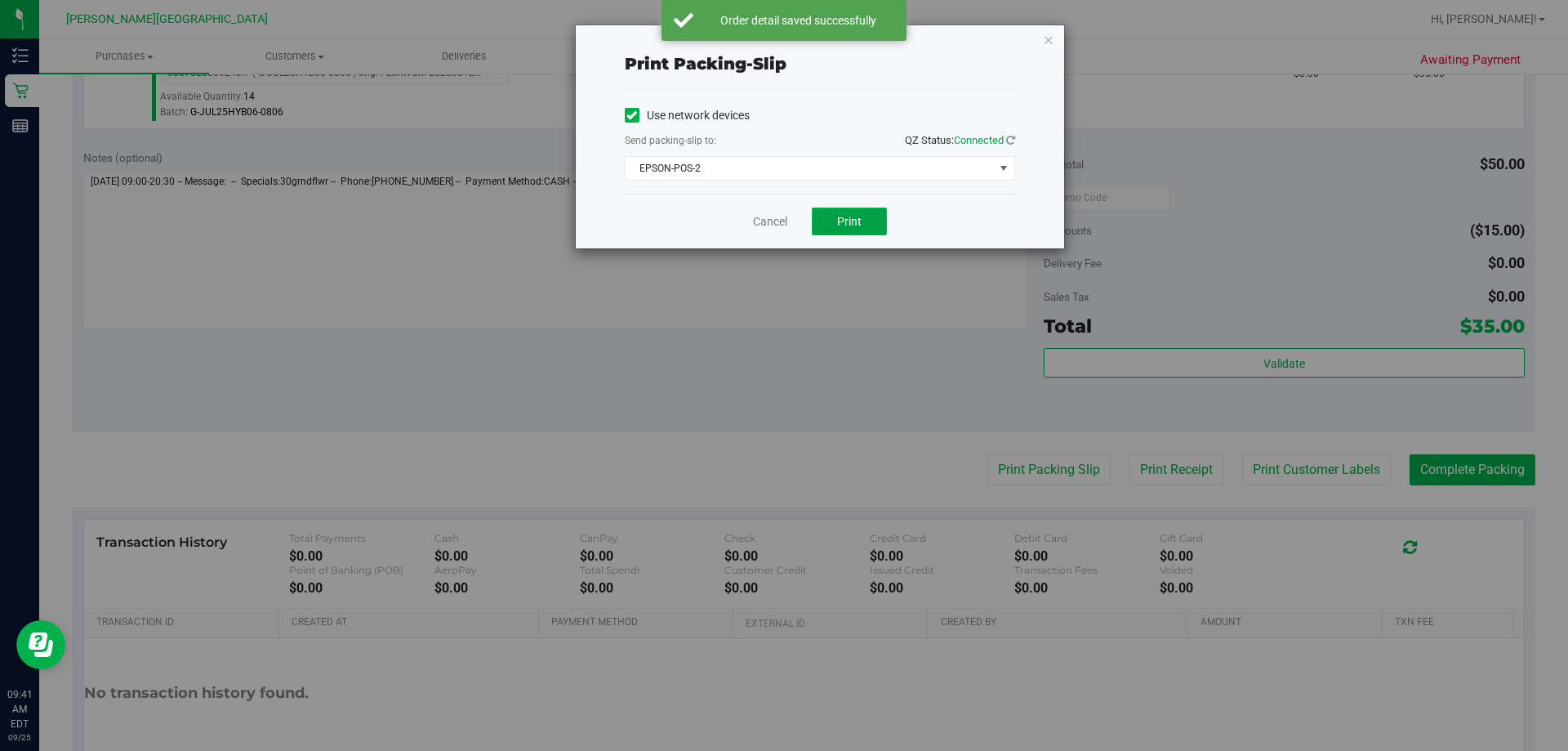
click at [794, 224] on span "Print" at bounding box center [850, 222] width 24 height 13
click at [794, 39] on icon "button" at bounding box center [1049, 39] width 11 height 20
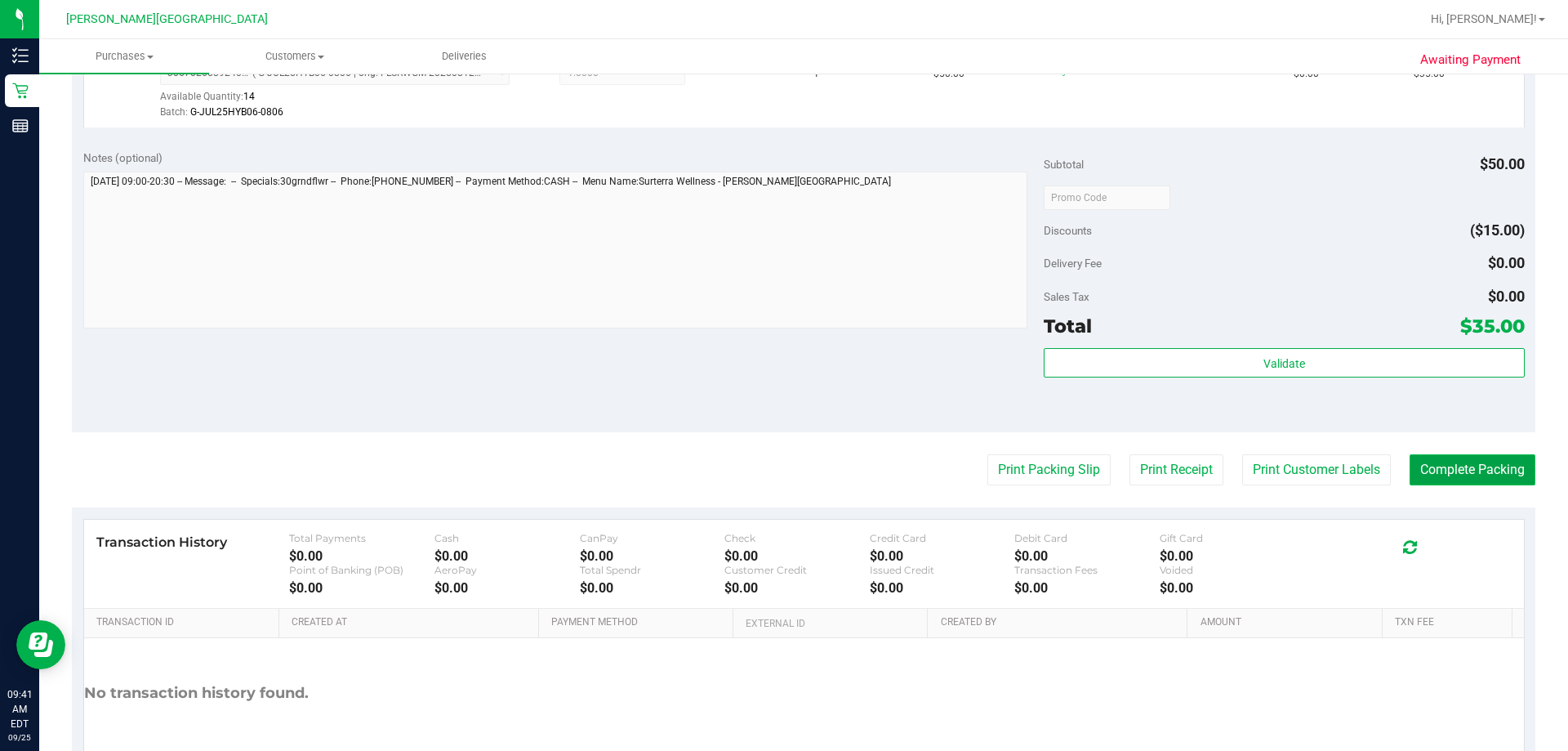
click at [794, 460] on button "Complete Packing" at bounding box center [1473, 469] width 126 height 31
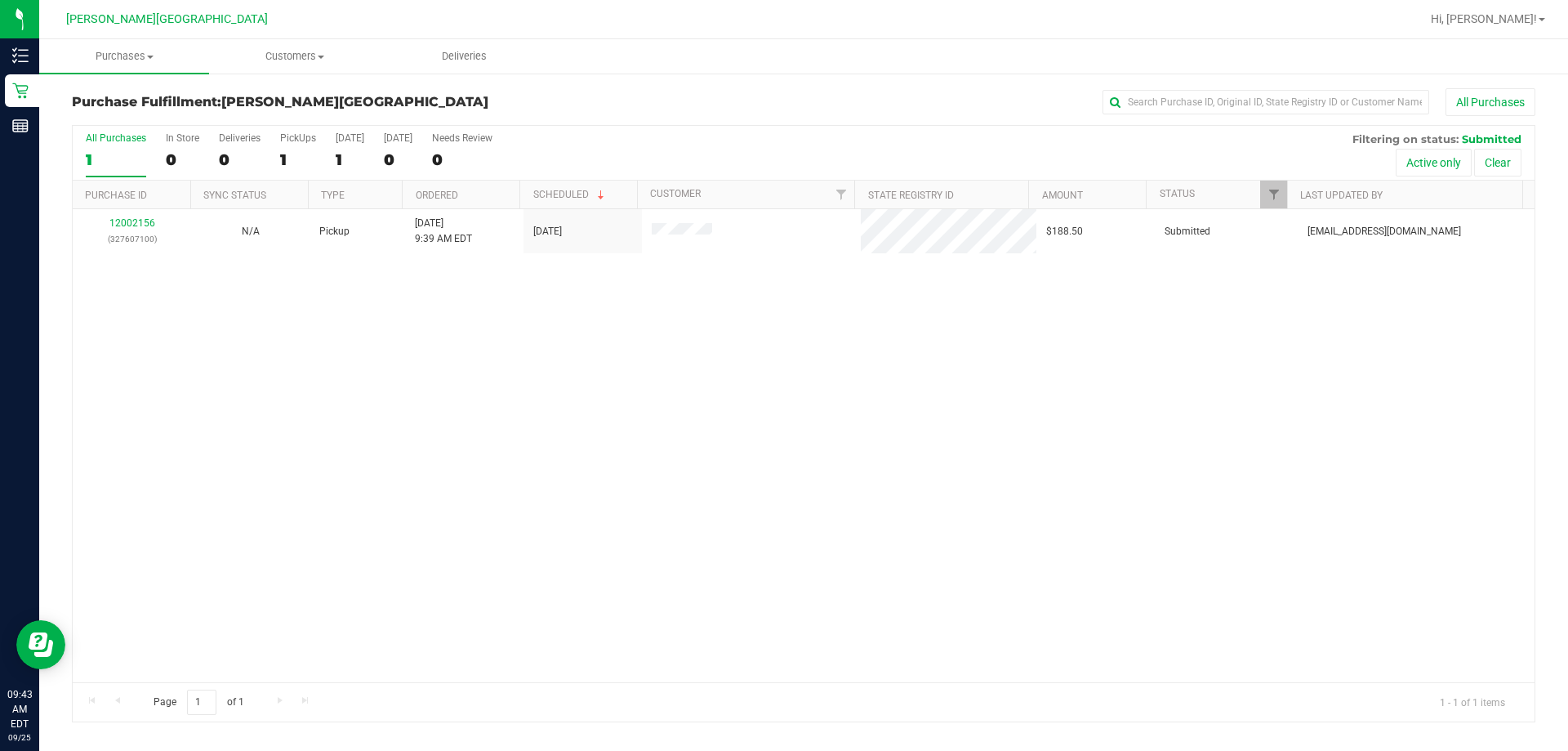
click at [556, 463] on div "12002156 (327607100) N/A Pickup [DATE] 9:39 AM EDT 9/25/2025 $188.50 Submitted …" at bounding box center [803, 445] width 1462 height 473
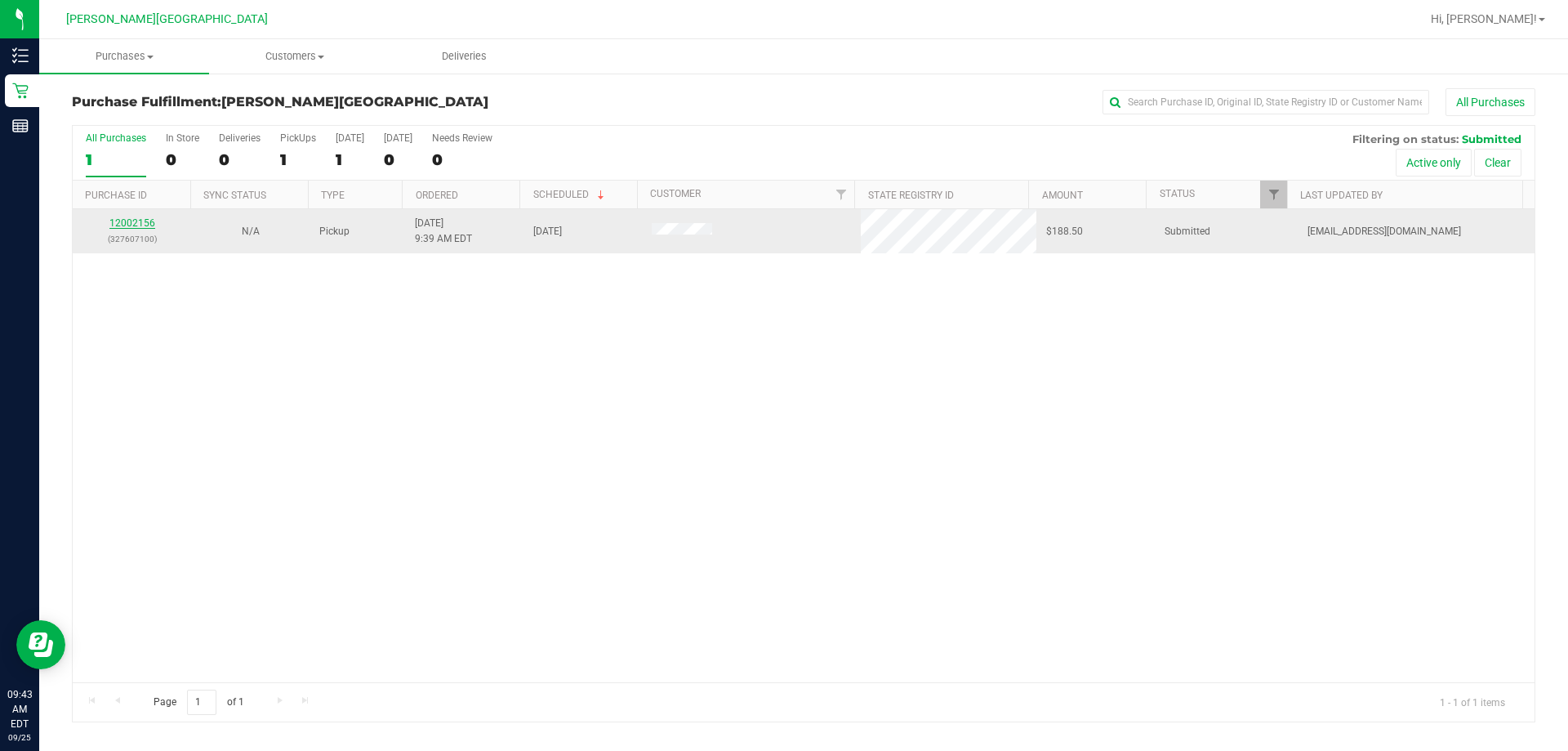
click at [137, 220] on link "12002156" at bounding box center [132, 223] width 46 height 11
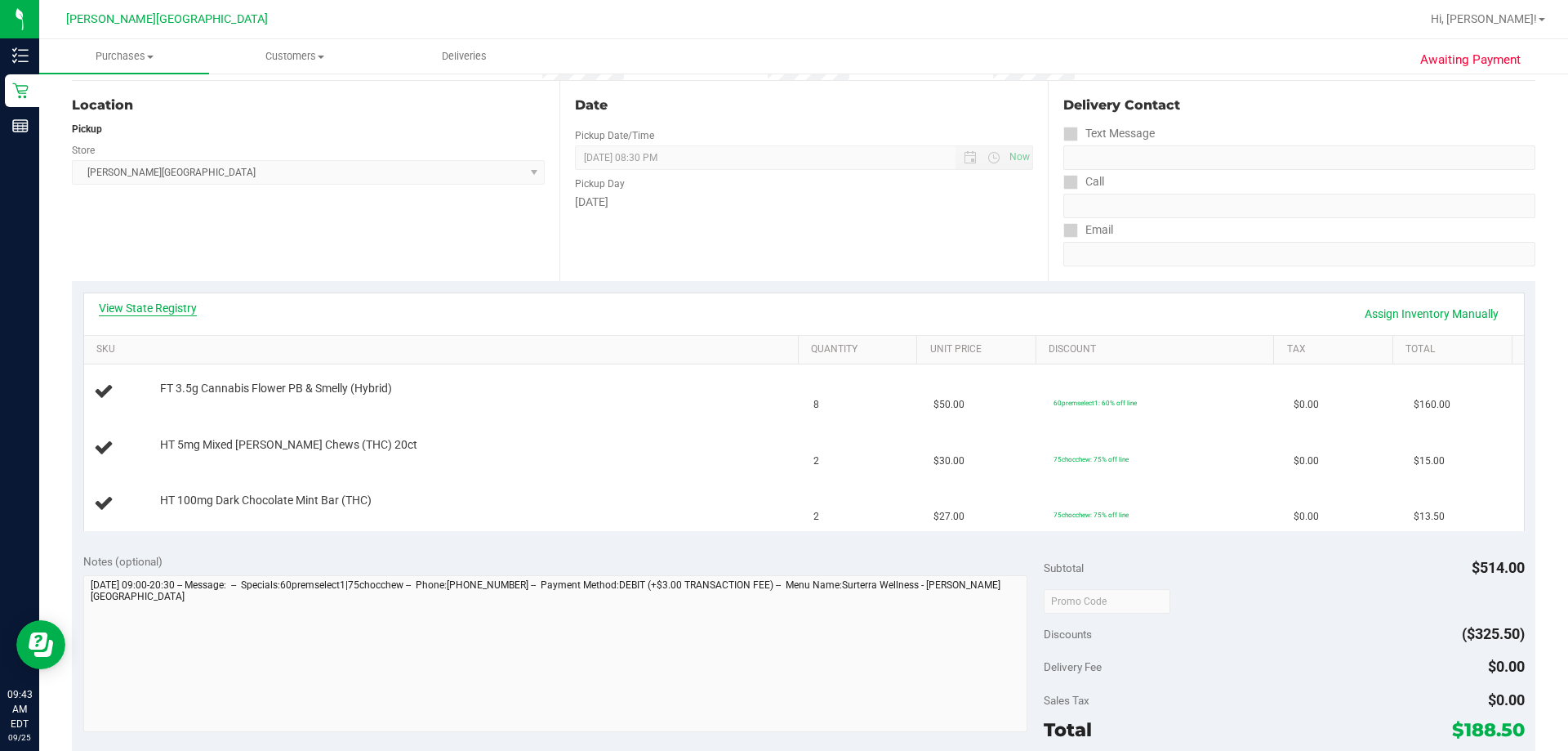
scroll to position [164, 0]
click at [167, 299] on link "View State Registry" at bounding box center [148, 304] width 98 height 16
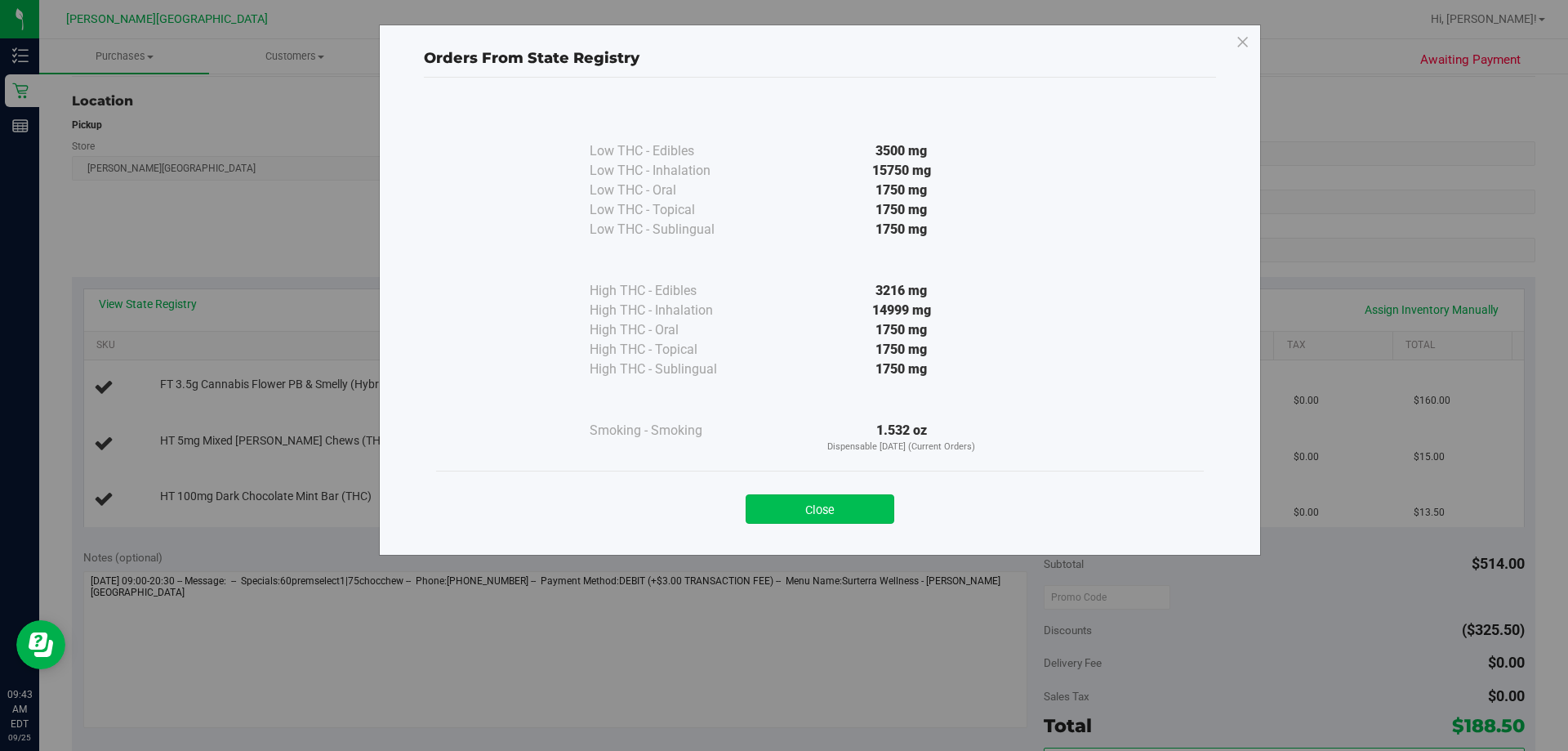
click at [794, 516] on button "Close" at bounding box center [820, 508] width 149 height 29
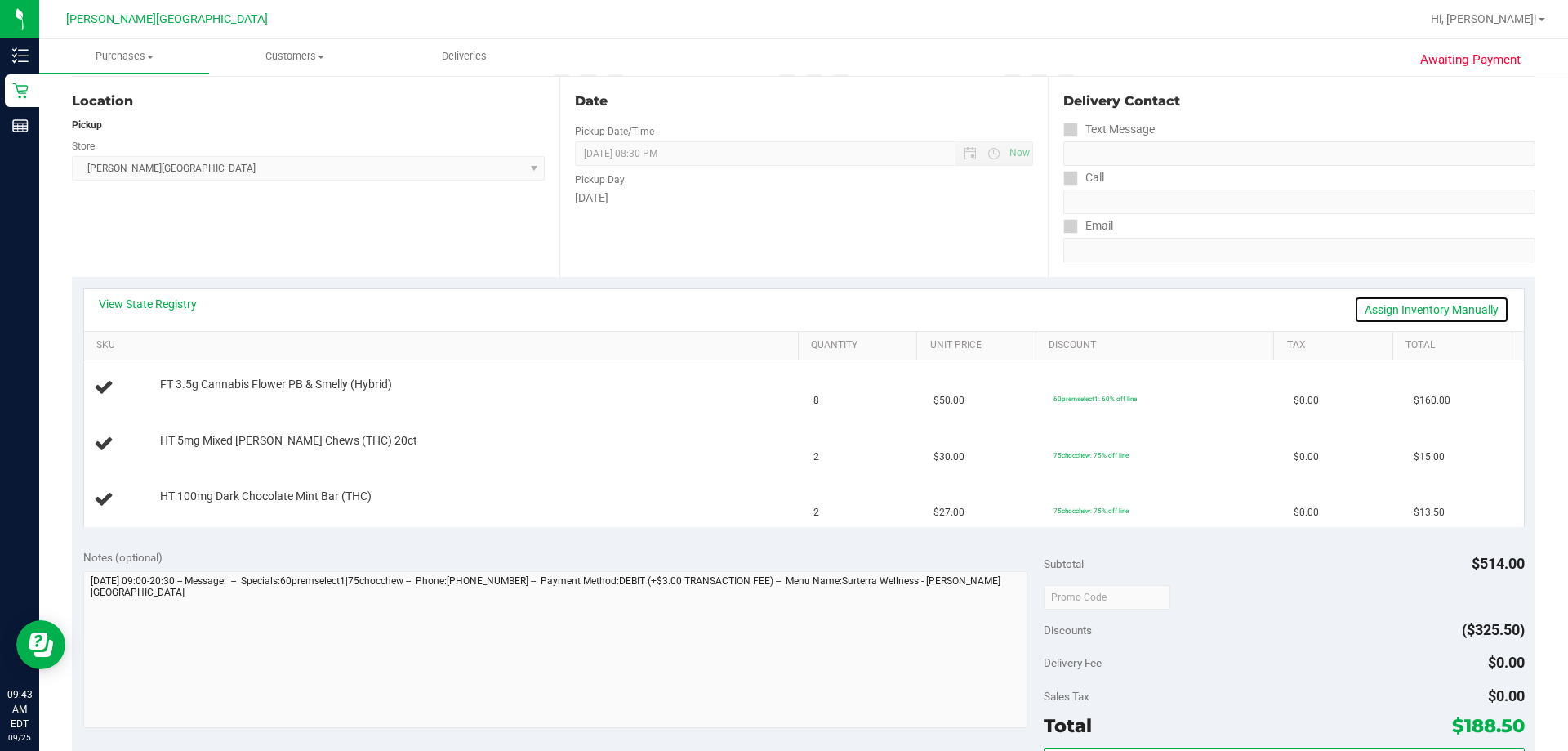
click at [794, 314] on link "Assign Inventory Manually" at bounding box center [1432, 310] width 155 height 28
click at [794, 310] on link "Save & Exit" at bounding box center [1471, 310] width 77 height 28
click at [139, 303] on link "View State Registry" at bounding box center [148, 304] width 98 height 16
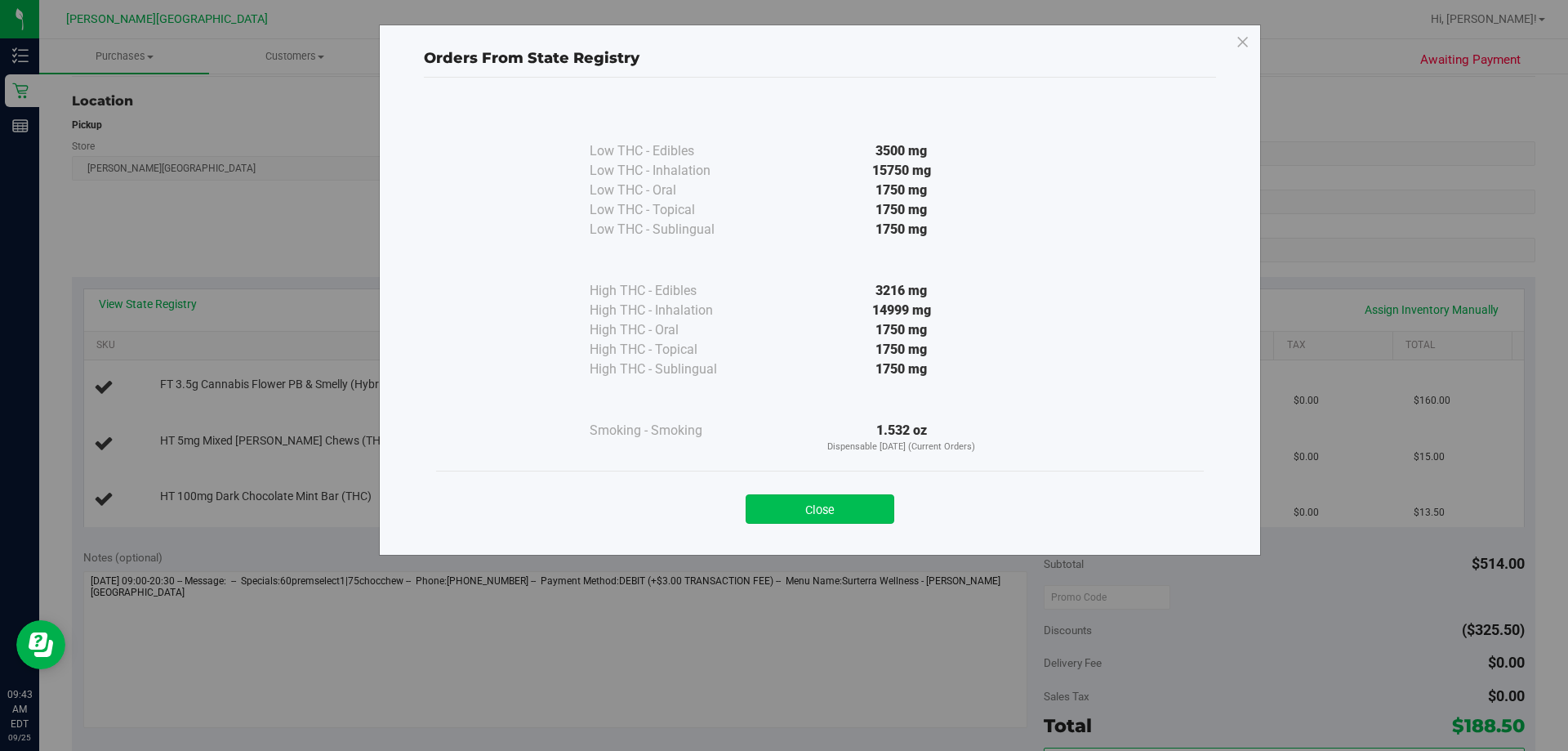
click at [794, 502] on button "Close" at bounding box center [820, 508] width 149 height 29
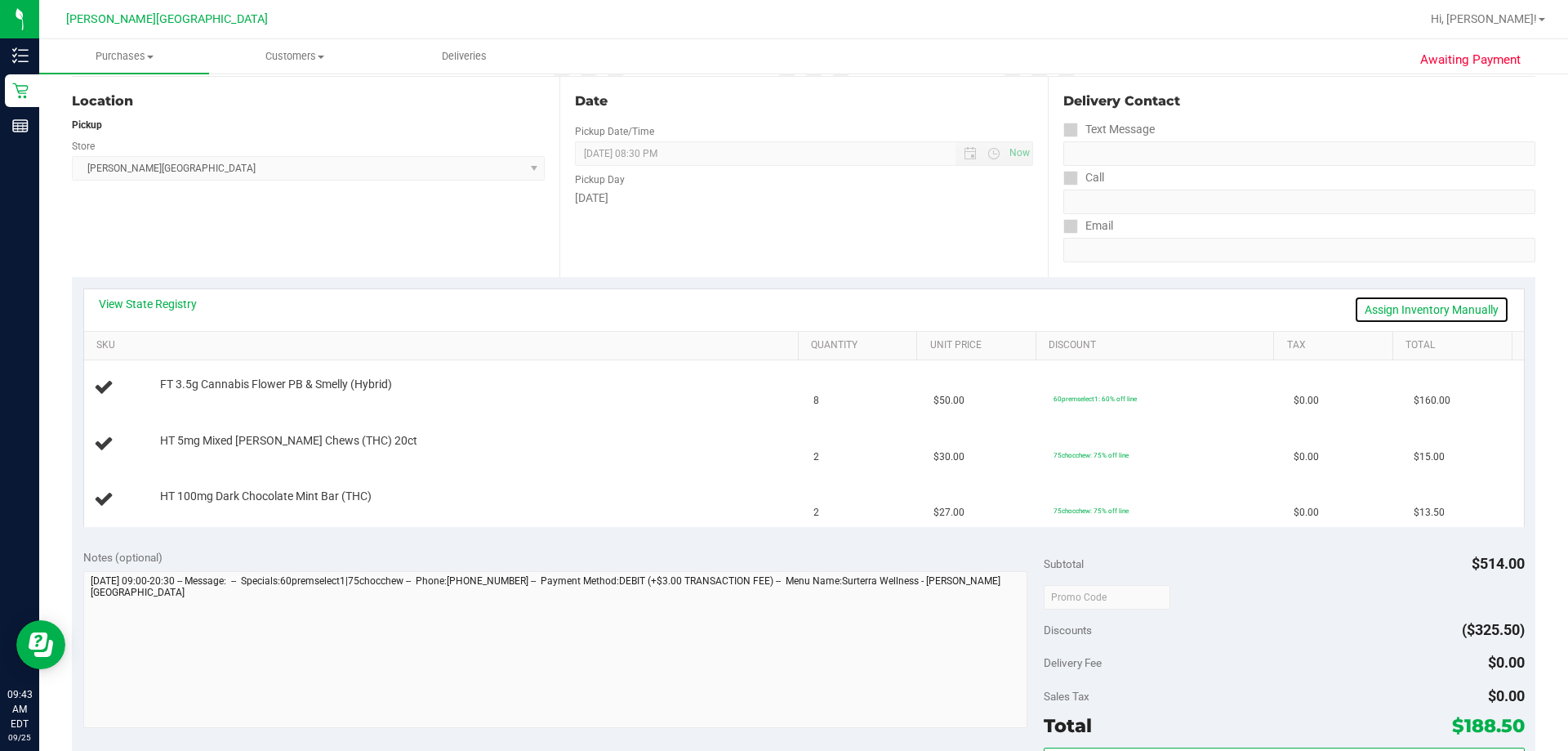
click at [794, 310] on link "Assign Inventory Manually" at bounding box center [1432, 310] width 155 height 28
click at [794, 310] on link "Save & Exit" at bounding box center [1471, 310] width 77 height 28
click at [794, 315] on link "Assign Inventory Manually" at bounding box center [1432, 310] width 155 height 28
click at [170, 392] on link "Add Package" at bounding box center [189, 395] width 59 height 11
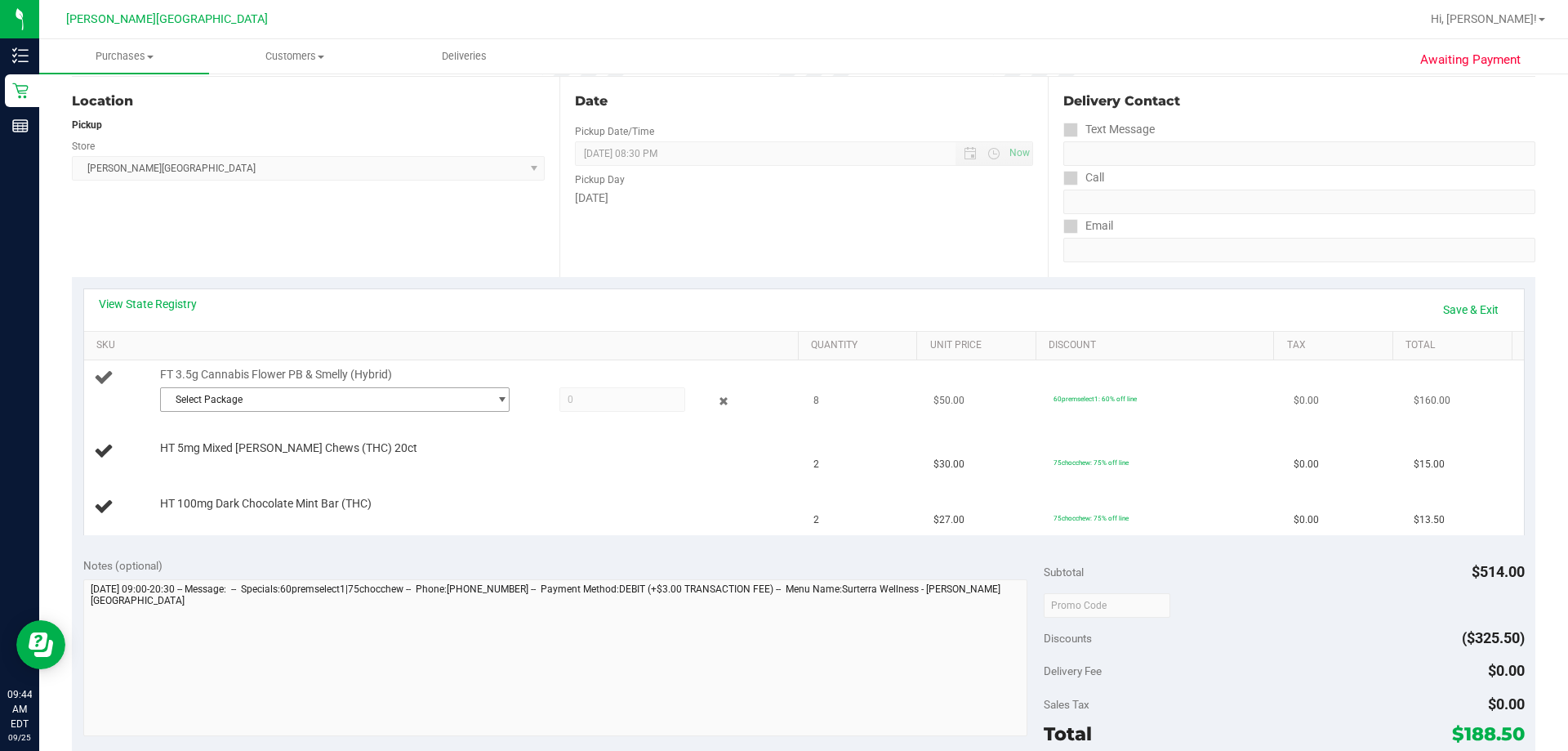
click at [321, 396] on span "Select Package" at bounding box center [324, 399] width 327 height 23
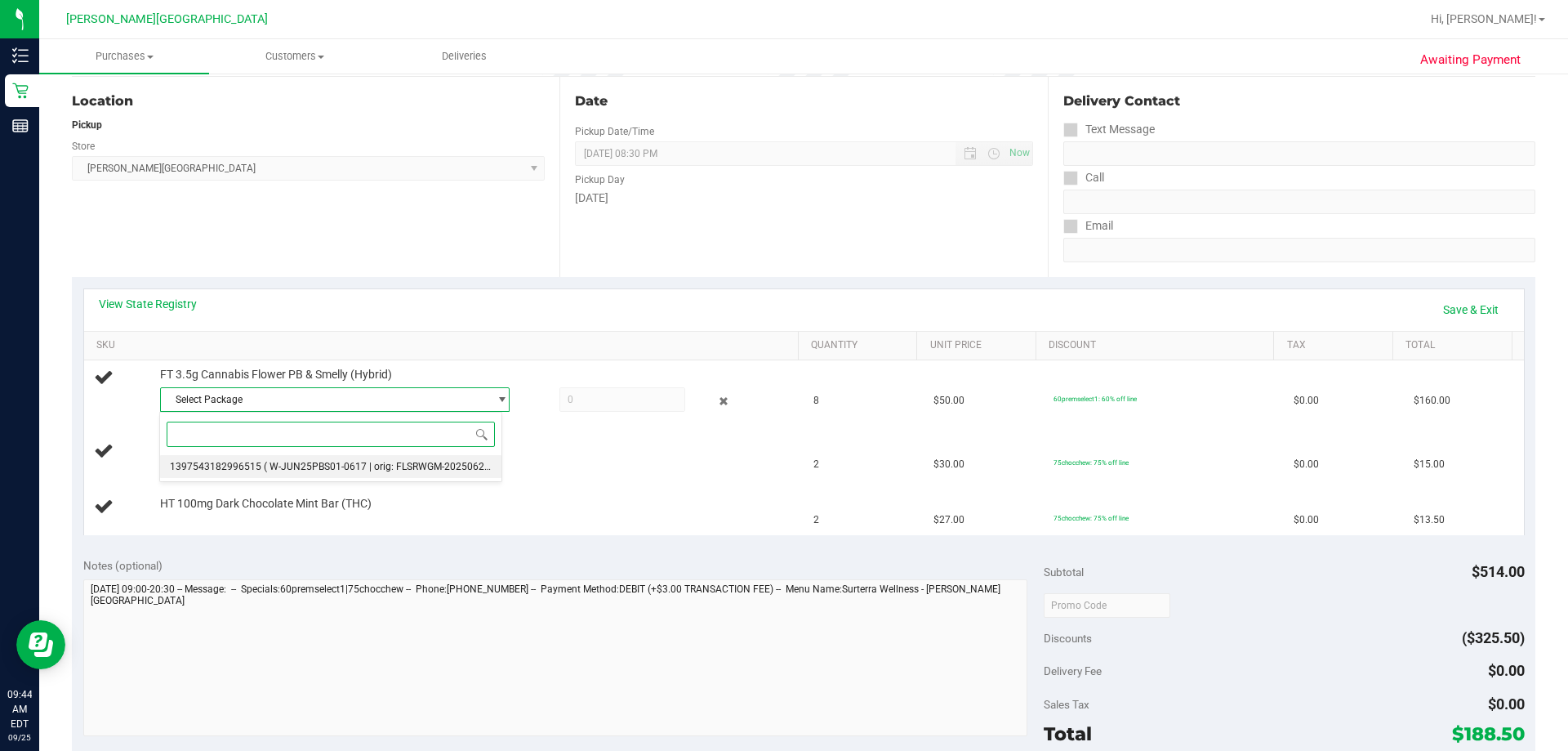
click at [382, 470] on span "( W-JUN25PBS01-0617 | orig: FLSRWGM-20250623-2996 )" at bounding box center [393, 466] width 258 height 11
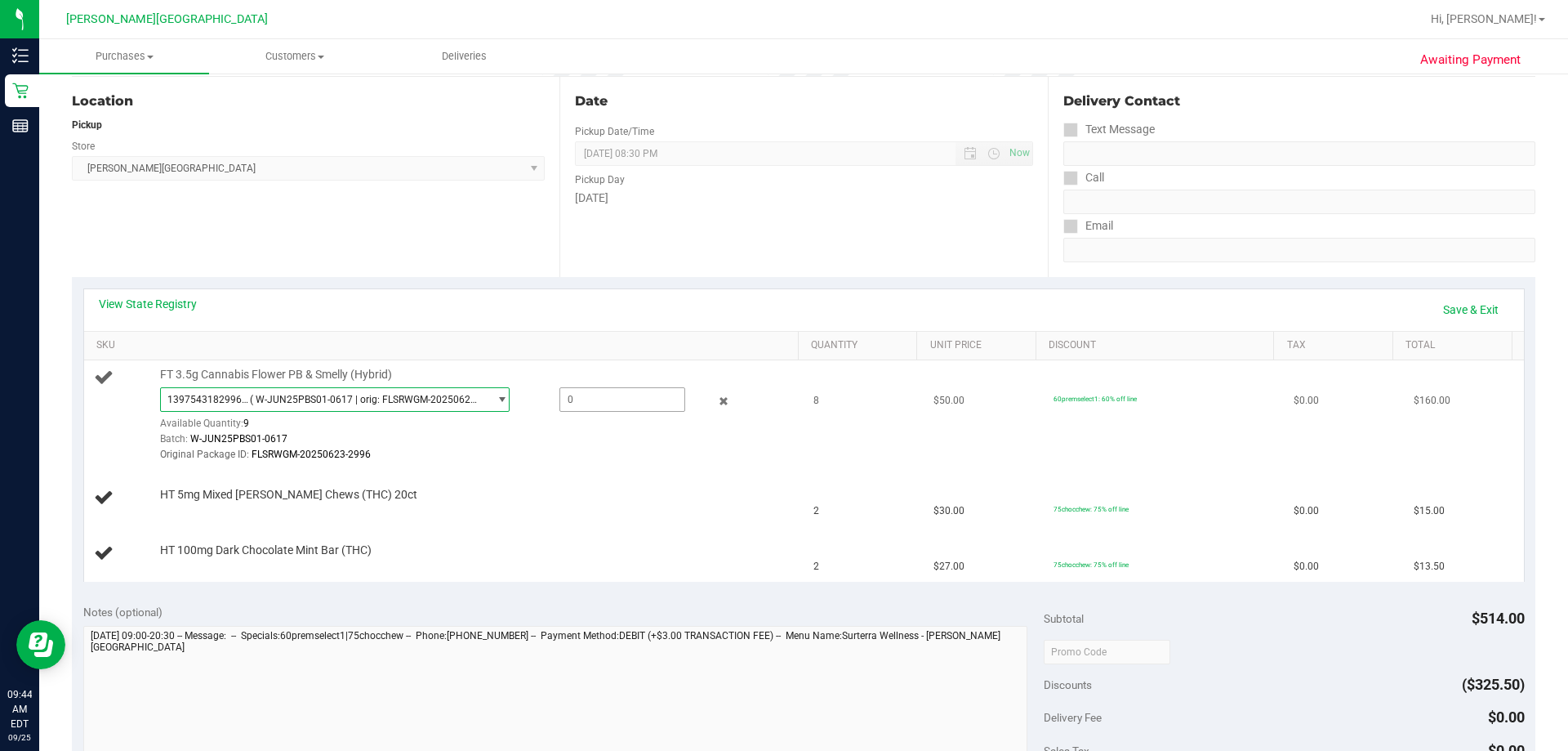
click at [619, 390] on span at bounding box center [622, 399] width 126 height 24
type input "8"
type input "8.0000"
click at [794, 308] on link "Save & Exit" at bounding box center [1471, 310] width 77 height 28
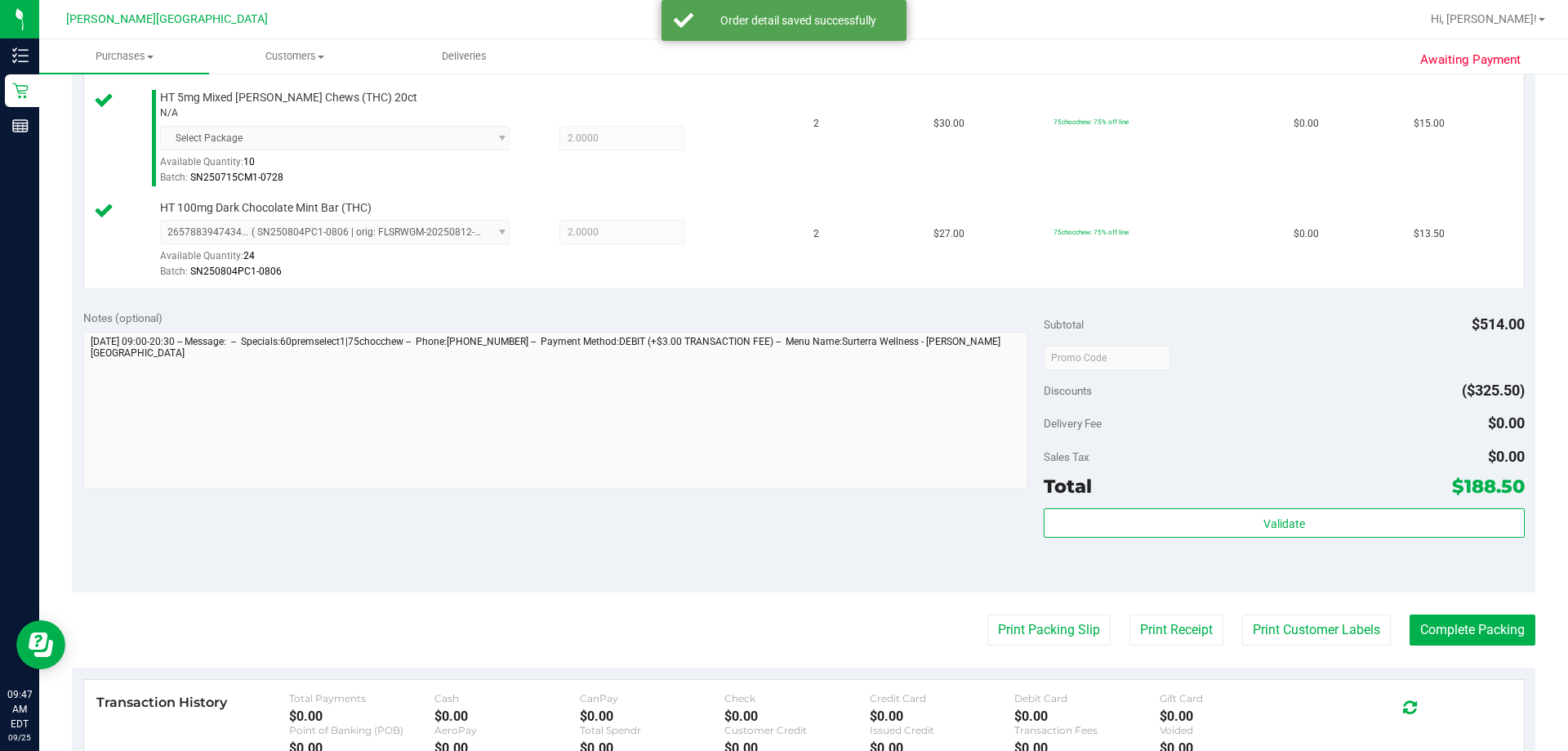
scroll to position [735, 0]
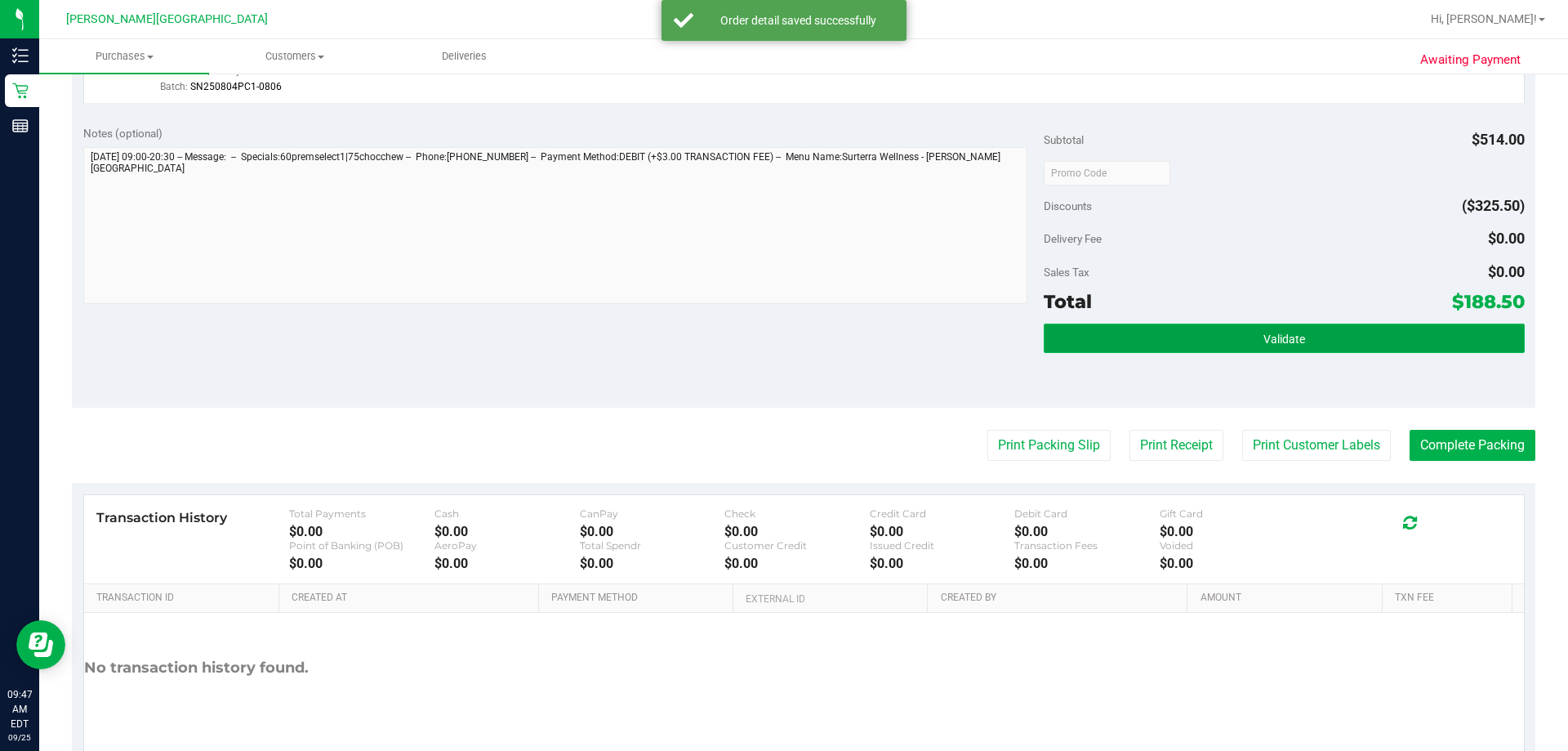
click at [794, 328] on button "Validate" at bounding box center [1284, 337] width 480 height 29
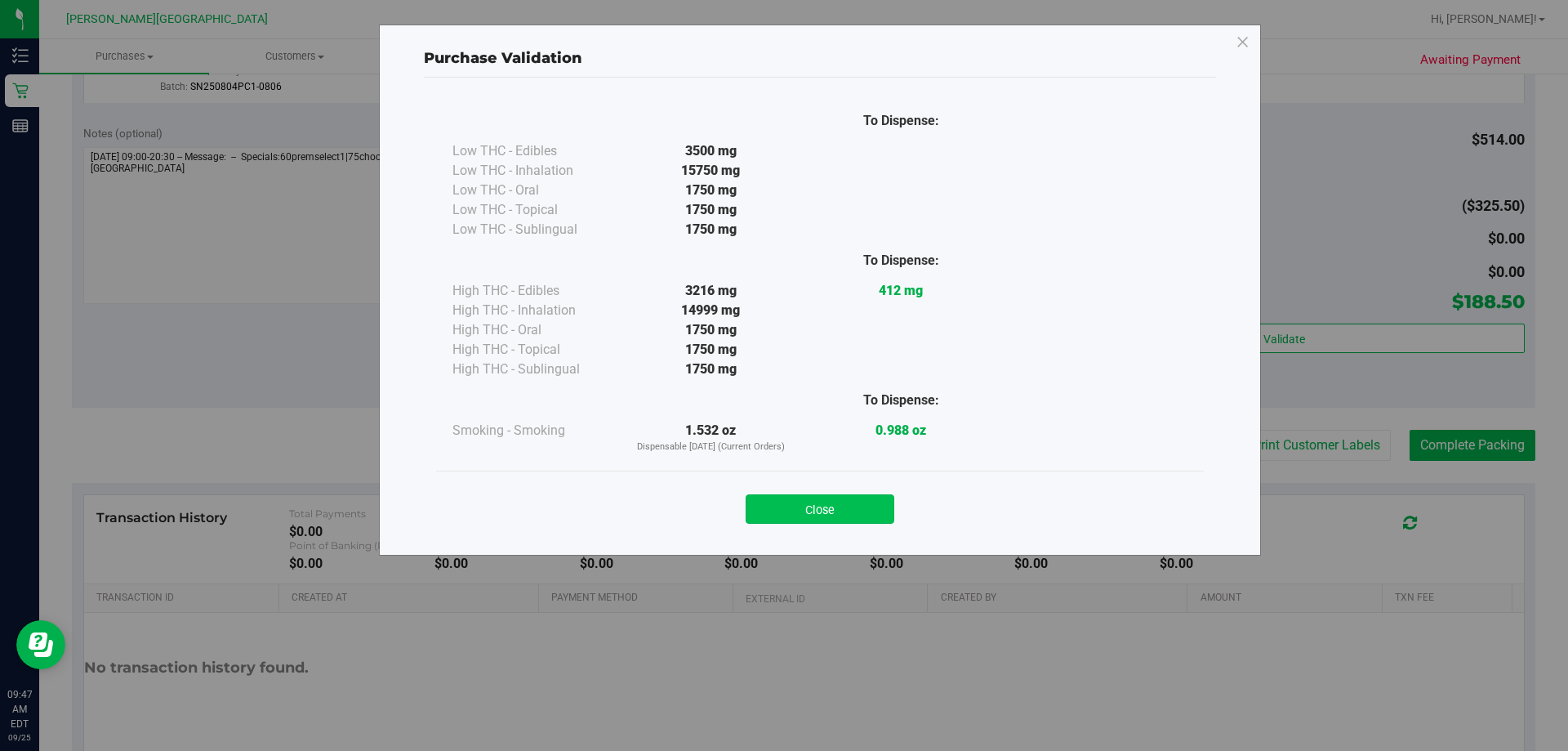
click at [794, 509] on button "Close" at bounding box center [820, 508] width 149 height 29
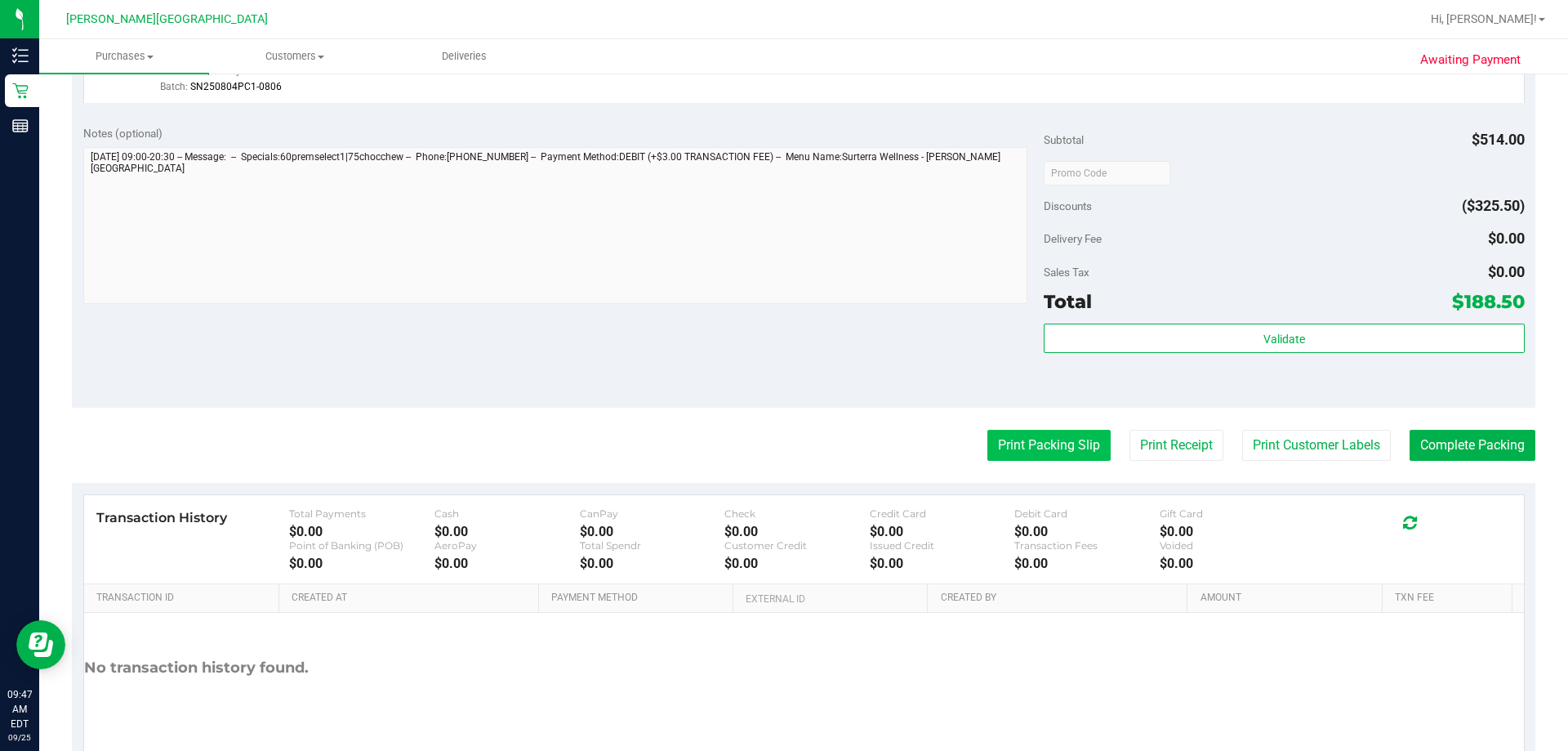
click at [794, 445] on button "Print Packing Slip" at bounding box center [1049, 445] width 123 height 31
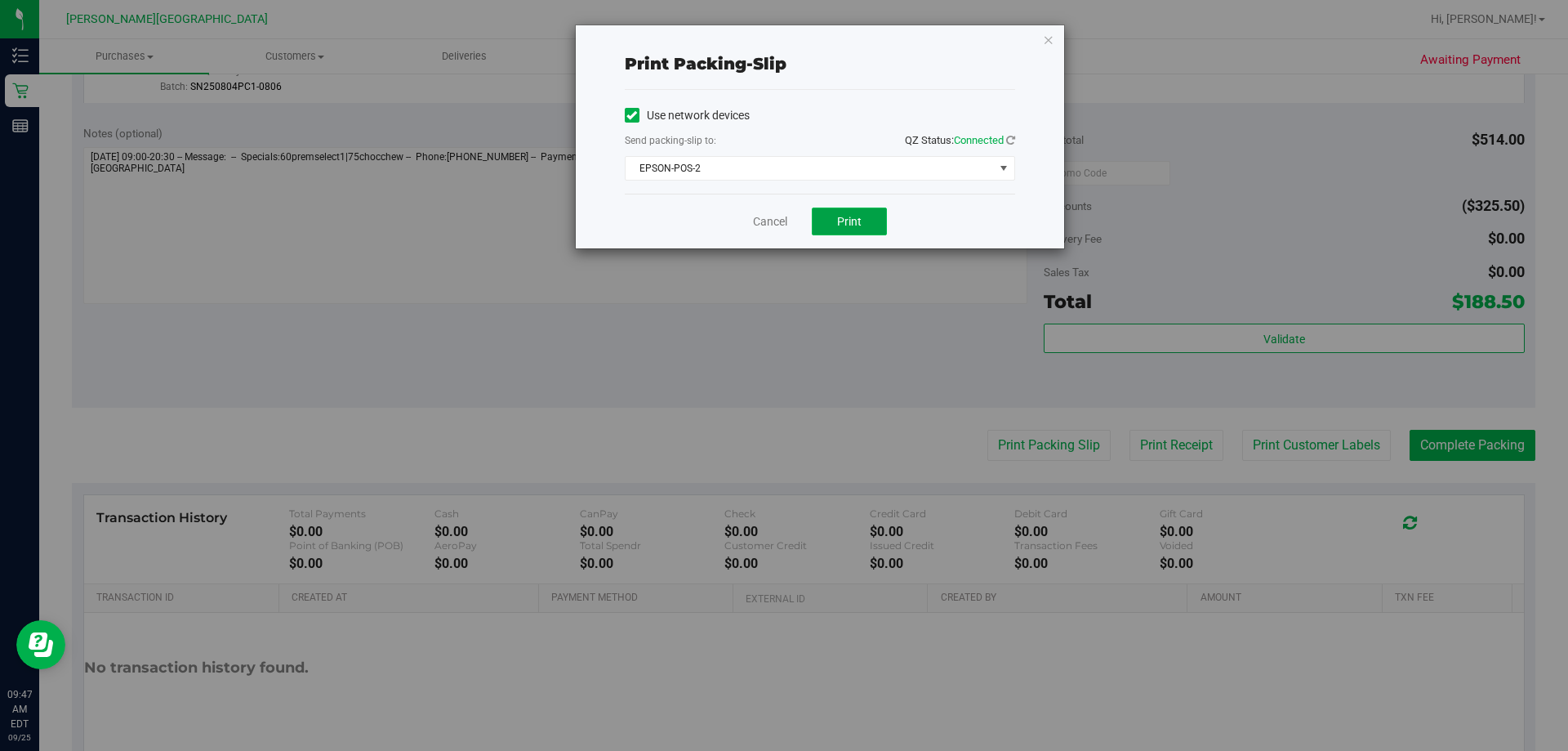
click at [794, 224] on button "Print" at bounding box center [850, 222] width 75 height 28
click at [794, 42] on icon "button" at bounding box center [1049, 39] width 11 height 20
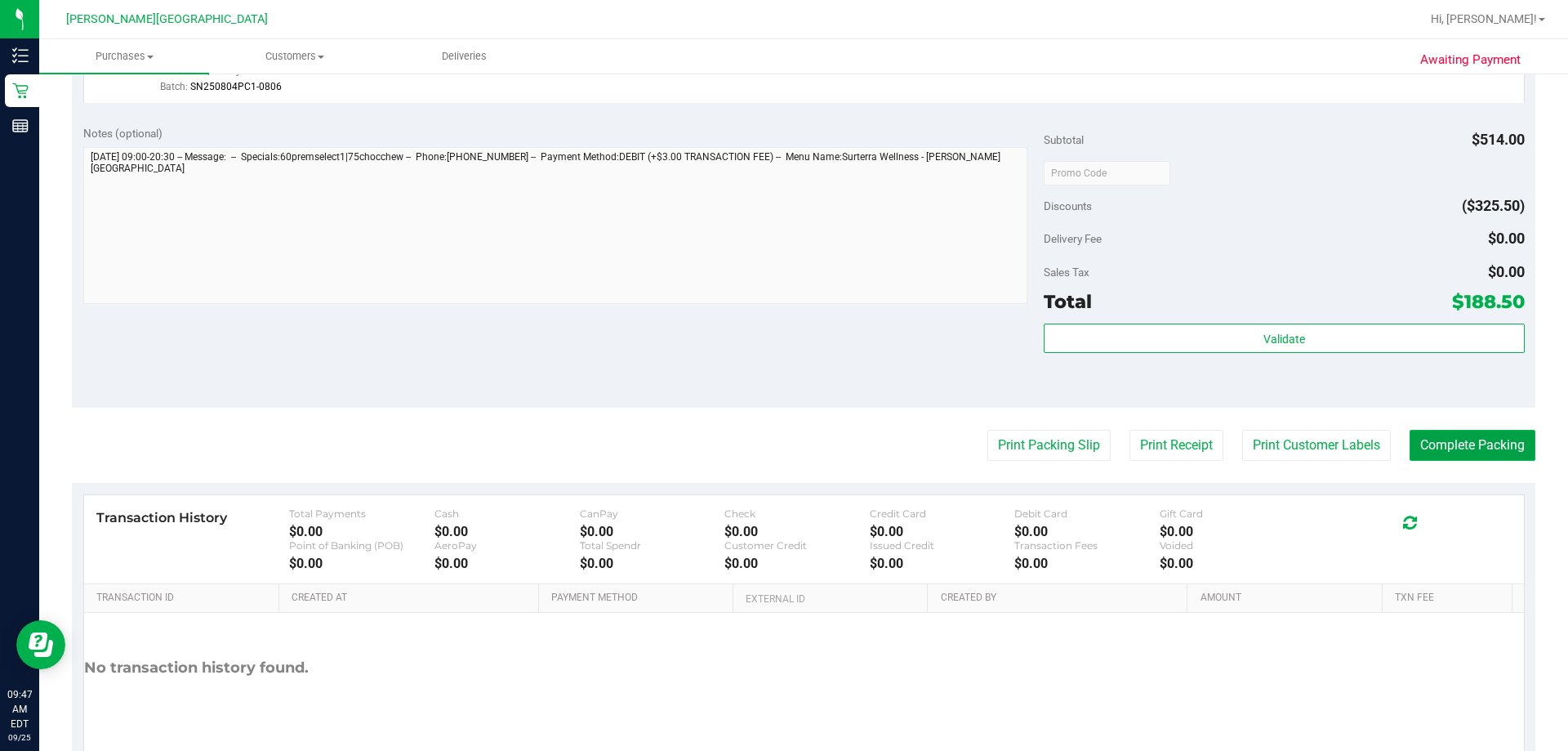
click at [794, 443] on button "Complete Packing" at bounding box center [1473, 445] width 126 height 31
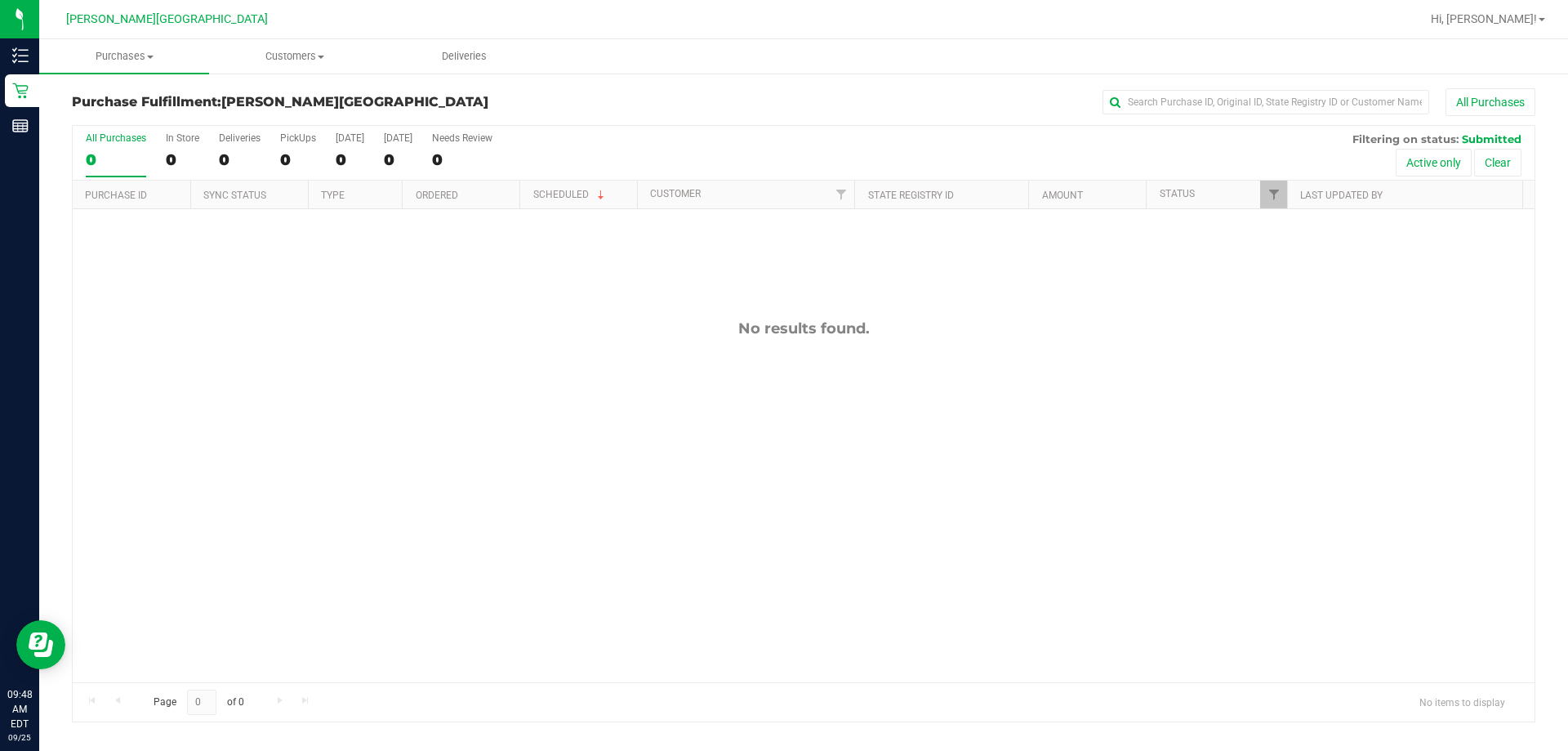
drag, startPoint x: 651, startPoint y: 91, endPoint x: 1108, endPoint y: 39, distance: 459.9
click at [664, 91] on div "All Purchases" at bounding box center [1047, 102] width 976 height 28
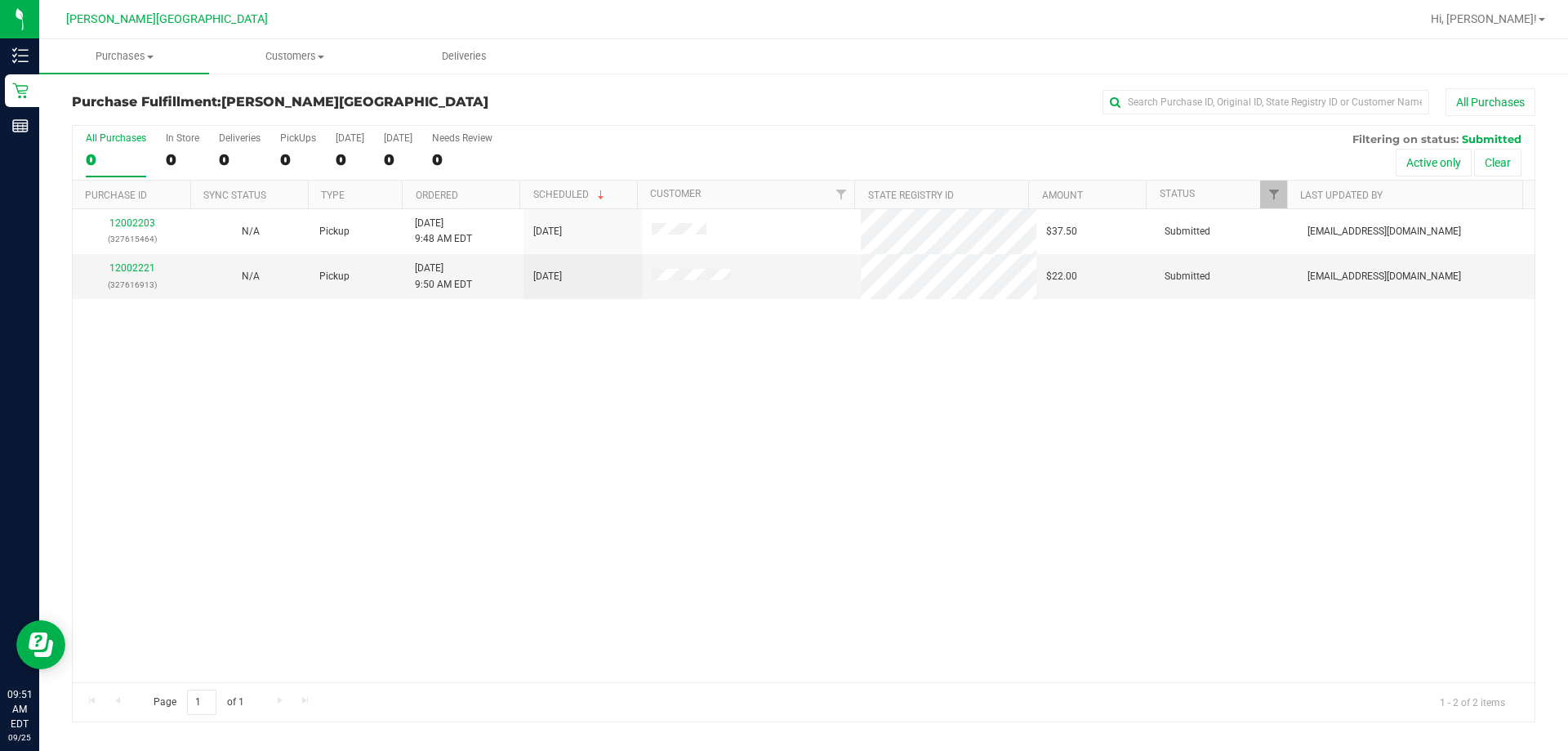
click at [541, 497] on div "12002203 (327615464) N/A Pickup [DATE] 9:48 AM EDT 9/25/2025 $37.50 Submitted […" at bounding box center [803, 445] width 1462 height 473
click at [147, 268] on link "12002221" at bounding box center [132, 268] width 46 height 11
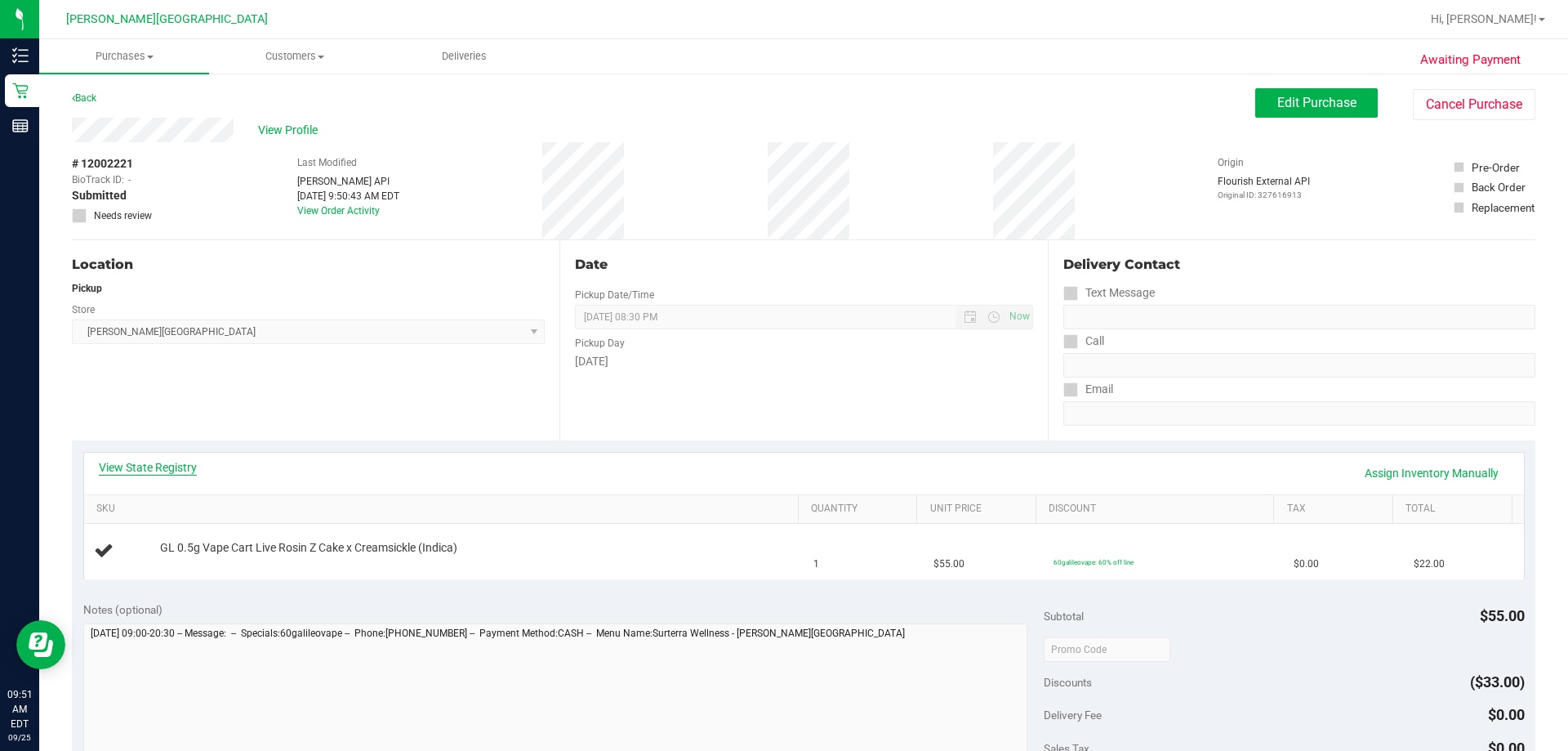
click at [160, 464] on link "View State Registry" at bounding box center [148, 466] width 98 height 16
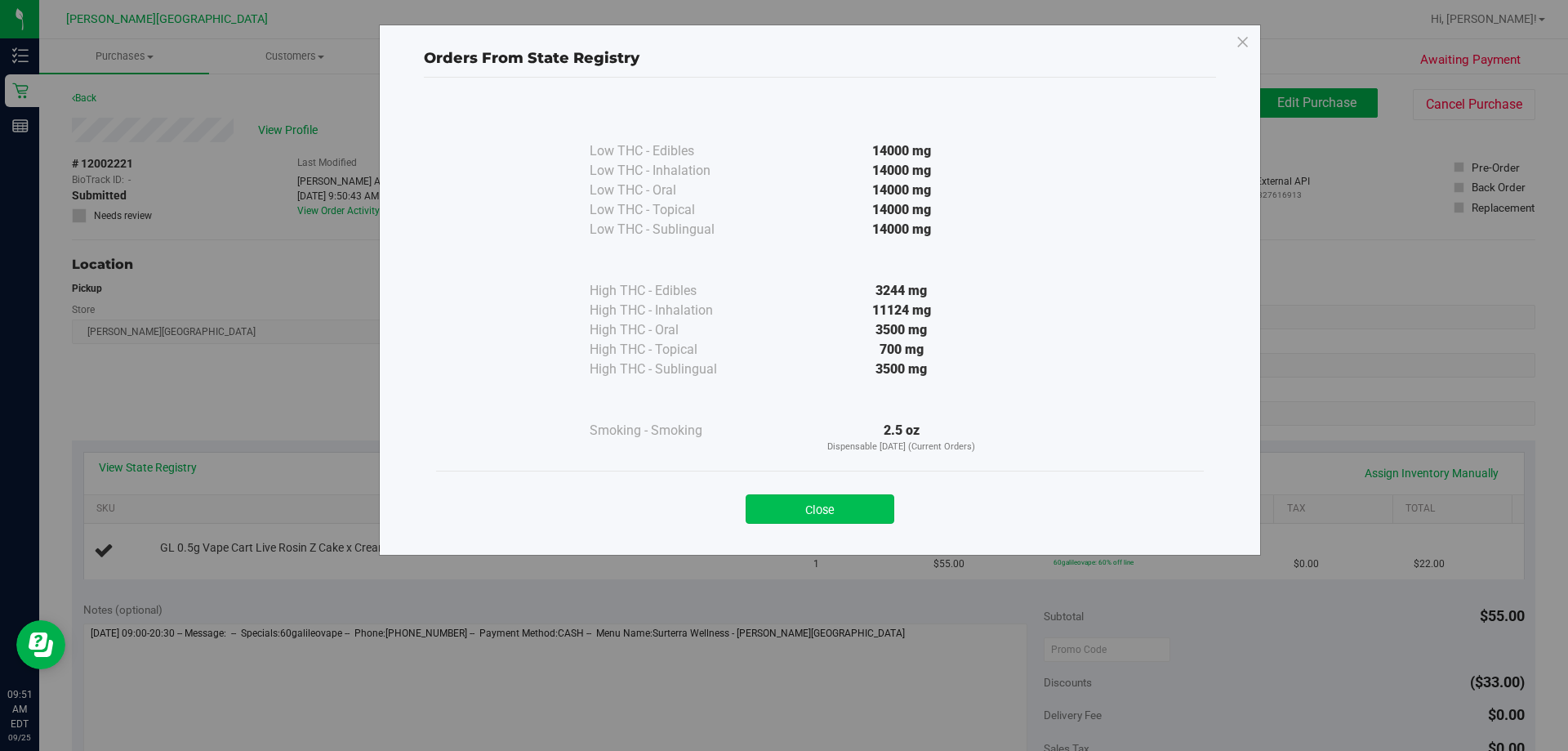
click at [794, 503] on button "Close" at bounding box center [820, 508] width 149 height 29
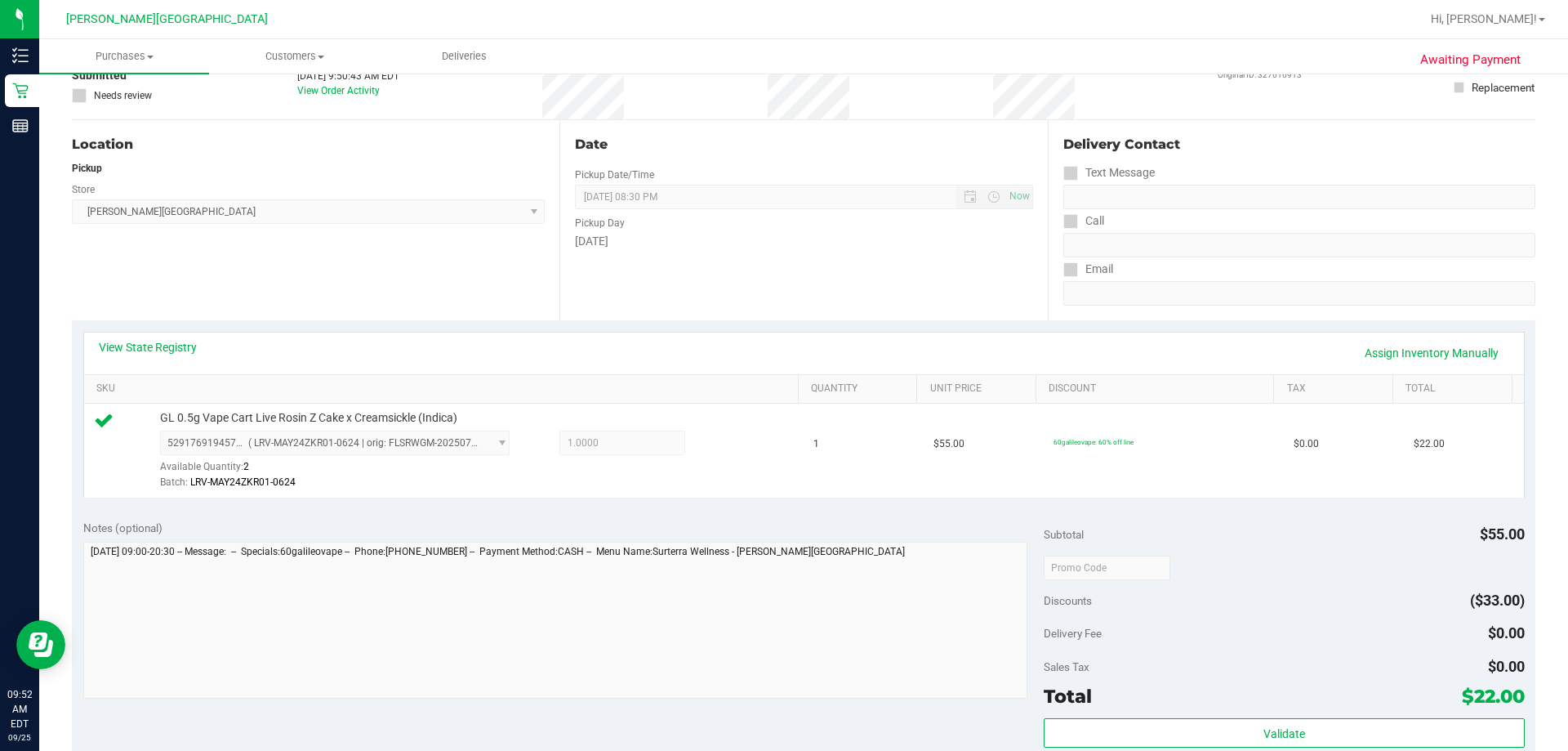
scroll to position [327, 0]
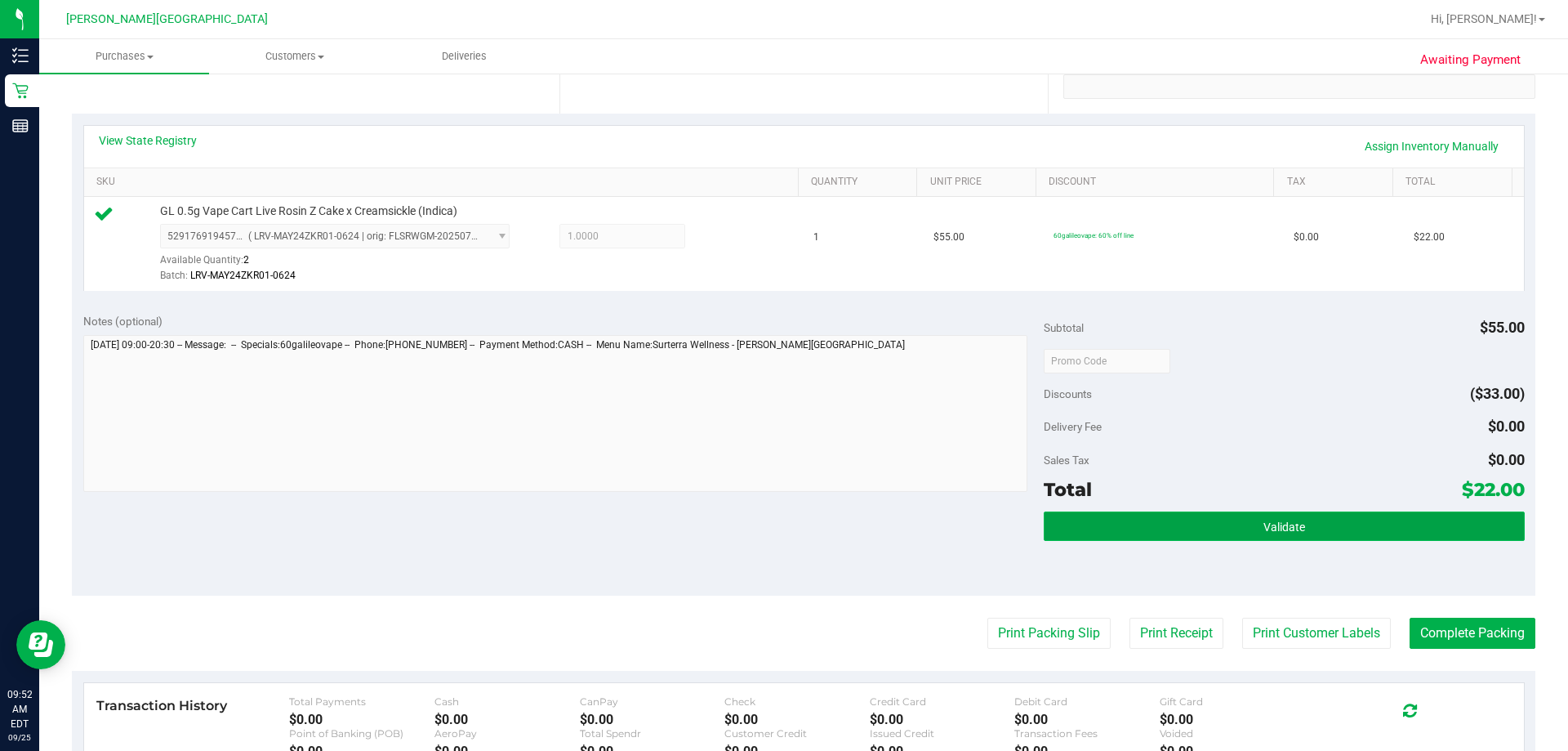
click at [794, 515] on button "Validate" at bounding box center [1284, 525] width 480 height 29
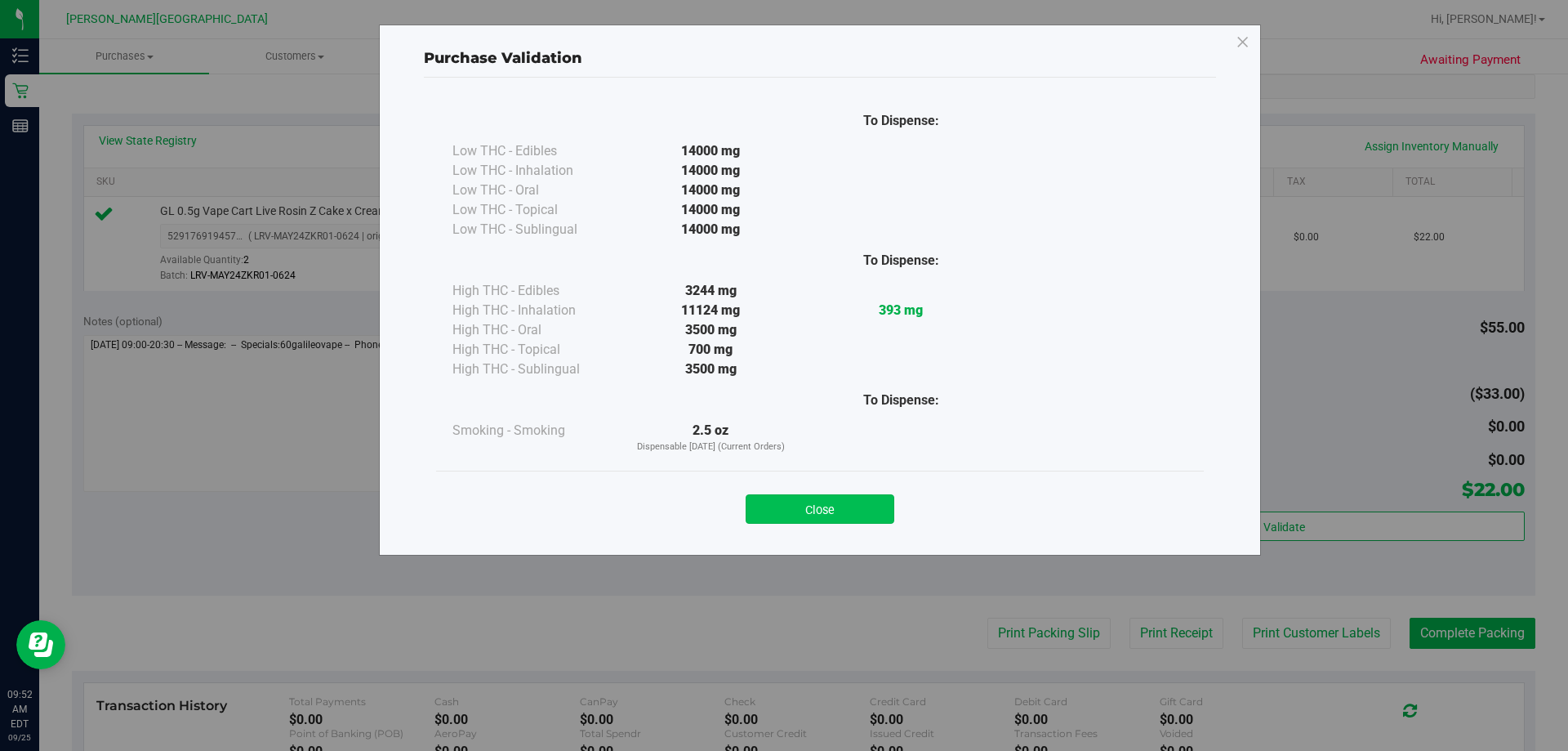
click at [794, 500] on button "Close" at bounding box center [820, 508] width 149 height 29
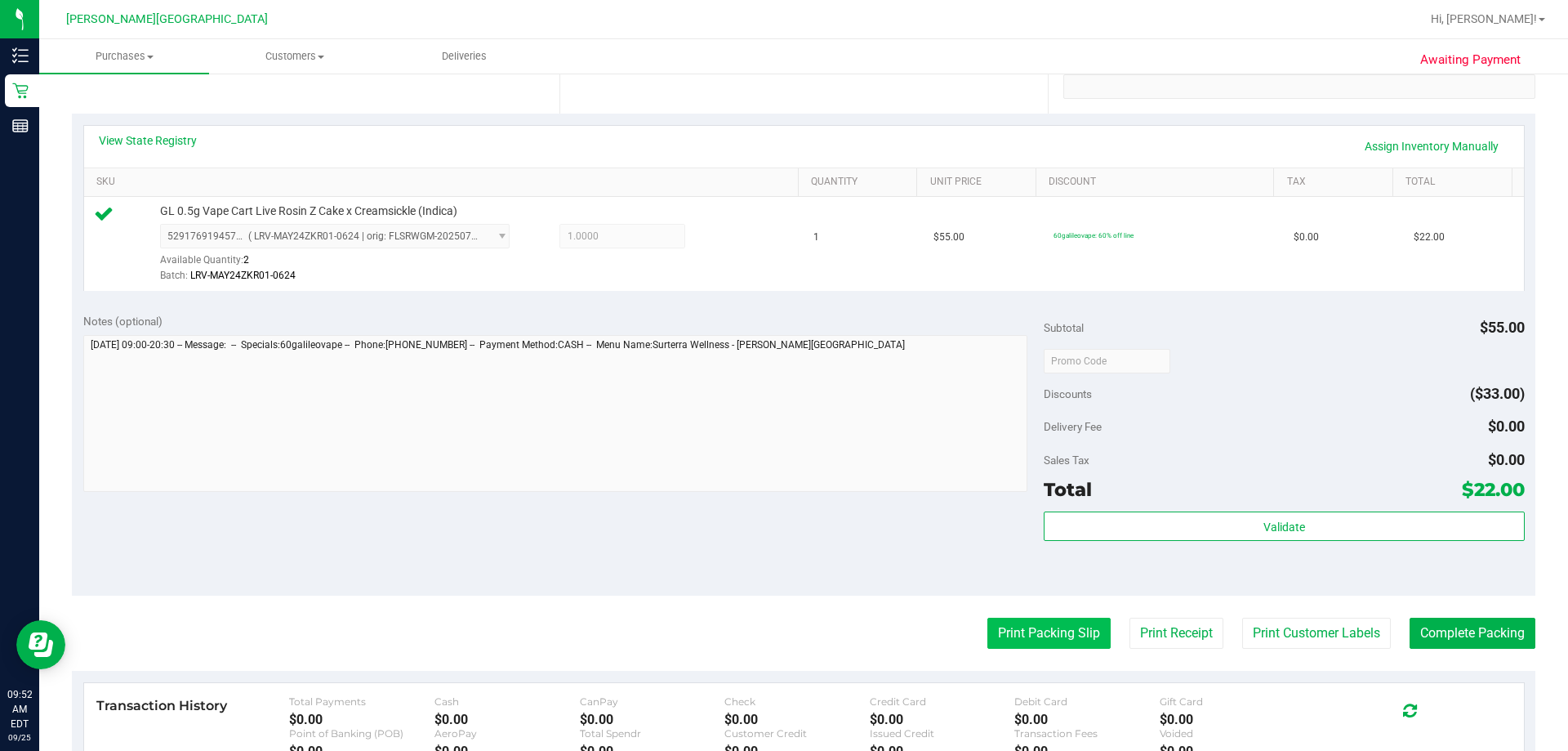
click at [794, 640] on button "Print Packing Slip" at bounding box center [1049, 633] width 123 height 31
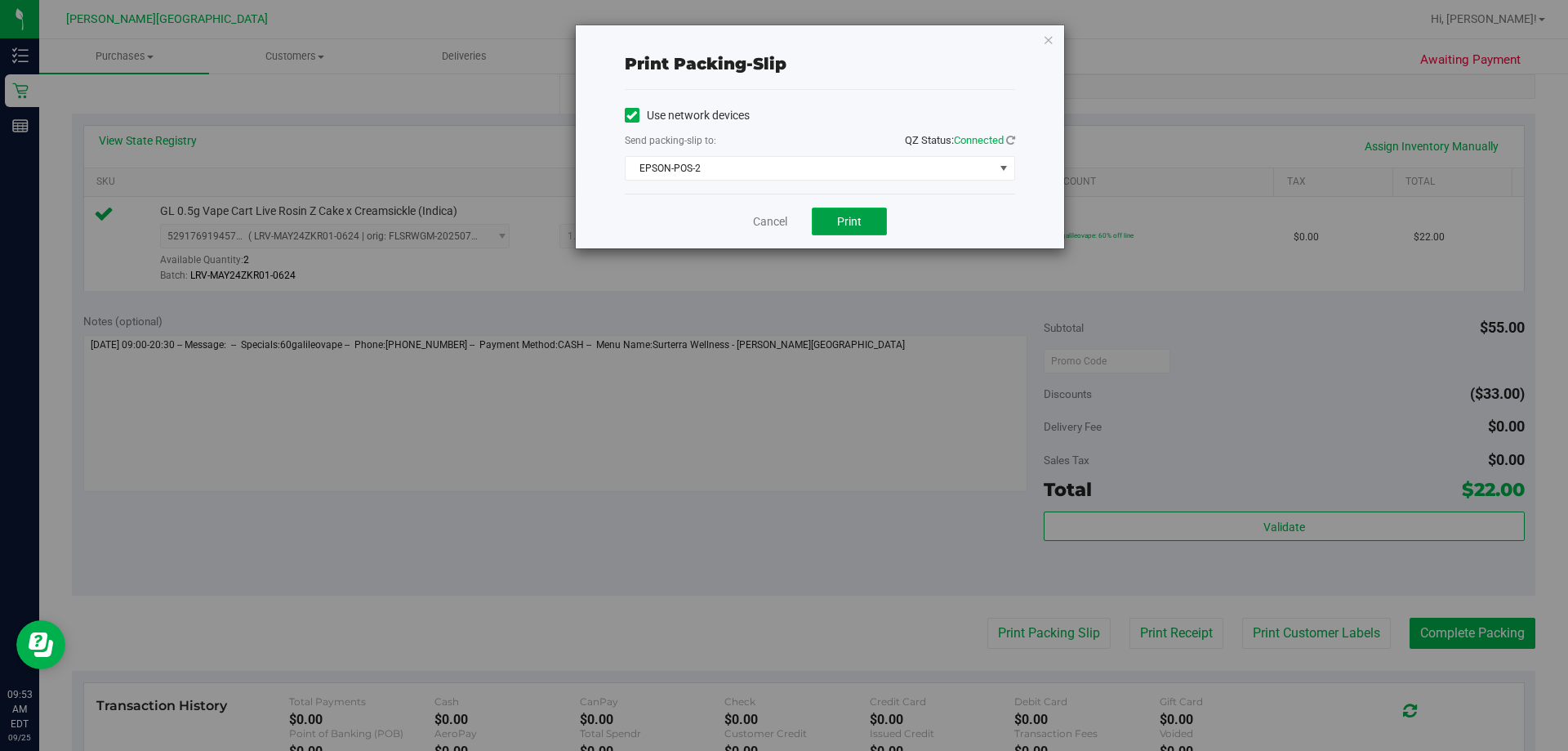
click at [794, 219] on span "Print" at bounding box center [850, 222] width 24 height 13
click at [794, 41] on icon "button" at bounding box center [1049, 39] width 11 height 20
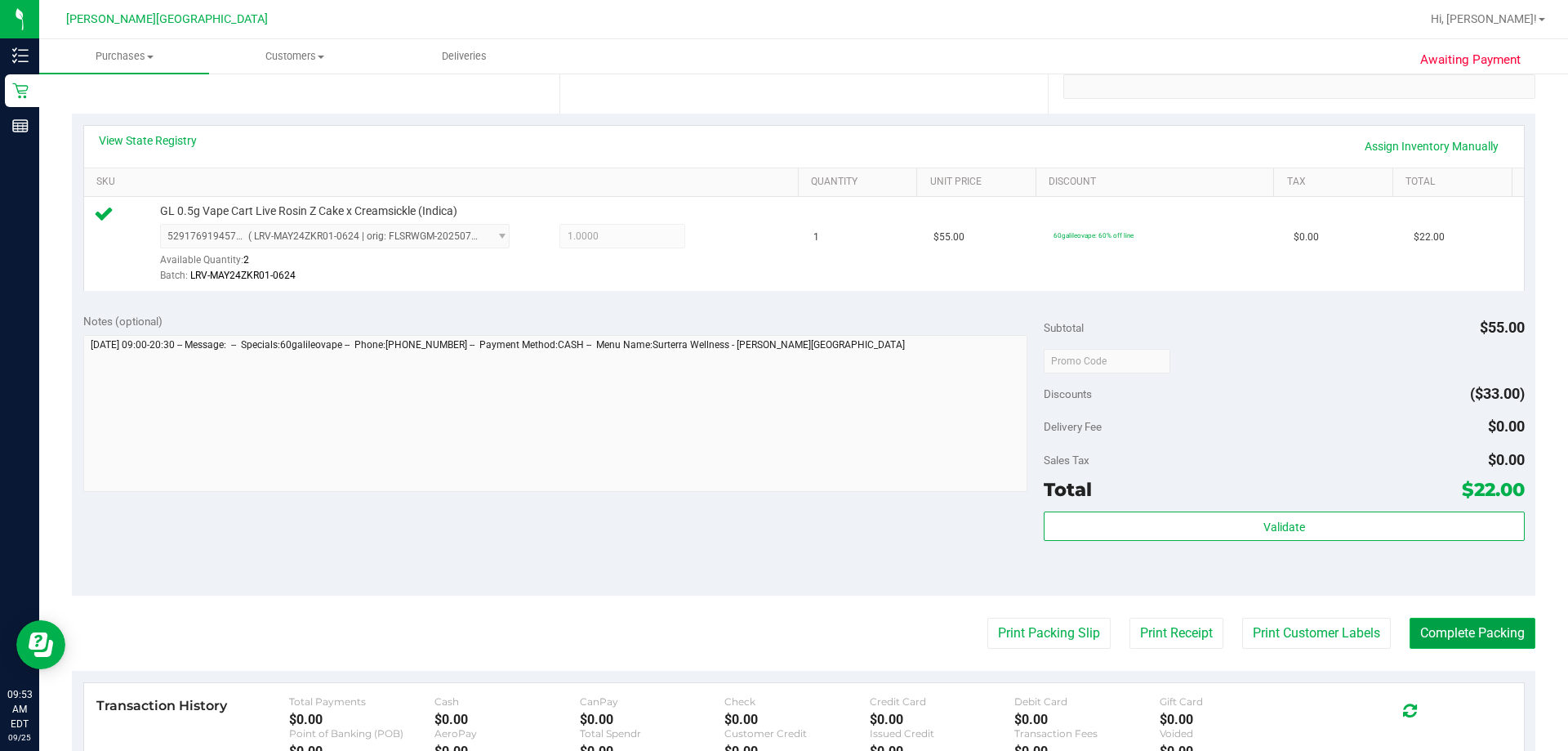
click at [794, 633] on button "Complete Packing" at bounding box center [1473, 633] width 126 height 31
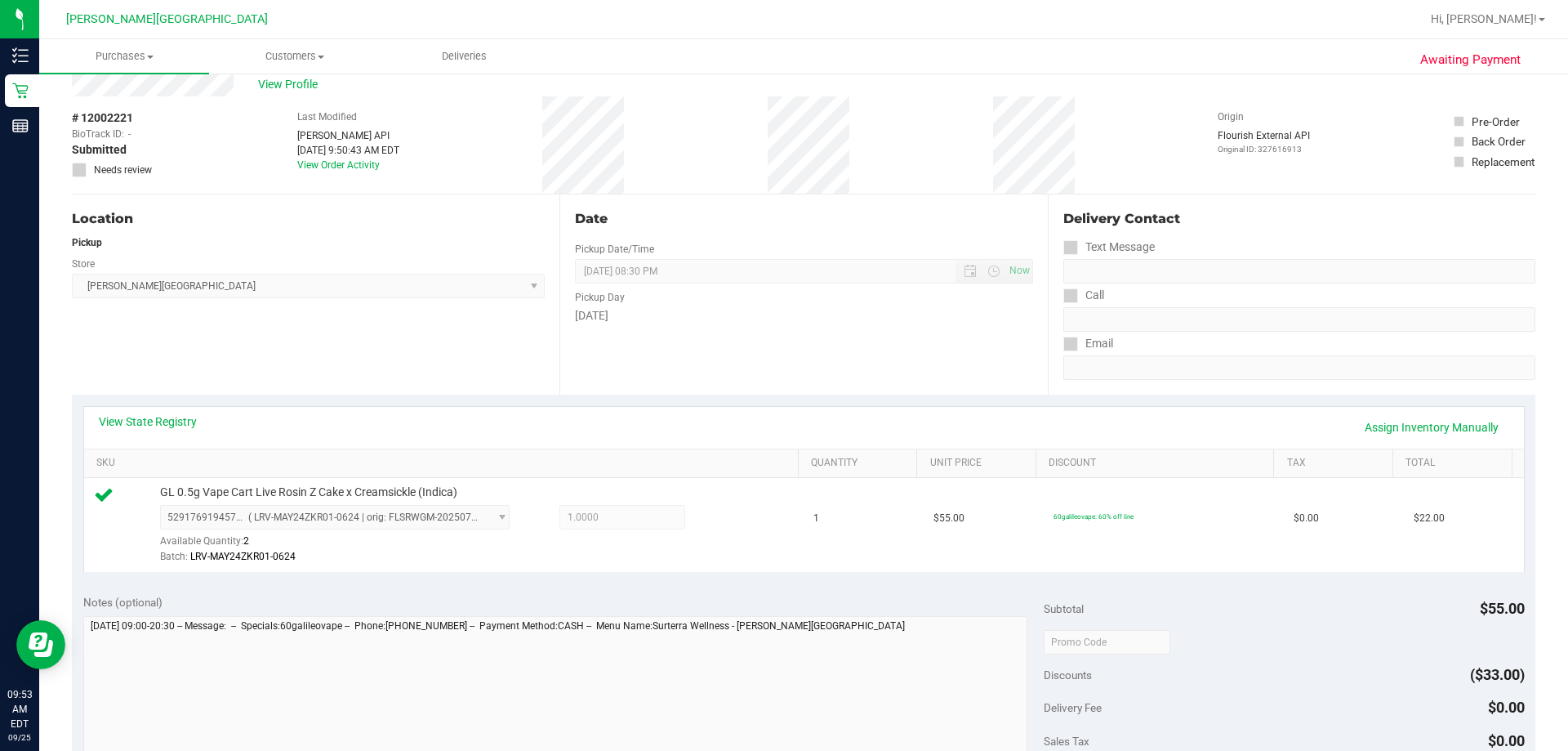
scroll to position [0, 0]
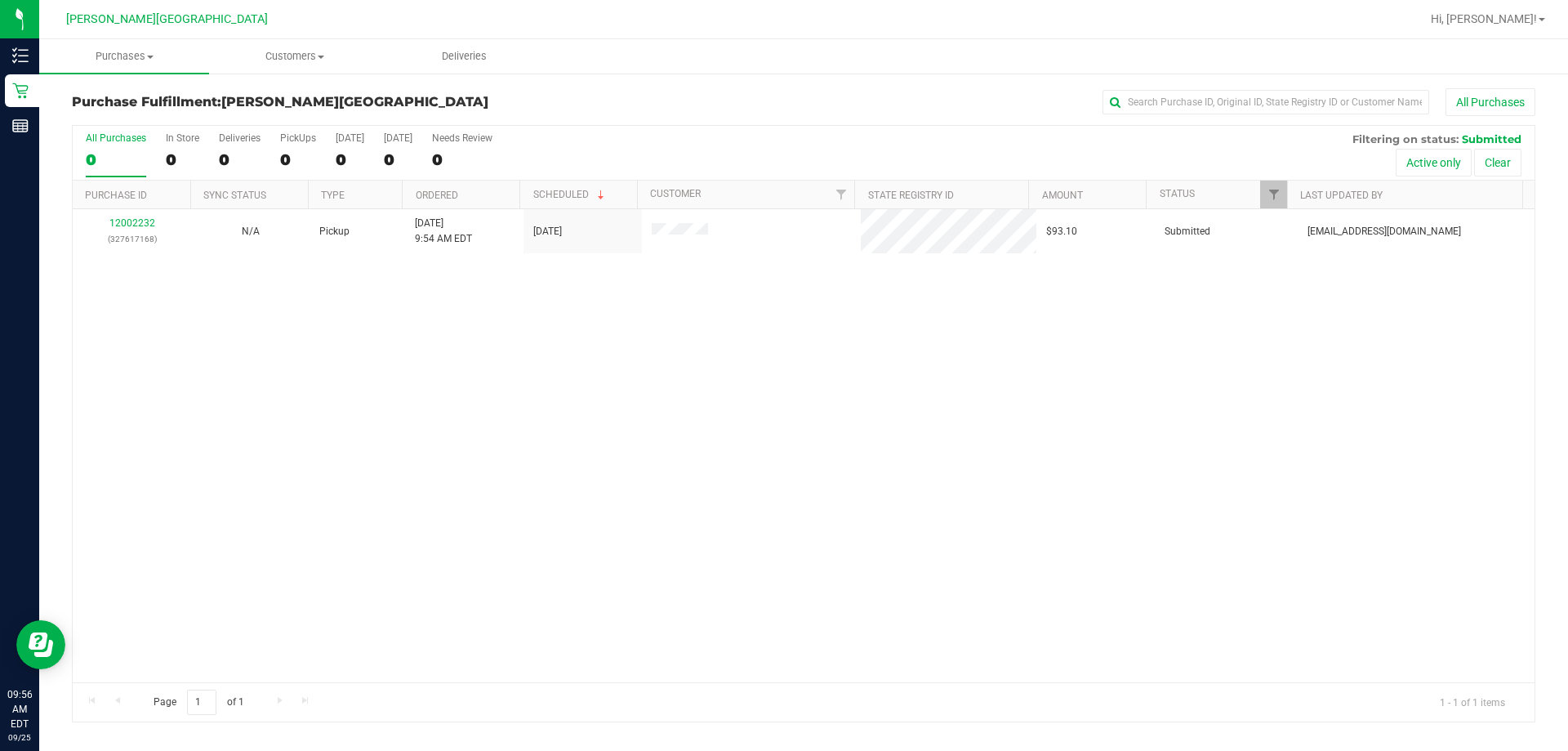
drag, startPoint x: 635, startPoint y: 482, endPoint x: 507, endPoint y: 369, distance: 170.7
click at [620, 458] on div "12002232 (327617168) N/A Pickup [DATE] 9:54 AM EDT 9/25/2025 $93.10 Submitted […" at bounding box center [803, 445] width 1462 height 473
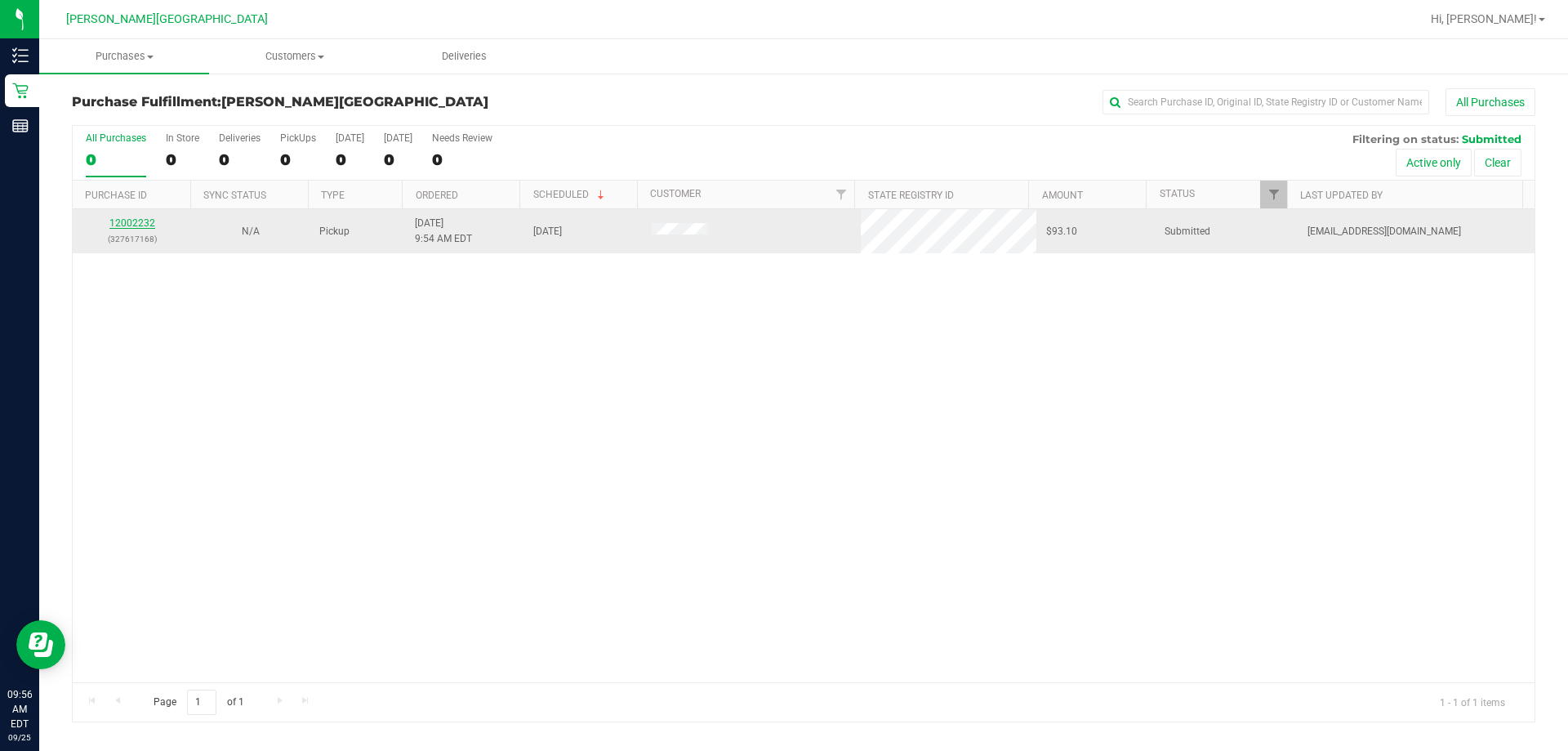
click at [120, 219] on link "12002232" at bounding box center [132, 223] width 46 height 11
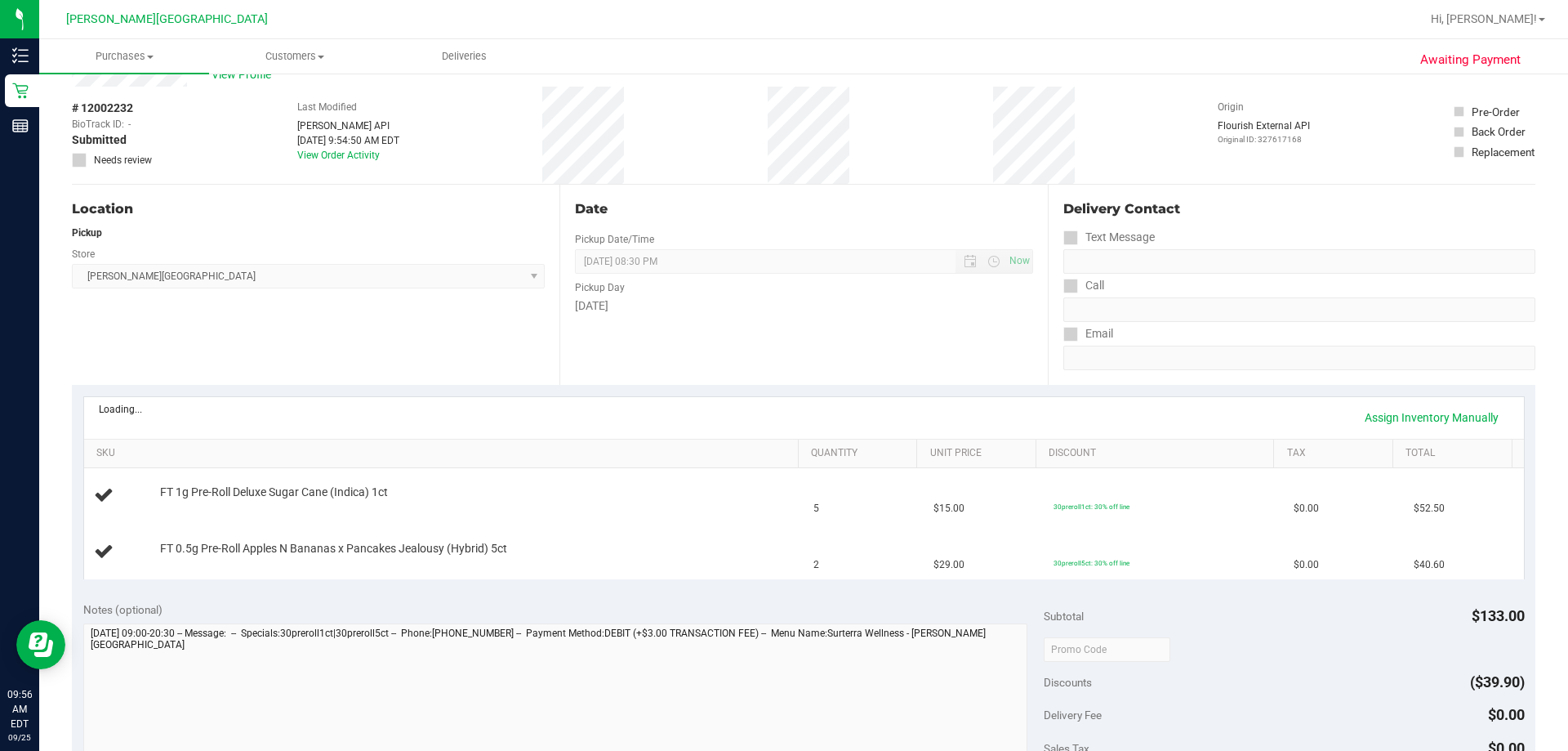
scroll to position [82, 0]
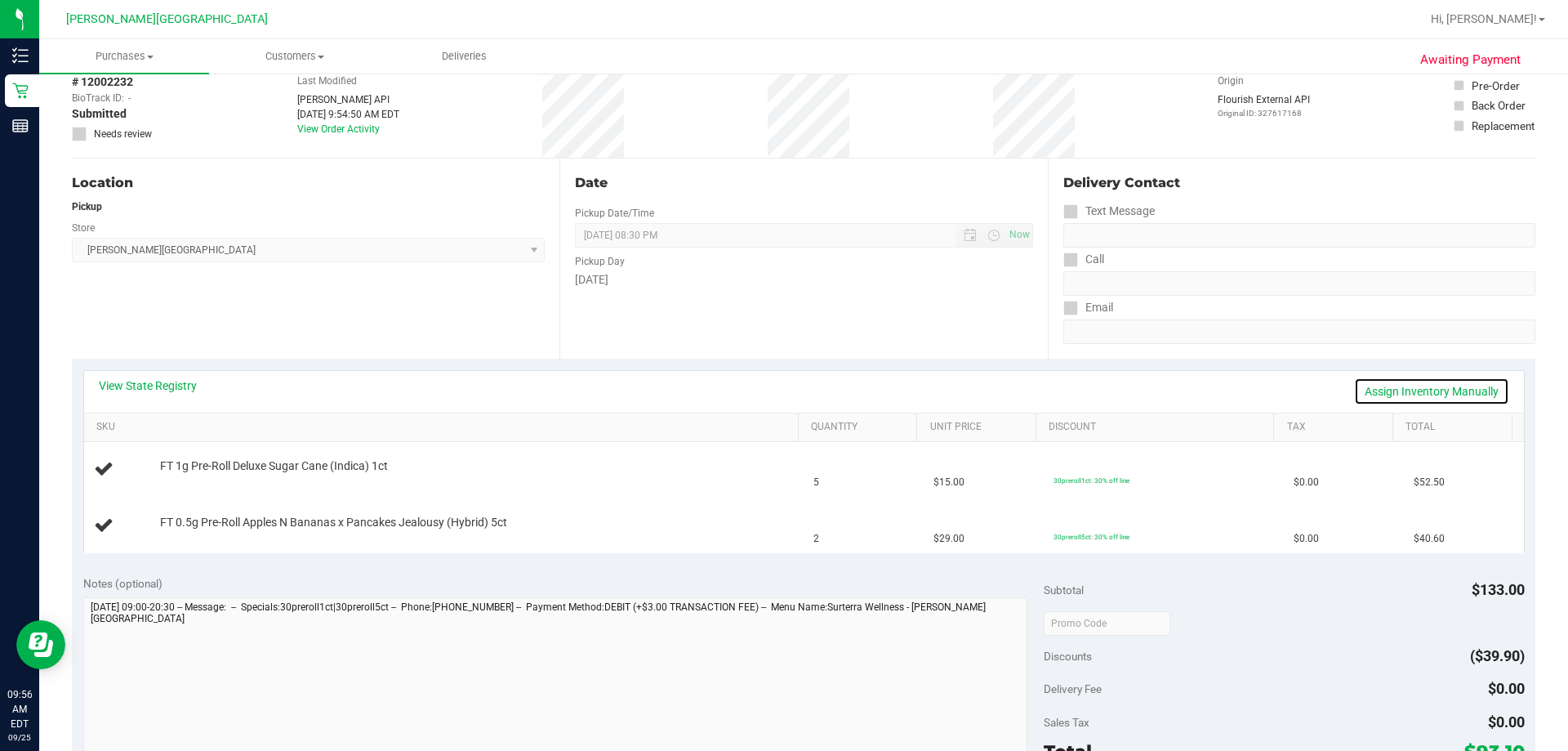
click at [794, 386] on link "Assign Inventory Manually" at bounding box center [1432, 391] width 155 height 28
click at [794, 394] on link "Save & Exit" at bounding box center [1471, 391] width 77 height 28
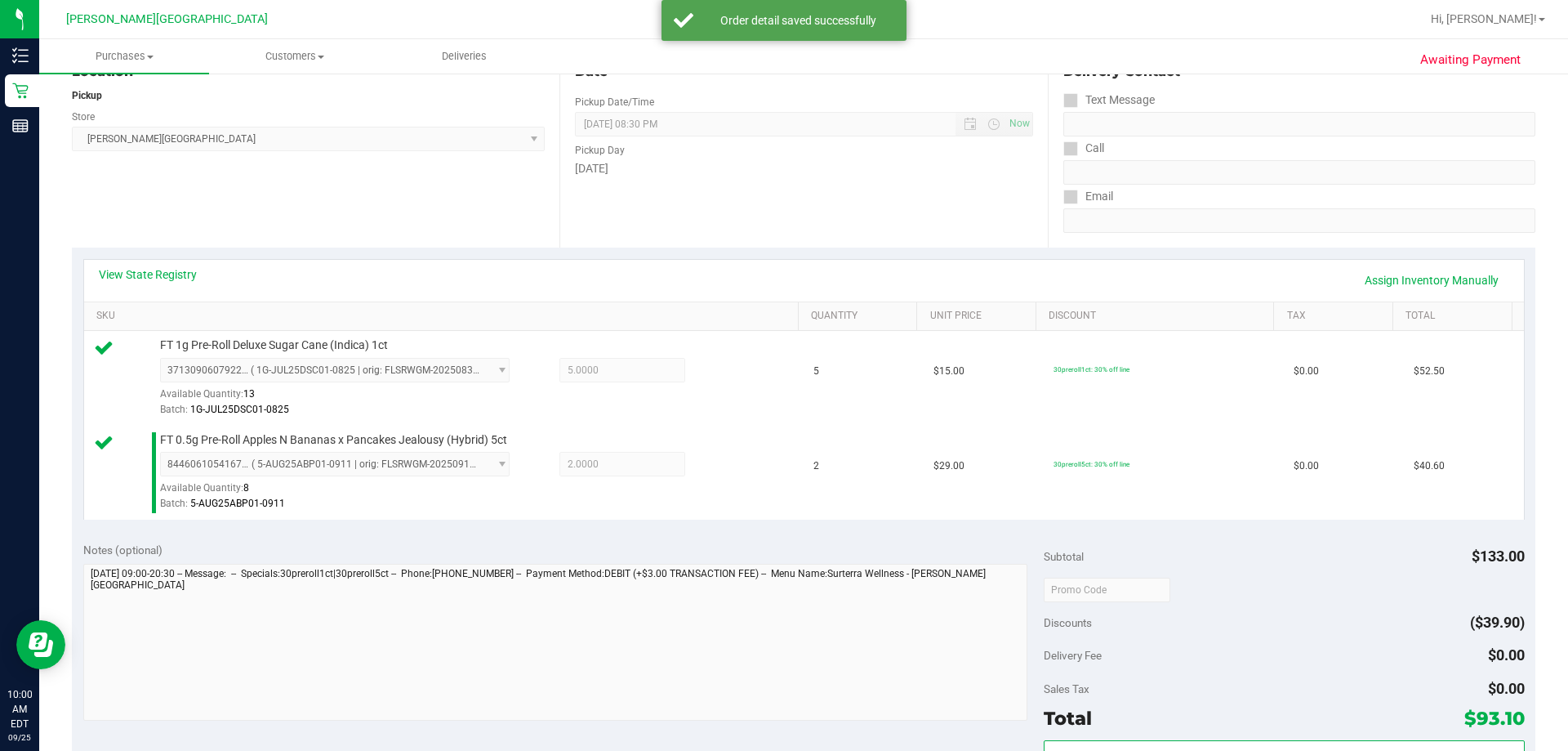
scroll to position [571, 0]
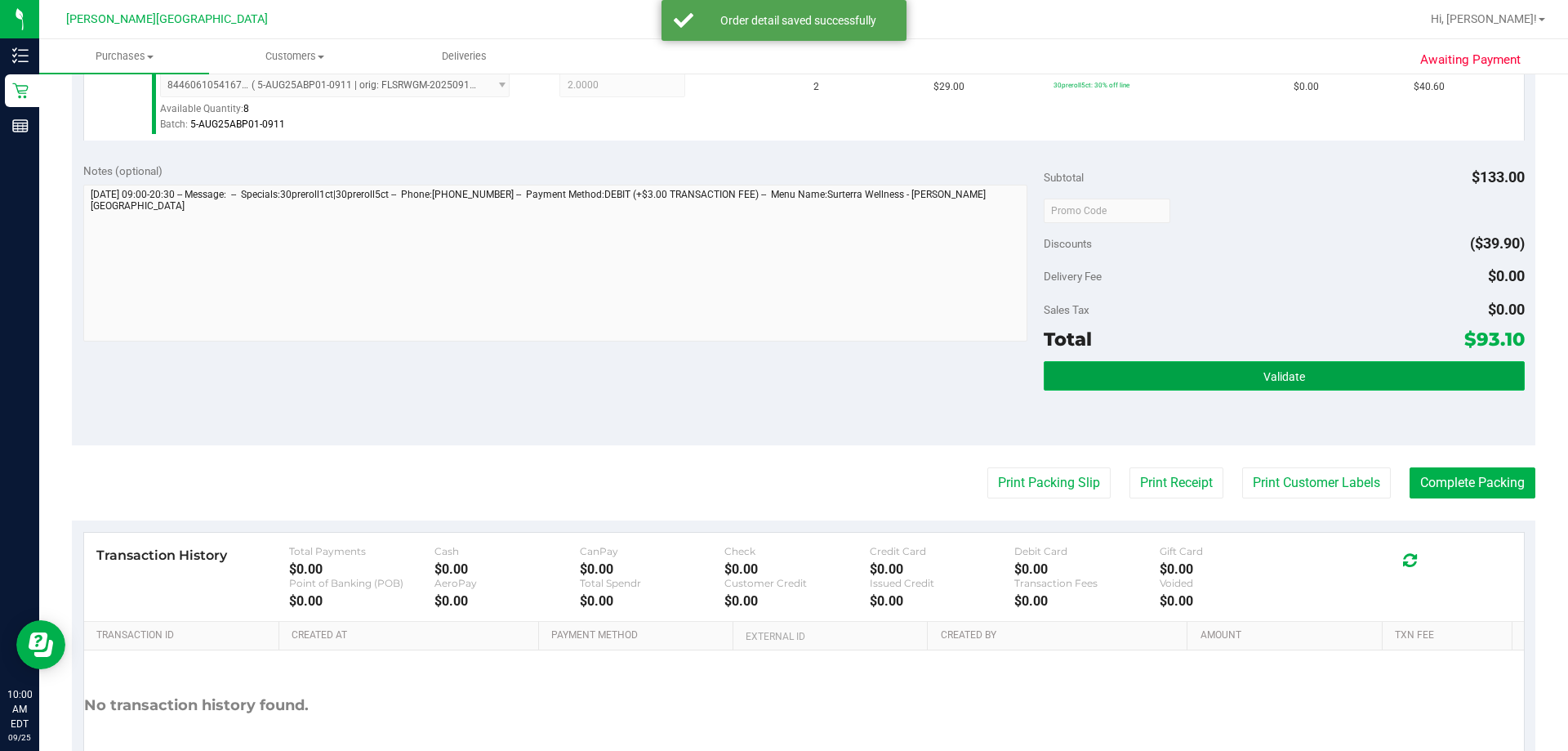
click at [794, 389] on button "Validate" at bounding box center [1284, 375] width 480 height 29
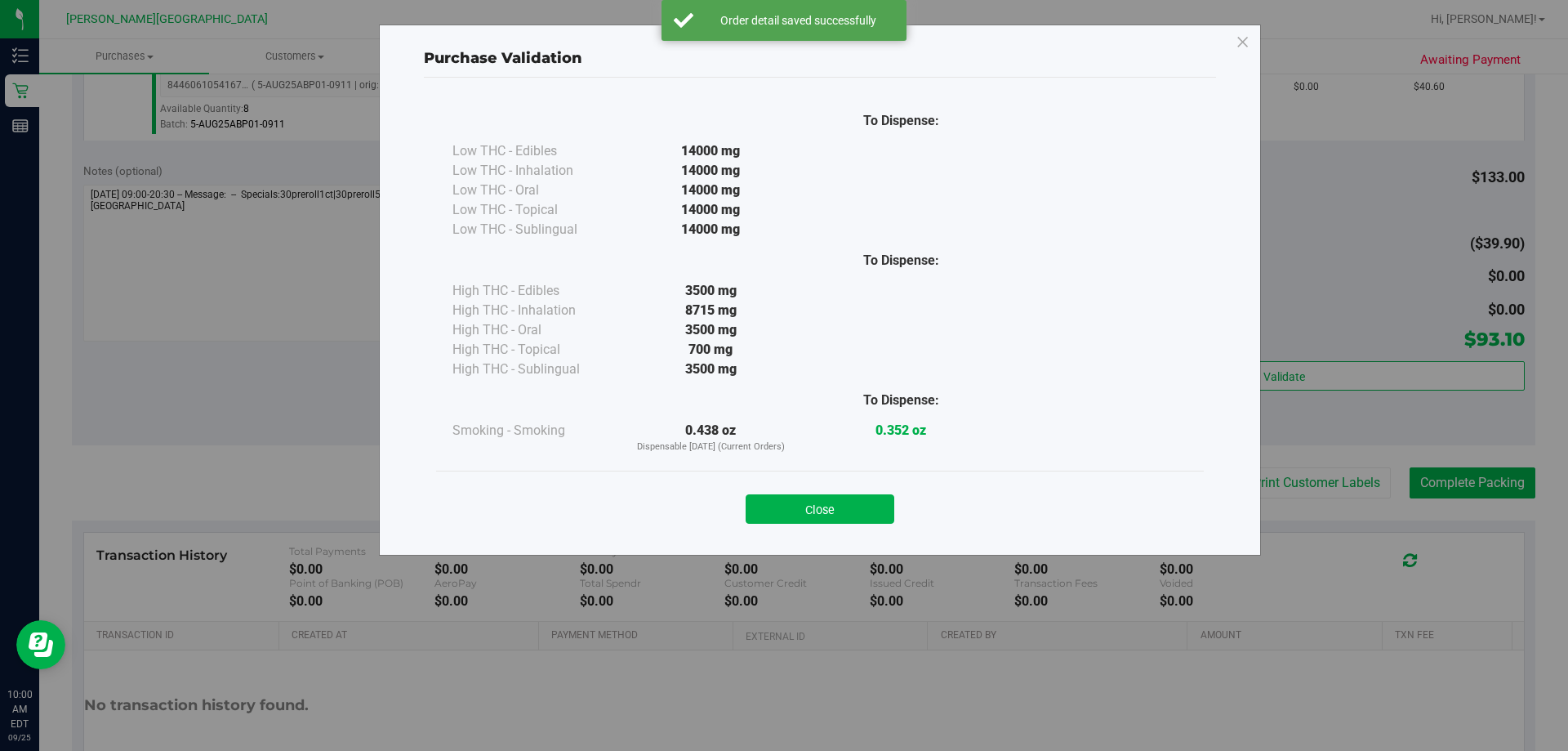
drag, startPoint x: 808, startPoint y: 511, endPoint x: 823, endPoint y: 510, distance: 15.0
click at [794, 511] on button "Close" at bounding box center [820, 508] width 149 height 29
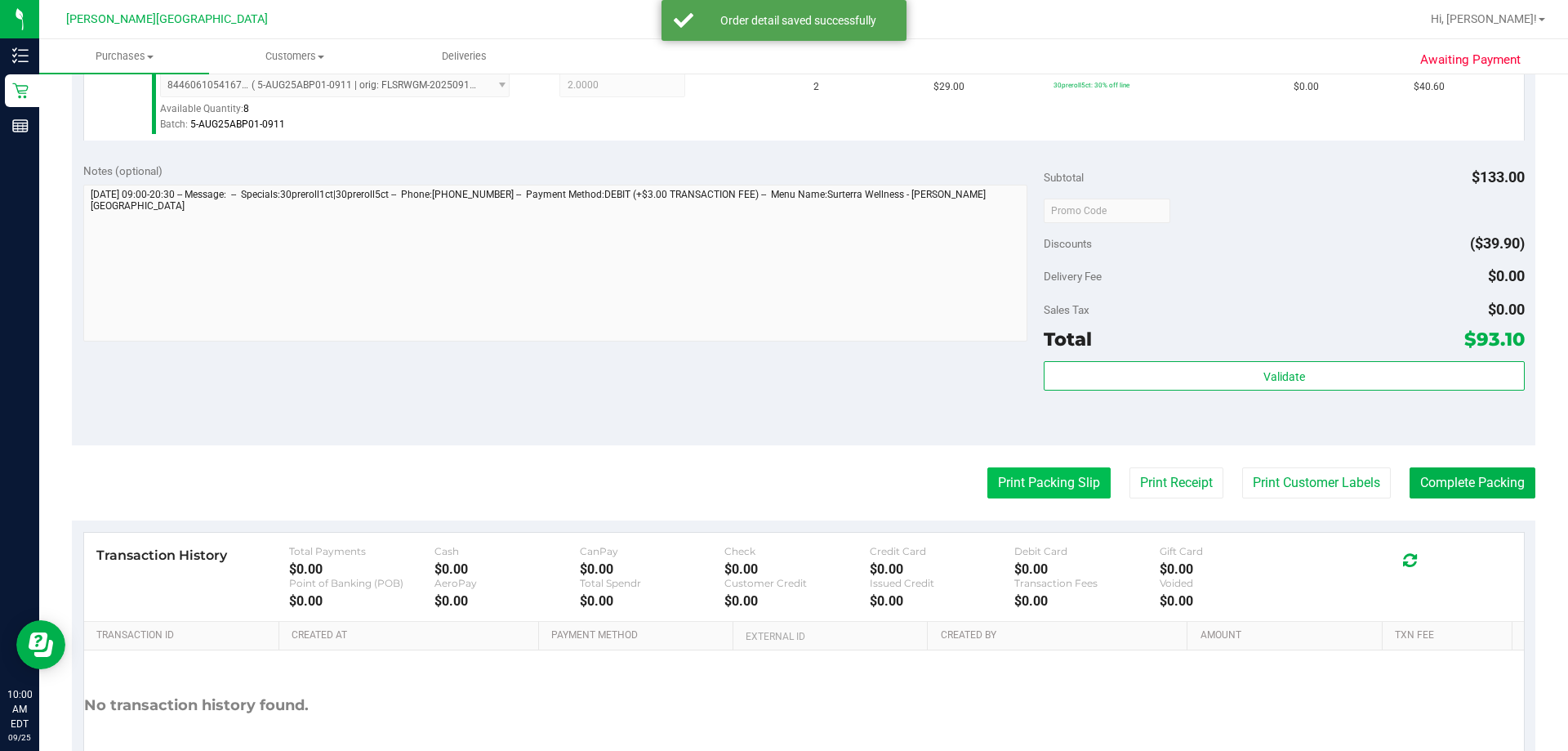
click at [794, 485] on button "Print Packing Slip" at bounding box center [1049, 482] width 123 height 31
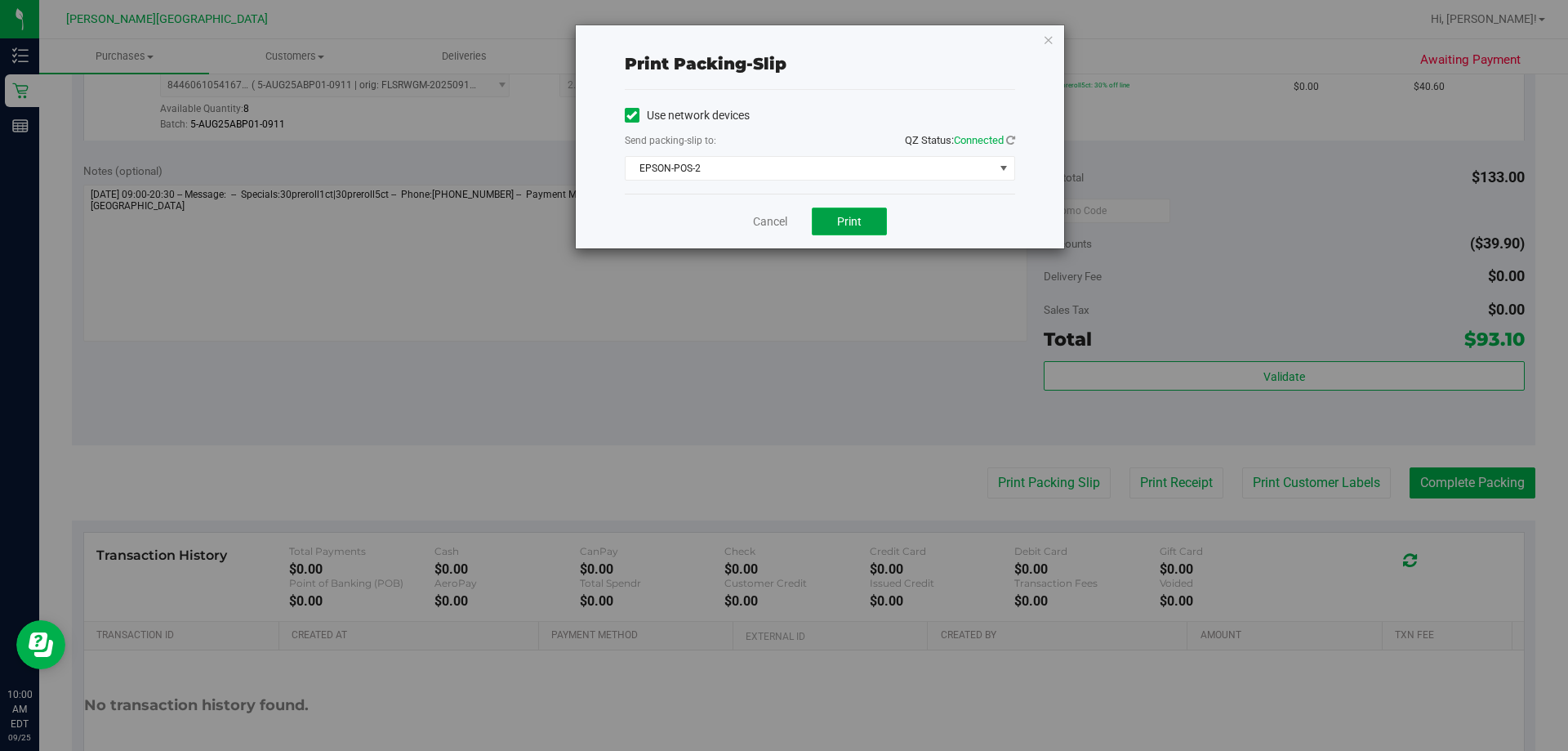
click at [794, 226] on span "Print" at bounding box center [850, 222] width 24 height 13
click at [794, 42] on icon "button" at bounding box center [1049, 39] width 11 height 20
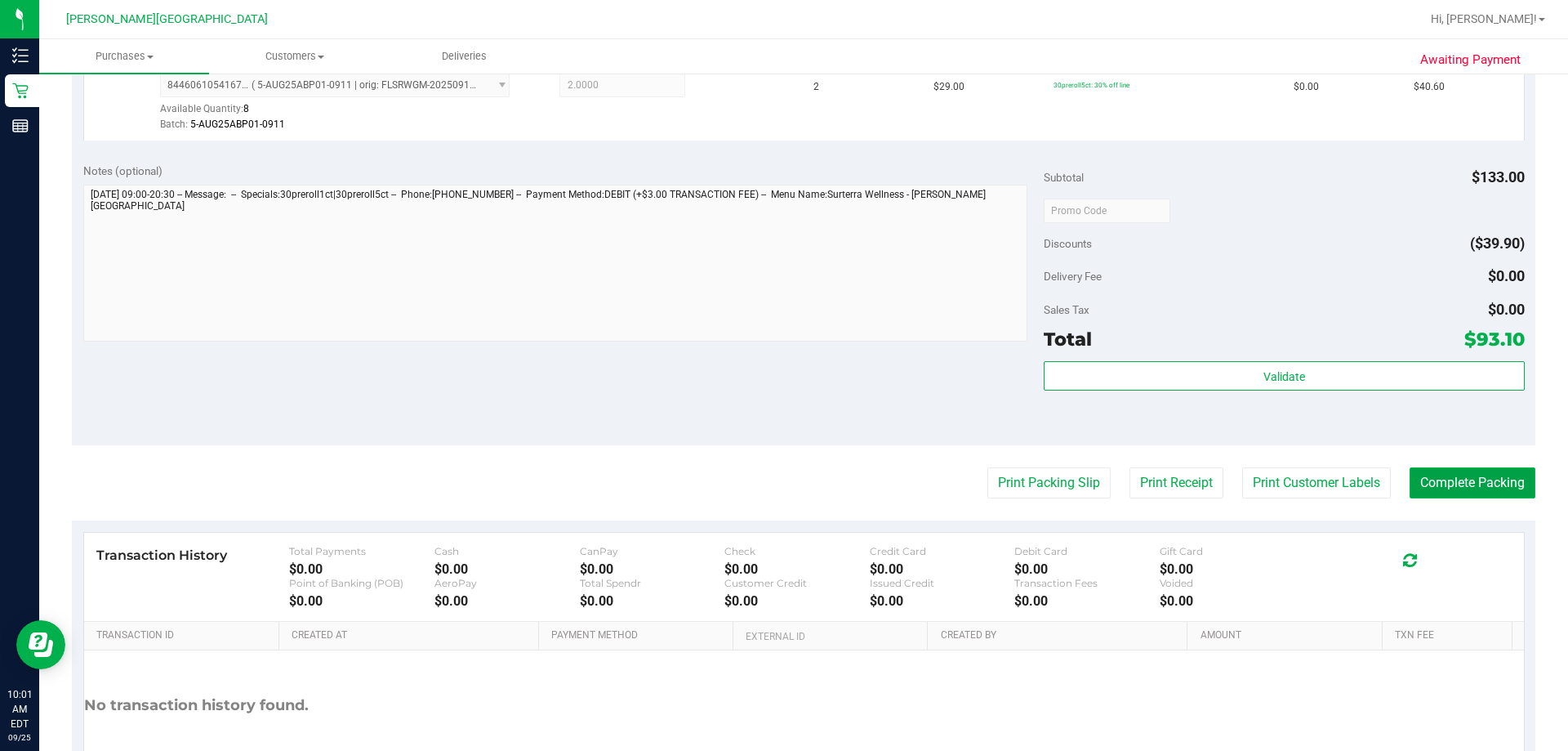
click at [794, 487] on button "Complete Packing" at bounding box center [1473, 482] width 126 height 31
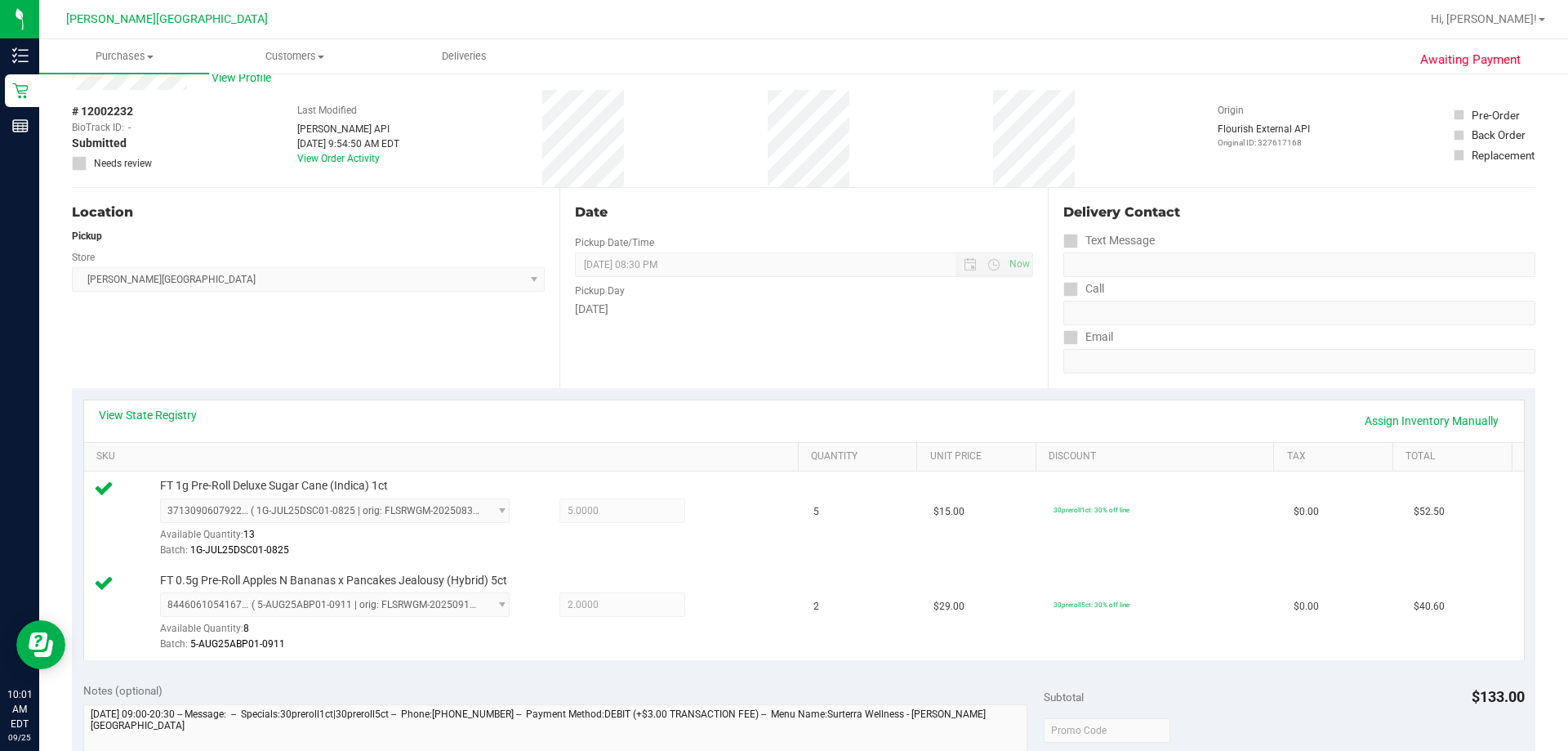
scroll to position [0, 0]
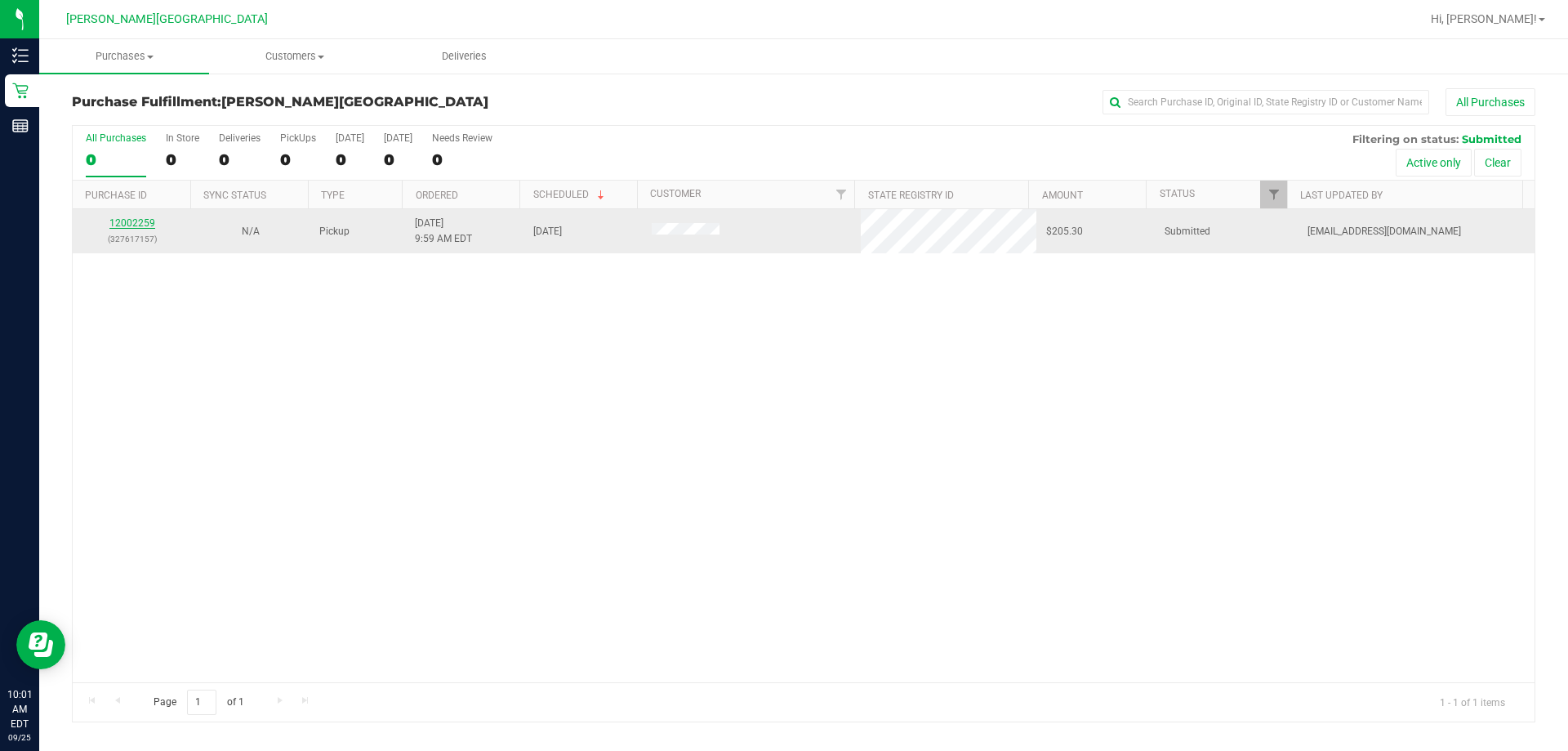
click at [134, 217] on link "12002259" at bounding box center [132, 223] width 46 height 11
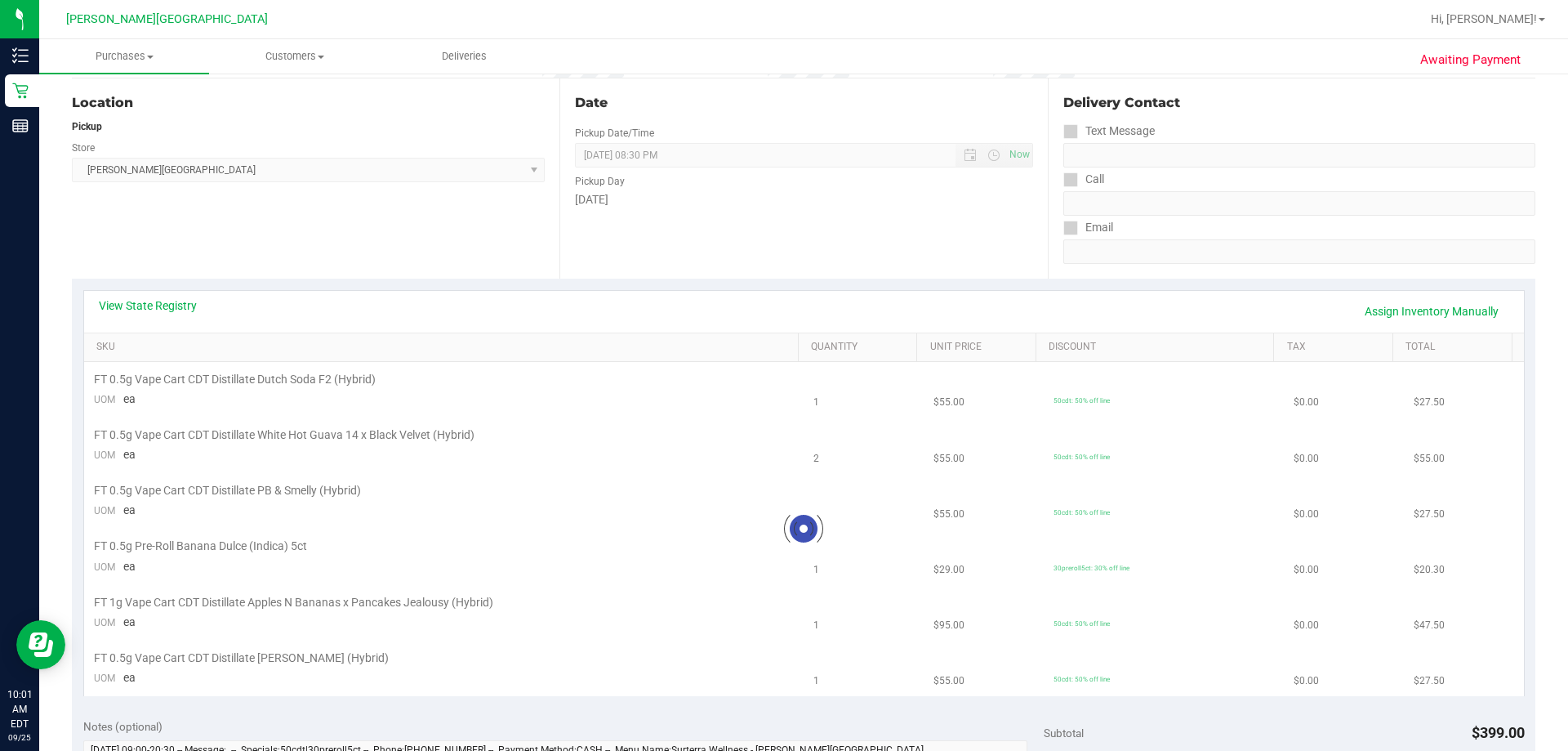
scroll to position [164, 0]
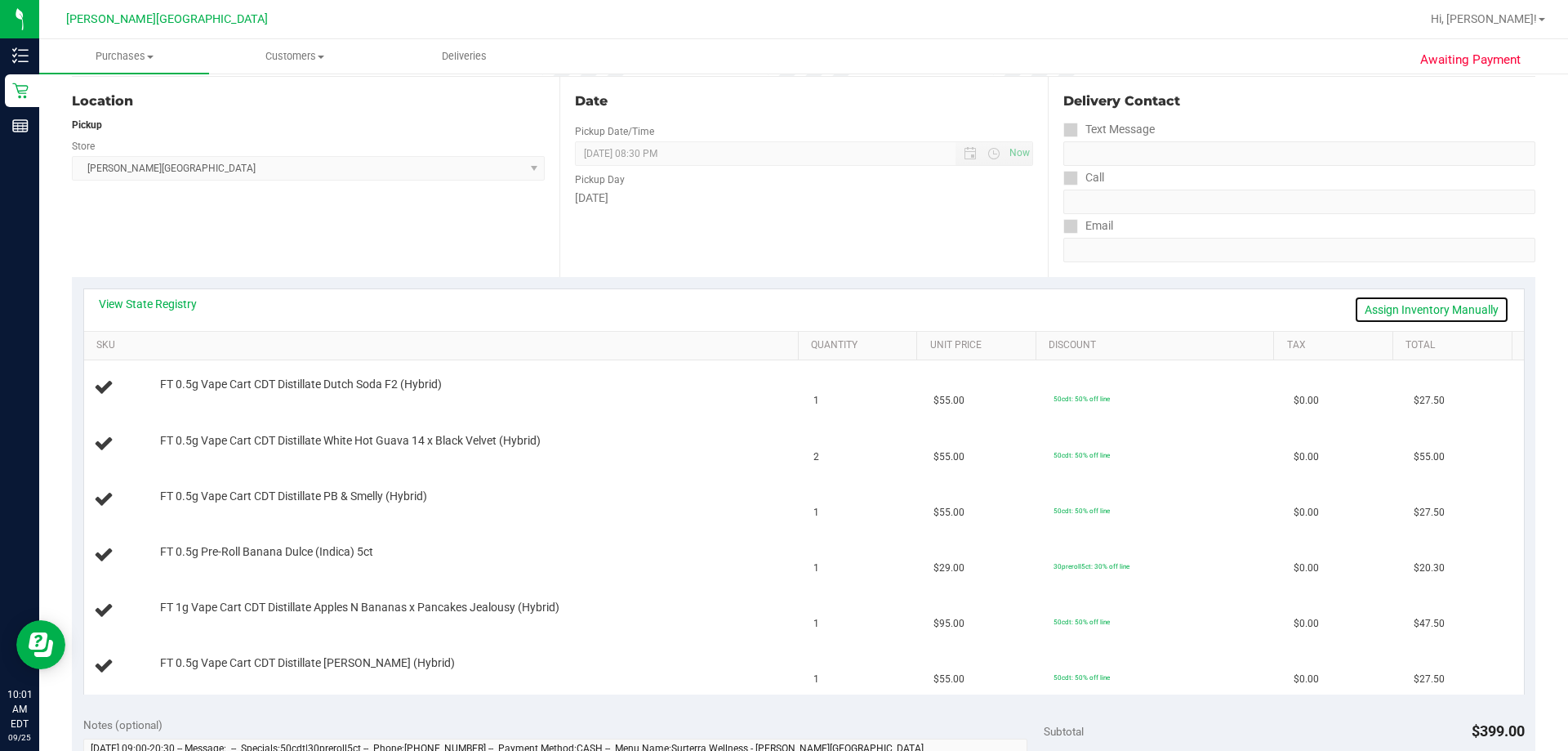
click at [794, 311] on link "Assign Inventory Manually" at bounding box center [1432, 310] width 155 height 28
click at [794, 308] on link "Save & Exit" at bounding box center [1471, 310] width 77 height 28
click at [169, 304] on link "View State Registry" at bounding box center [148, 304] width 98 height 16
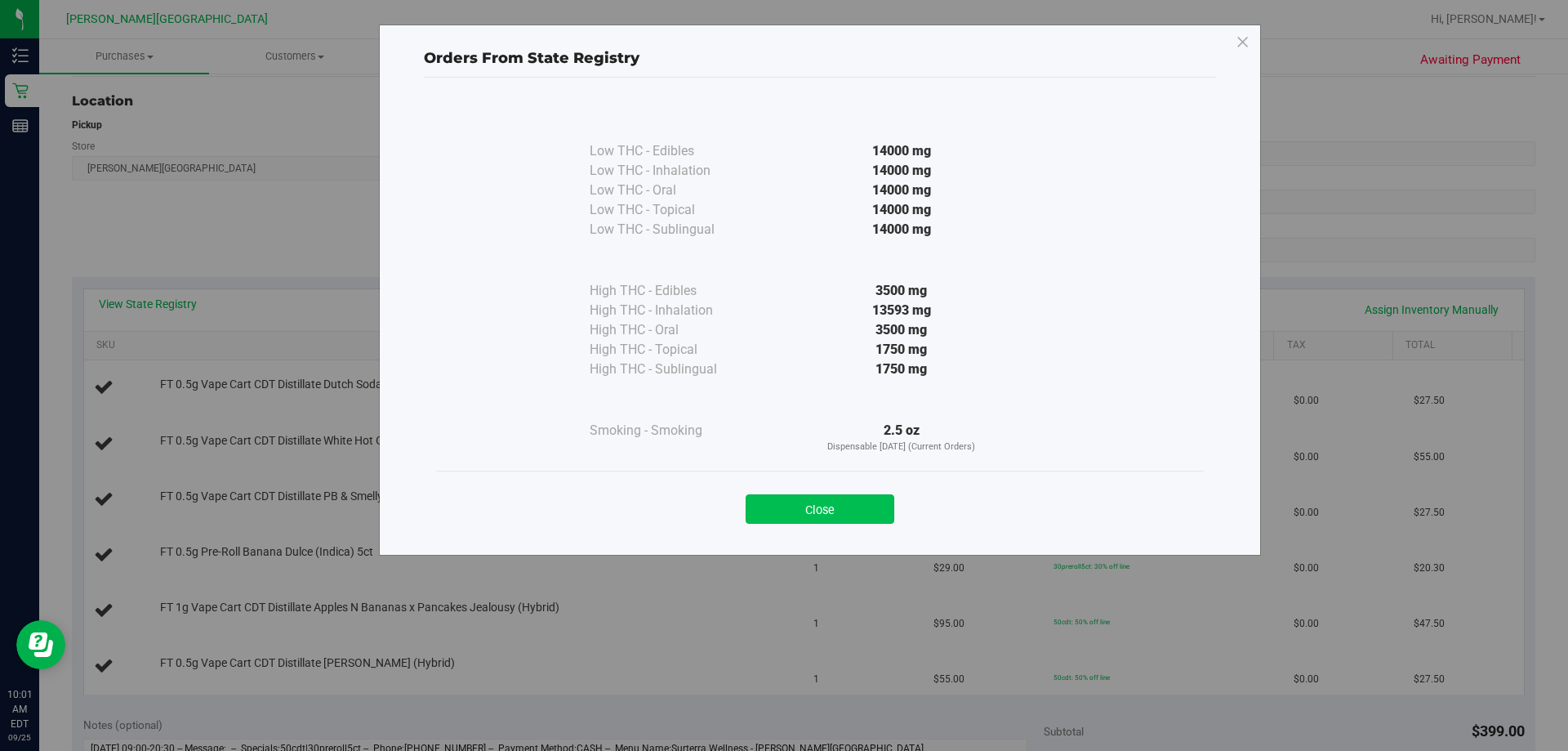
click at [794, 512] on button "Close" at bounding box center [820, 508] width 149 height 29
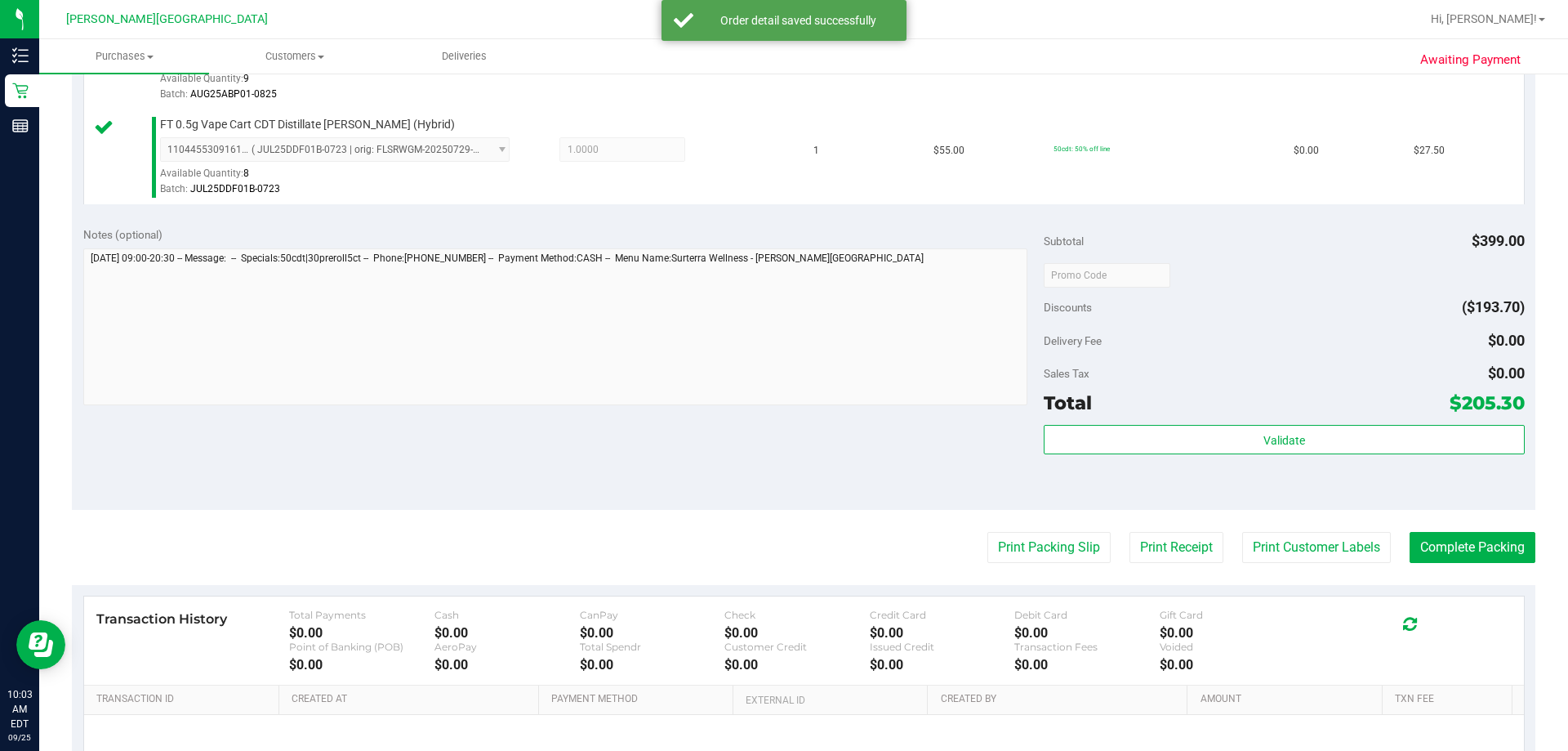
scroll to position [1056, 0]
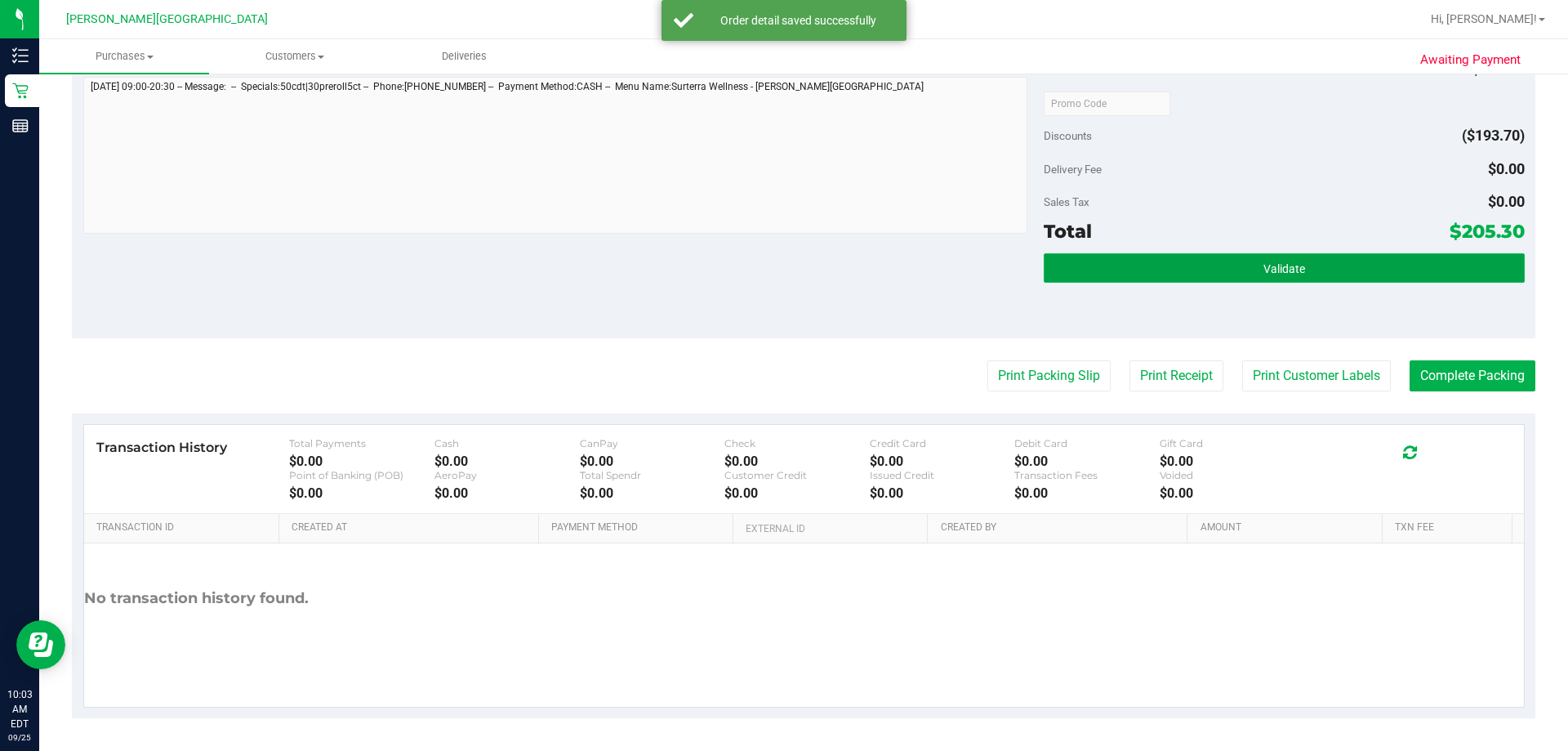
click at [794, 255] on button "Validate" at bounding box center [1284, 267] width 480 height 29
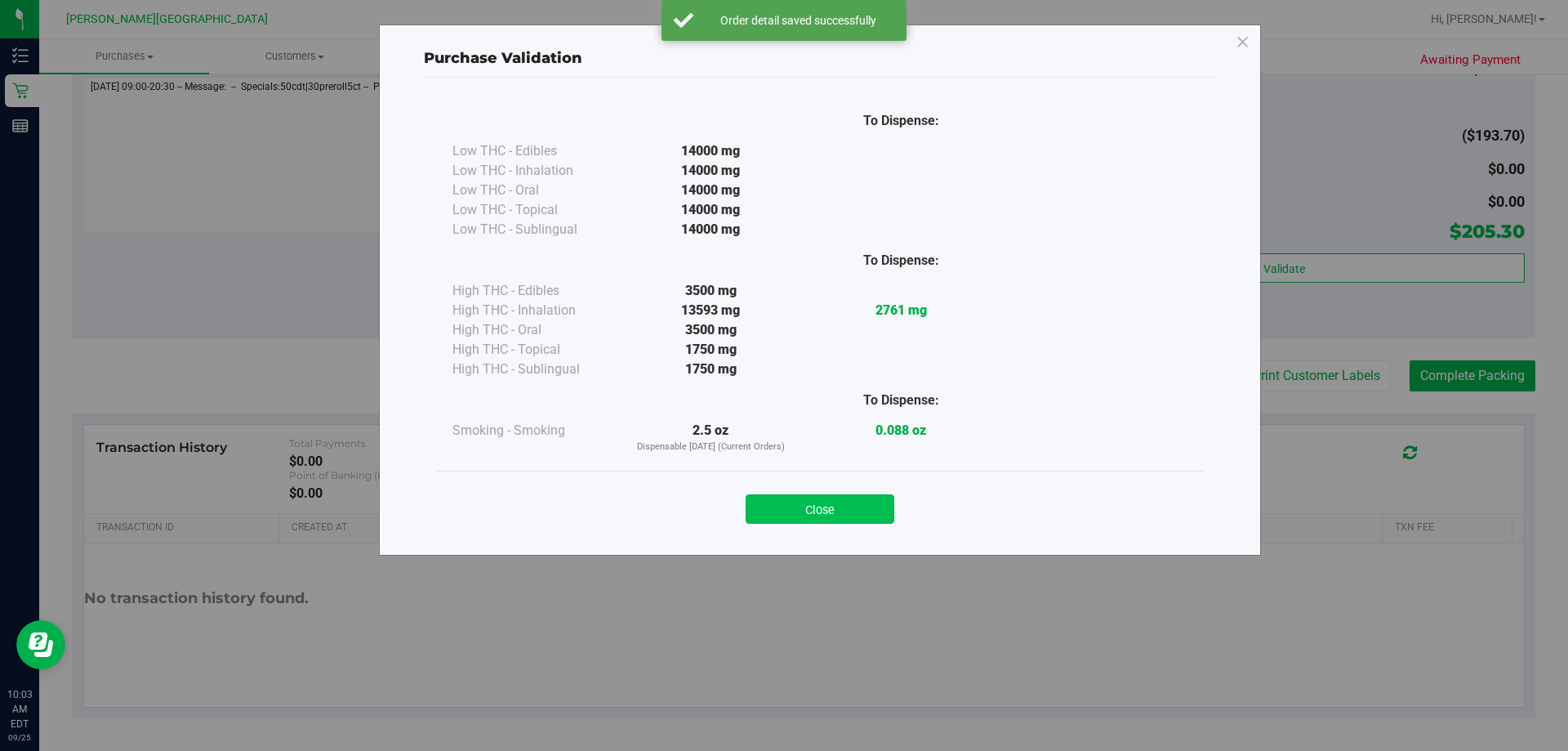
click at [794, 500] on button "Close" at bounding box center [820, 508] width 149 height 29
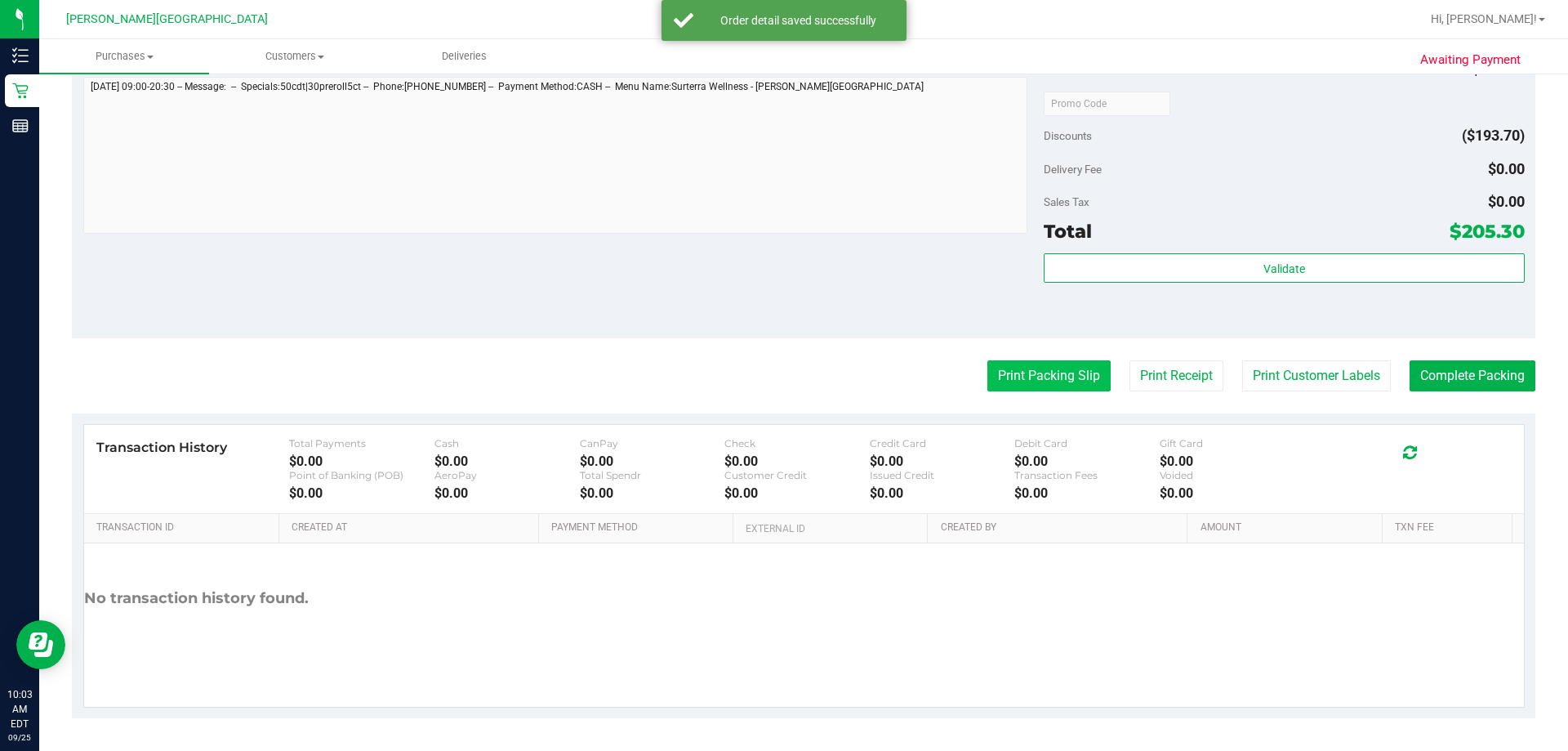
click at [794, 378] on button "Print Packing Slip" at bounding box center [1049, 375] width 123 height 31
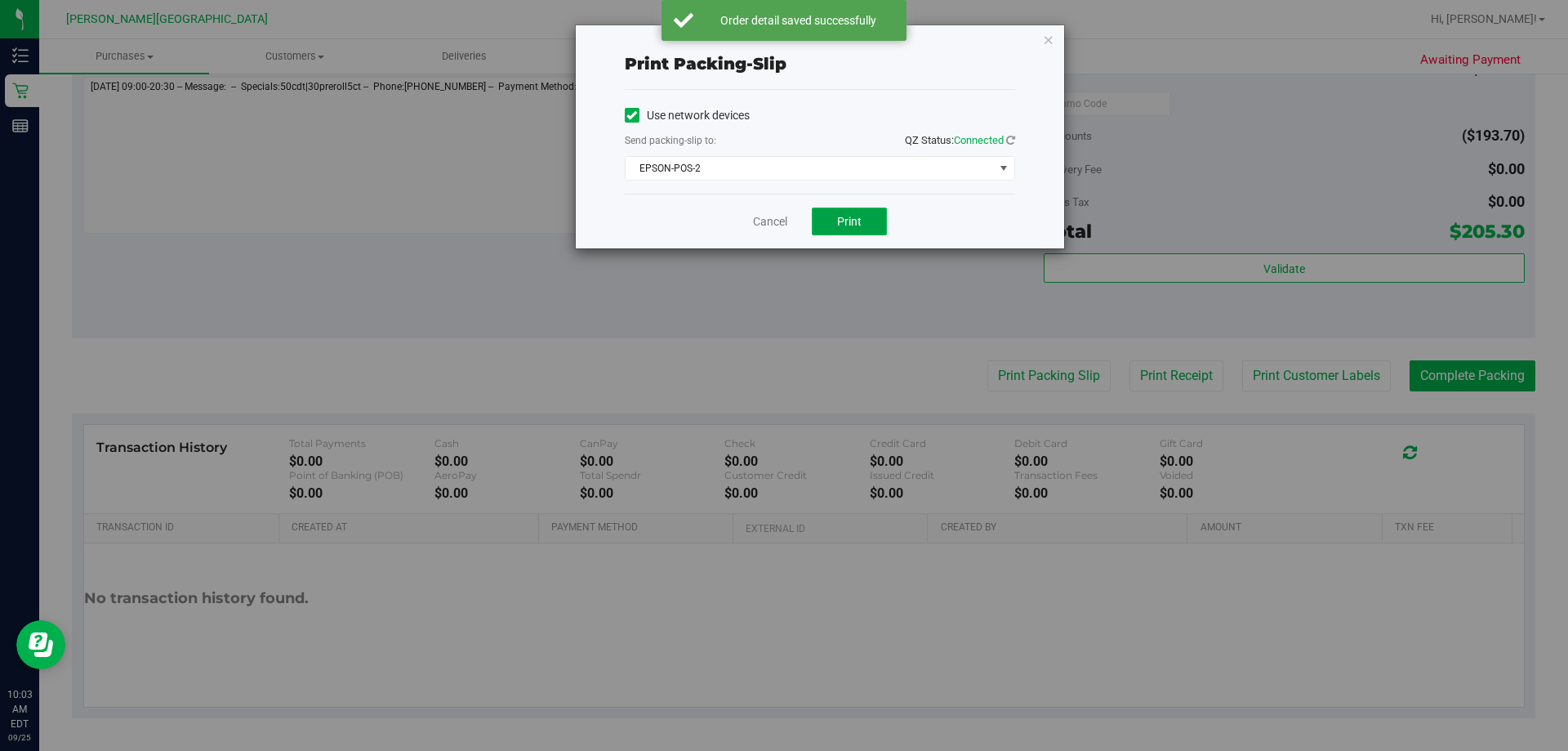
click at [794, 215] on button "Print" at bounding box center [850, 222] width 75 height 28
click at [794, 37] on icon "button" at bounding box center [1049, 39] width 11 height 20
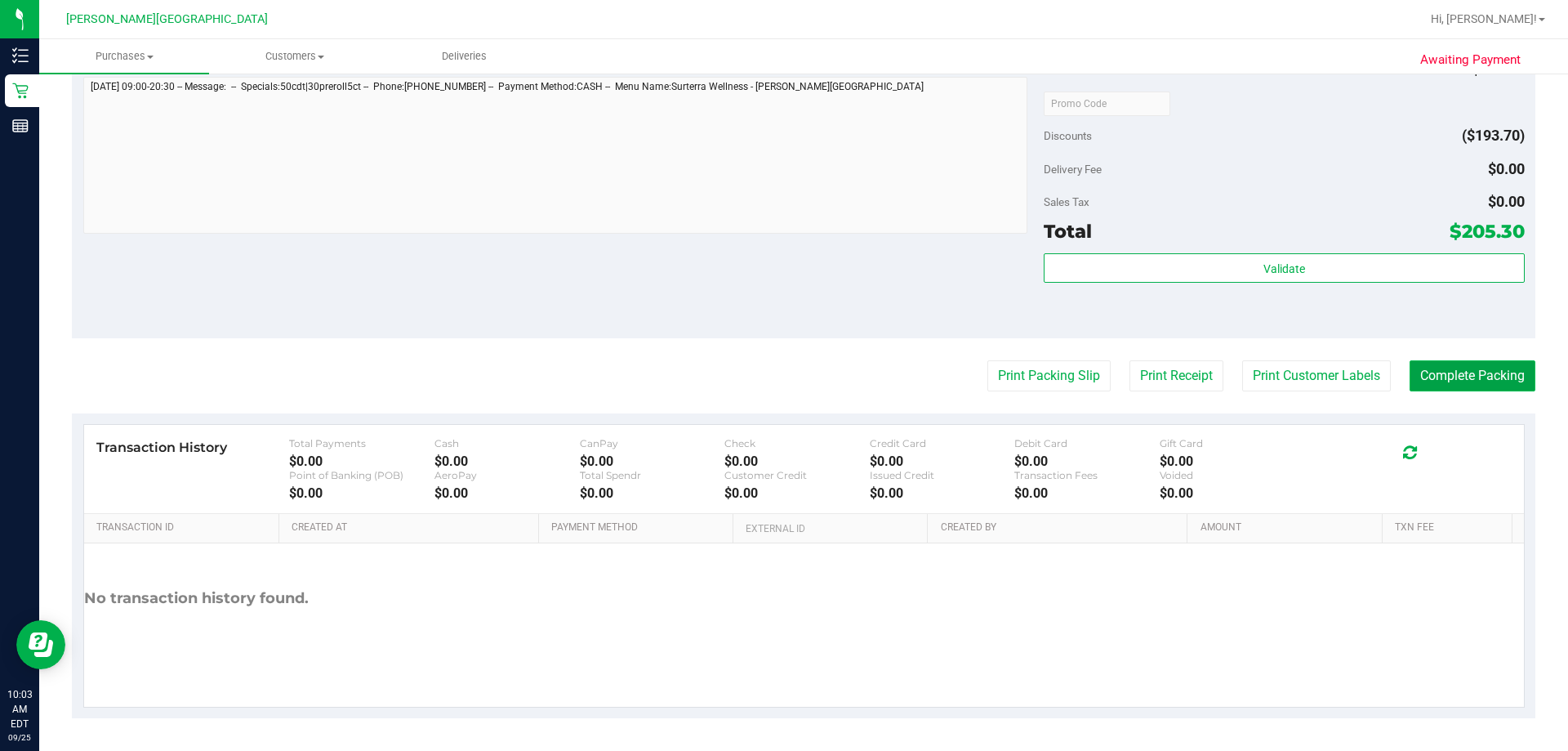
click at [794, 381] on button "Complete Packing" at bounding box center [1473, 375] width 126 height 31
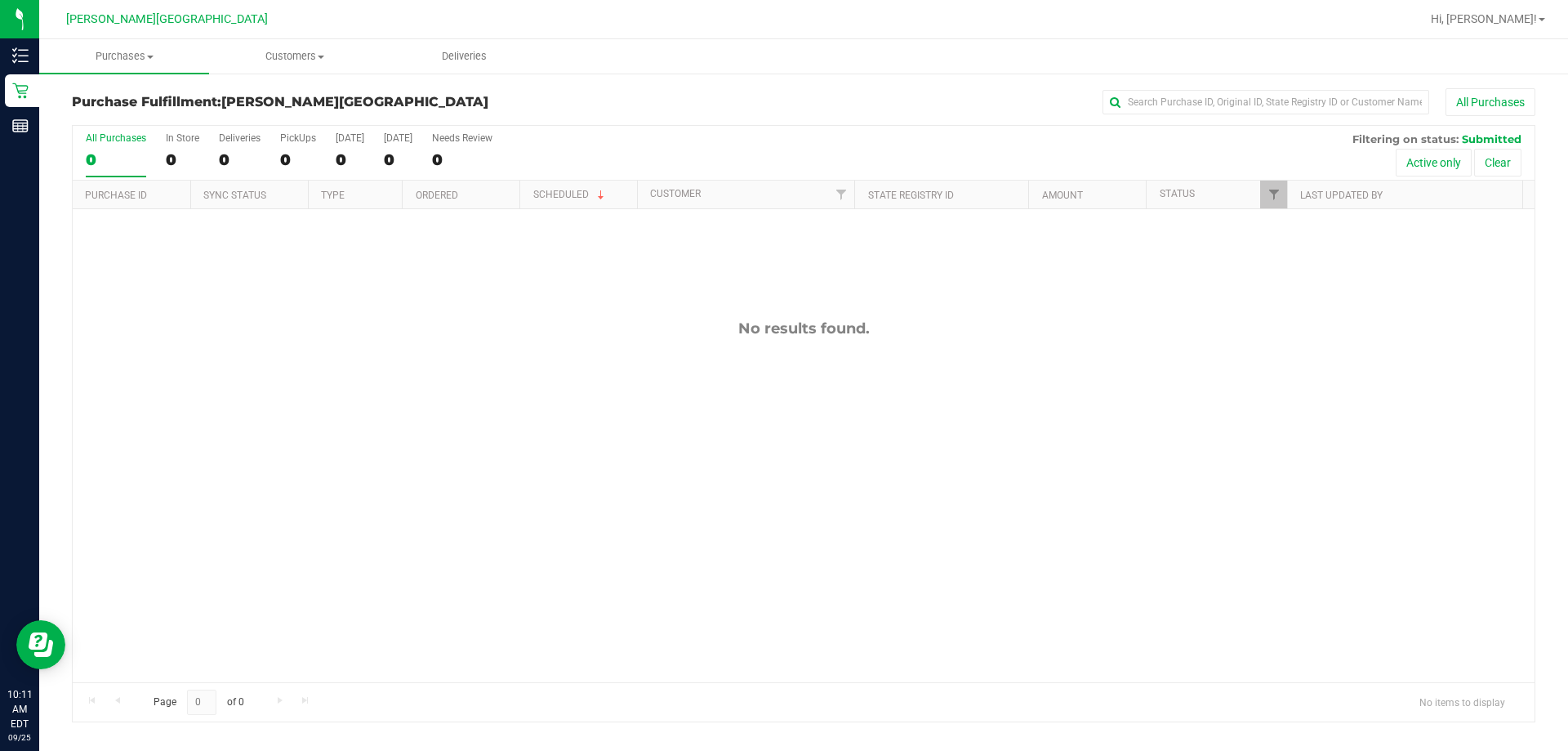
click at [617, 305] on div "No results found." at bounding box center [803, 500] width 1462 height 583
drag, startPoint x: 674, startPoint y: 440, endPoint x: 540, endPoint y: 382, distance: 146.0
click at [671, 440] on div "12002325 (327621630) N/A Pickup [DATE] 10:10 AM EDT 9/25/2025 $45.50 Submitted …" at bounding box center [803, 445] width 1462 height 473
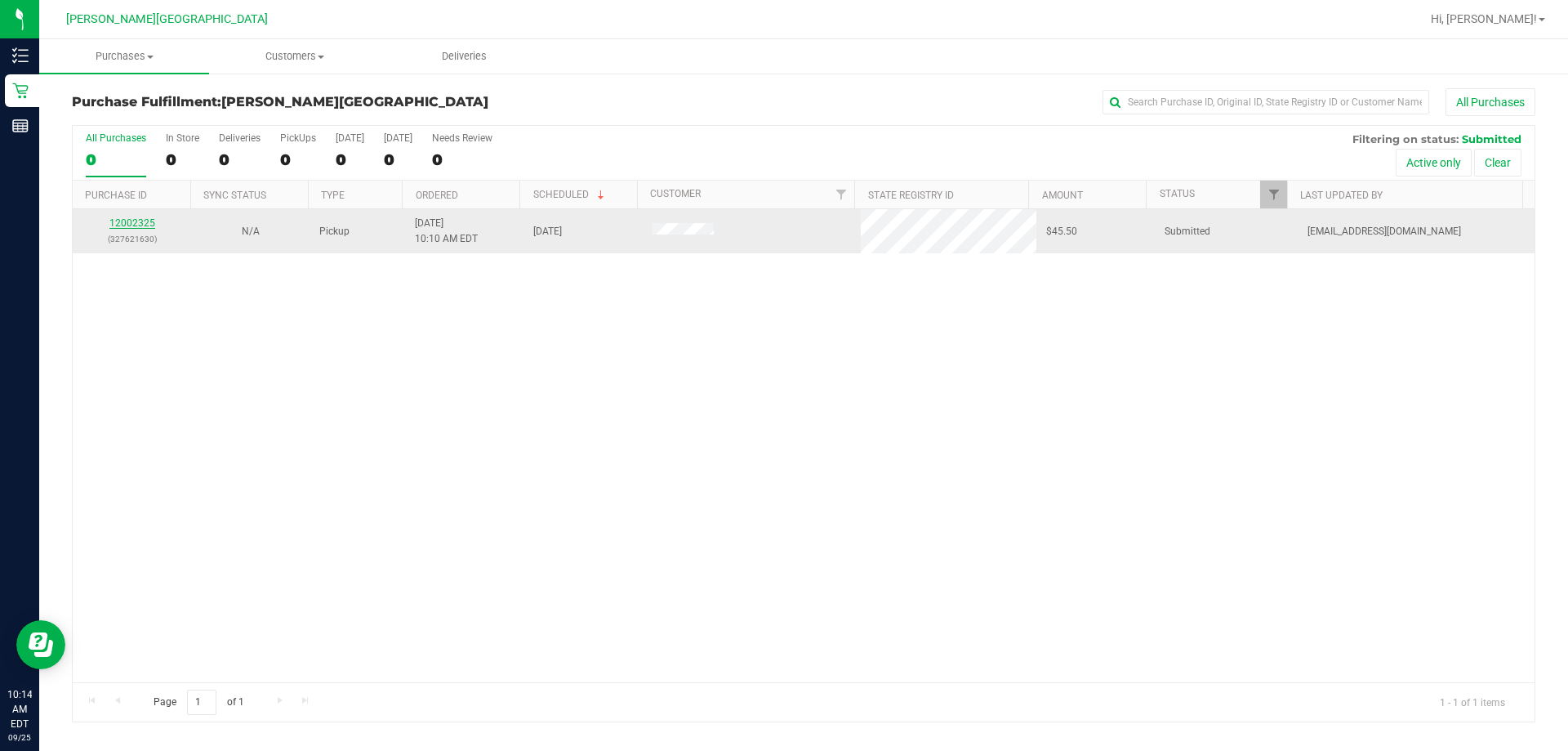
click at [147, 220] on link "12002325" at bounding box center [132, 223] width 46 height 11
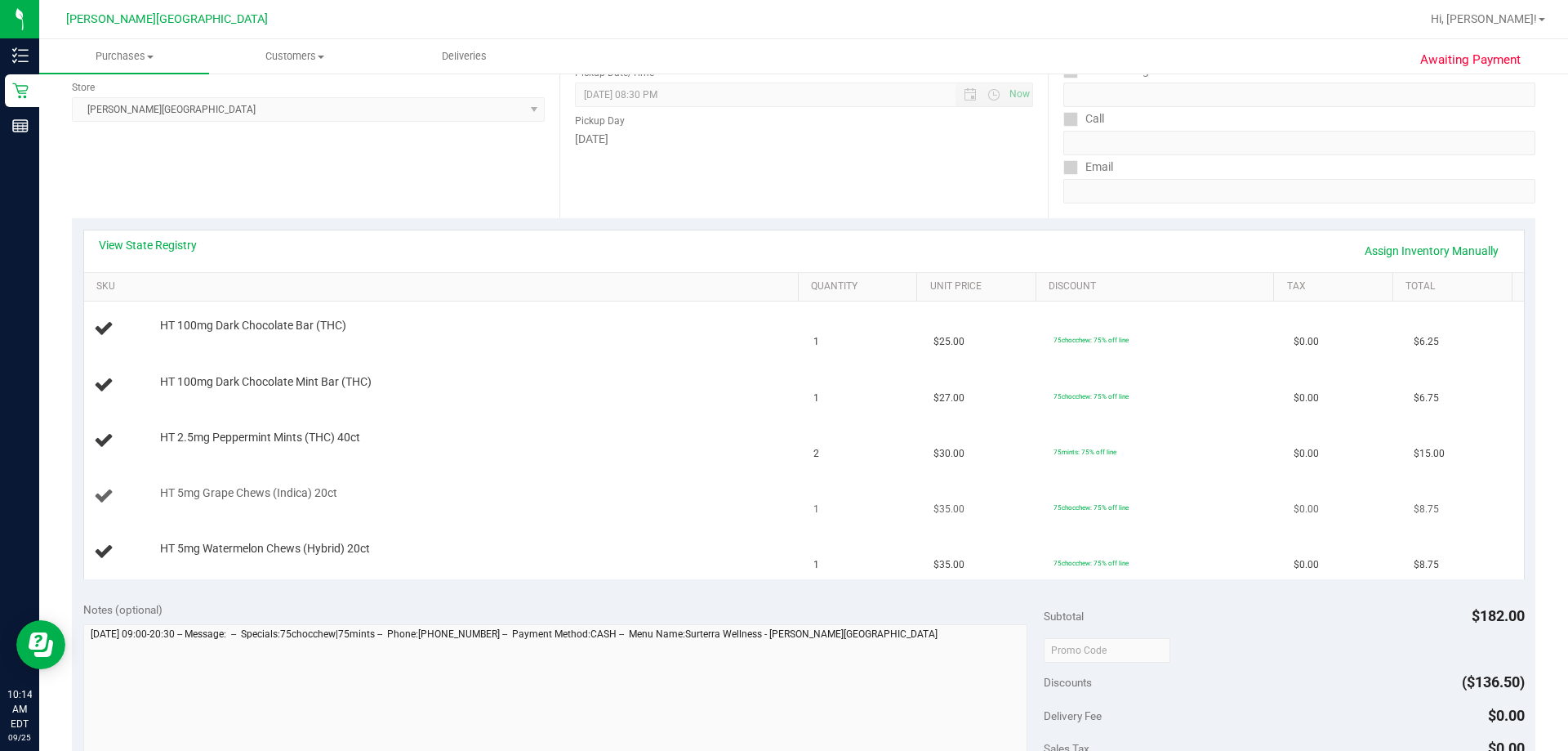
scroll to position [245, 0]
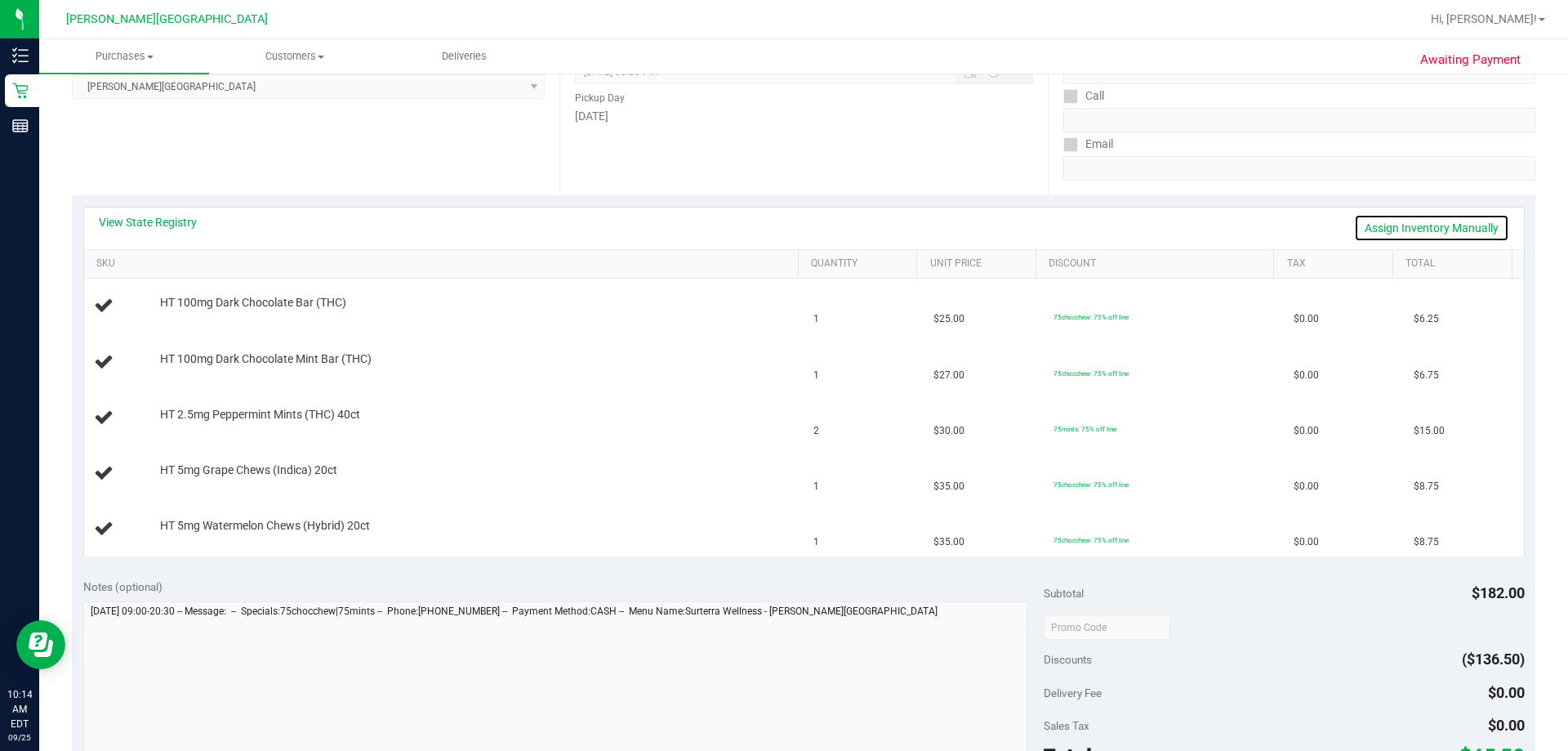
click at [794, 228] on link "Assign Inventory Manually" at bounding box center [1432, 228] width 155 height 28
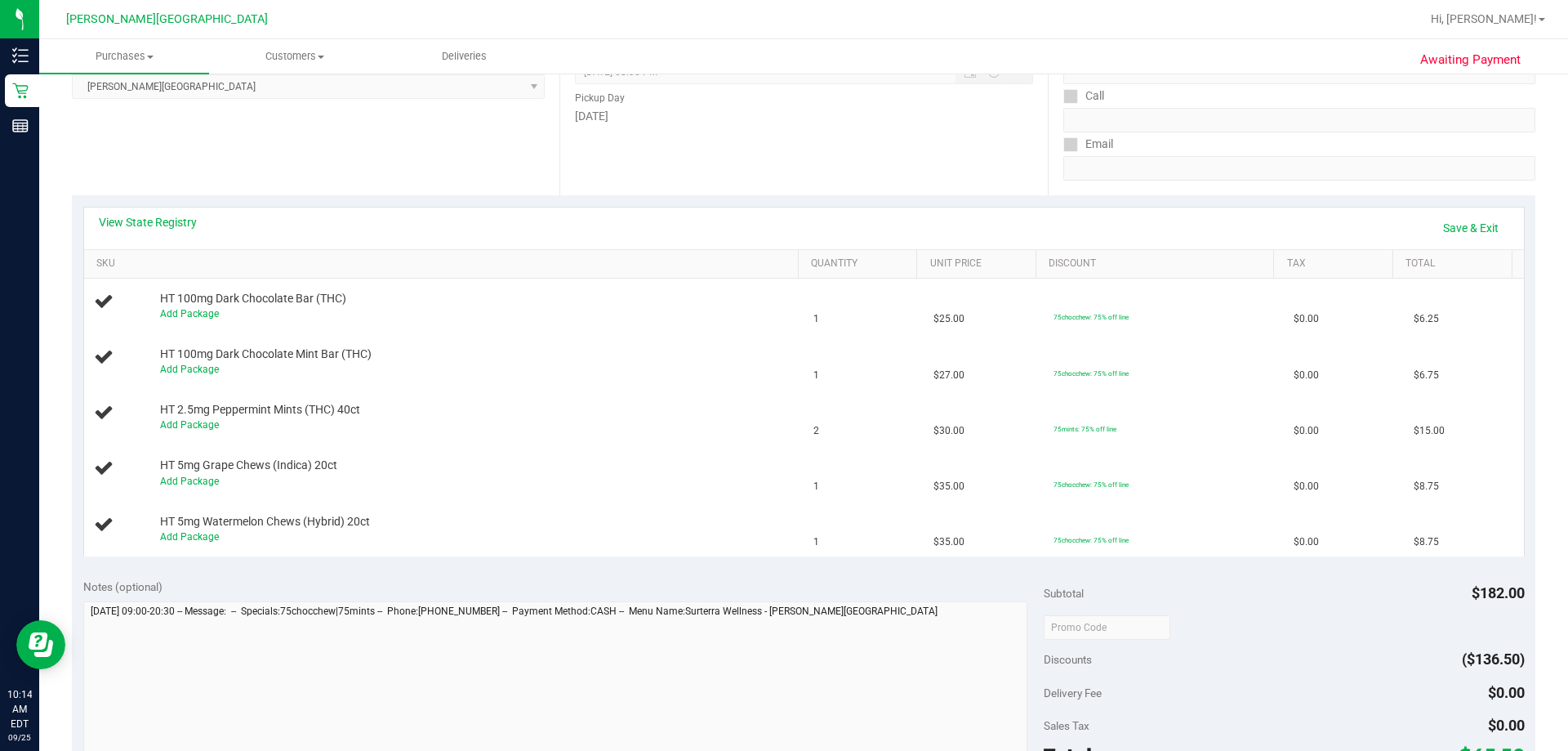
click at [794, 227] on div "View State Registry Save & Exit" at bounding box center [804, 228] width 1411 height 28
click at [794, 227] on link "Save & Exit" at bounding box center [1471, 228] width 77 height 28
click at [147, 221] on link "View State Registry" at bounding box center [148, 222] width 98 height 16
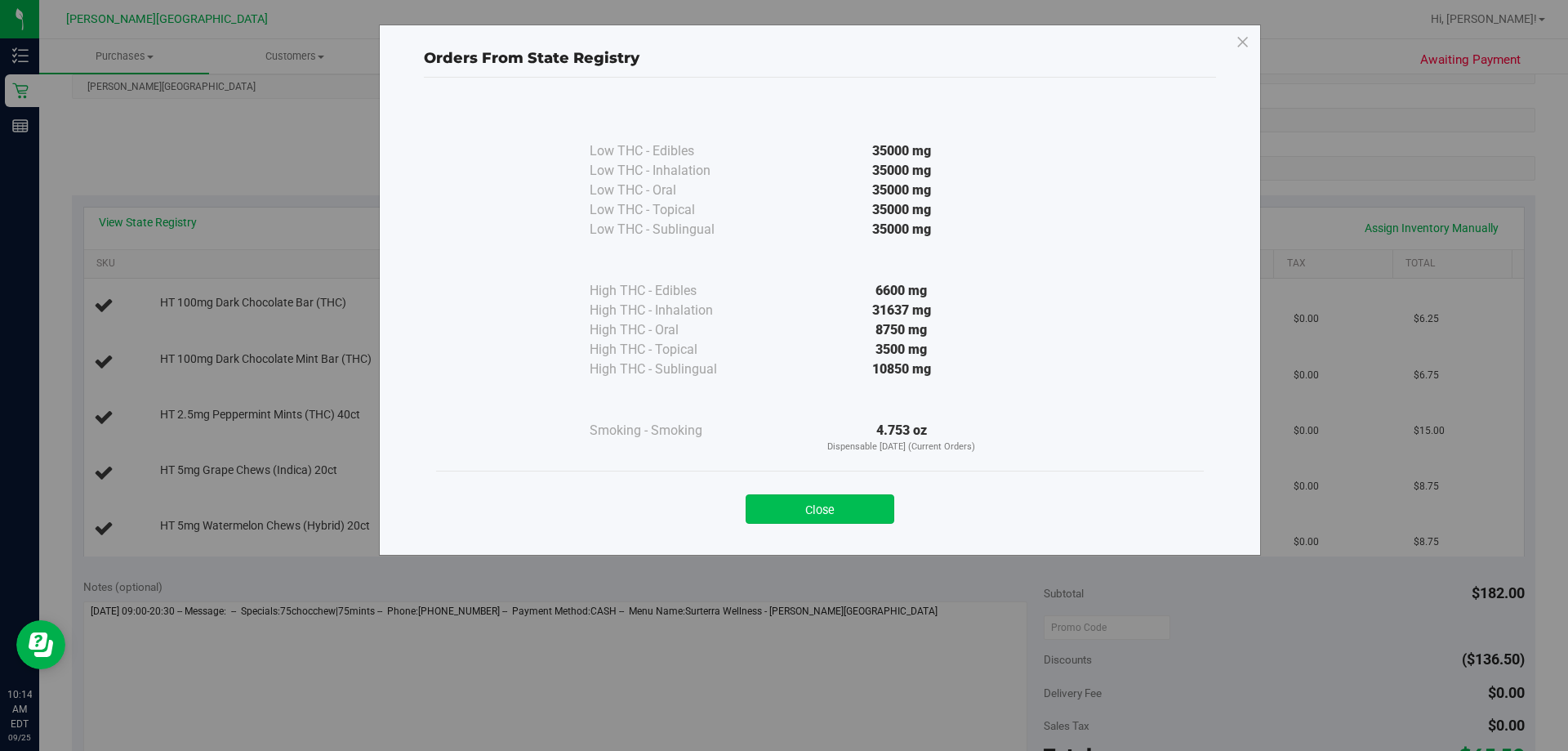
click at [794, 512] on button "Close" at bounding box center [820, 508] width 149 height 29
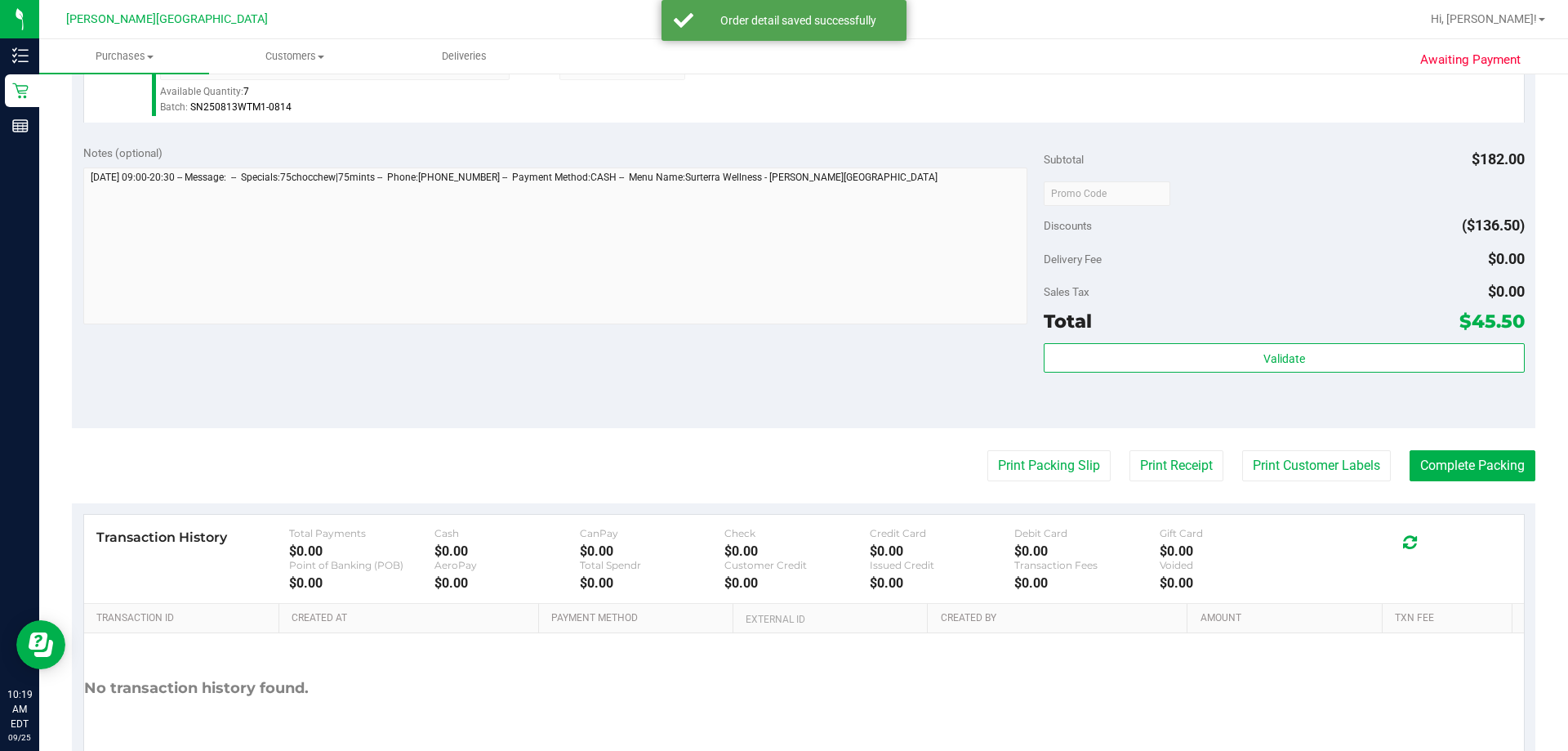
scroll to position [963, 0]
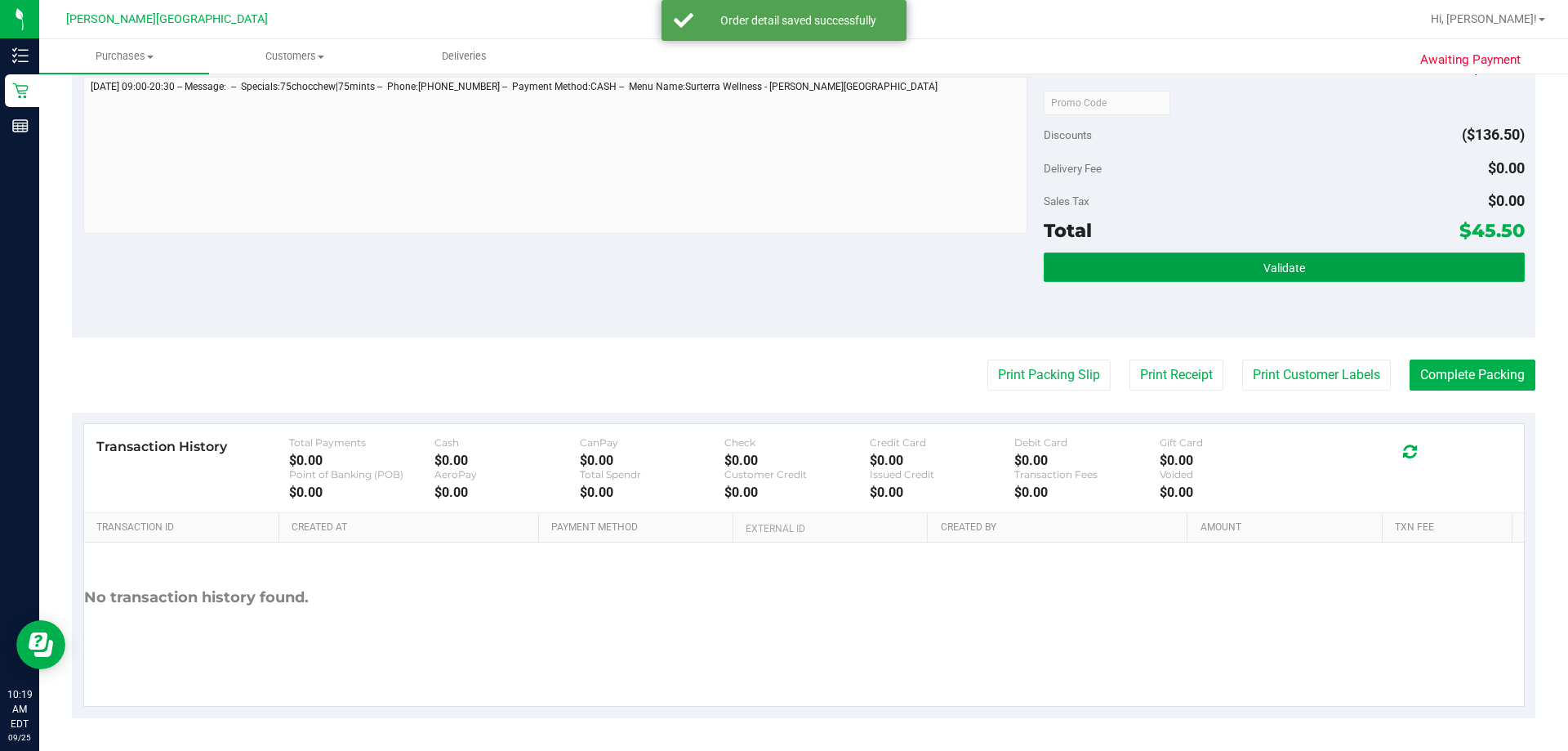
click at [794, 268] on span "Validate" at bounding box center [1284, 268] width 41 height 13
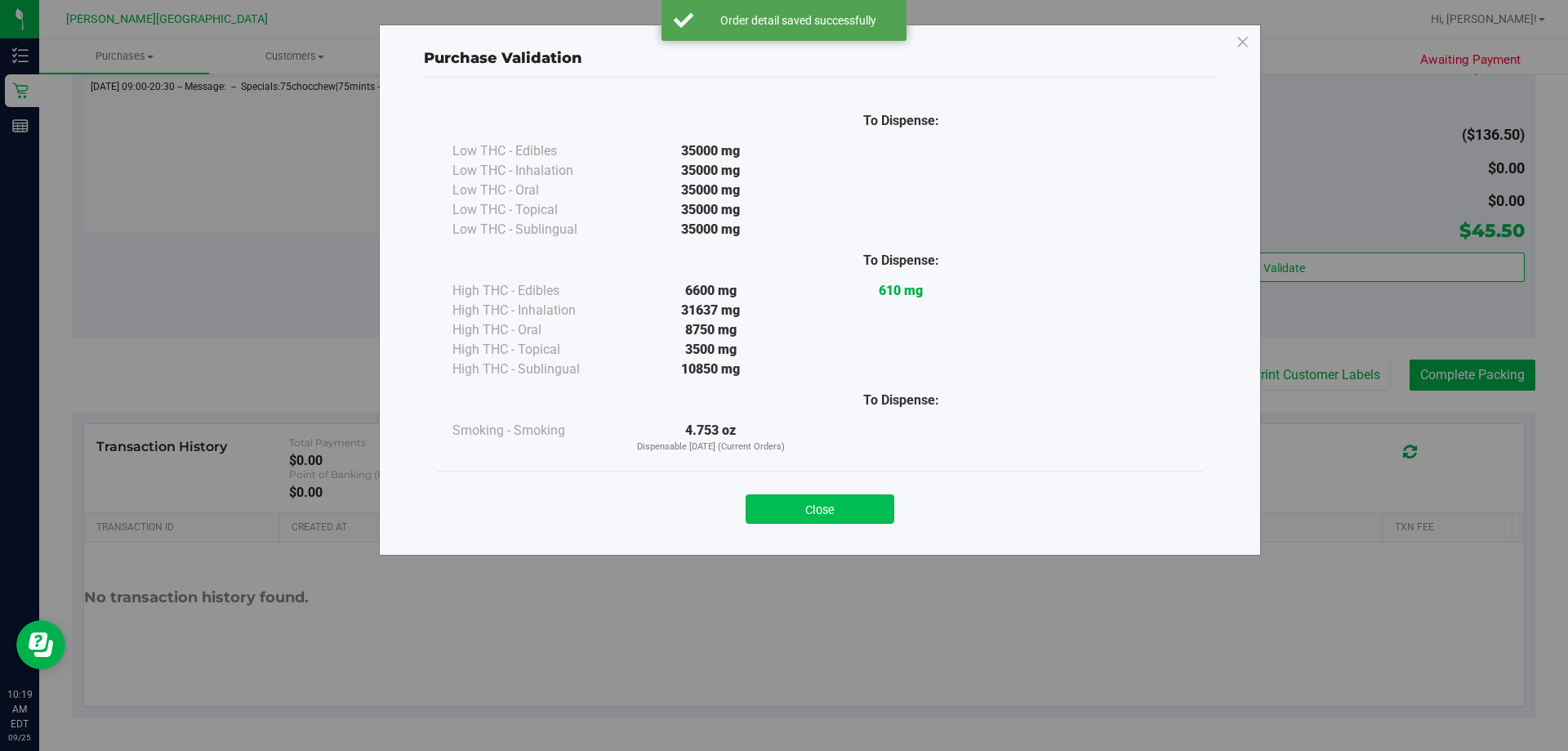
click at [794, 509] on button "Close" at bounding box center [820, 508] width 149 height 29
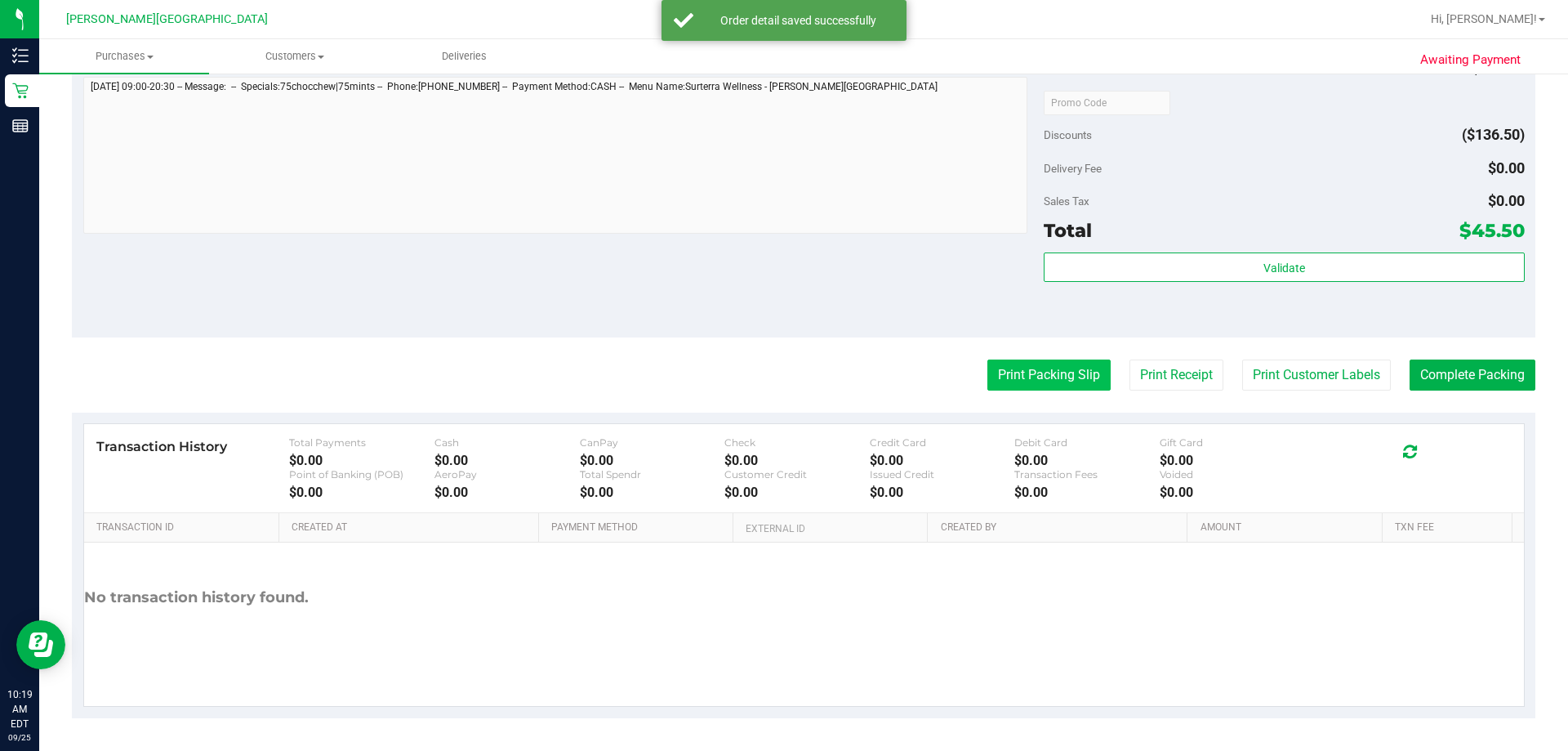
click at [794, 378] on button "Print Packing Slip" at bounding box center [1049, 374] width 123 height 31
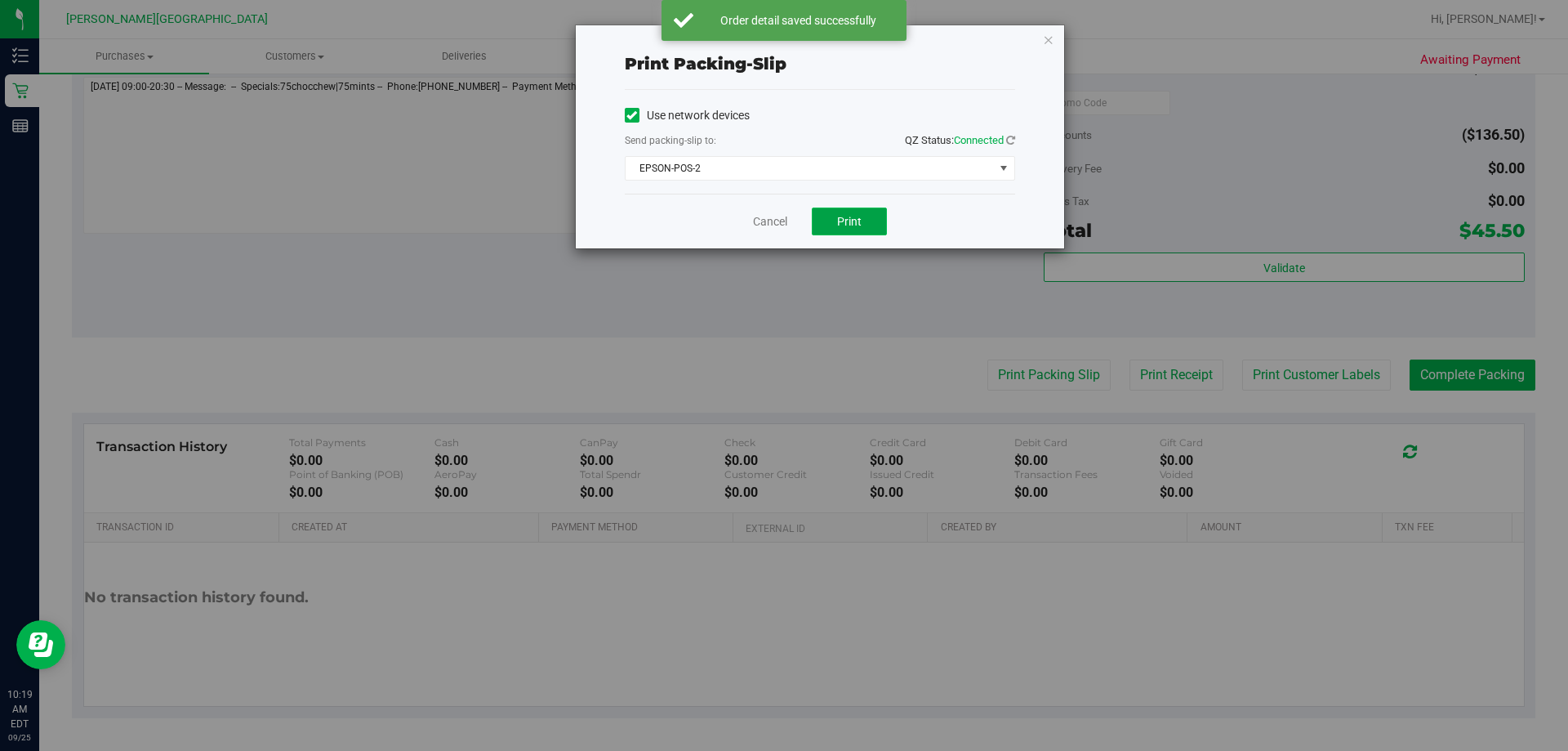
click at [794, 215] on span "Print" at bounding box center [850, 222] width 24 height 13
click at [794, 38] on icon "button" at bounding box center [1049, 39] width 11 height 20
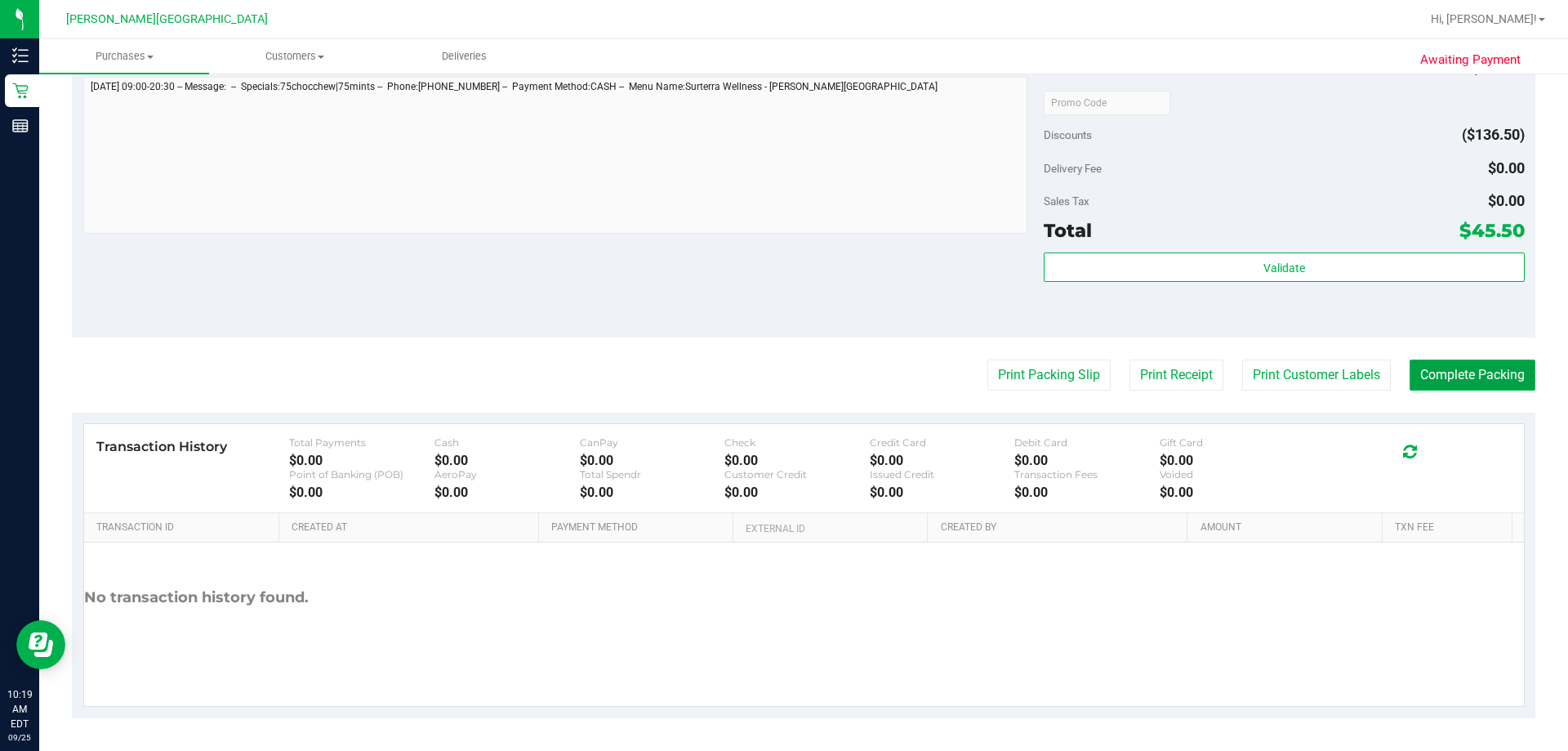
click at [794, 377] on button "Complete Packing" at bounding box center [1473, 374] width 126 height 31
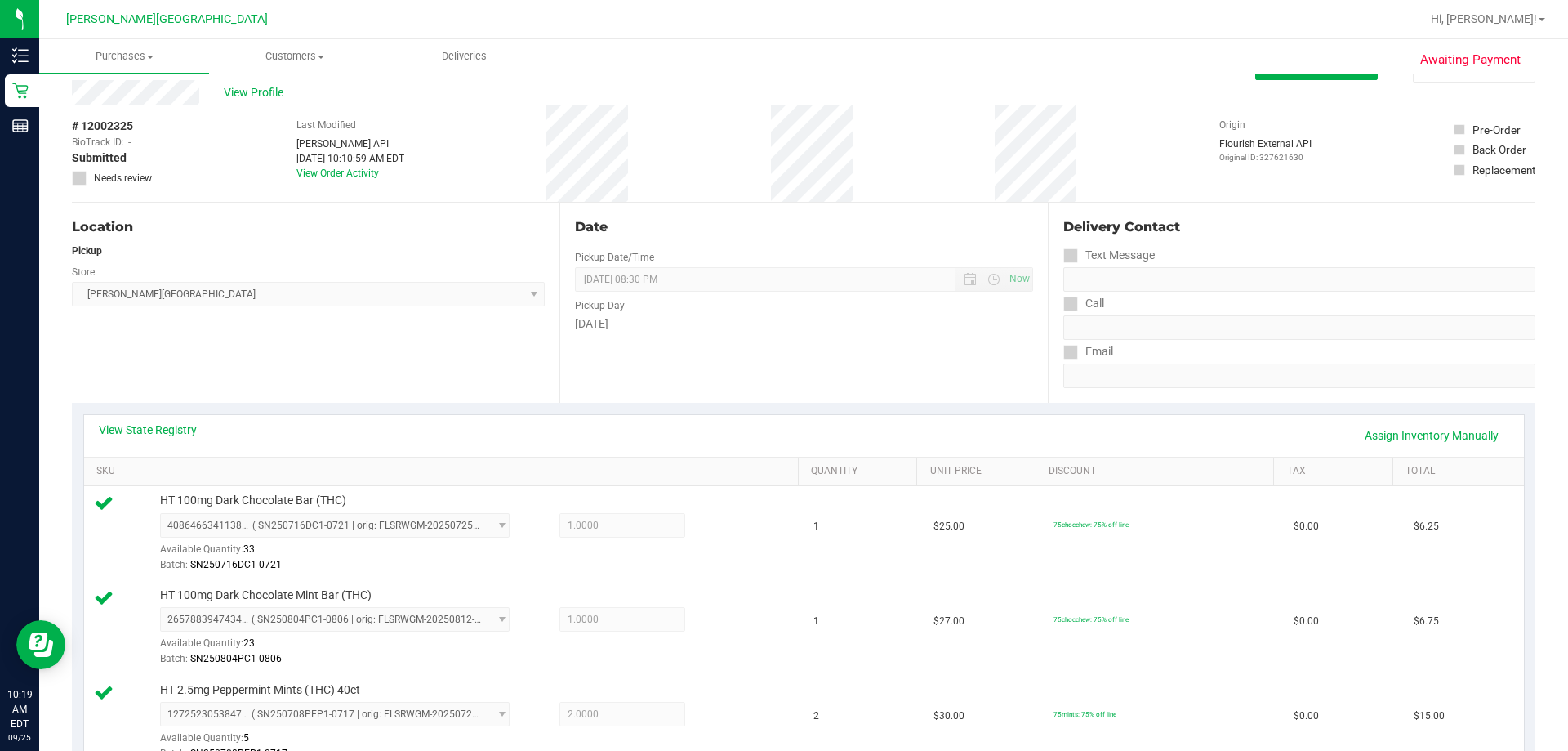
scroll to position [0, 0]
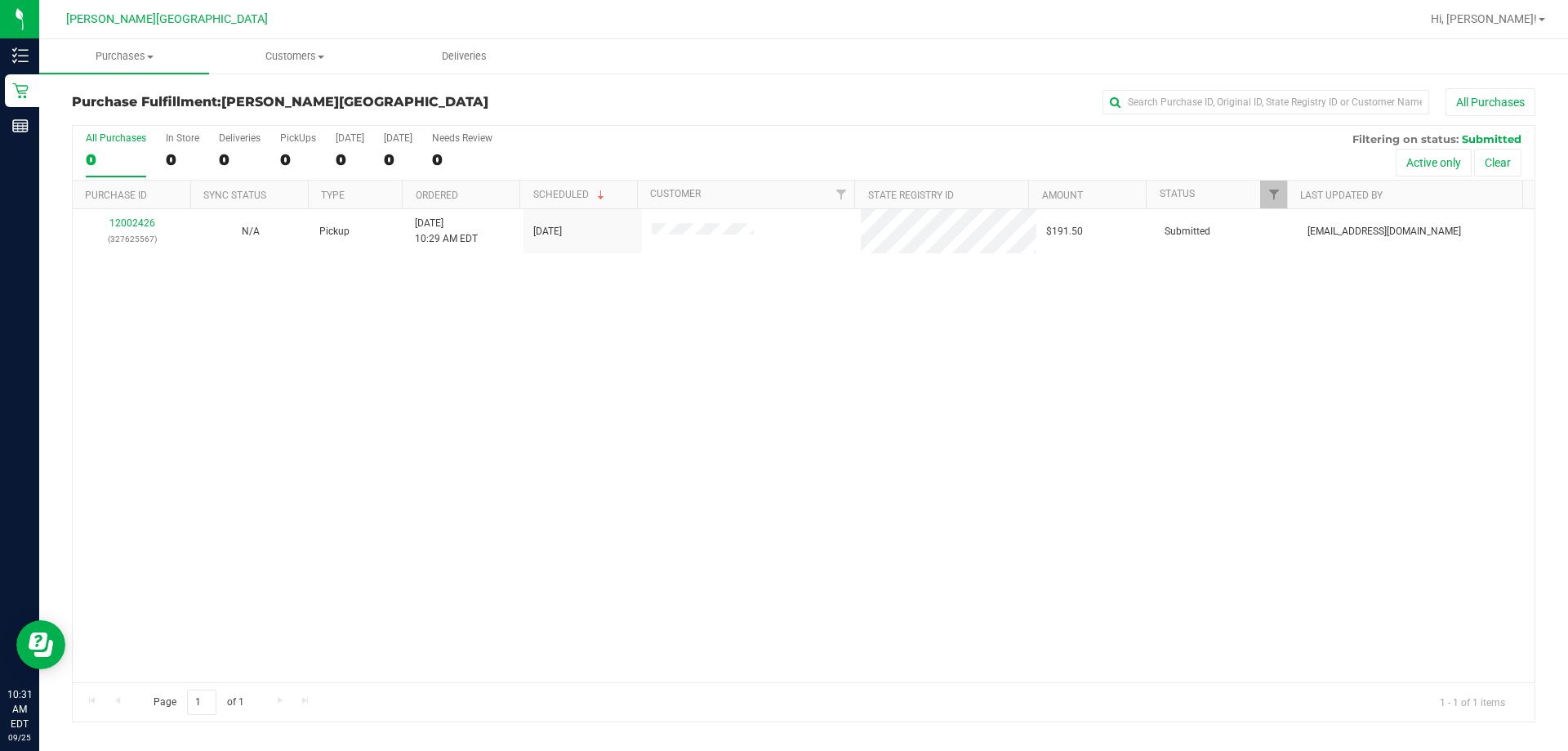
drag, startPoint x: 564, startPoint y: 419, endPoint x: 326, endPoint y: 263, distance: 284.6
click at [559, 418] on div "12002426 (327625567) N/A Pickup [DATE] 10:29 AM EDT 9/25/2025 $191.50 Submitted…" at bounding box center [803, 445] width 1462 height 473
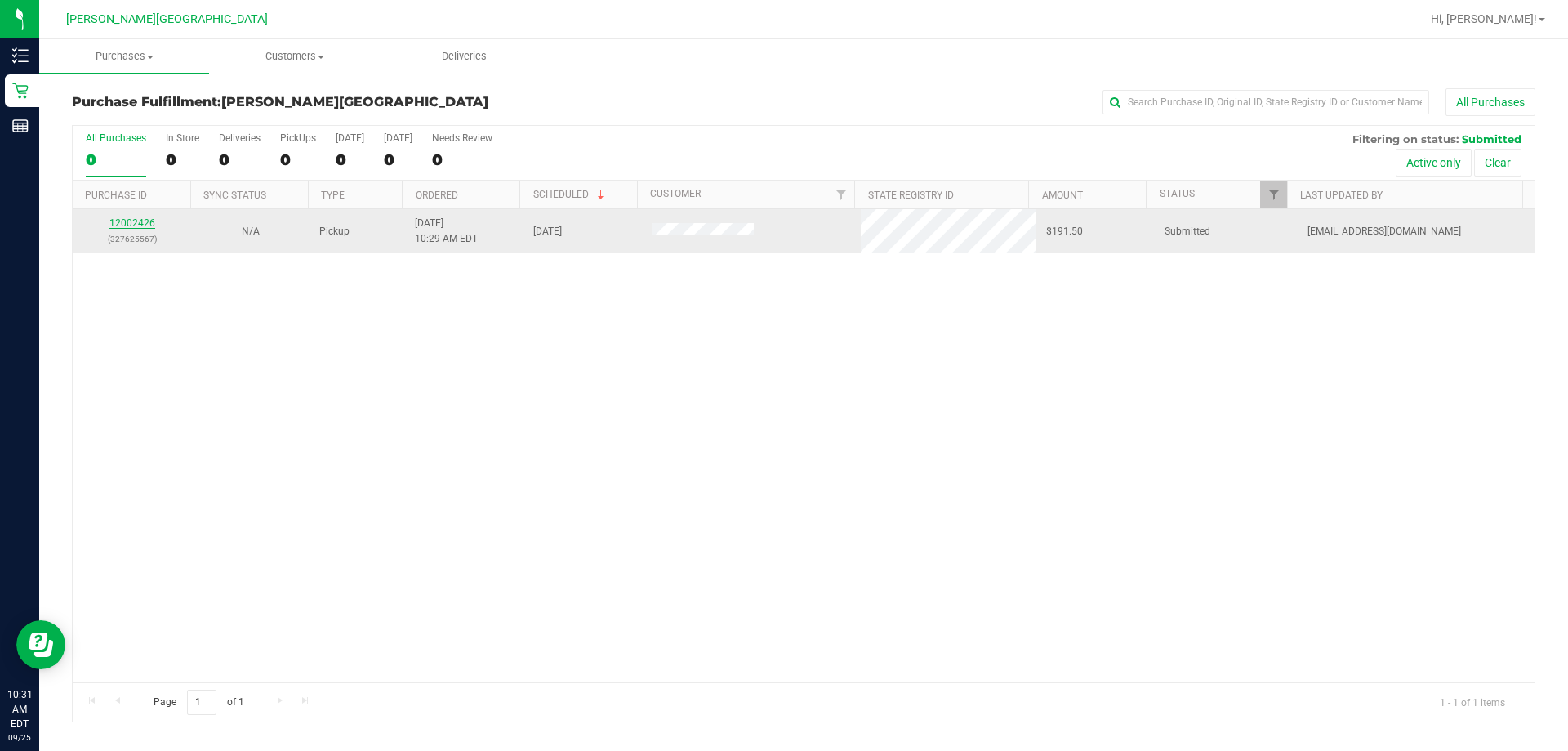
click at [150, 224] on link "12002426" at bounding box center [132, 223] width 46 height 11
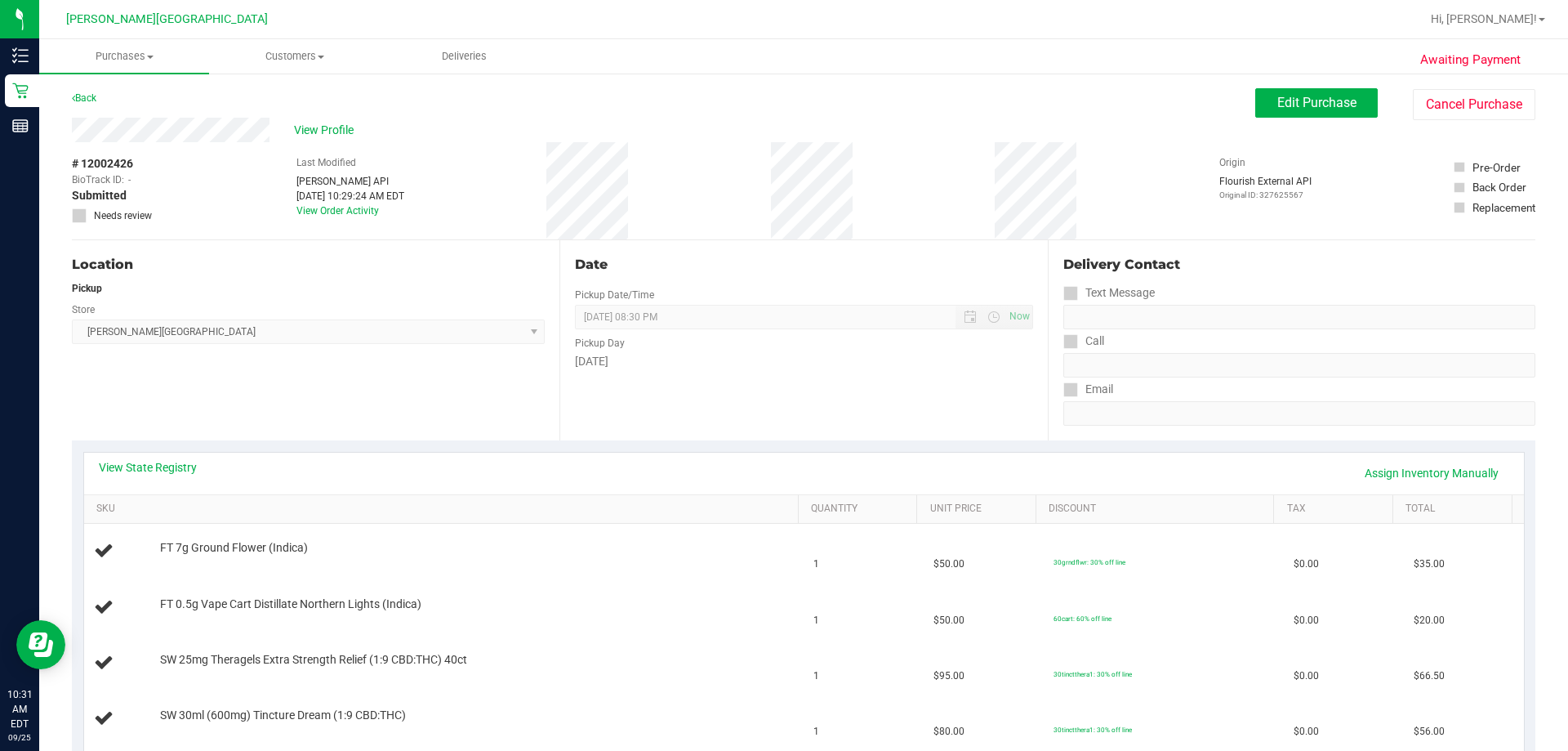
scroll to position [245, 0]
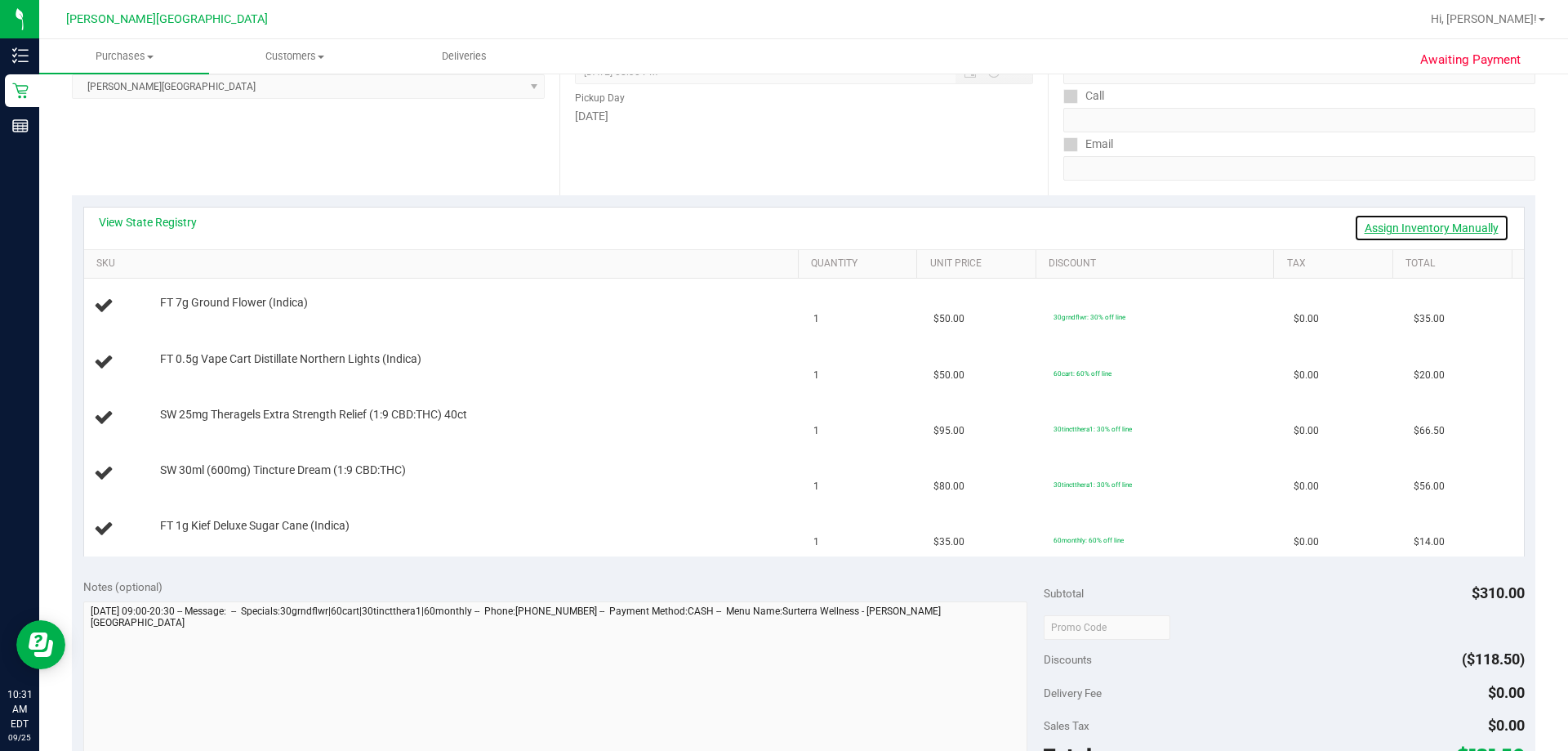
click at [794, 229] on link "Assign Inventory Manually" at bounding box center [1432, 228] width 155 height 28
click at [794, 222] on link "Save & Exit" at bounding box center [1471, 228] width 77 height 28
click at [153, 226] on link "View State Registry" at bounding box center [148, 222] width 98 height 16
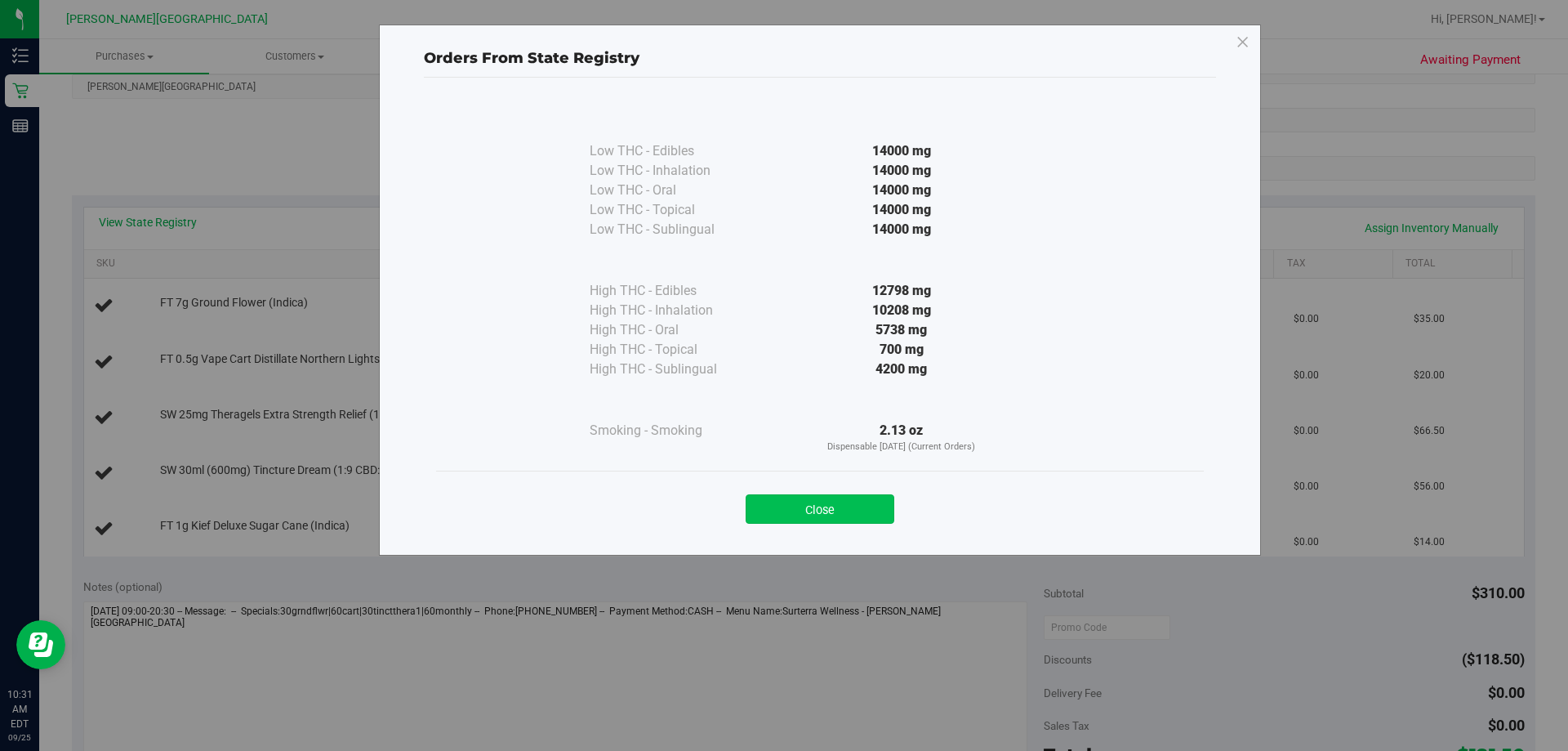
click at [794, 517] on button "Close" at bounding box center [820, 508] width 149 height 29
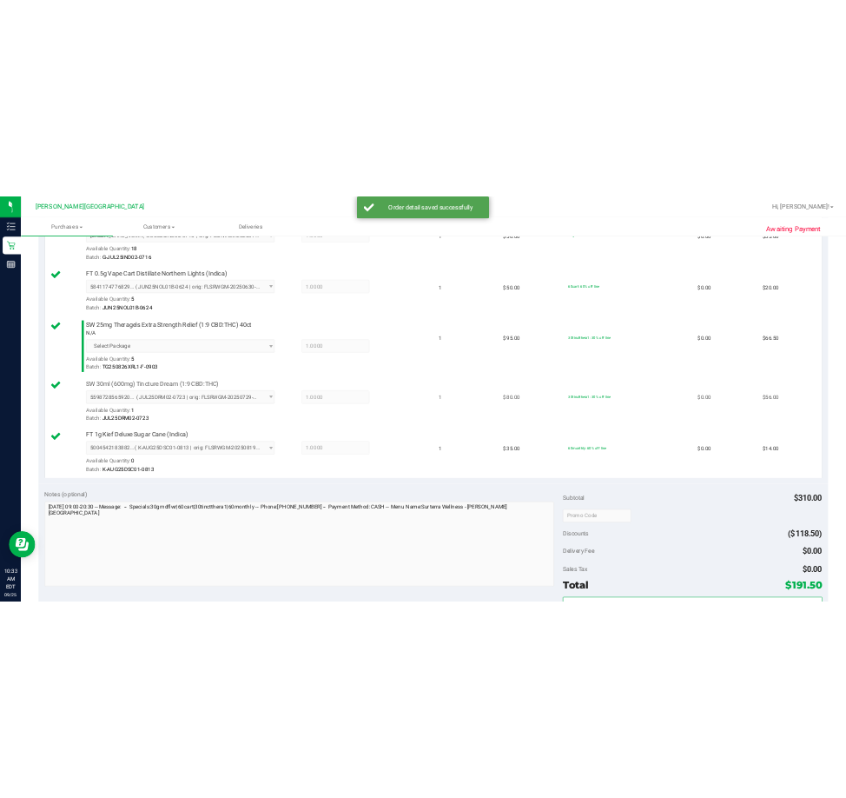
scroll to position [956, 0]
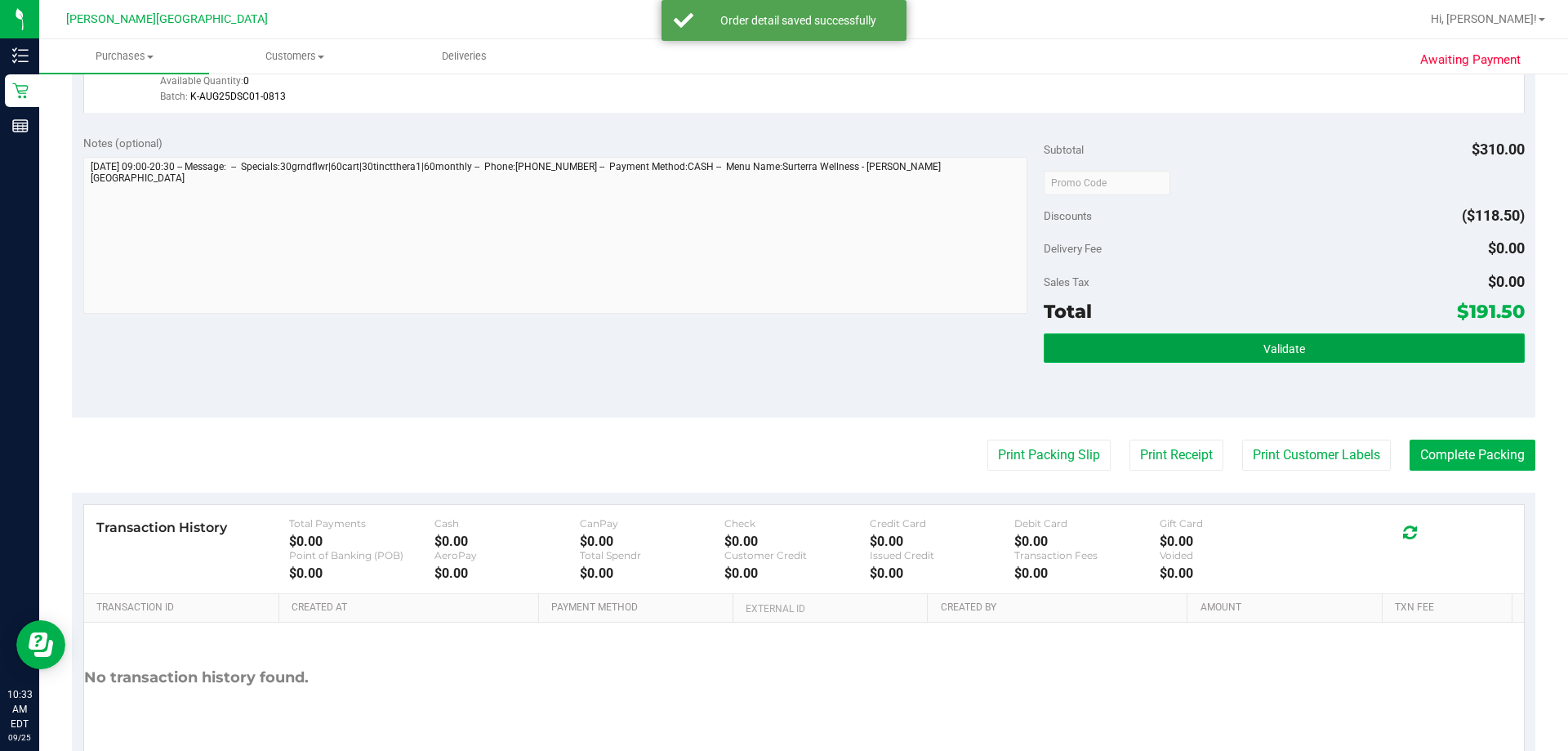
click at [794, 359] on button "Validate" at bounding box center [1284, 348] width 480 height 29
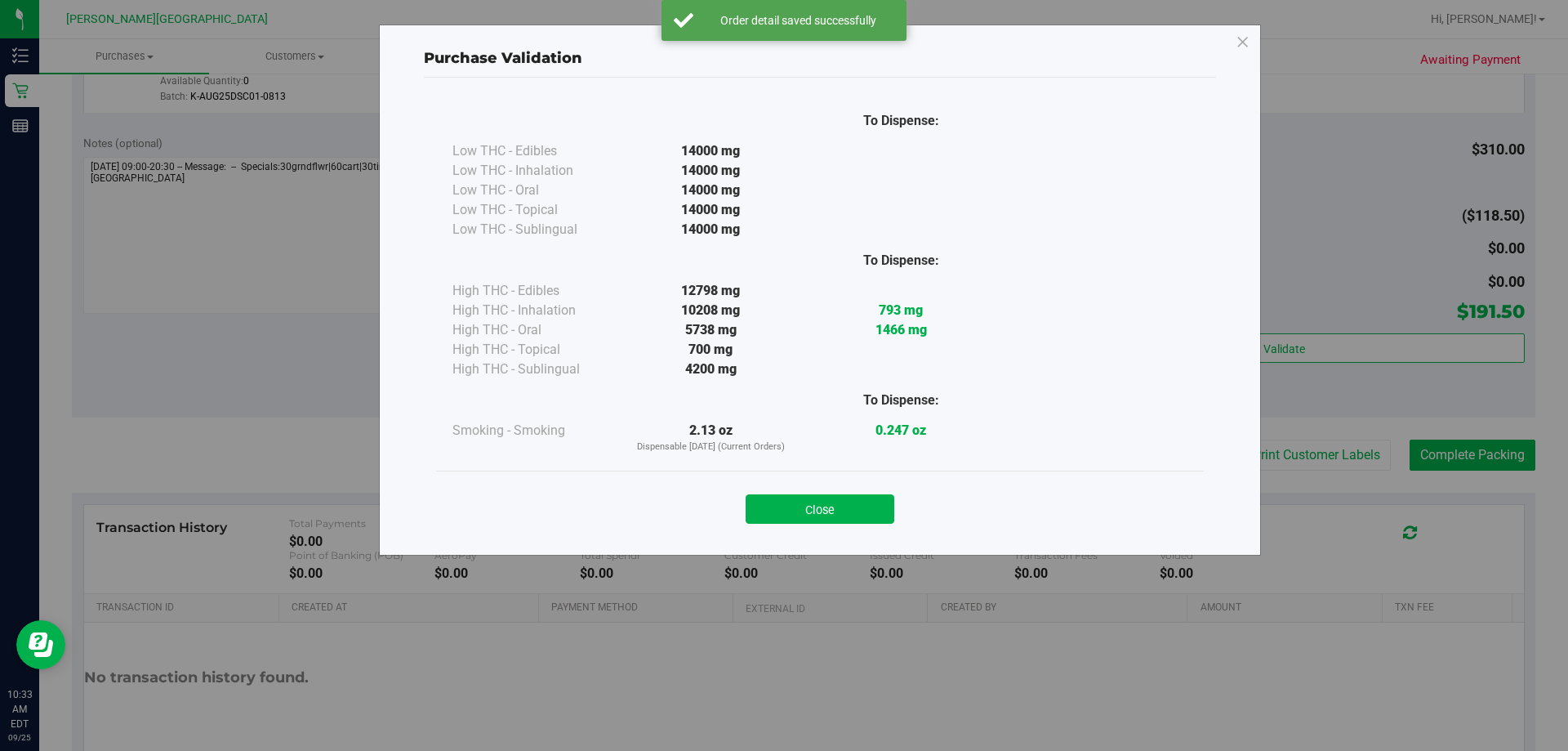
drag, startPoint x: 796, startPoint y: 503, endPoint x: 952, endPoint y: 487, distance: 156.8
click at [794, 503] on button "Close" at bounding box center [820, 508] width 149 height 29
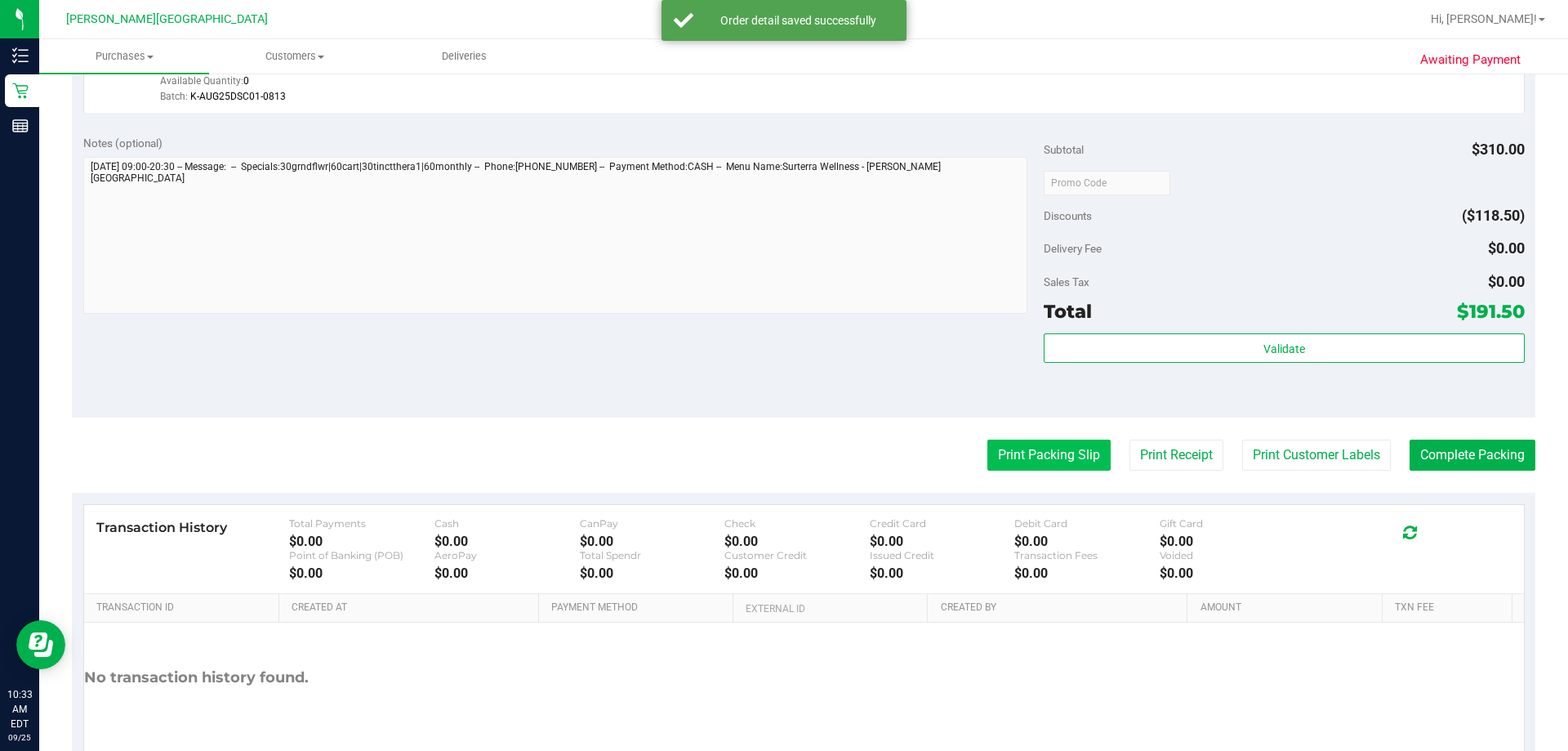
click at [794, 461] on button "Print Packing Slip" at bounding box center [1049, 455] width 123 height 31
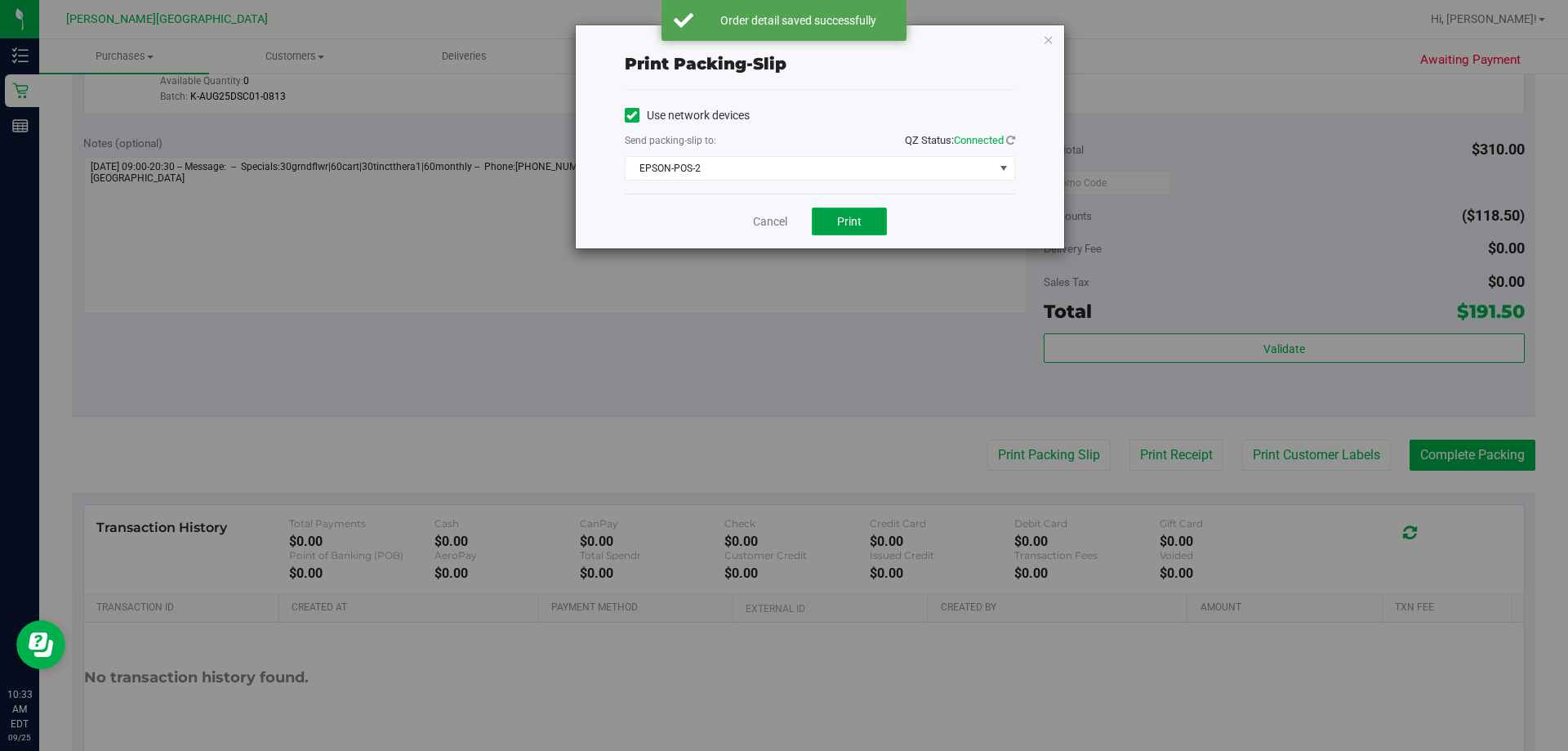
click at [794, 227] on button "Print" at bounding box center [850, 222] width 75 height 28
click at [794, 36] on icon "button" at bounding box center [1049, 39] width 11 height 20
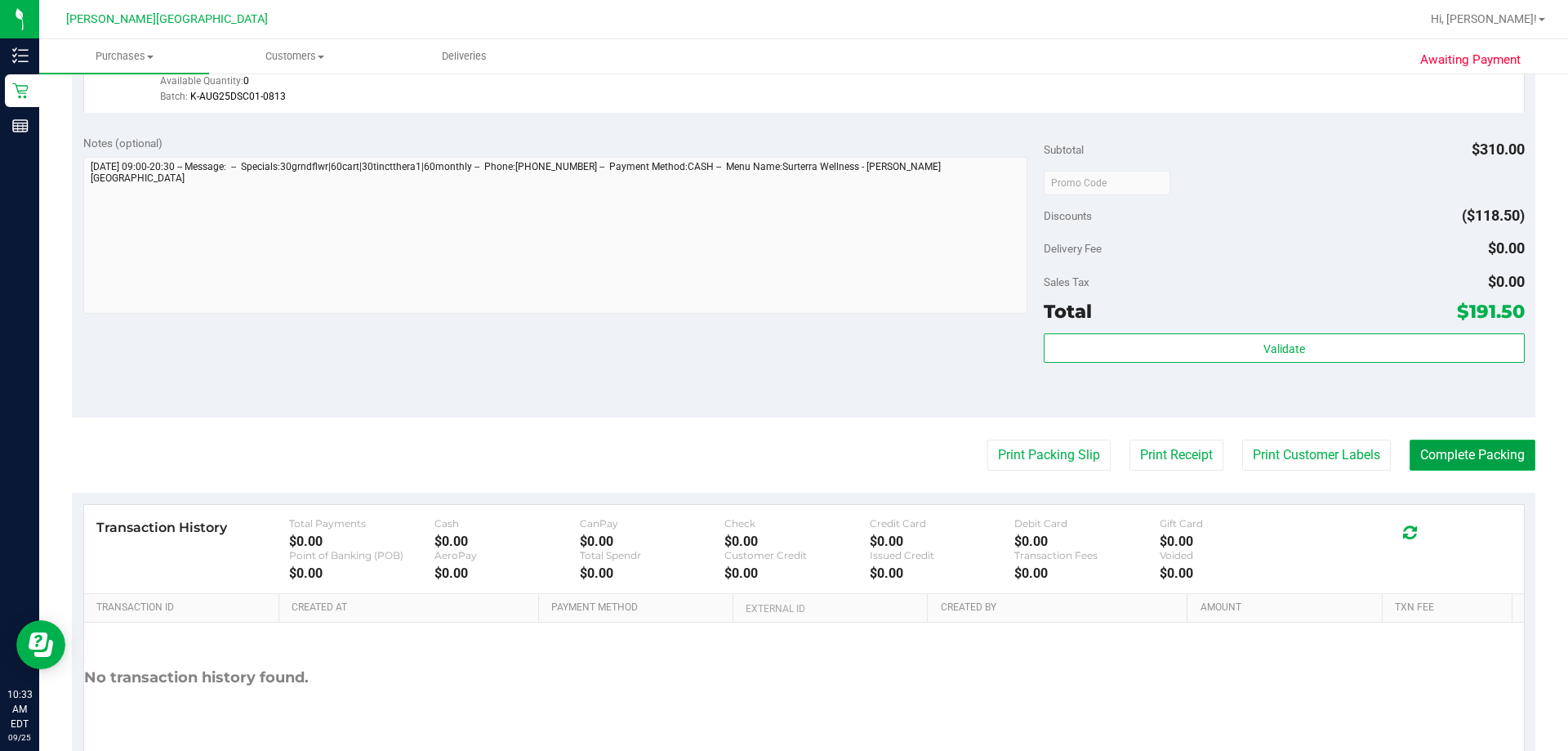
click at [794, 456] on button "Complete Packing" at bounding box center [1473, 455] width 126 height 31
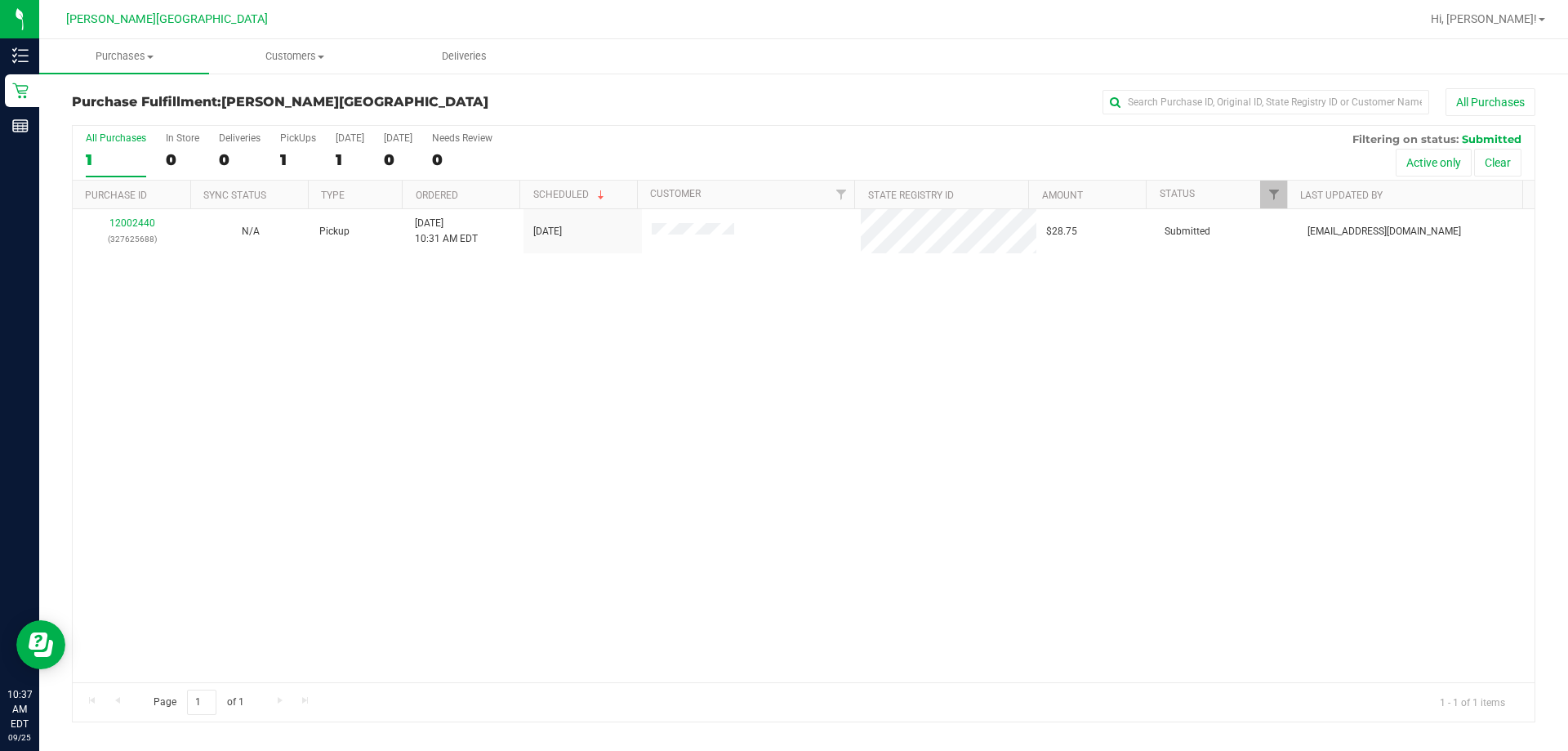
click at [626, 415] on div "12002440 (327625688) N/A Pickup [DATE] 10:31 AM EDT 9/25/2025 $28.75 Submitted …" at bounding box center [803, 445] width 1462 height 473
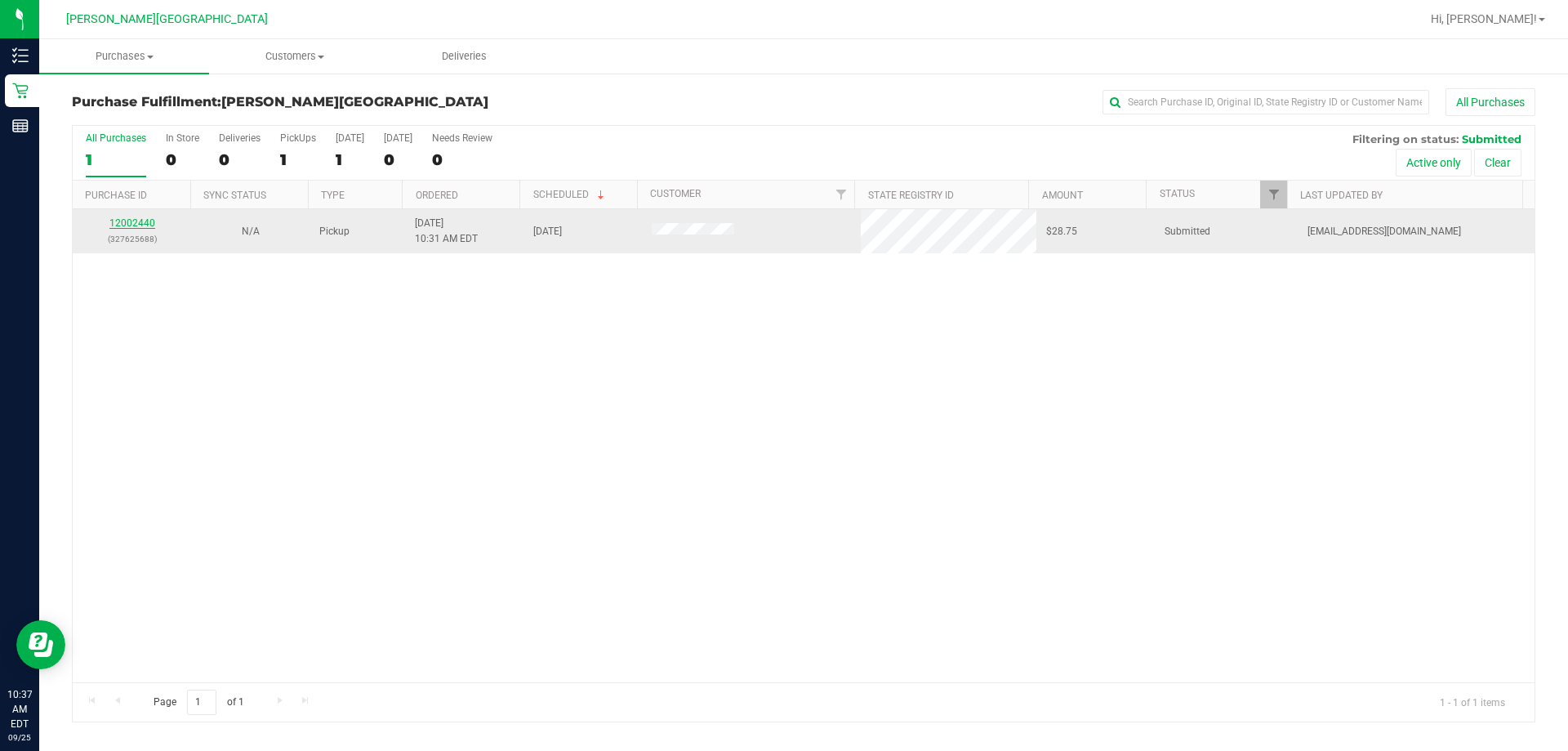
click at [133, 221] on link "12002440" at bounding box center [132, 223] width 46 height 11
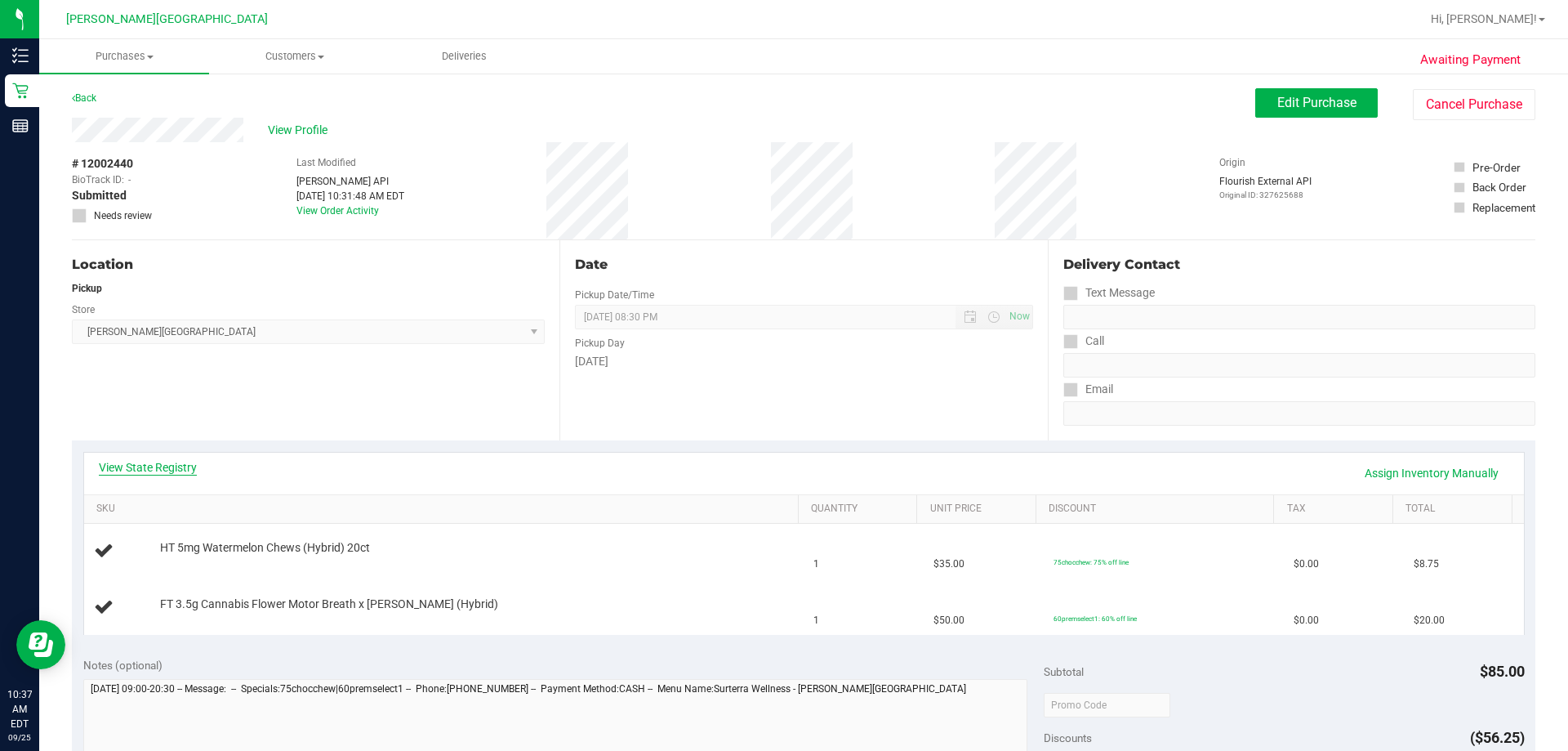
click at [159, 462] on link "View State Registry" at bounding box center [148, 466] width 98 height 16
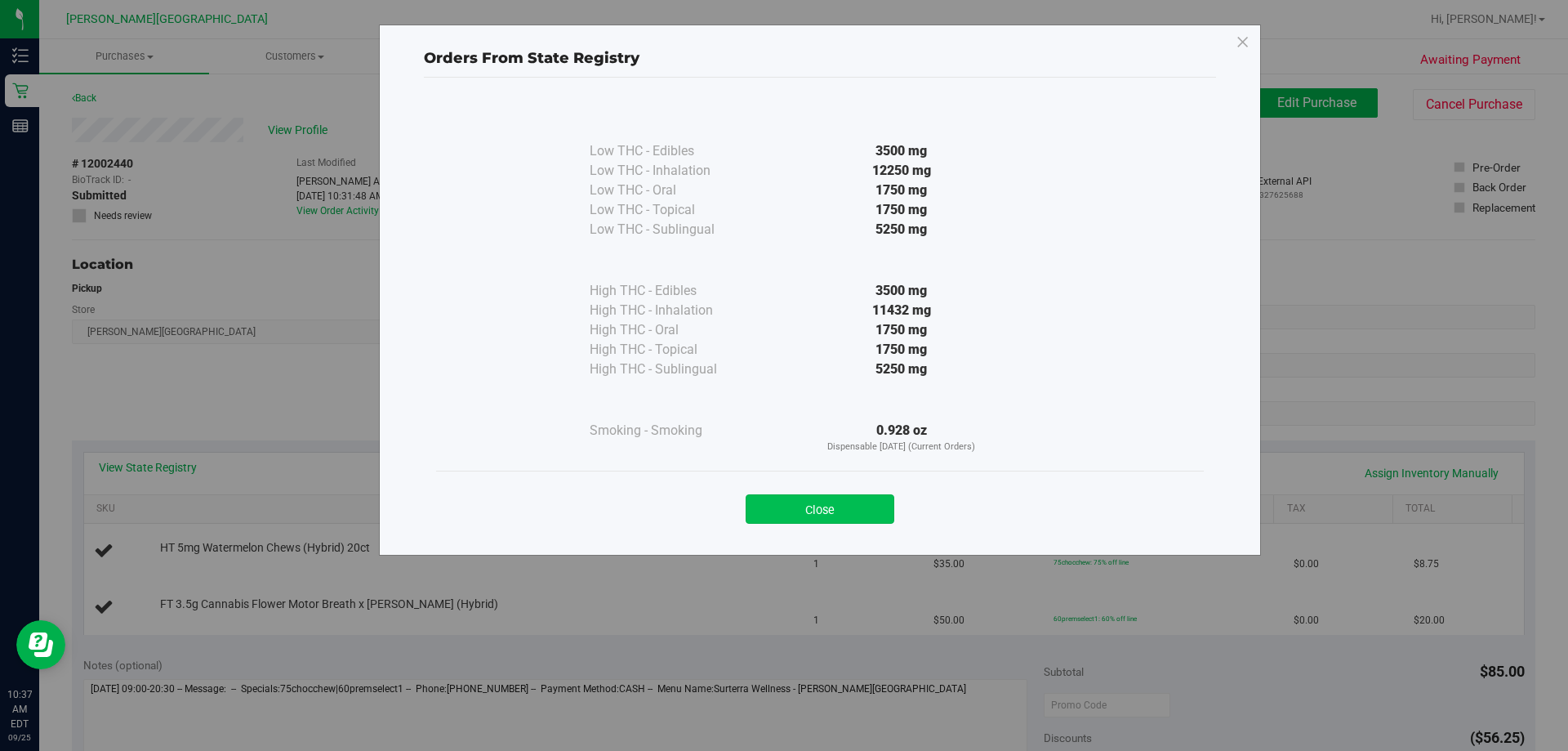
click at [794, 509] on button "Close" at bounding box center [820, 508] width 149 height 29
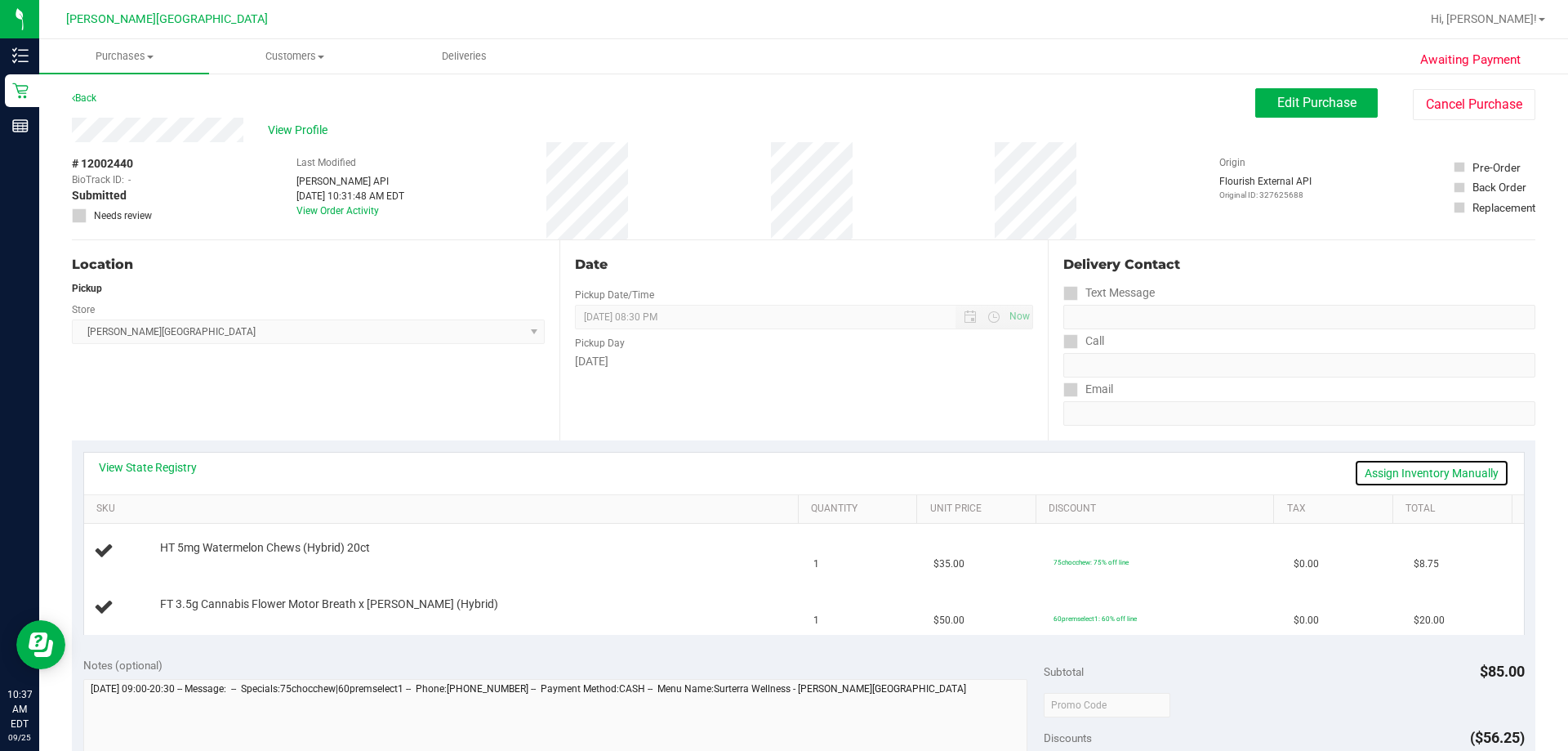
click at [794, 469] on link "Assign Inventory Manually" at bounding box center [1432, 473] width 155 height 28
click at [794, 477] on link "Save & Exit" at bounding box center [1471, 473] width 77 height 28
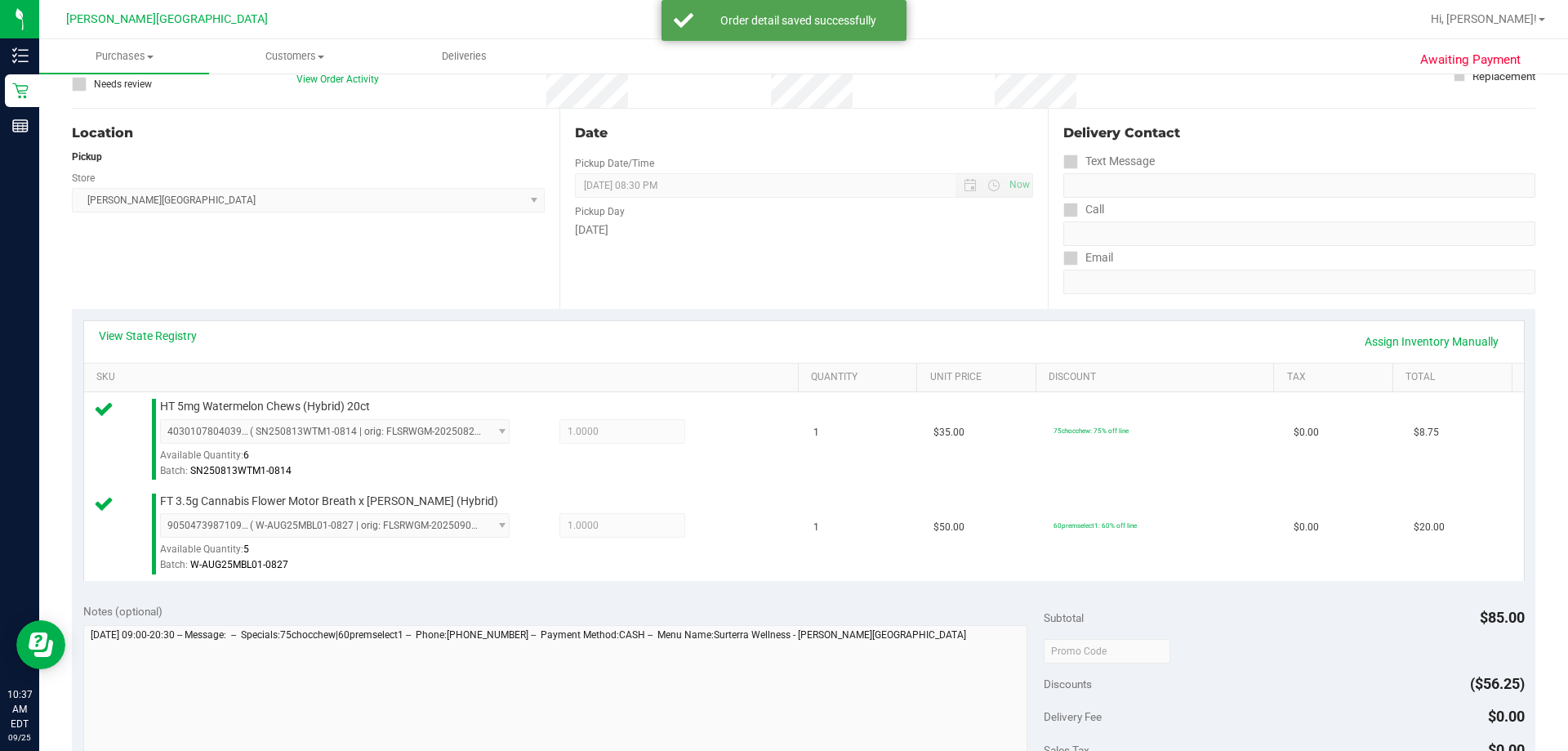
scroll to position [327, 0]
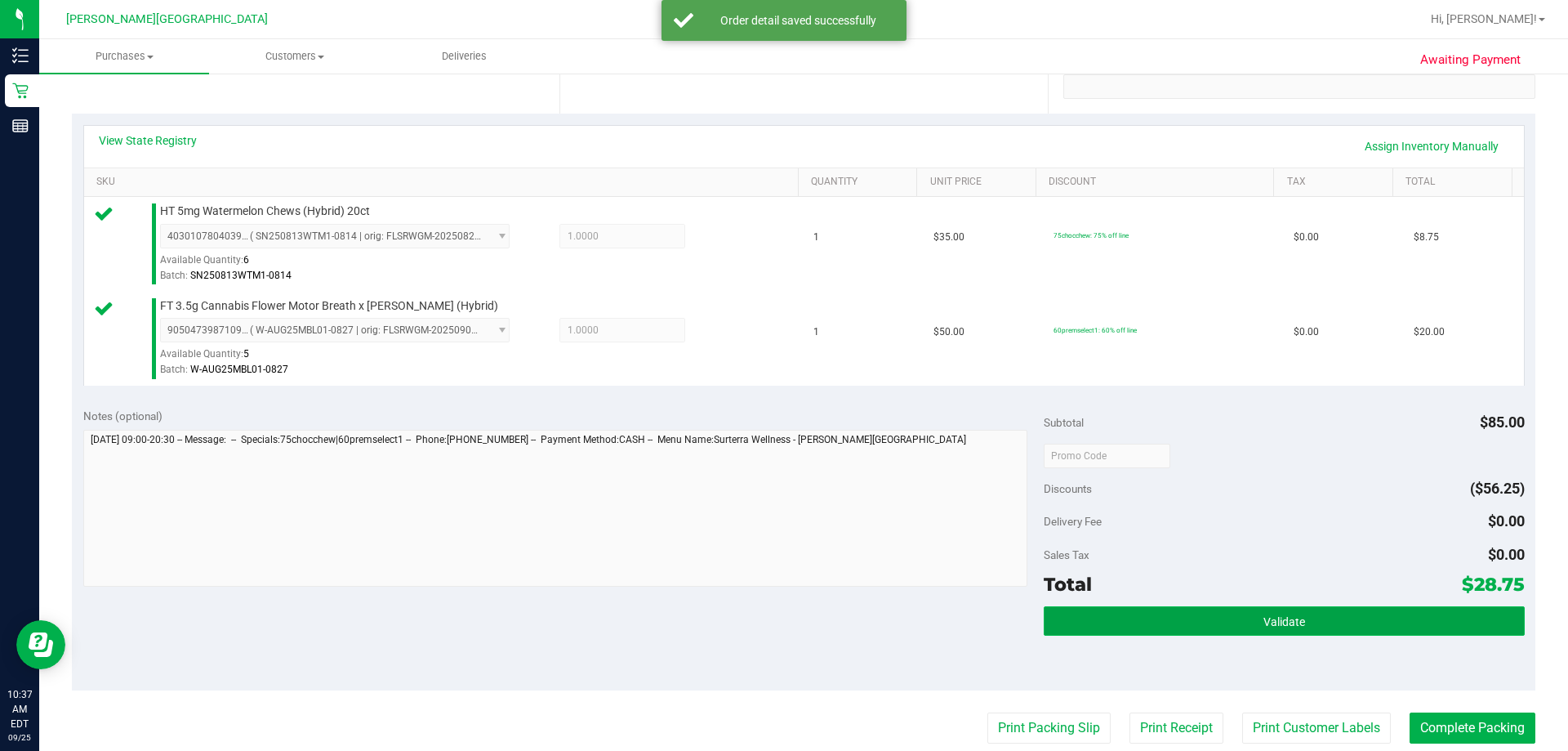
click at [794, 633] on button "Validate" at bounding box center [1284, 620] width 480 height 29
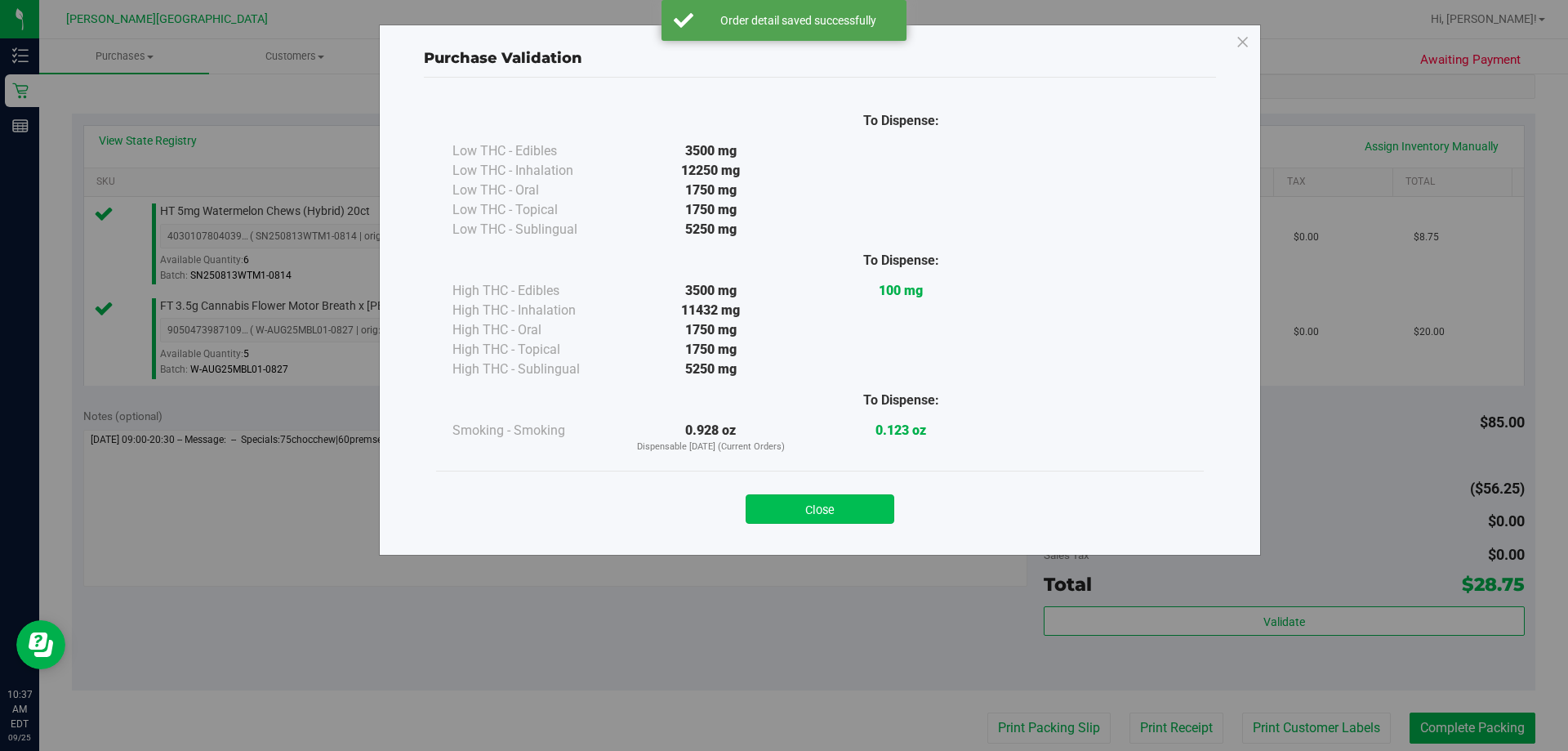
click at [794, 518] on button "Close" at bounding box center [820, 508] width 149 height 29
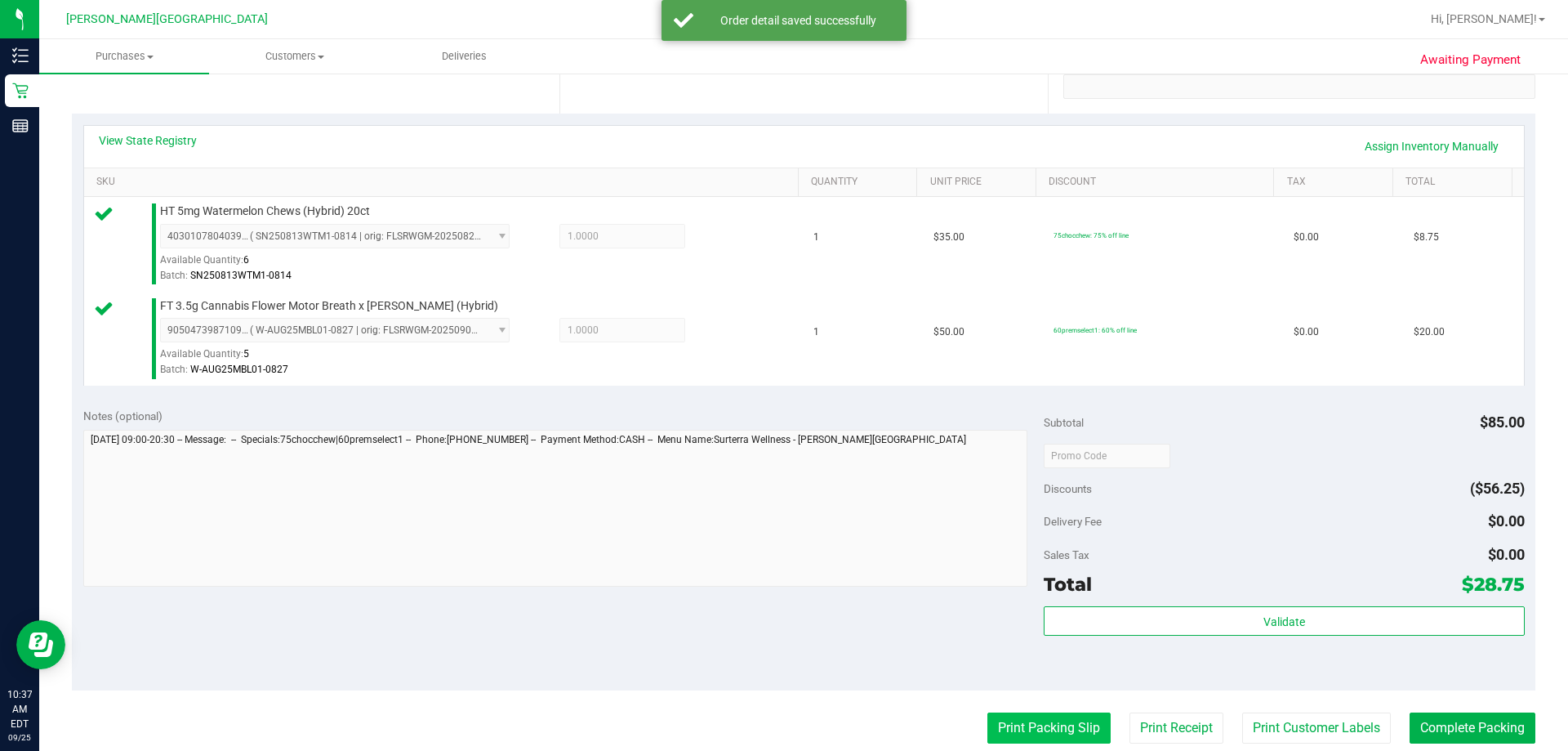
click at [794, 716] on button "Print Packing Slip" at bounding box center [1049, 728] width 123 height 31
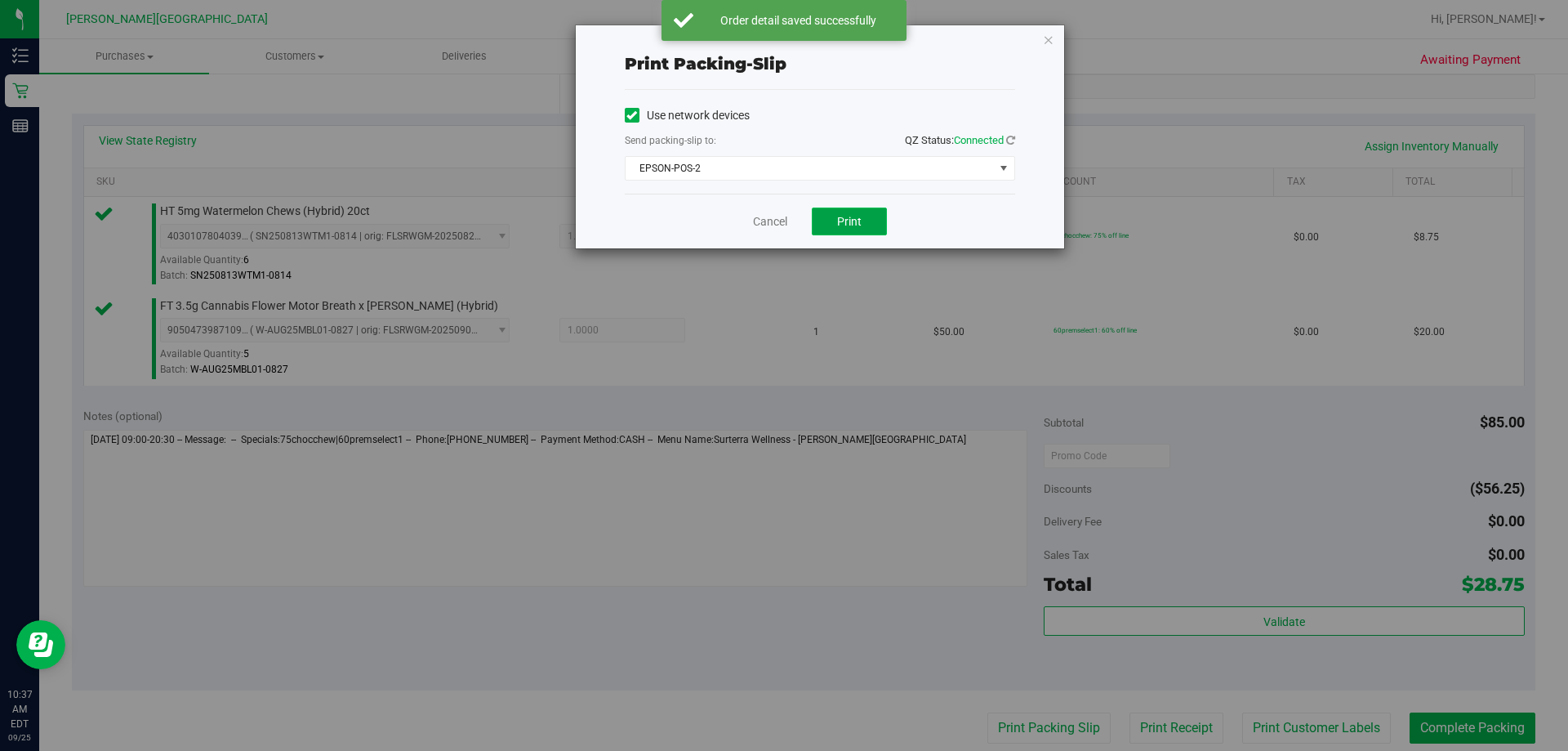
click at [794, 208] on button "Print" at bounding box center [850, 222] width 75 height 28
click at [794, 39] on div "Print packing-slip Use network devices Send packing-slip to: QZ Status: Connect…" at bounding box center [821, 136] width 489 height 223
drag, startPoint x: 1049, startPoint y: 43, endPoint x: 1055, endPoint y: 60, distance: 18.0
click at [794, 41] on icon "button" at bounding box center [1049, 39] width 11 height 20
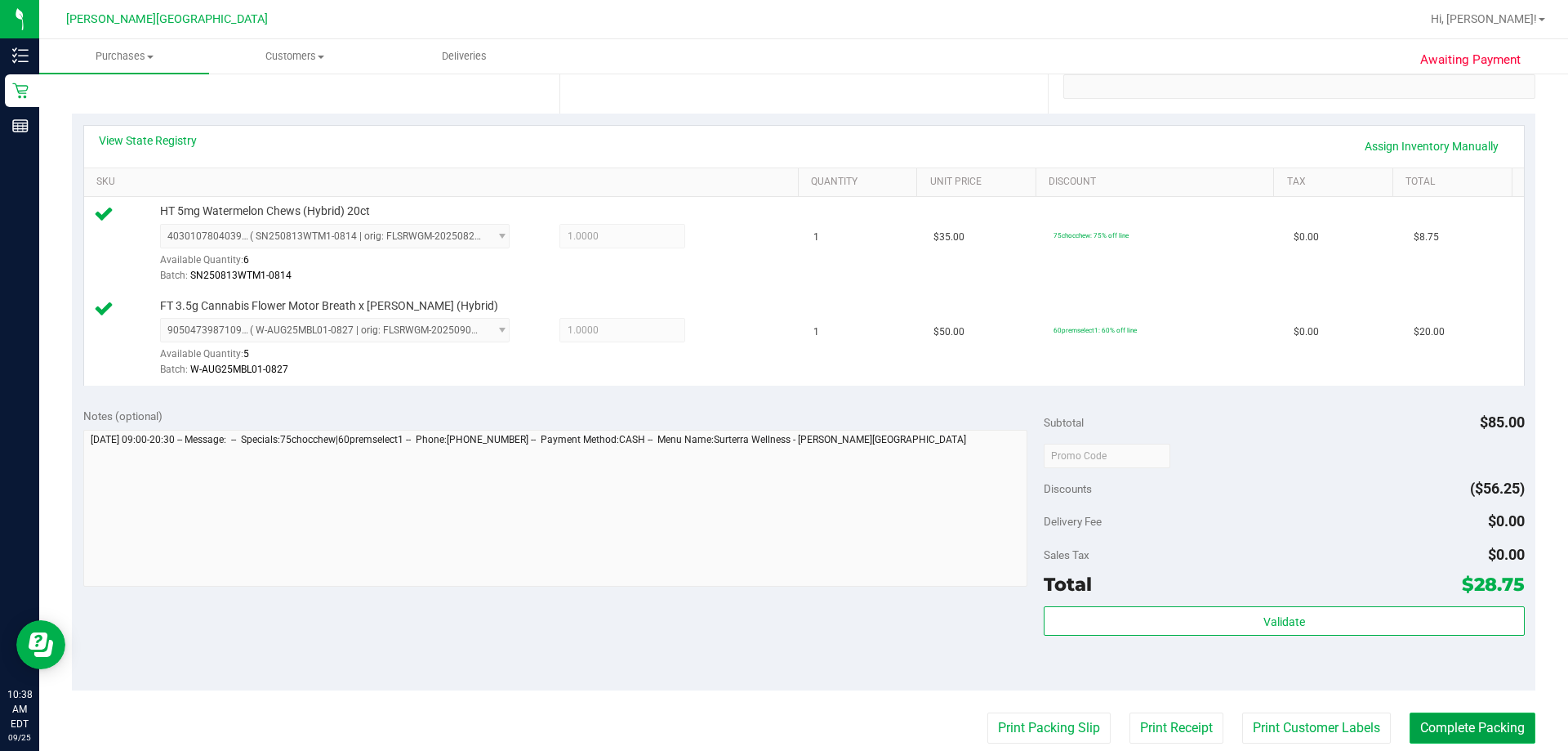
click at [794, 730] on button "Complete Packing" at bounding box center [1473, 728] width 126 height 31
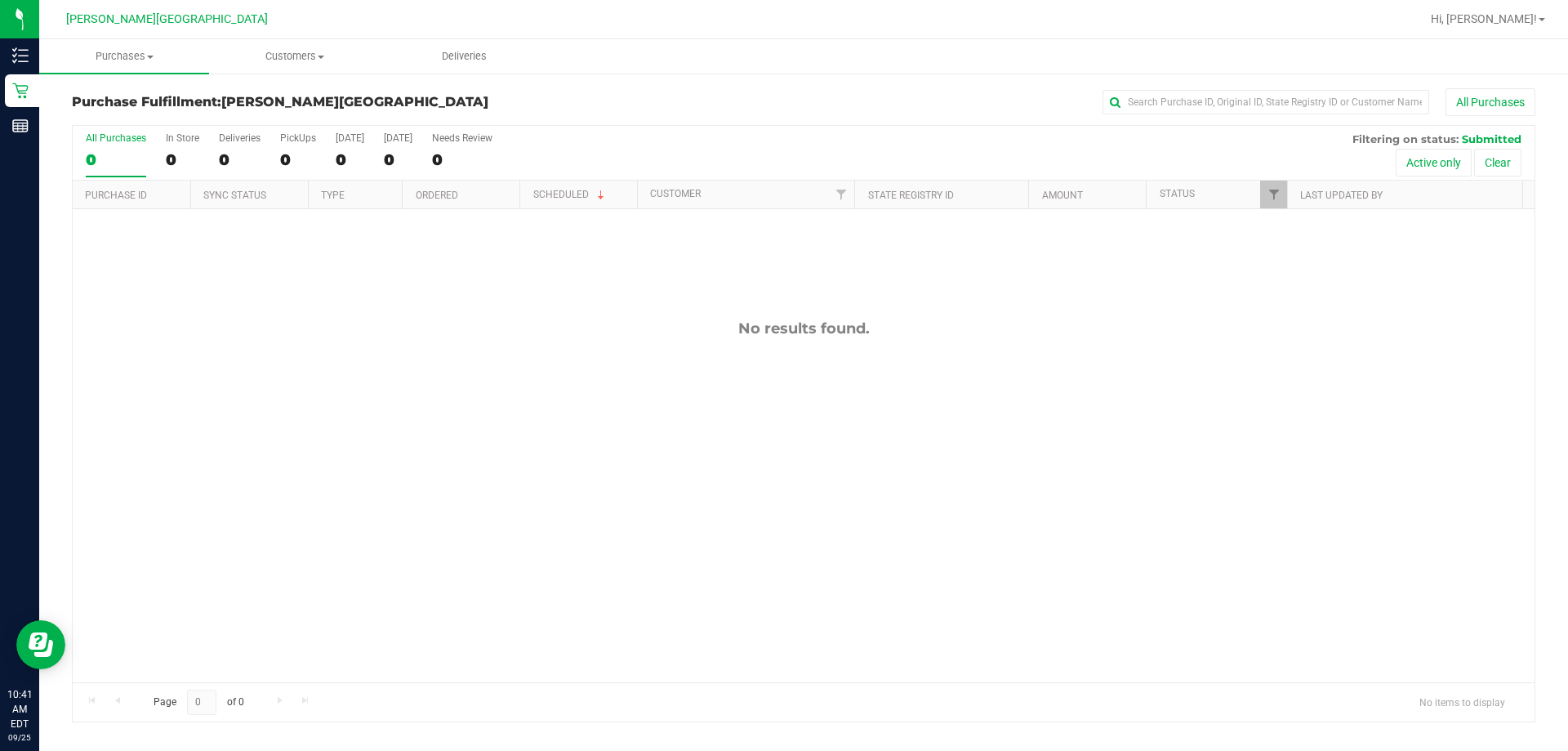
click at [794, 383] on div "No results found." at bounding box center [803, 500] width 1462 height 583
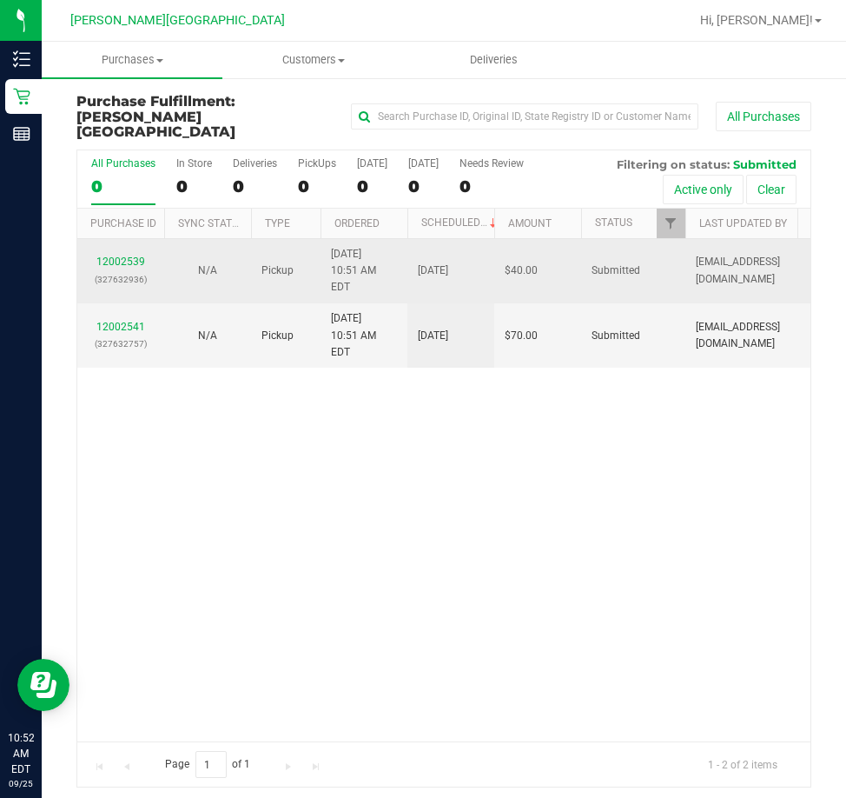
click at [129, 254] on div "12002539 (327632936)" at bounding box center [121, 270] width 66 height 33
click at [127, 255] on link "12002539" at bounding box center [120, 261] width 49 height 12
